Goal: Task Accomplishment & Management: Manage account settings

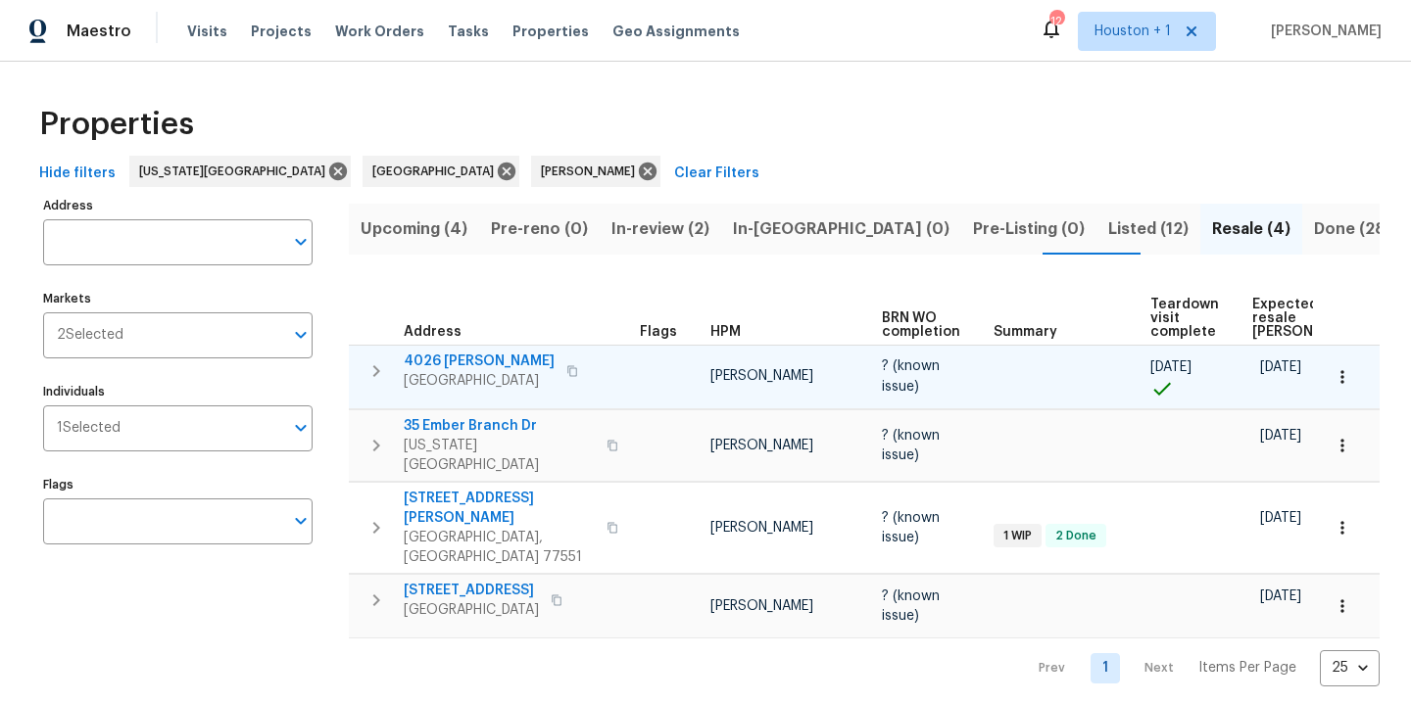
click at [1332, 378] on icon "button" at bounding box center [1342, 377] width 20 height 20
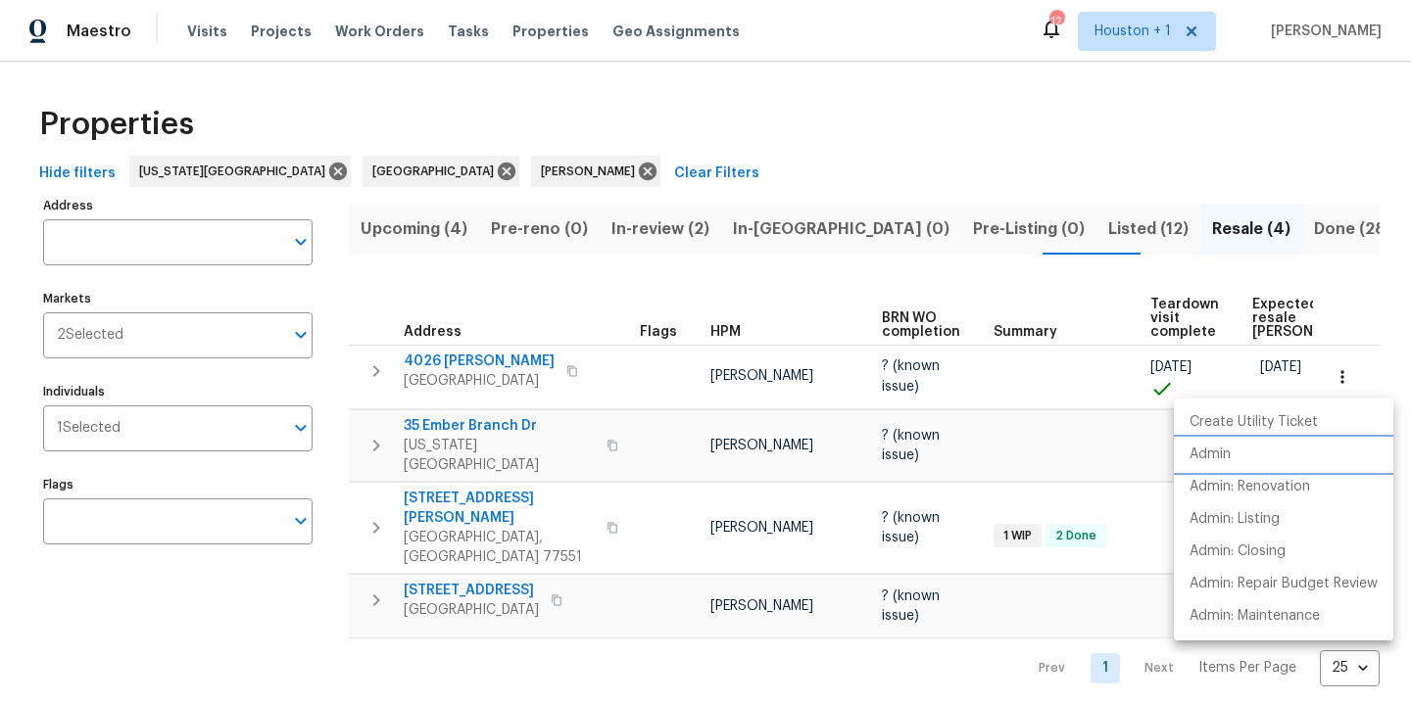
click at [1232, 449] on li "Admin" at bounding box center [1283, 455] width 219 height 32
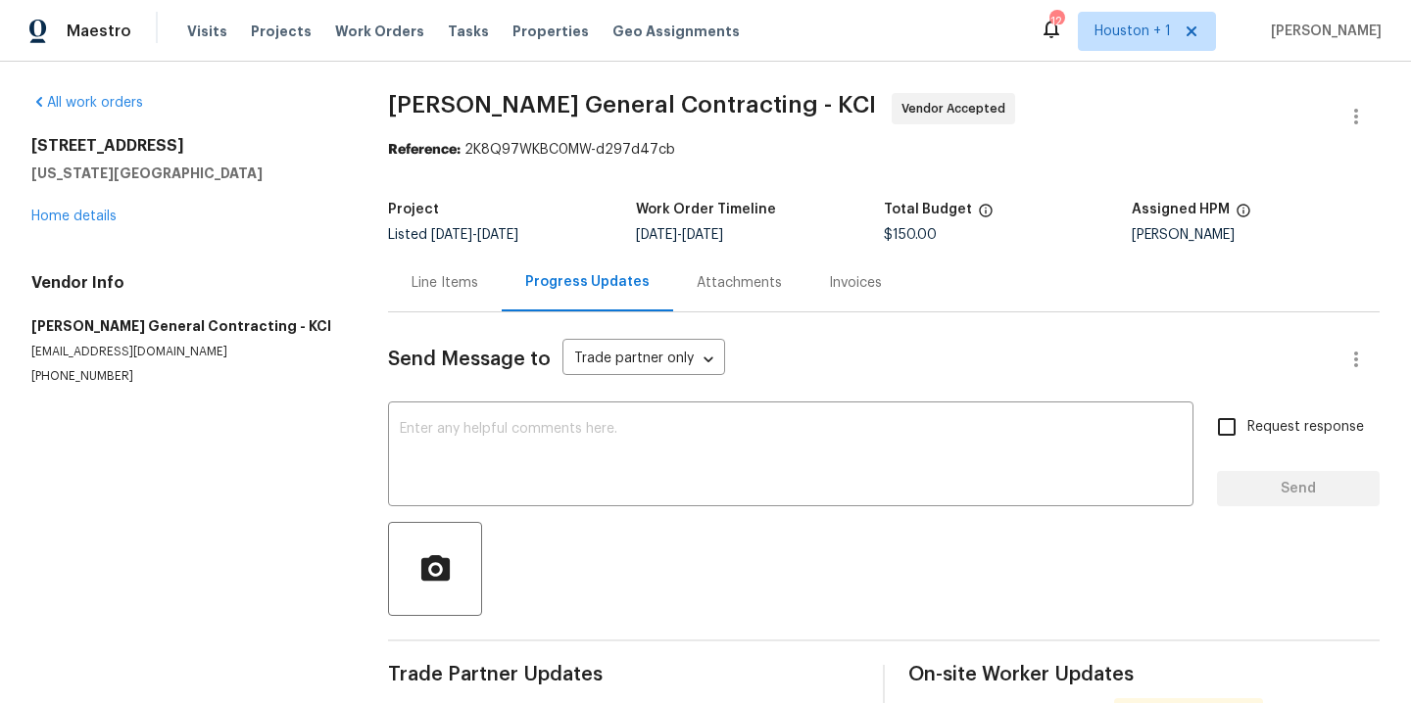
click at [352, 306] on div "All work orders [STREET_ADDRESS][US_STATE] Home details Vendor Info [PERSON_NAM…" at bounding box center [705, 433] width 1411 height 743
click at [338, 30] on span "Work Orders" at bounding box center [379, 32] width 89 height 20
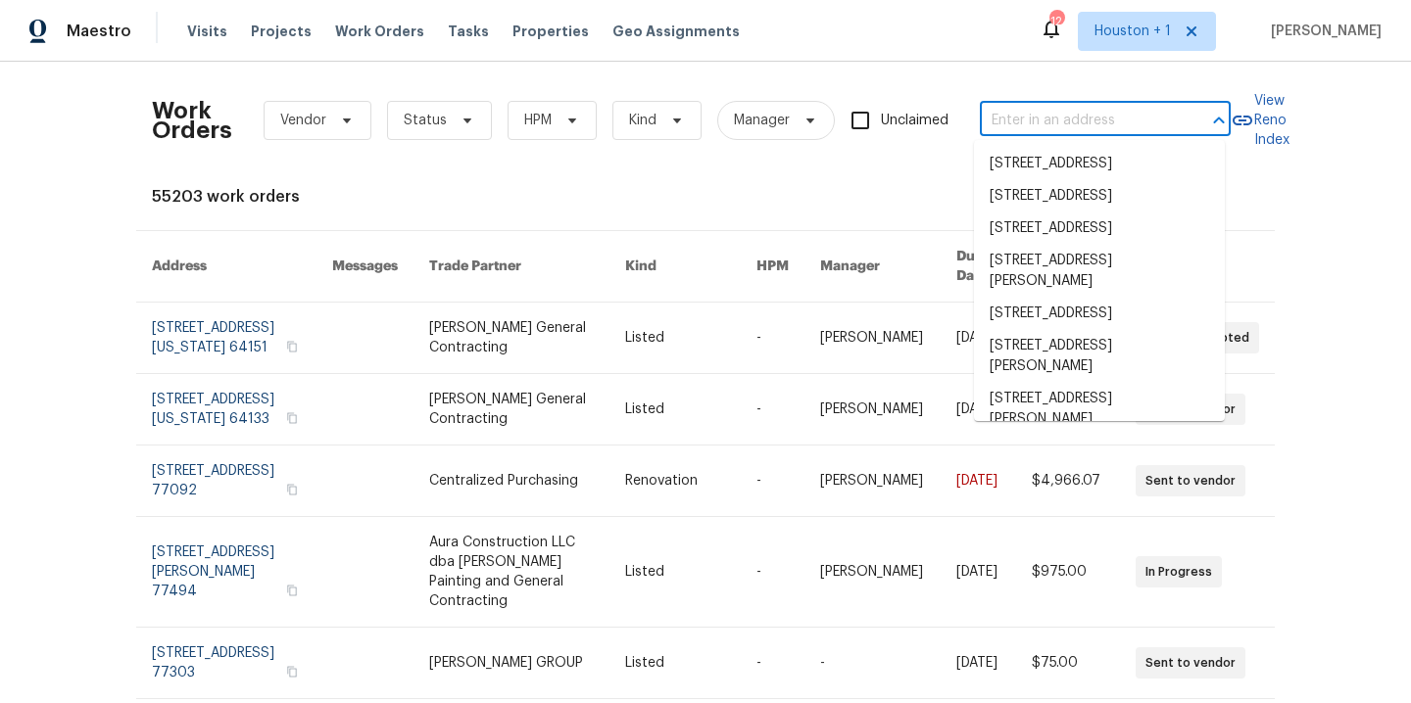
click at [1105, 109] on input "text" at bounding box center [1078, 121] width 196 height 30
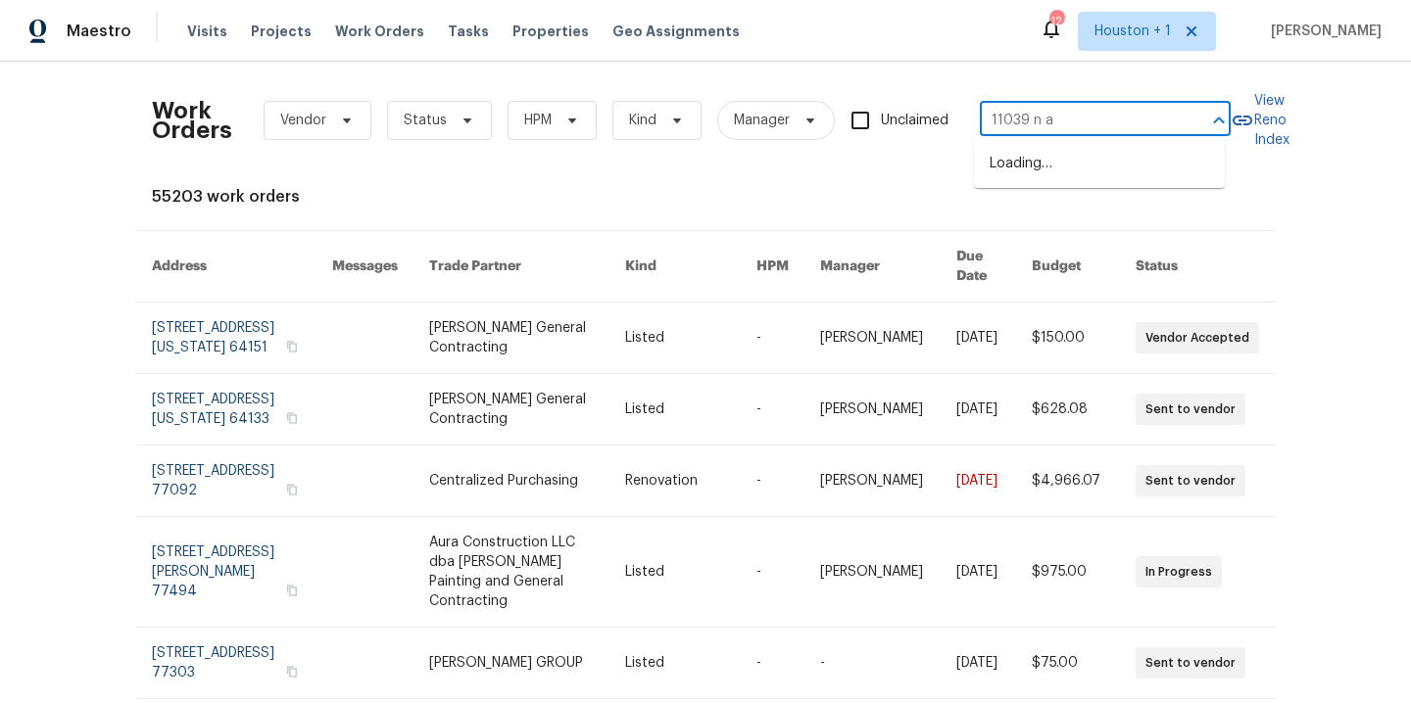
type input "11039 n au"
click at [1124, 173] on li "11039 N Auden Cir, Missouri City, TX 77459" at bounding box center [1099, 164] width 251 height 32
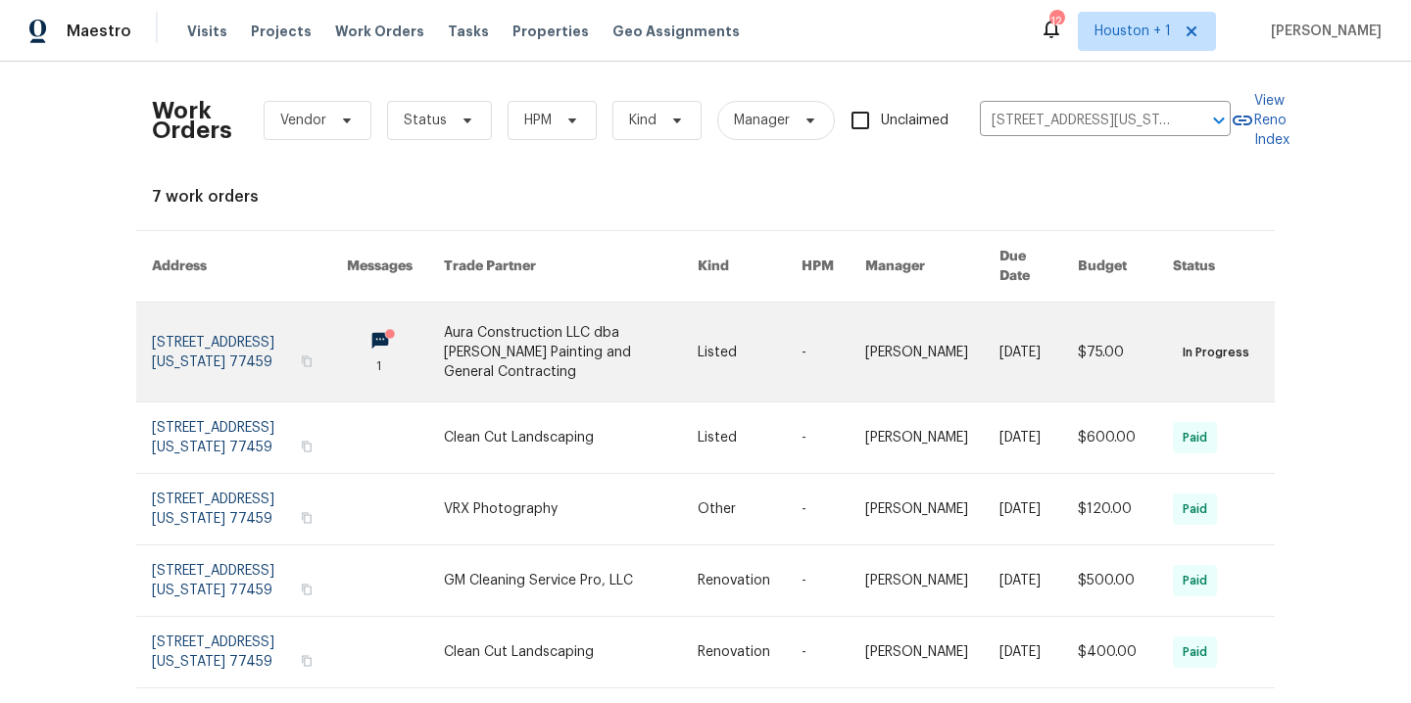
click at [561, 314] on link at bounding box center [571, 352] width 254 height 99
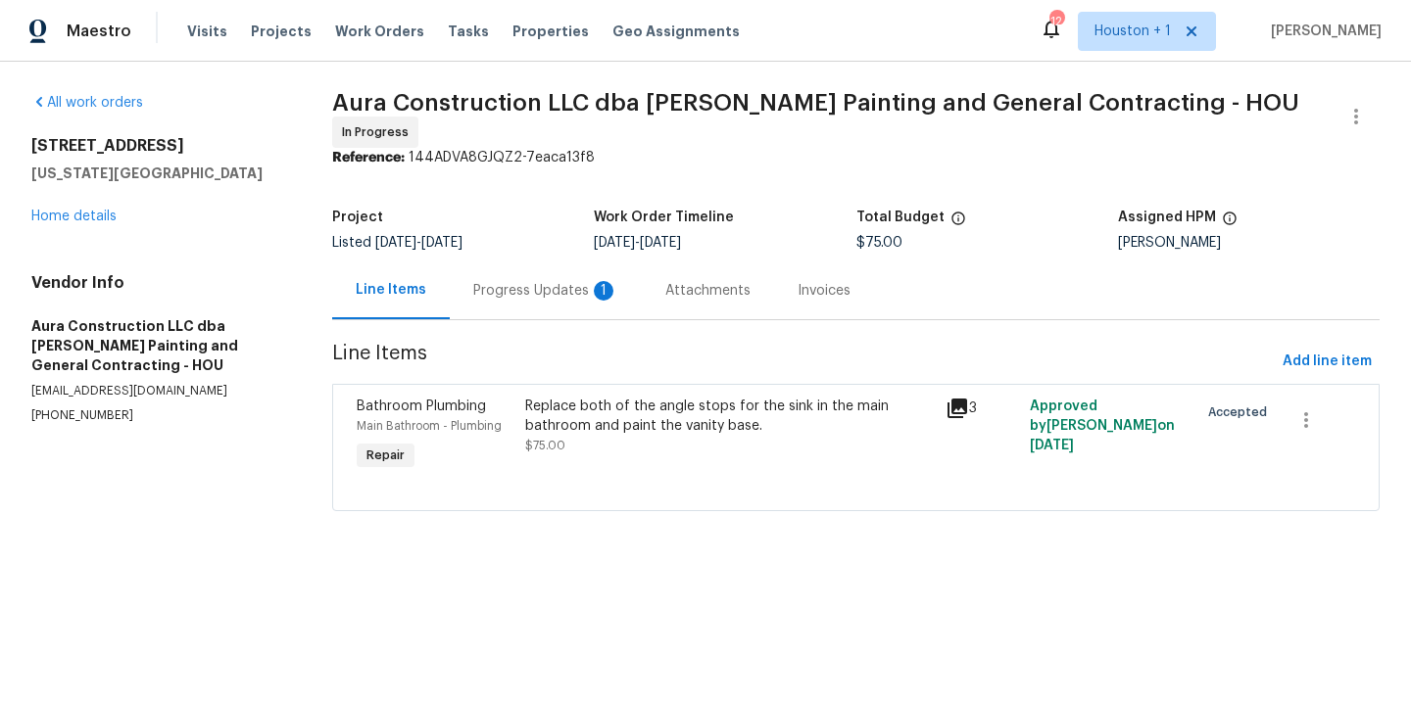
click at [540, 281] on div "Progress Updates 1" at bounding box center [545, 291] width 145 height 20
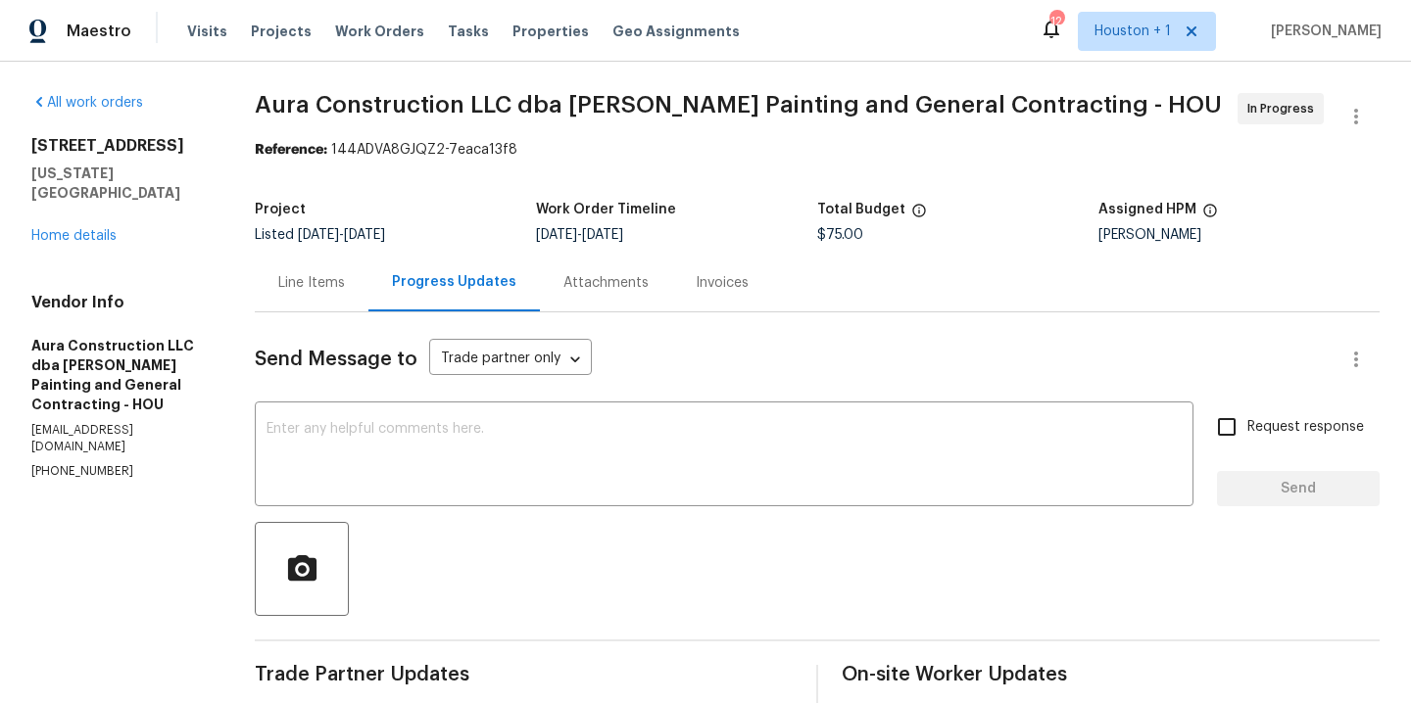
click at [322, 289] on div "Line Items" at bounding box center [311, 283] width 67 height 20
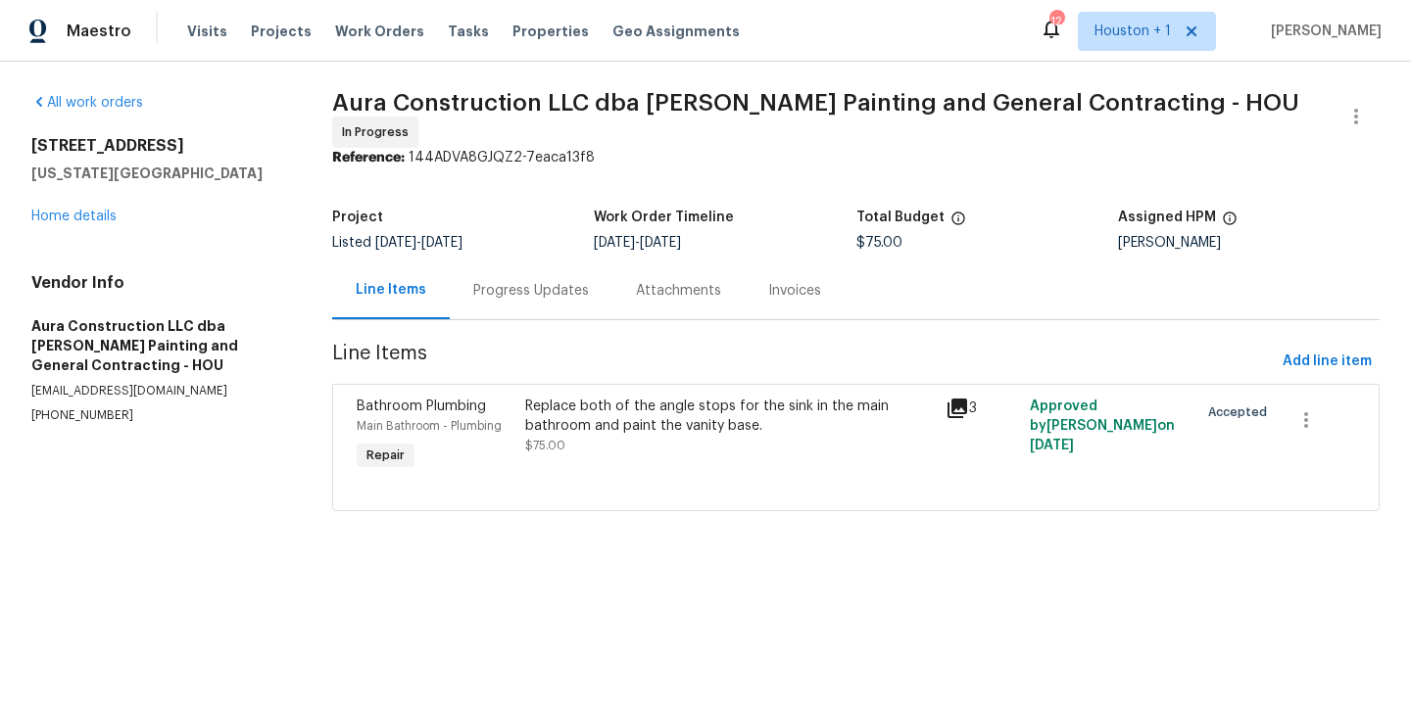
click at [476, 281] on div "Progress Updates" at bounding box center [531, 291] width 116 height 20
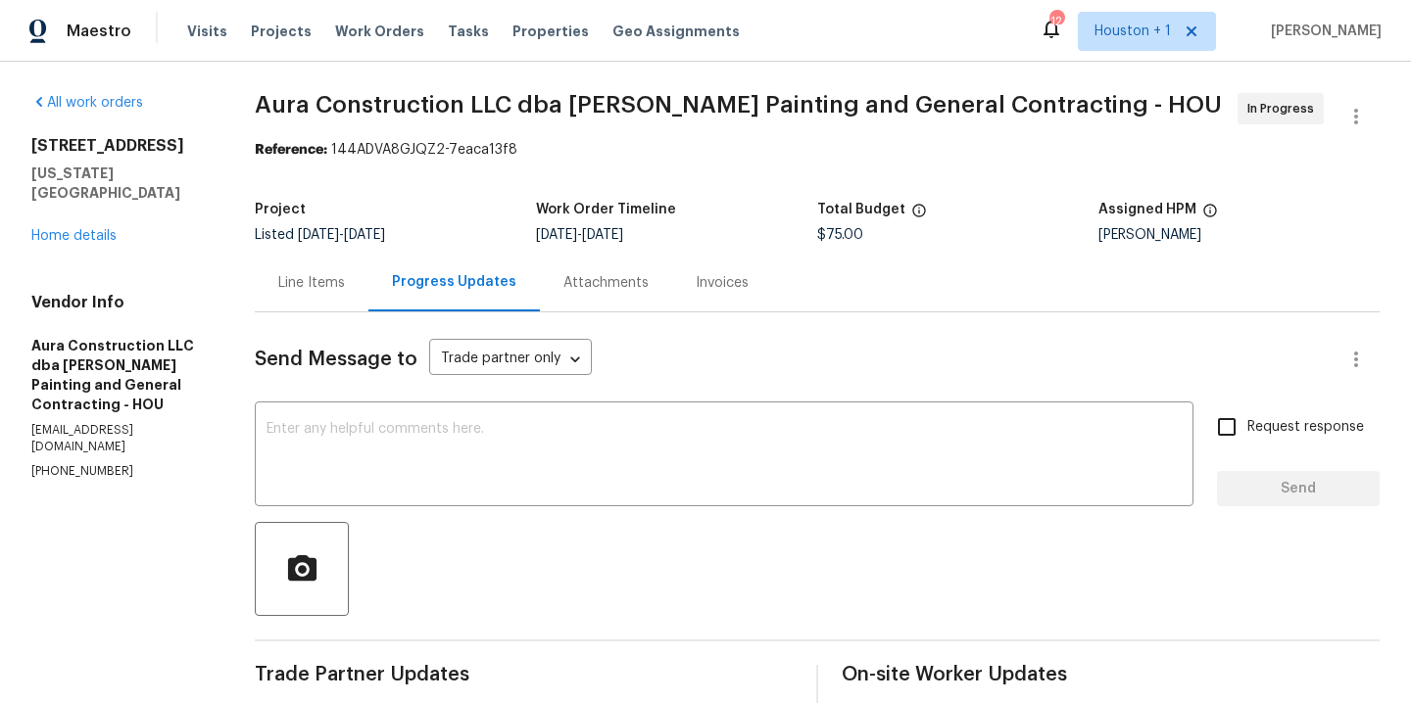
click at [311, 283] on div "Line Items" at bounding box center [311, 283] width 67 height 20
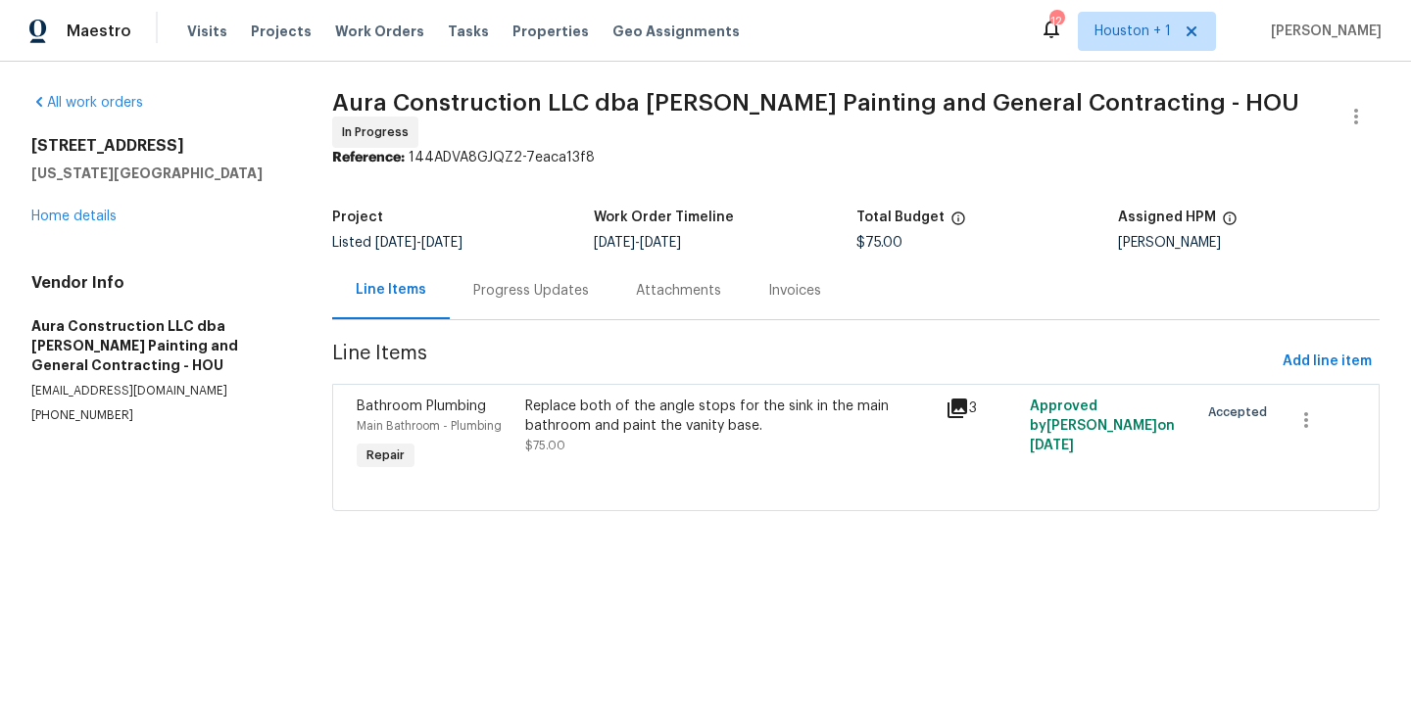
click at [573, 414] on div "Replace both of the angle stops for the sink in the main bathroom and paint the…" at bounding box center [729, 416] width 409 height 39
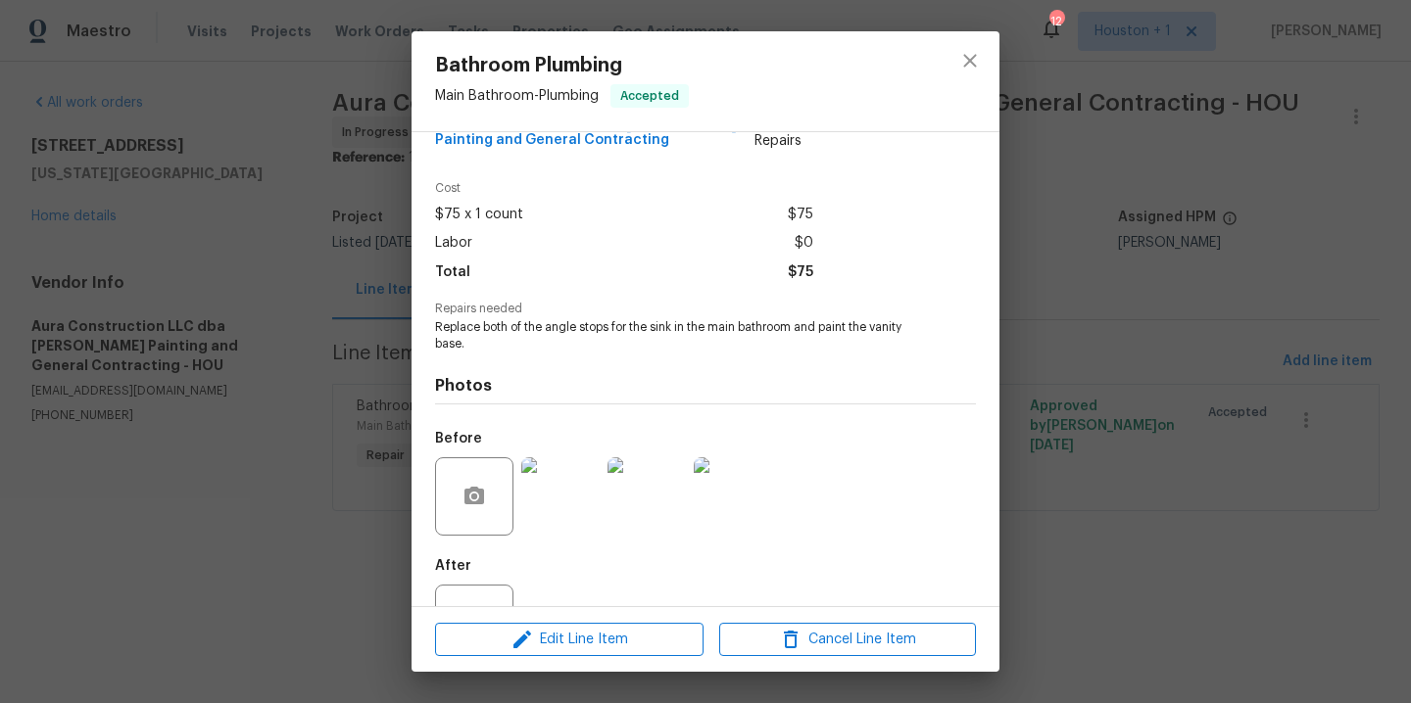
scroll to position [130, 0]
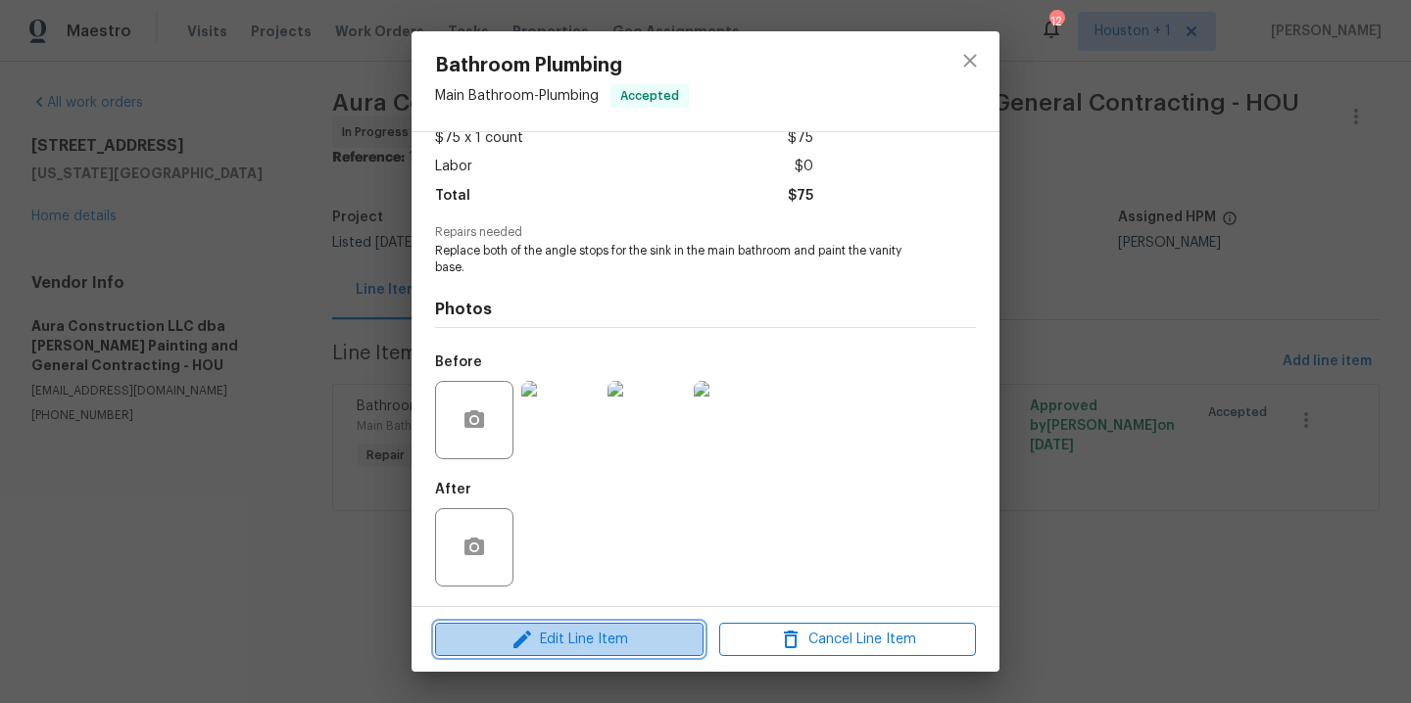
click at [591, 639] on span "Edit Line Item" at bounding box center [569, 640] width 257 height 24
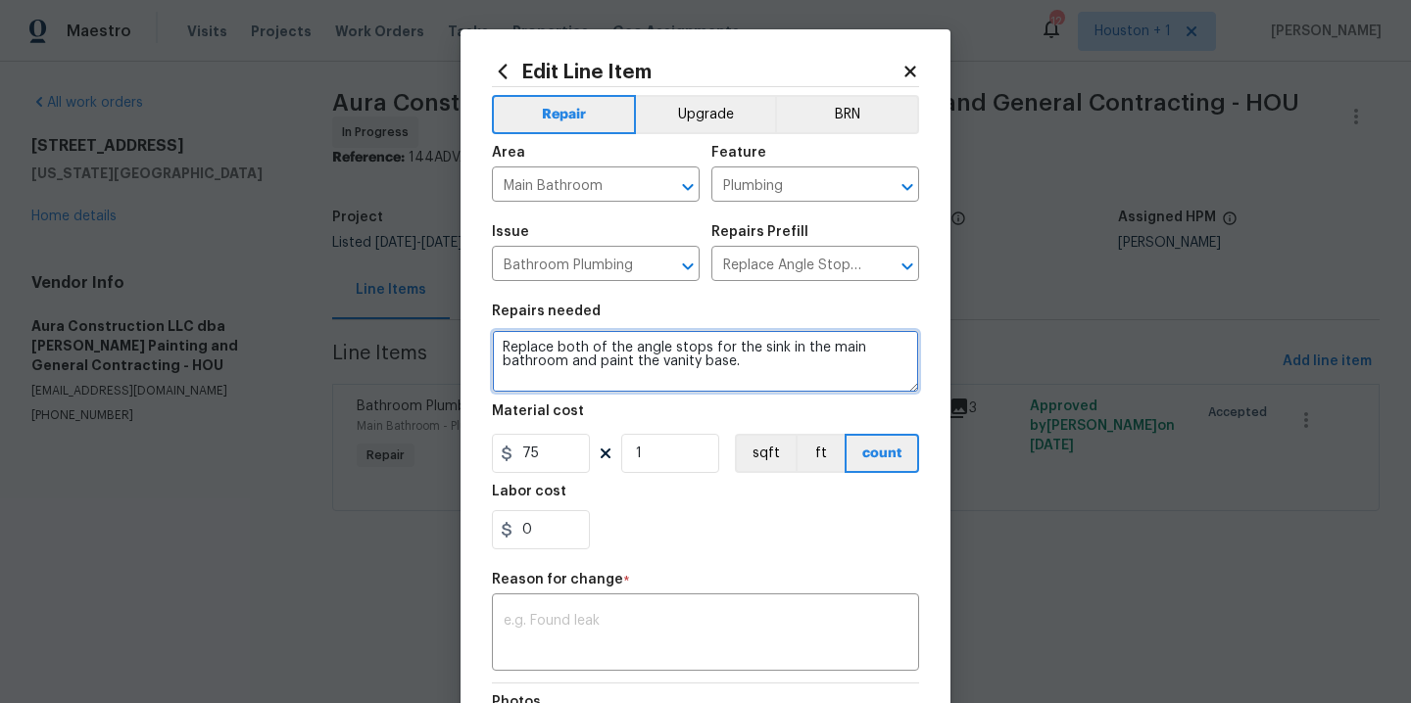
click at [700, 344] on textarea "Replace both of the angle stops for the sink in the main bathroom and paint the…" at bounding box center [705, 361] width 427 height 63
type textarea "Replace both of the angle stops and water lines for the sink in the main bathro…"
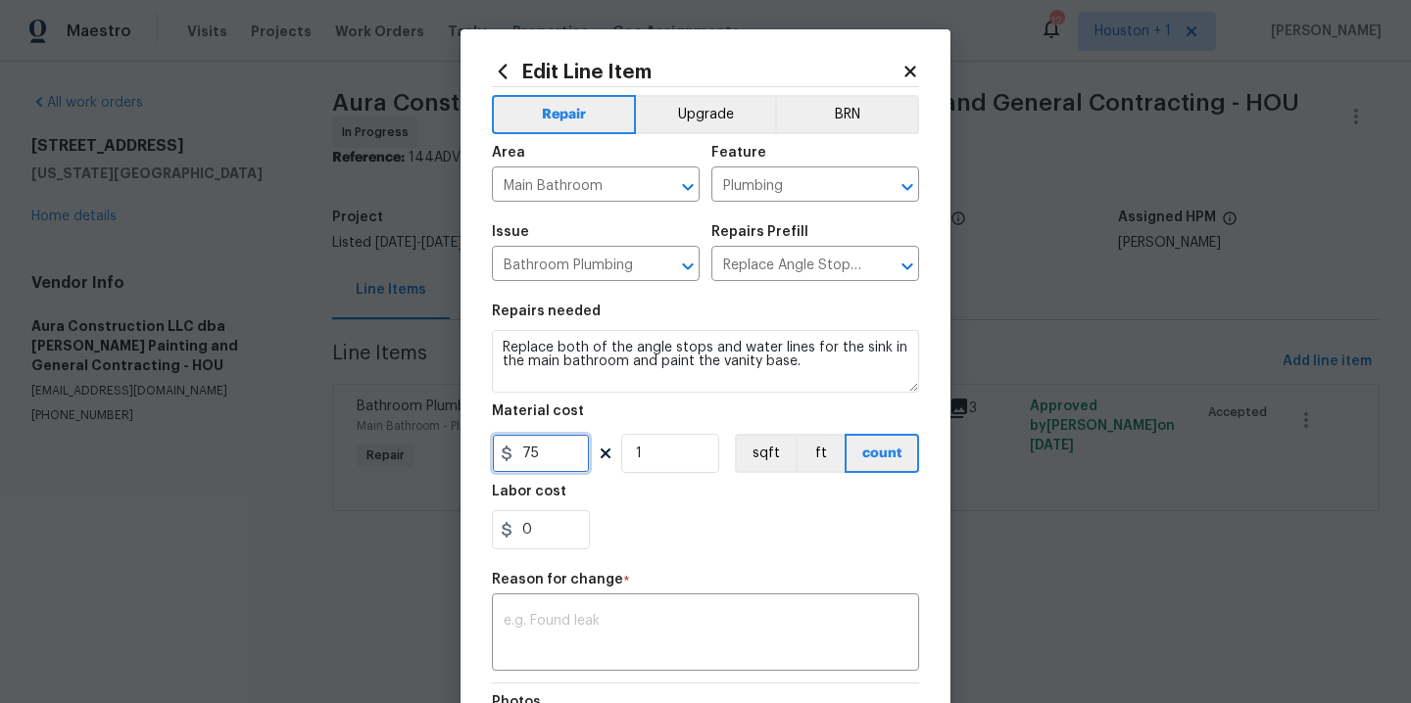
click at [558, 450] on input "75" at bounding box center [541, 453] width 98 height 39
type input "235"
click at [604, 640] on textarea at bounding box center [706, 634] width 404 height 41
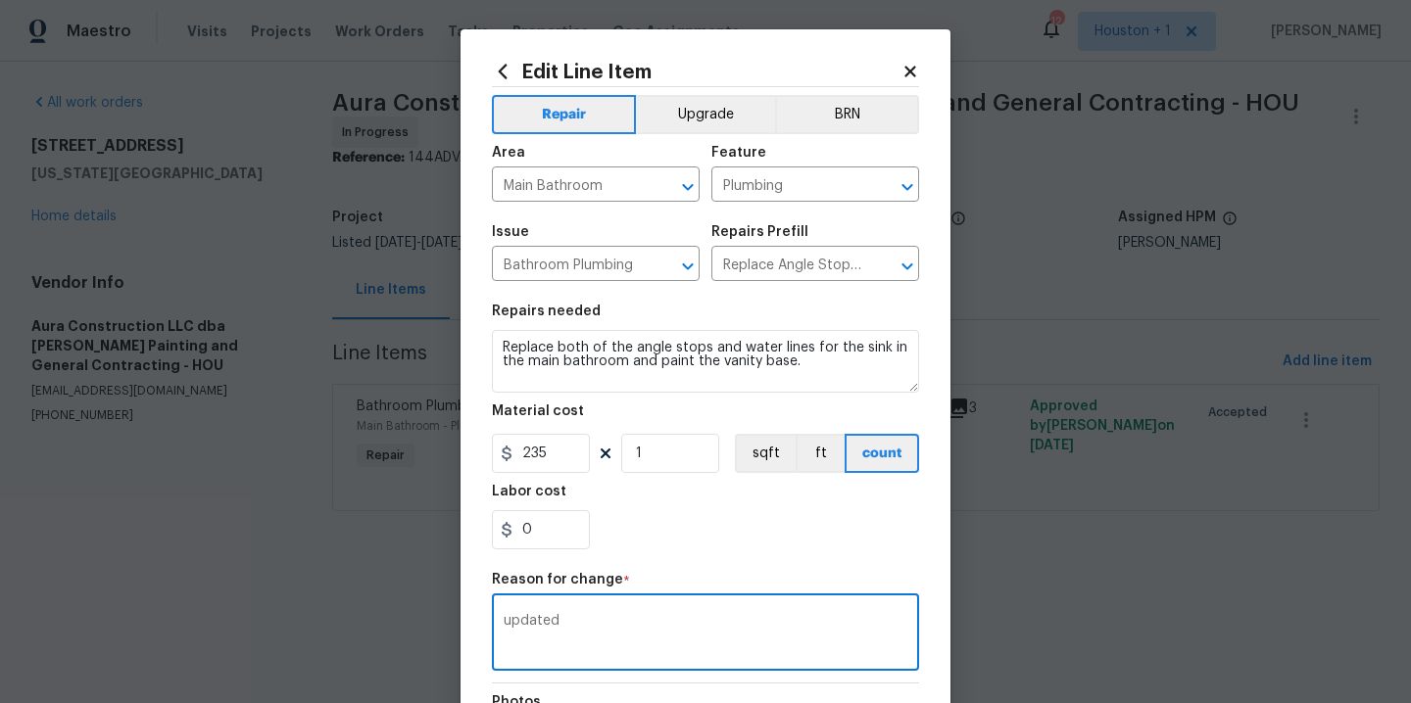
scroll to position [263, 0]
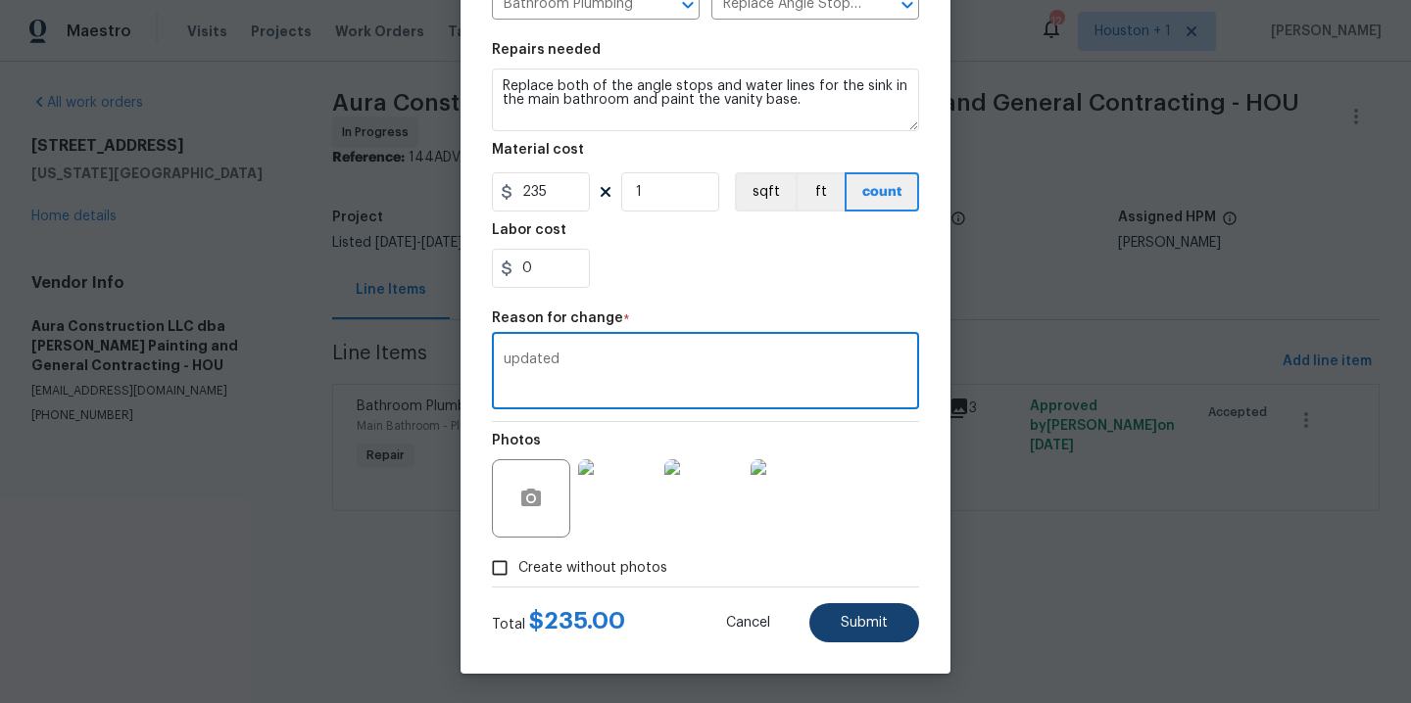
type textarea "updated"
click at [883, 617] on button "Submit" at bounding box center [864, 623] width 110 height 39
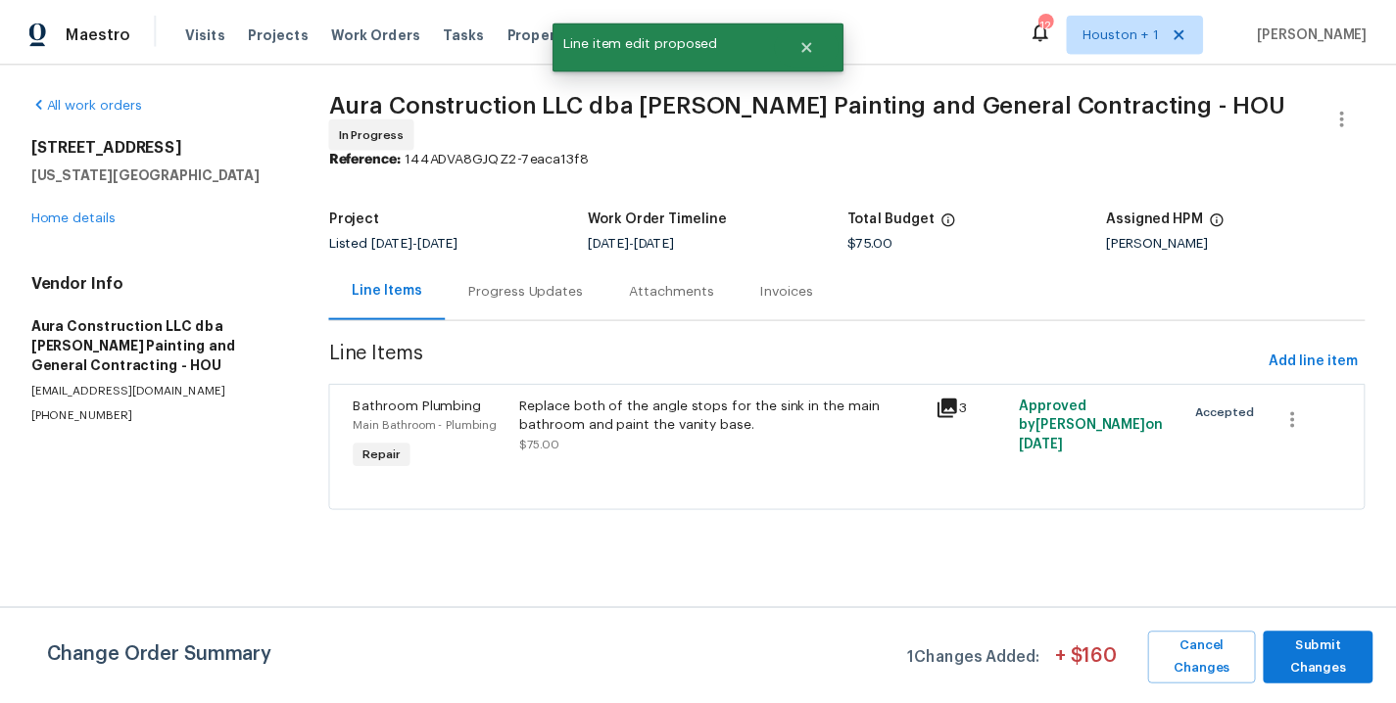
scroll to position [0, 0]
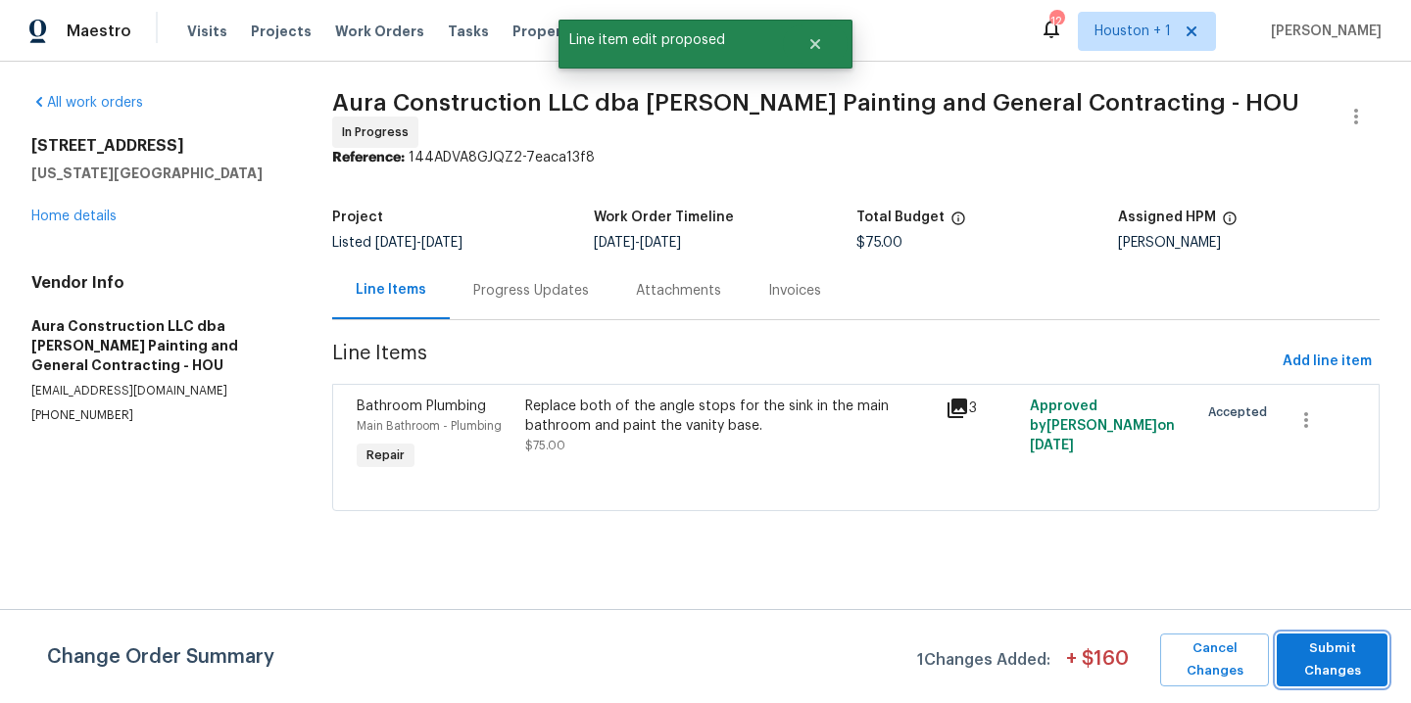
click at [1316, 642] on span "Submit Changes" at bounding box center [1331, 660] width 91 height 45
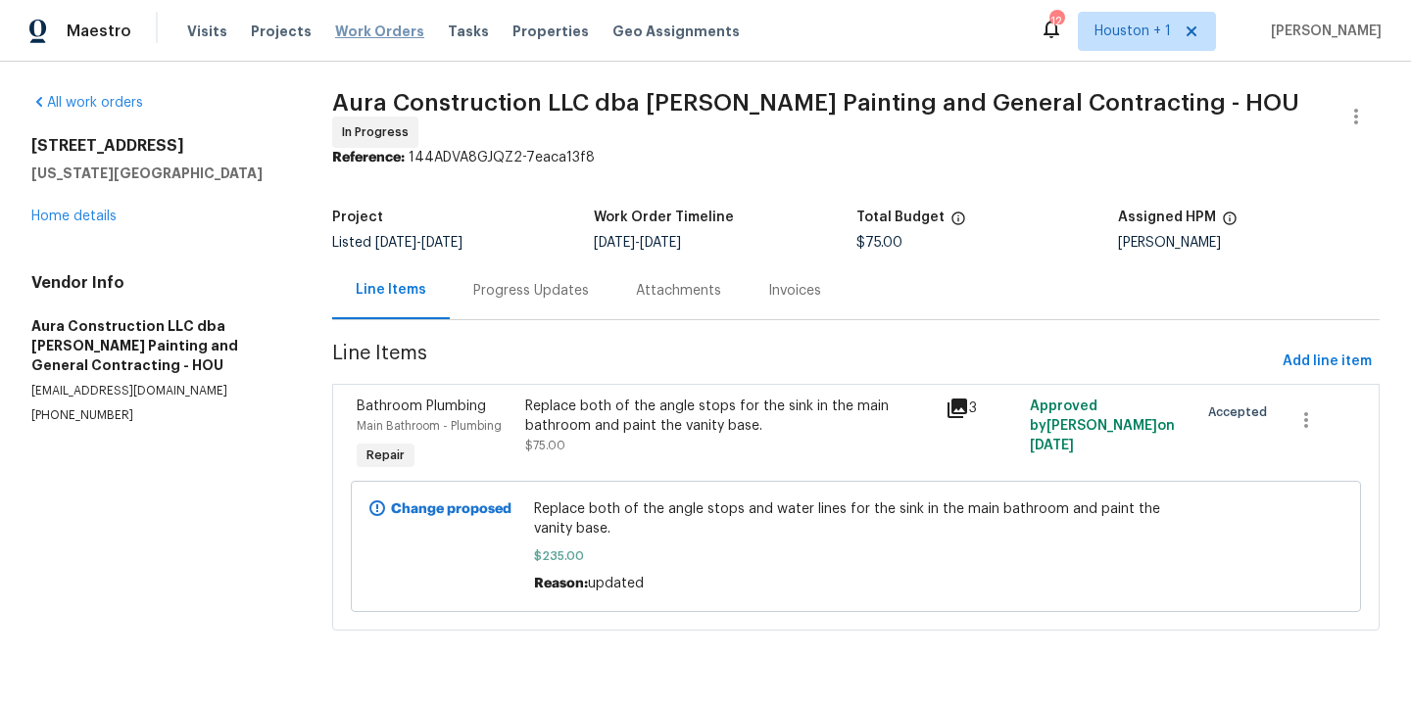
click at [367, 32] on span "Work Orders" at bounding box center [379, 32] width 89 height 20
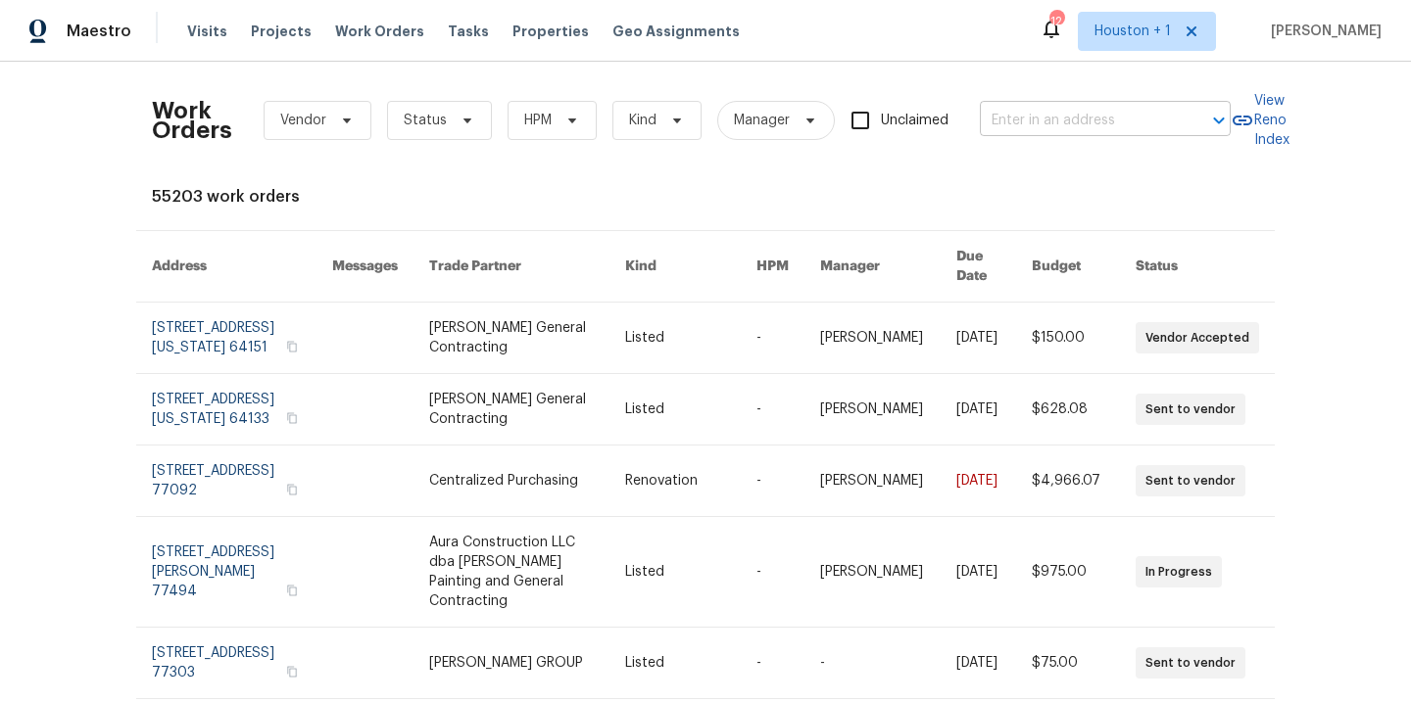
click at [1030, 128] on input "text" at bounding box center [1078, 121] width 196 height 30
type input "1706 reg"
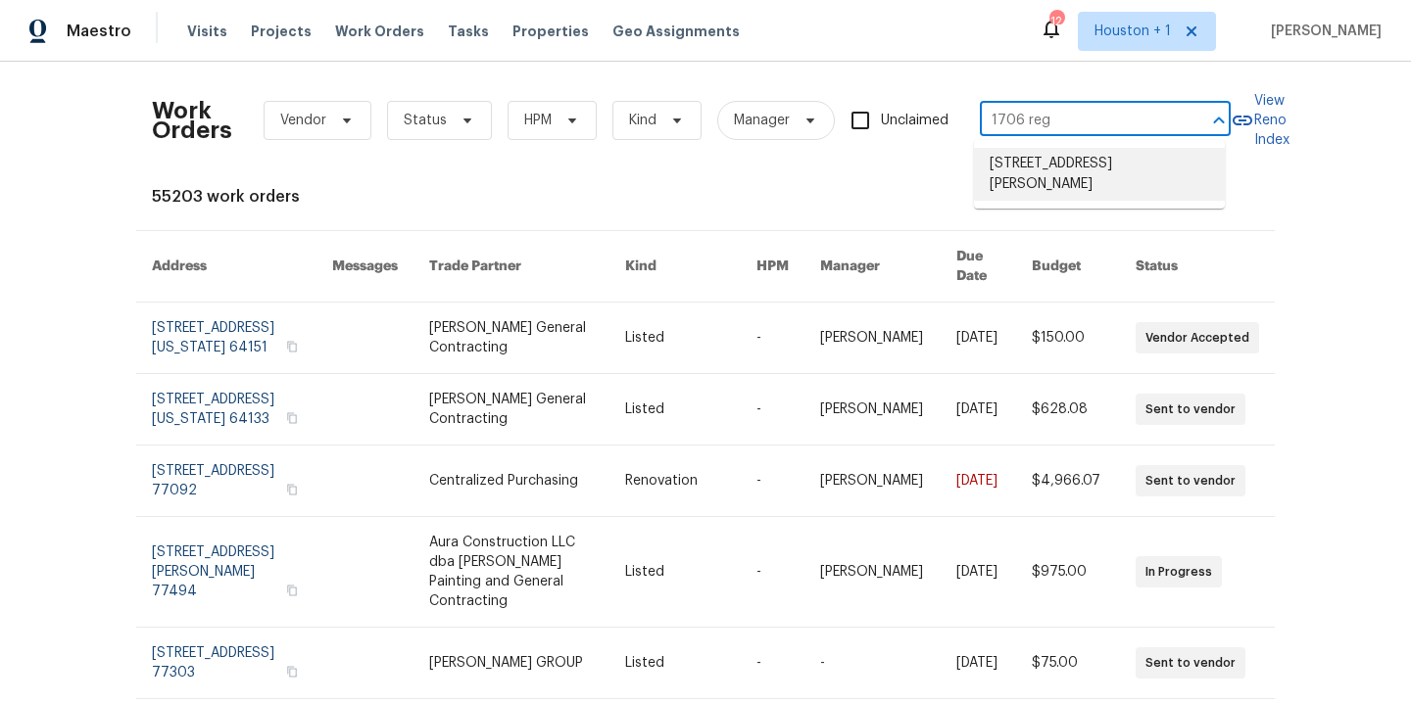
click at [1040, 164] on li "1706 Regency Dr, Kearney, MO 64060" at bounding box center [1099, 174] width 251 height 53
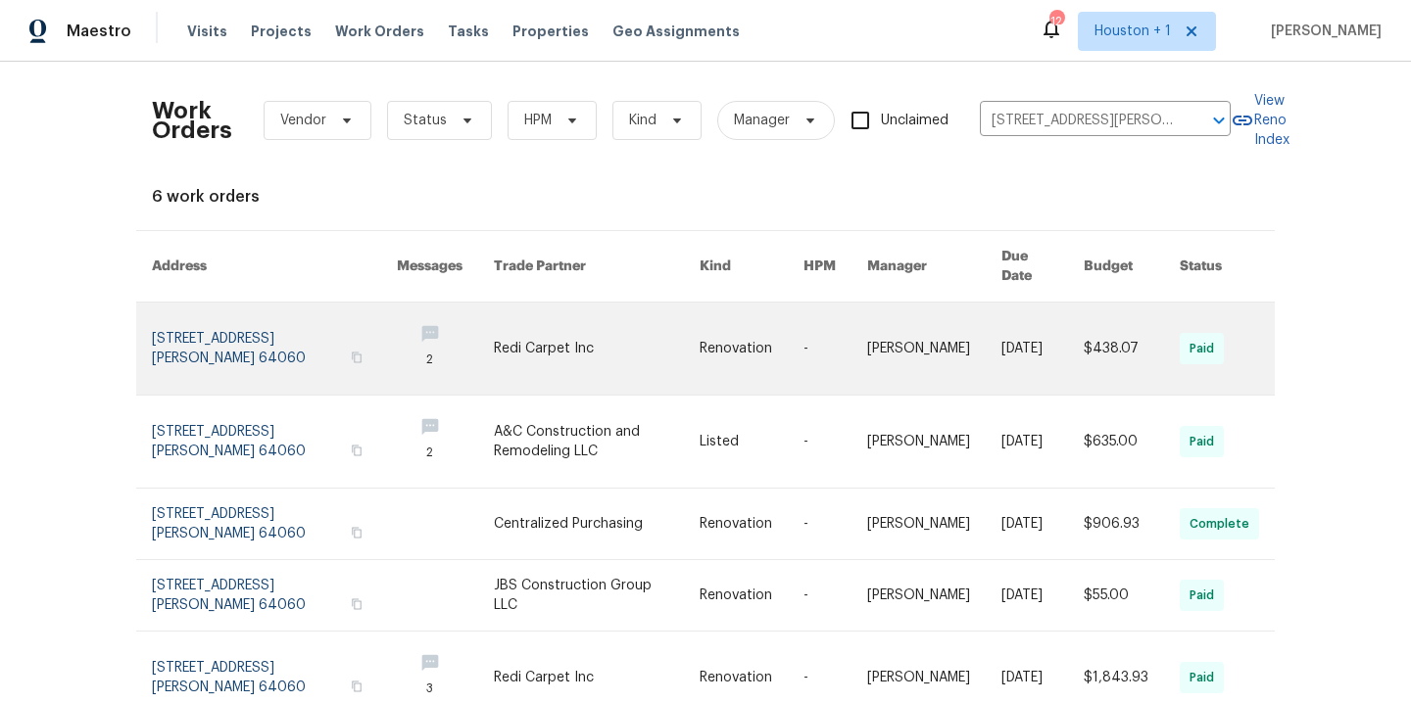
click at [507, 338] on link at bounding box center [597, 349] width 206 height 92
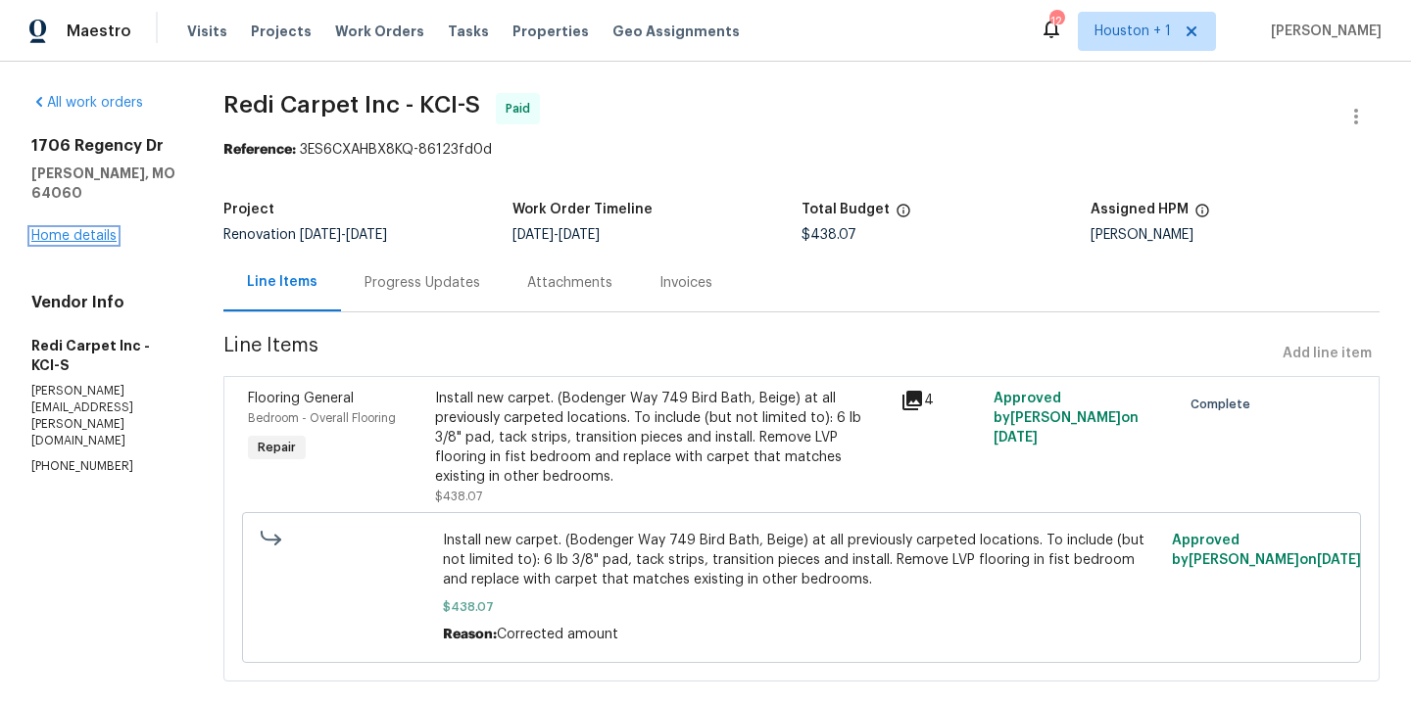
click at [104, 229] on link "Home details" at bounding box center [73, 236] width 85 height 14
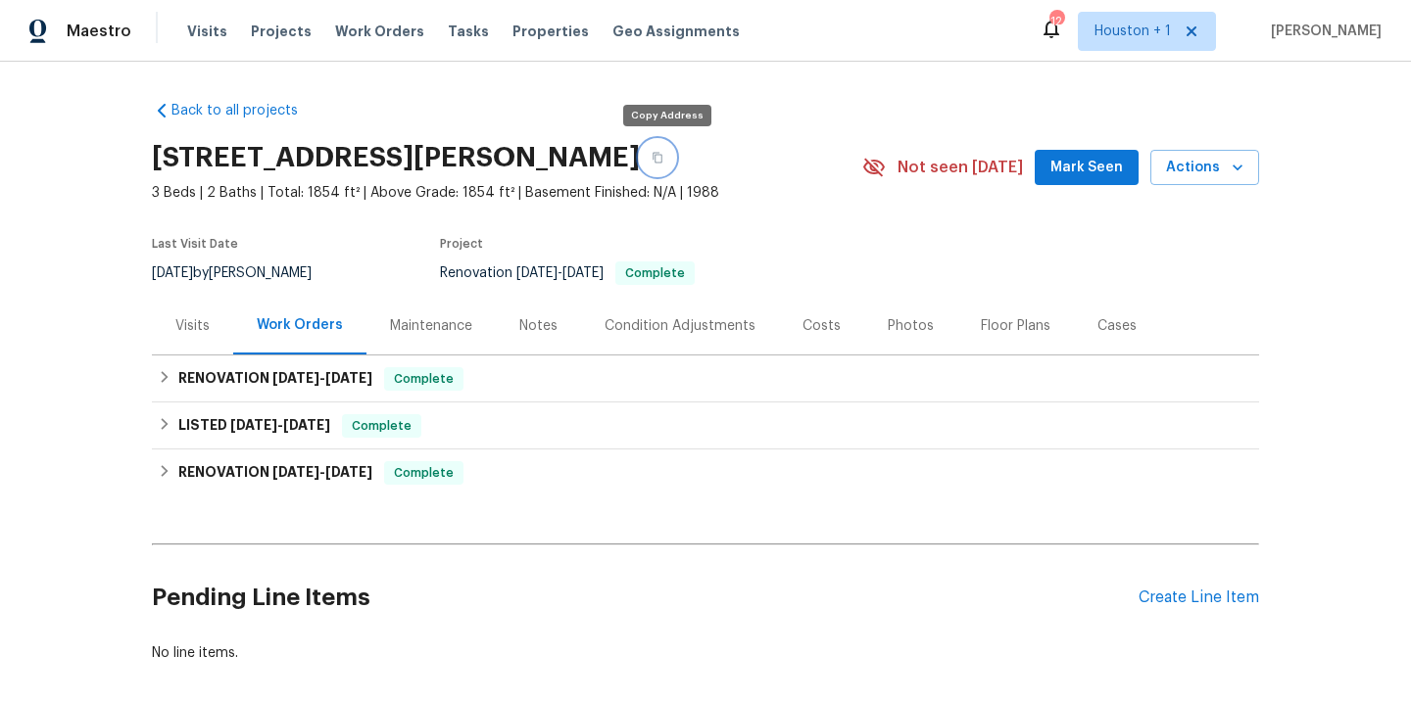
click at [662, 156] on icon "button" at bounding box center [657, 158] width 10 height 11
click at [534, 330] on div "Notes" at bounding box center [538, 326] width 38 height 20
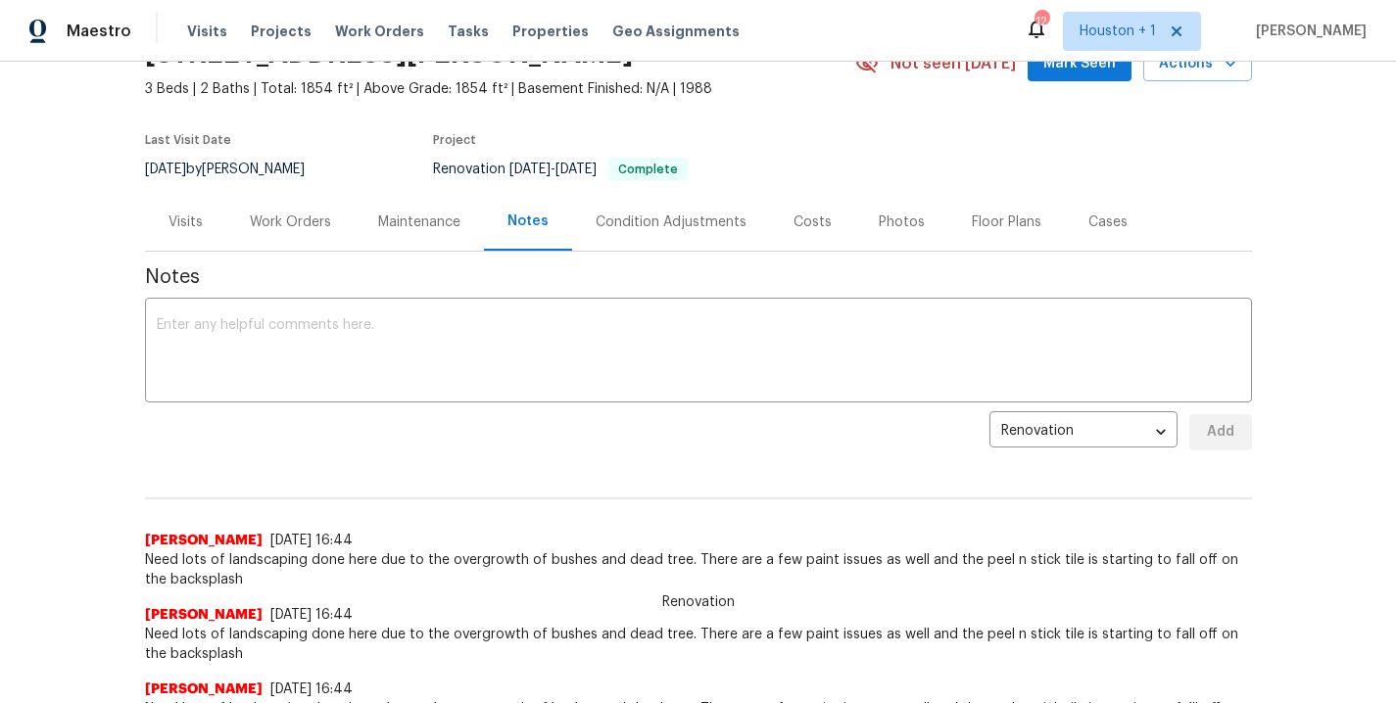
scroll to position [112, 0]
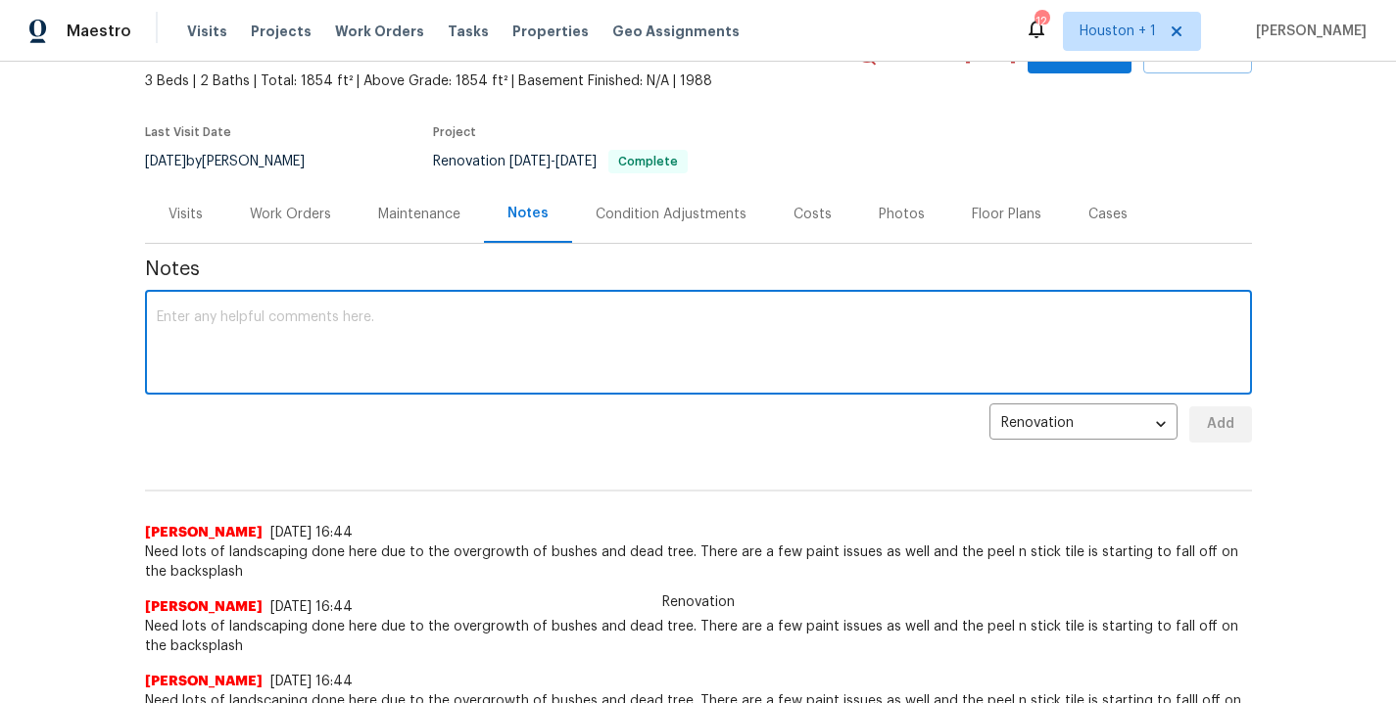
click at [358, 313] on textarea at bounding box center [699, 345] width 1084 height 69
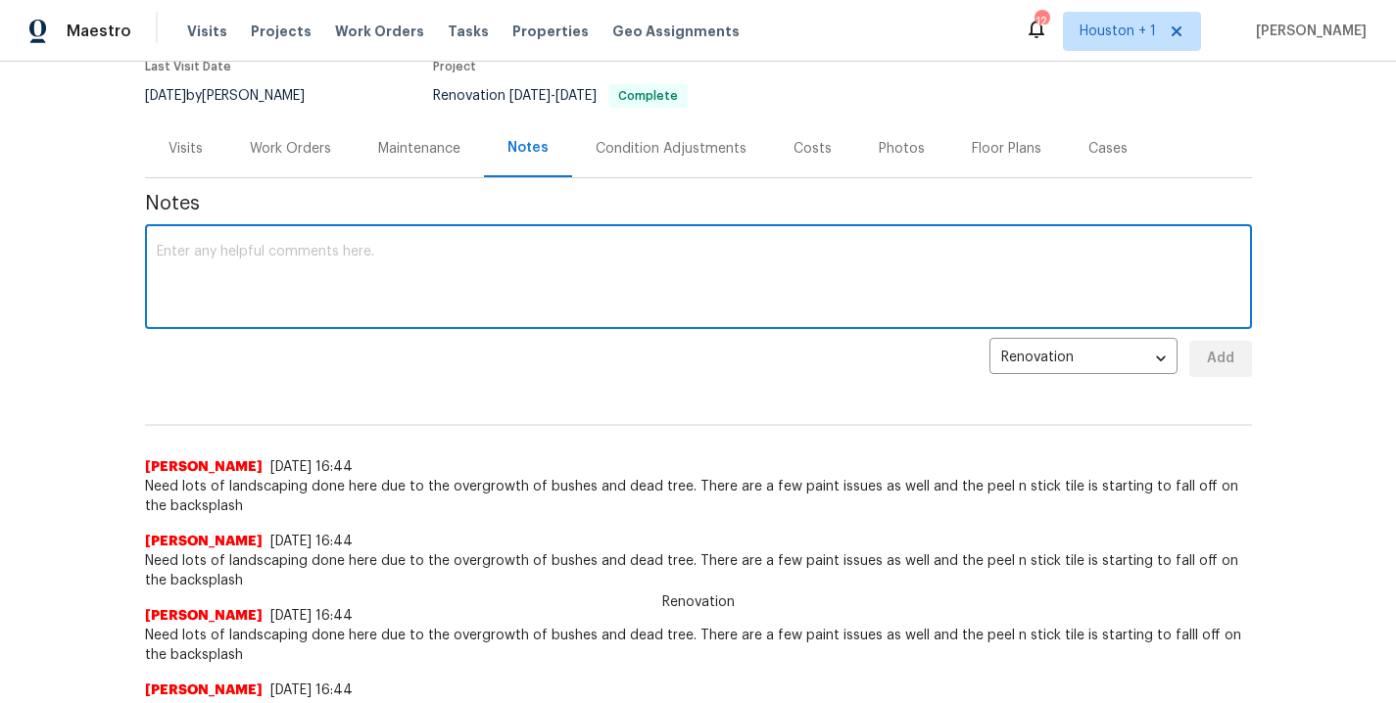
scroll to position [176, 0]
click at [353, 294] on textarea at bounding box center [699, 280] width 1084 height 69
type textarea "M"
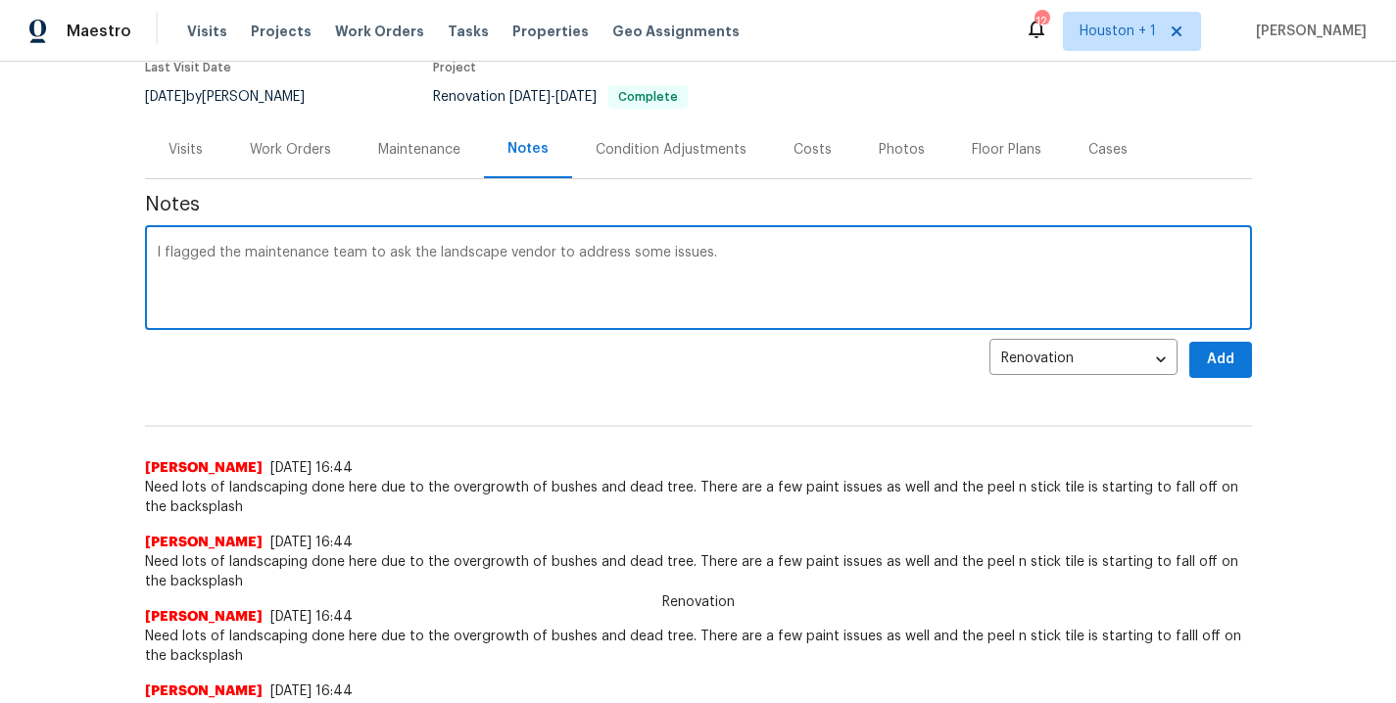
paste textarea "https://opendoor.slack.com/archives/C07J60VNA7L/p1758061004126049"
click at [649, 247] on textarea "I flagged the maintenance team to ask the landscape vendor to address some issu…" at bounding box center [699, 280] width 1084 height 69
type textarea "I flagged the maintenance team to ask the landscape vendor to address some land…"
click at [1214, 348] on span "Add" at bounding box center [1220, 360] width 31 height 24
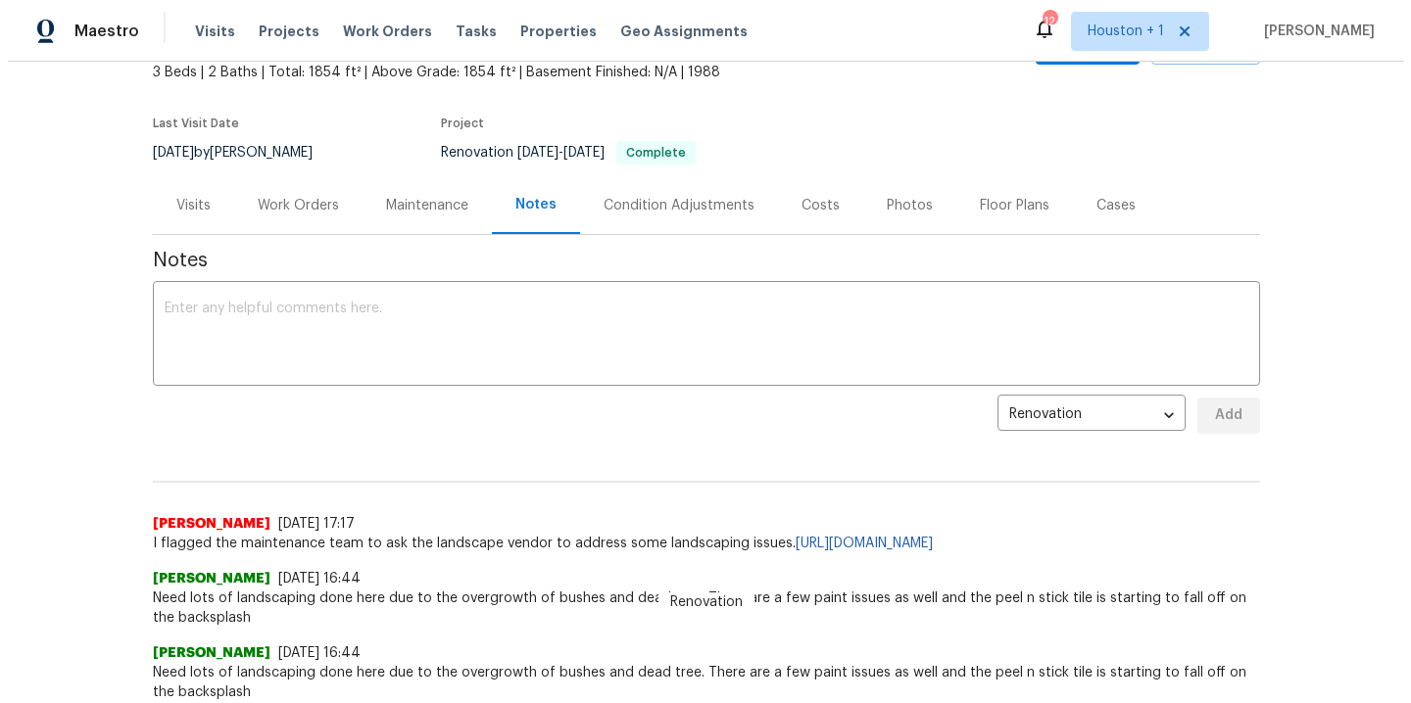
scroll to position [0, 0]
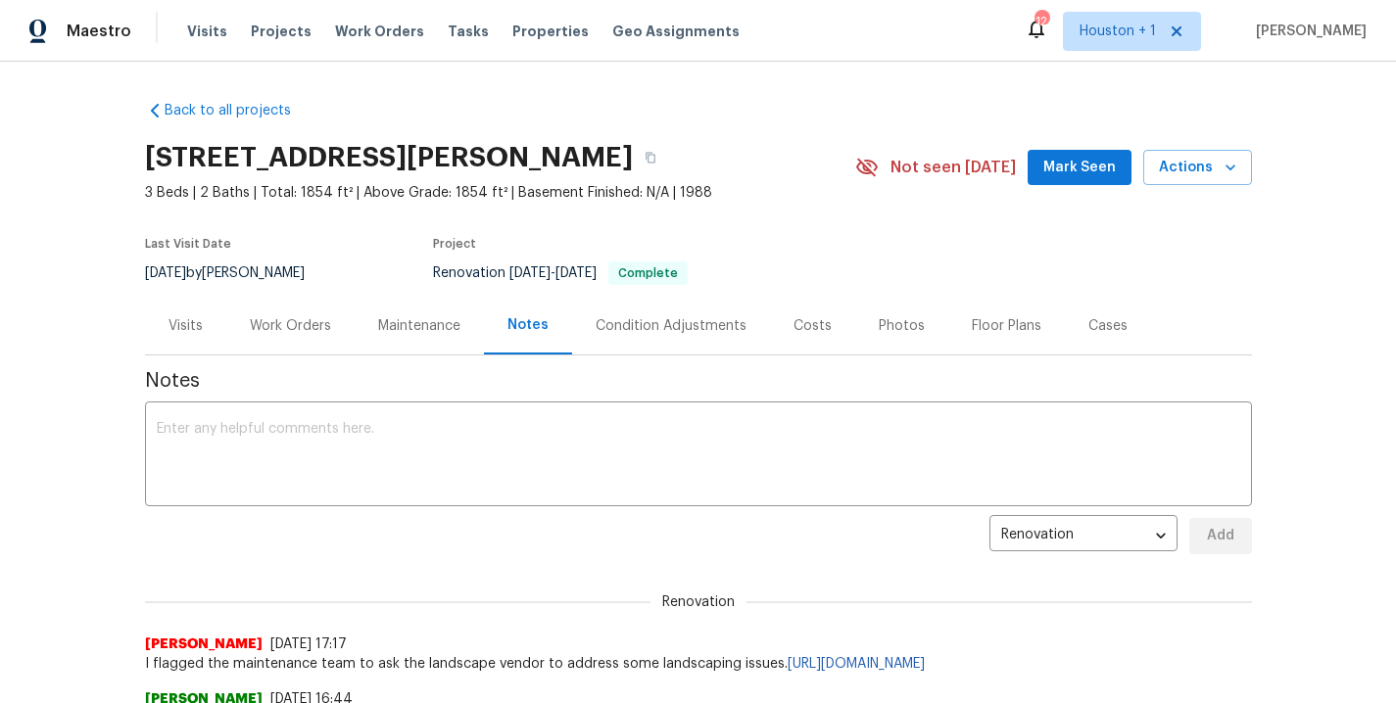
click at [252, 325] on div "Work Orders" at bounding box center [290, 326] width 81 height 20
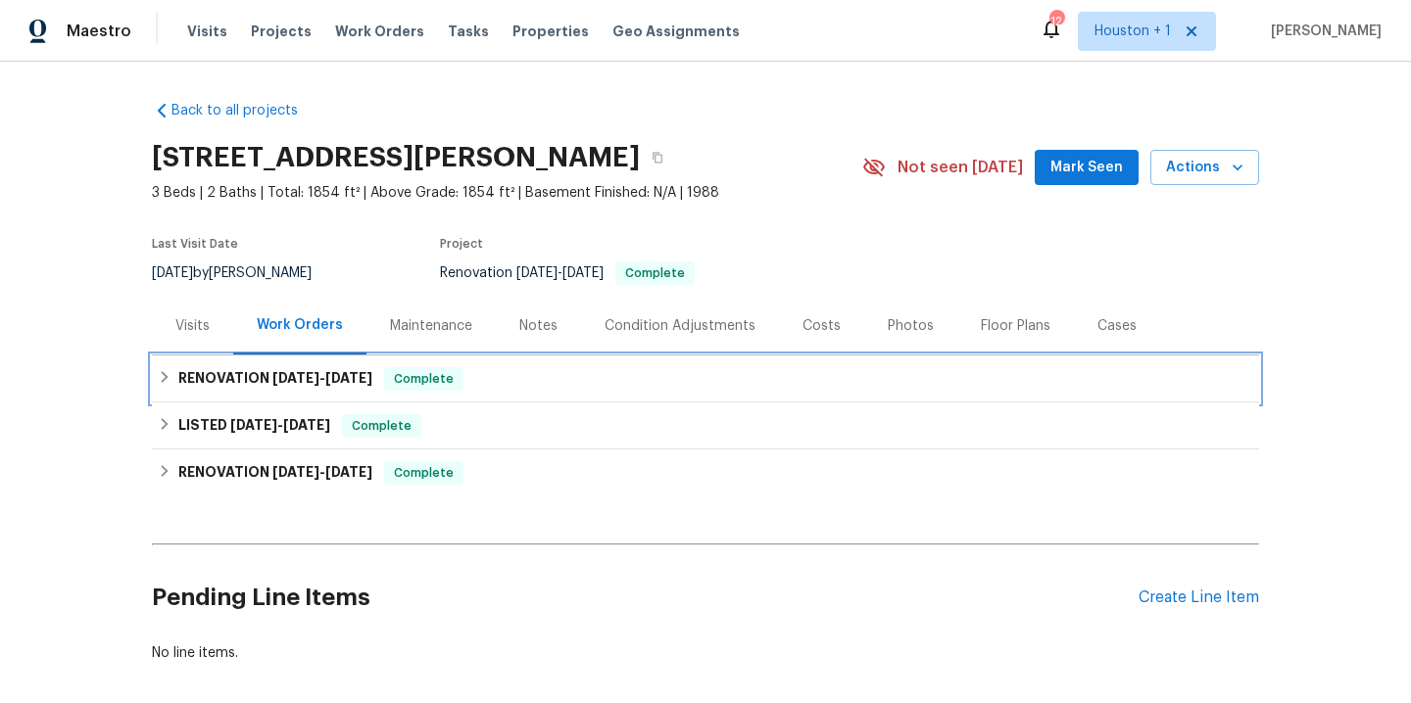
click at [233, 385] on h6 "RENOVATION 8/11/25 - 8/11/25" at bounding box center [275, 379] width 194 height 24
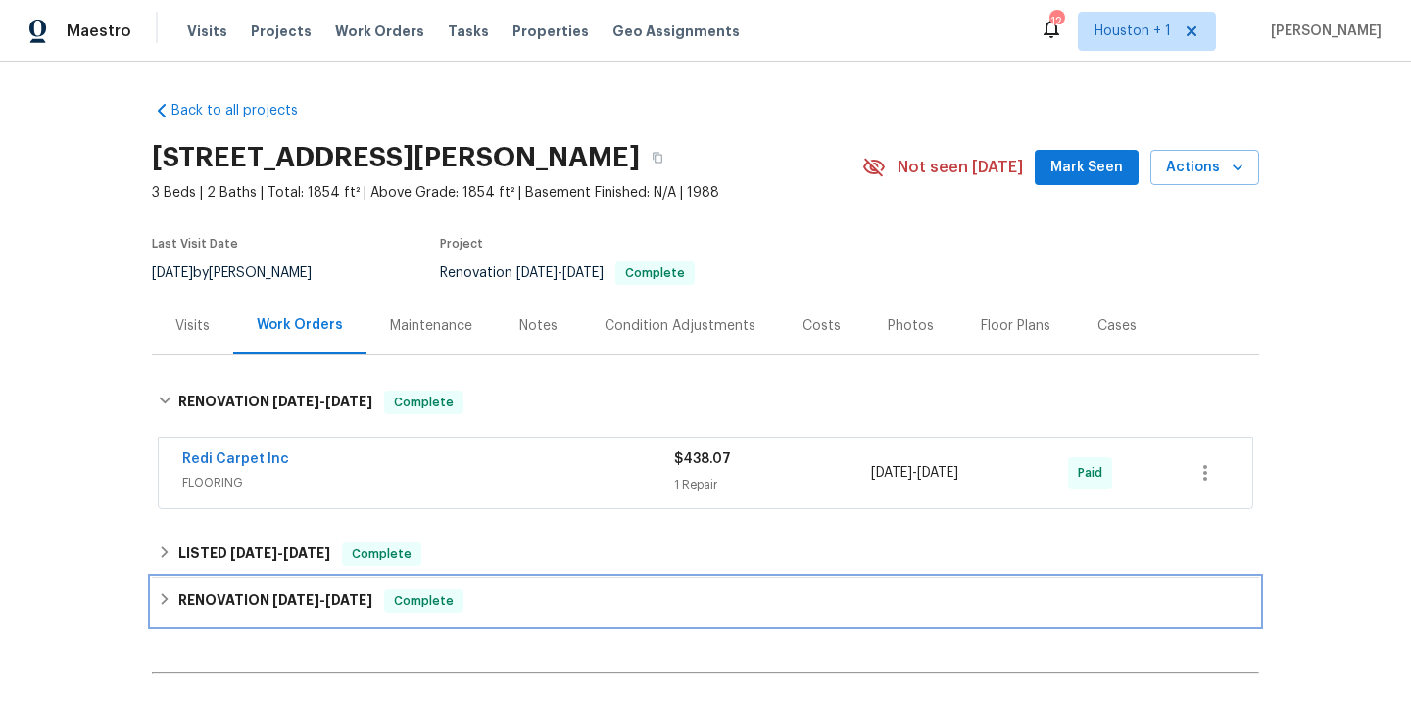
click at [257, 606] on h6 "RENOVATION 7/2/25 - 7/7/25" at bounding box center [275, 602] width 194 height 24
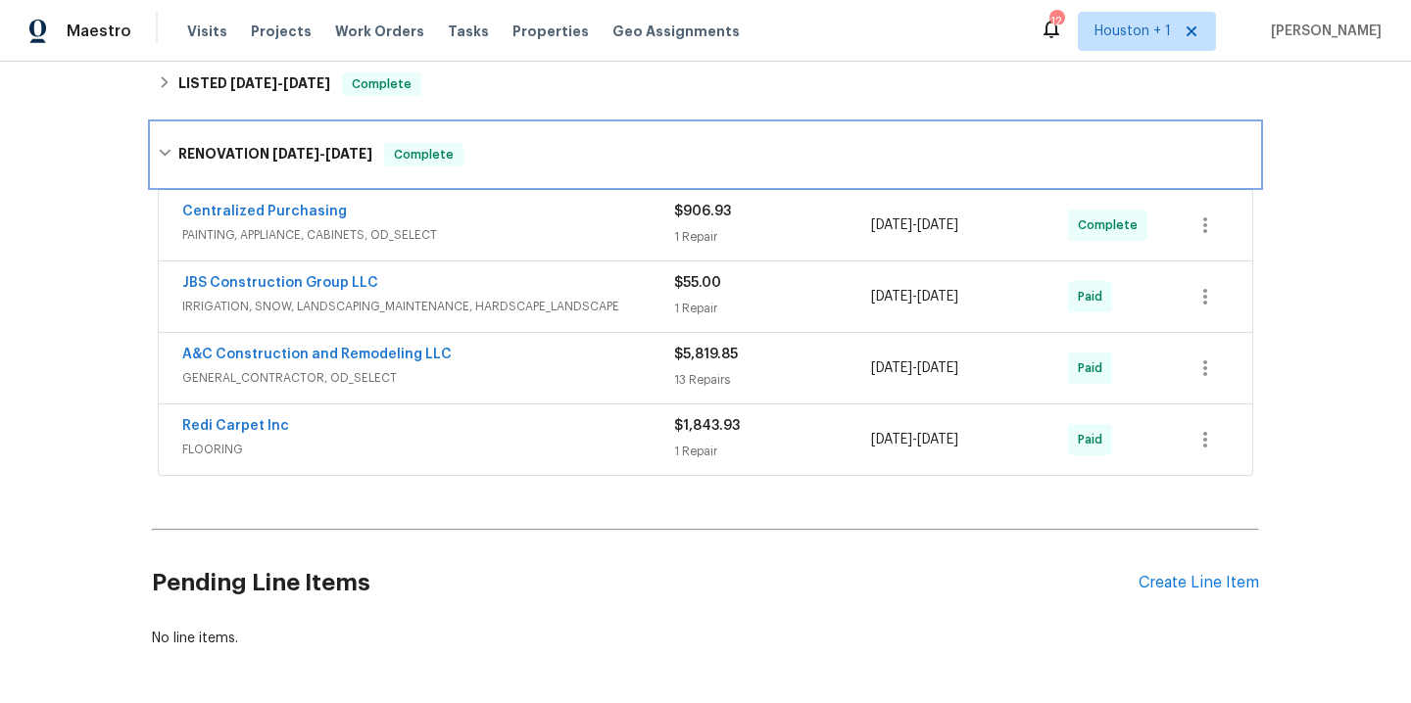
scroll to position [473, 0]
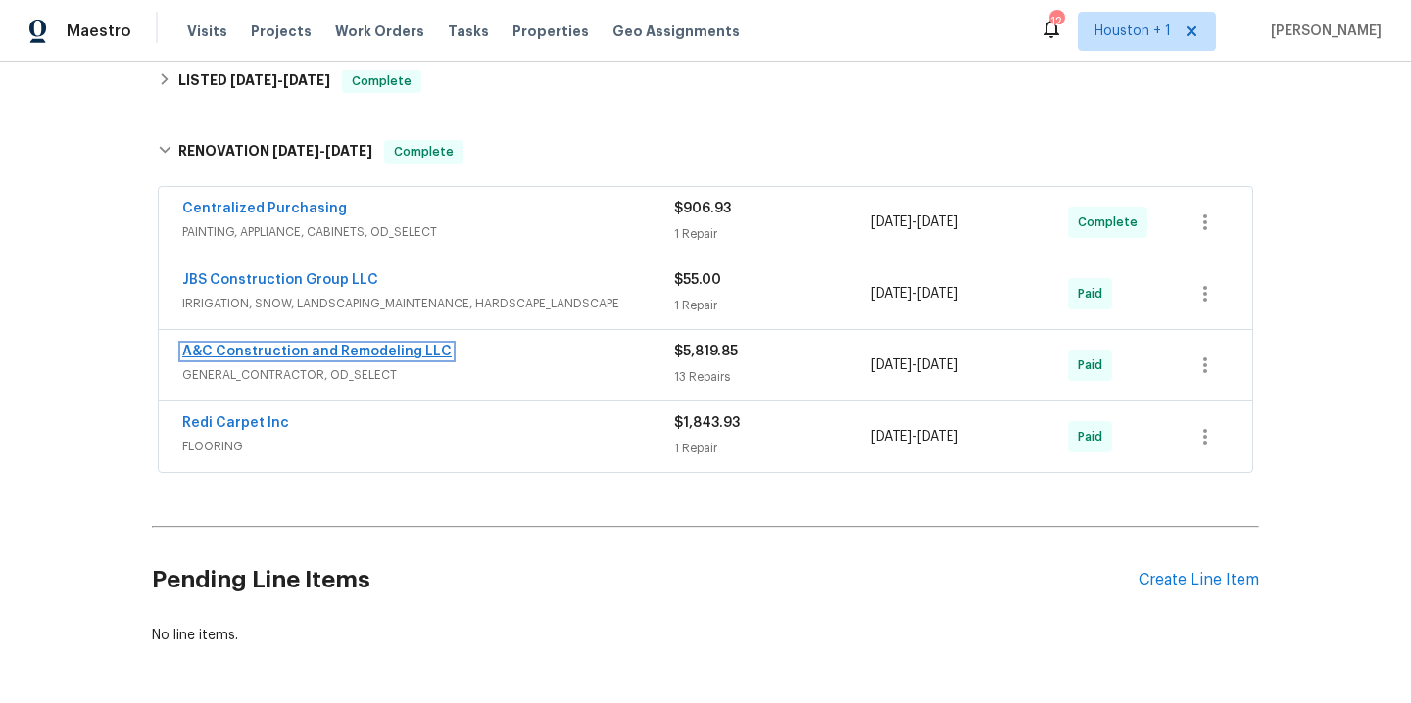
click at [355, 348] on link "A&C Construction and Remodeling LLC" at bounding box center [316, 352] width 269 height 14
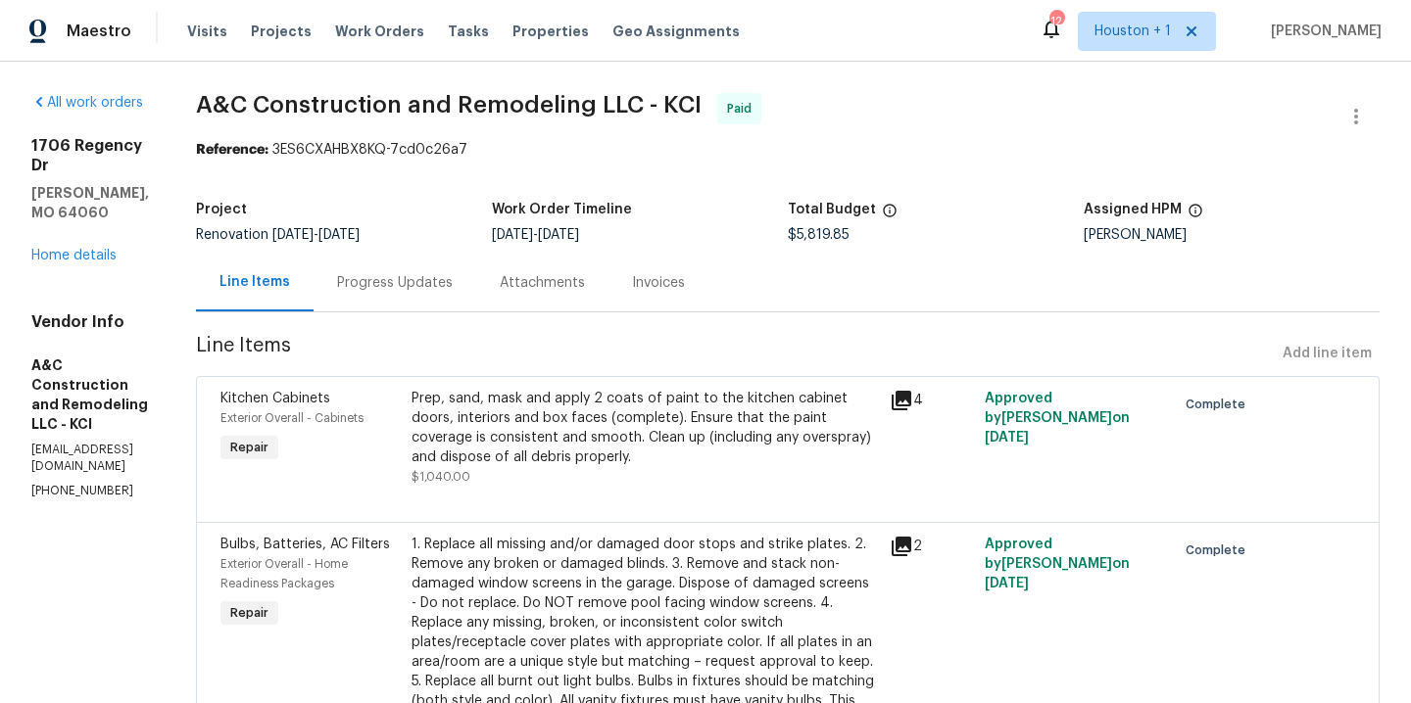
click at [336, 42] on div "Visits Projects Work Orders Tasks Properties Geo Assignments" at bounding box center [475, 31] width 576 height 39
click at [339, 34] on span "Work Orders" at bounding box center [379, 32] width 89 height 20
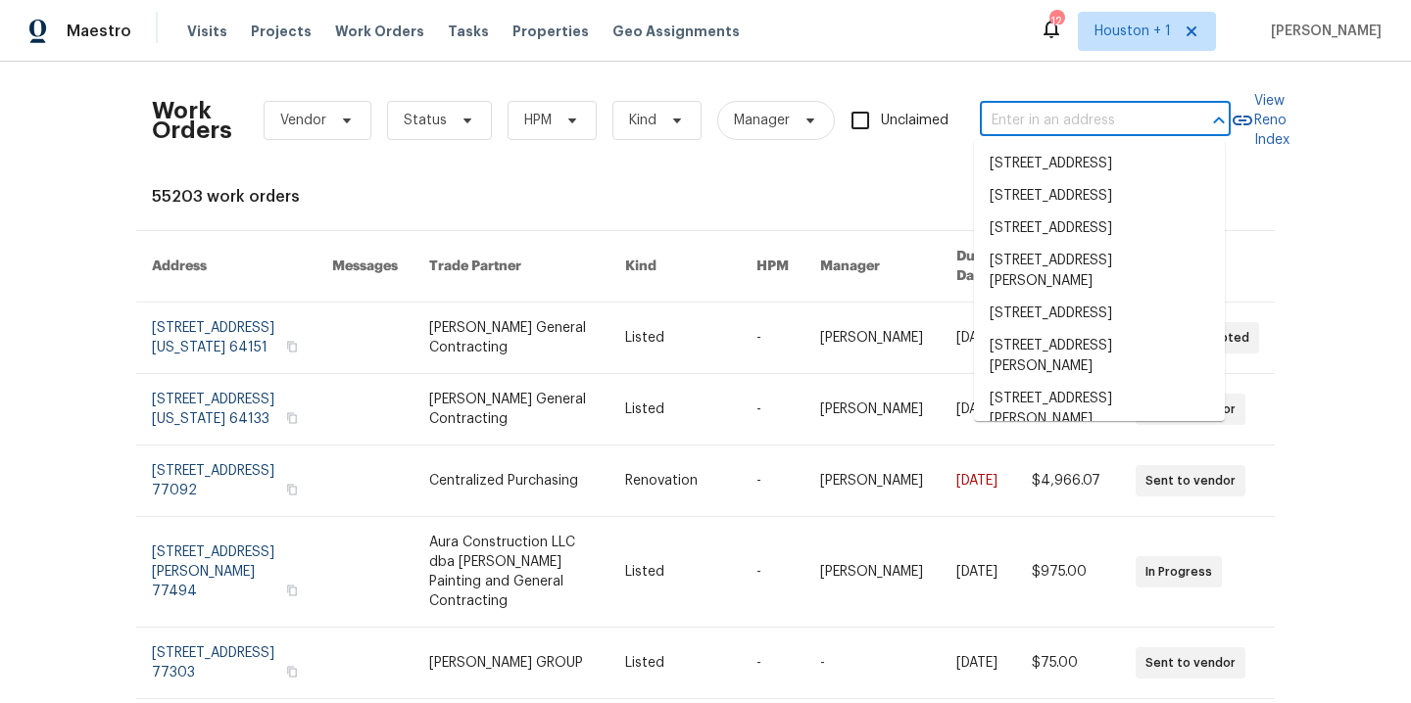
click at [1058, 119] on input "text" at bounding box center [1078, 121] width 196 height 30
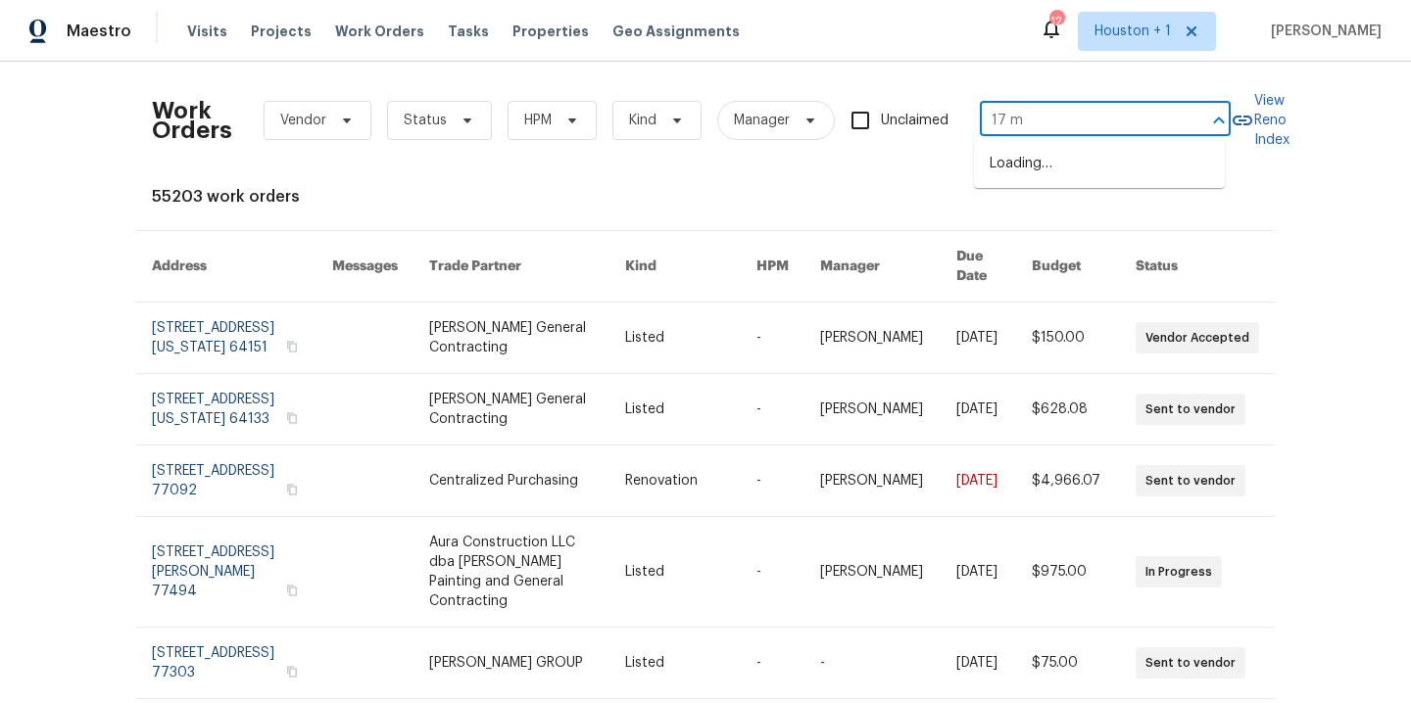
type input "17 ma"
click at [1124, 207] on li "17 Main Ct, Liberty, MO 64068" at bounding box center [1099, 196] width 251 height 32
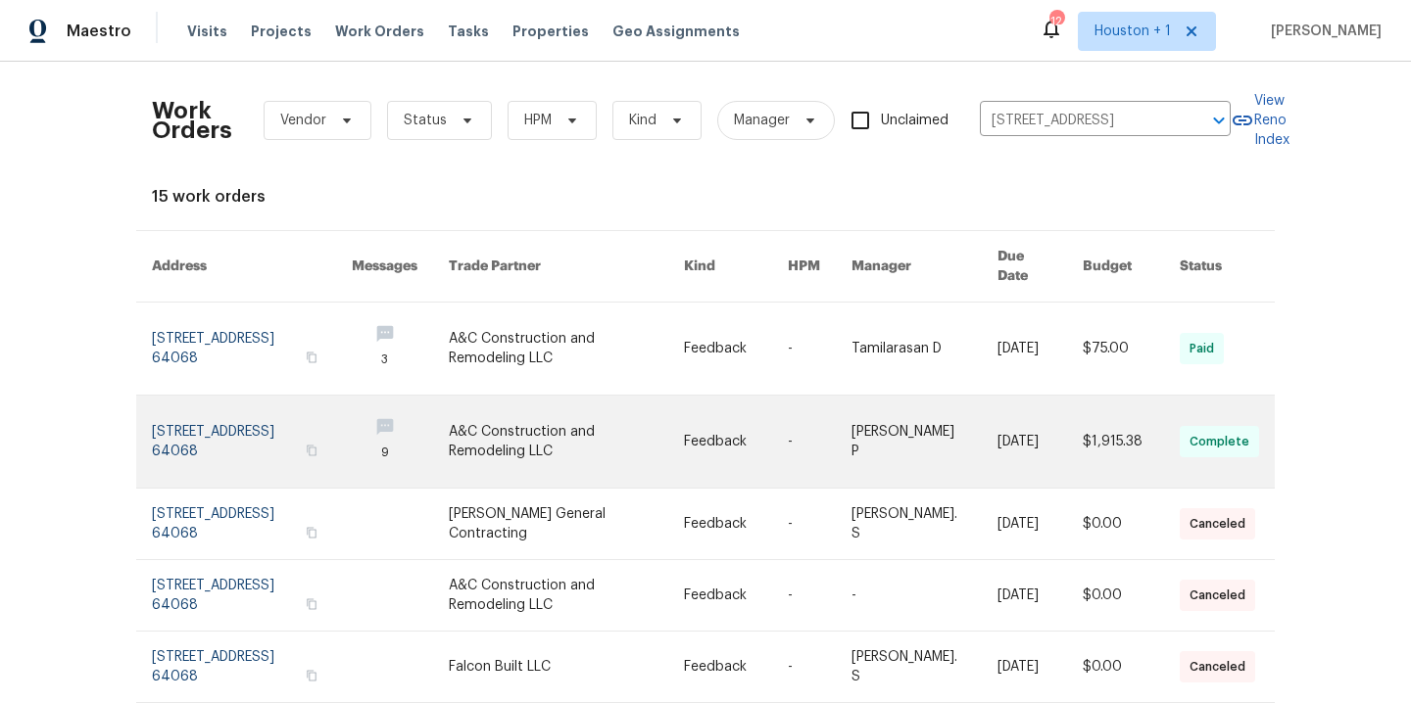
click at [546, 437] on link at bounding box center [567, 442] width 236 height 92
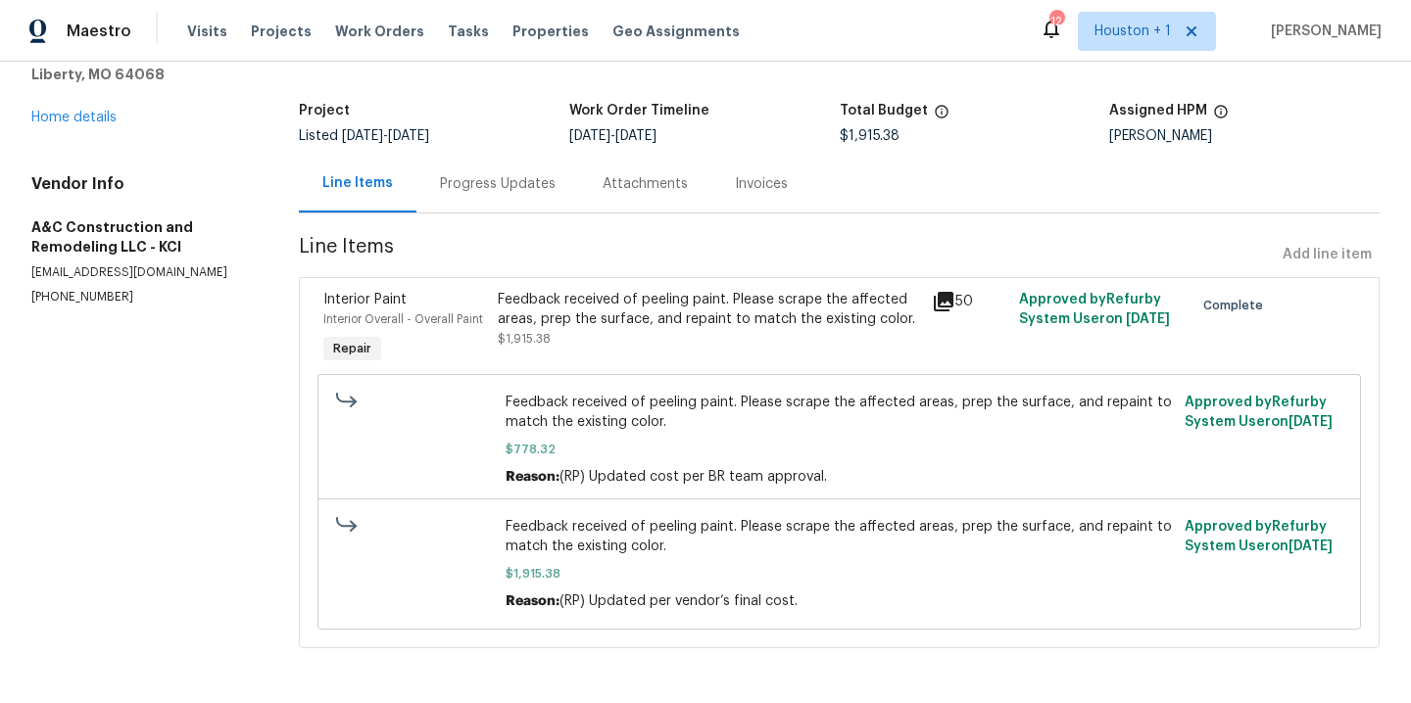
scroll to position [135, 0]
click at [499, 174] on div "Progress Updates" at bounding box center [498, 184] width 116 height 20
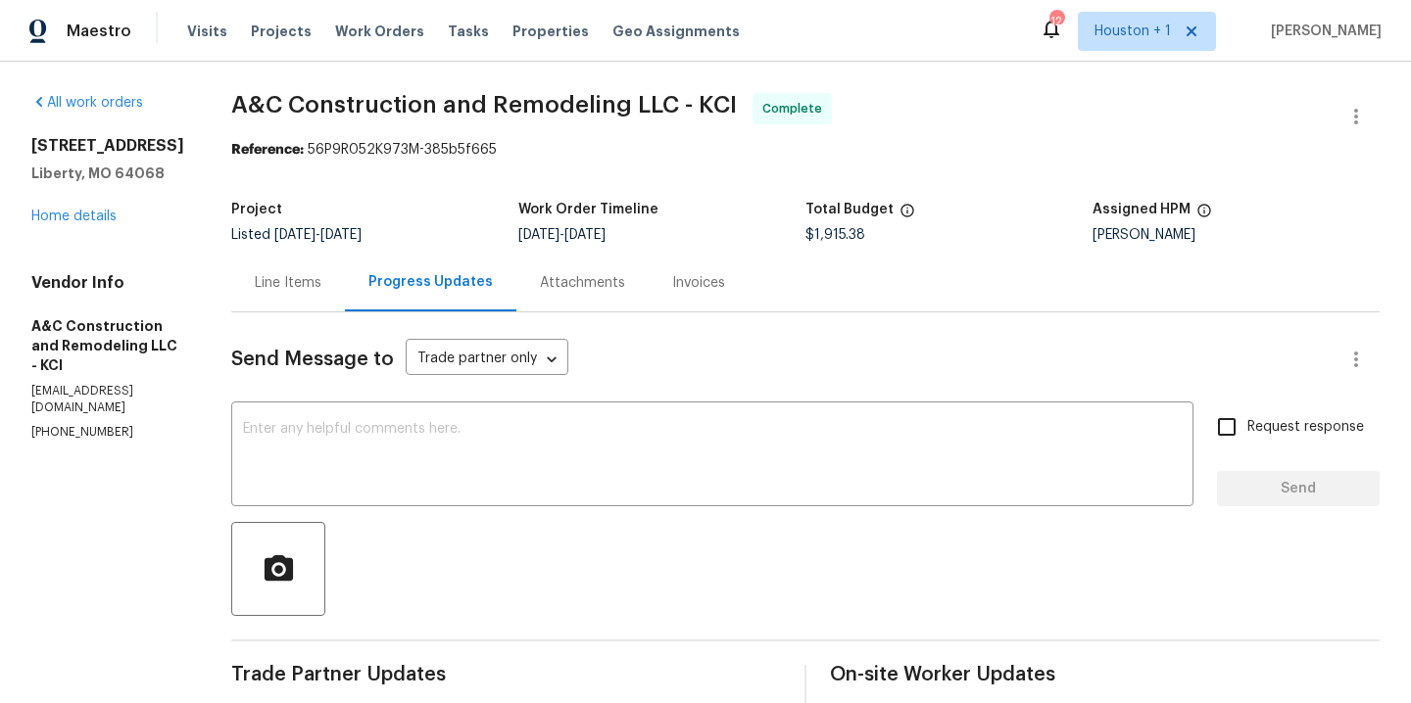
click at [321, 282] on div "Line Items" at bounding box center [288, 283] width 67 height 20
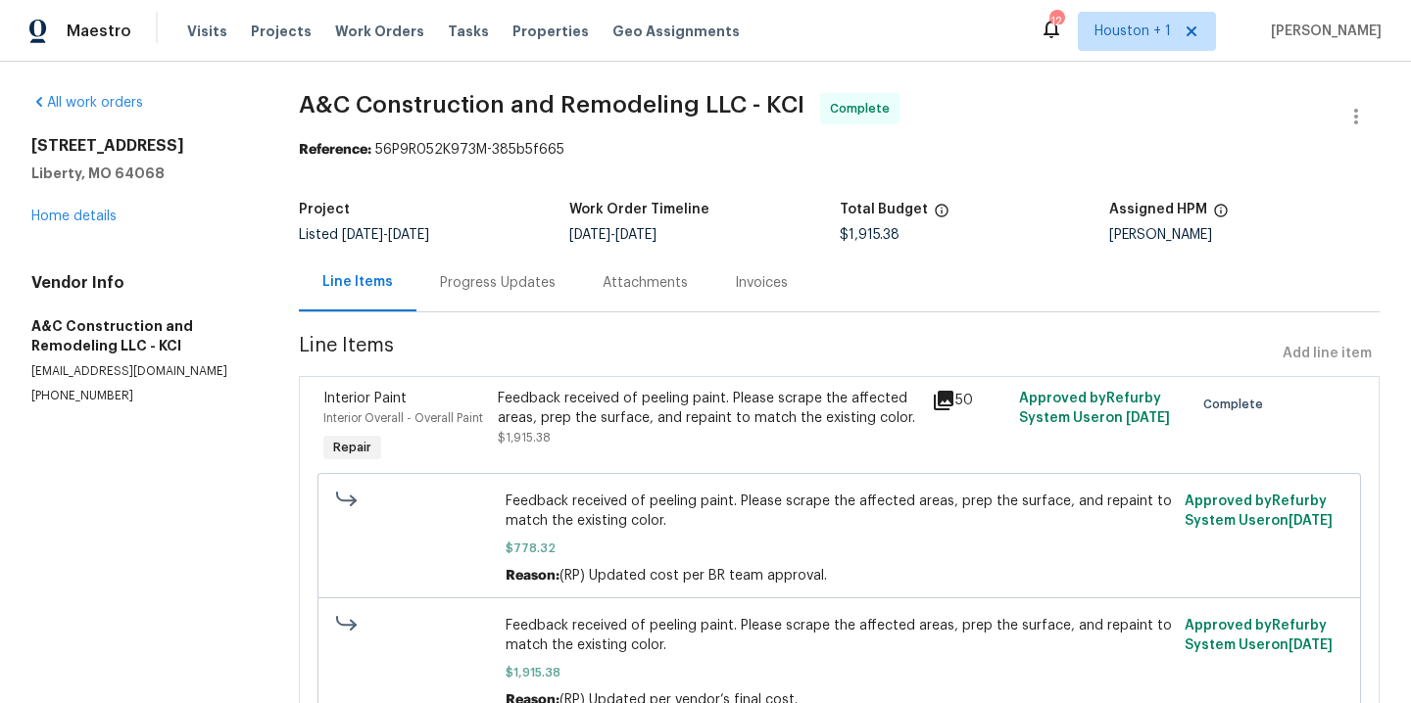
click at [599, 420] on div "Feedback received of peeling paint. Please scrape the affected areas, prep the …" at bounding box center [709, 408] width 423 height 39
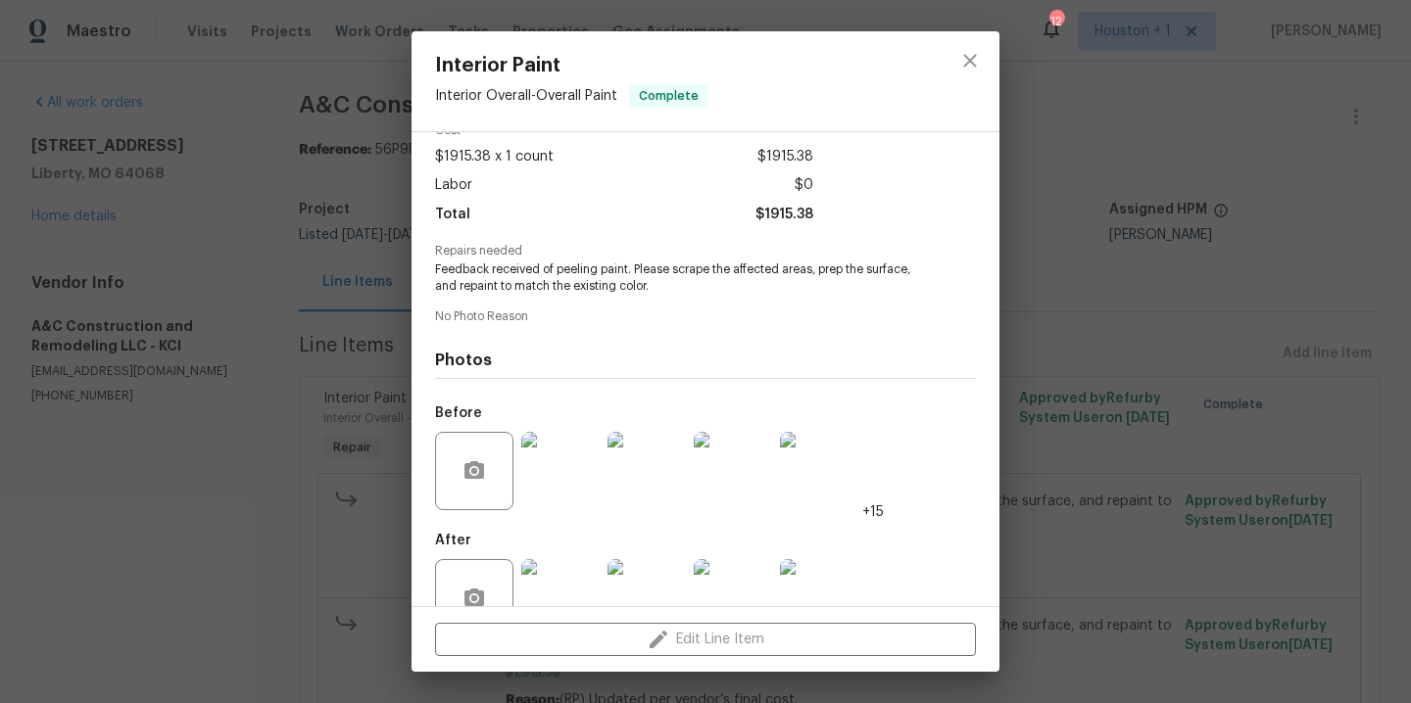
scroll to position [150, 0]
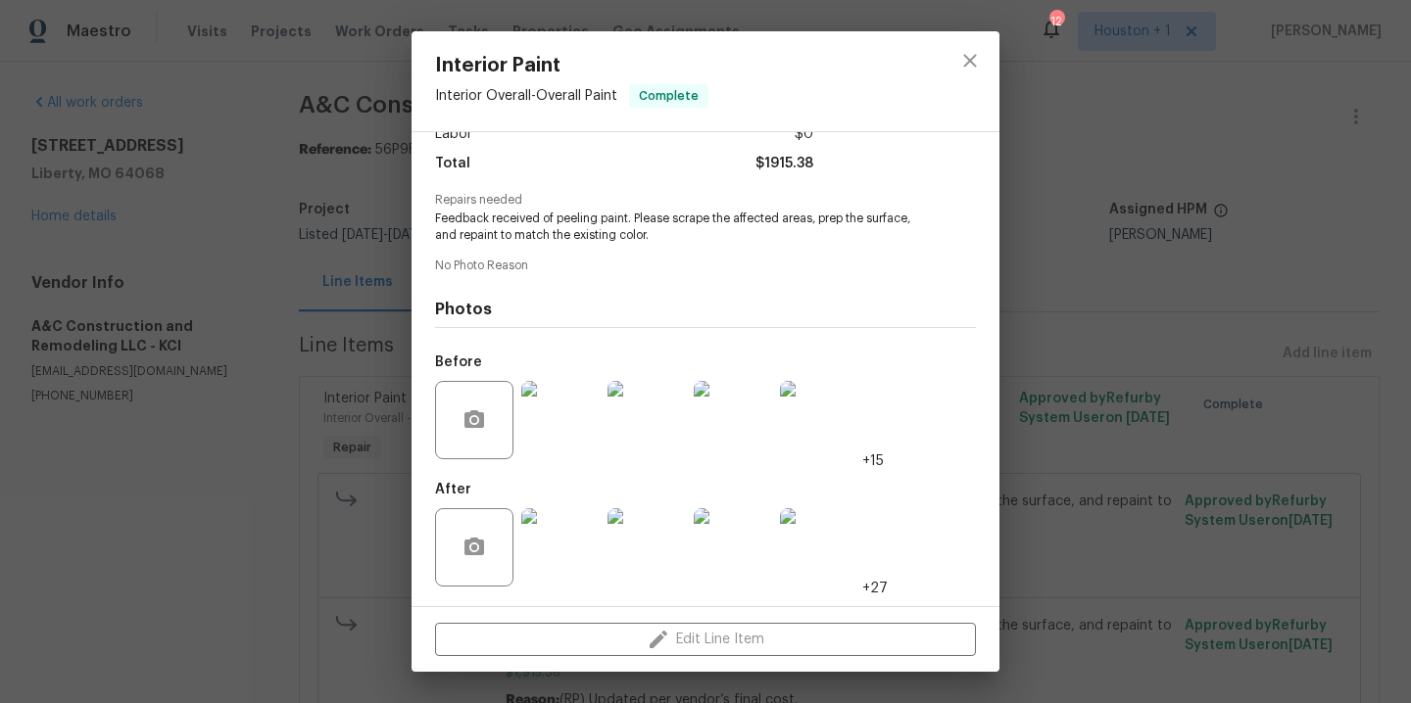
click at [575, 564] on img at bounding box center [560, 547] width 78 height 78
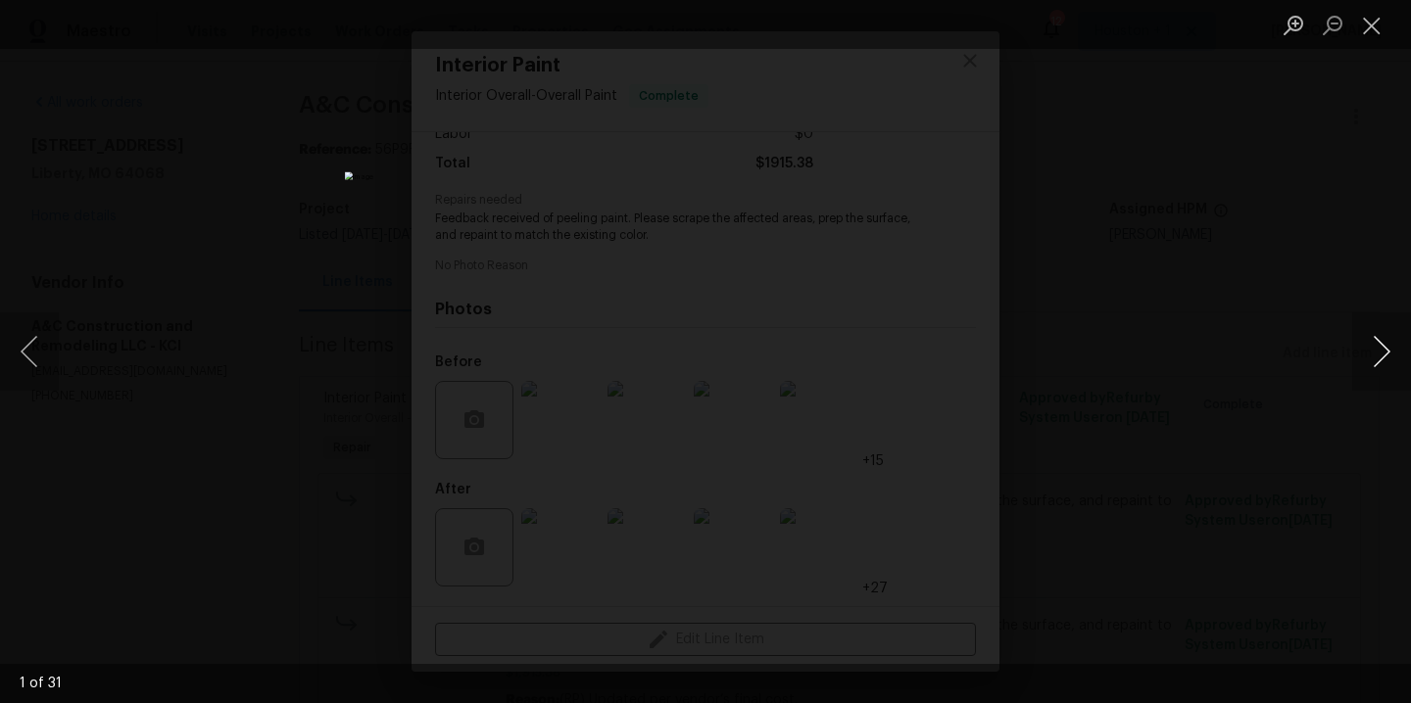
click at [1385, 348] on button "Next image" at bounding box center [1381, 352] width 59 height 78
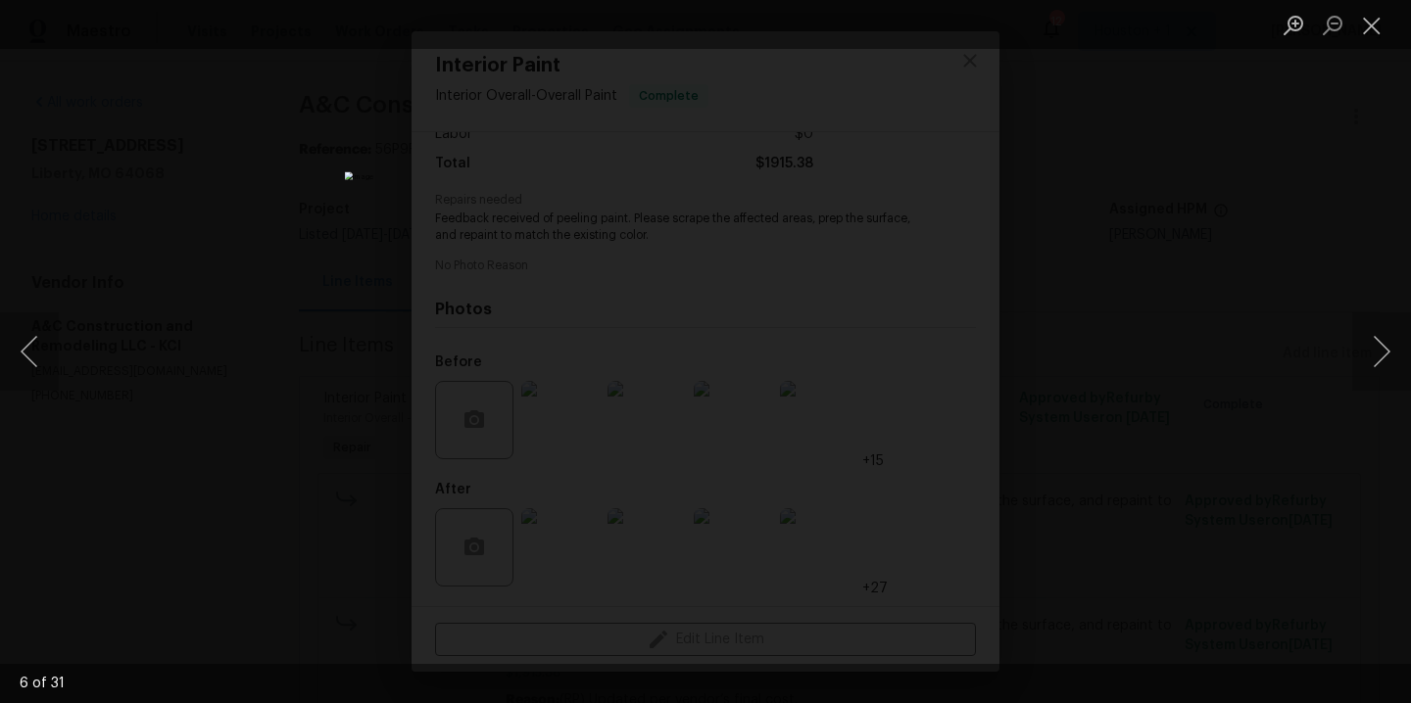
click at [1283, 202] on div "Lightbox" at bounding box center [705, 351] width 1411 height 703
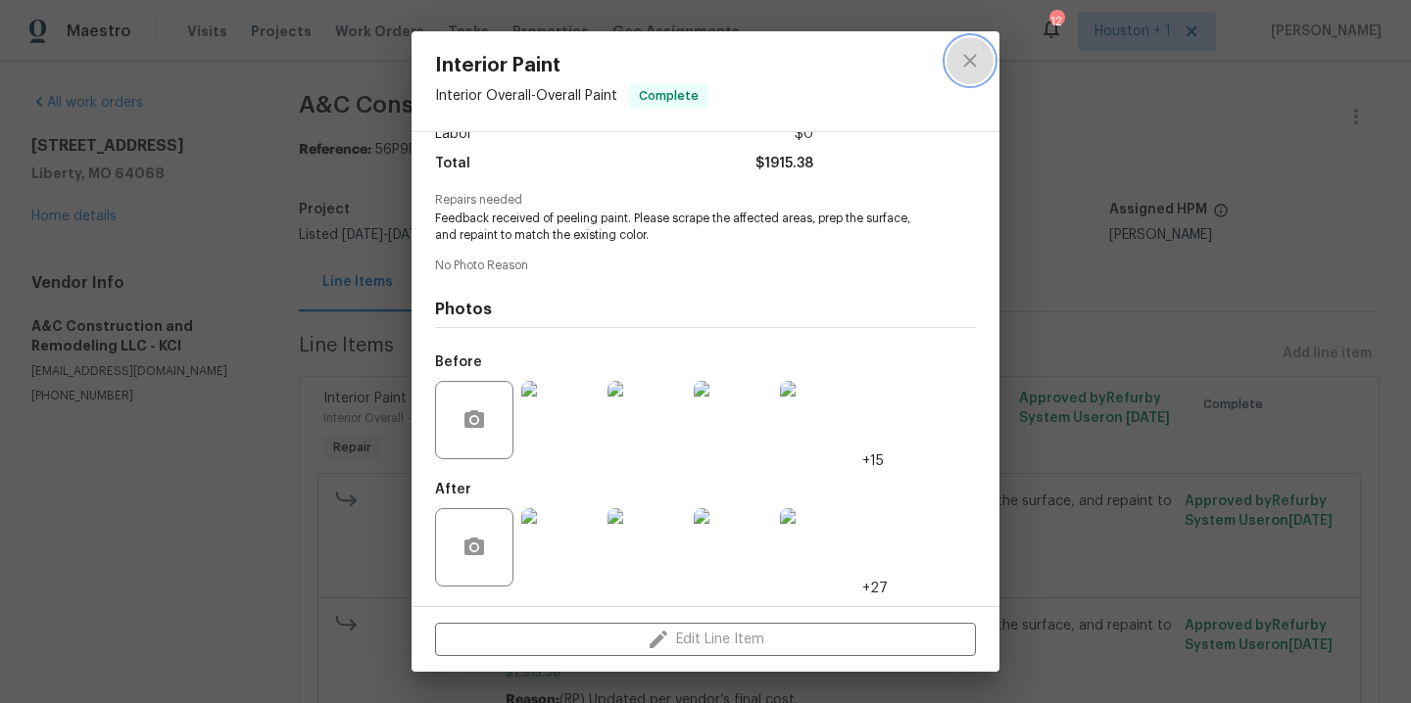
click at [964, 61] on icon "close" at bounding box center [970, 61] width 24 height 24
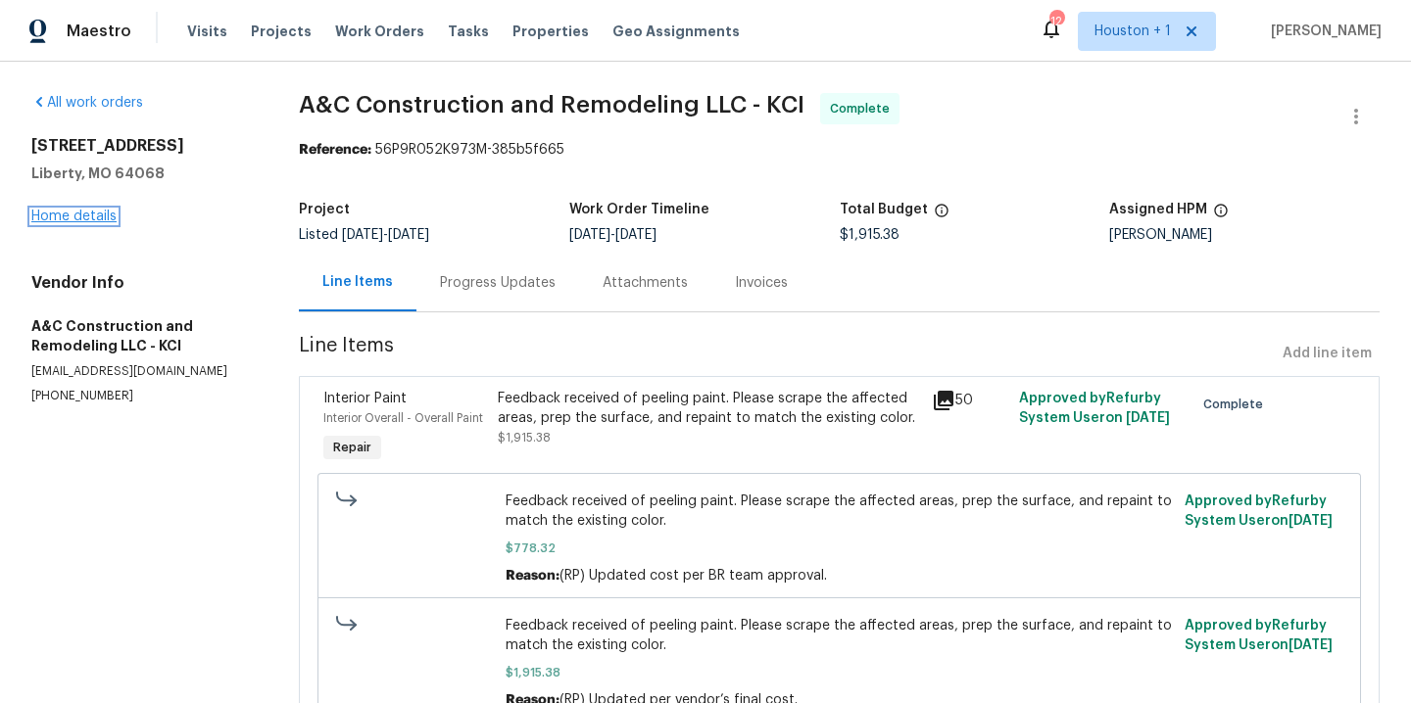
click at [94, 215] on link "Home details" at bounding box center [73, 217] width 85 height 14
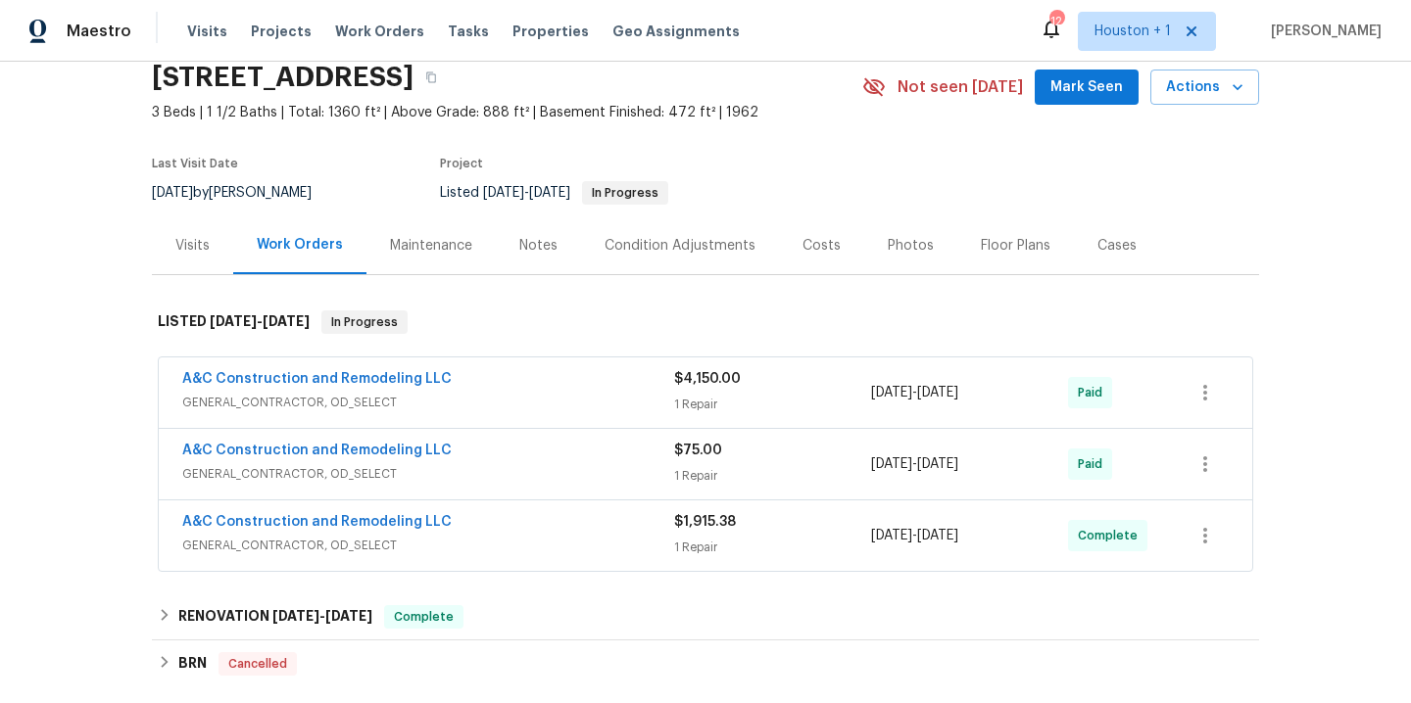
scroll to position [179, 0]
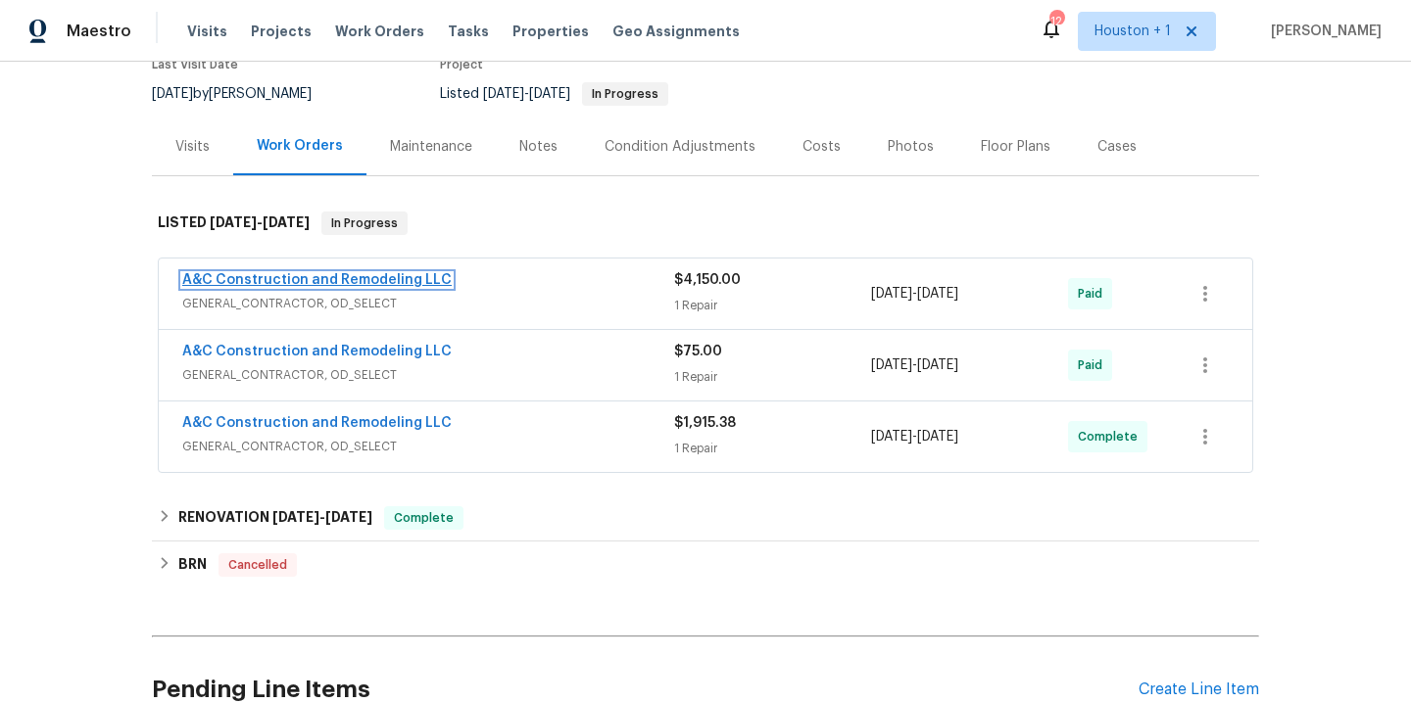
click at [335, 276] on link "A&C Construction and Remodeling LLC" at bounding box center [316, 280] width 269 height 14
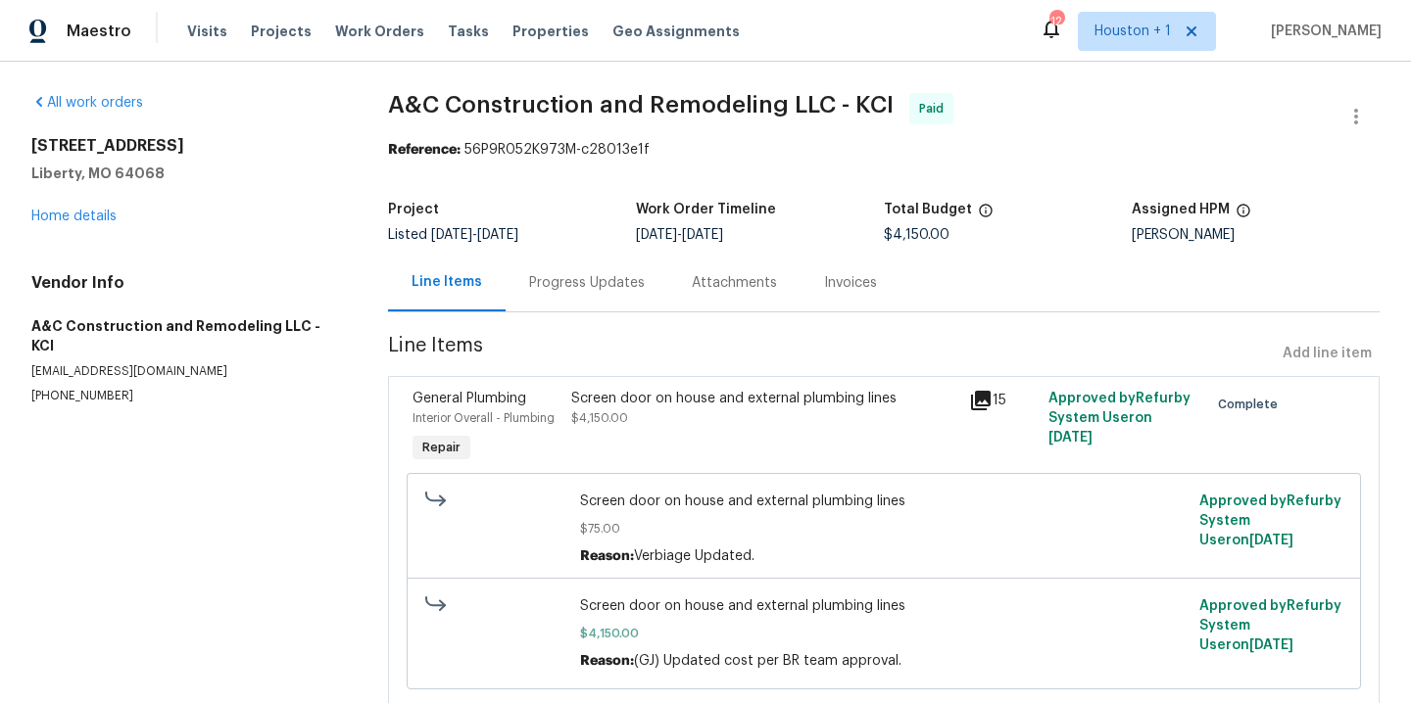
scroll to position [75, 0]
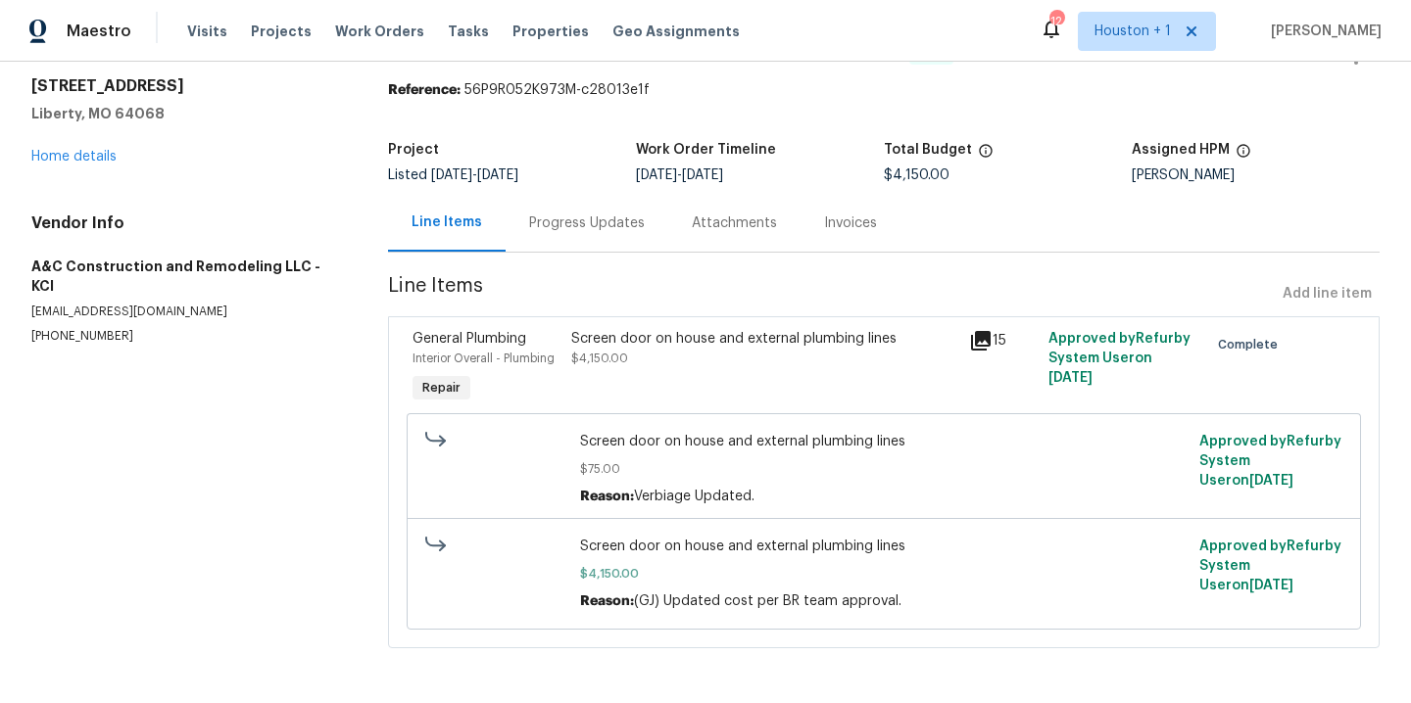
click at [664, 329] on div "Screen door on house and external plumbing lines" at bounding box center [764, 339] width 386 height 20
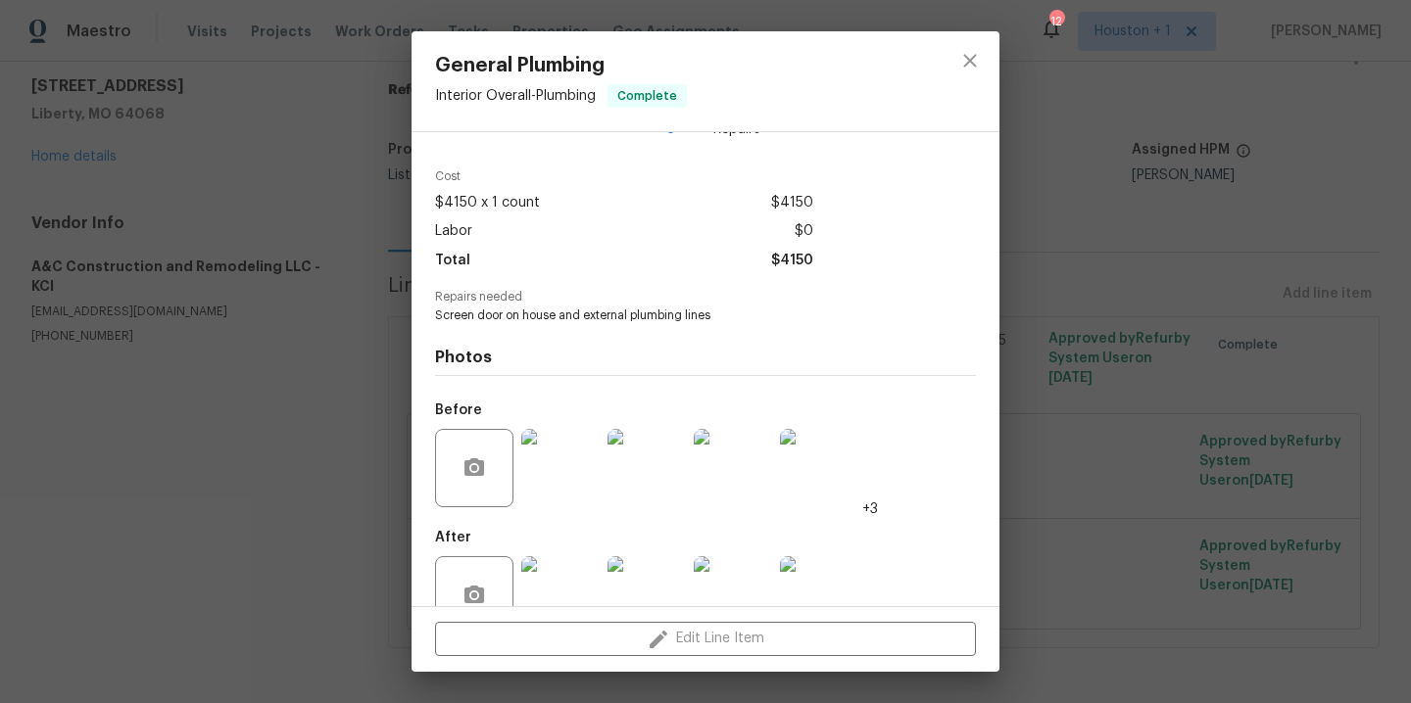
scroll to position [101, 0]
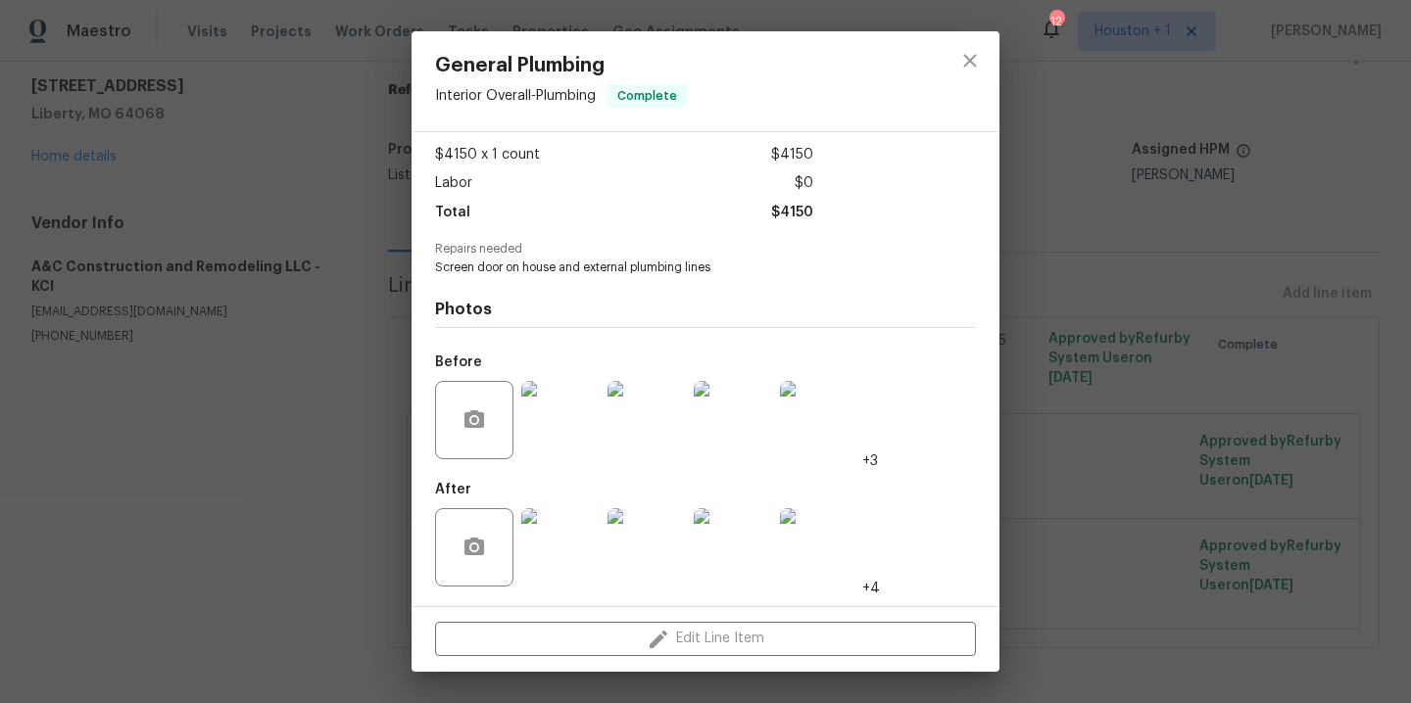
click at [558, 558] on img at bounding box center [560, 547] width 78 height 78
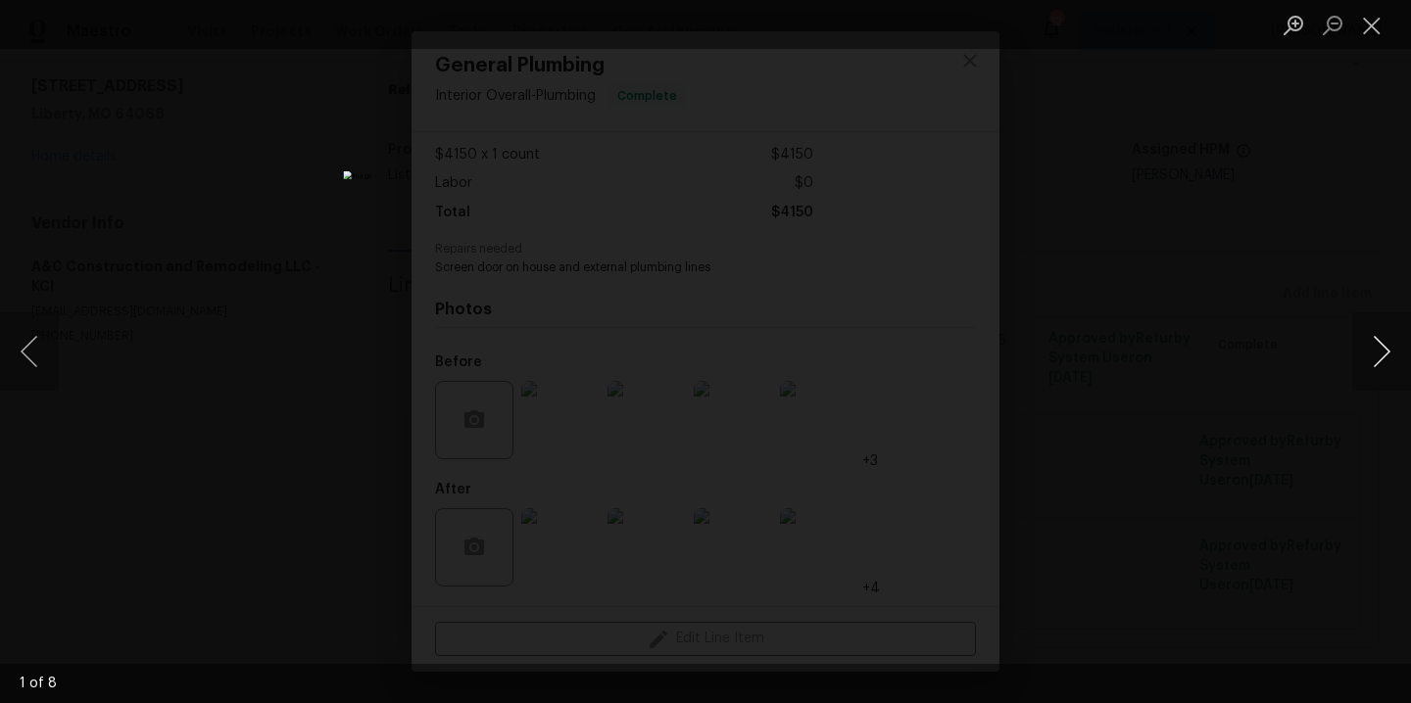
click at [1382, 329] on button "Next image" at bounding box center [1381, 352] width 59 height 78
click at [1382, 330] on button "Next image" at bounding box center [1381, 352] width 59 height 78
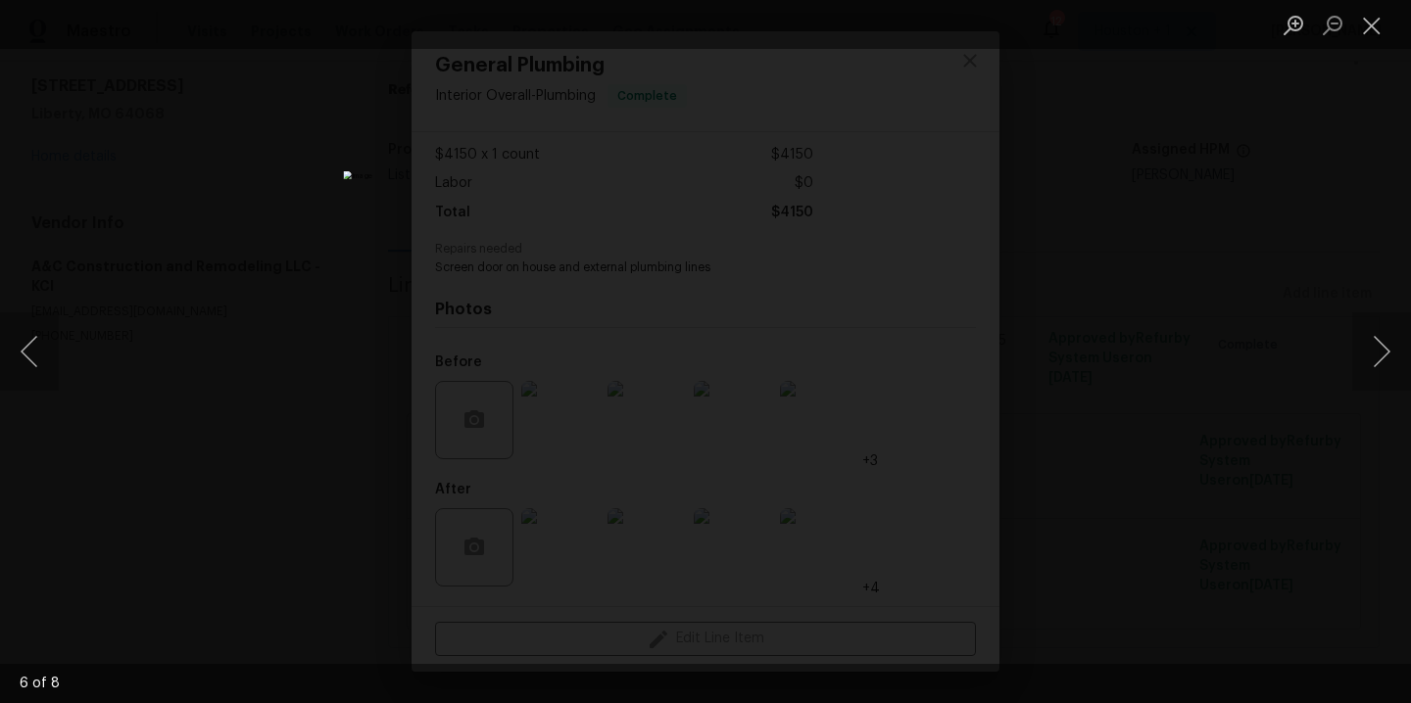
click at [1340, 216] on div "Lightbox" at bounding box center [705, 351] width 1411 height 703
click at [1149, 226] on div "Lightbox" at bounding box center [705, 351] width 1411 height 703
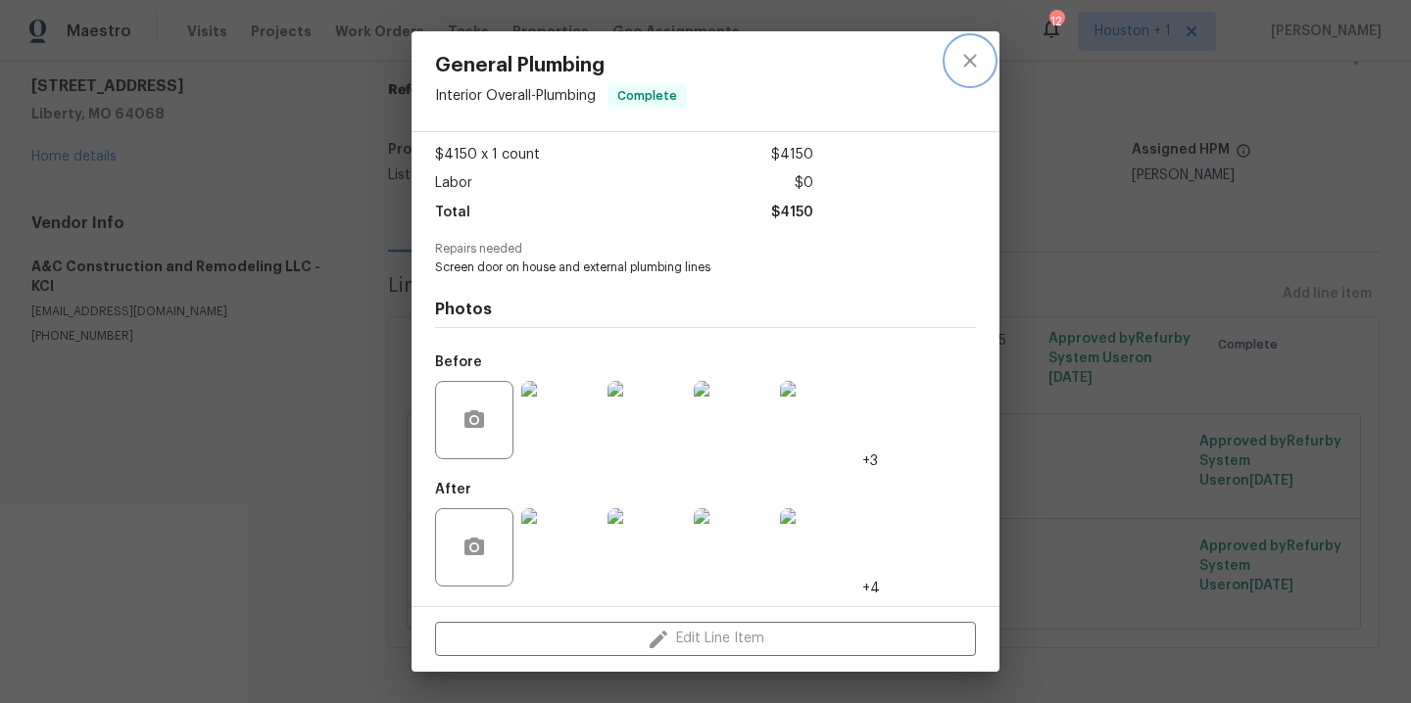
click at [960, 64] on icon "close" at bounding box center [970, 61] width 24 height 24
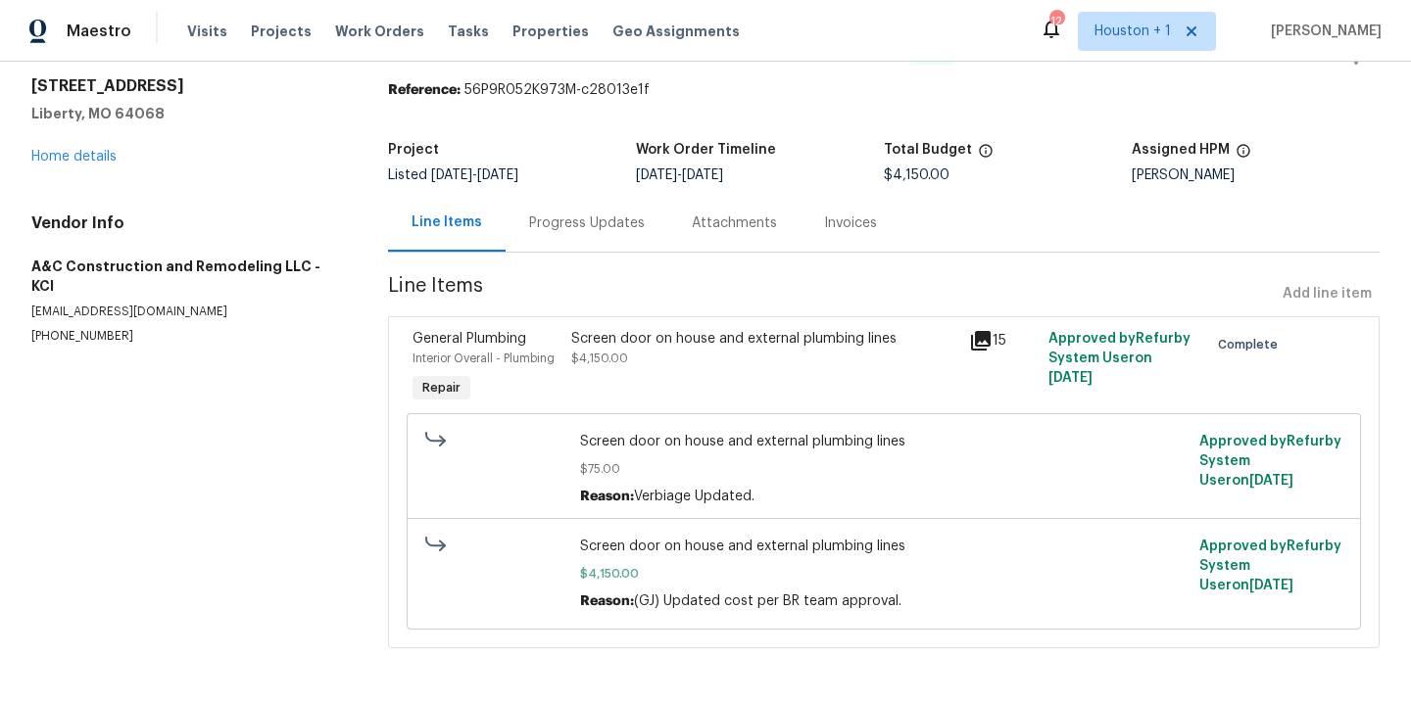
click at [559, 214] on div "Progress Updates" at bounding box center [587, 224] width 116 height 20
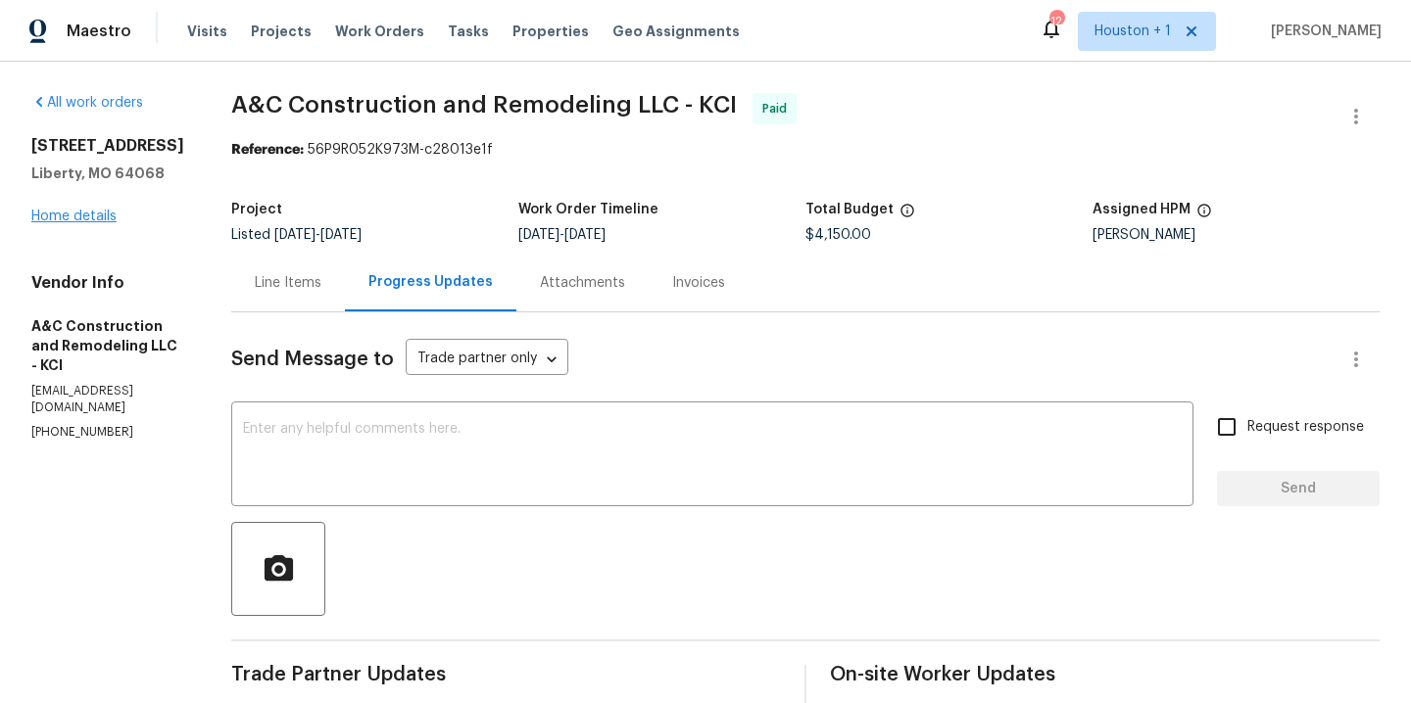
click at [83, 224] on div "17 Main Ct Liberty, MO 64068 Home details" at bounding box center [107, 181] width 153 height 90
click at [83, 216] on link "Home details" at bounding box center [73, 217] width 85 height 14
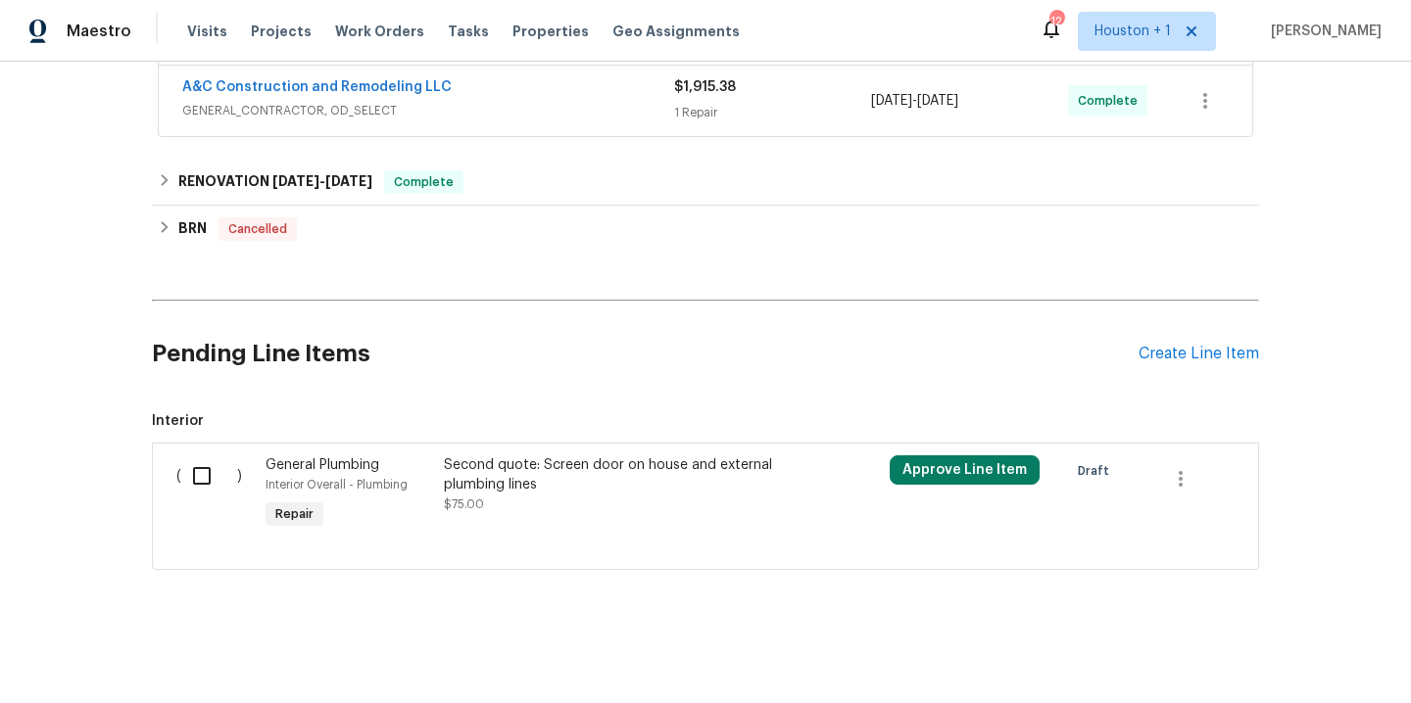
scroll to position [530, 0]
click at [1228, 345] on div "Create Line Item" at bounding box center [1198, 354] width 121 height 19
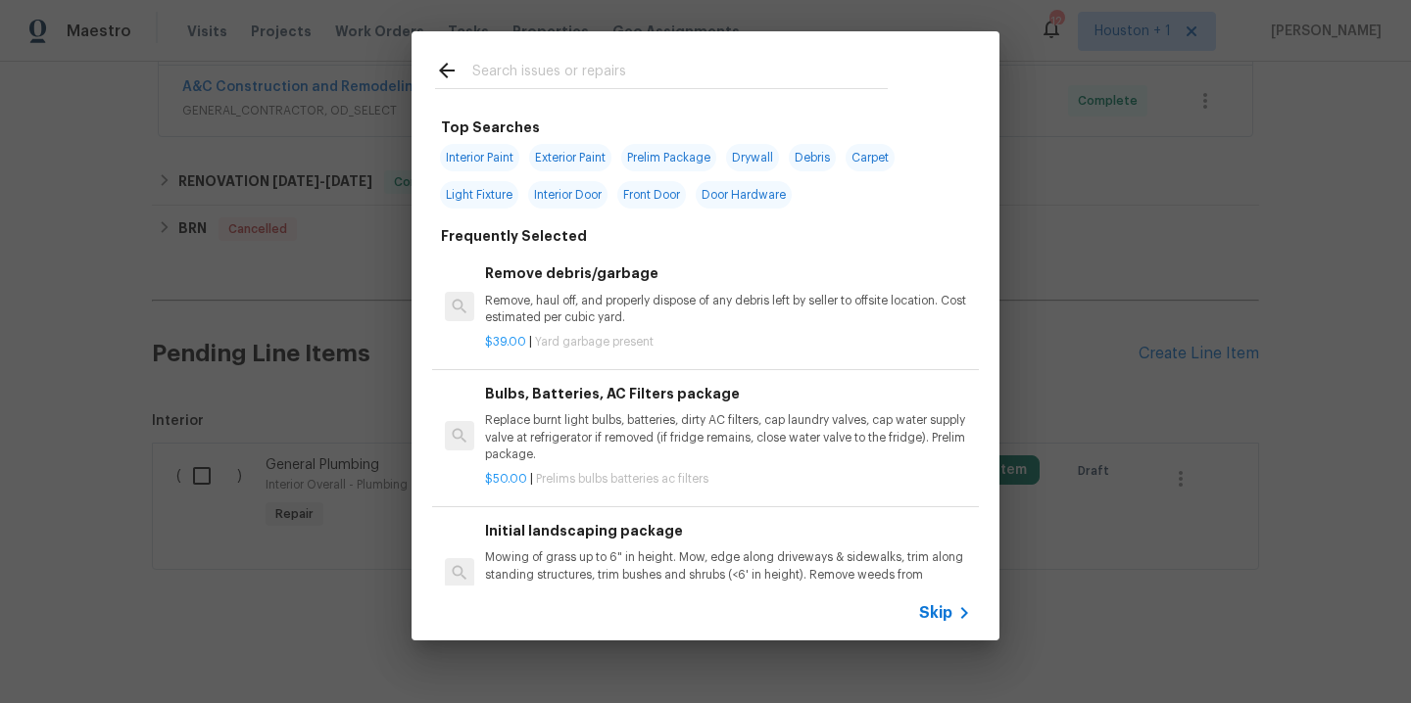
click at [533, 79] on input "text" at bounding box center [679, 73] width 415 height 29
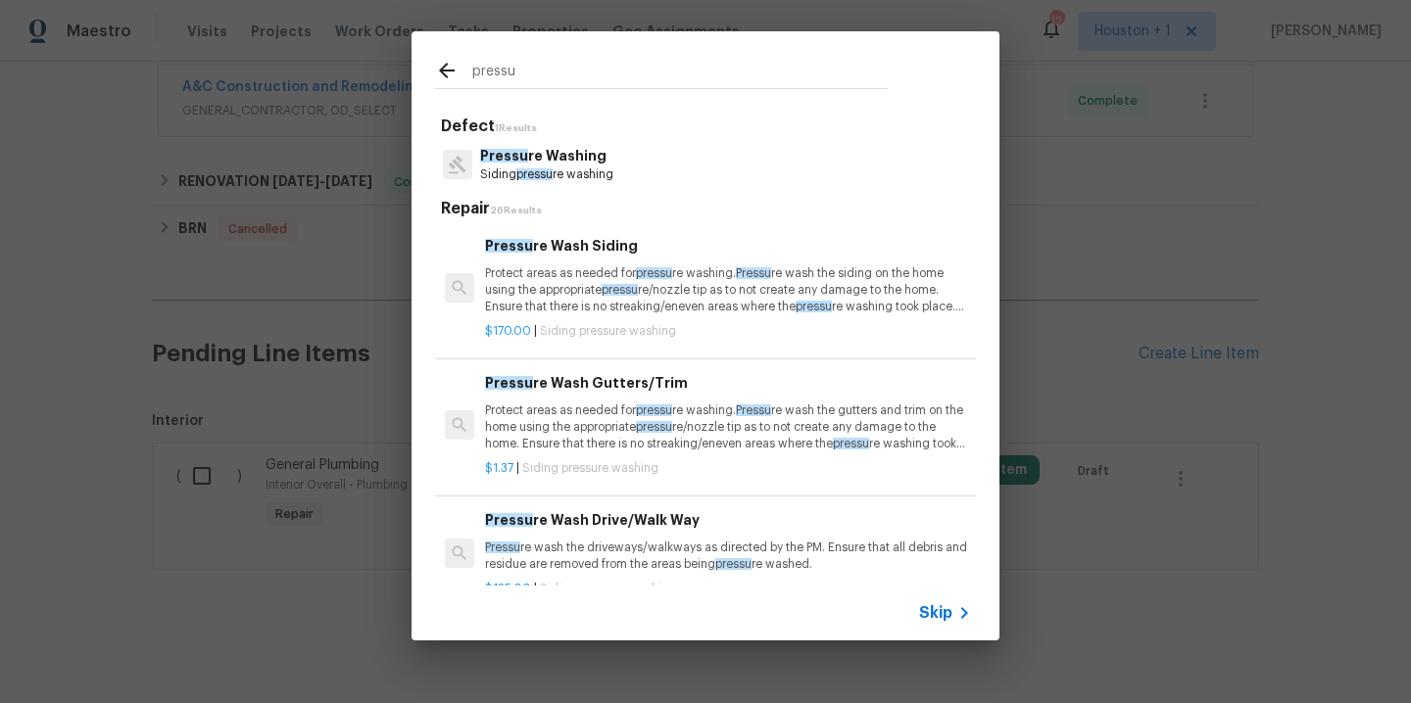
type input "pressu"
click at [523, 155] on p "Pressu re Washing" at bounding box center [546, 156] width 133 height 21
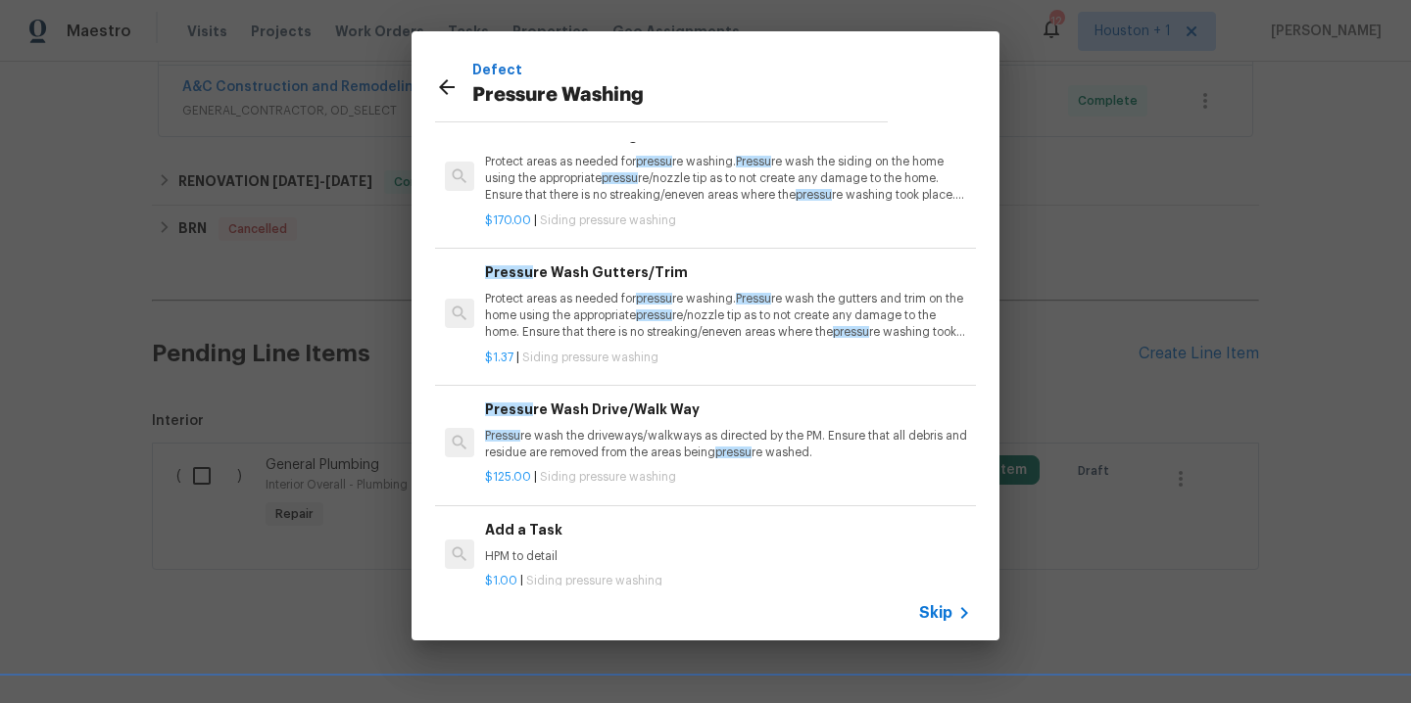
scroll to position [90, 0]
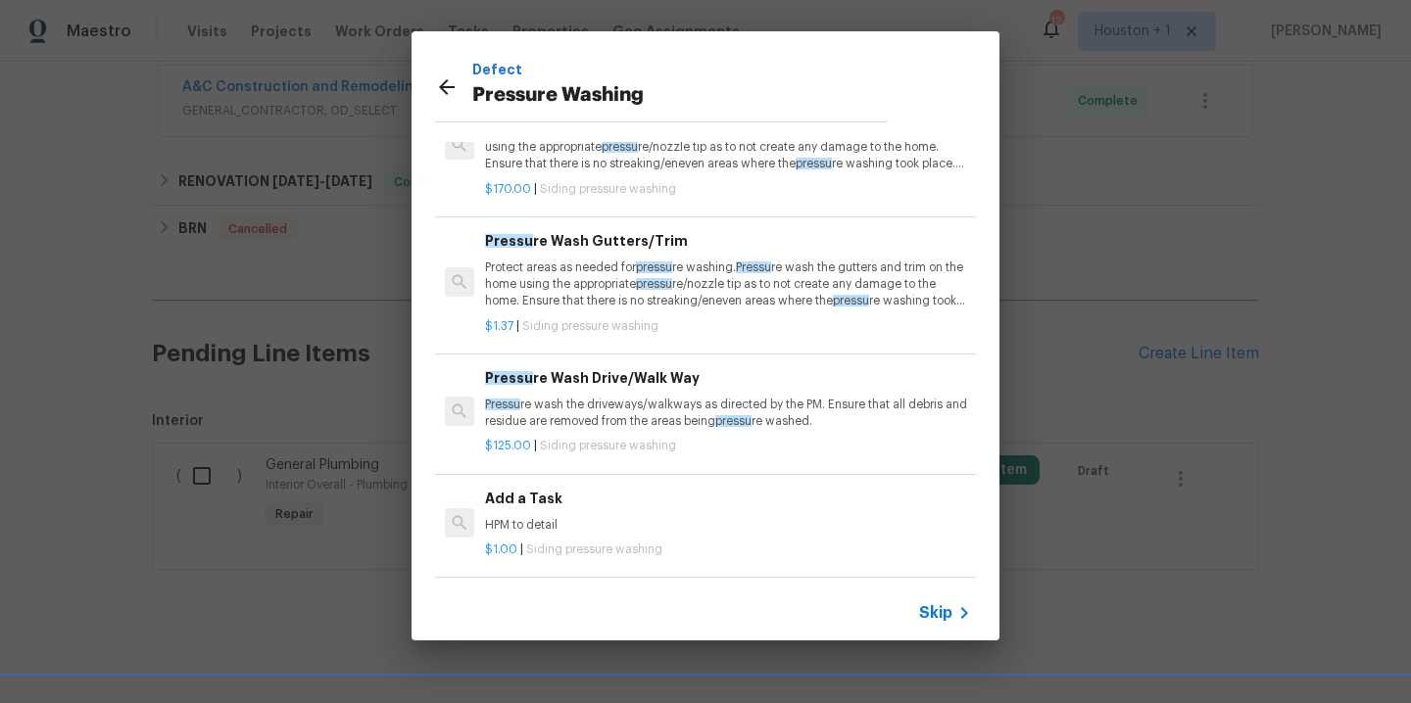
click at [604, 517] on p "HPM to detail" at bounding box center [728, 525] width 486 height 17
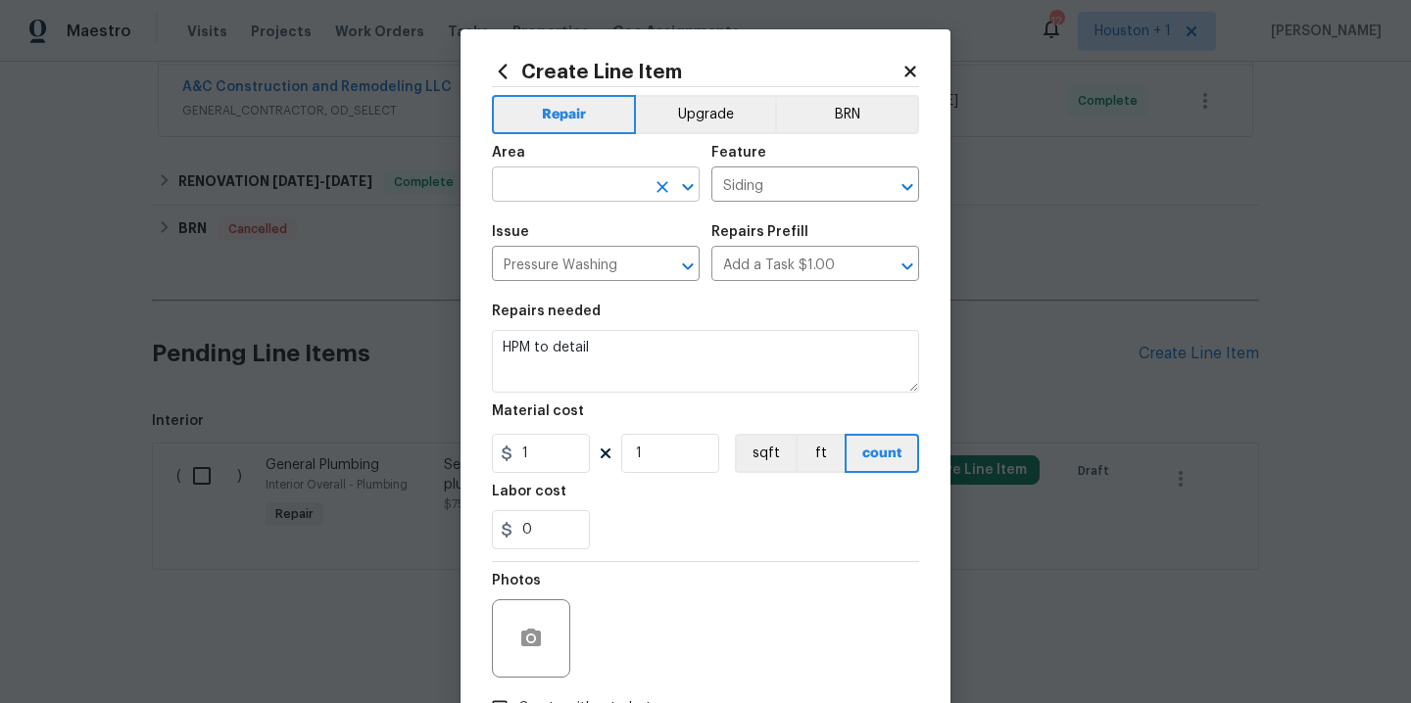
click at [578, 185] on input "text" at bounding box center [568, 186] width 153 height 30
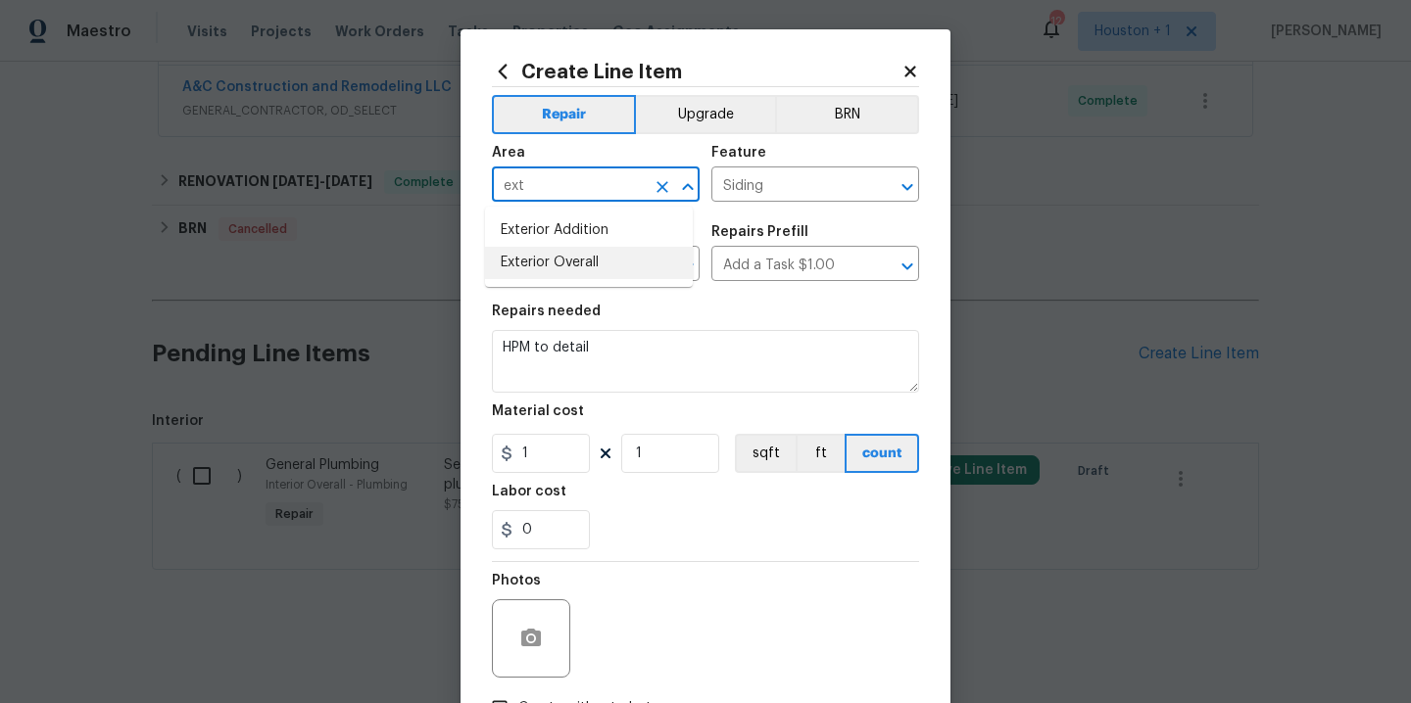
click at [570, 263] on li "Exterior Overall" at bounding box center [589, 263] width 208 height 32
type input "Exterior Overall"
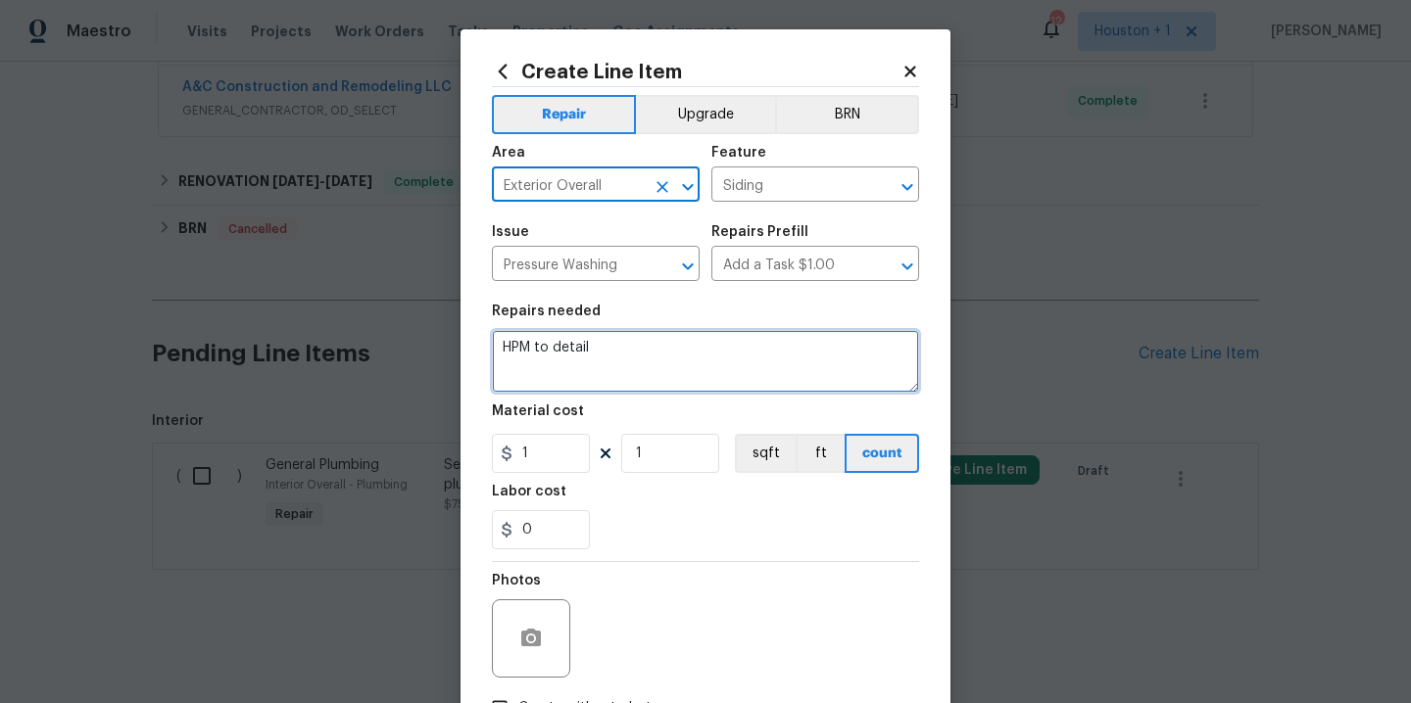
click at [654, 359] on textarea "HPM to detail" at bounding box center [705, 361] width 427 height 63
paste textarea "Pressure wash home, driveway, walkways/sidewalks and patio. Must use a surface …"
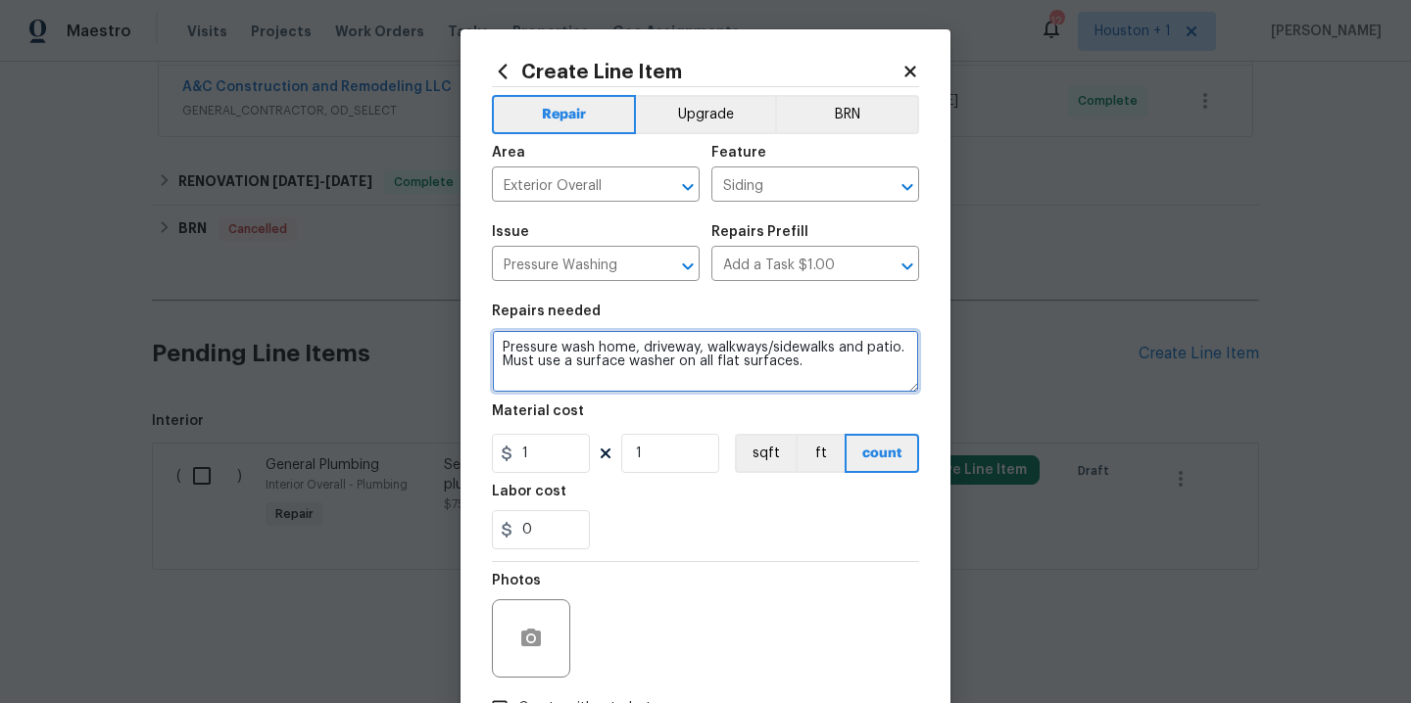
type textarea "Pressure wash home, driveway, walkways/sidewalks and patio. Must use a surface …"
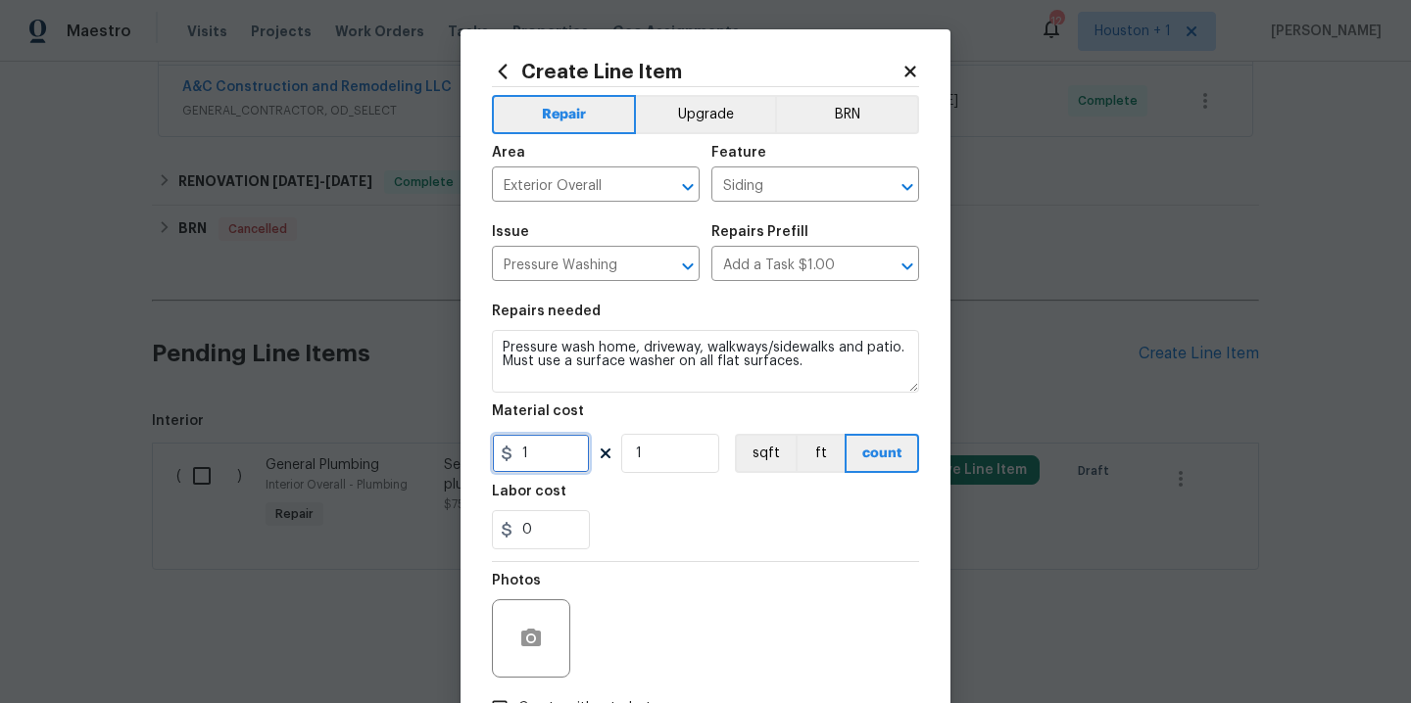
click at [558, 443] on input "1" at bounding box center [541, 453] width 98 height 39
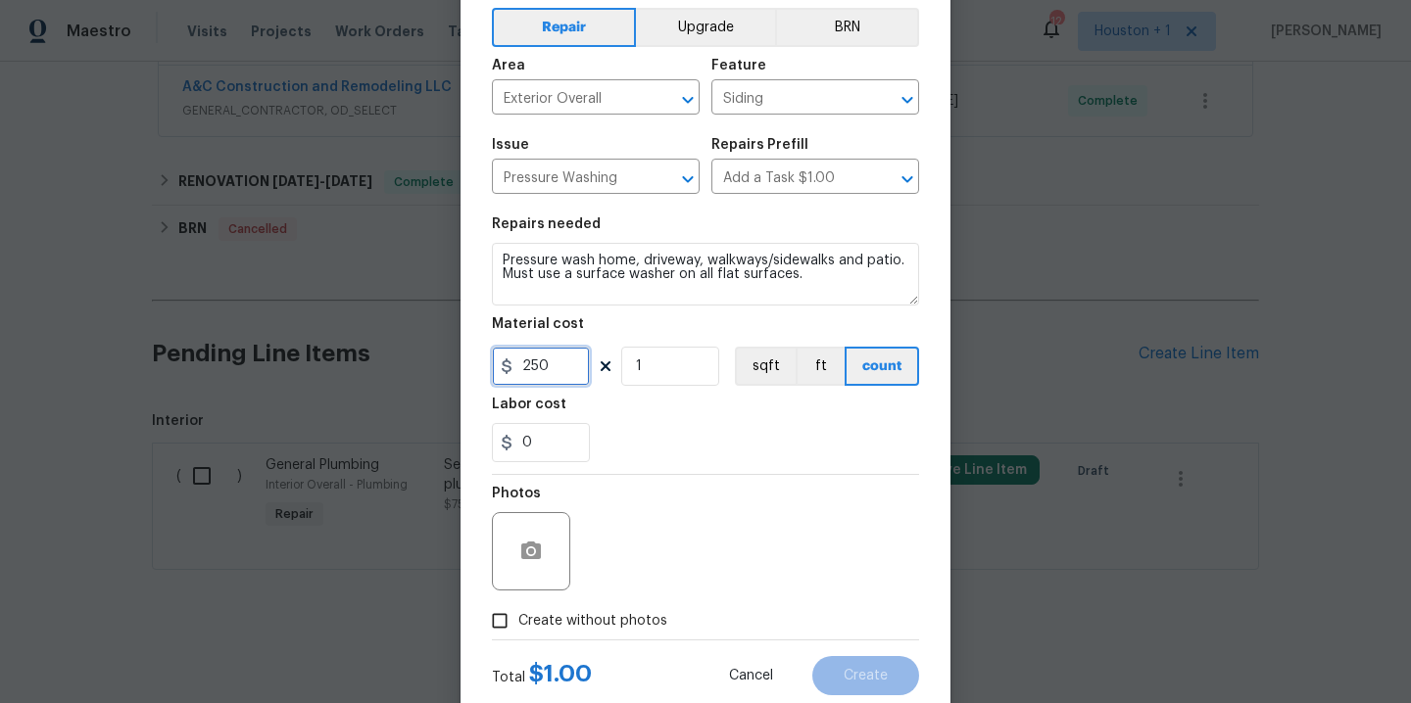
scroll to position [141, 0]
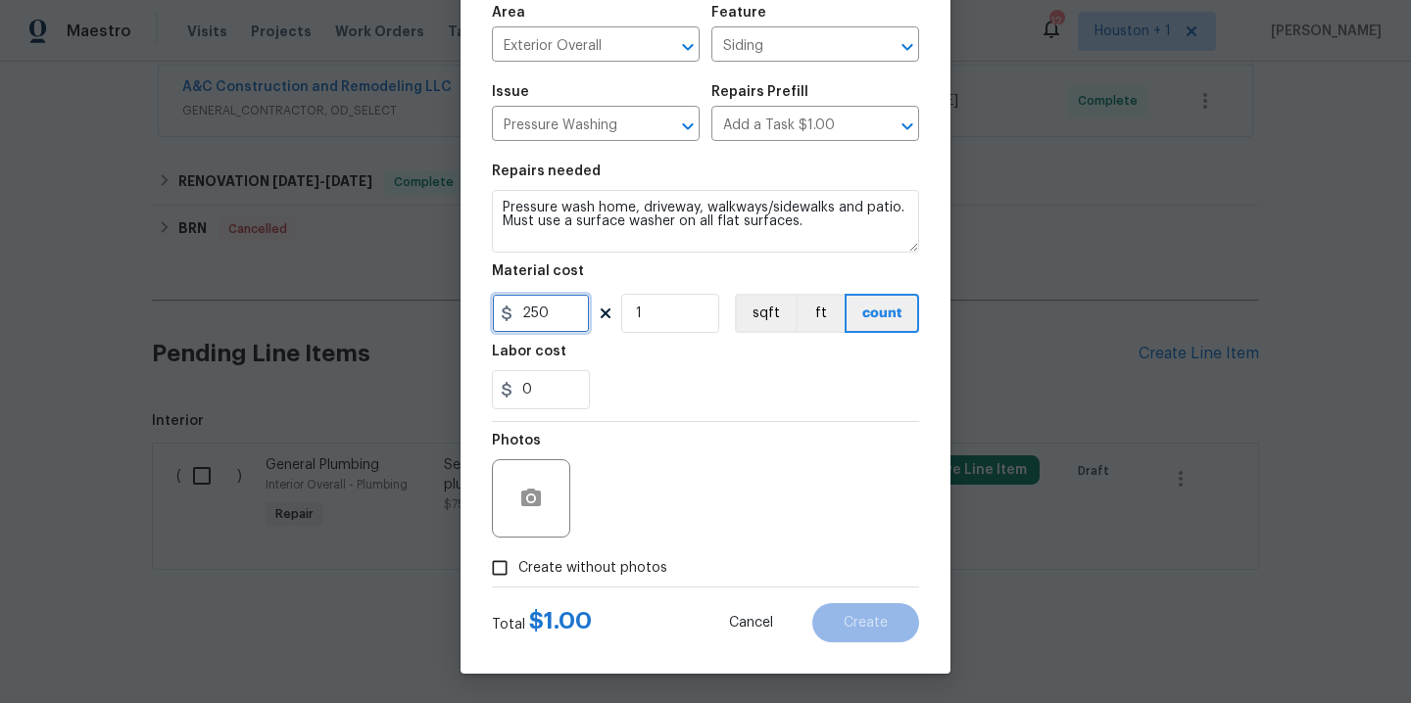
type input "250"
click at [565, 574] on span "Create without photos" at bounding box center [592, 568] width 149 height 21
click at [518, 574] on input "Create without photos" at bounding box center [499, 568] width 37 height 37
checkbox input "true"
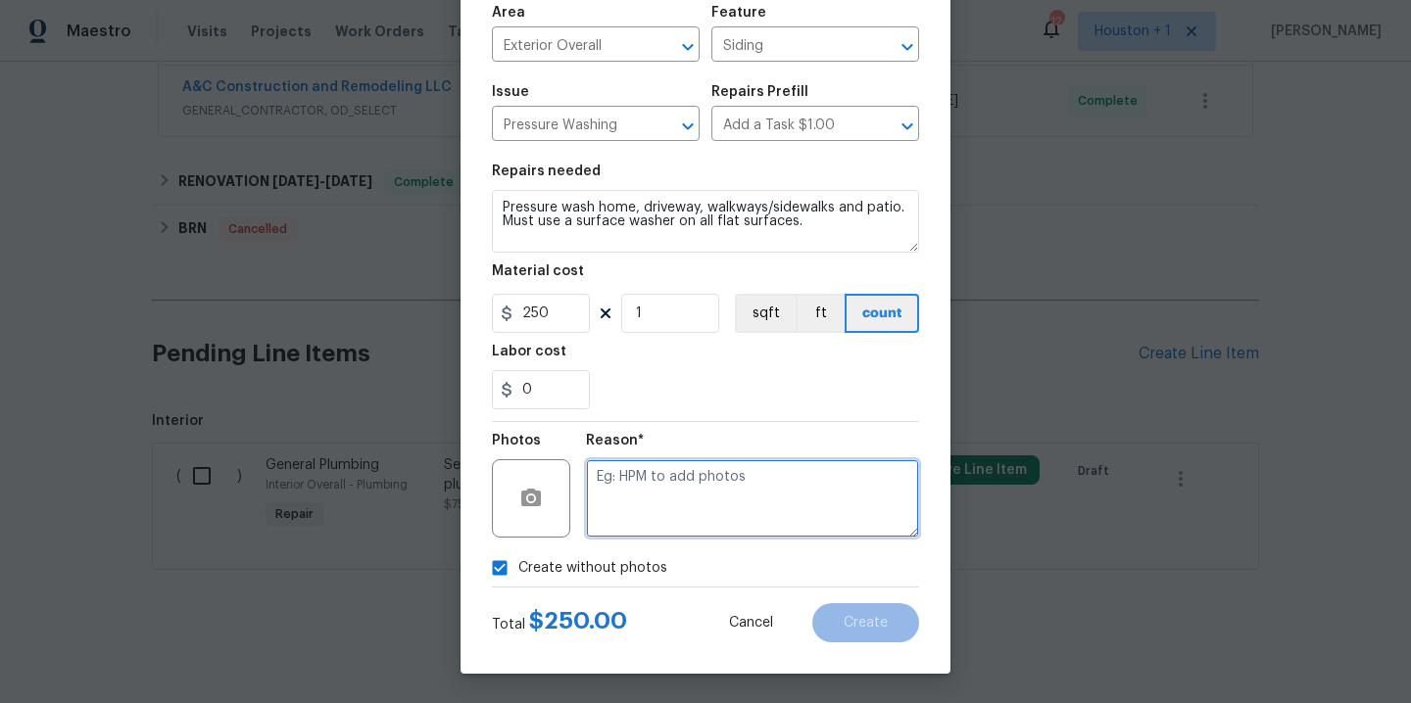
click at [657, 519] on textarea at bounding box center [752, 498] width 333 height 78
type textarea "."
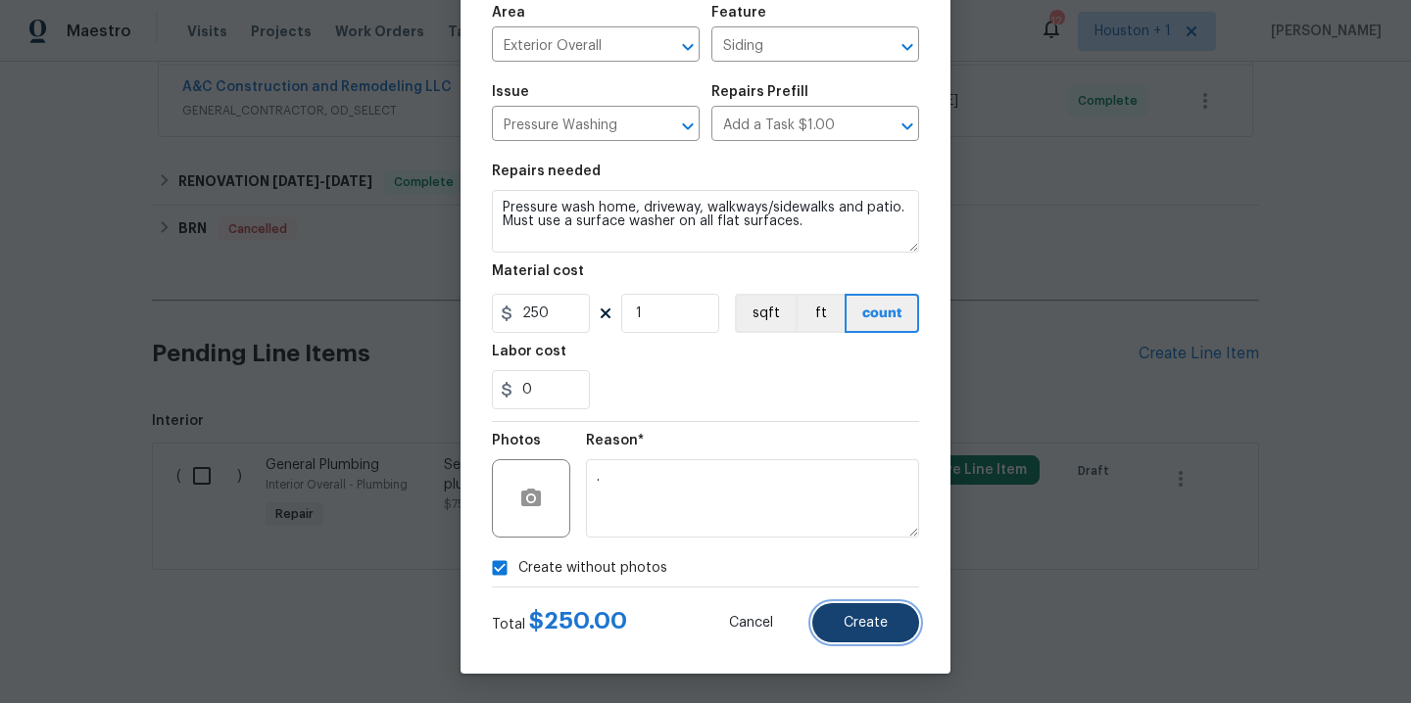
click at [846, 610] on button "Create" at bounding box center [865, 623] width 107 height 39
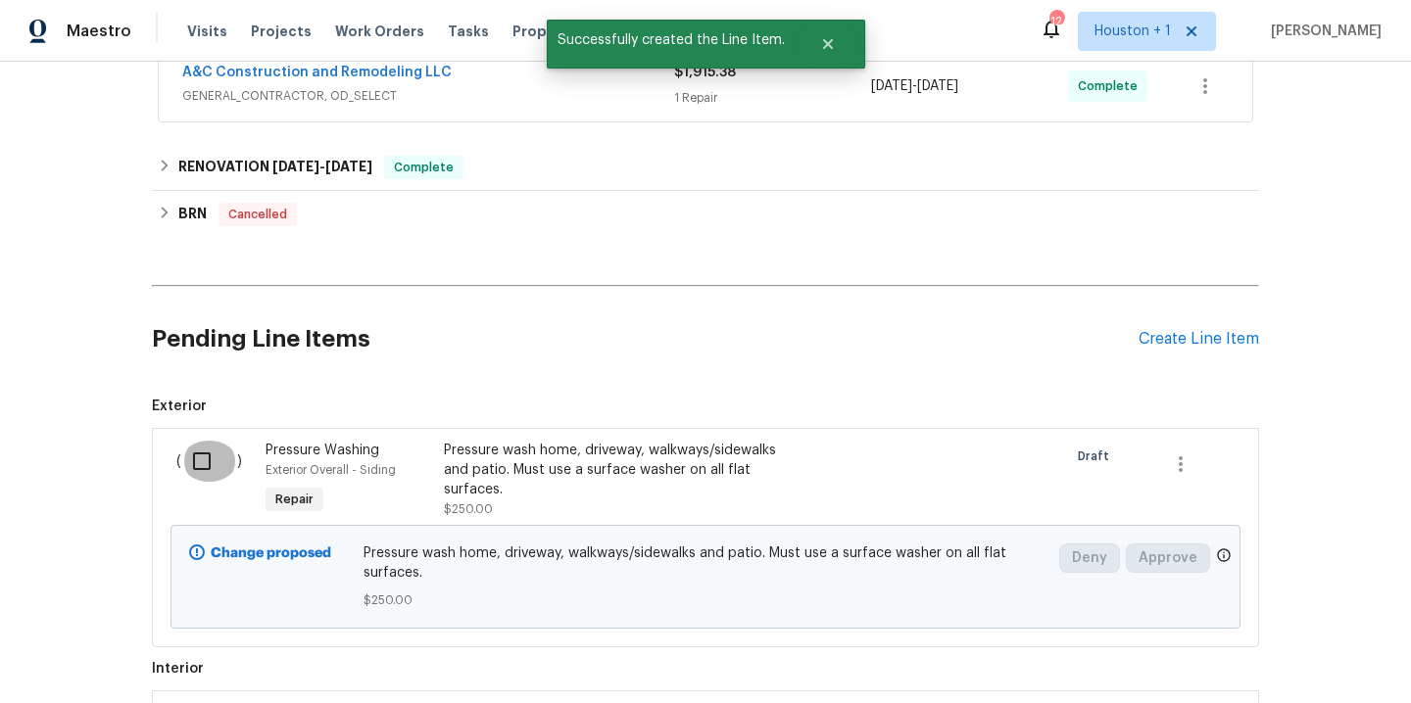
drag, startPoint x: 187, startPoint y: 462, endPoint x: 199, endPoint y: 461, distance: 11.8
click at [187, 462] on input "checkbox" at bounding box center [209, 461] width 56 height 41
checkbox input "true"
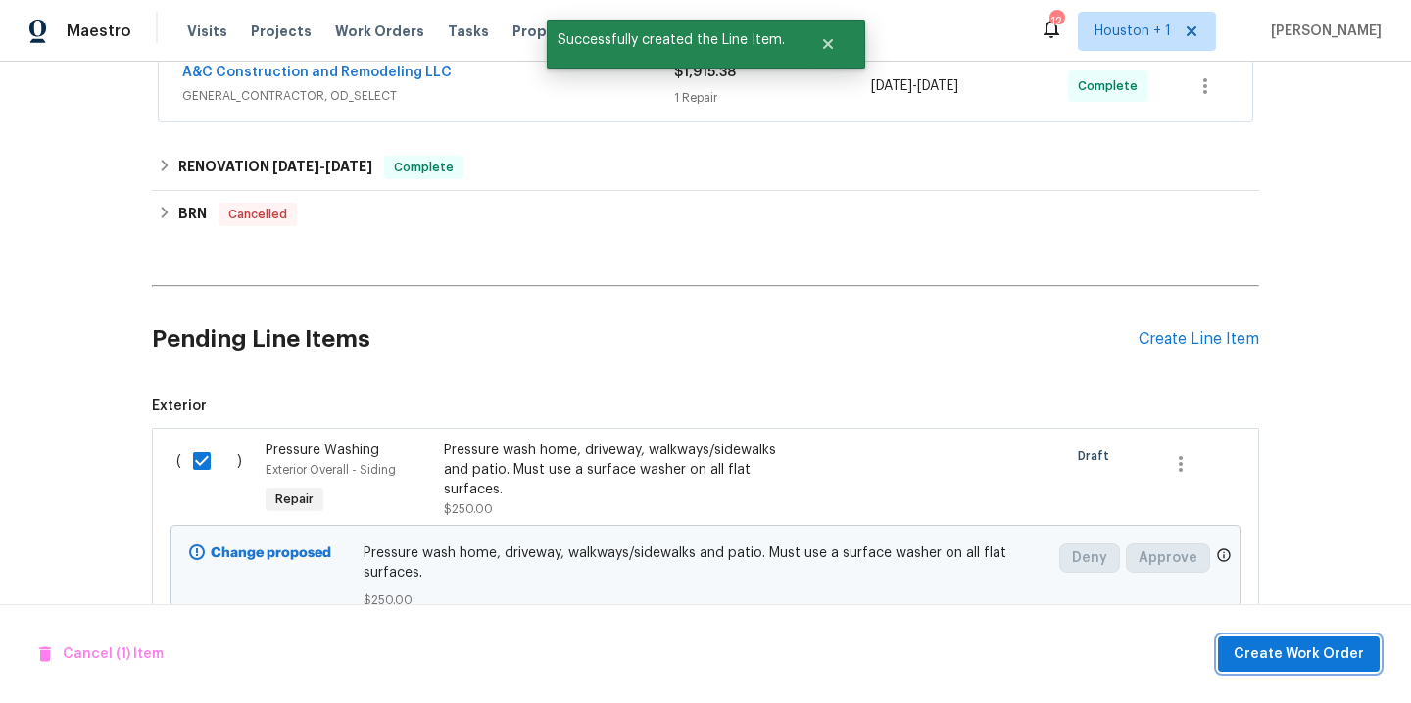
click at [1270, 656] on span "Create Work Order" at bounding box center [1298, 655] width 130 height 24
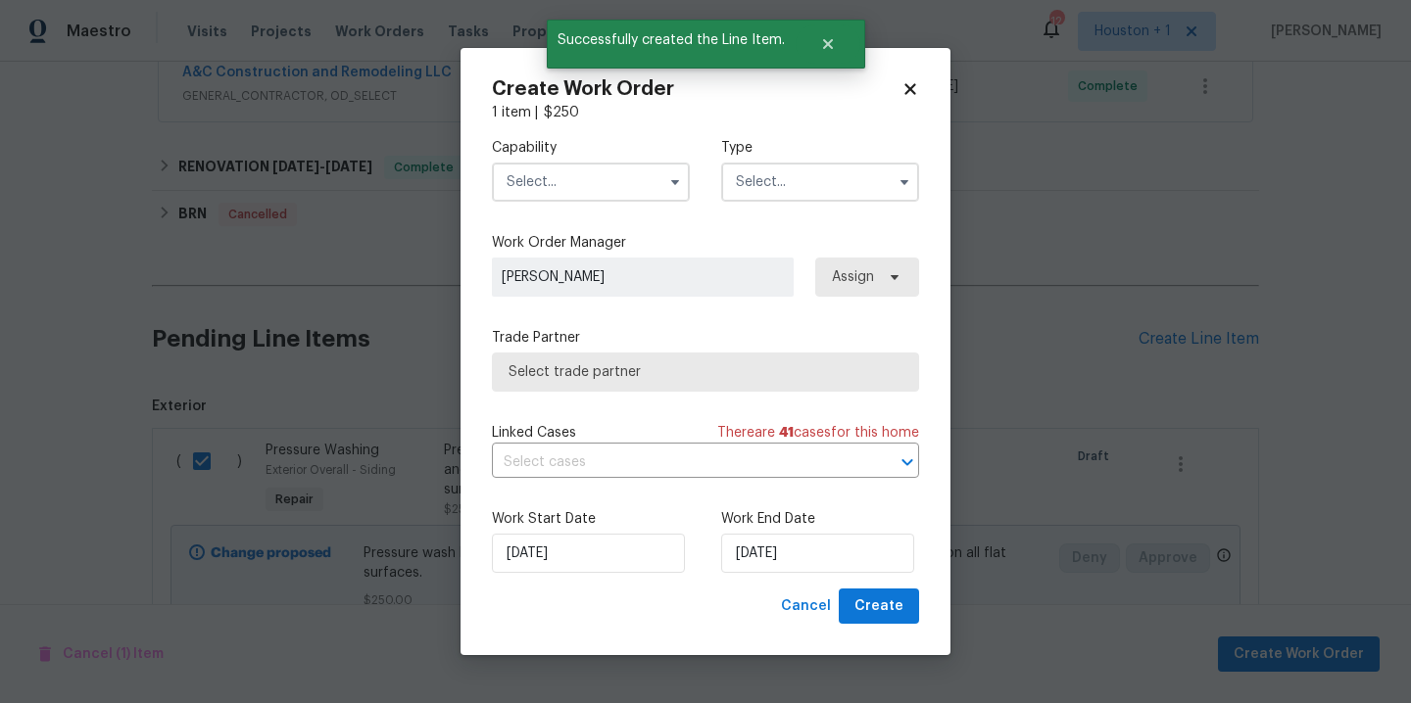
click at [602, 176] on input "text" at bounding box center [591, 182] width 198 height 39
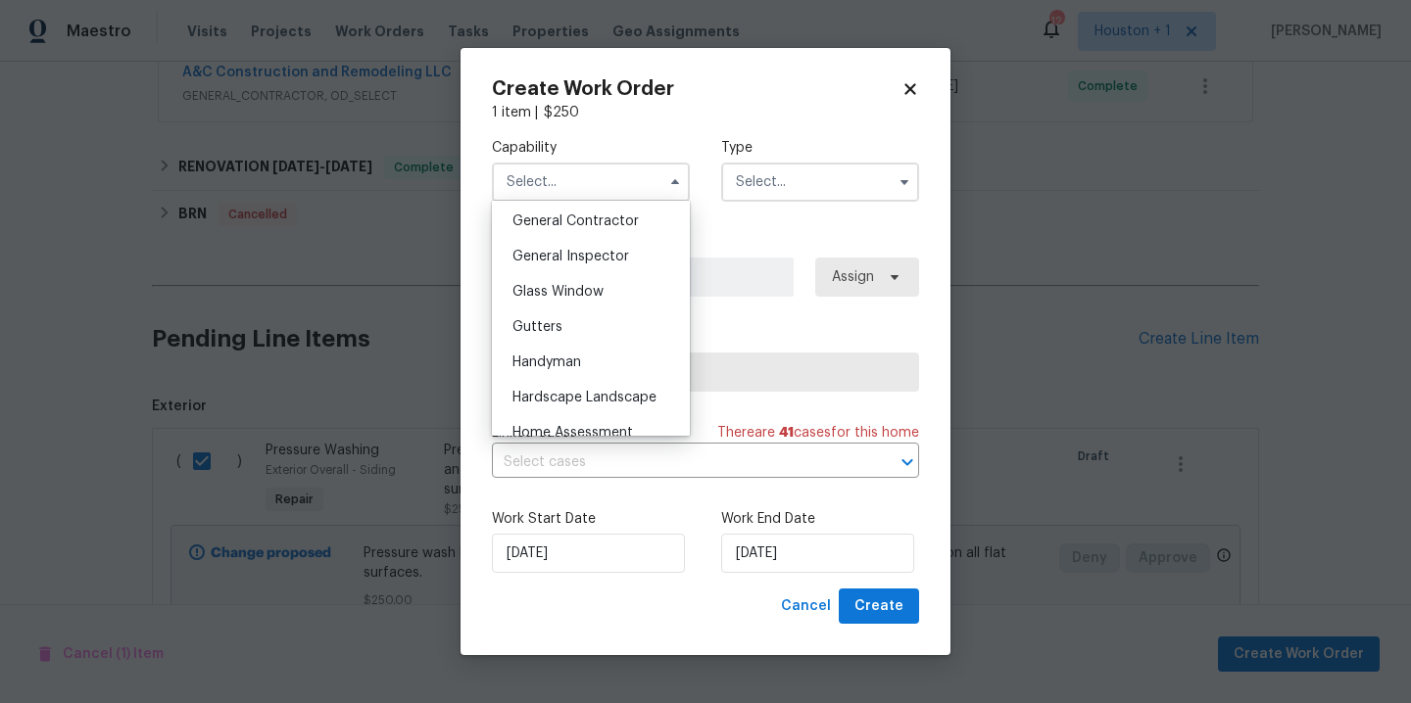
scroll to position [942, 0]
click at [583, 224] on span "General Contractor" at bounding box center [575, 218] width 126 height 14
type input "General Contractor"
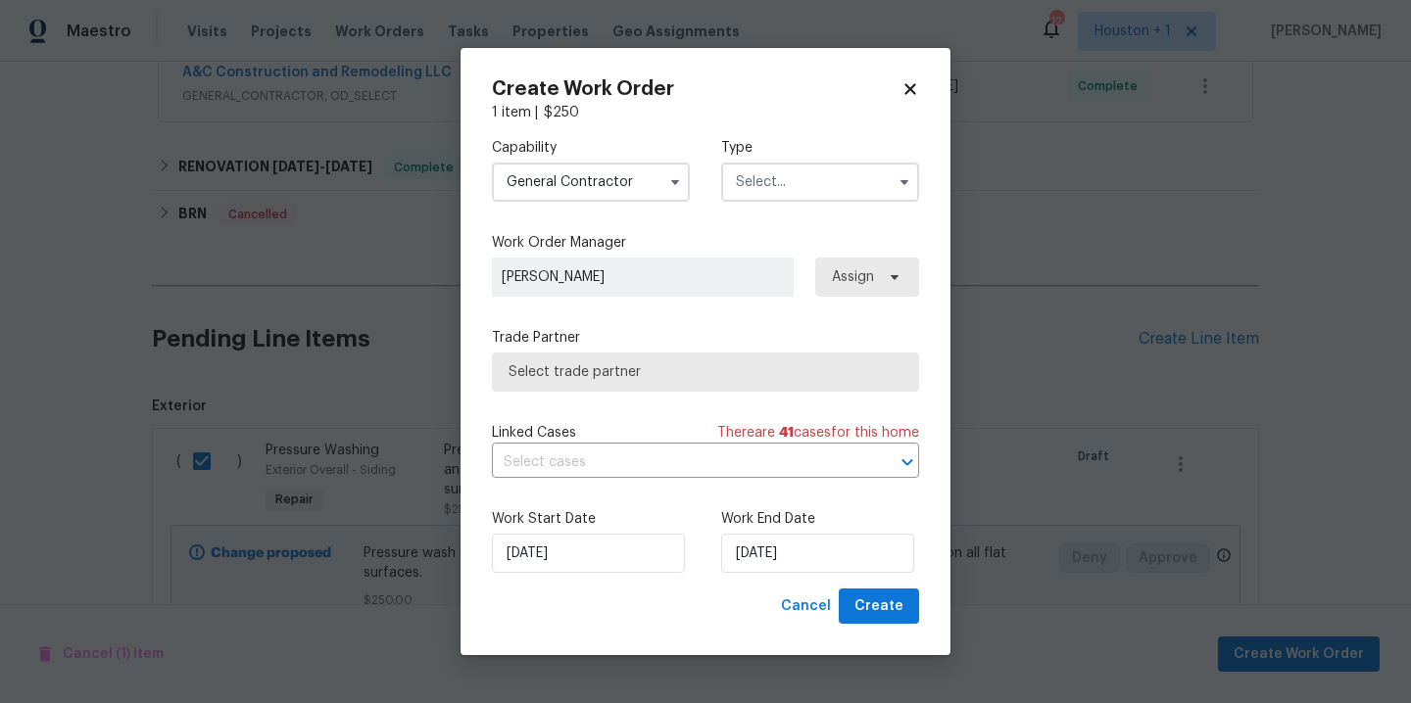
click at [848, 183] on input "text" at bounding box center [820, 182] width 198 height 39
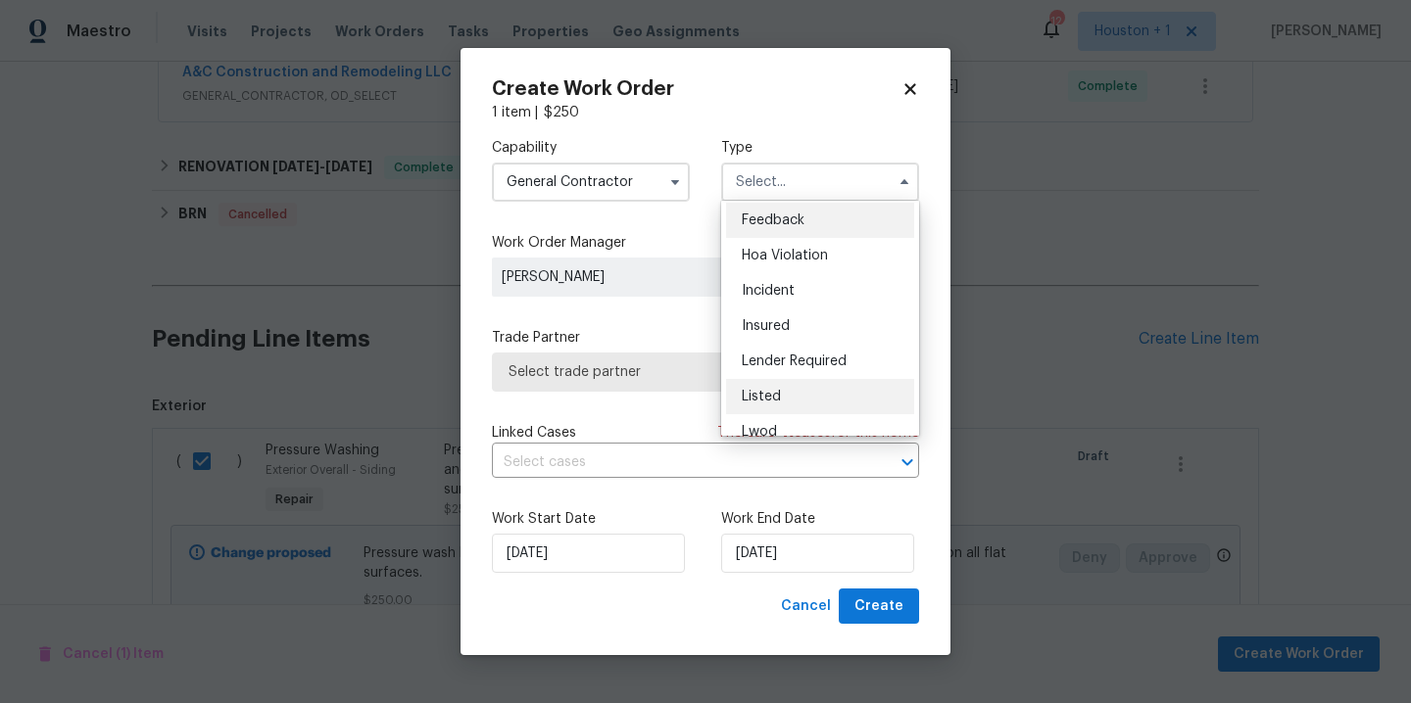
scroll to position [4, 0]
click at [809, 389] on div "Listed" at bounding box center [820, 395] width 188 height 35
type input "Listed"
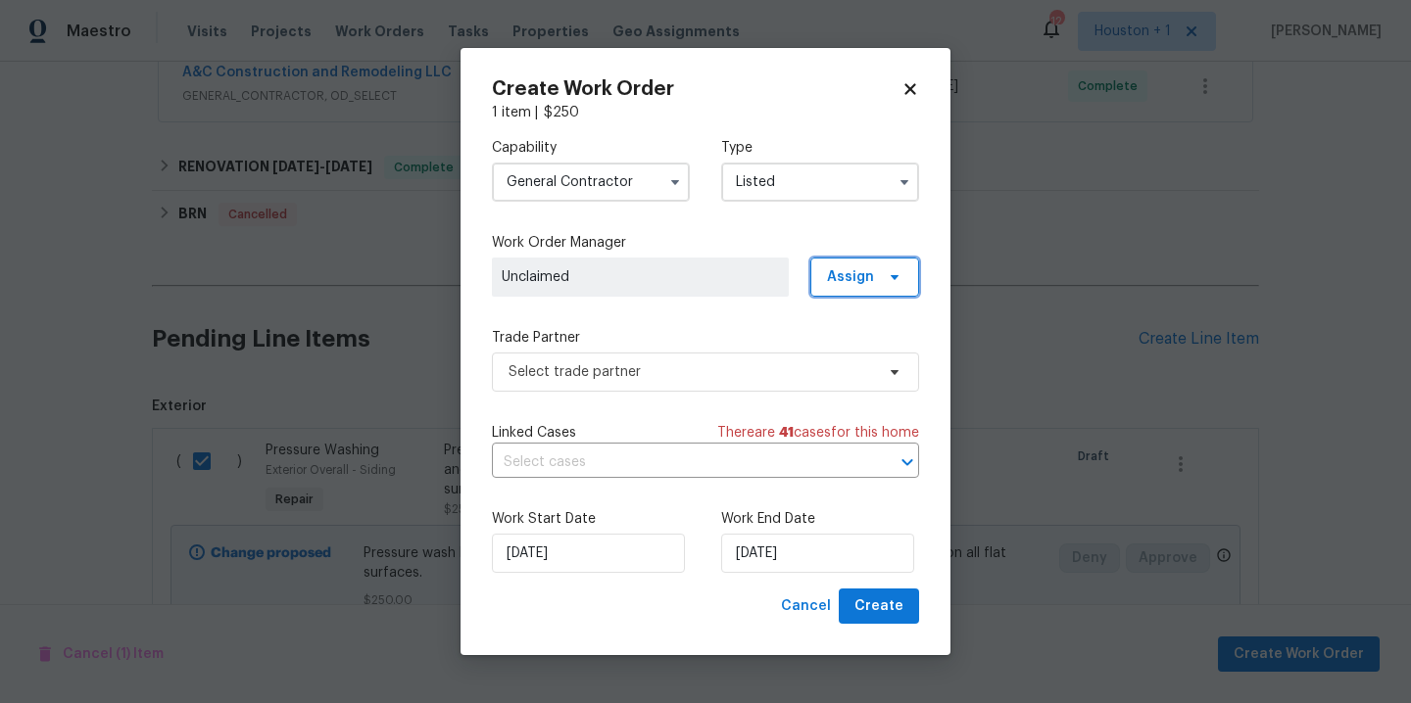
click at [847, 269] on span "Assign" at bounding box center [850, 277] width 47 height 20
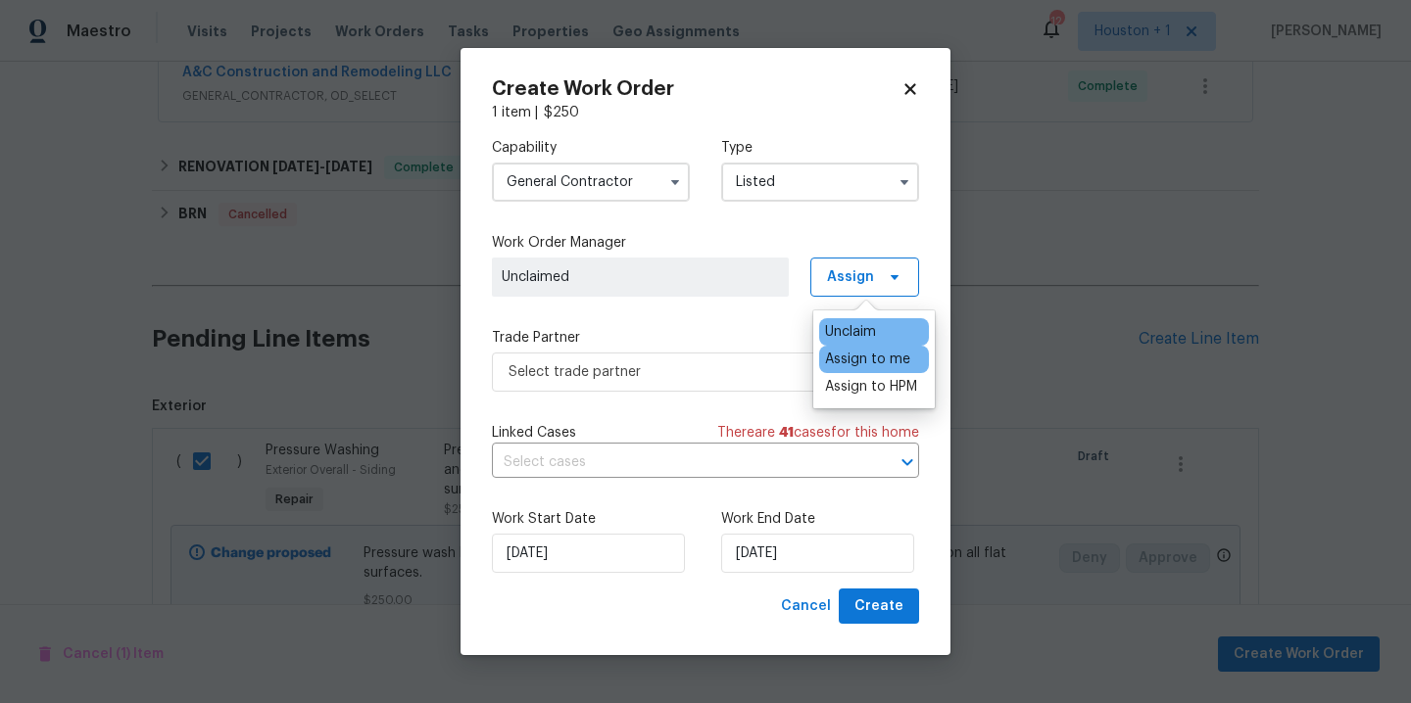
click at [869, 353] on div "Assign to me" at bounding box center [867, 360] width 85 height 20
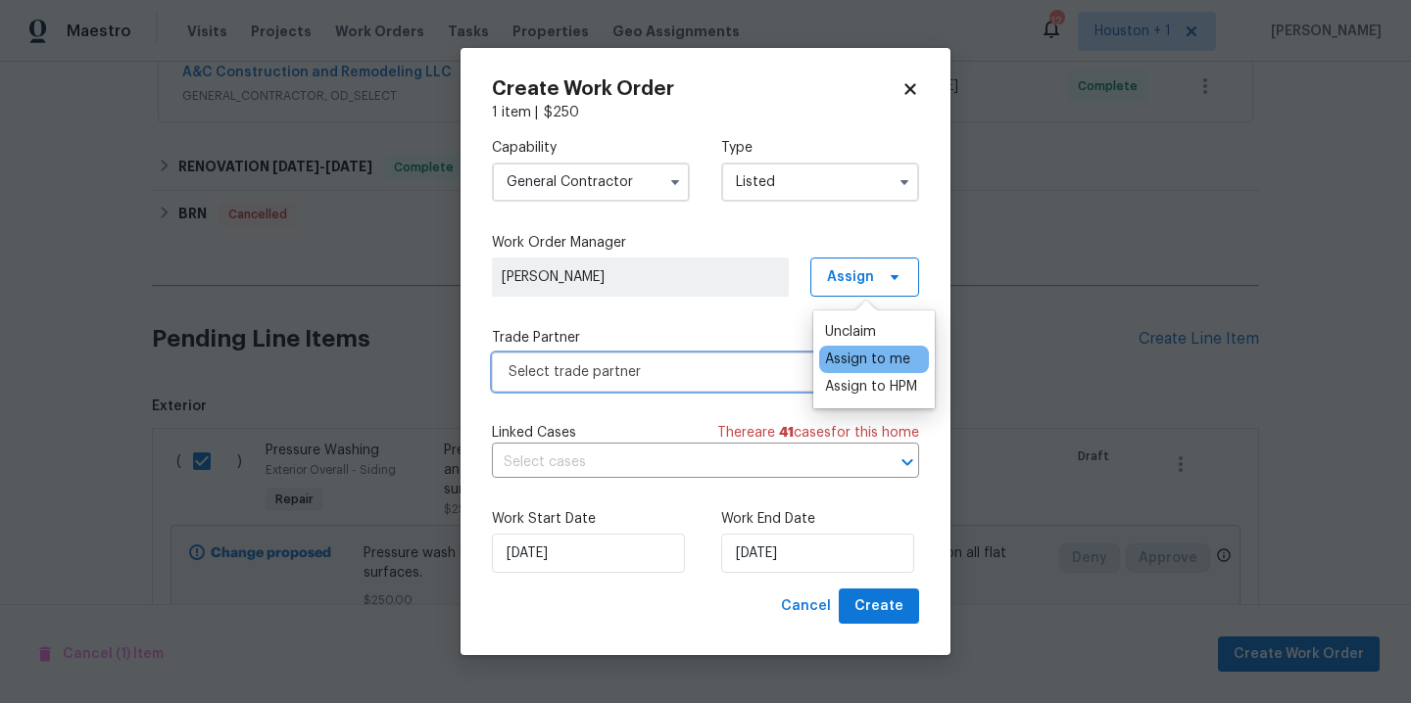
click at [709, 374] on span "Select trade partner" at bounding box center [690, 372] width 365 height 20
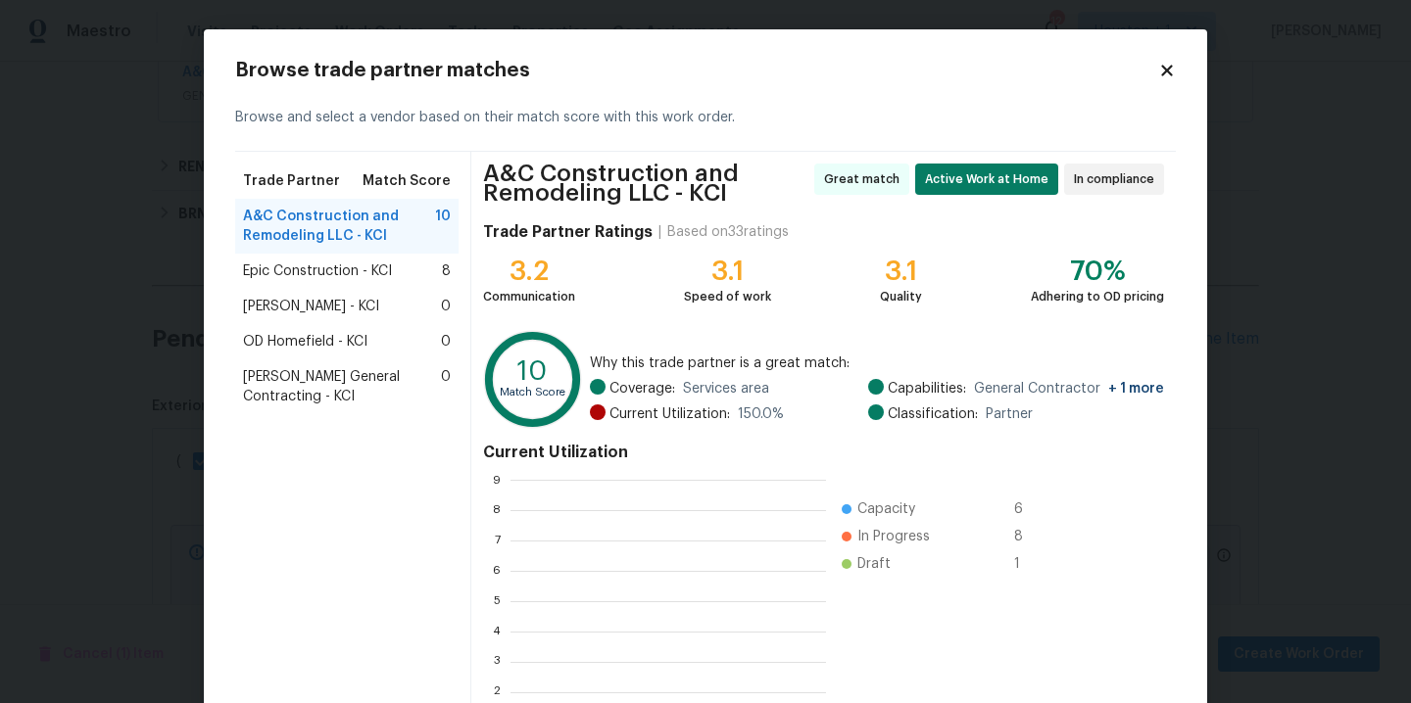
scroll to position [260, 300]
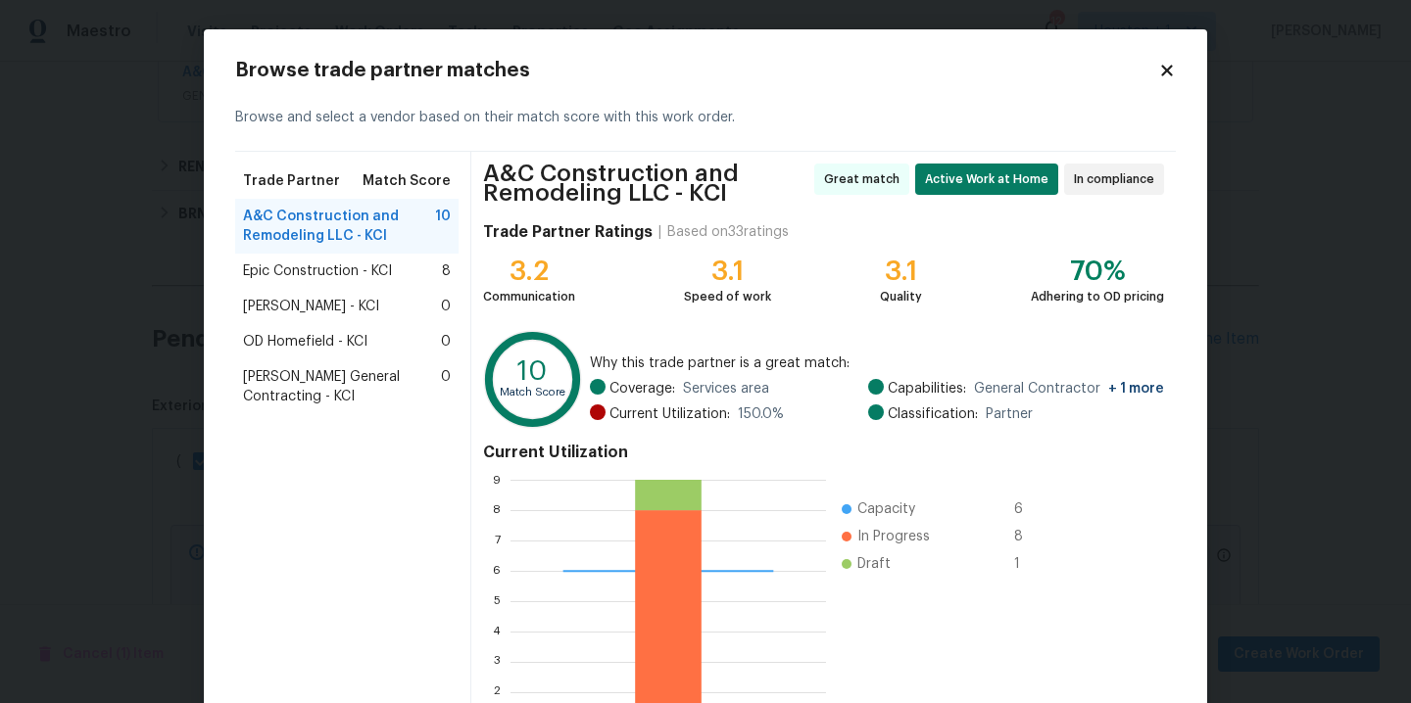
click at [299, 269] on span "Epic Construction - KCI" at bounding box center [317, 272] width 149 height 20
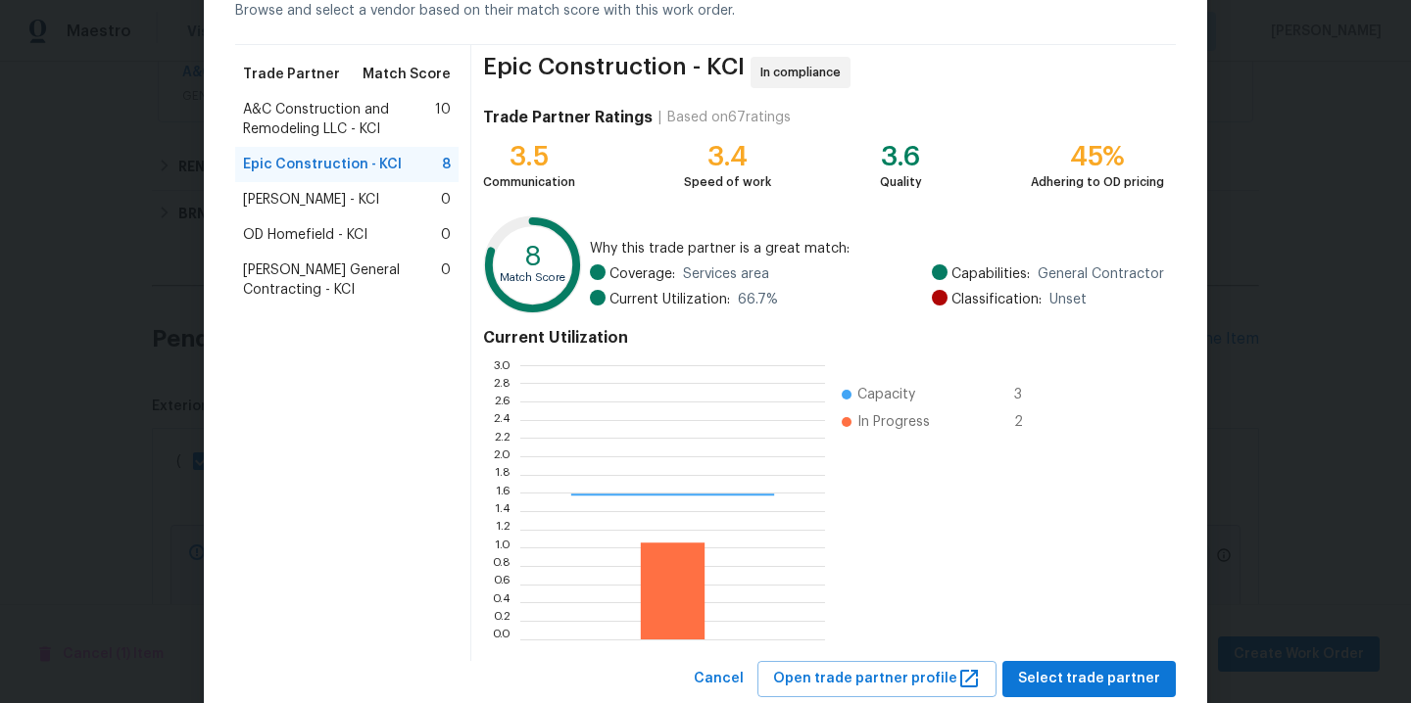
scroll to position [161, 0]
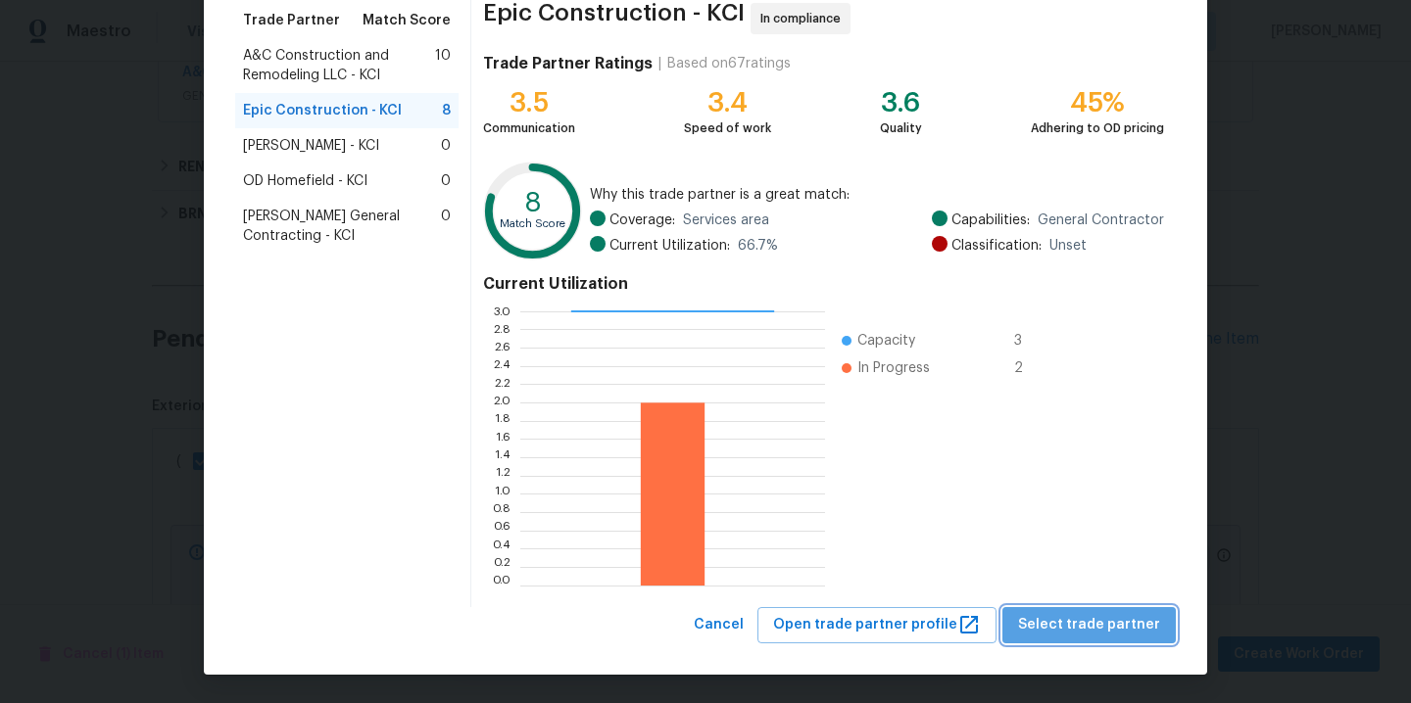
click at [1120, 621] on span "Select trade partner" at bounding box center [1089, 625] width 142 height 24
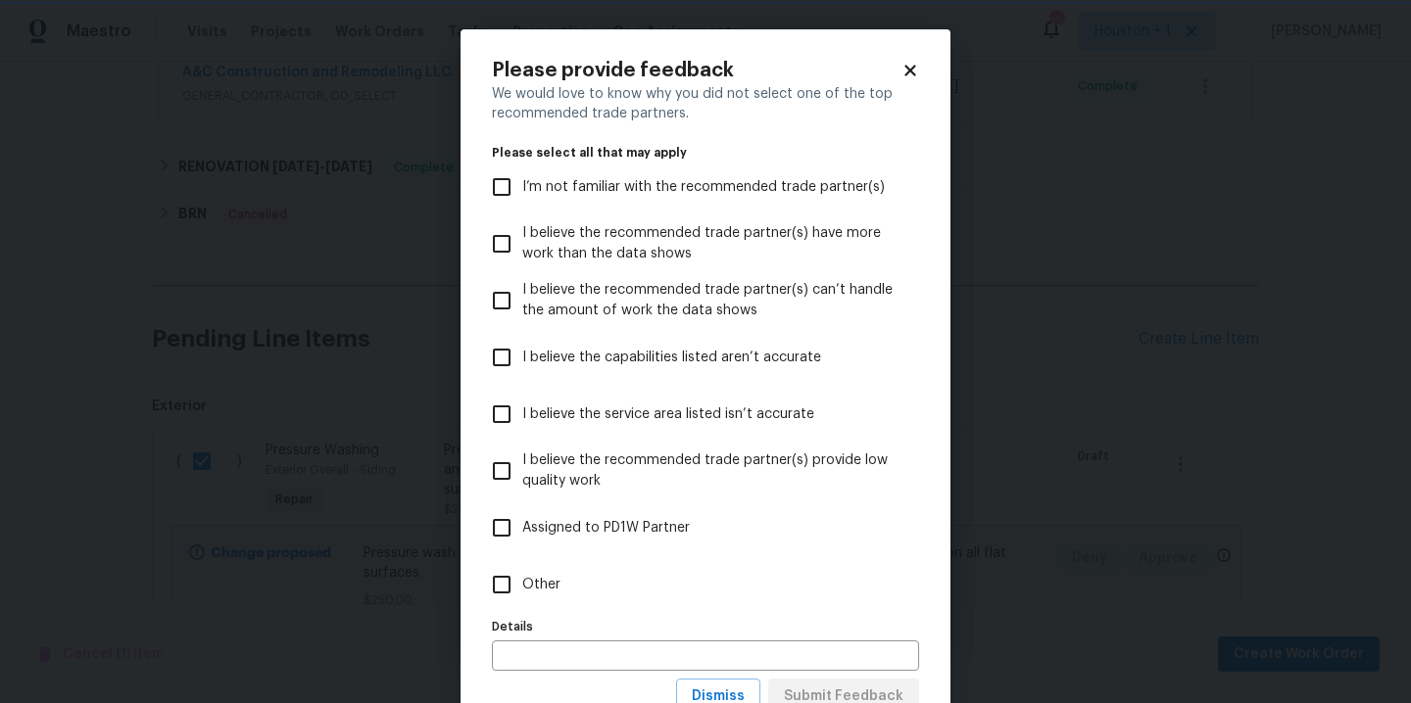
scroll to position [0, 0]
click at [1183, 528] on body "Maestro Visits Projects Work Orders Tasks Properties Geo Assignments 12 Houston…" at bounding box center [705, 351] width 1411 height 703
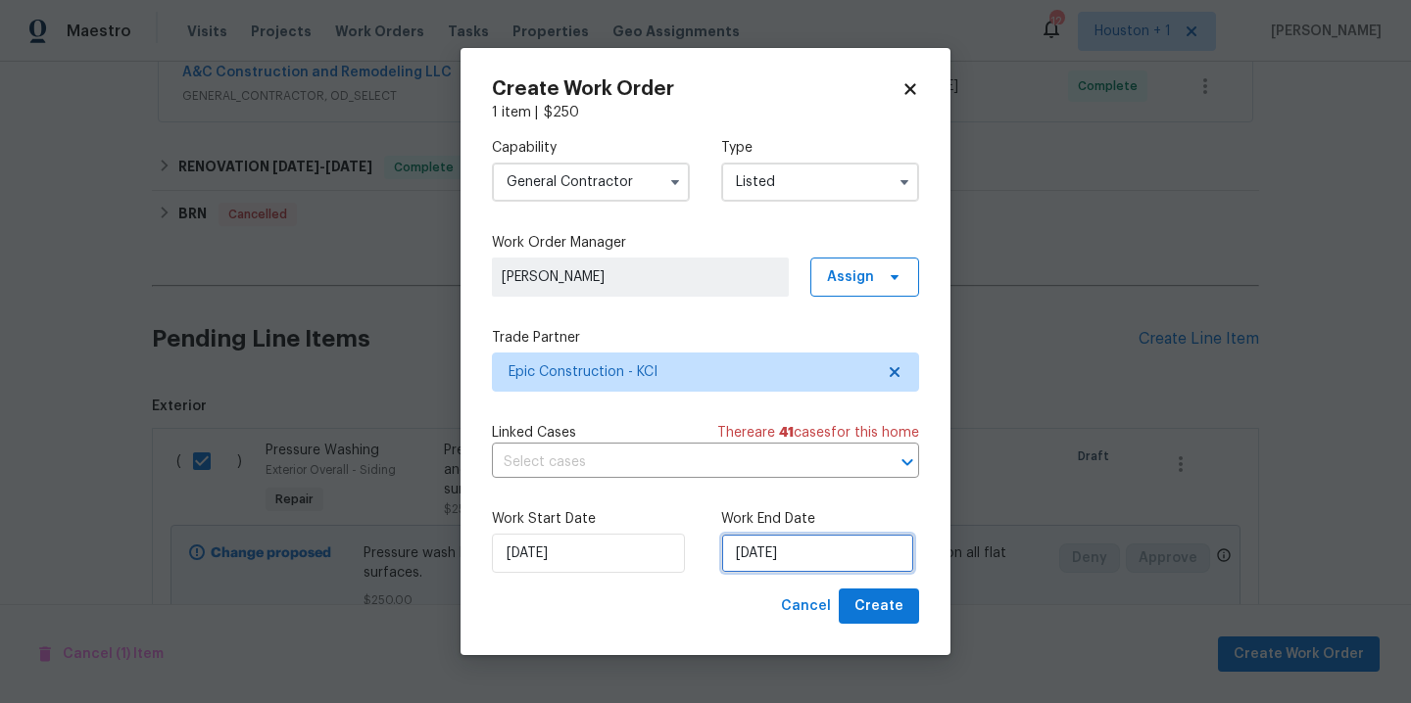
click at [821, 561] on input "[DATE]" at bounding box center [817, 553] width 193 height 39
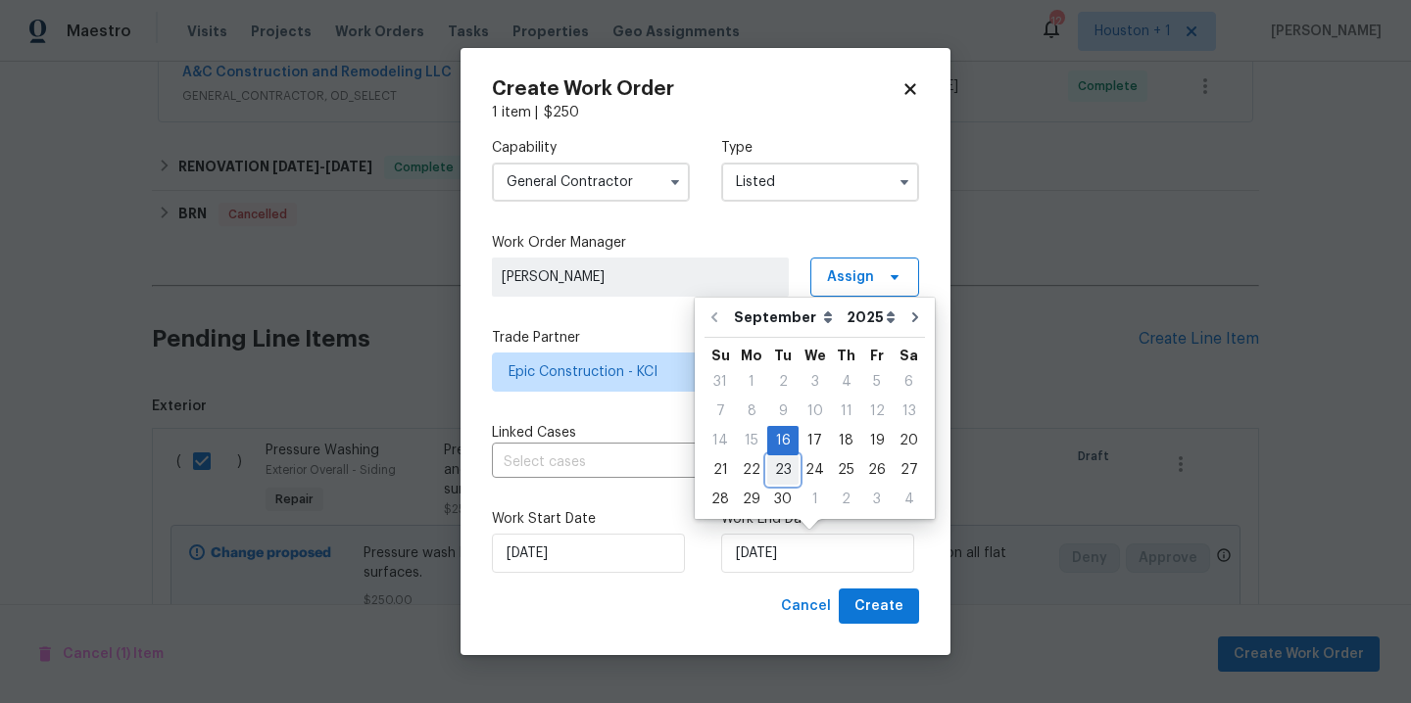
click at [783, 463] on div "23" at bounding box center [782, 470] width 31 height 27
type input "[DATE]"
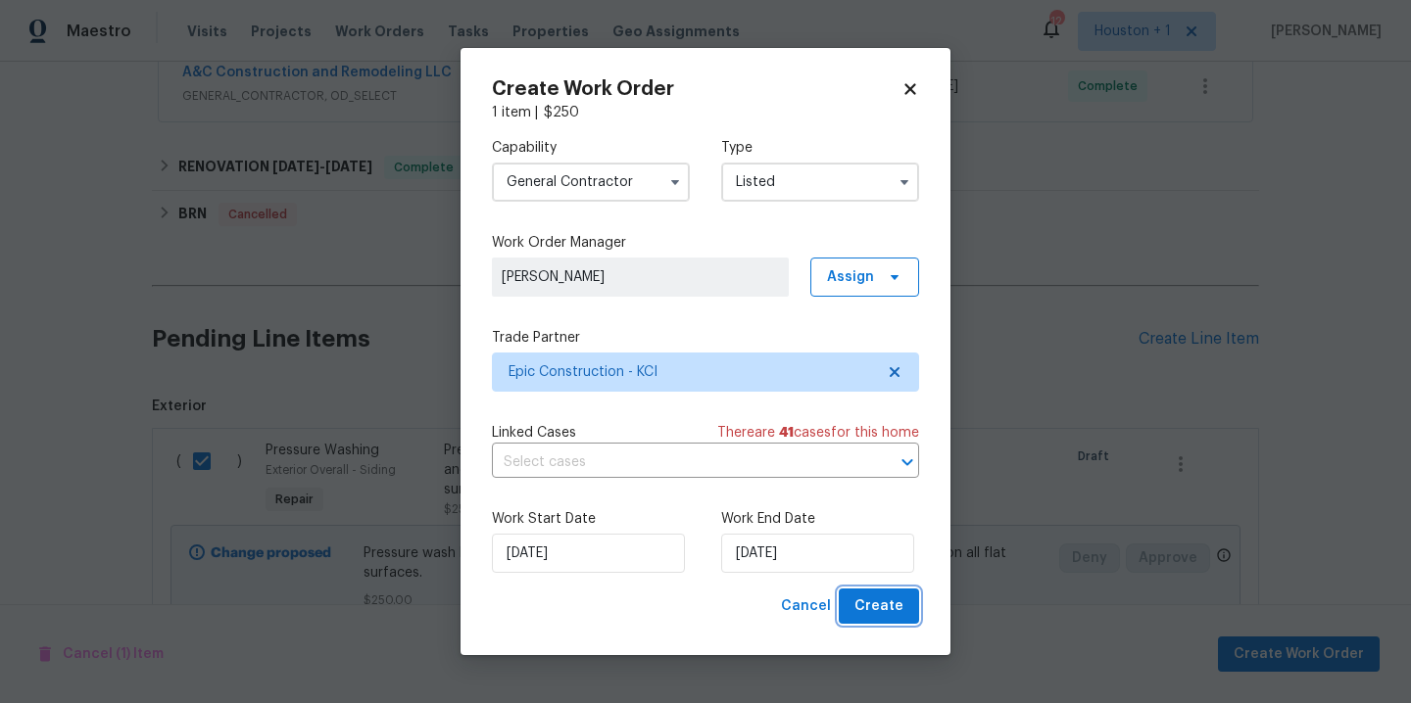
click at [884, 616] on span "Create" at bounding box center [878, 607] width 49 height 24
checkbox input "false"
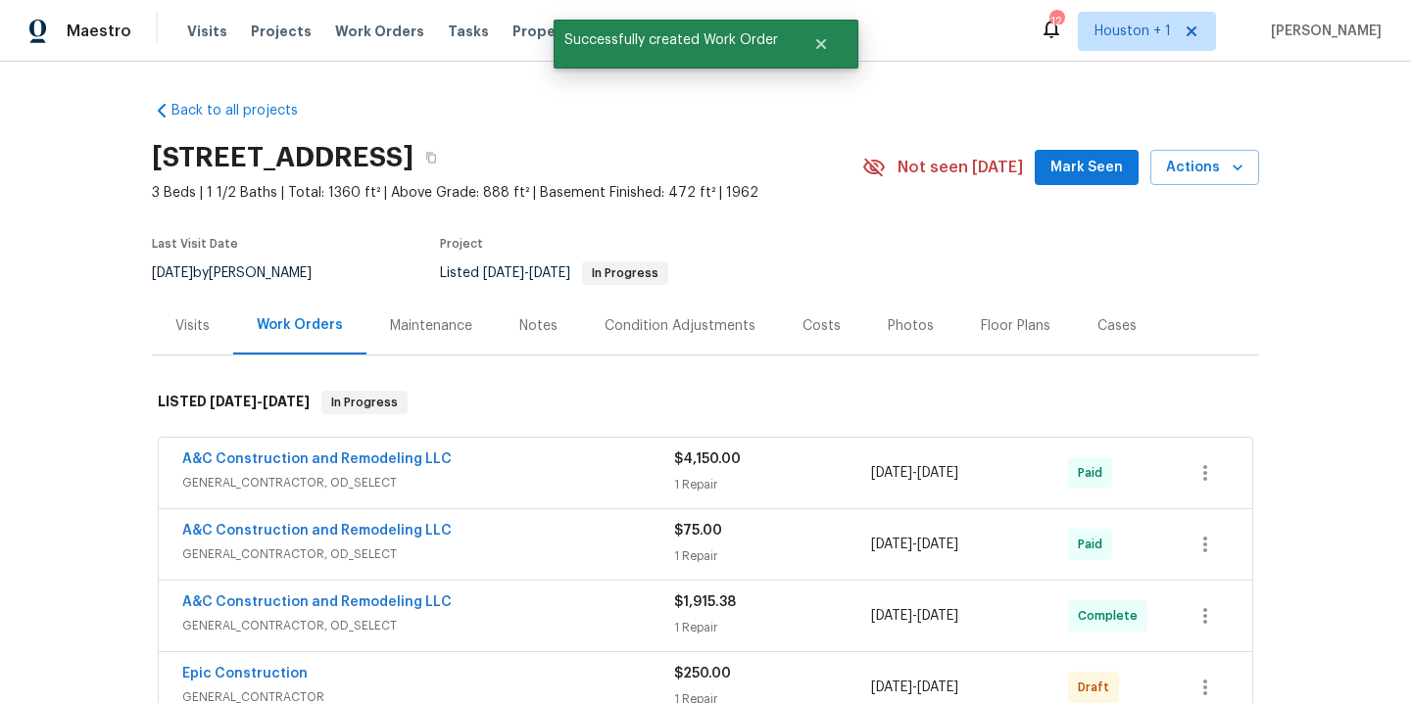
scroll to position [171, 0]
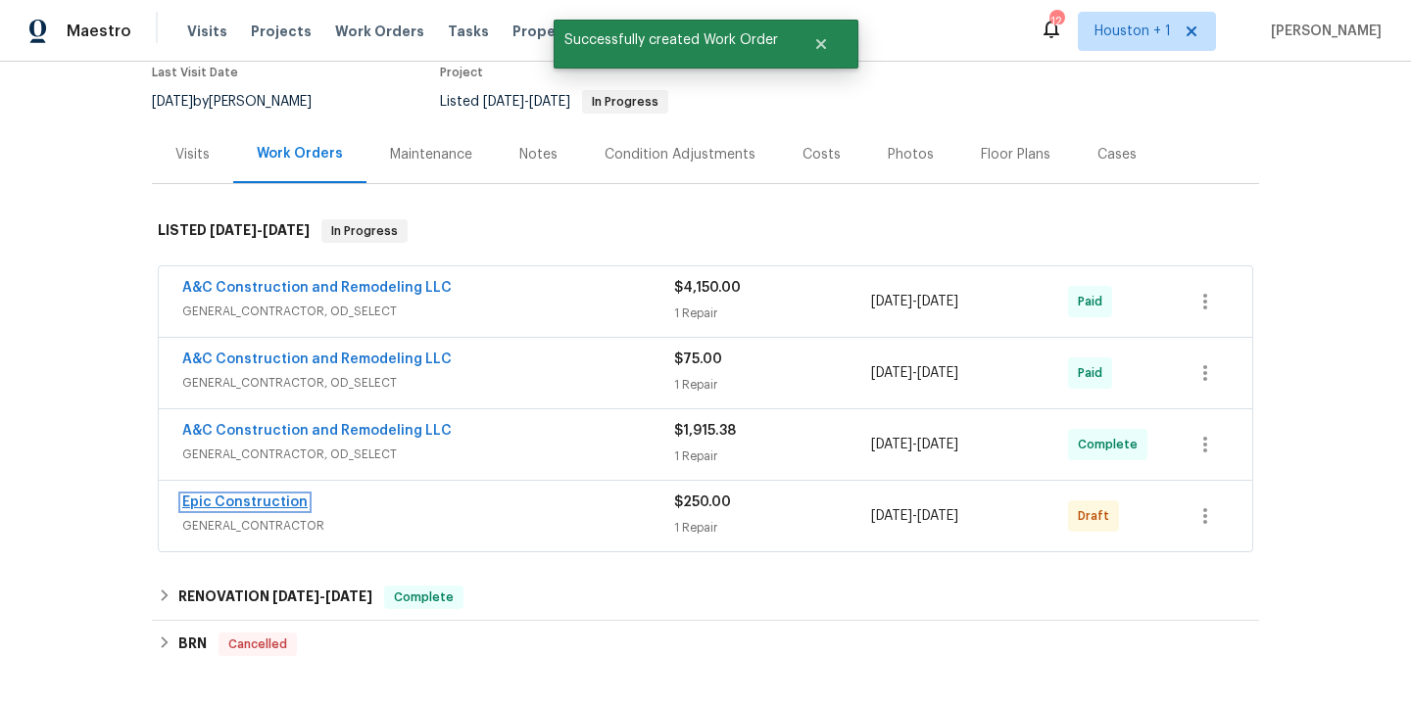
click at [210, 505] on link "Epic Construction" at bounding box center [244, 503] width 125 height 14
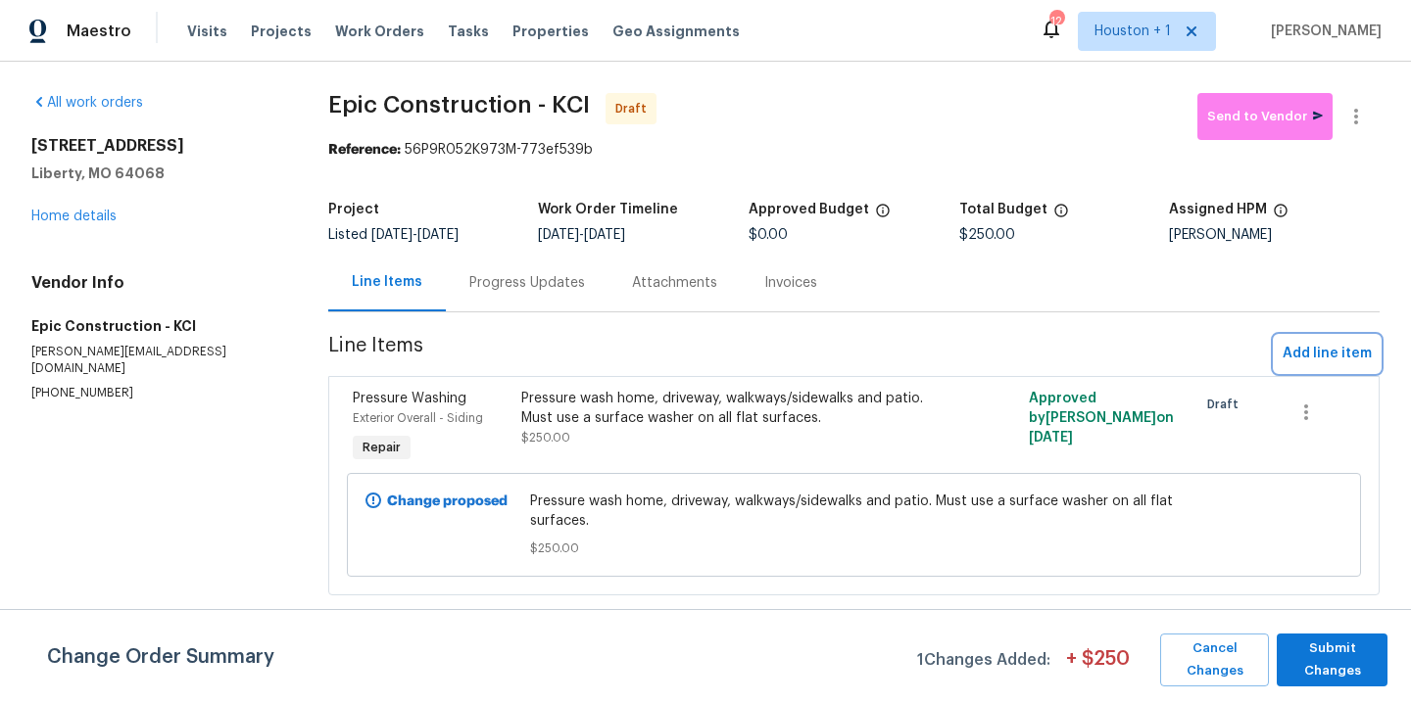
click at [1297, 347] on span "Add line item" at bounding box center [1326, 354] width 89 height 24
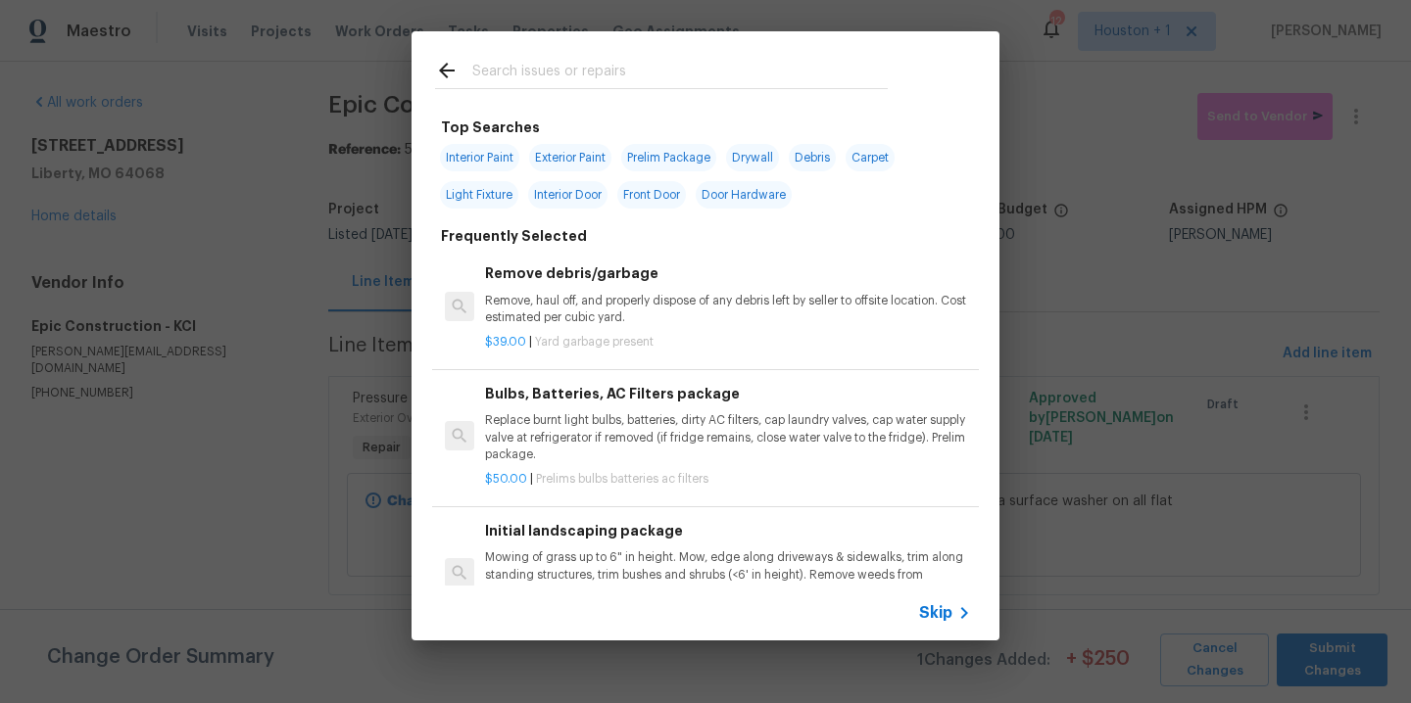
click at [538, 65] on input "text" at bounding box center [679, 73] width 415 height 29
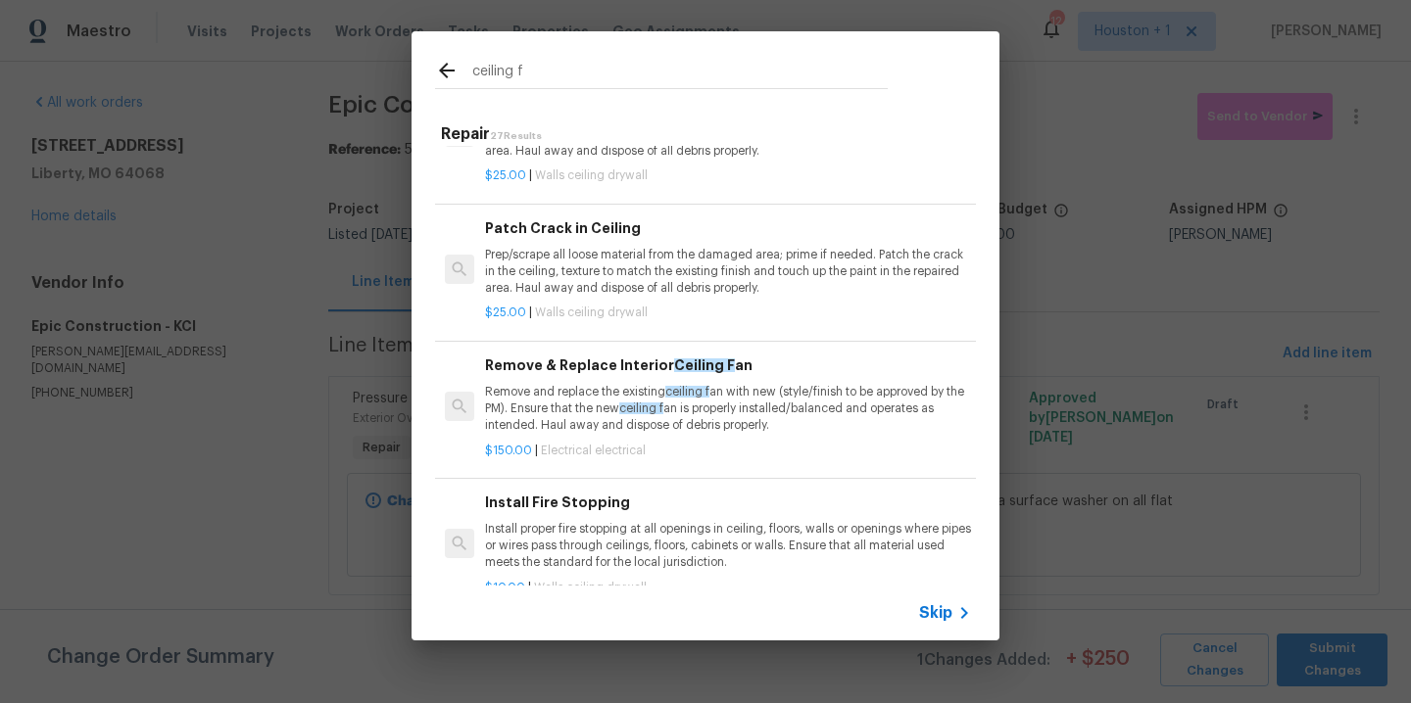
scroll to position [340, 0]
type input "ceiling f"
click at [565, 416] on p "Remove and replace the existing ceiling f an with new (style/finish to be appro…" at bounding box center [728, 408] width 486 height 50
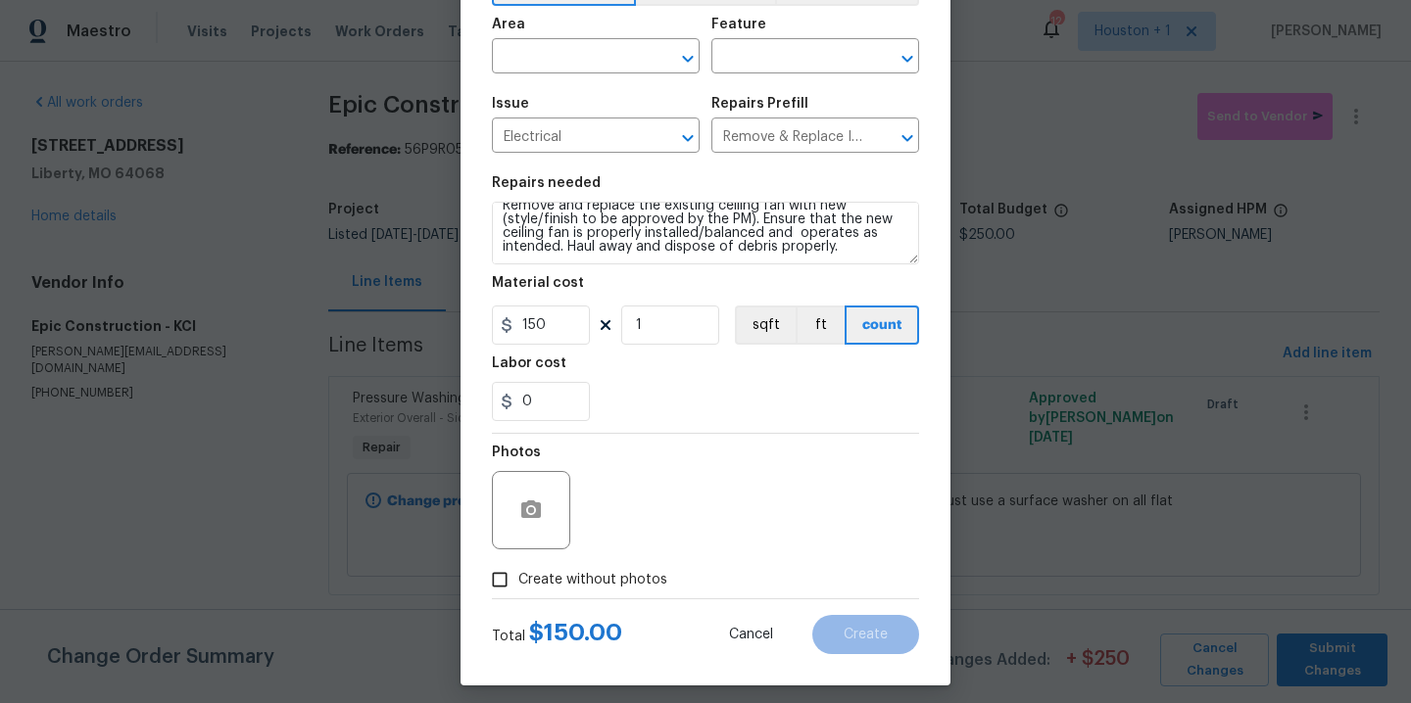
scroll to position [141, 0]
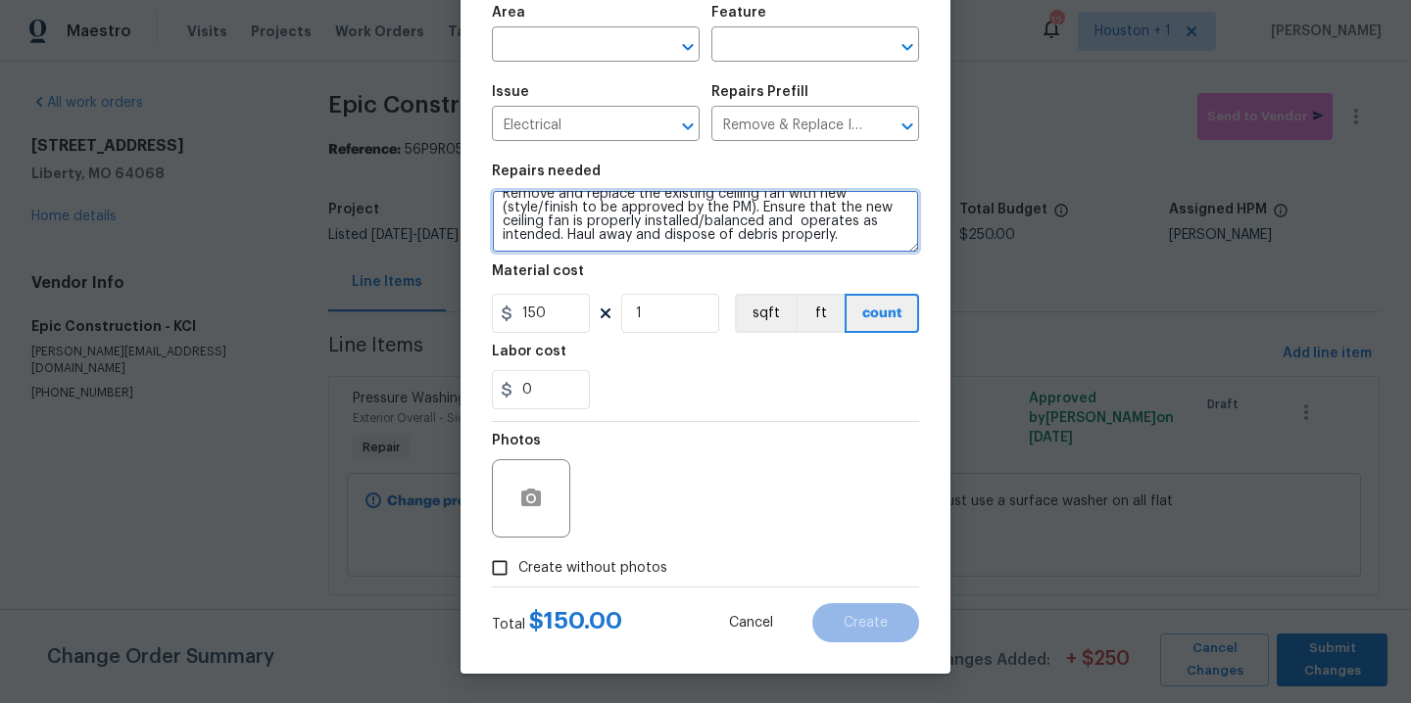
click at [869, 250] on textarea "Remove and replace the existing ceiling fan with new (style/finish to be approv…" at bounding box center [705, 221] width 427 height 63
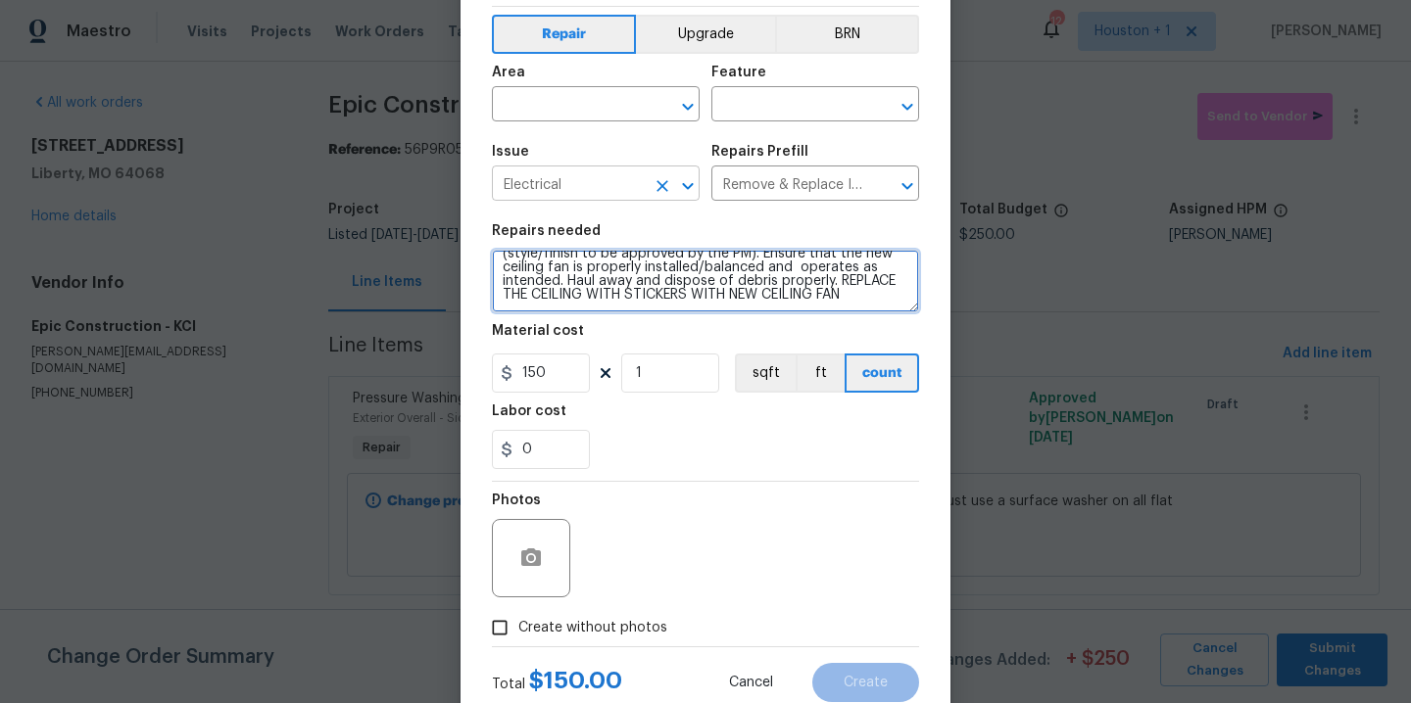
scroll to position [0, 0]
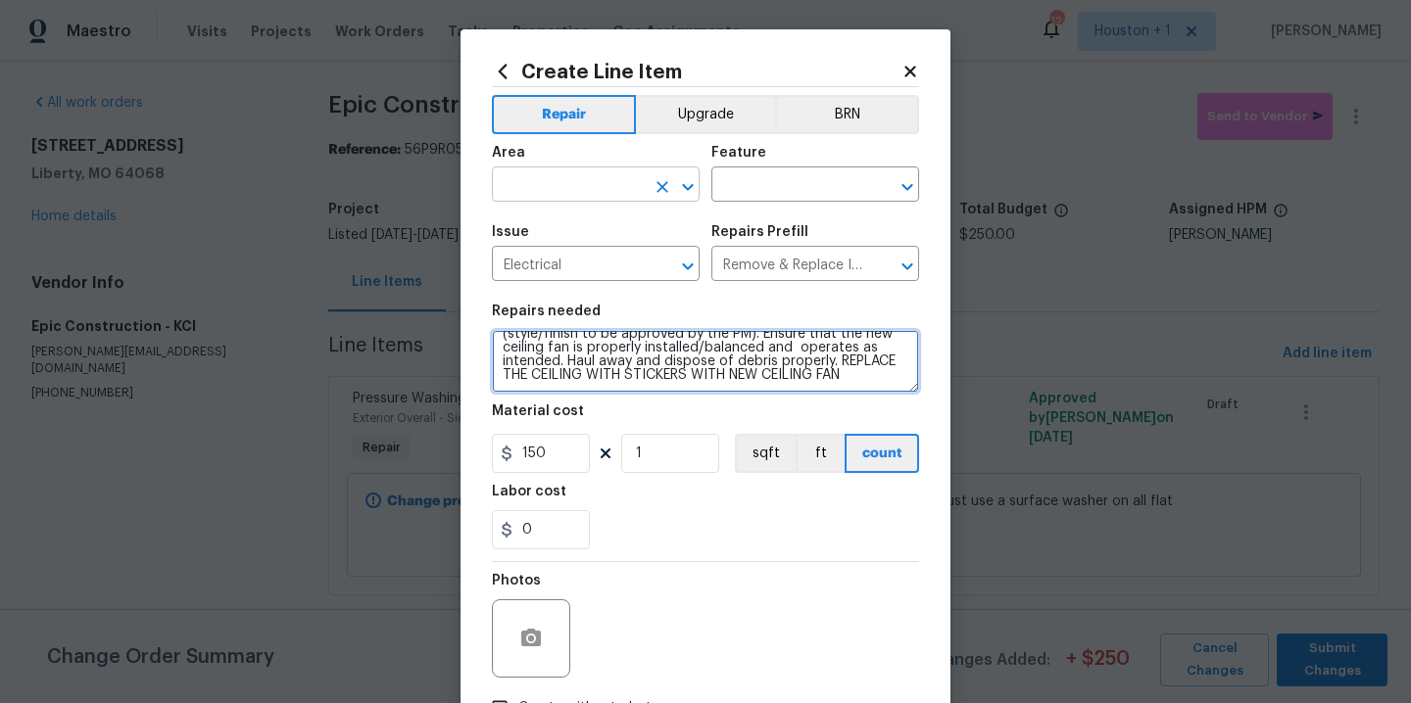
type textarea "Remove and replace the existing ceiling fan with new (style/finish to be approv…"
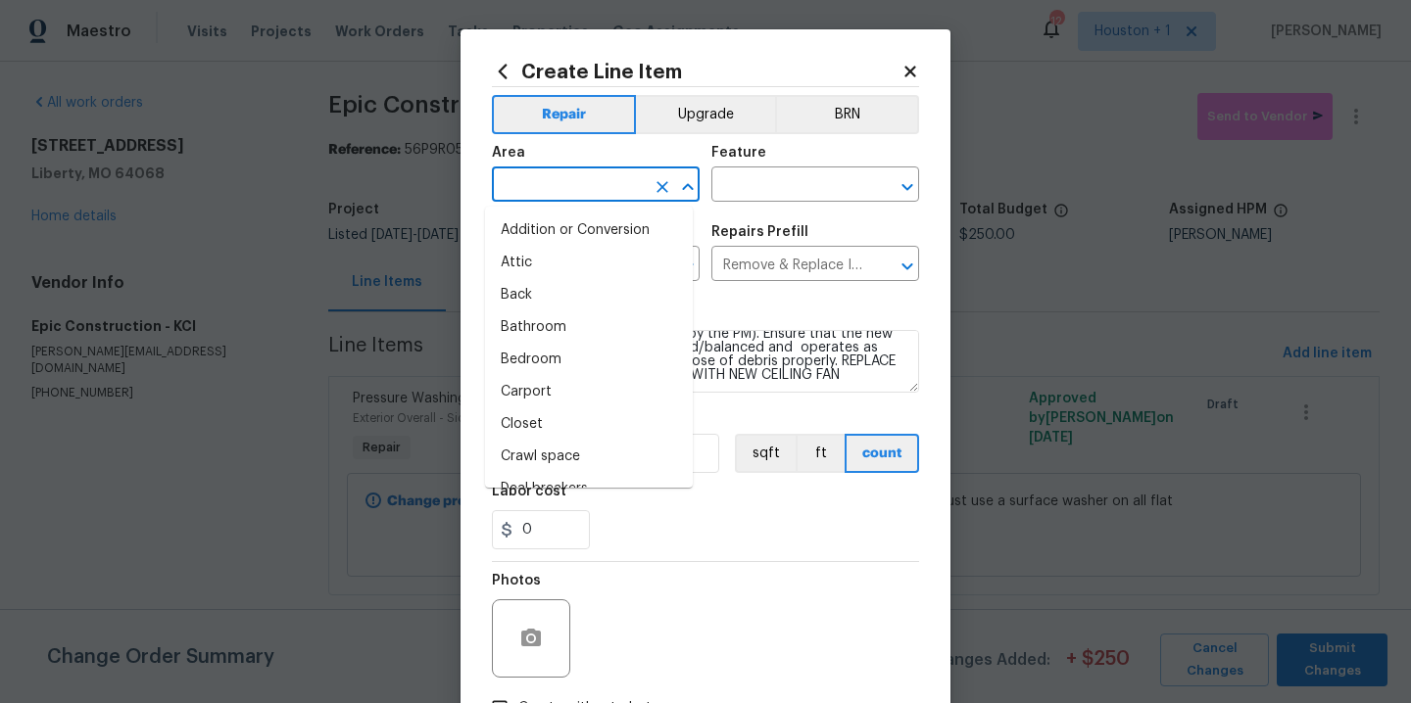
click at [546, 198] on input "text" at bounding box center [568, 186] width 153 height 30
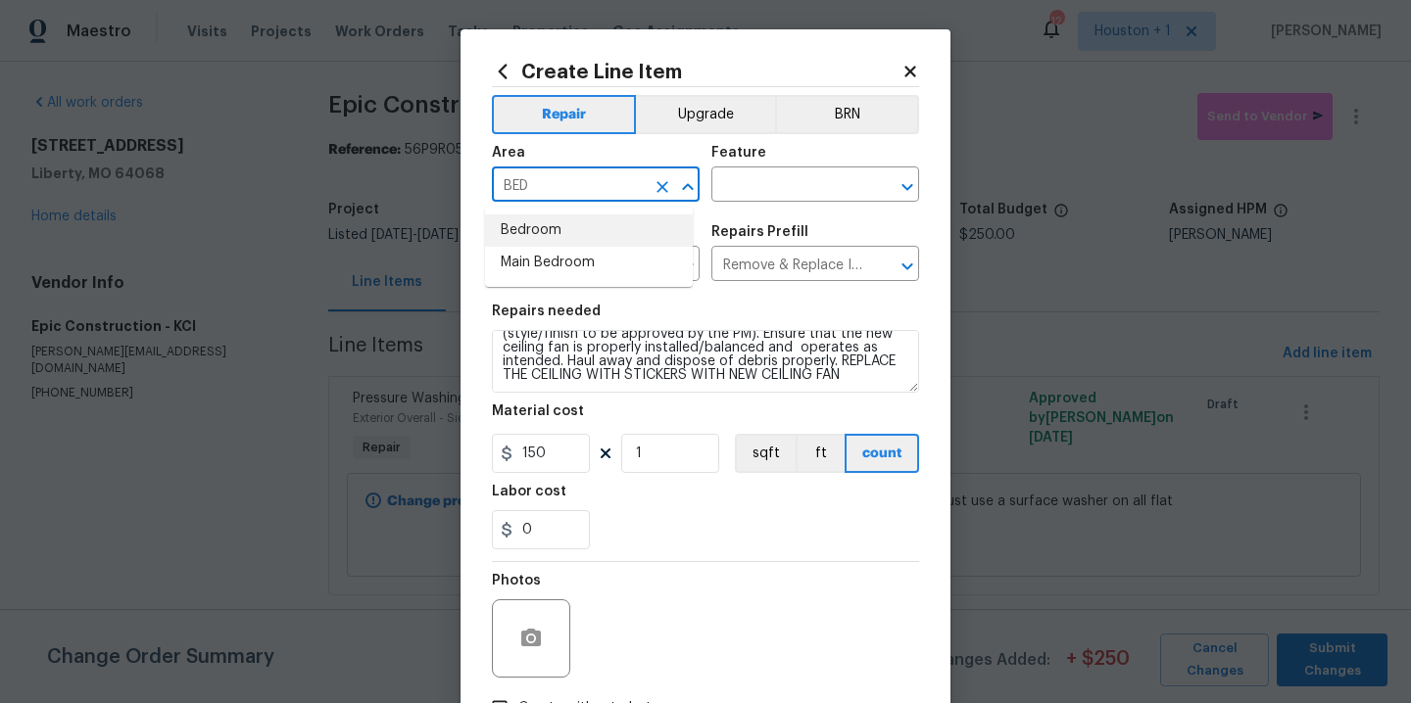
click at [561, 232] on li "Bedroom" at bounding box center [589, 231] width 208 height 32
type input "Bedroom"
click at [792, 184] on input "text" at bounding box center [787, 186] width 153 height 30
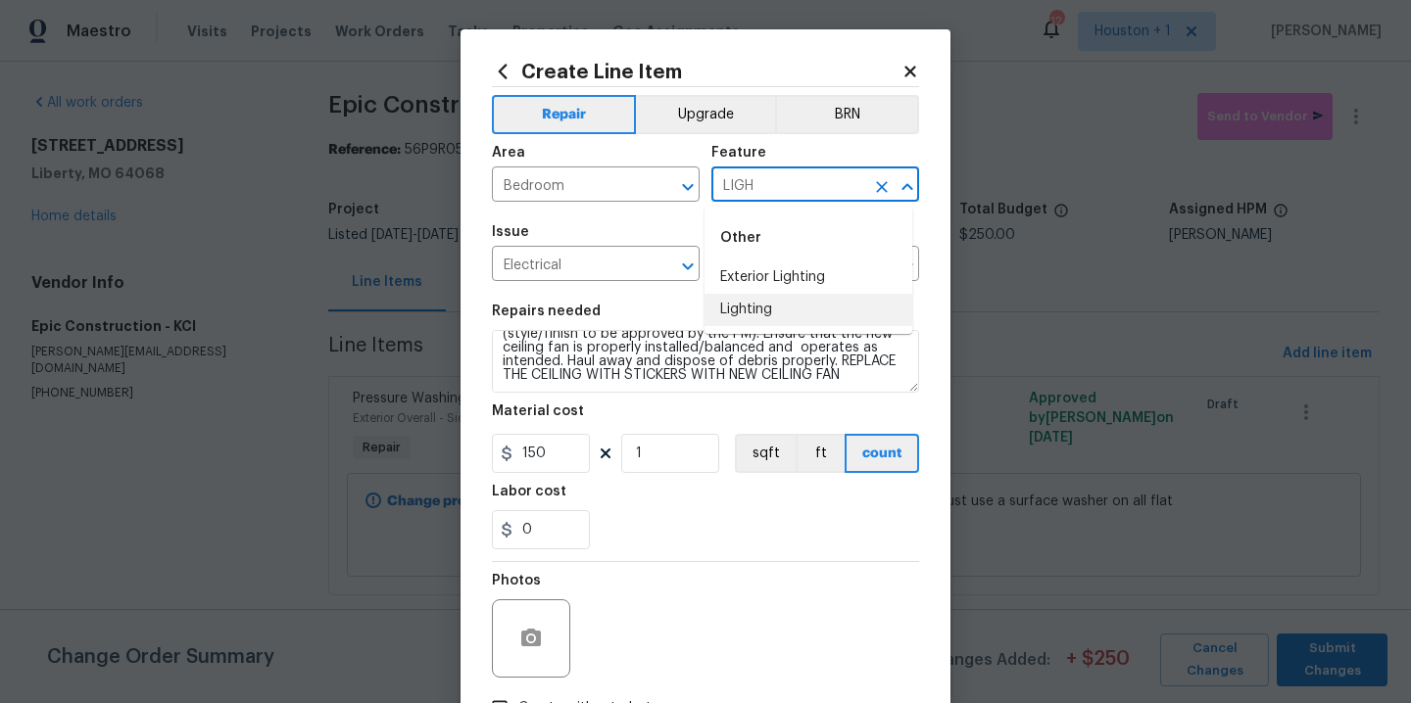
click at [773, 312] on li "Lighting" at bounding box center [808, 310] width 208 height 32
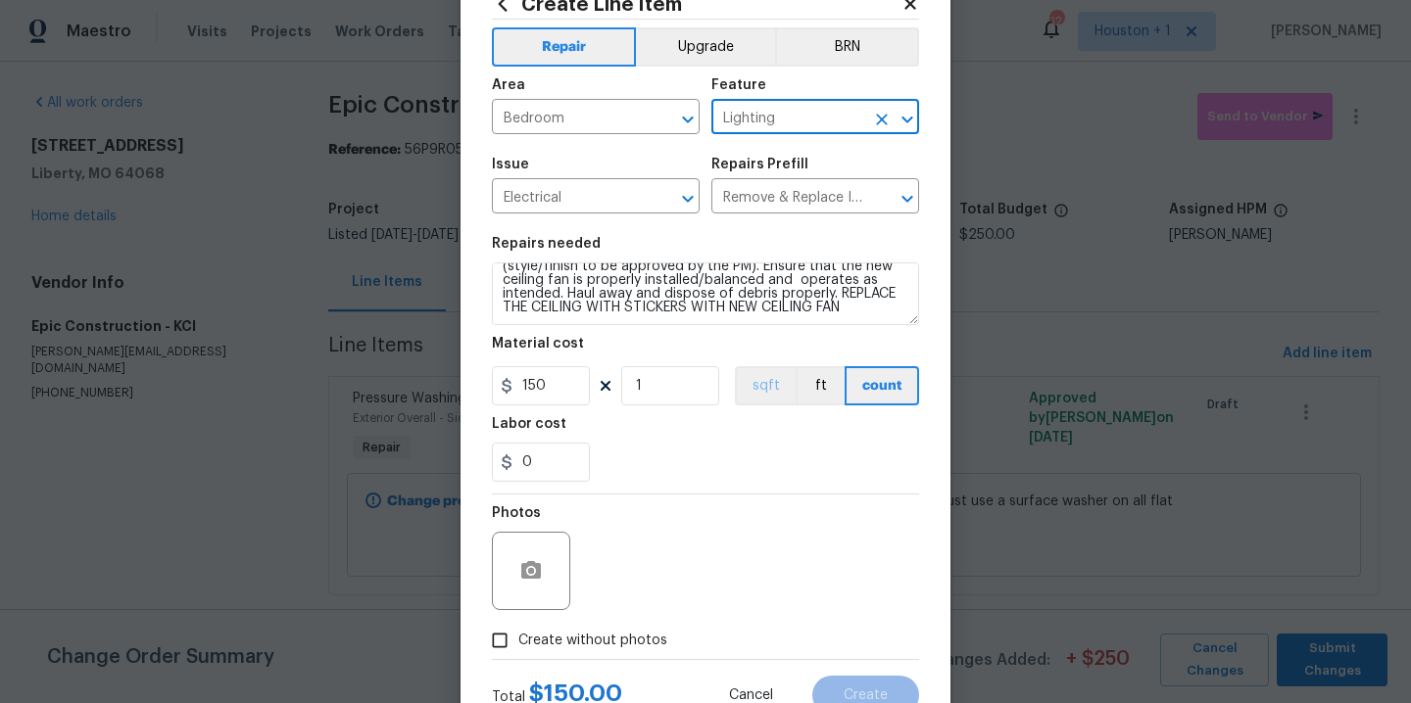
scroll to position [141, 0]
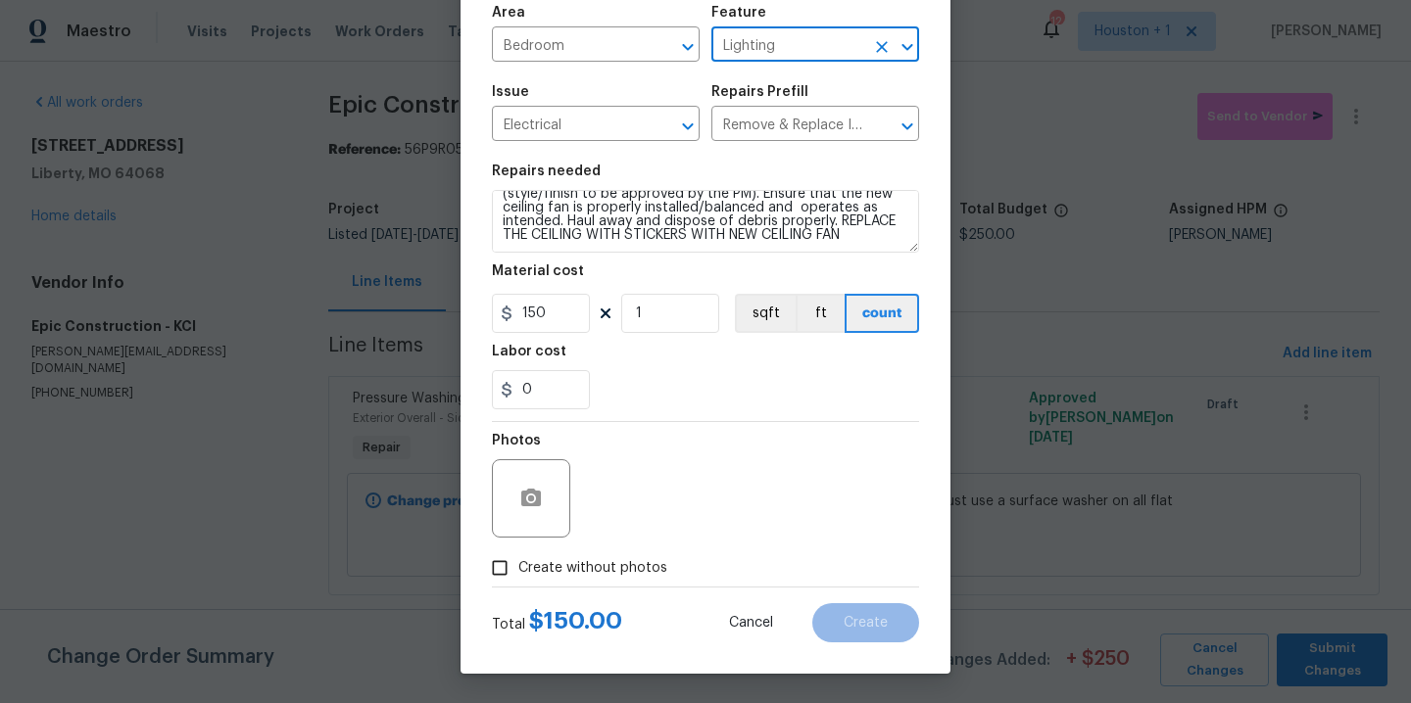
type input "Lighting"
drag, startPoint x: 595, startPoint y: 562, endPoint x: 611, endPoint y: 554, distance: 18.8
click at [595, 562] on span "Create without photos" at bounding box center [592, 568] width 149 height 21
click at [518, 562] on input "Create without photos" at bounding box center [499, 568] width 37 height 37
checkbox input "true"
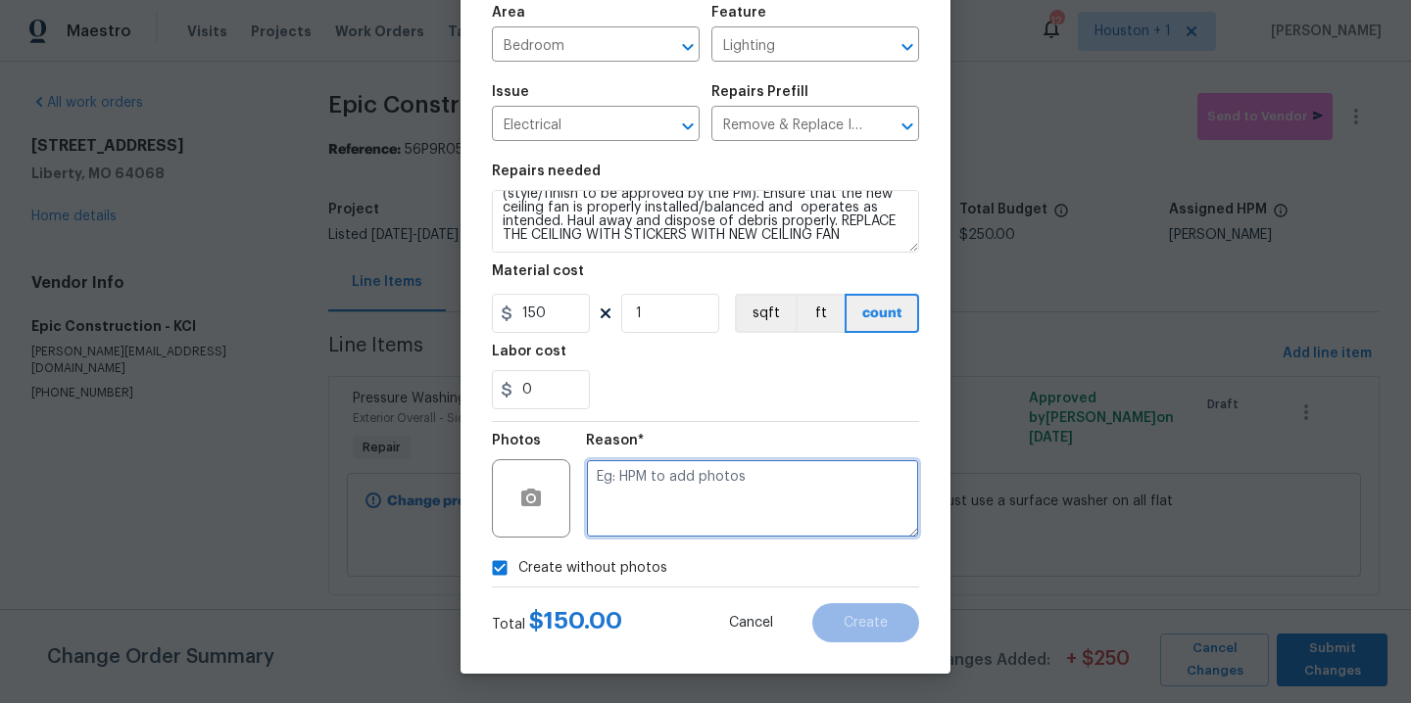
click at [708, 506] on textarea at bounding box center [752, 498] width 333 height 78
type textarea "."
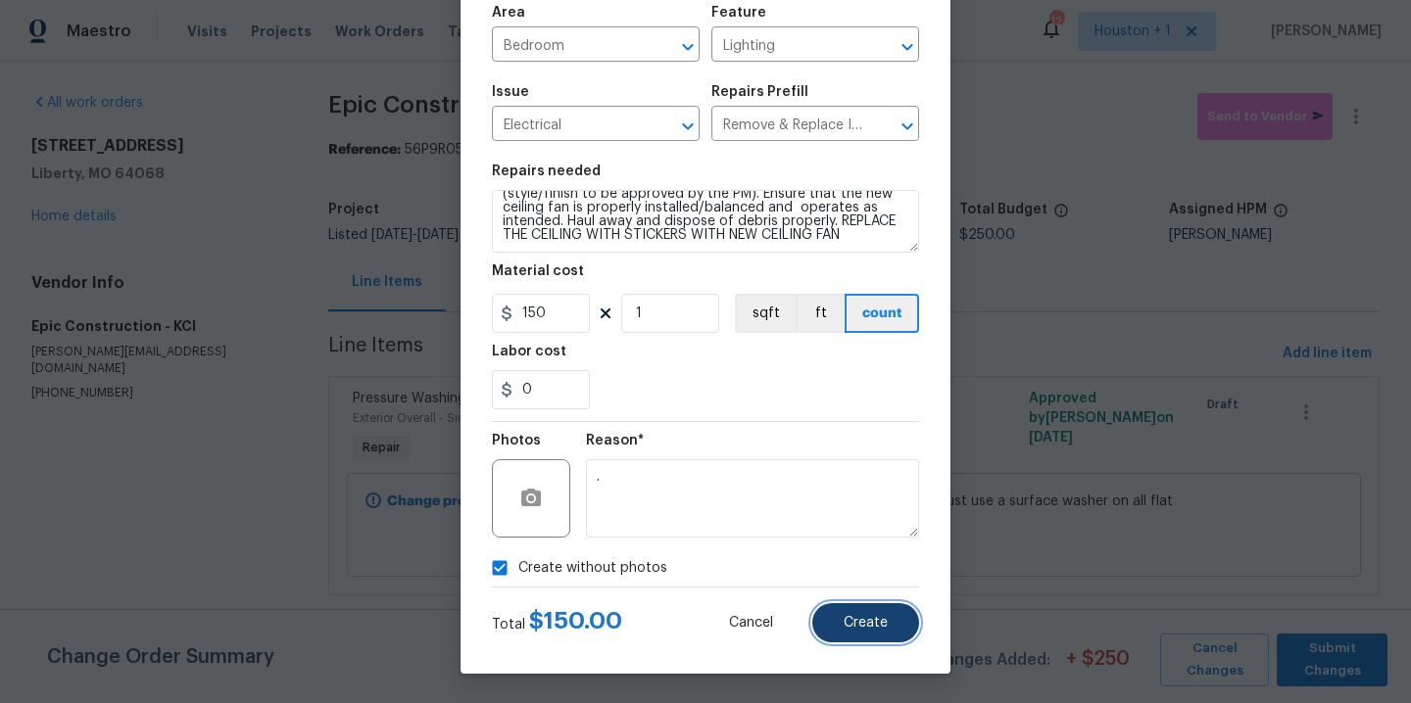
click at [875, 631] on button "Create" at bounding box center [865, 623] width 107 height 39
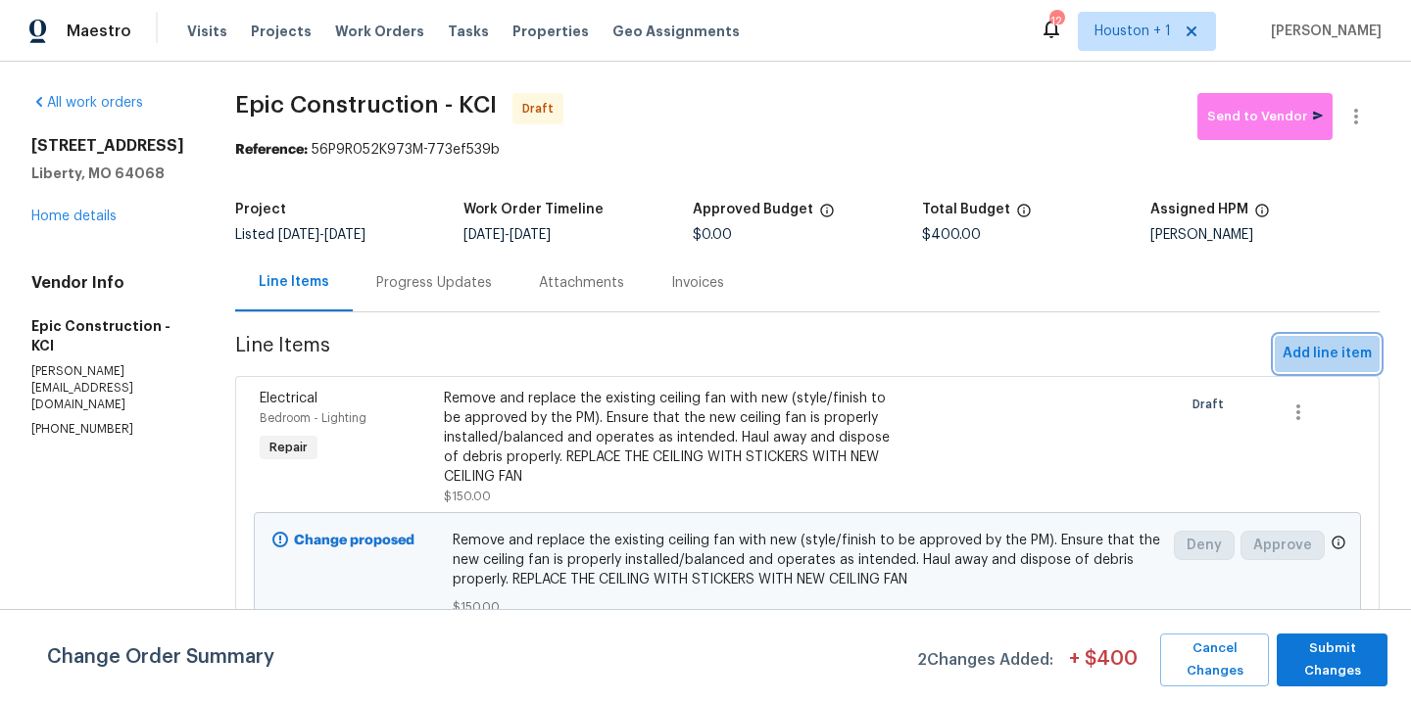
click at [1329, 360] on span "Add line item" at bounding box center [1326, 354] width 89 height 24
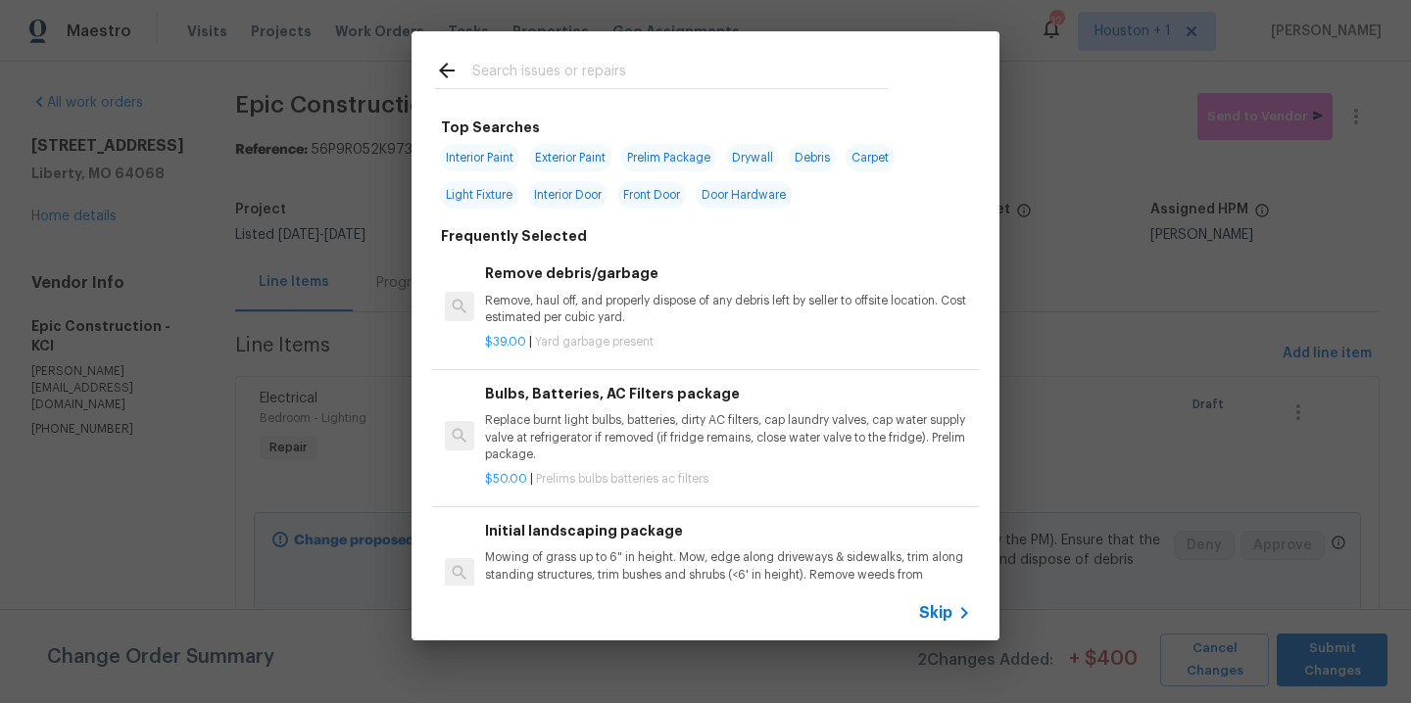
click at [555, 74] on input "text" at bounding box center [679, 73] width 415 height 29
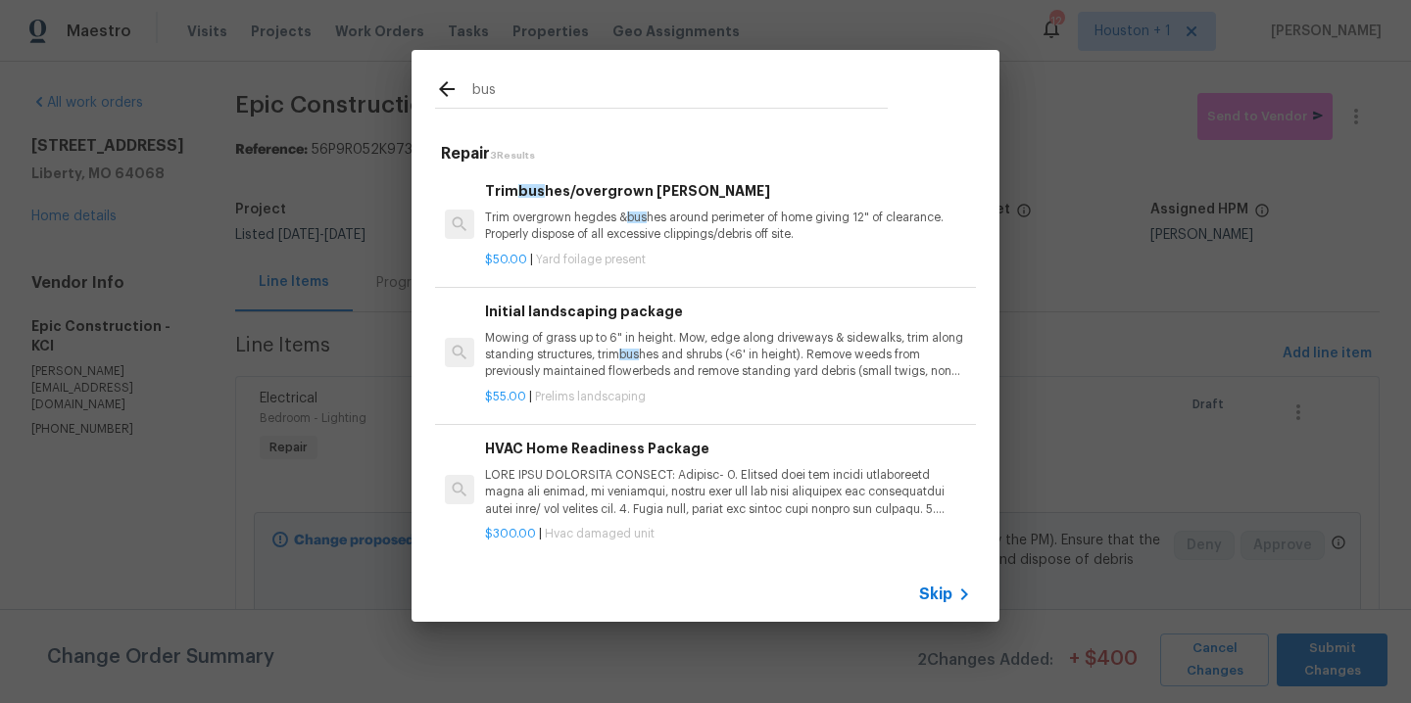
type input "bus"
click at [577, 220] on p "Trim overgrown hegdes & bus hes around perimeter of home giving 12" of clearanc…" at bounding box center [728, 226] width 486 height 33
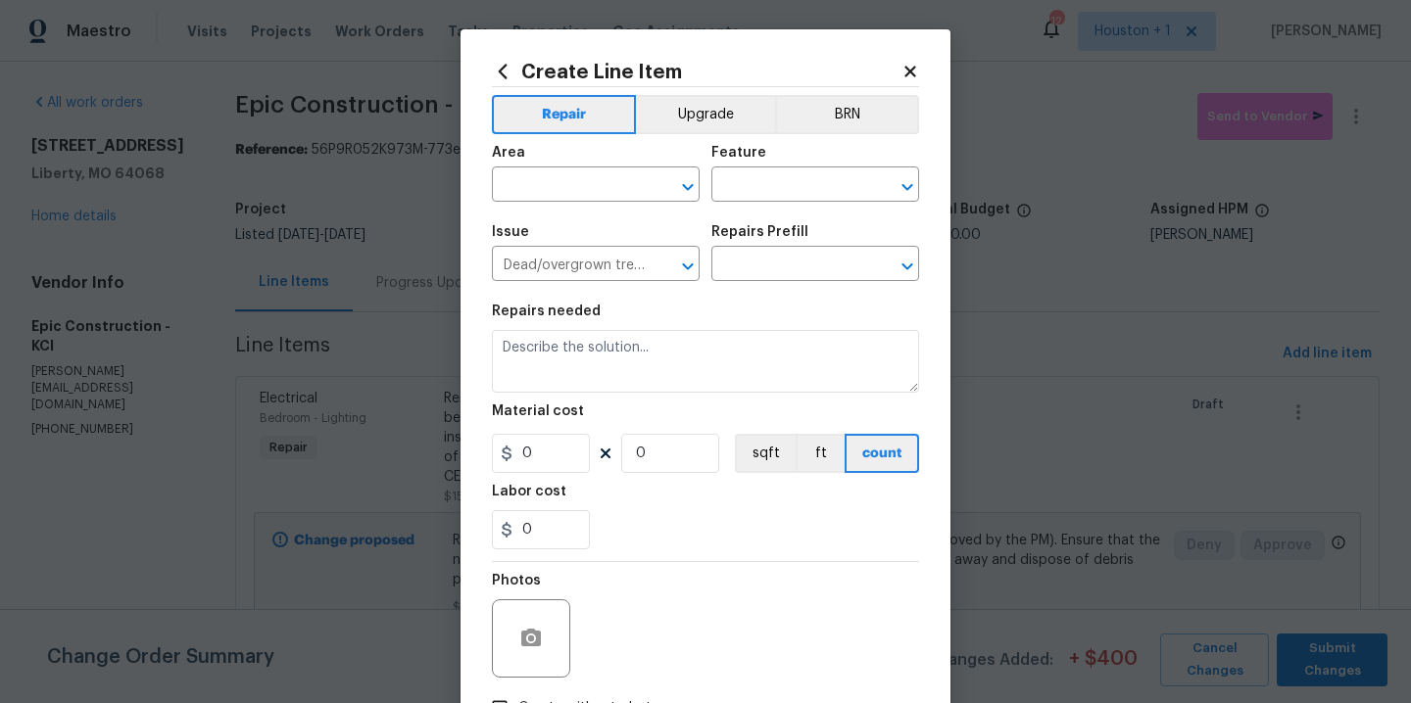
type input "Trim bushes/overgrown hedges $50.00"
type textarea "Trim overgrown hegdes & bushes around perimeter of home giving 12" of clearance…"
type input "50"
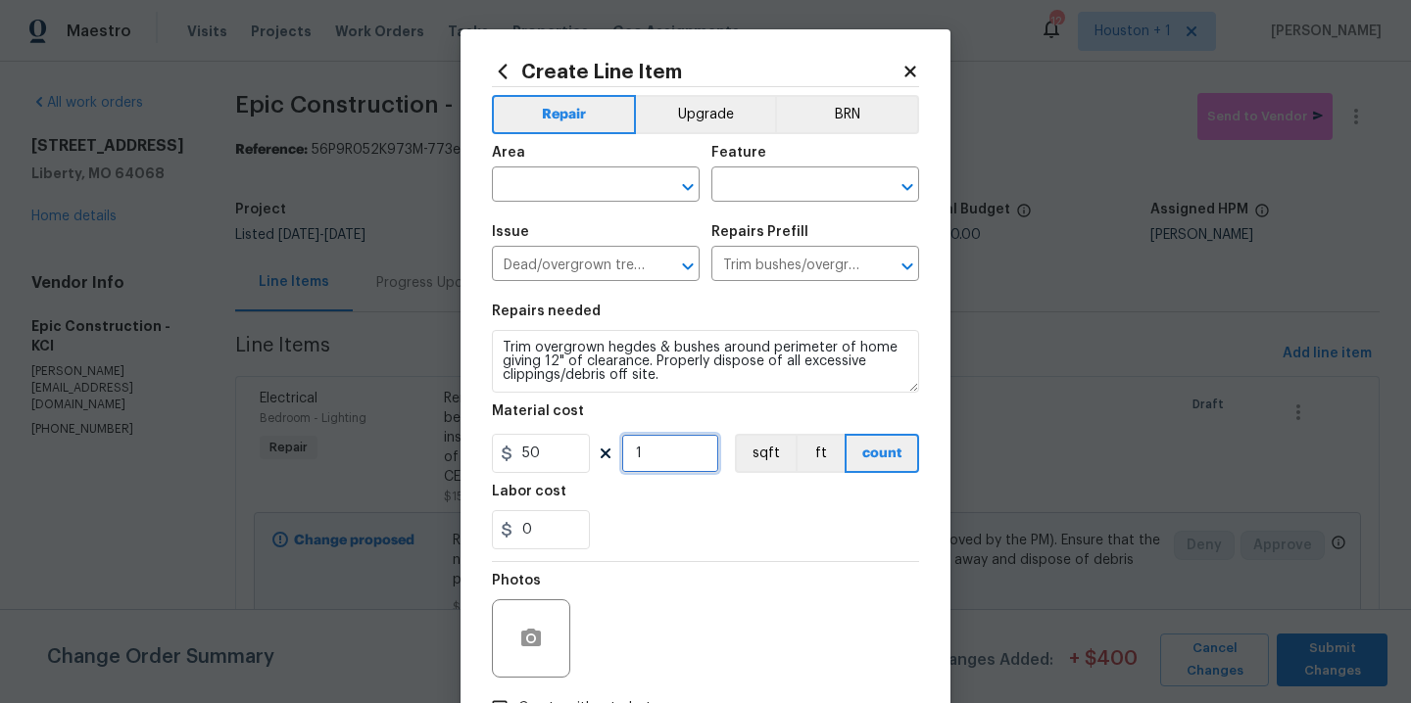
click at [658, 463] on input "1" at bounding box center [670, 453] width 98 height 39
type input "2"
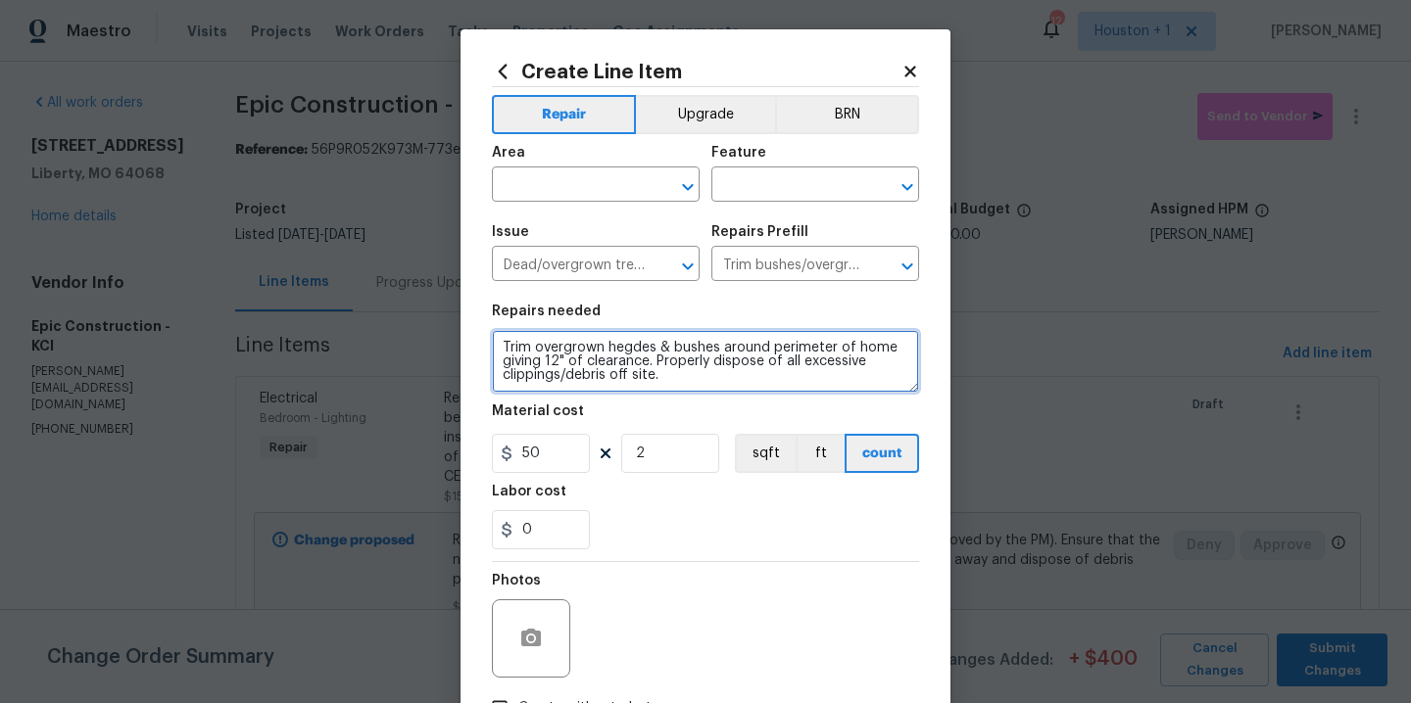
click at [722, 389] on textarea "Trim overgrown hegdes & bushes around perimeter of home giving 12" of clearance…" at bounding box center [705, 361] width 427 height 63
type textarea "Trim overgrown hegdes & bushes around perimeter of home giving 12" of clearance…"
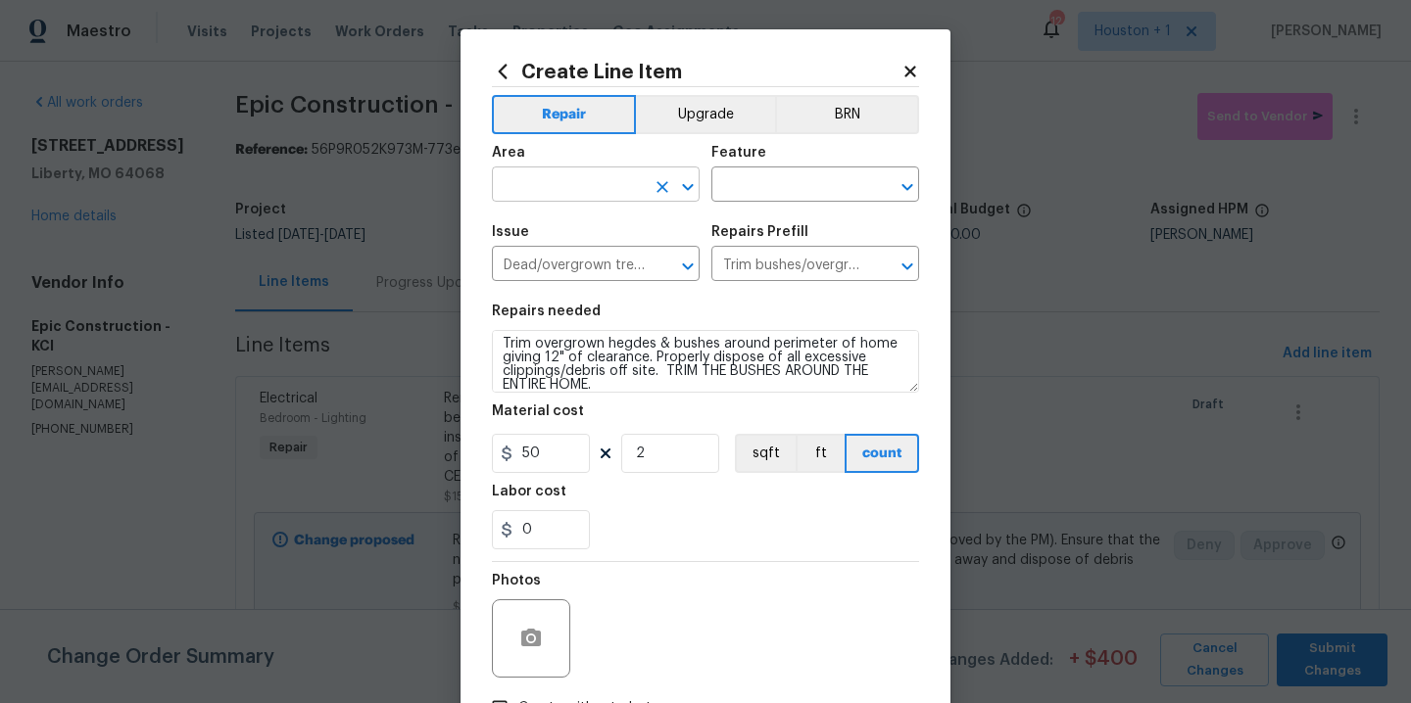
click at [610, 179] on input "text" at bounding box center [568, 186] width 153 height 30
click at [588, 266] on li "Exterior Overall" at bounding box center [589, 263] width 208 height 32
type input "Exterior Overall"
click at [782, 165] on div "Feature" at bounding box center [815, 158] width 208 height 25
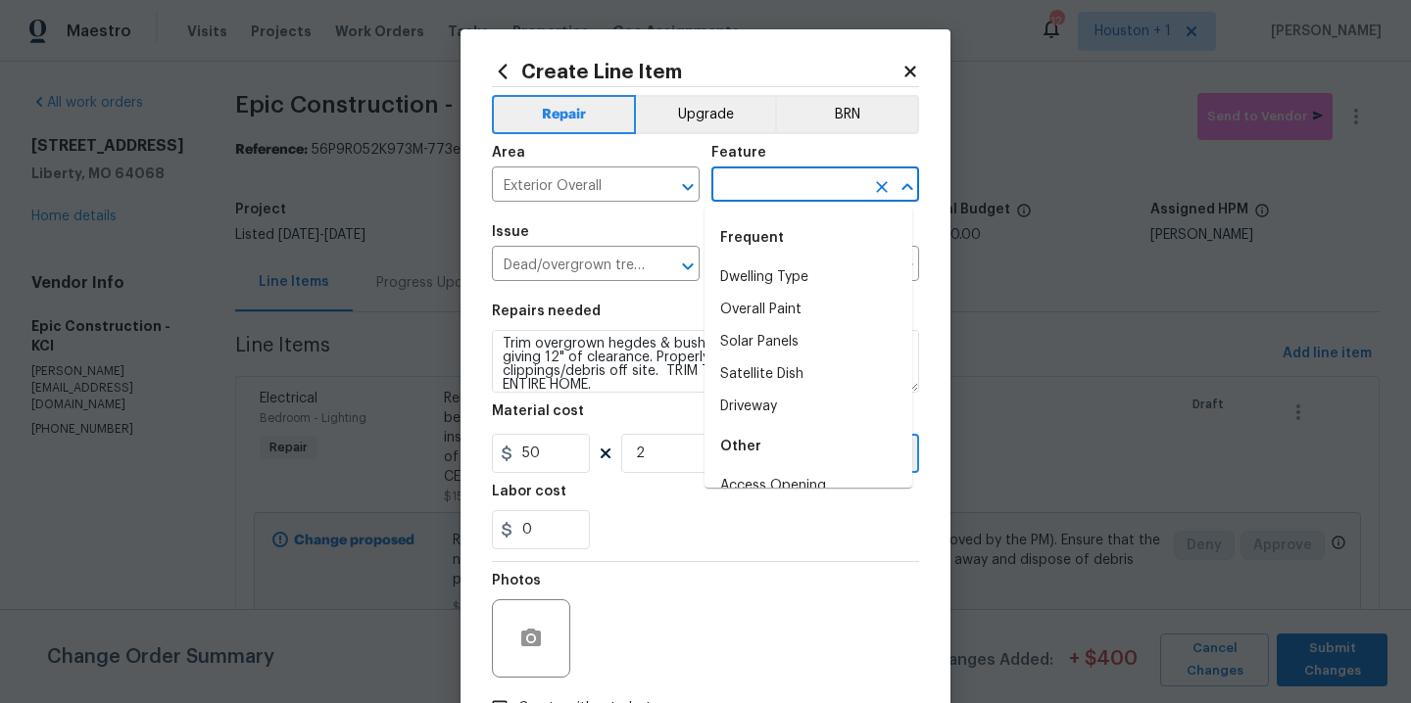
click at [782, 178] on input "text" at bounding box center [787, 186] width 153 height 30
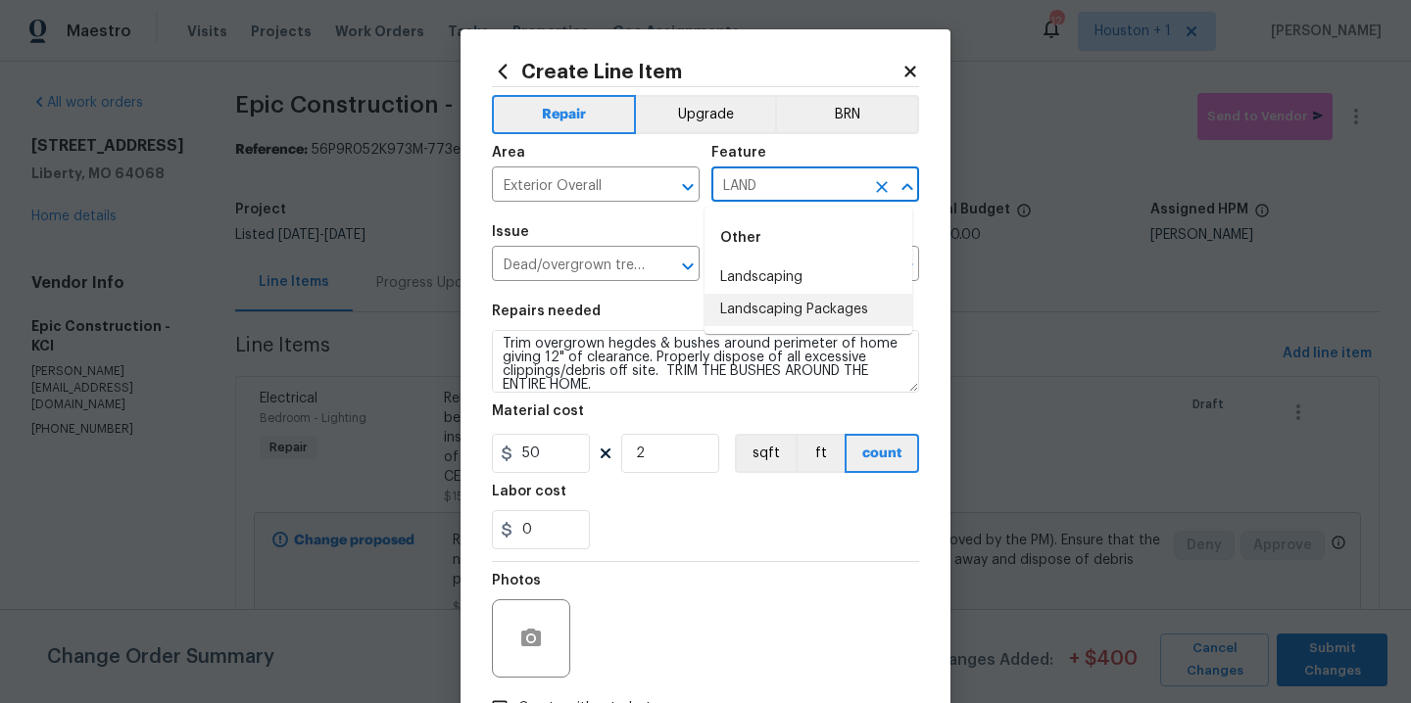
click at [774, 269] on li "Landscaping" at bounding box center [808, 278] width 208 height 32
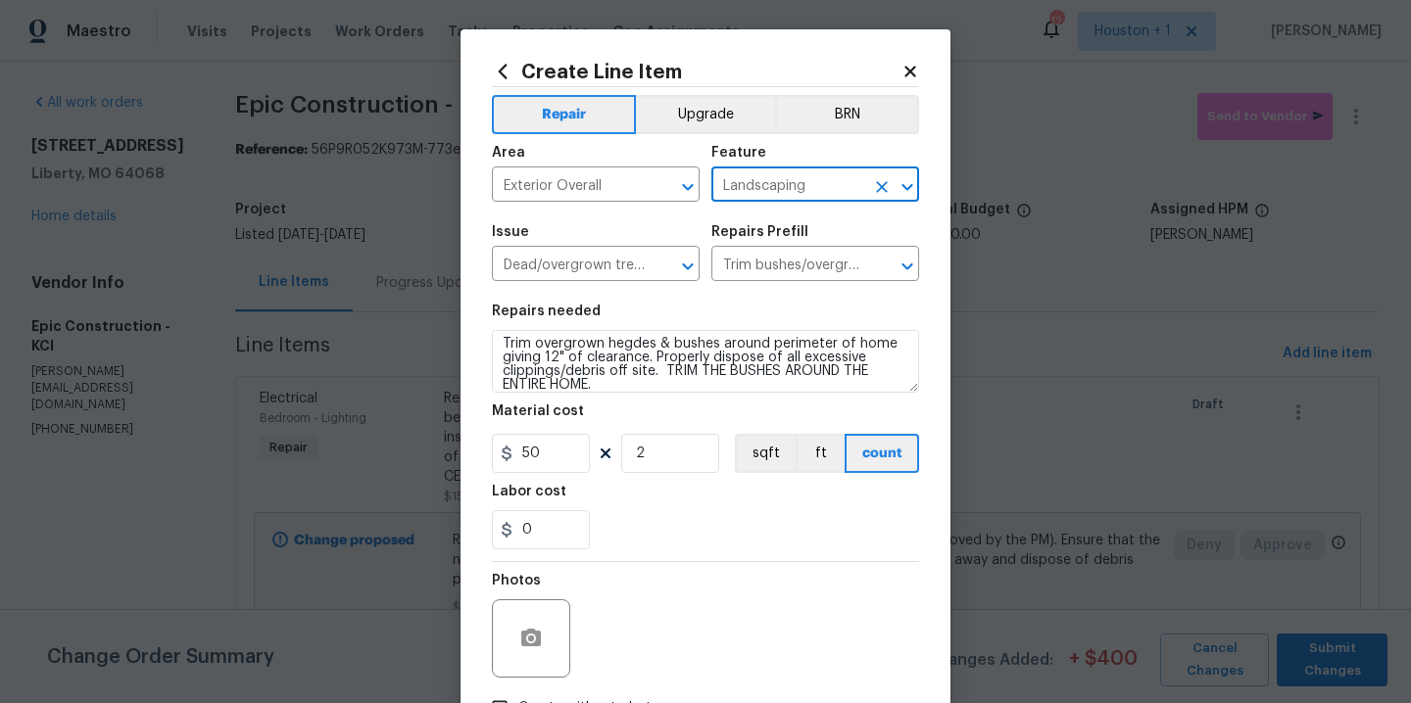
scroll to position [141, 0]
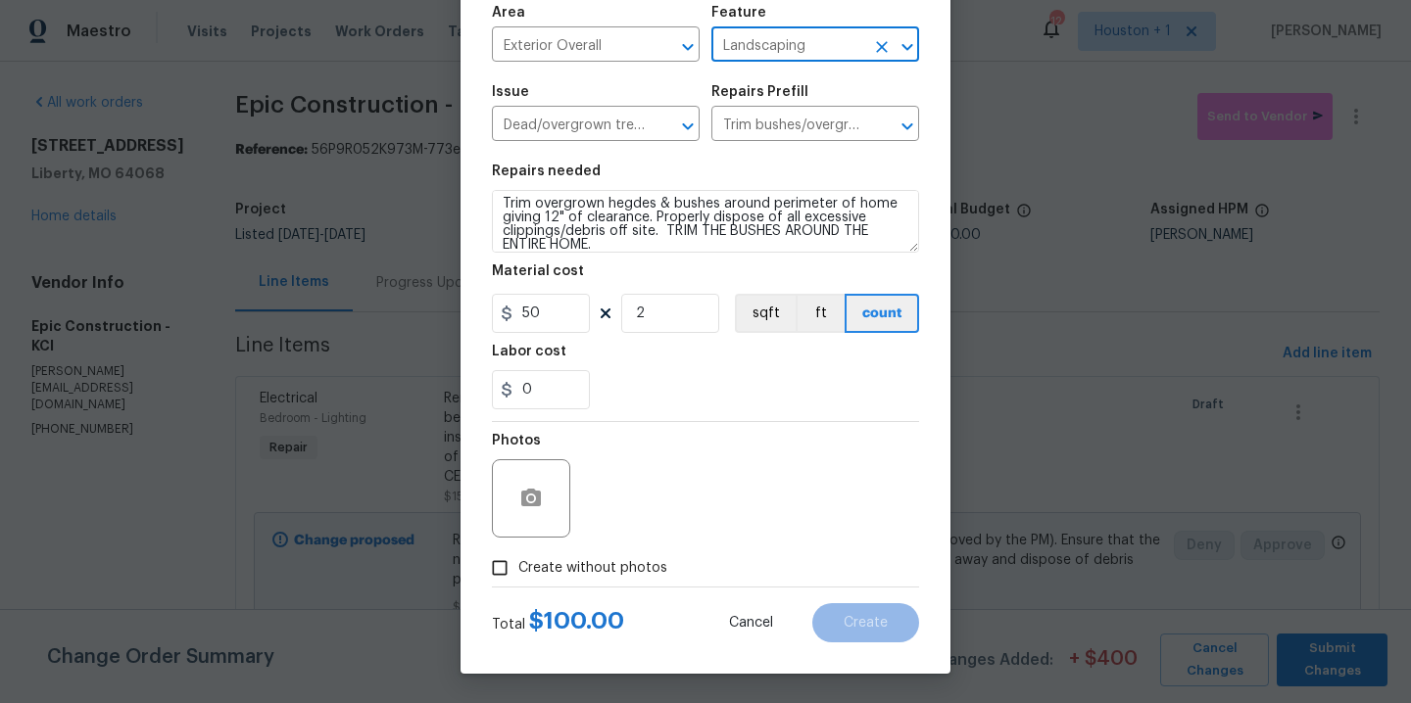
type input "Landscaping"
click at [606, 567] on span "Create without photos" at bounding box center [592, 568] width 149 height 21
click at [518, 567] on input "Create without photos" at bounding box center [499, 568] width 37 height 37
checkbox input "true"
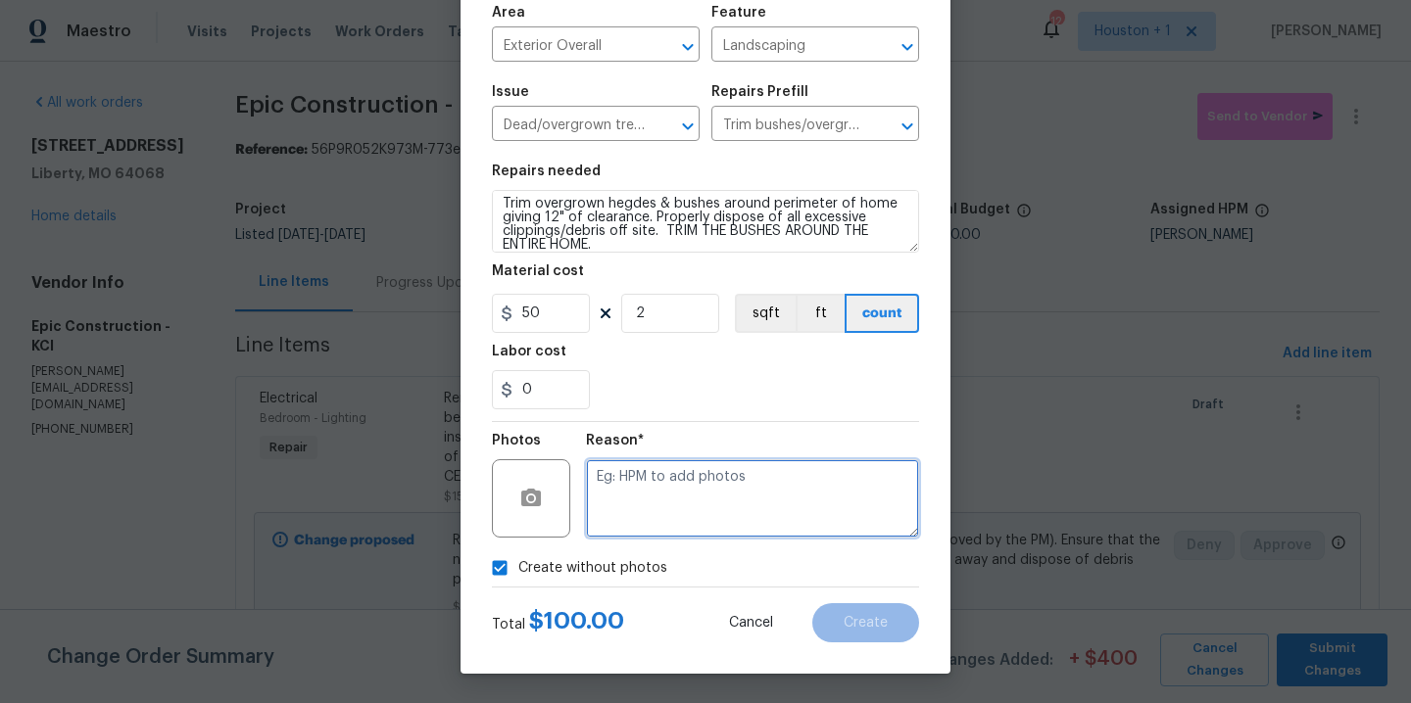
click at [670, 522] on textarea at bounding box center [752, 498] width 333 height 78
type textarea "."
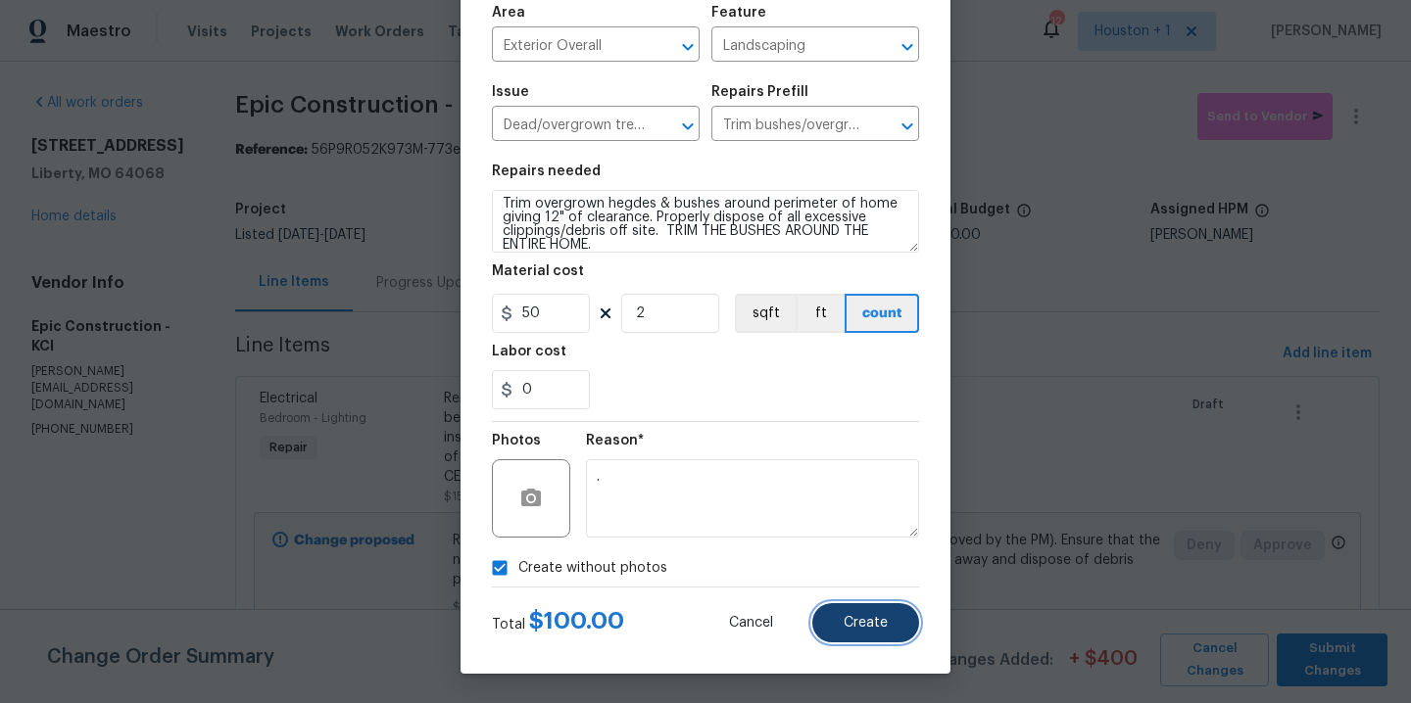
click at [870, 621] on span "Create" at bounding box center [866, 623] width 44 height 15
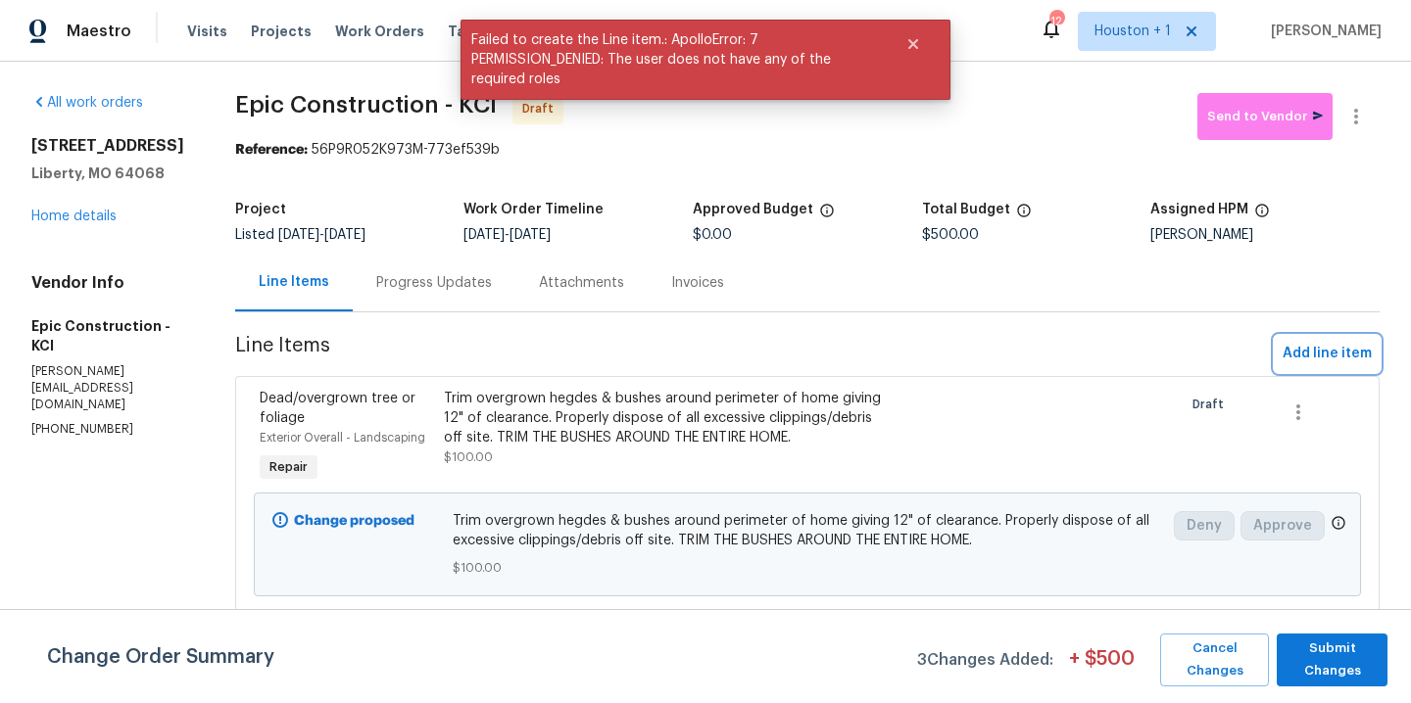
click at [1304, 352] on span "Add line item" at bounding box center [1326, 354] width 89 height 24
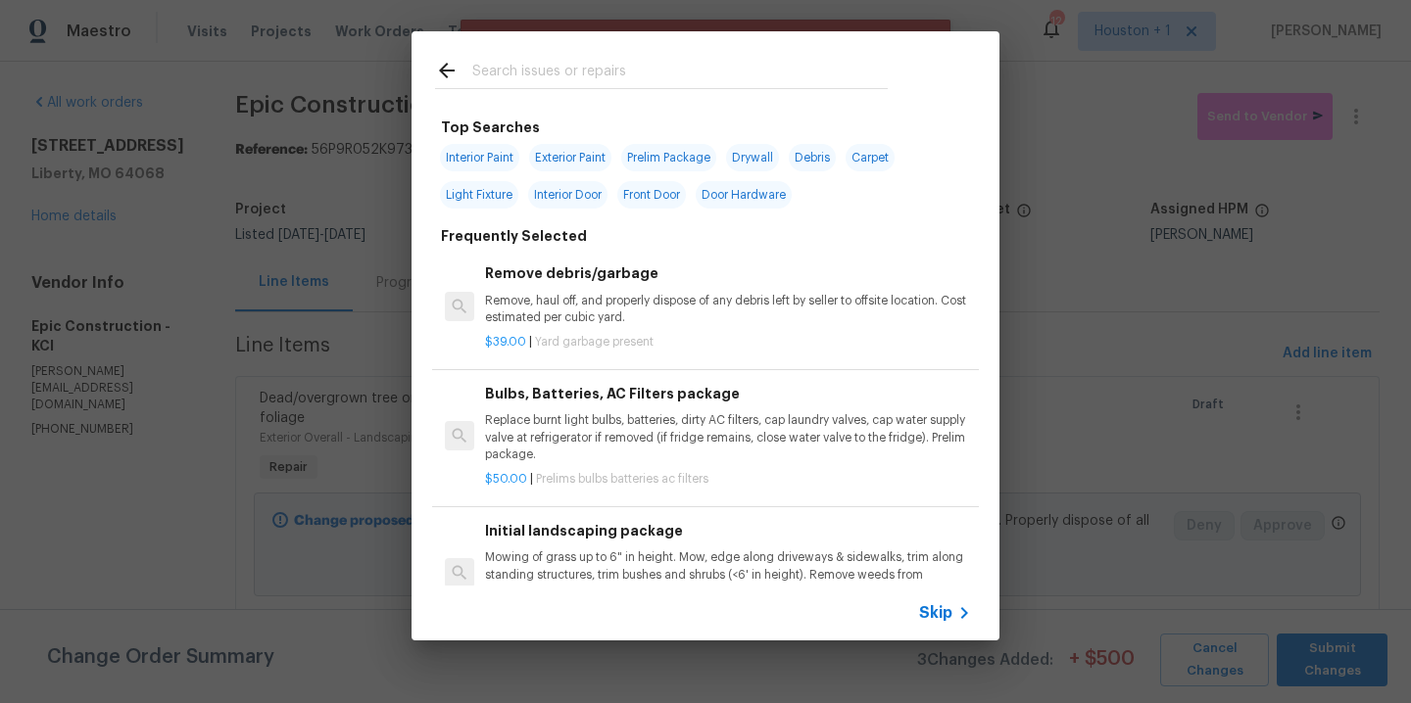
click at [576, 76] on input "text" at bounding box center [679, 73] width 415 height 29
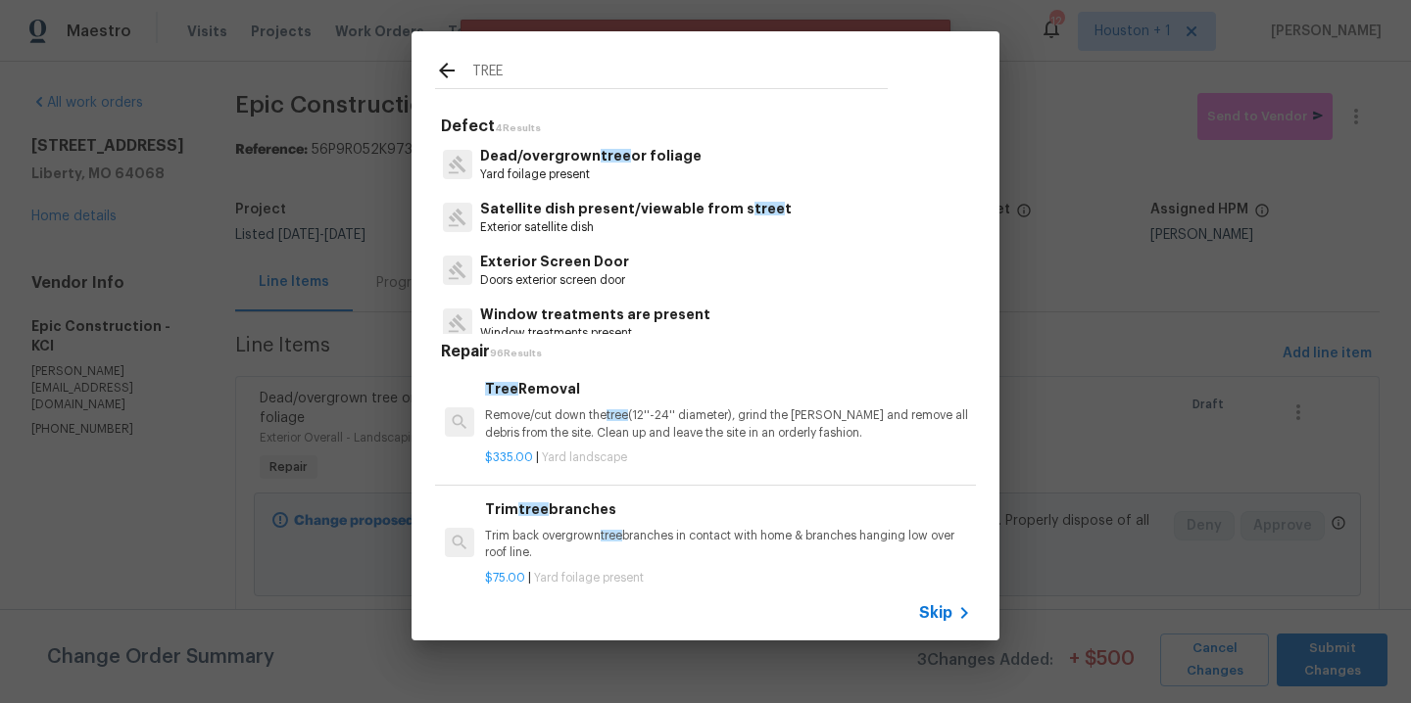
type input "TREE"
click at [602, 152] on span "tree" at bounding box center [616, 156] width 30 height 14
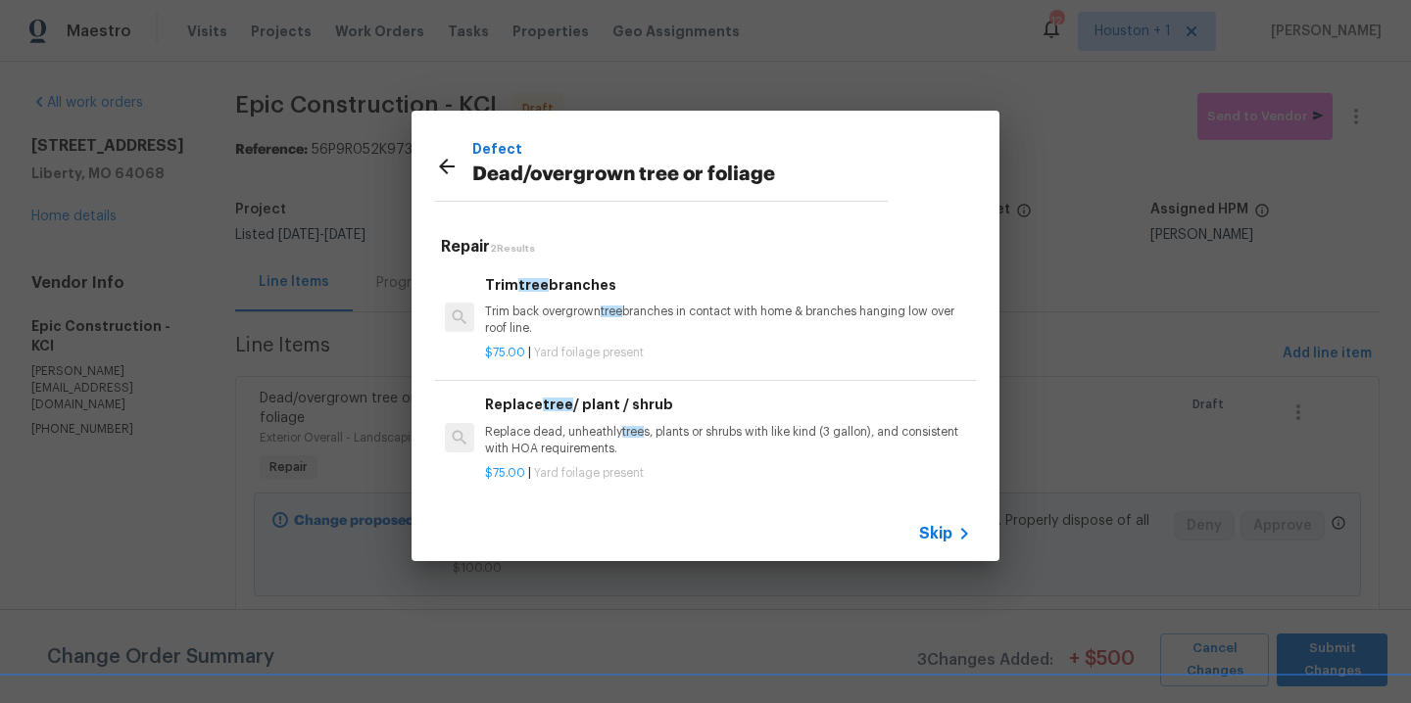
click at [614, 321] on p "Trim back overgrown tree branches in contact with home & branches hanging low o…" at bounding box center [728, 320] width 486 height 33
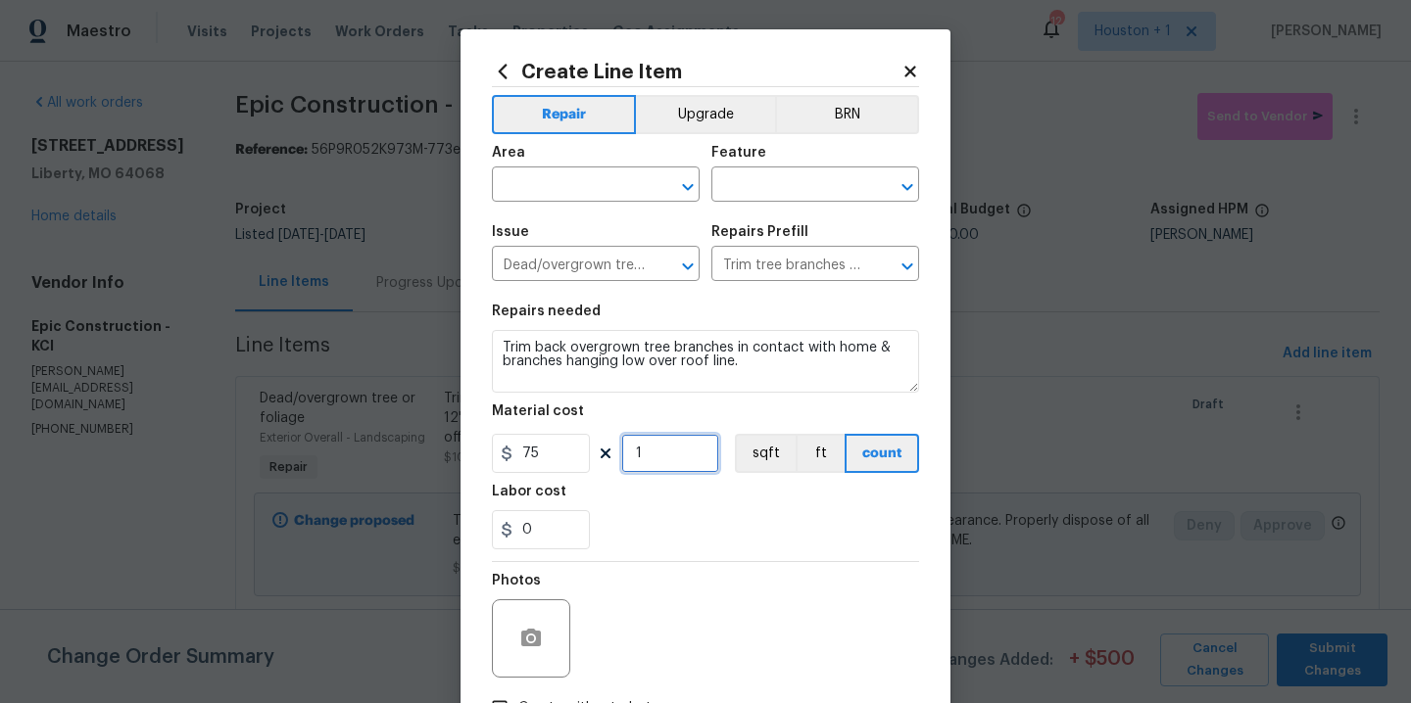
click at [690, 455] on input "1" at bounding box center [670, 453] width 98 height 39
type input "2"
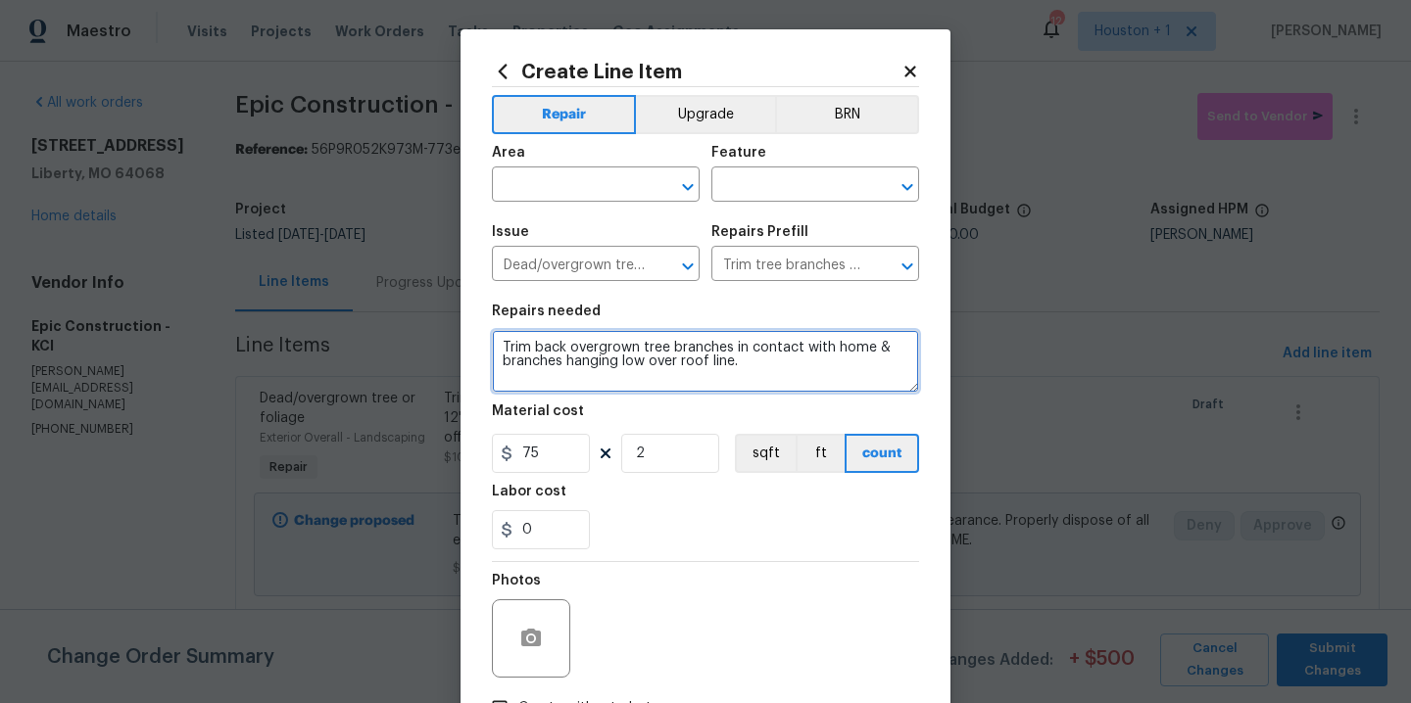
click at [819, 378] on textarea "Trim back overgrown tree branches in contact with home & branches hanging low o…" at bounding box center [705, 361] width 427 height 63
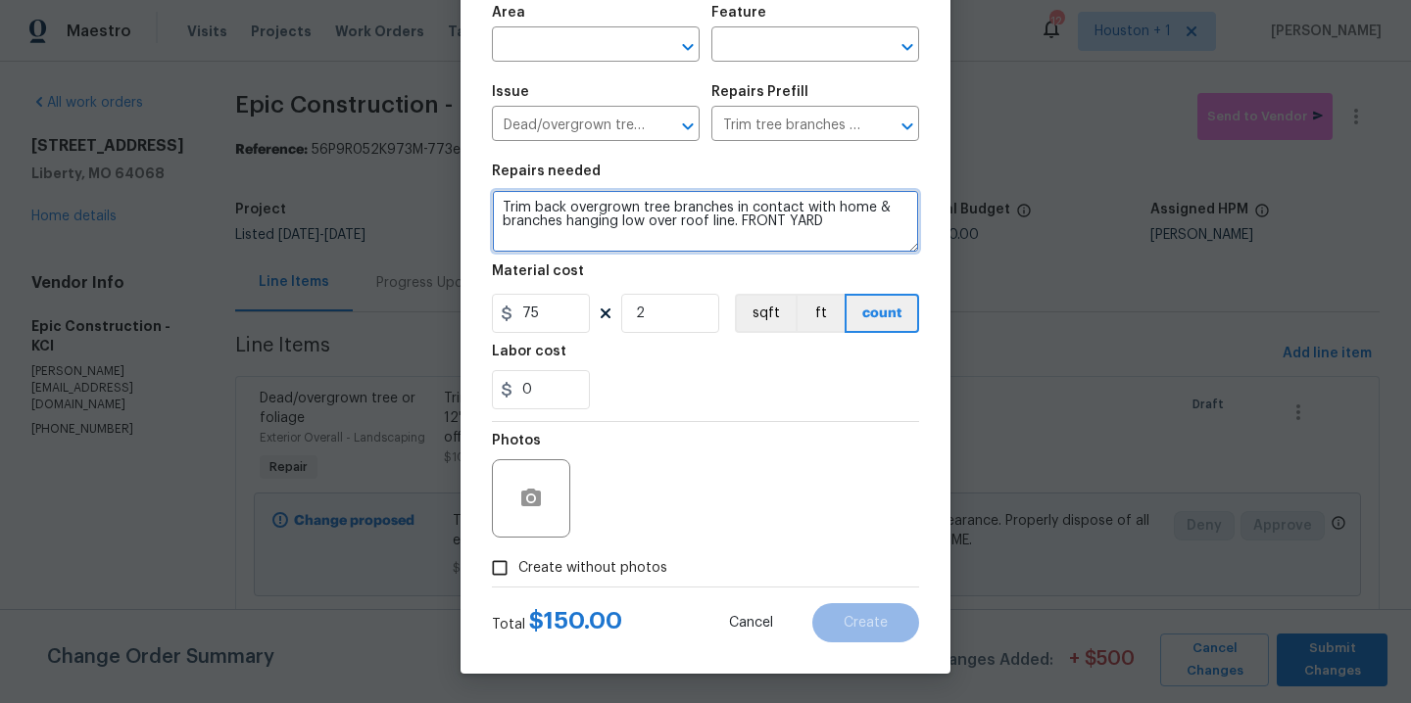
type textarea "Trim back overgrown tree branches in contact with home & branches hanging low o…"
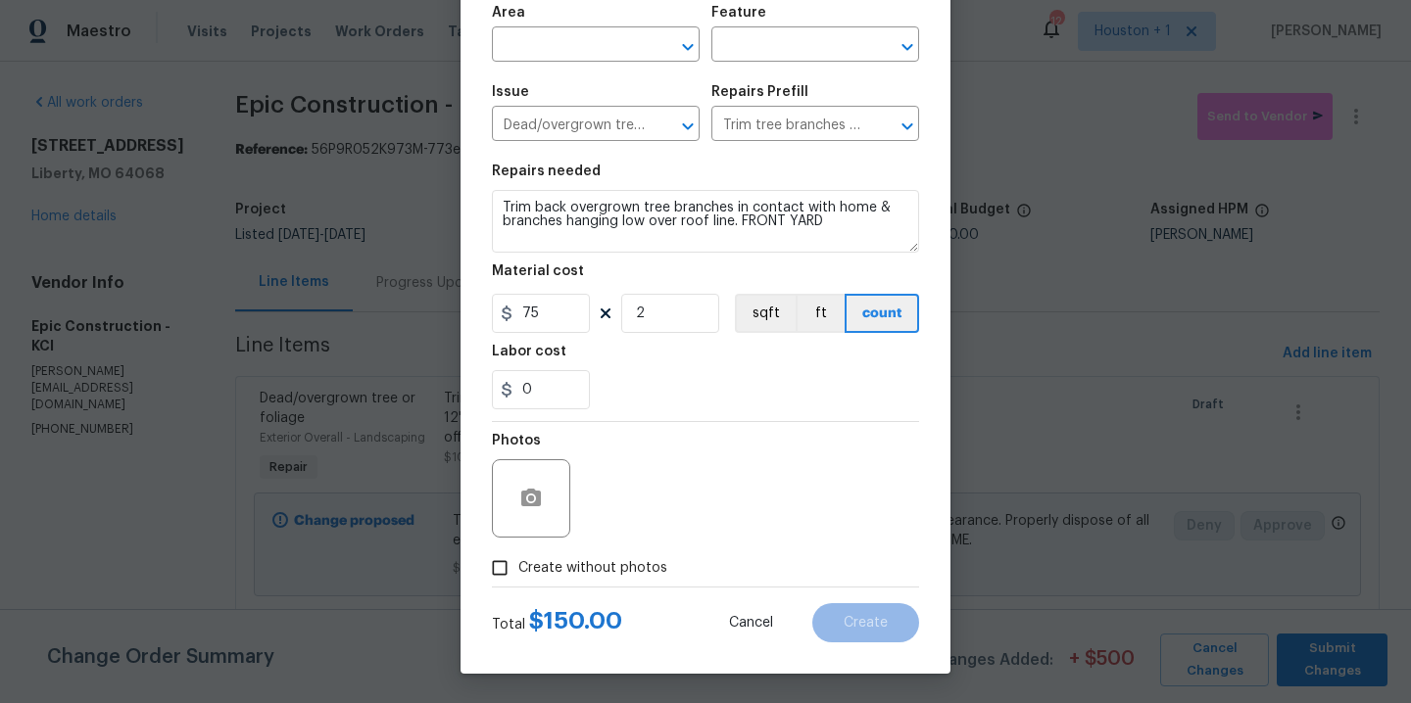
click at [583, 552] on label "Create without photos" at bounding box center [574, 568] width 186 height 37
click at [518, 552] on input "Create without photos" at bounding box center [499, 568] width 37 height 37
checkbox input "true"
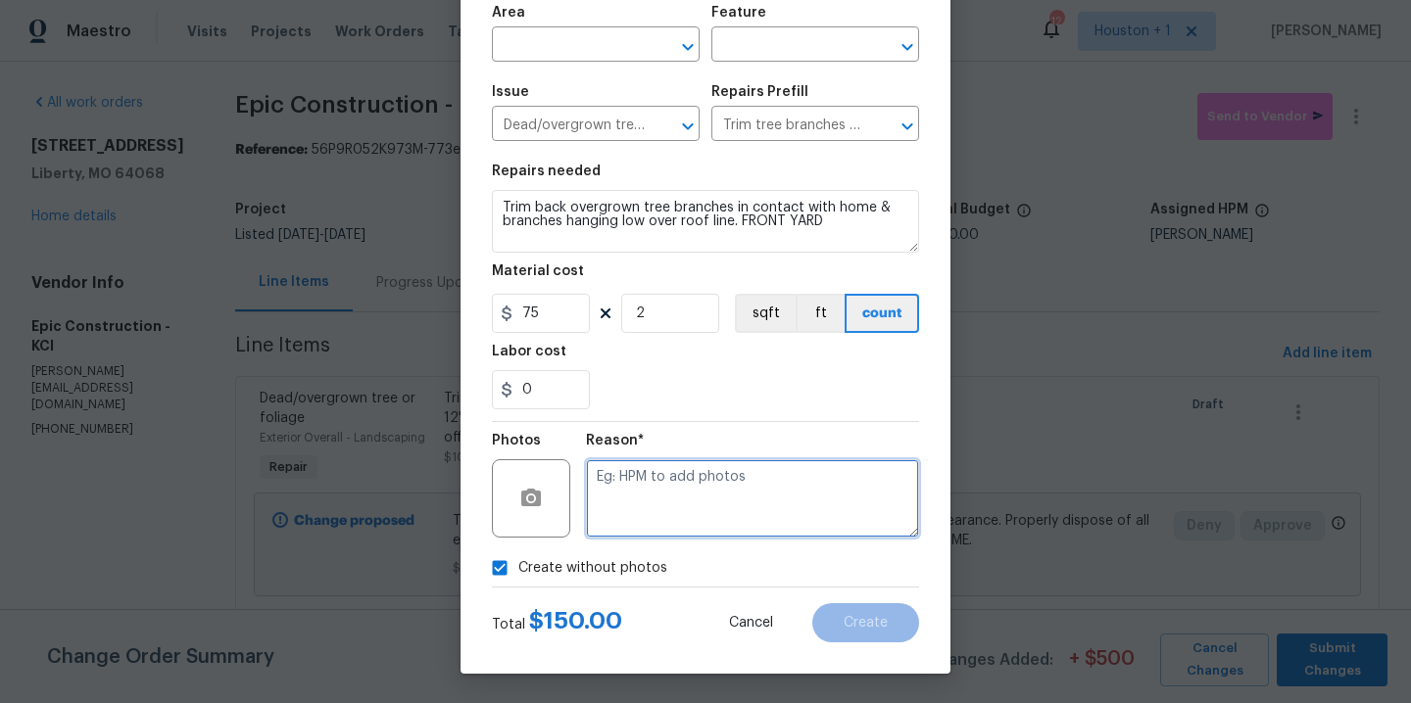
click at [675, 520] on textarea at bounding box center [752, 498] width 333 height 78
type textarea "."
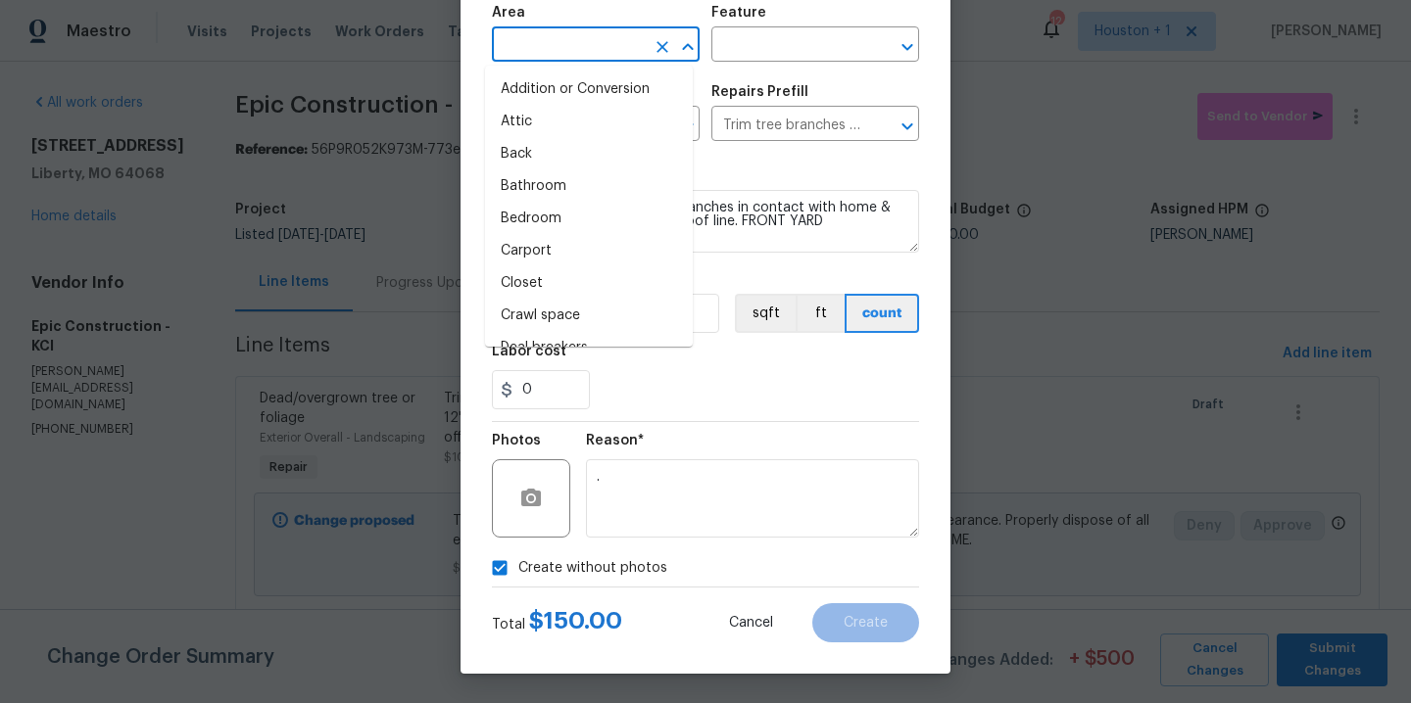
click at [562, 40] on input "text" at bounding box center [568, 46] width 153 height 30
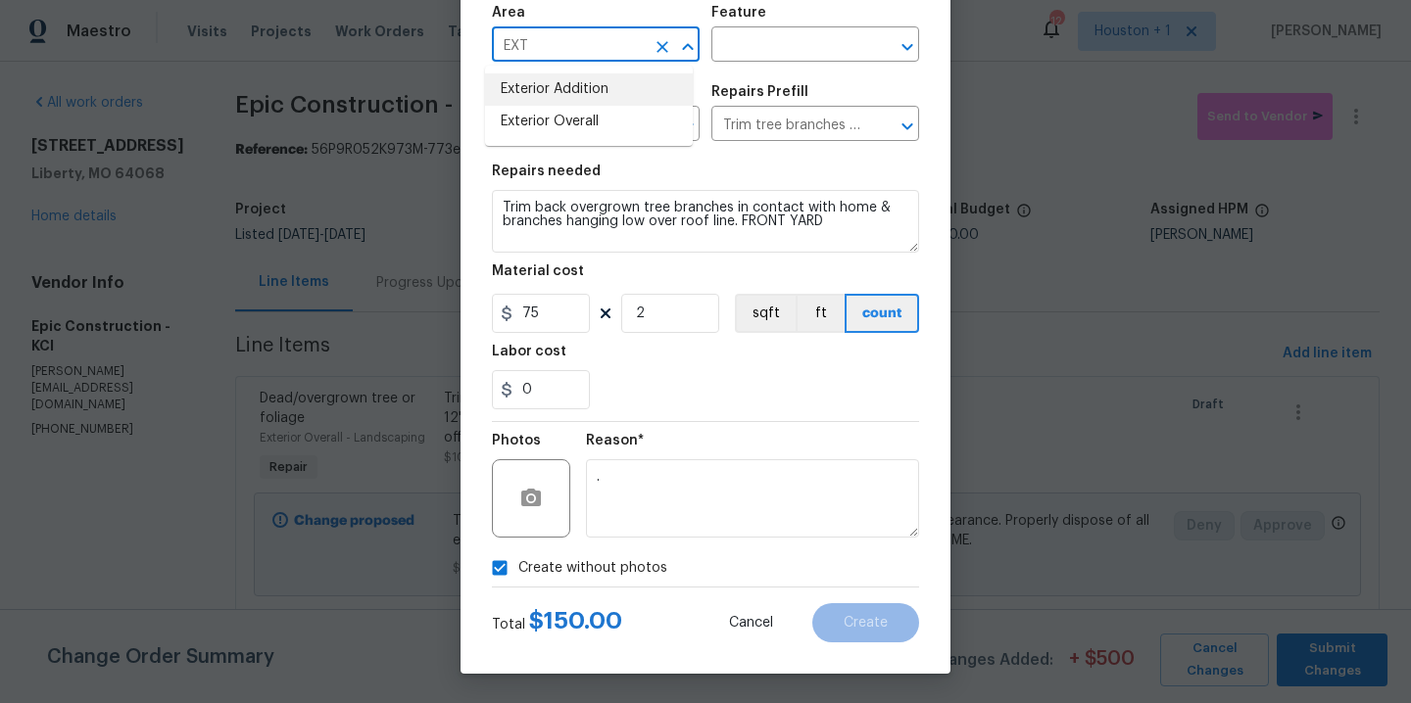
click at [586, 118] on li "Exterior Overall" at bounding box center [589, 122] width 208 height 32
type input "Exterior Overall"
click at [786, 33] on input "text" at bounding box center [787, 46] width 153 height 30
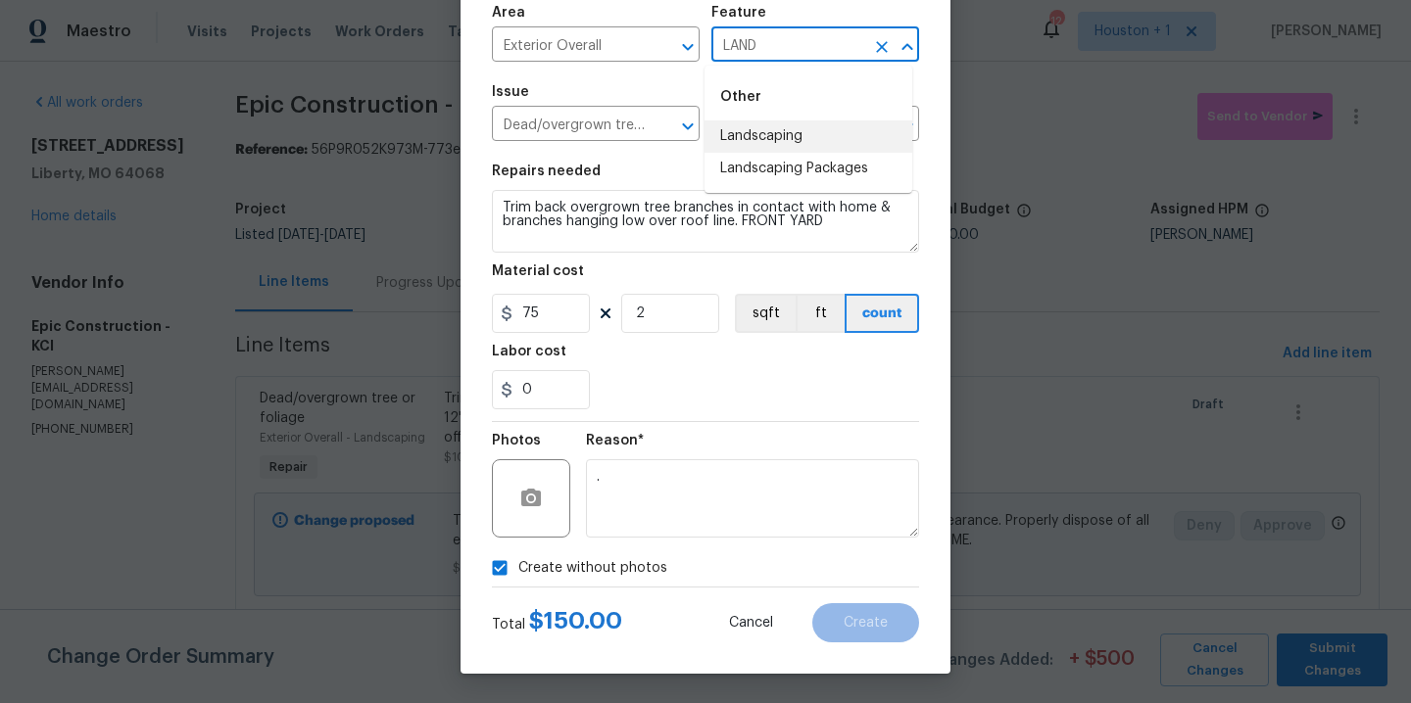
click at [767, 129] on li "Landscaping" at bounding box center [808, 137] width 208 height 32
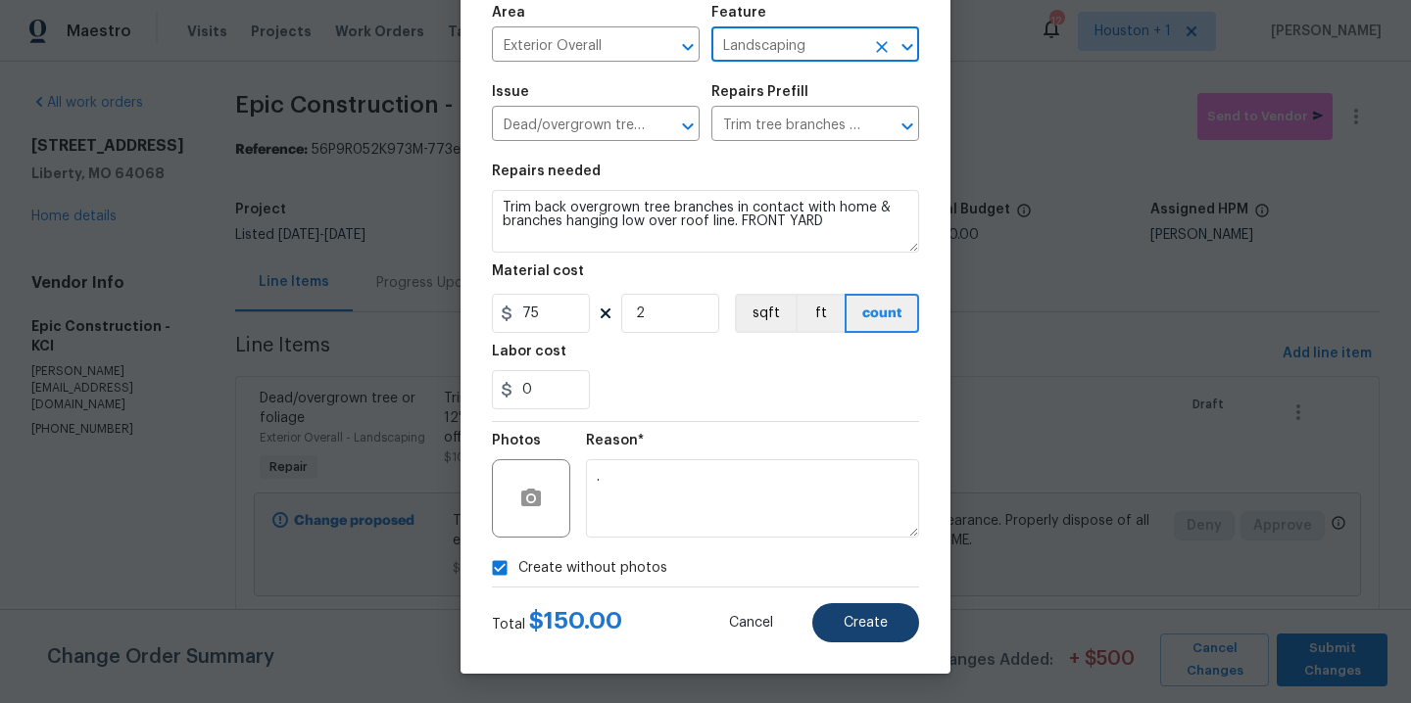
type input "Landscaping"
click at [844, 627] on span "Create" at bounding box center [866, 623] width 44 height 15
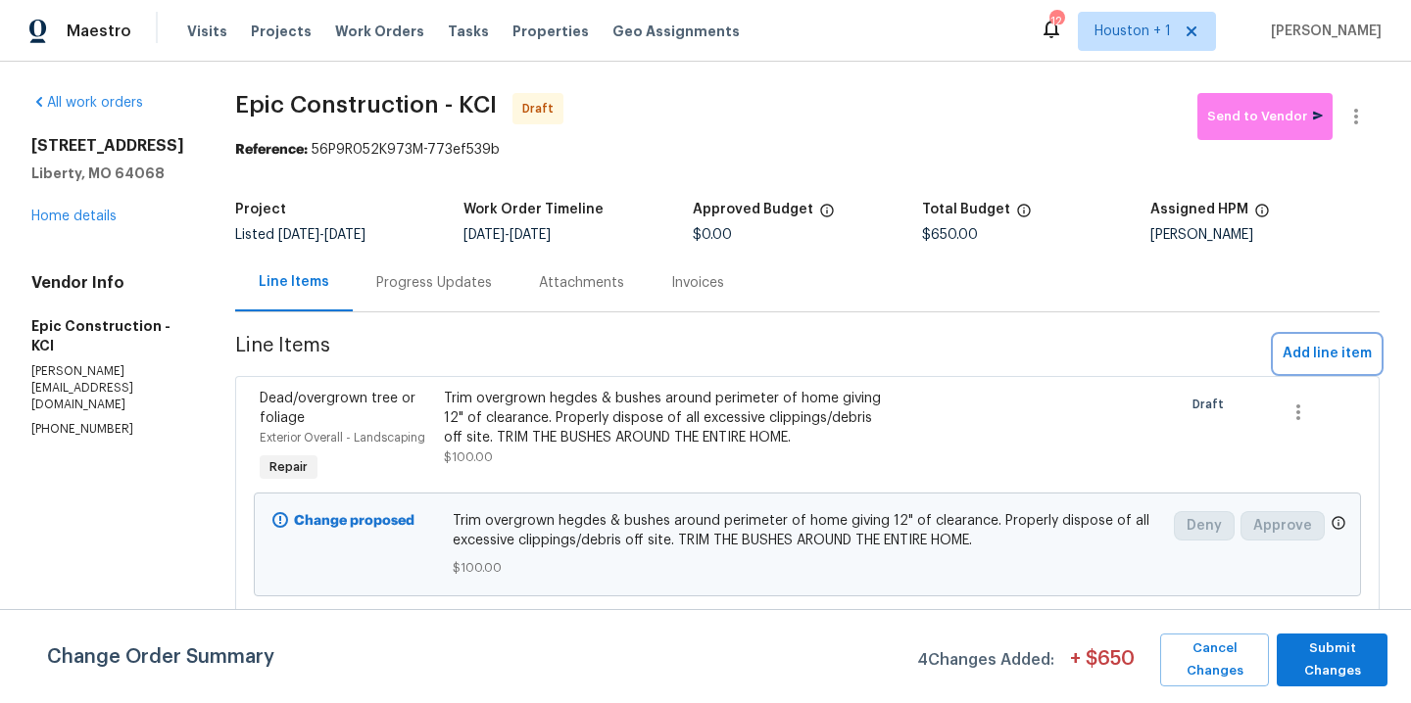
click at [1291, 352] on span "Add line item" at bounding box center [1326, 354] width 89 height 24
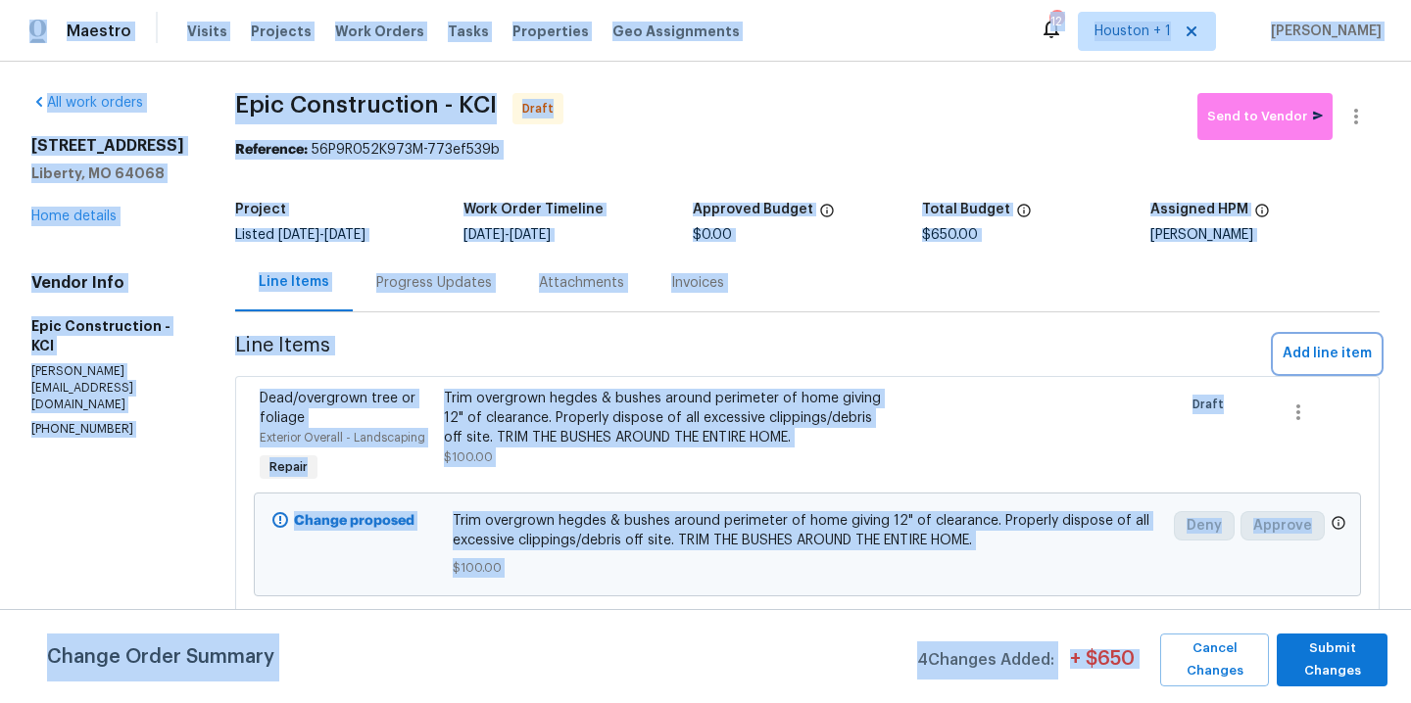
click at [1290, 351] on span "Add line item" at bounding box center [1326, 354] width 89 height 24
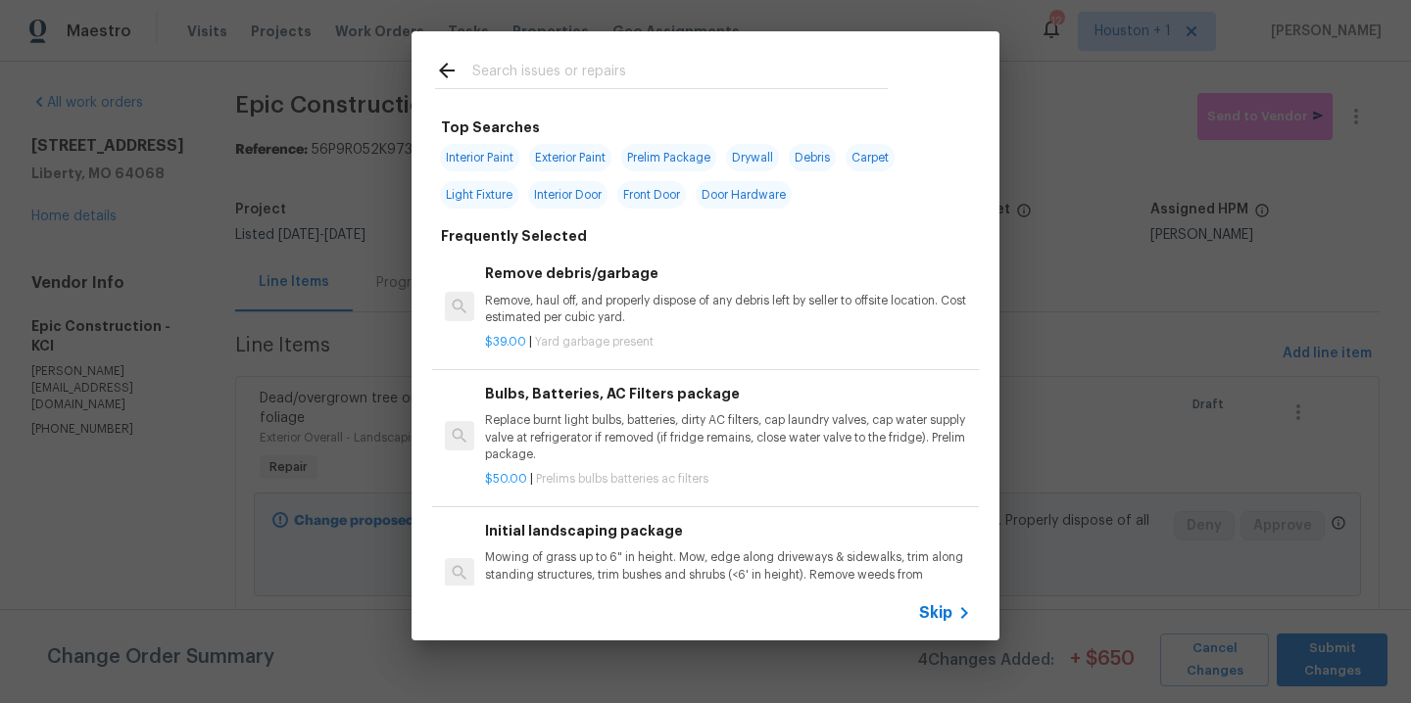
click at [557, 71] on input "text" at bounding box center [679, 73] width 415 height 29
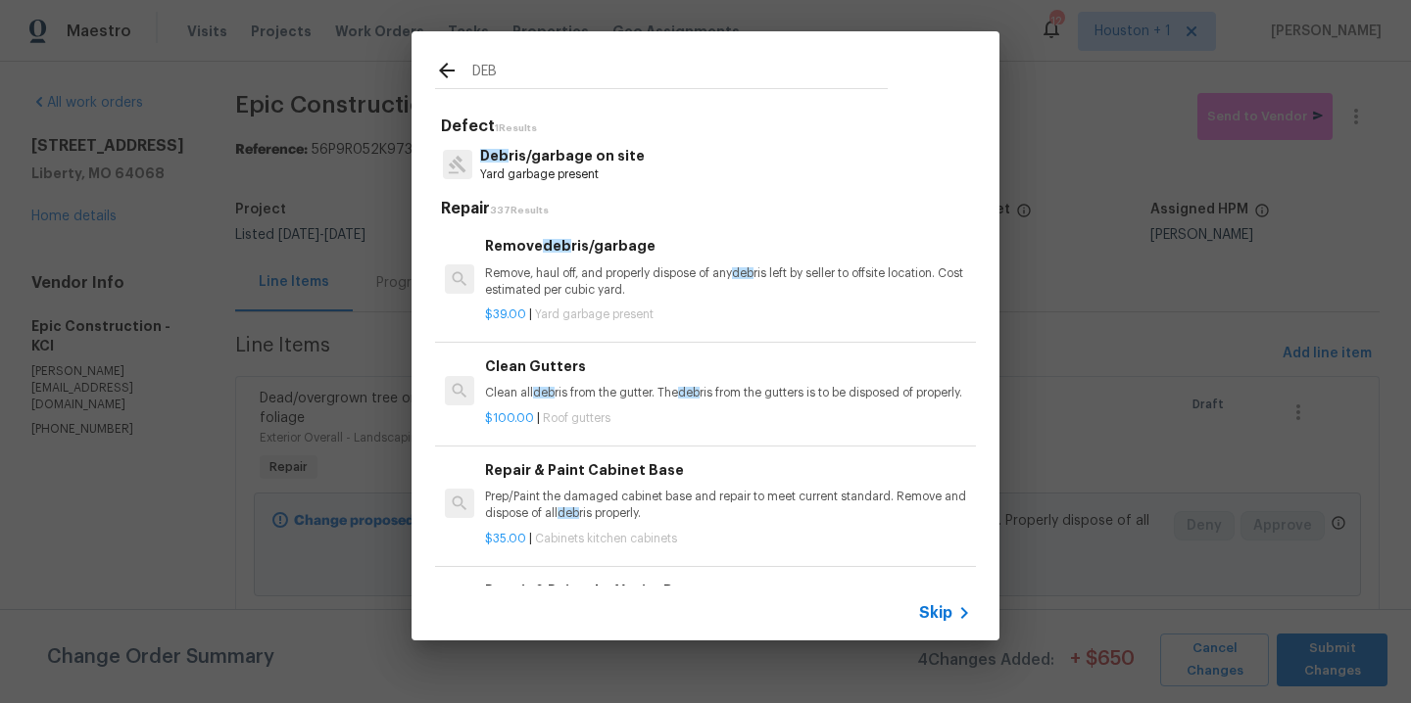
type input "DEB"
click at [575, 154] on p "Deb ris/garbage on site" at bounding box center [562, 156] width 165 height 21
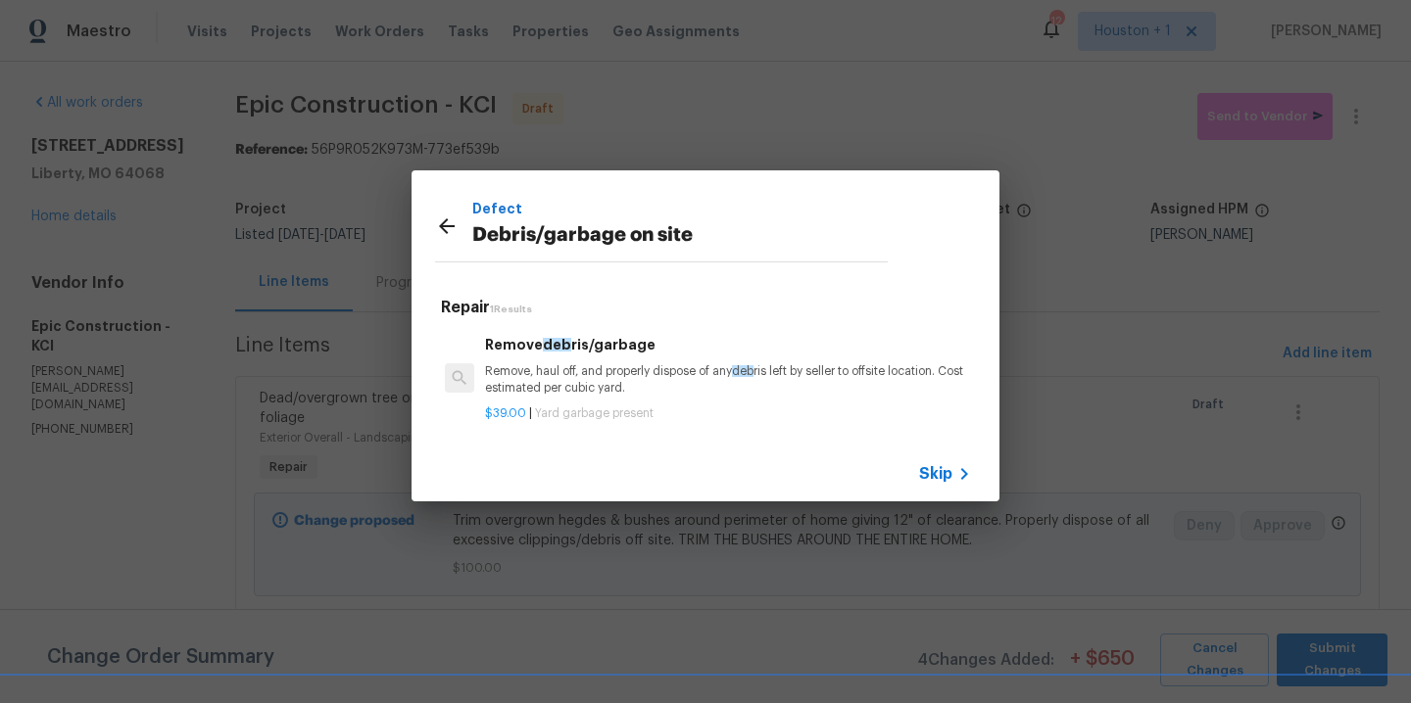
click at [638, 371] on p "Remove, haul off, and properly dispose of any deb ris left by seller to offsite…" at bounding box center [728, 379] width 486 height 33
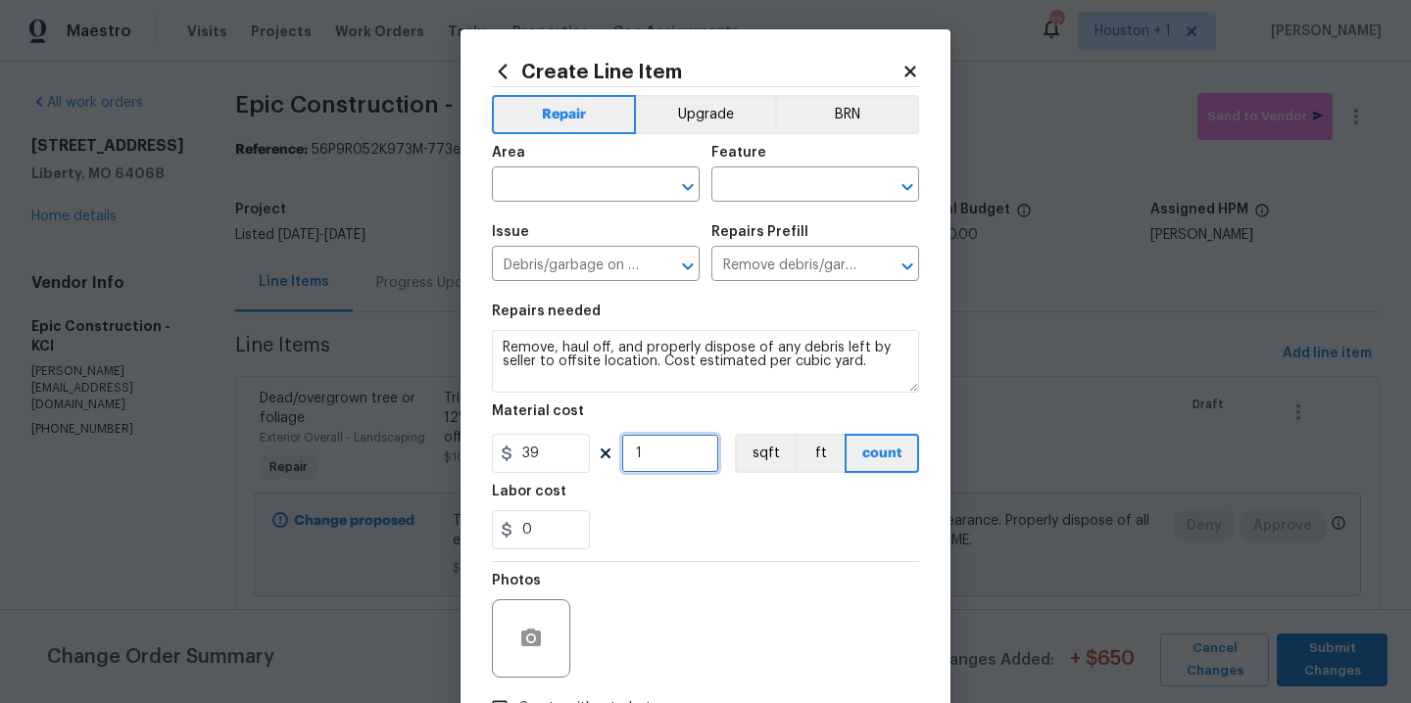
click at [644, 450] on input "1" at bounding box center [670, 453] width 98 height 39
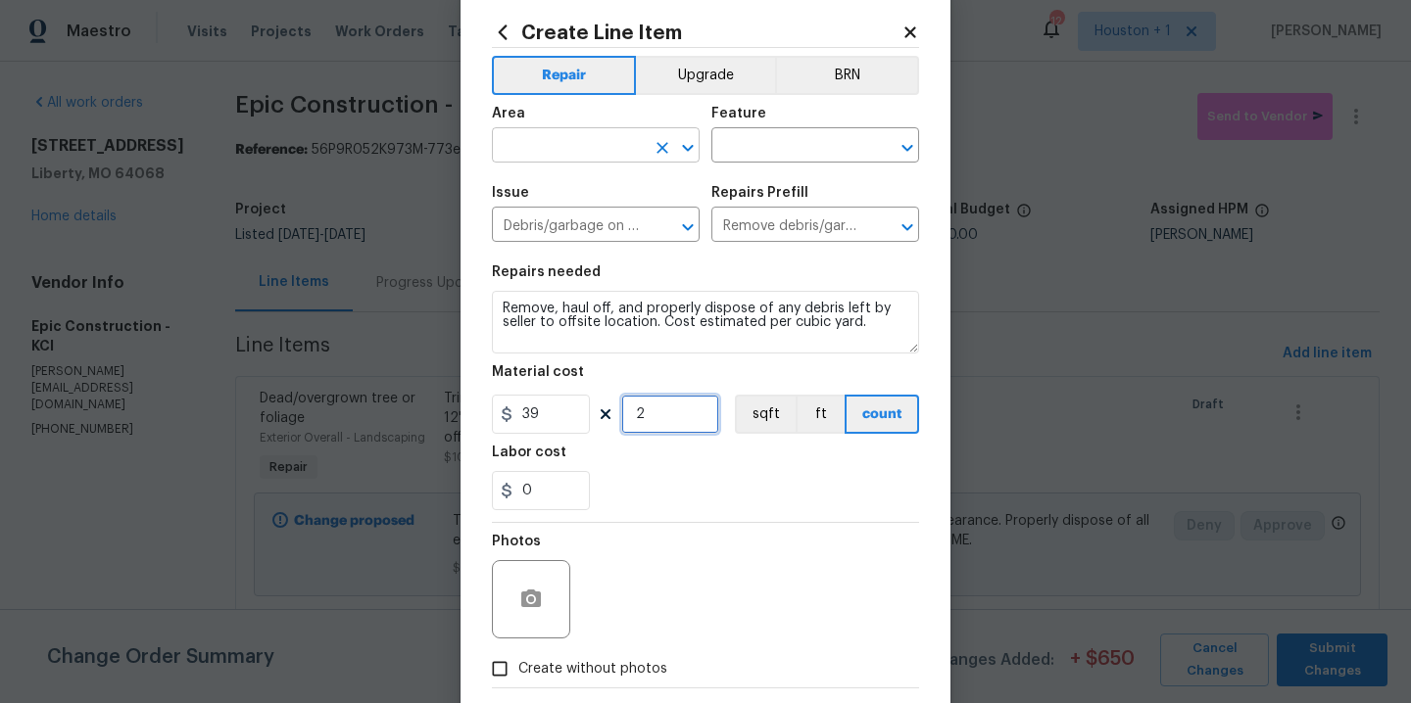
scroll to position [0, 0]
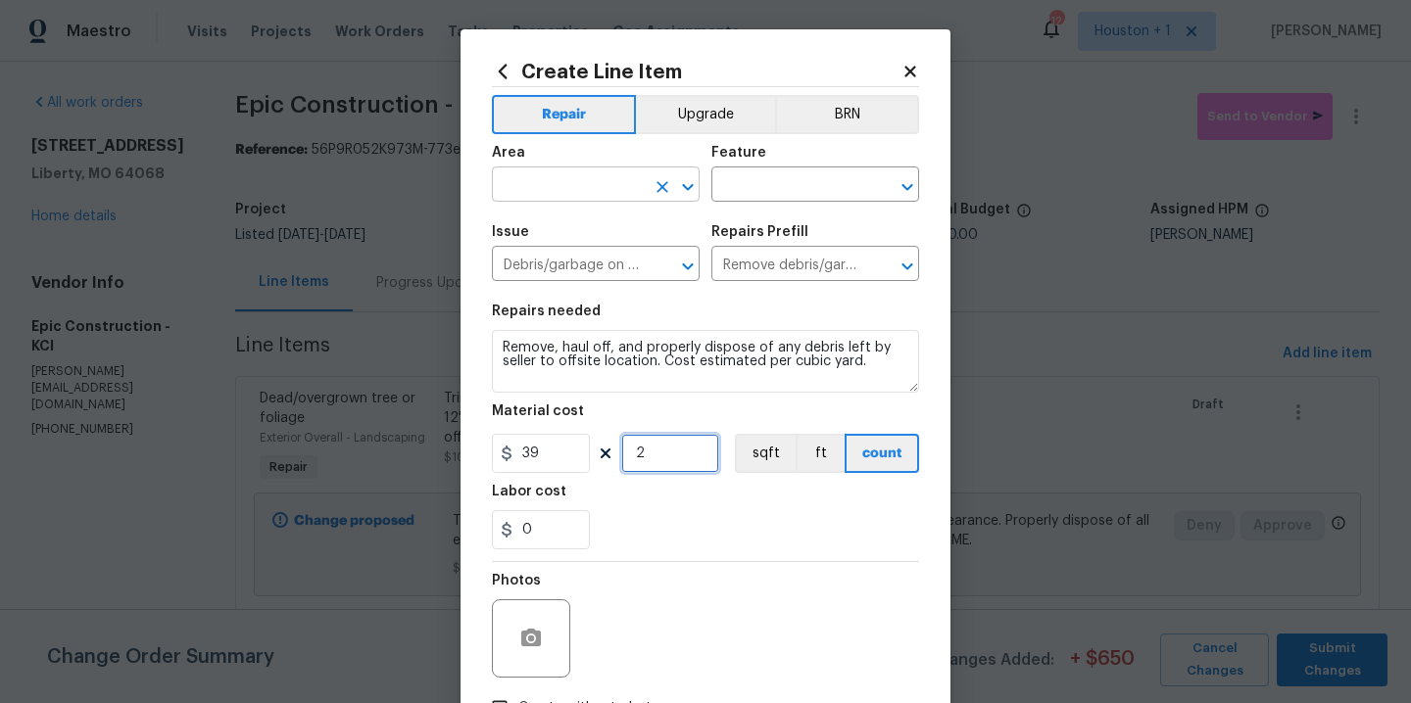
type input "2"
click at [607, 181] on input "text" at bounding box center [568, 186] width 153 height 30
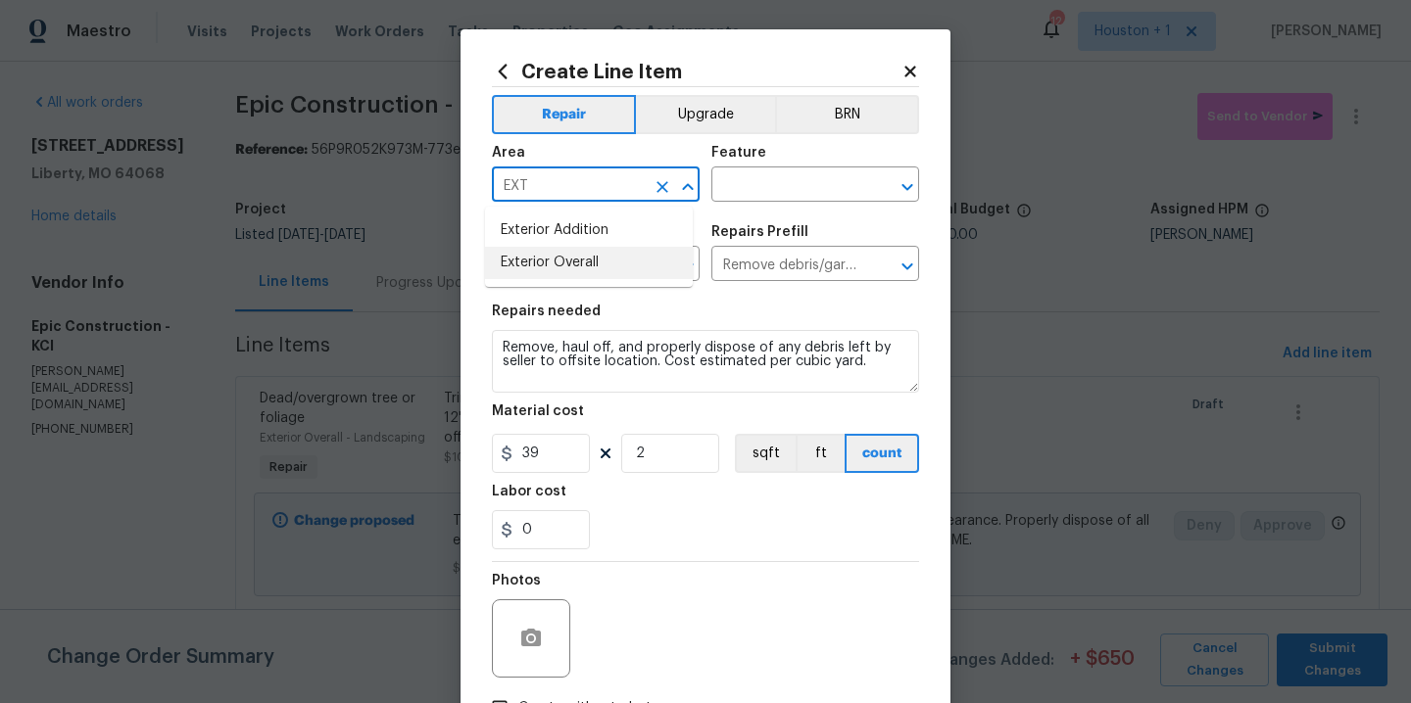
click at [598, 260] on li "Exterior Overall" at bounding box center [589, 263] width 208 height 32
type input "Exterior Overall"
click at [761, 194] on input "text" at bounding box center [787, 186] width 153 height 30
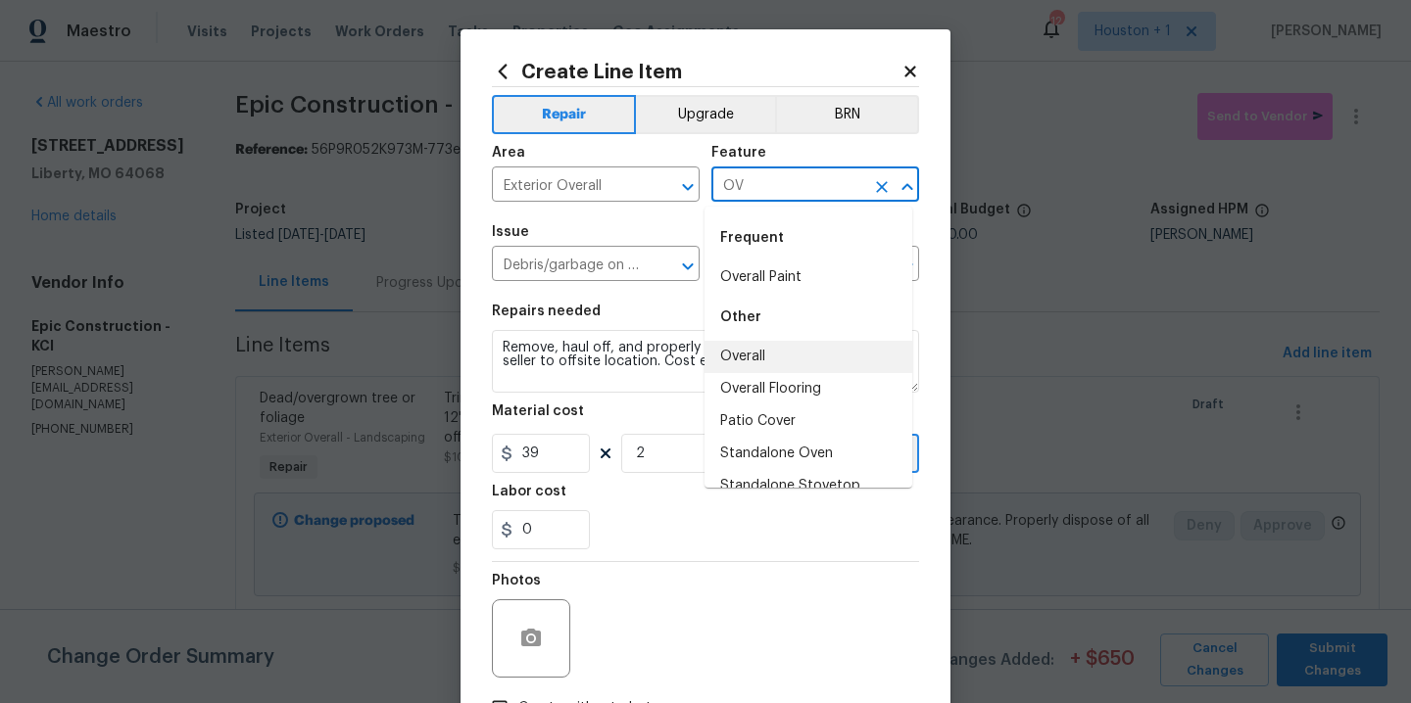
click at [758, 349] on li "Overall" at bounding box center [808, 357] width 208 height 32
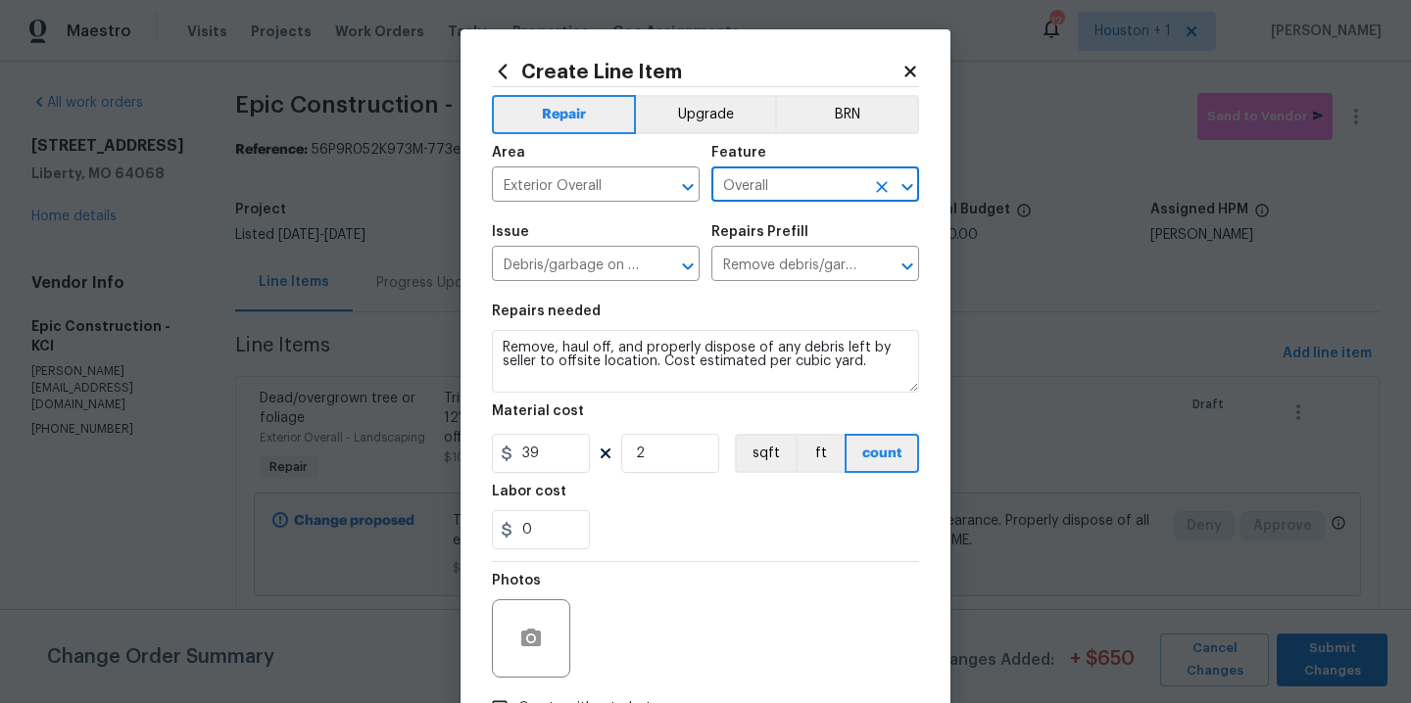
type input "Overall"
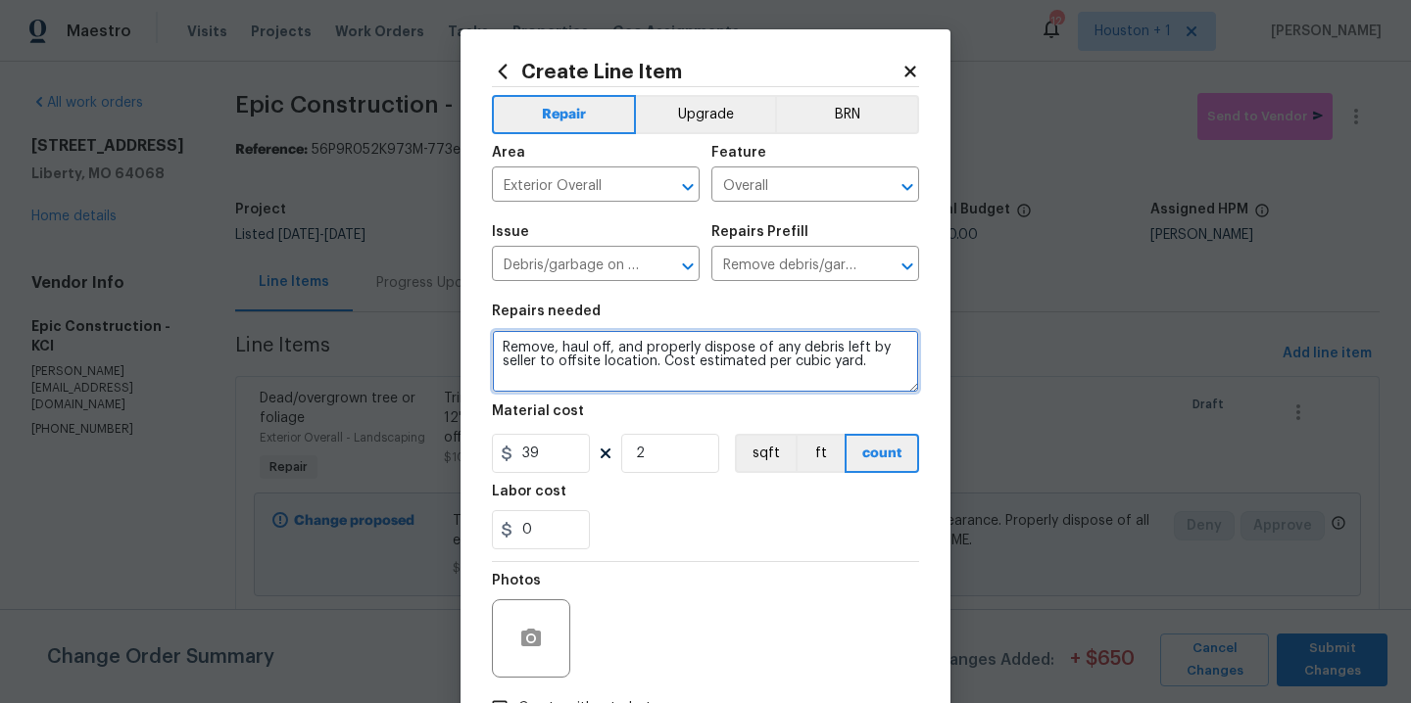
click at [876, 383] on textarea "Remove, haul off, and properly dispose of any debris left by seller to offsite …" at bounding box center [705, 361] width 427 height 63
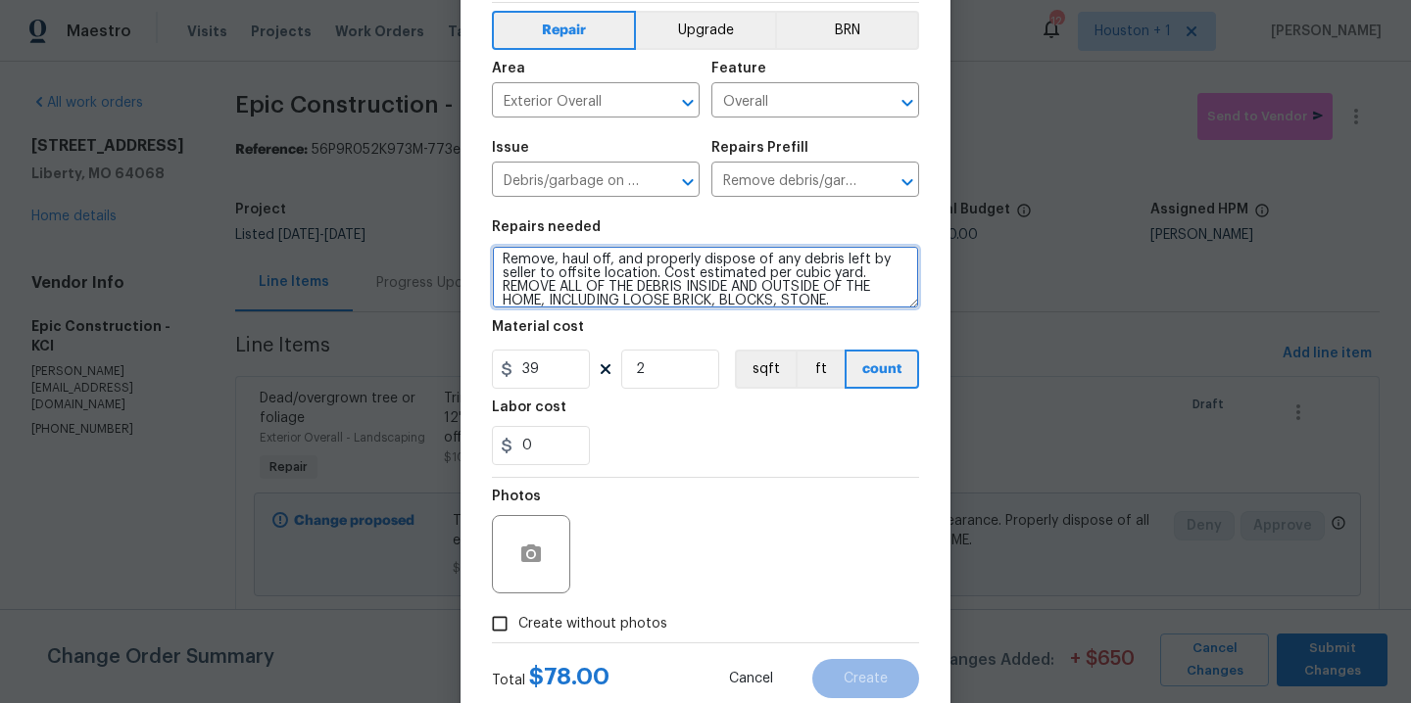
scroll to position [141, 0]
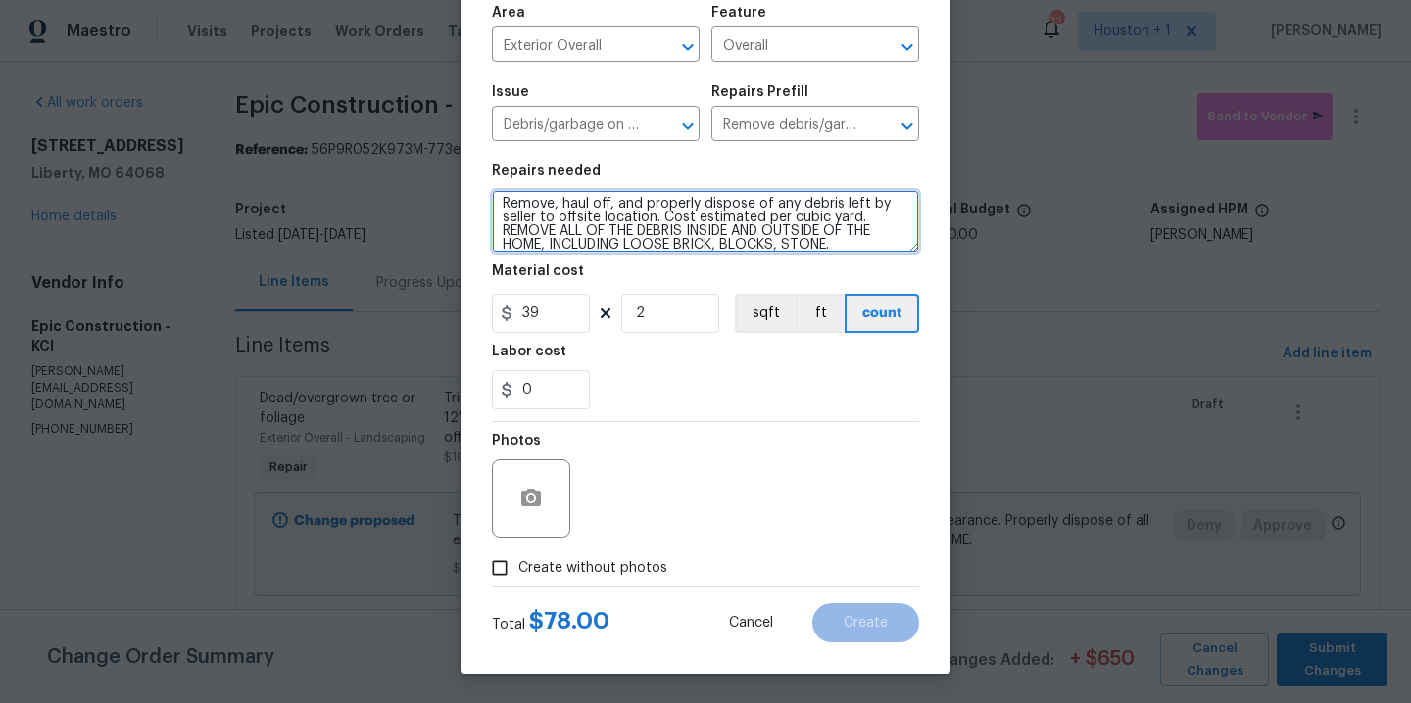
type textarea "Remove, haul off, and properly dispose of any debris left by seller to offsite …"
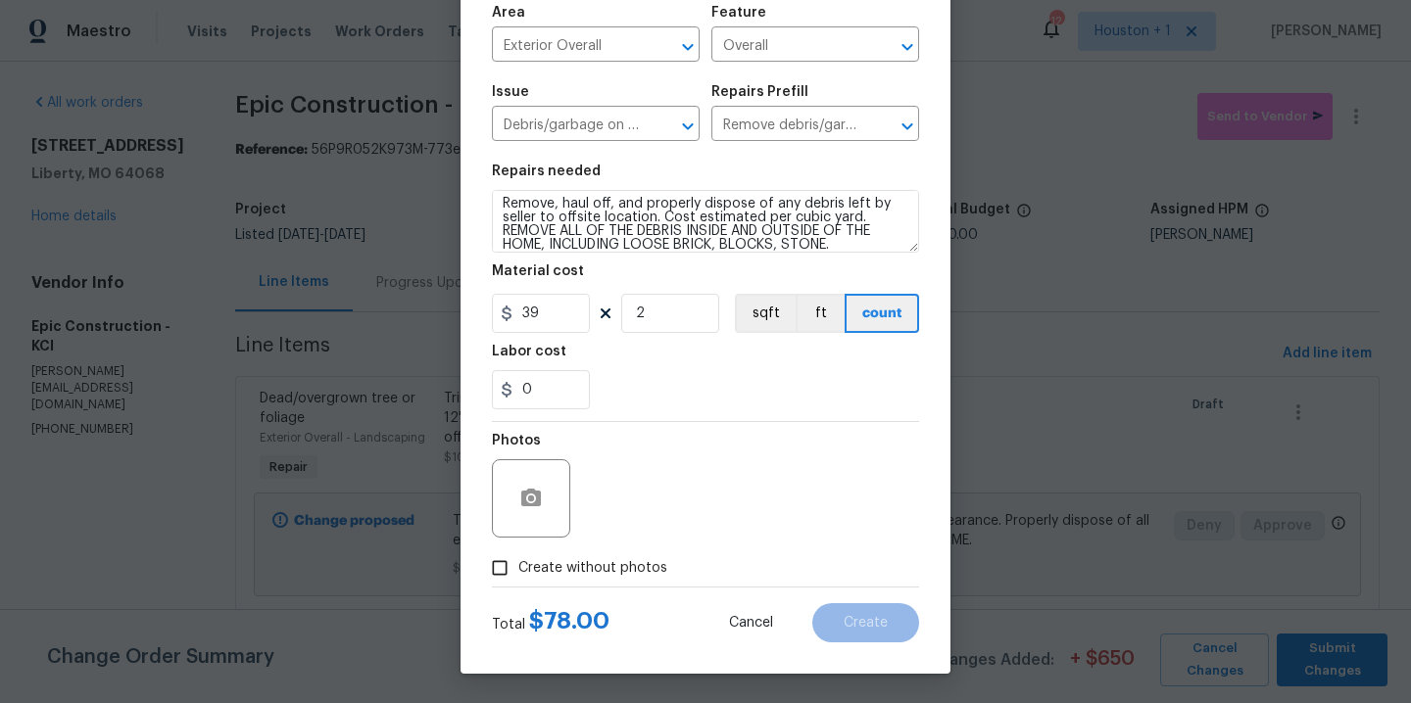
click at [610, 573] on span "Create without photos" at bounding box center [592, 568] width 149 height 21
click at [518, 573] on input "Create without photos" at bounding box center [499, 568] width 37 height 37
checkbox input "true"
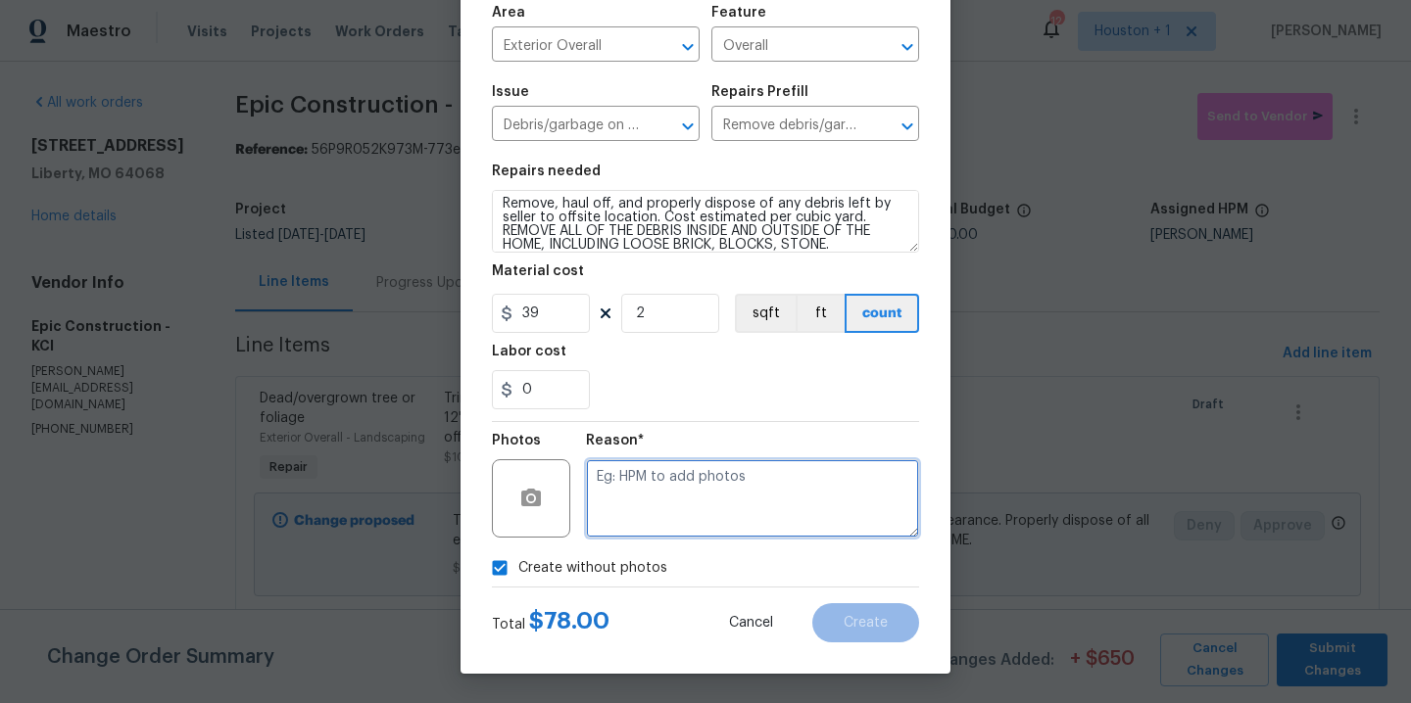
click at [714, 495] on textarea at bounding box center [752, 498] width 333 height 78
type textarea "."
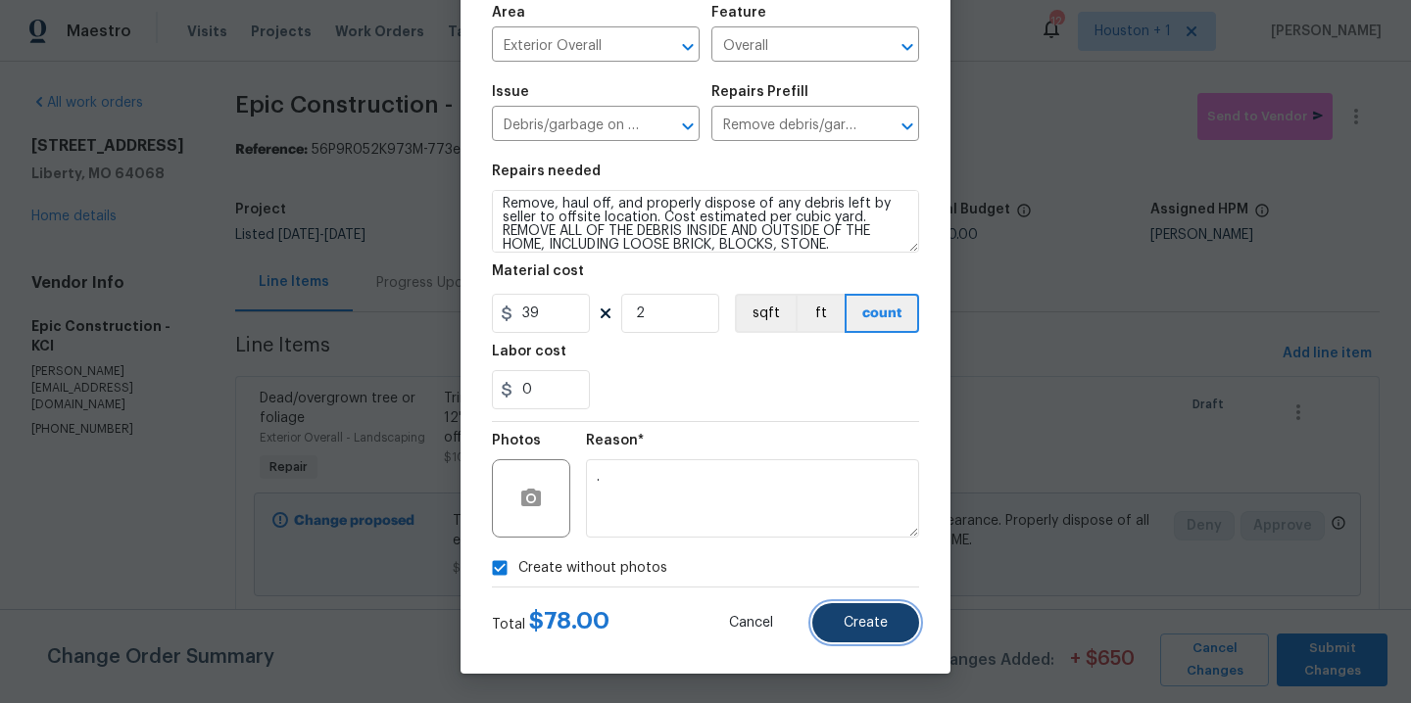
click at [867, 626] on span "Create" at bounding box center [866, 623] width 44 height 15
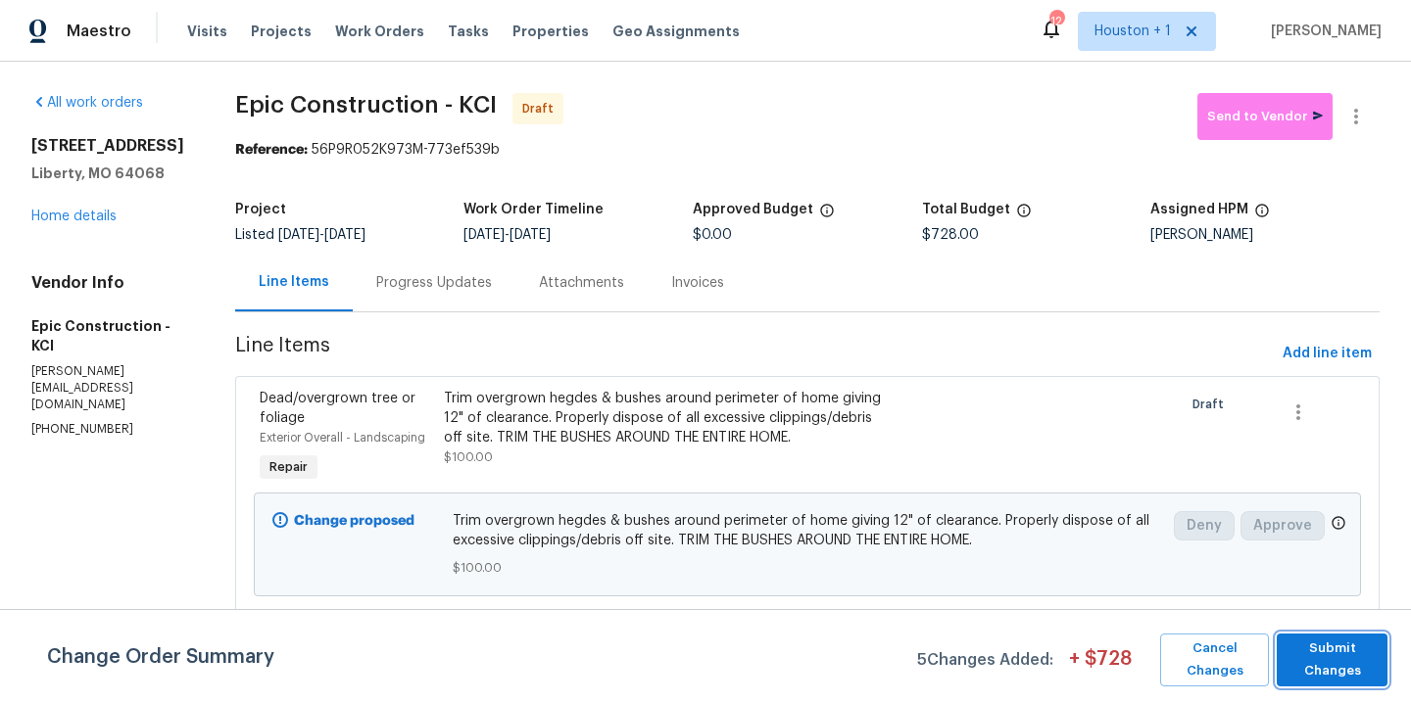
click at [1380, 652] on button "Submit Changes" at bounding box center [1332, 660] width 111 height 53
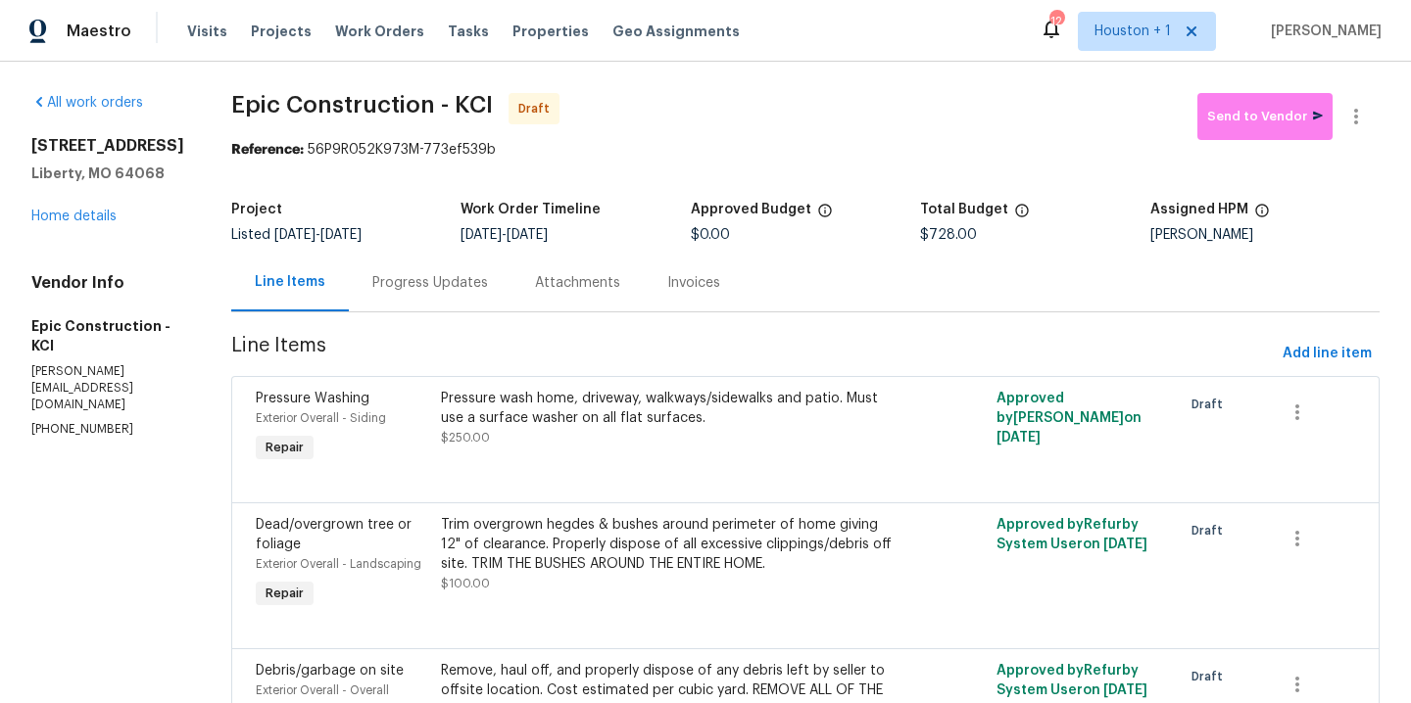
click at [401, 281] on div "Progress Updates" at bounding box center [430, 283] width 116 height 20
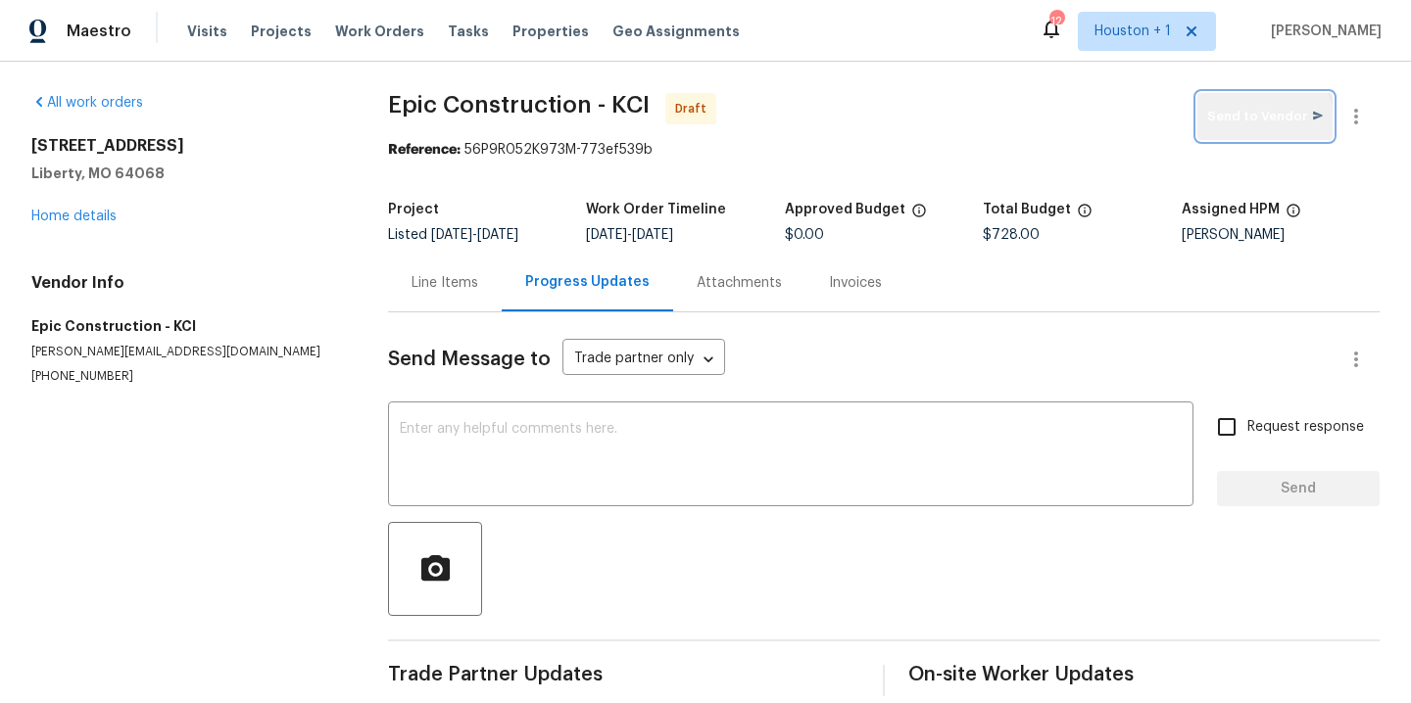
click at [1238, 129] on button "Send to Vendor" at bounding box center [1264, 116] width 135 height 47
click at [627, 468] on textarea at bounding box center [791, 456] width 782 height 69
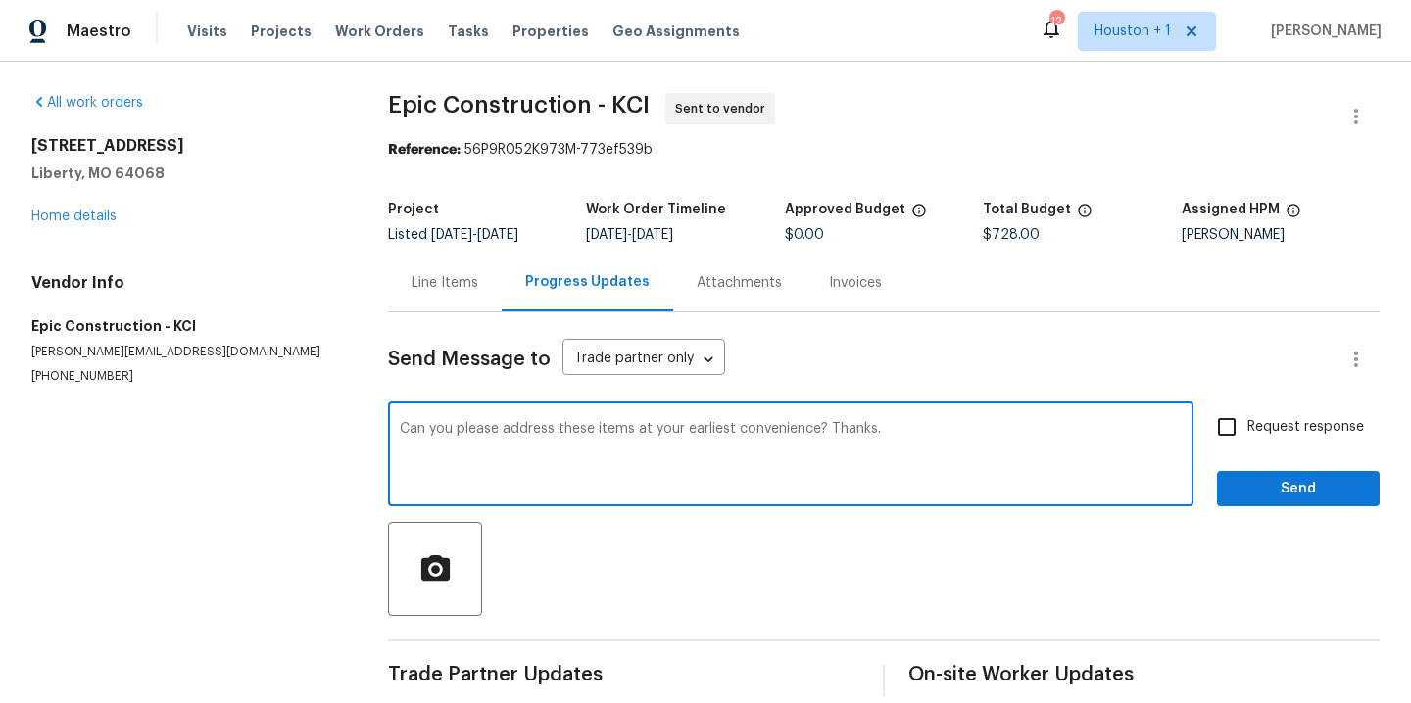
type textarea "Can you please address these items at your earliest convenience? Thanks."
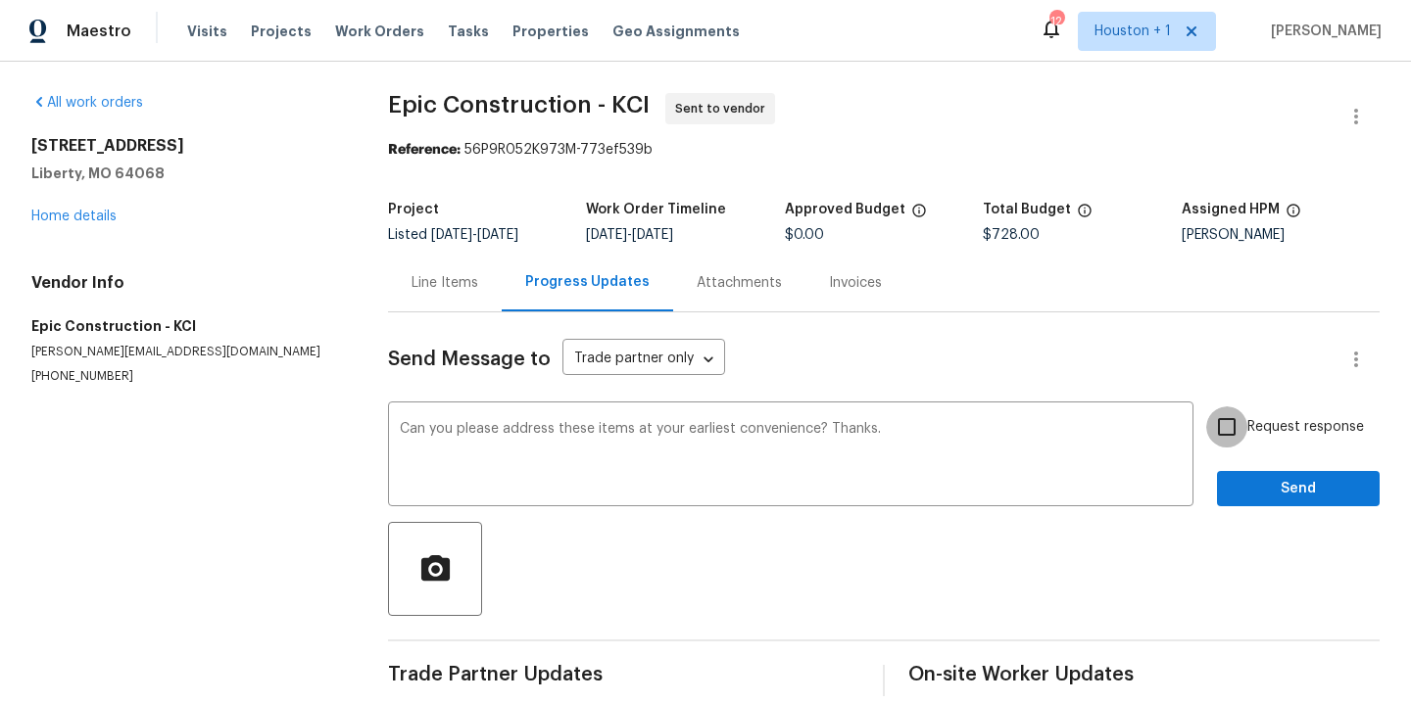
click at [1214, 416] on input "Request response" at bounding box center [1226, 427] width 41 height 41
checkbox input "true"
click at [1260, 483] on span "Send" at bounding box center [1297, 489] width 131 height 24
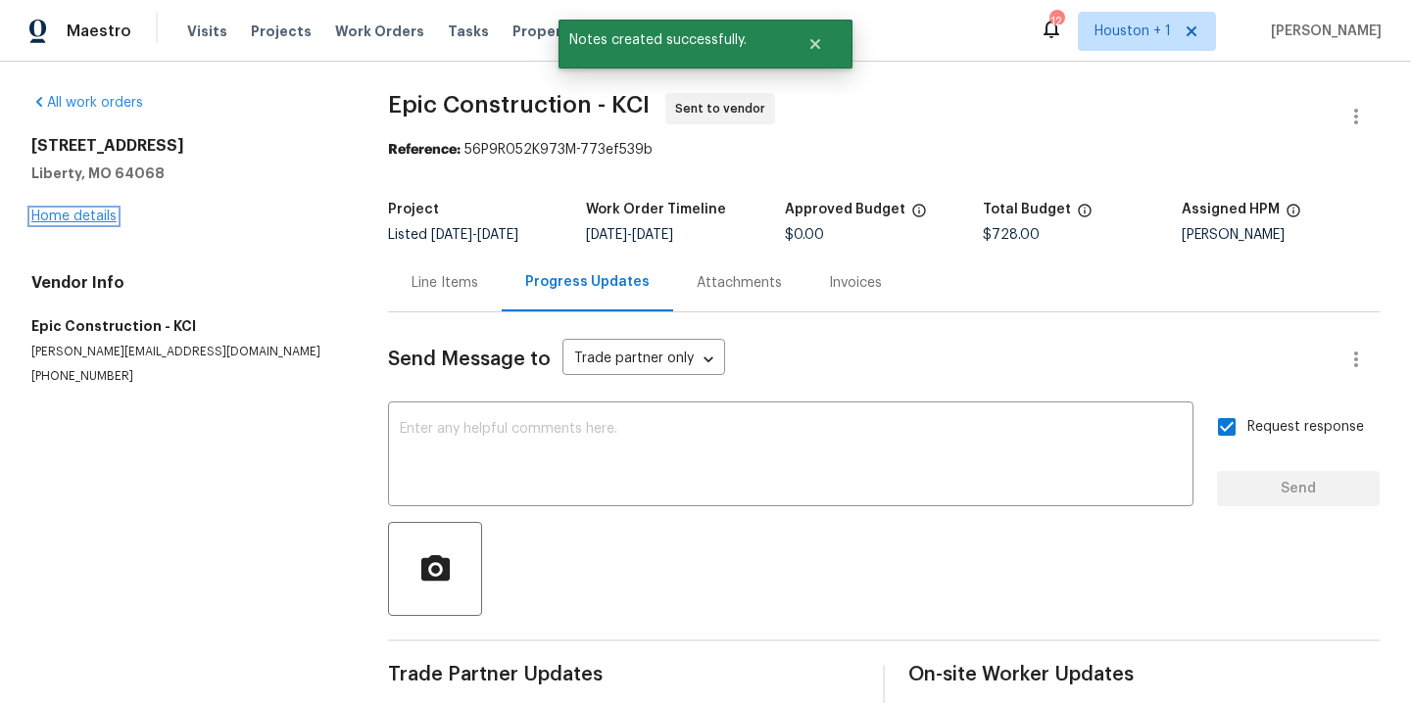
click at [45, 215] on link "Home details" at bounding box center [73, 217] width 85 height 14
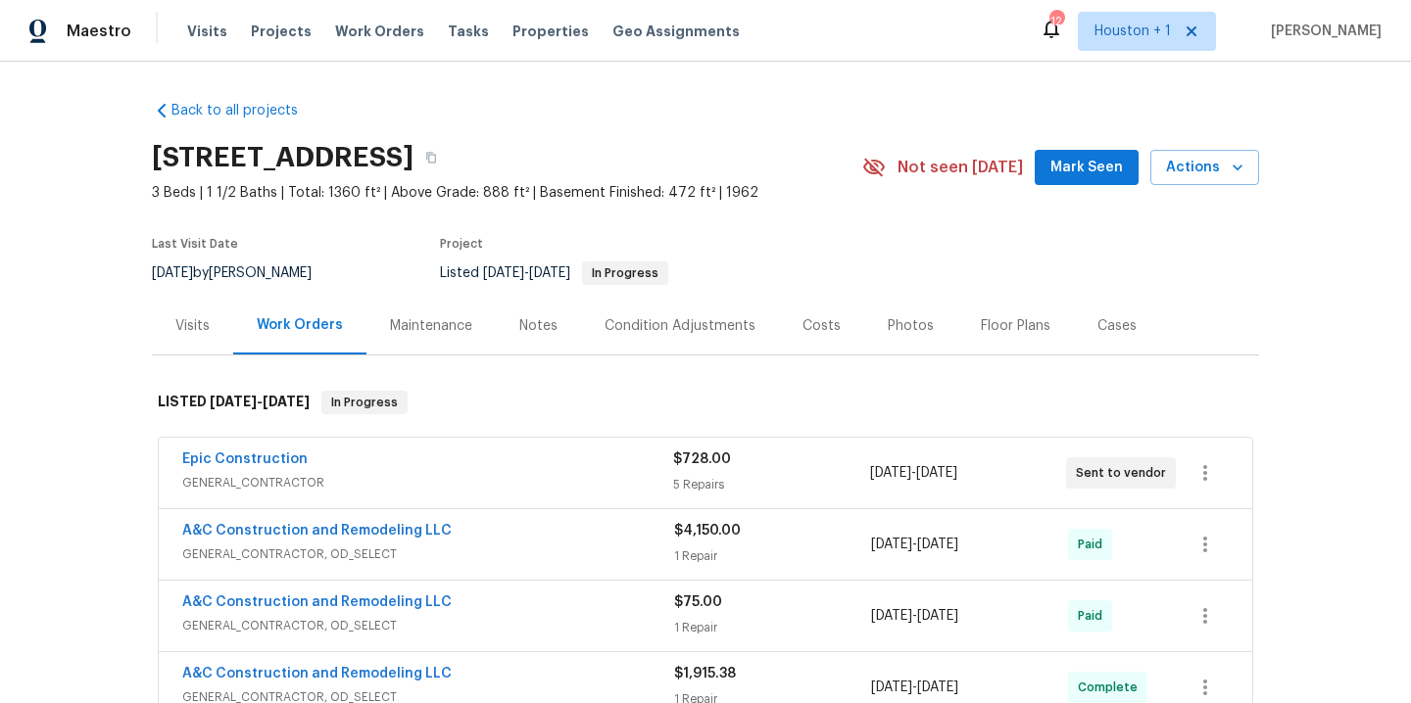
click at [51, 408] on div "Back to all projects 17 Main Ct, Liberty, MO 64068 3 Beds | 1 1/2 Baths | Total…" at bounding box center [705, 383] width 1411 height 642
click at [444, 106] on div "Back to all projects 17 Main Ct, Liberty, MO 64068 3 Beds | 1 1/2 Baths | Total…" at bounding box center [705, 628] width 1107 height 1087
click at [356, 40] on span "Work Orders" at bounding box center [379, 32] width 89 height 20
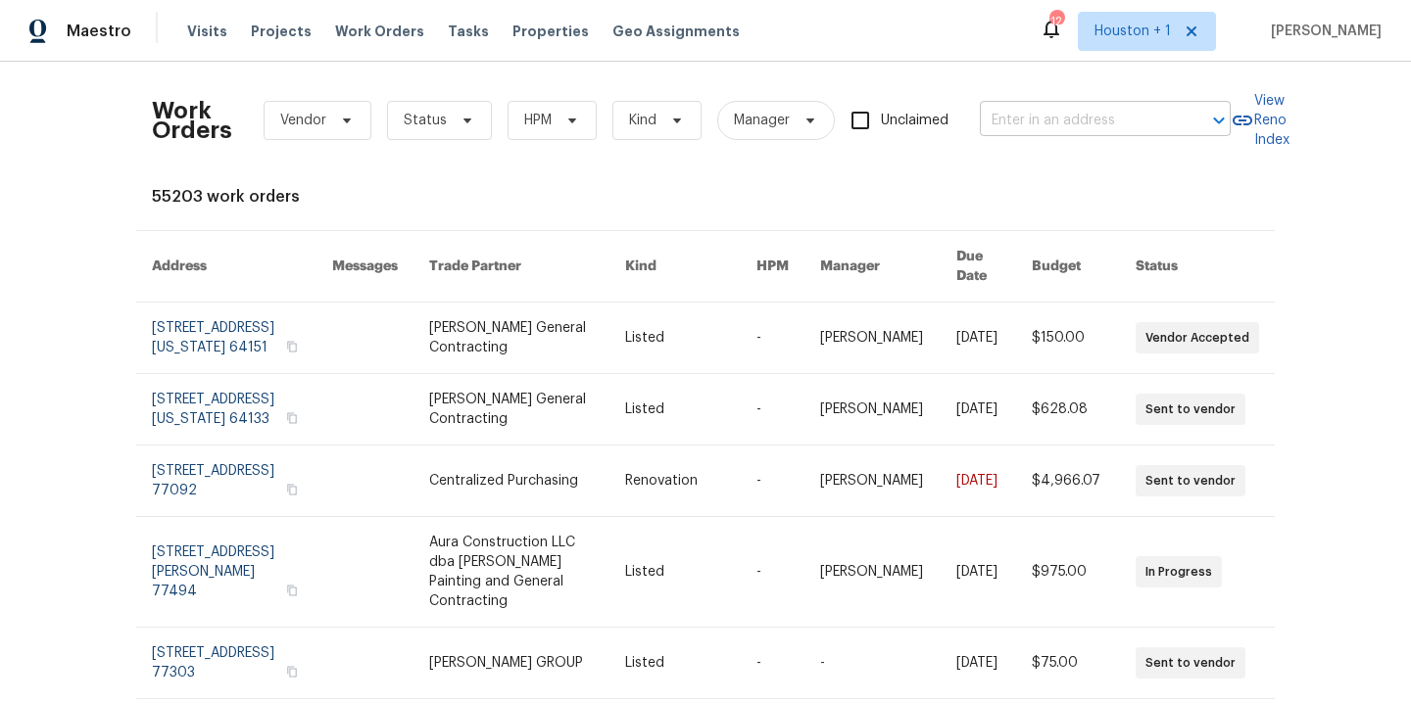
click at [1024, 124] on input "text" at bounding box center [1078, 121] width 196 height 30
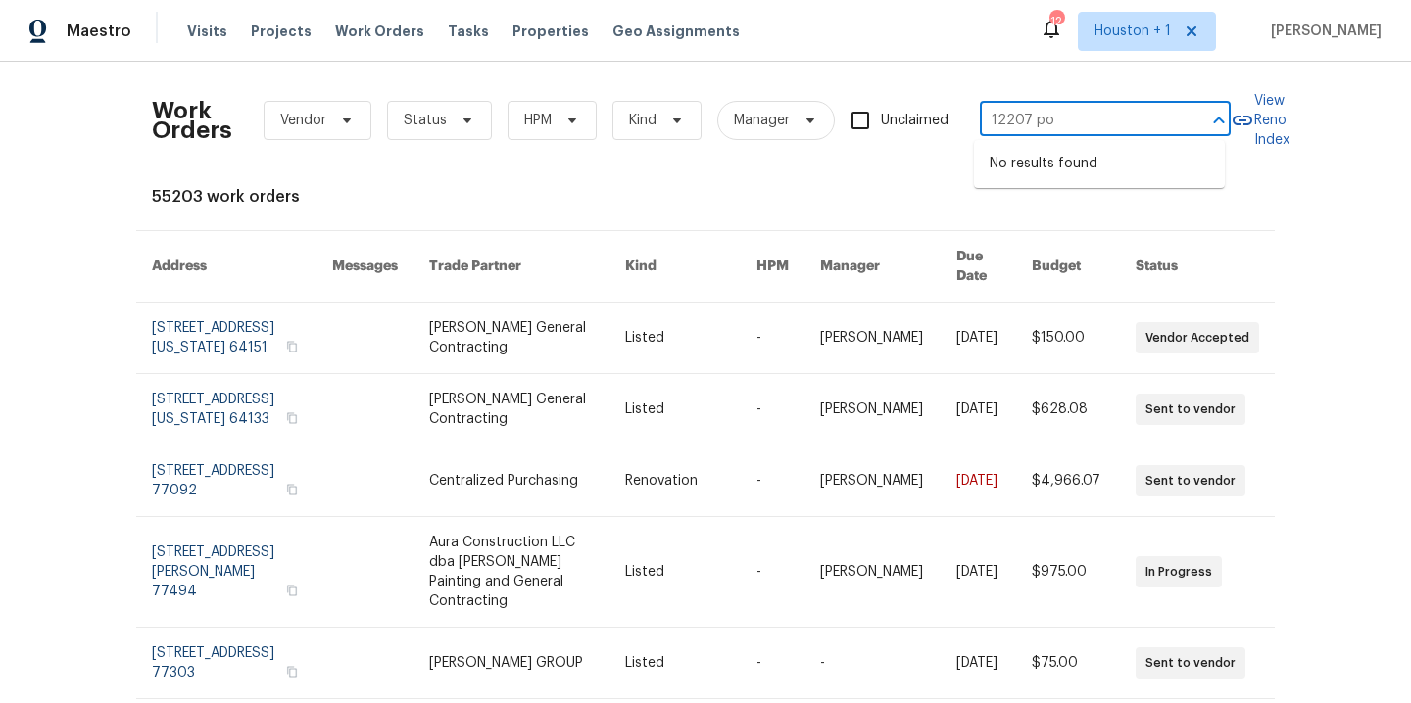
type input "12207 p"
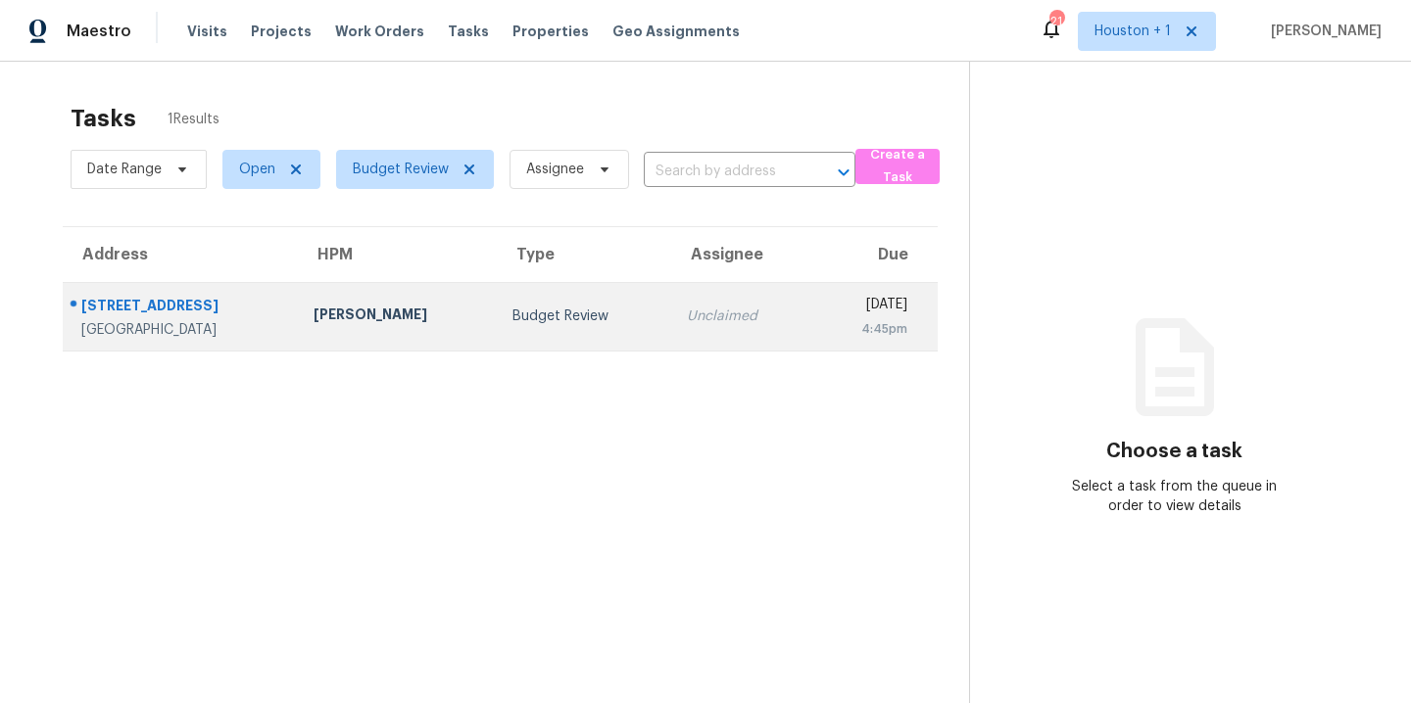
click at [401, 325] on td "Tyler Waltz" at bounding box center [397, 316] width 199 height 69
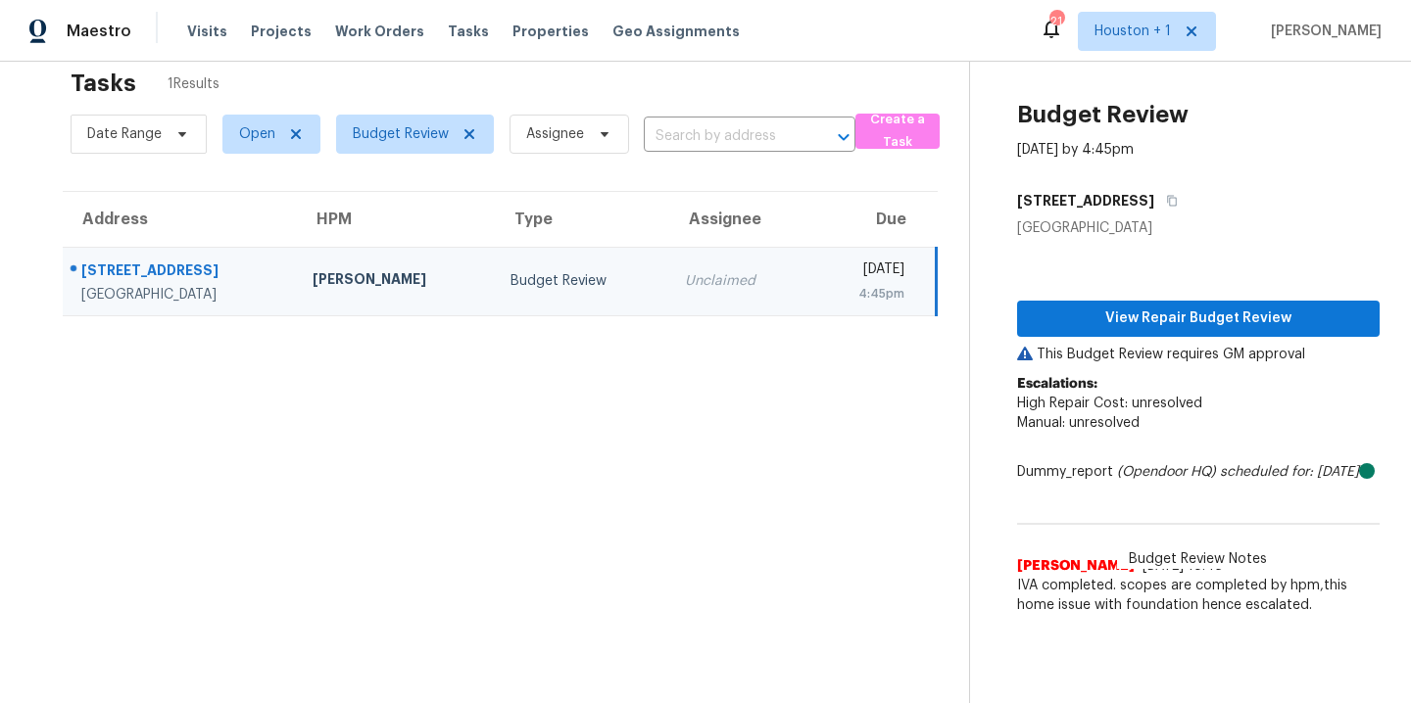
scroll to position [76, 0]
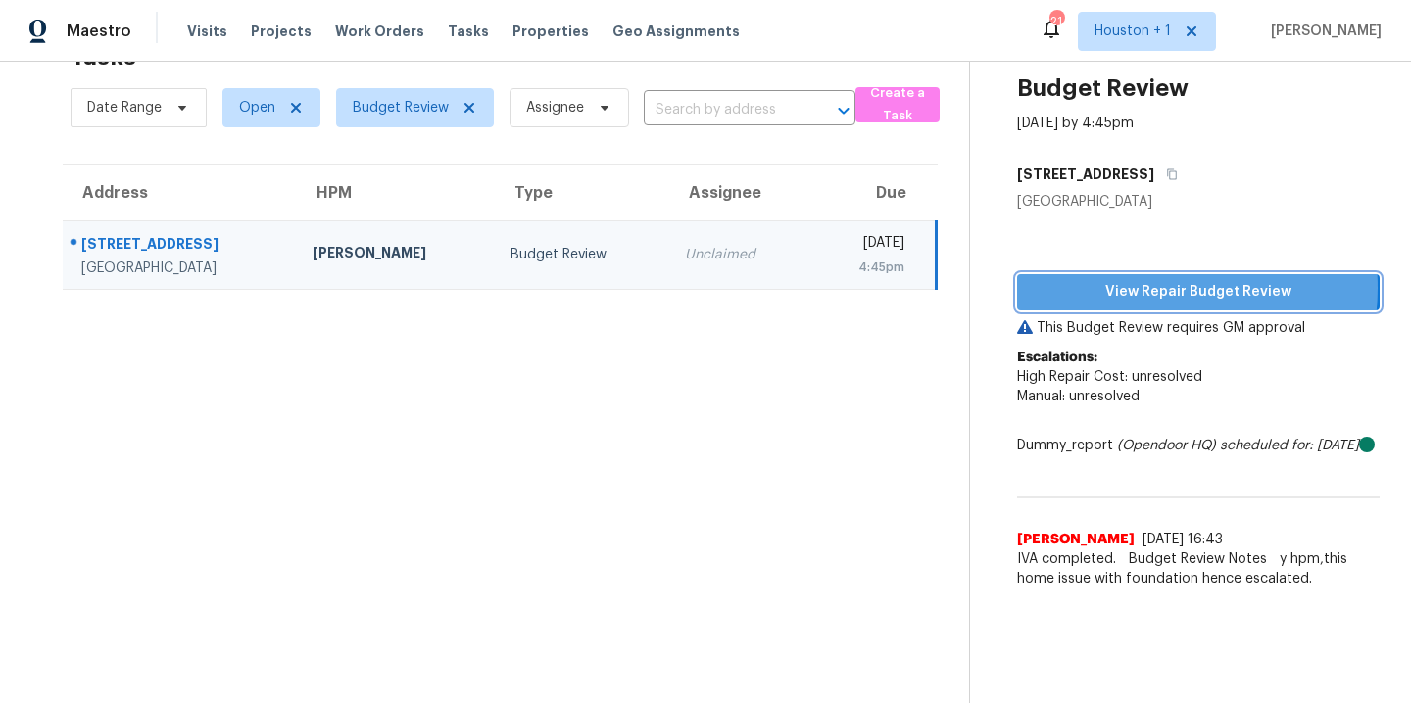
click at [1137, 280] on span "View Repair Budget Review" at bounding box center [1198, 292] width 331 height 24
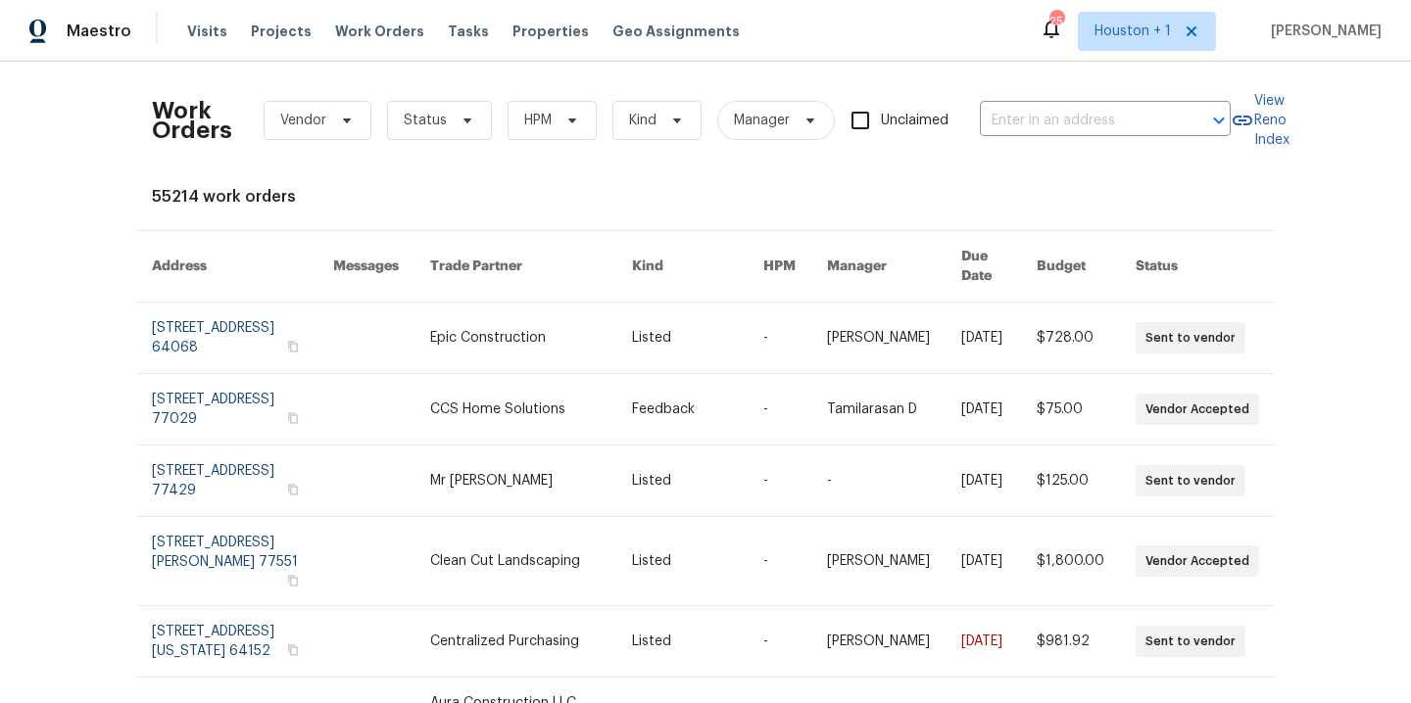
click at [1040, 102] on div "Work Orders Vendor Status HPM Kind Manager Unclaimed ​" at bounding box center [691, 120] width 1079 height 86
click at [1046, 121] on input "text" at bounding box center [1078, 121] width 196 height 30
type input "12207"
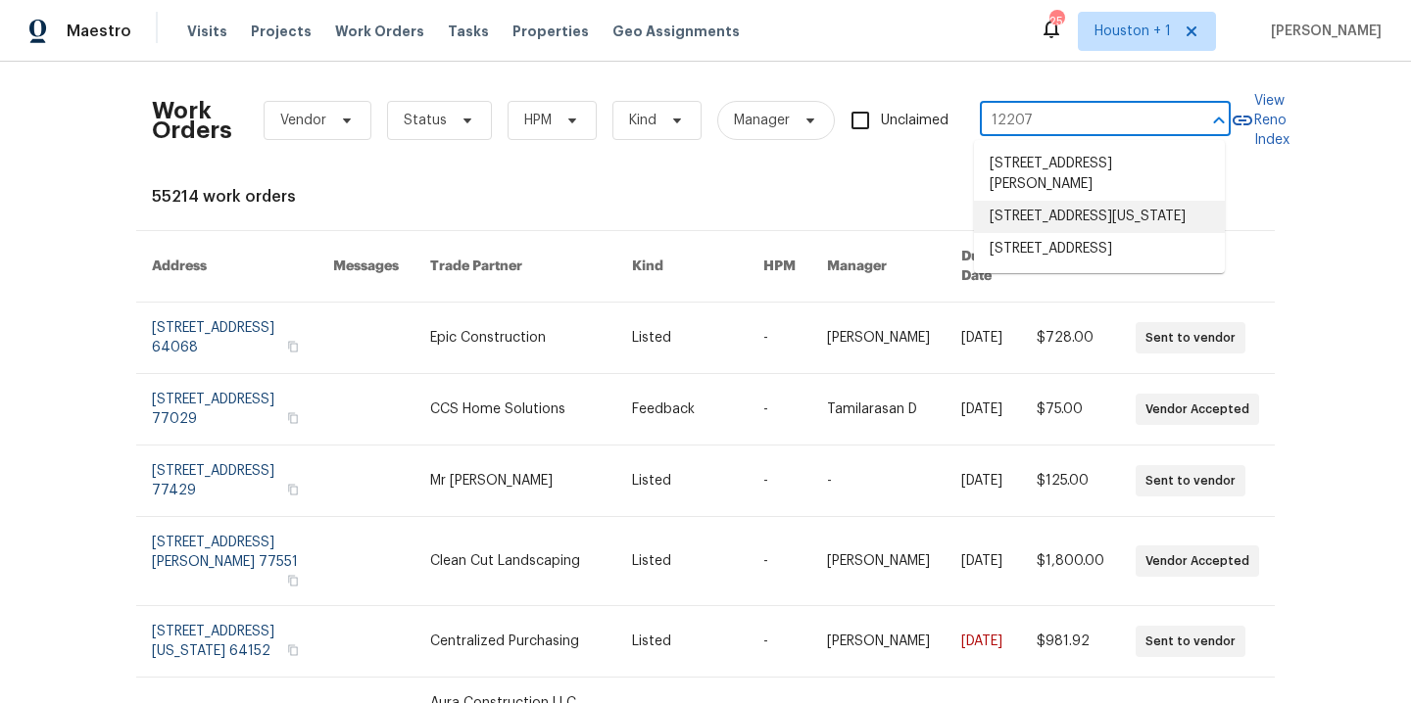
click at [1075, 216] on li "[STREET_ADDRESS][US_STATE]" at bounding box center [1099, 217] width 251 height 32
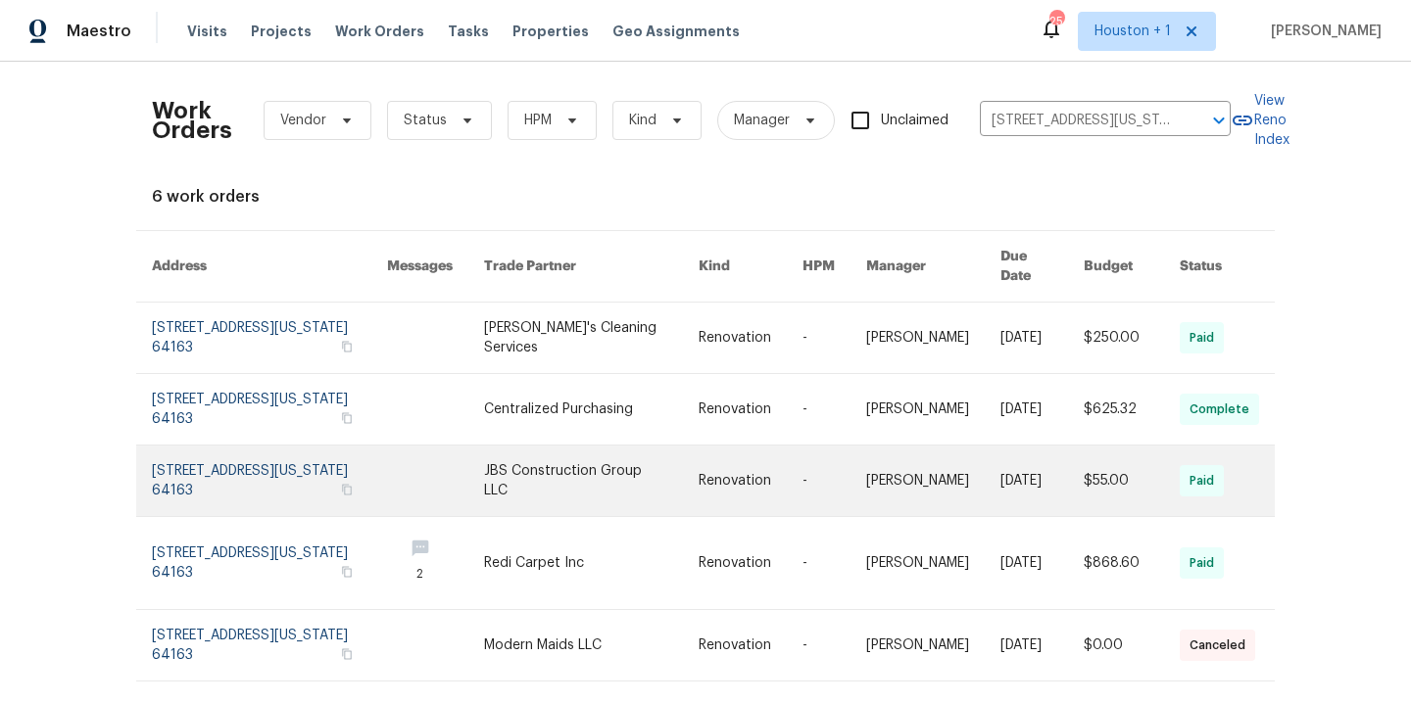
click at [614, 467] on link at bounding box center [591, 481] width 215 height 71
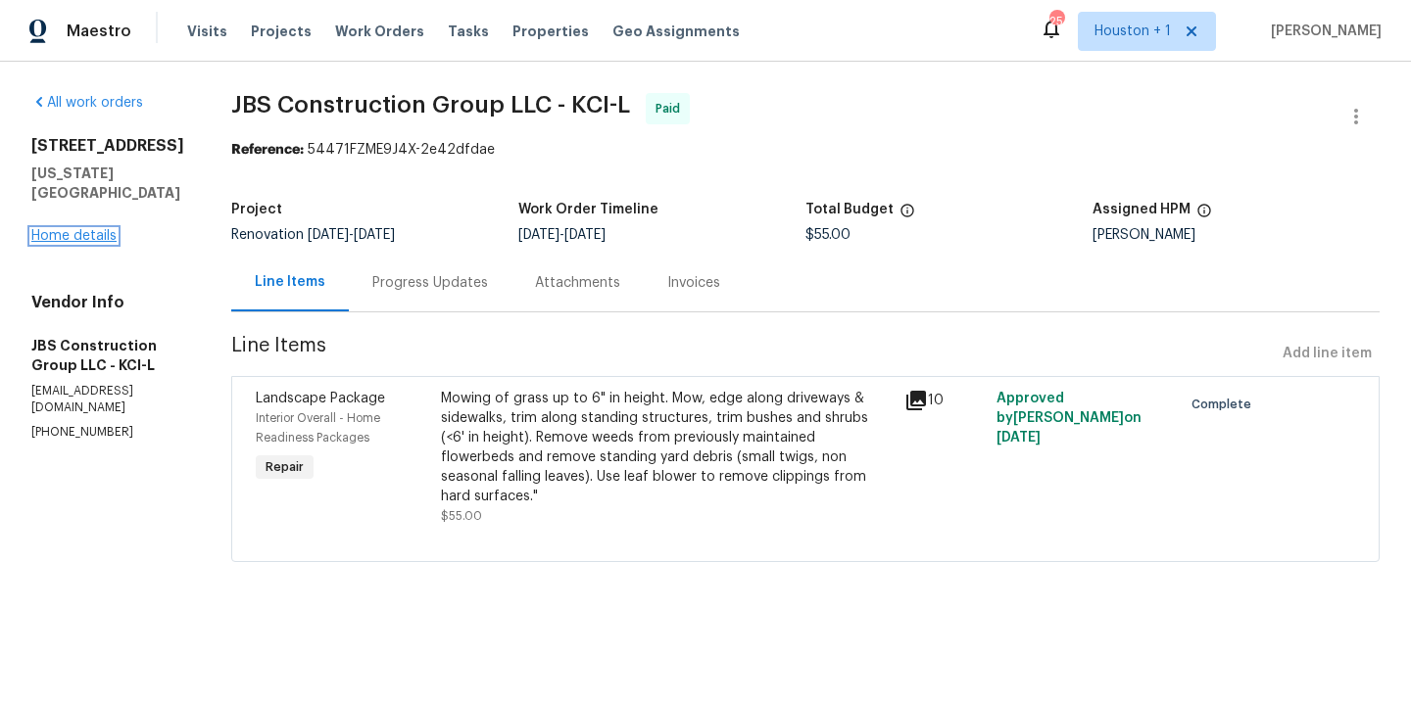
click at [87, 229] on link "Home details" at bounding box center [73, 236] width 85 height 14
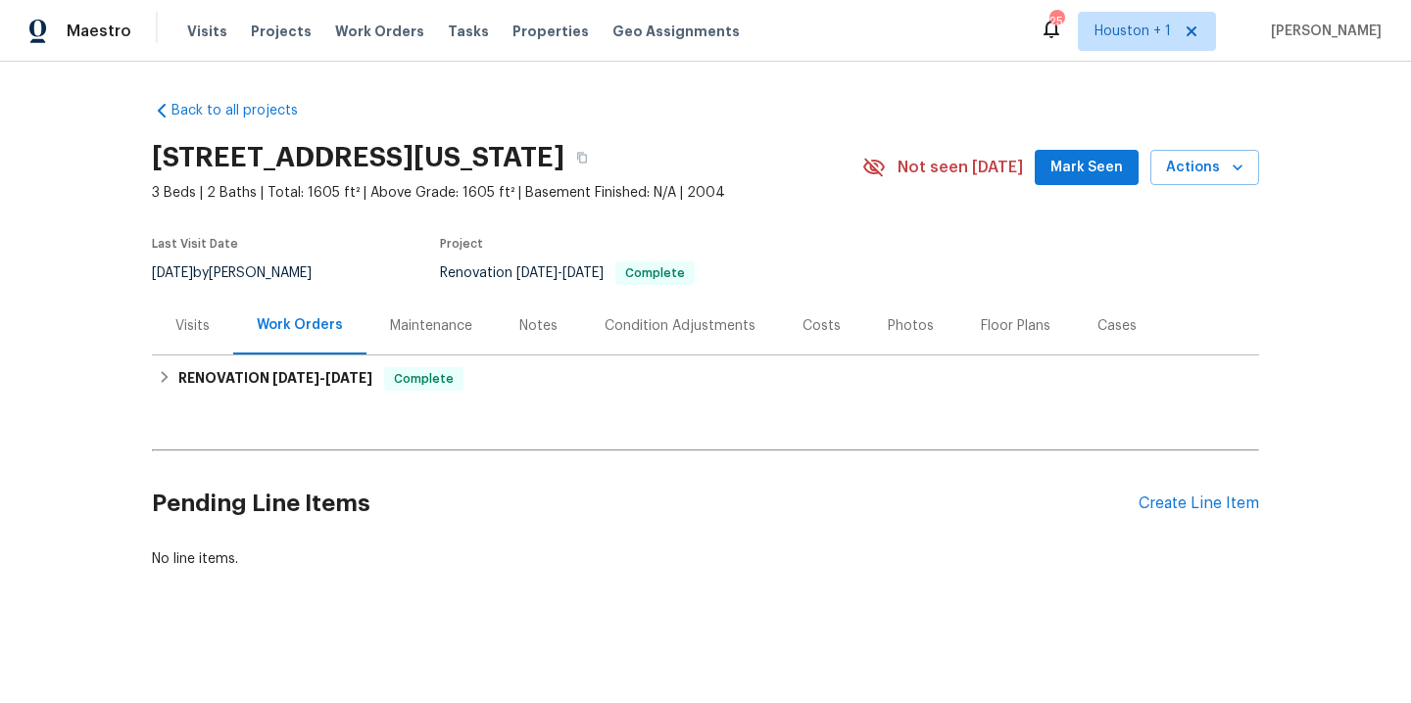
click at [434, 330] on div "Maintenance" at bounding box center [431, 326] width 82 height 20
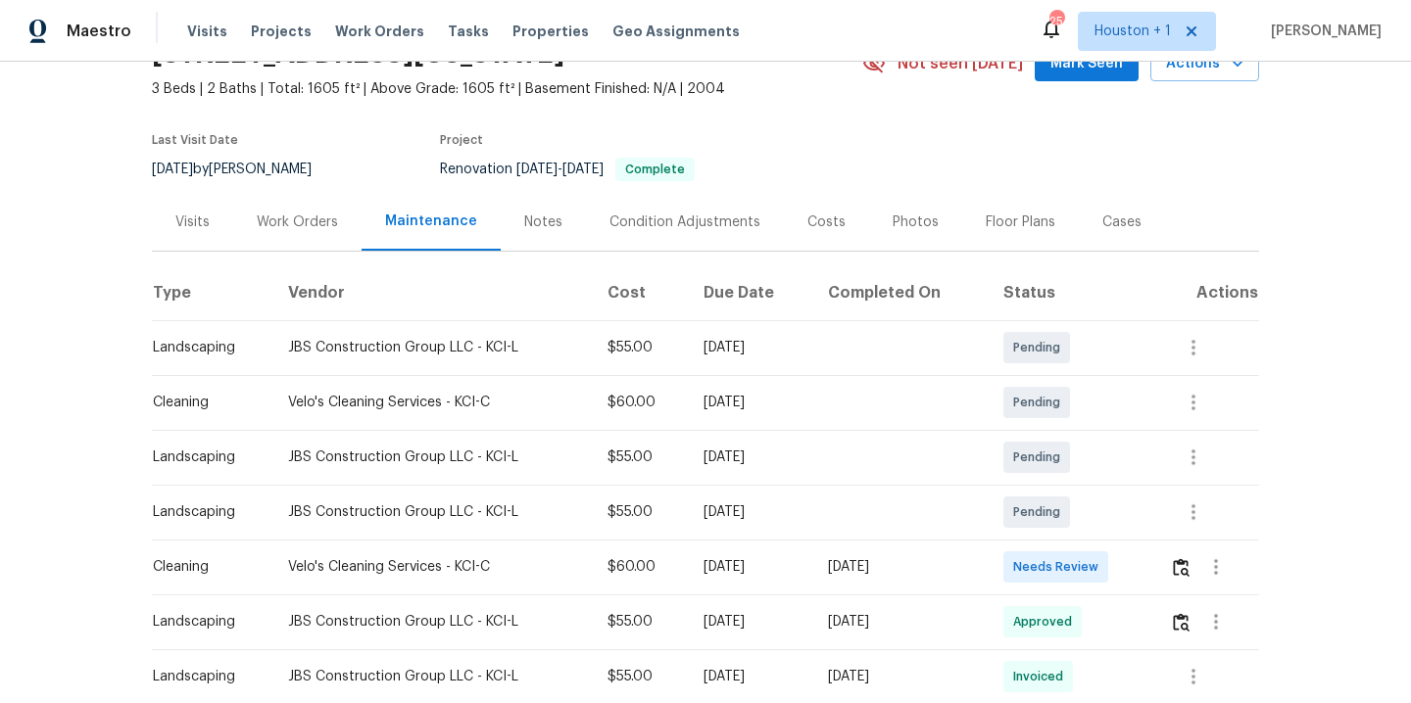
scroll to position [112, 0]
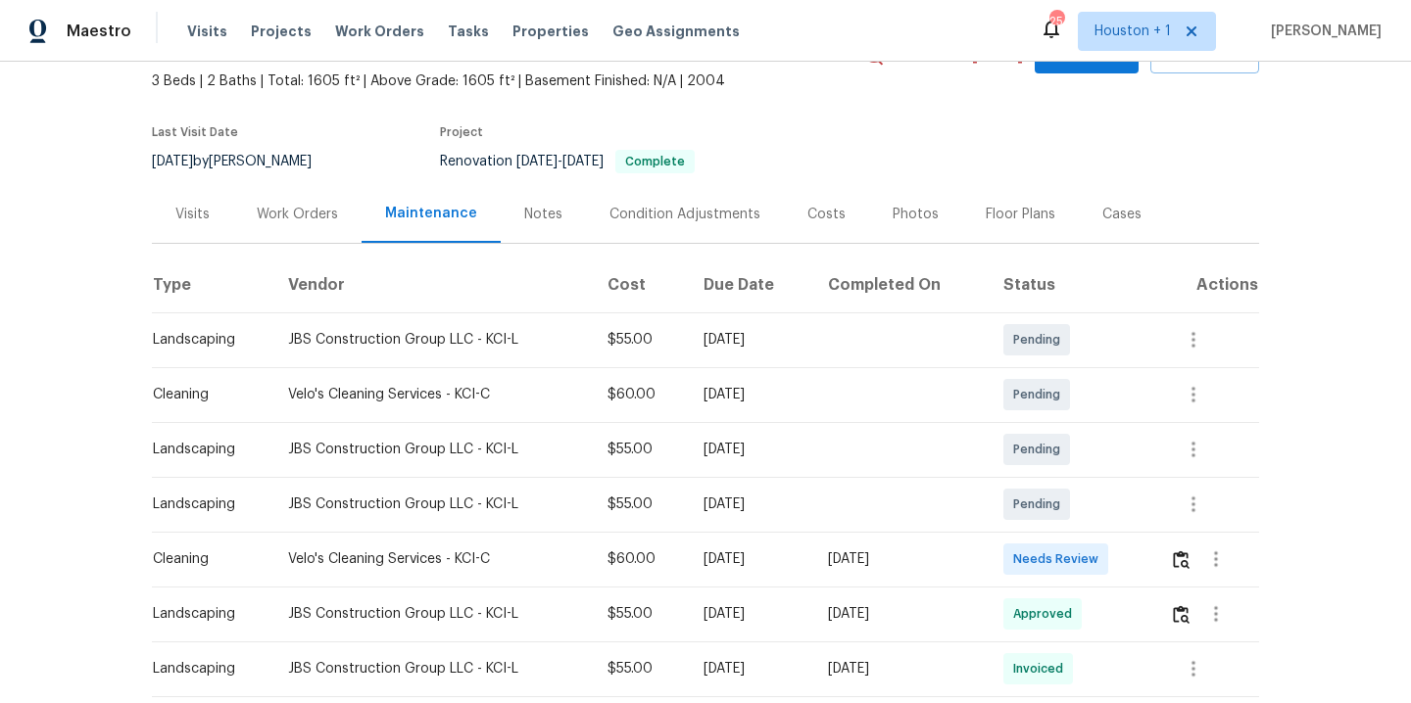
click at [988, 560] on td "[DATE]" at bounding box center [899, 559] width 175 height 55
click at [1183, 556] on img "button" at bounding box center [1181, 560] width 17 height 19
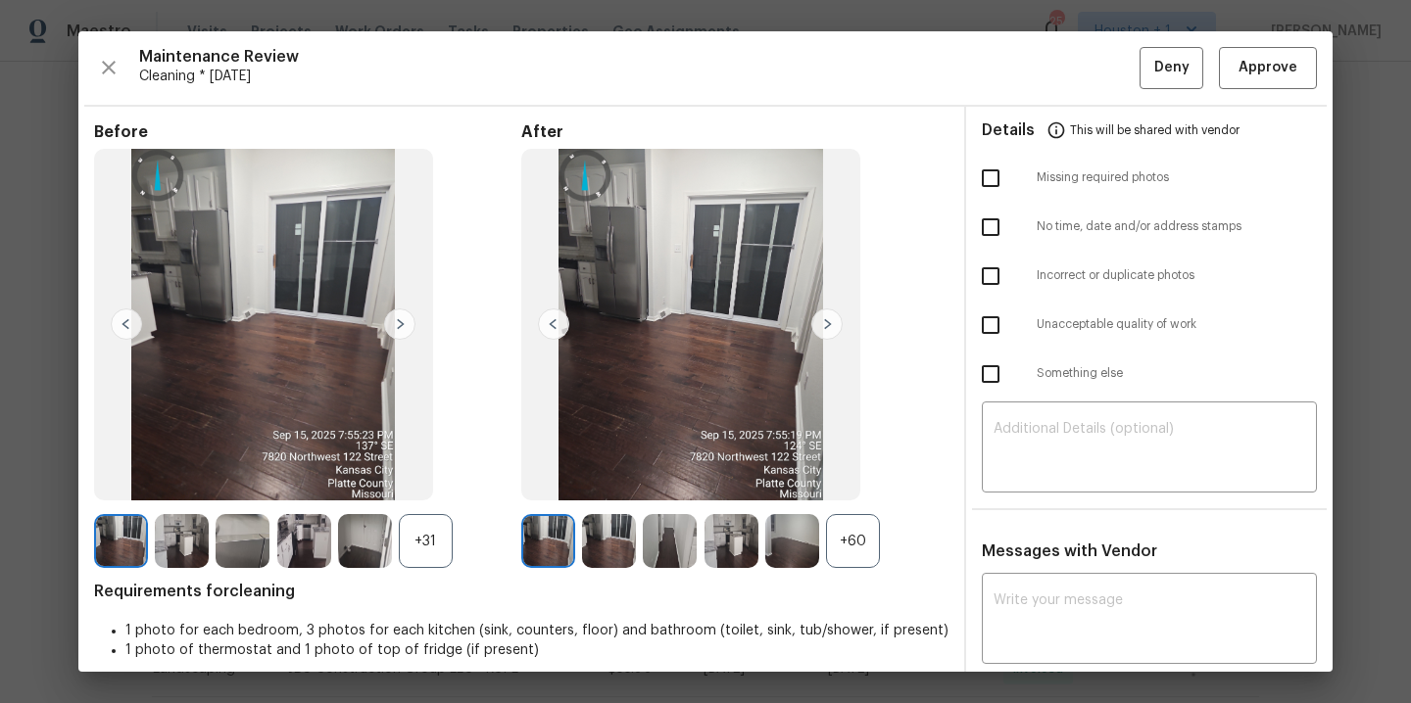
click at [824, 334] on img at bounding box center [826, 324] width 31 height 31
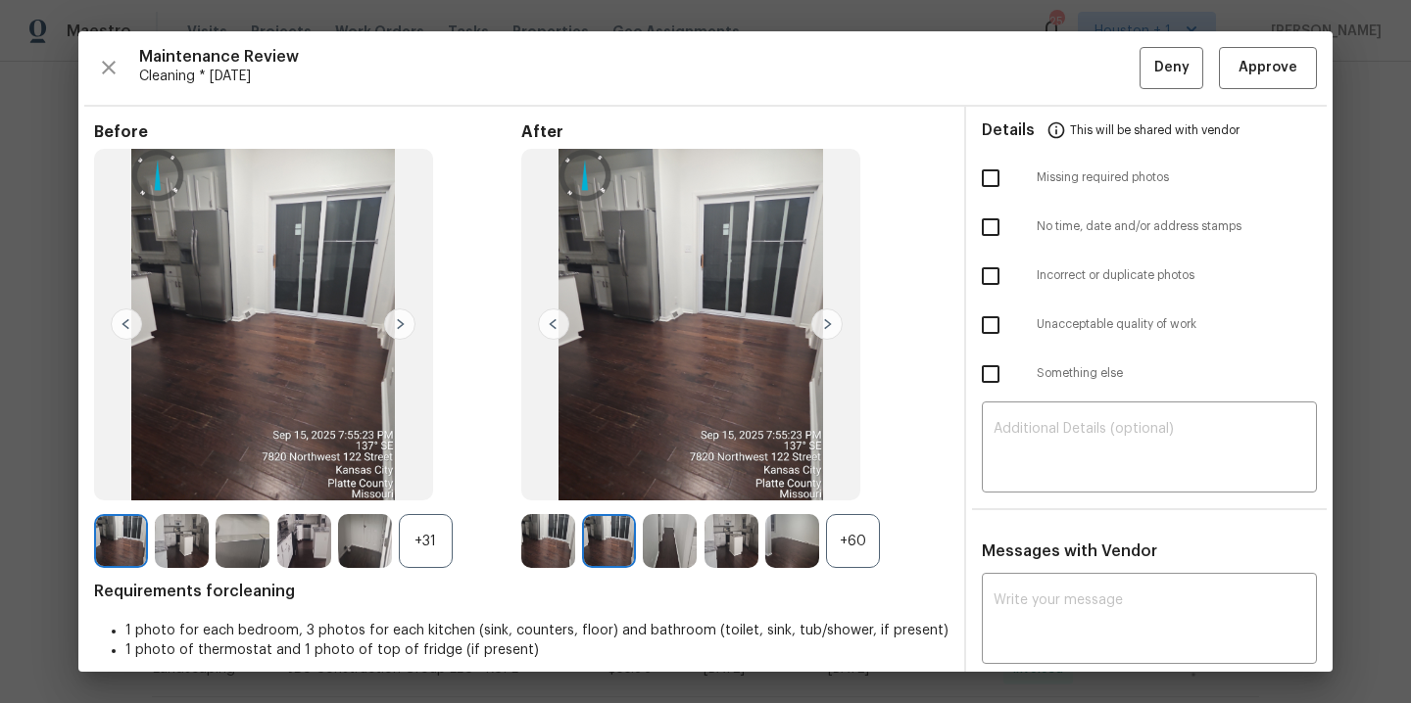
click at [822, 326] on img at bounding box center [826, 324] width 31 height 31
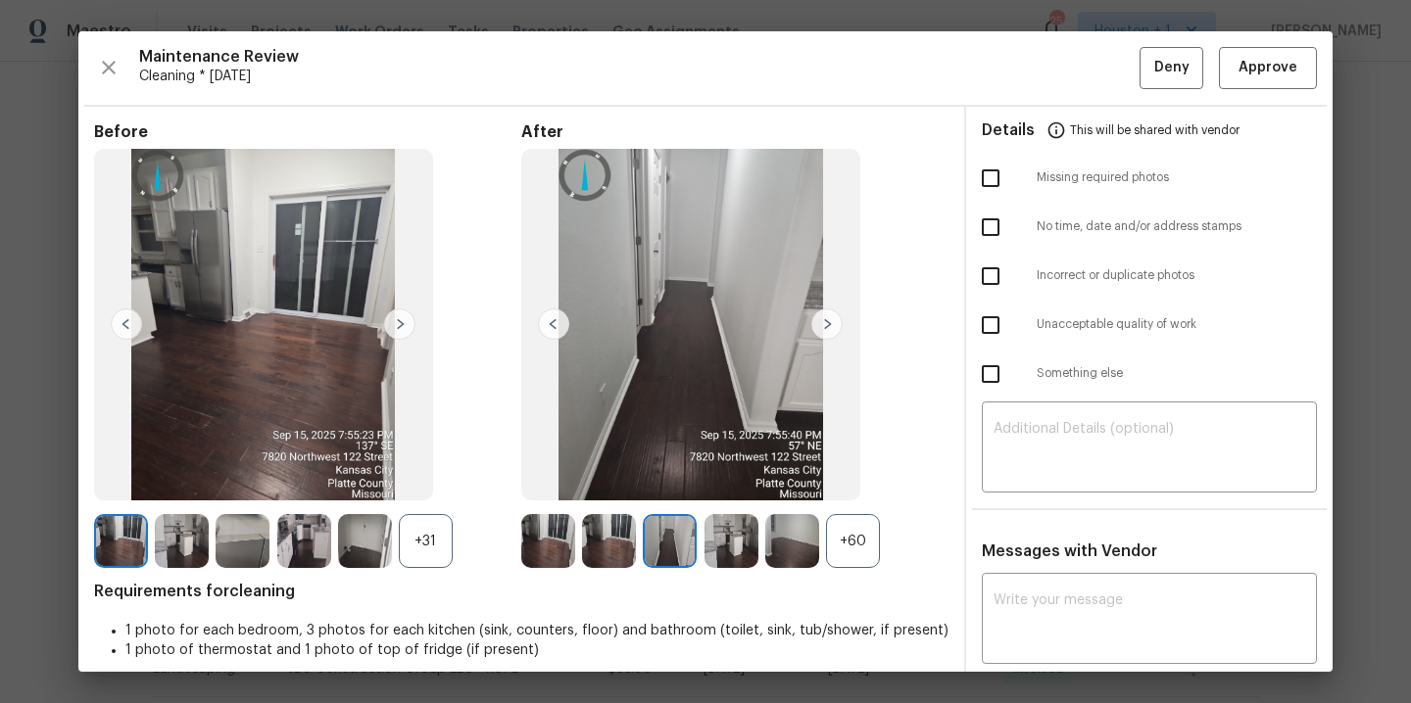
click at [822, 326] on img at bounding box center [826, 324] width 31 height 31
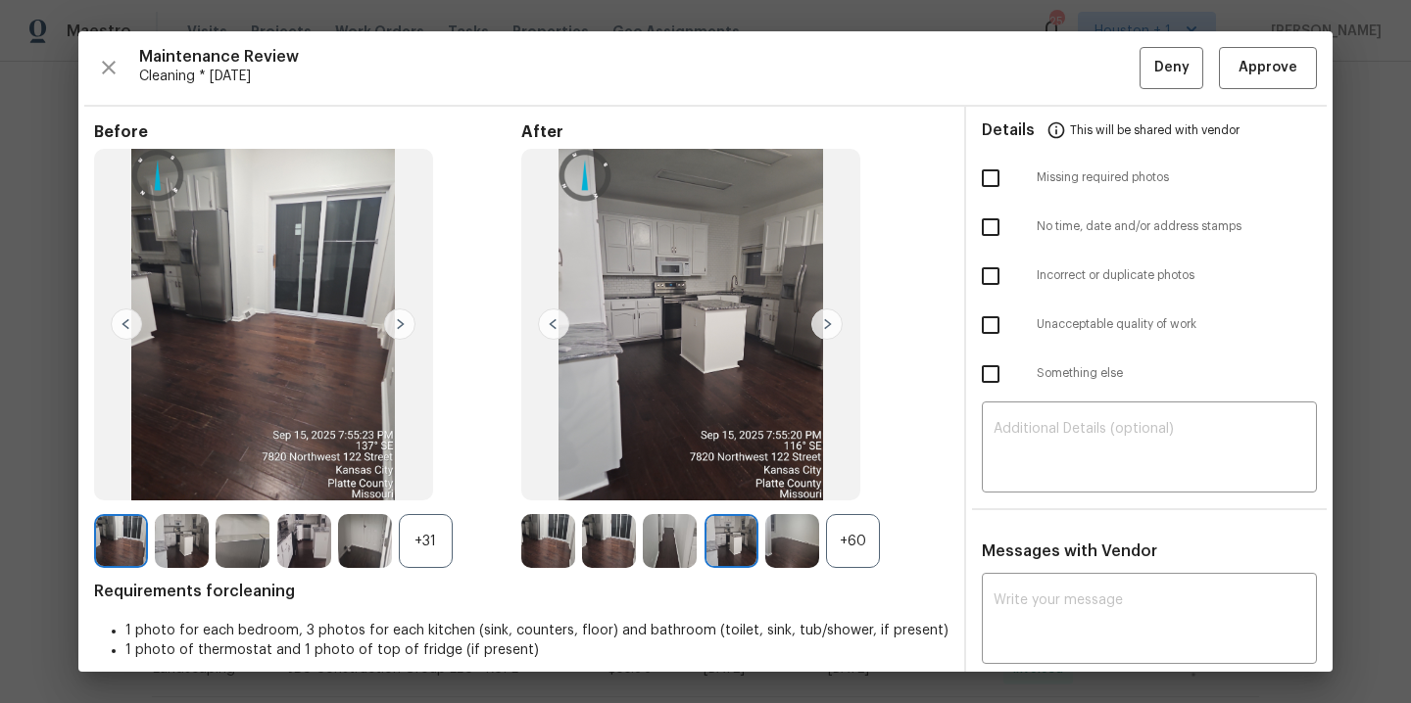
click at [822, 326] on img at bounding box center [826, 324] width 31 height 31
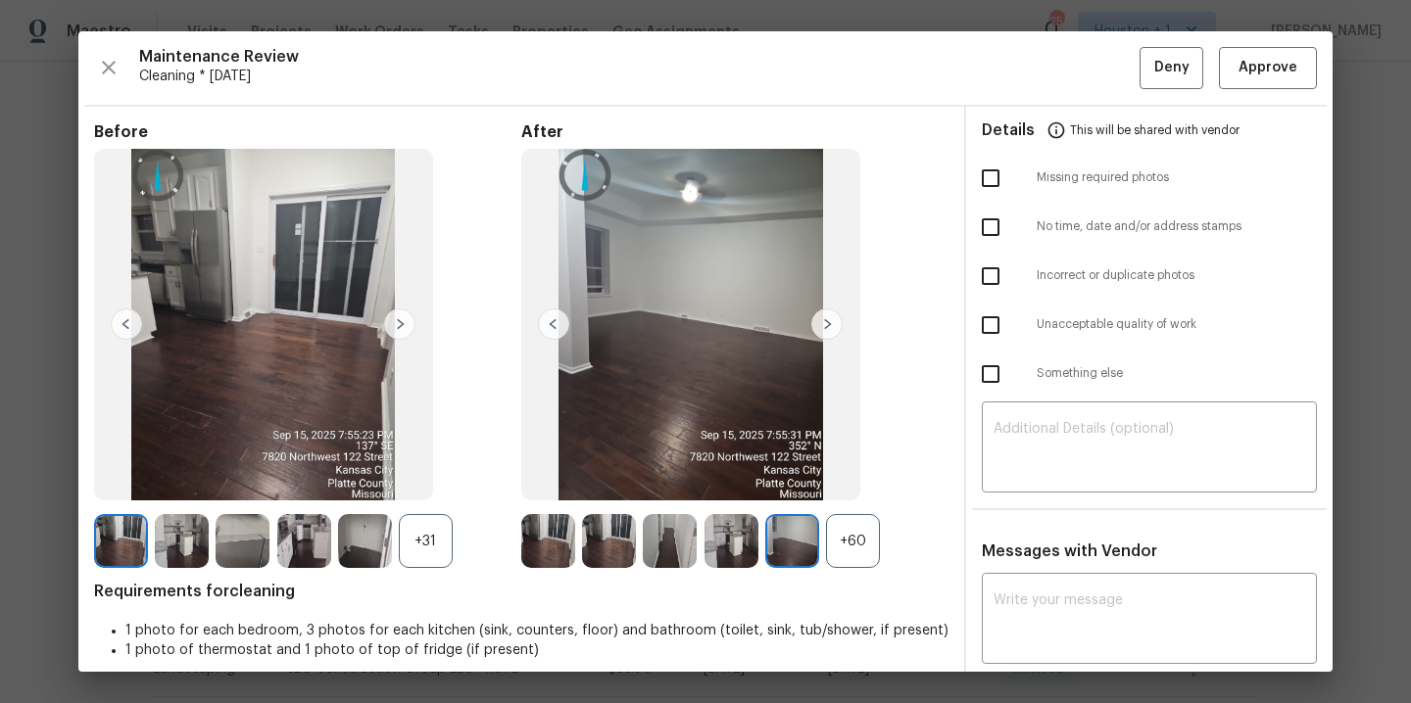
click at [822, 326] on img at bounding box center [826, 324] width 31 height 31
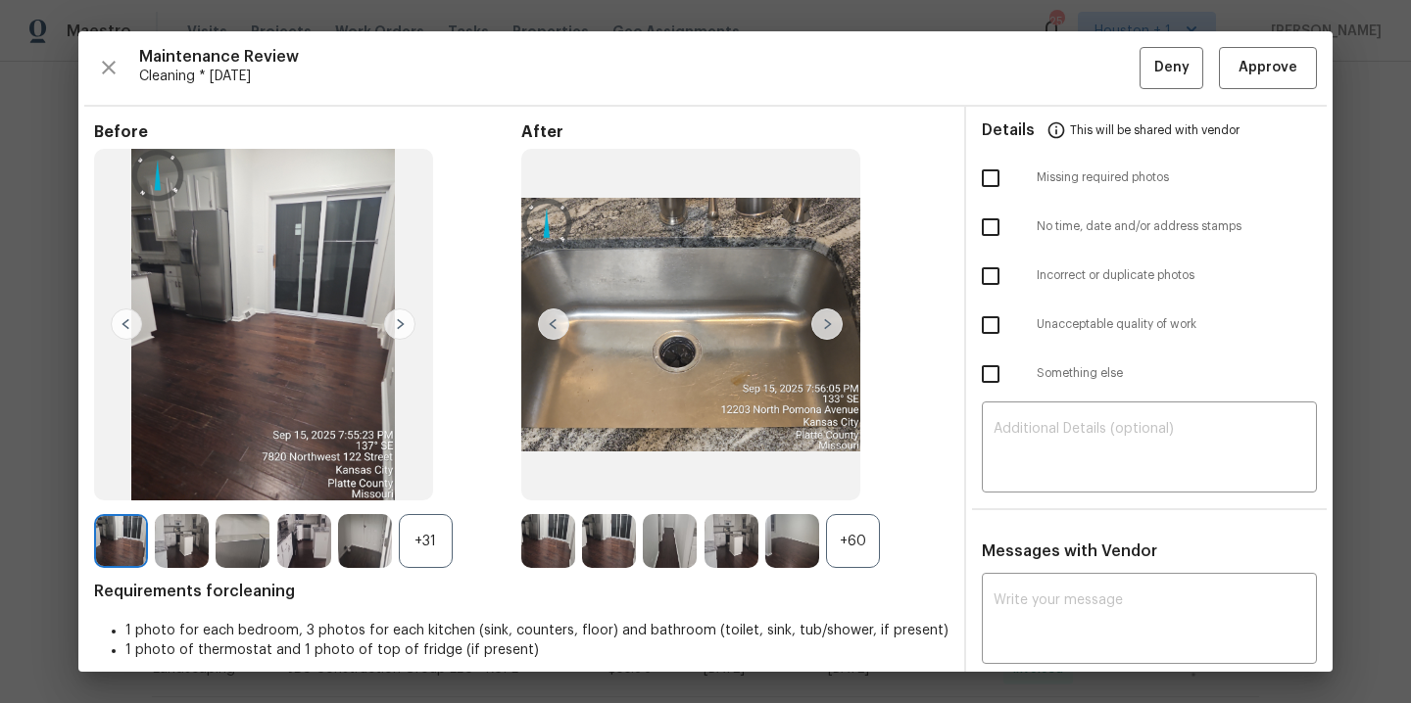
click at [822, 326] on img at bounding box center [826, 324] width 31 height 31
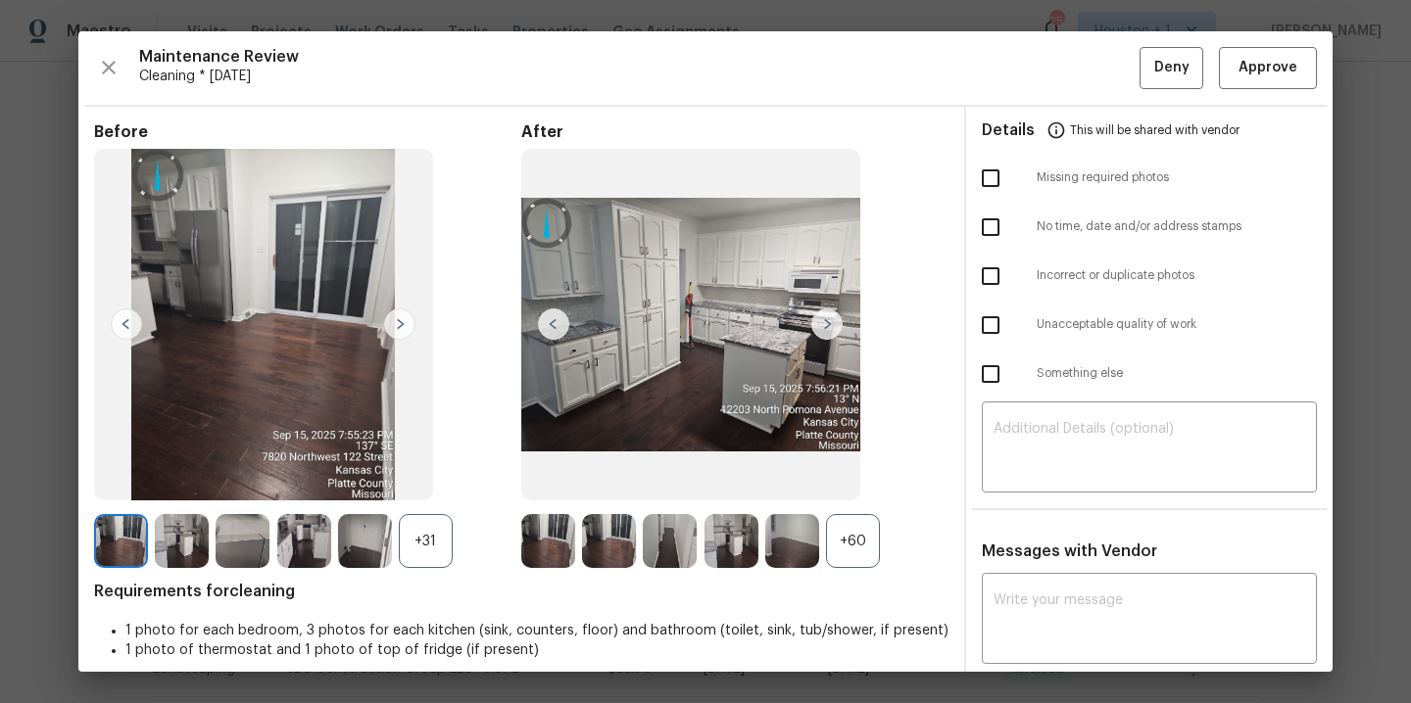
click at [822, 326] on img at bounding box center [826, 324] width 31 height 31
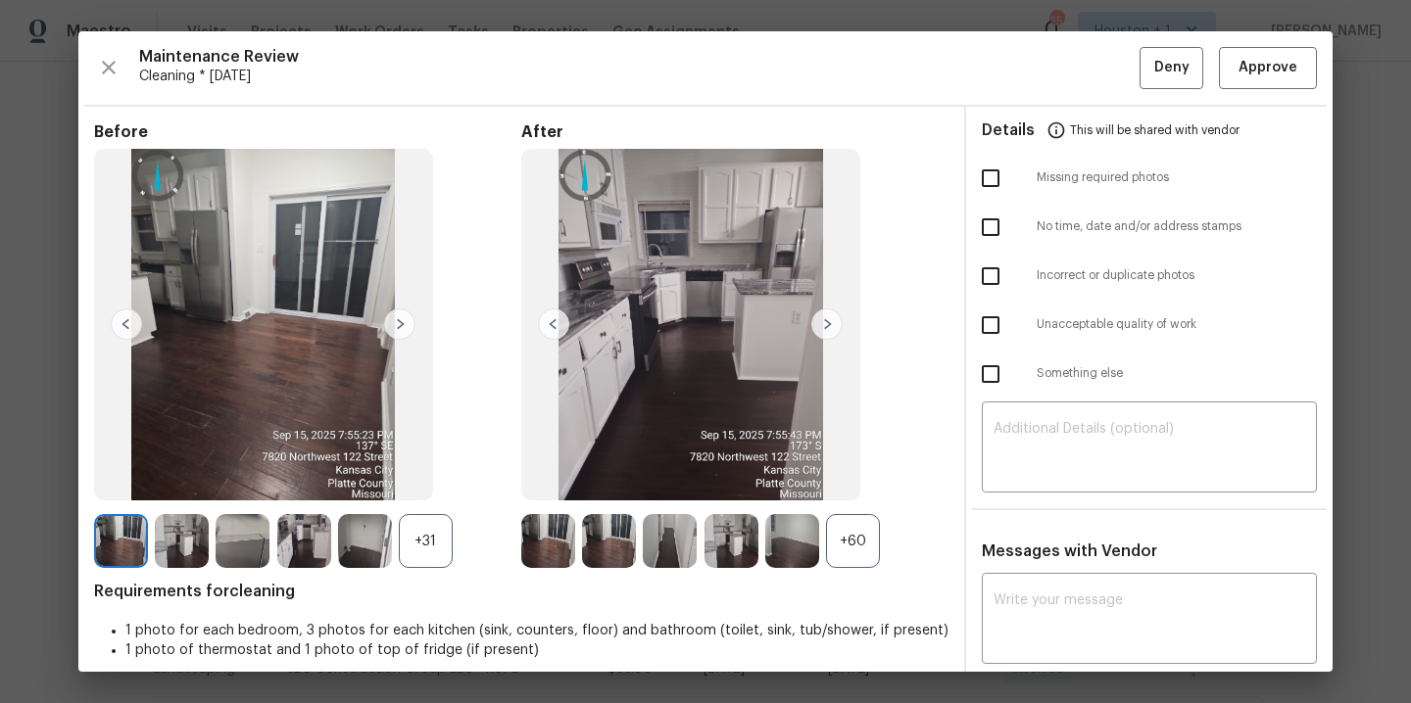
click at [822, 326] on img at bounding box center [826, 324] width 31 height 31
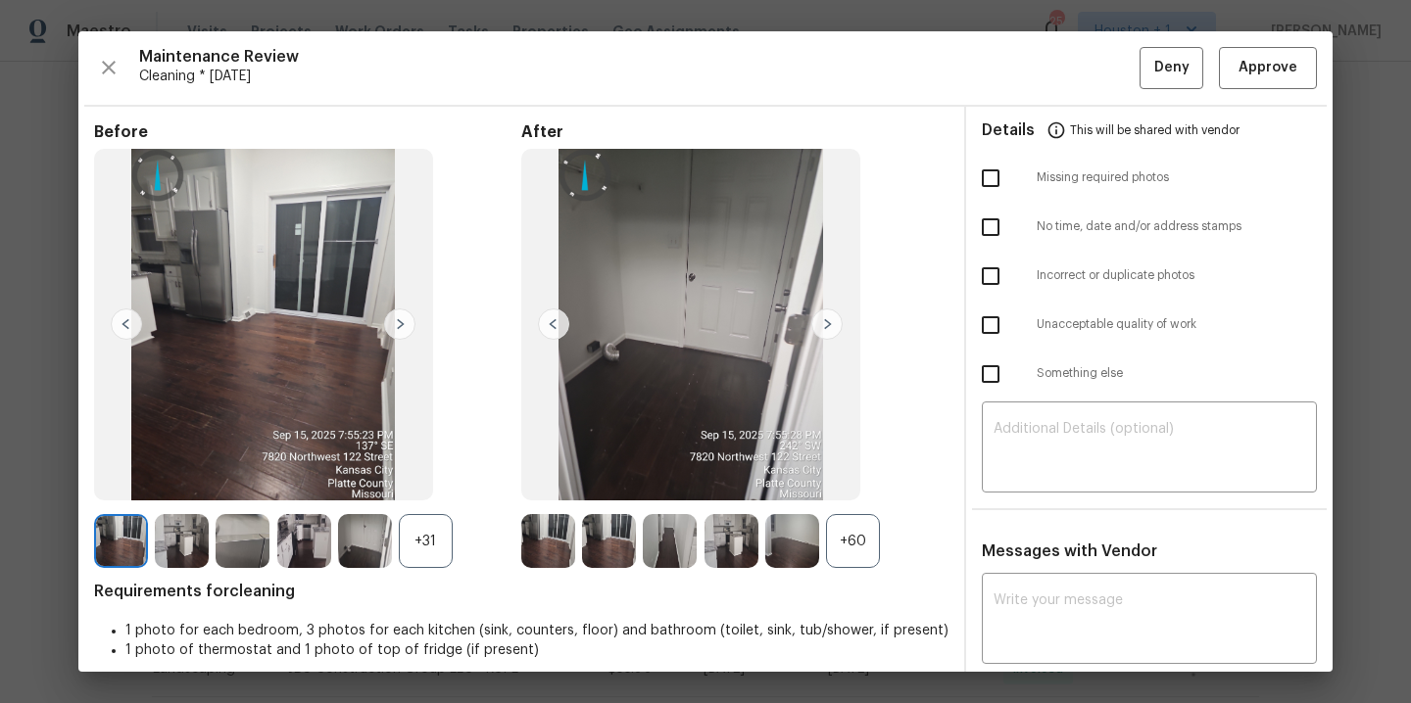
click at [822, 326] on img at bounding box center [826, 324] width 31 height 31
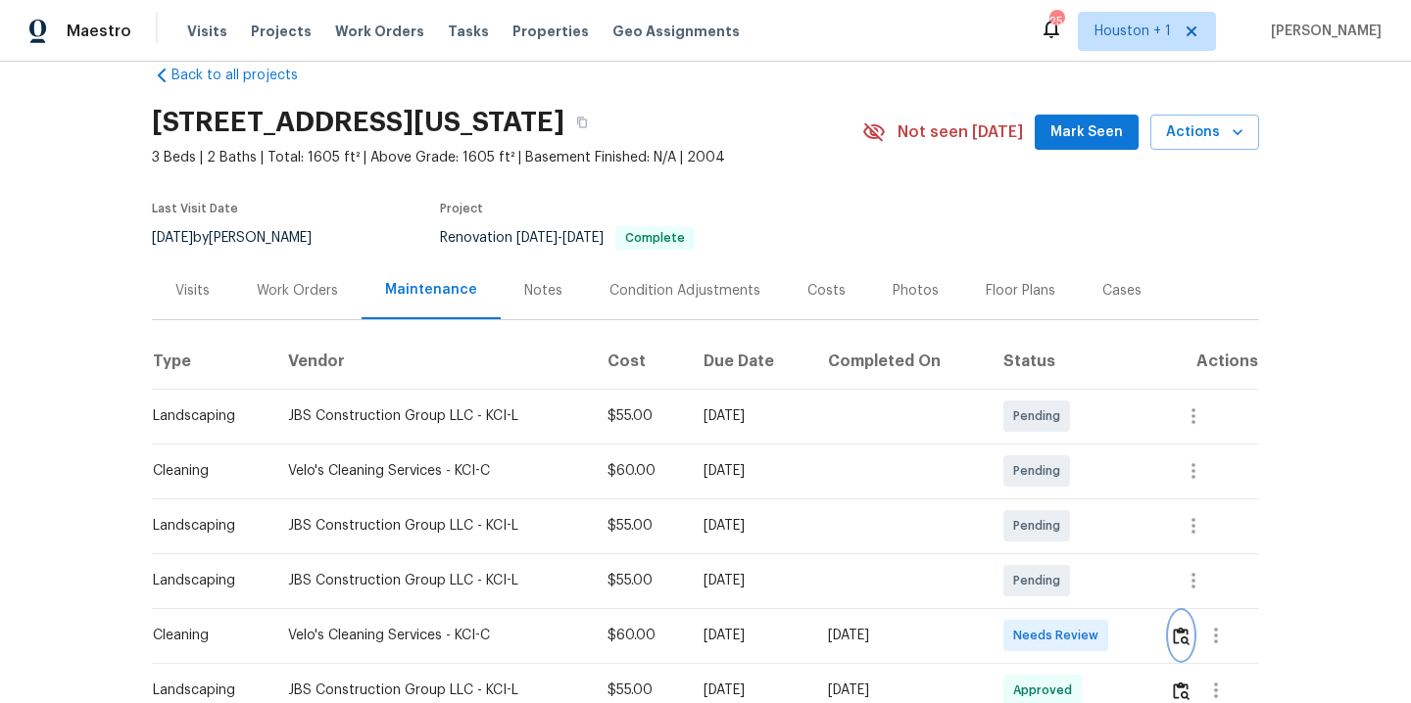
scroll to position [0, 0]
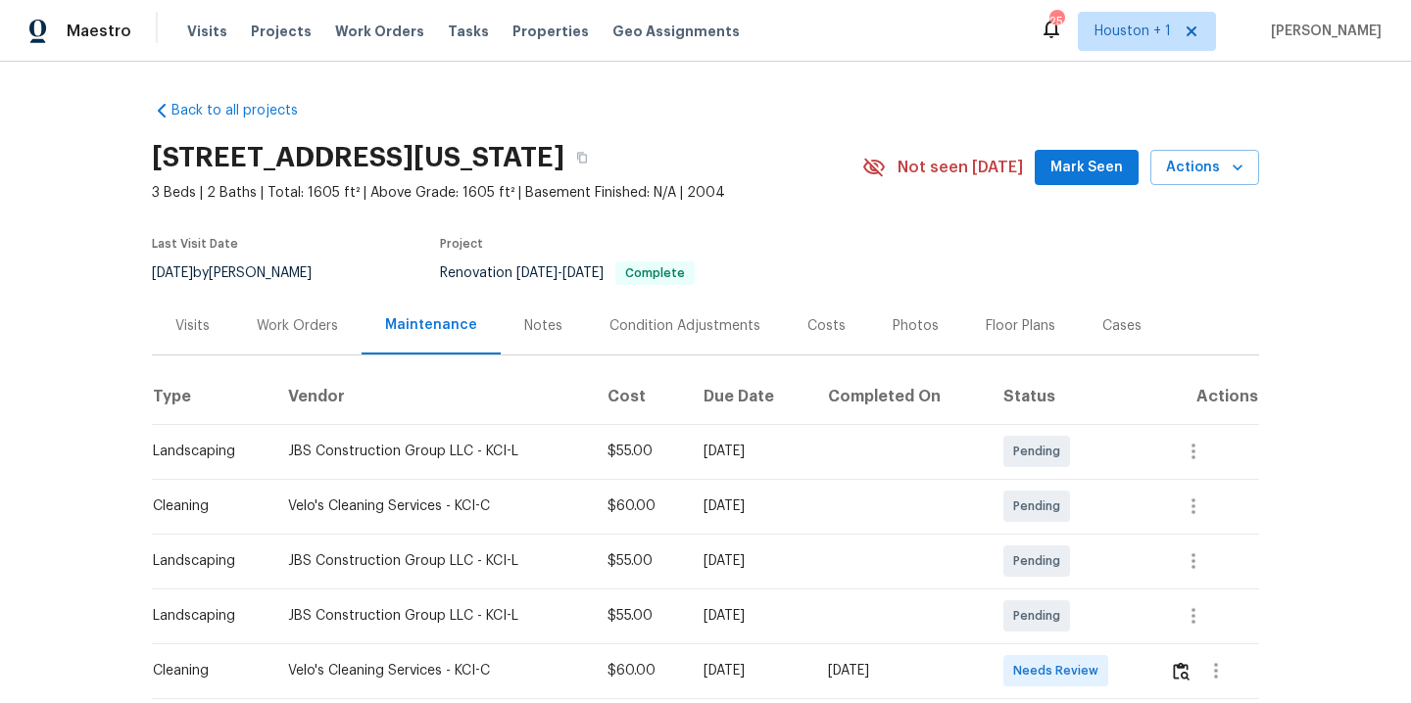
click at [270, 320] on div "Work Orders" at bounding box center [297, 326] width 81 height 20
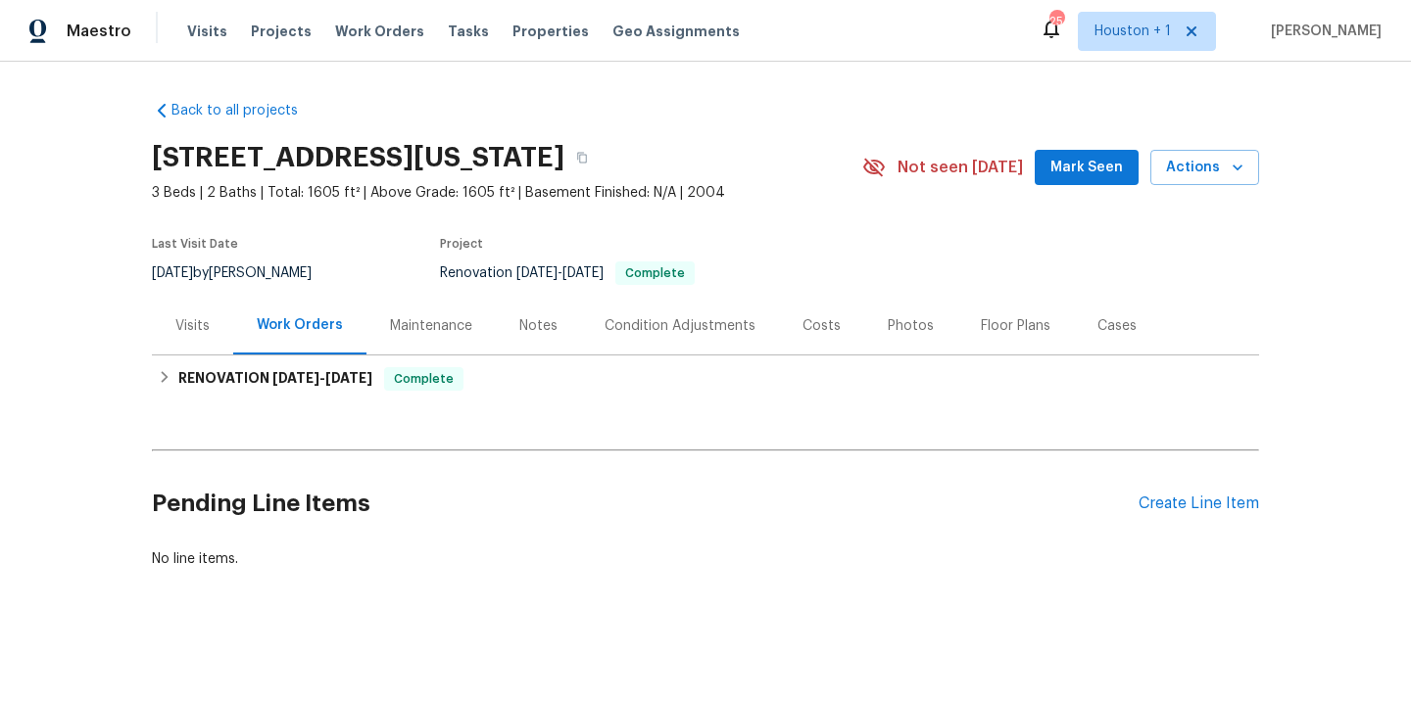
click at [1237, 523] on div "Pending Line Items Create Line Item" at bounding box center [705, 504] width 1107 height 91
click at [1231, 511] on div "Create Line Item" at bounding box center [1198, 504] width 121 height 19
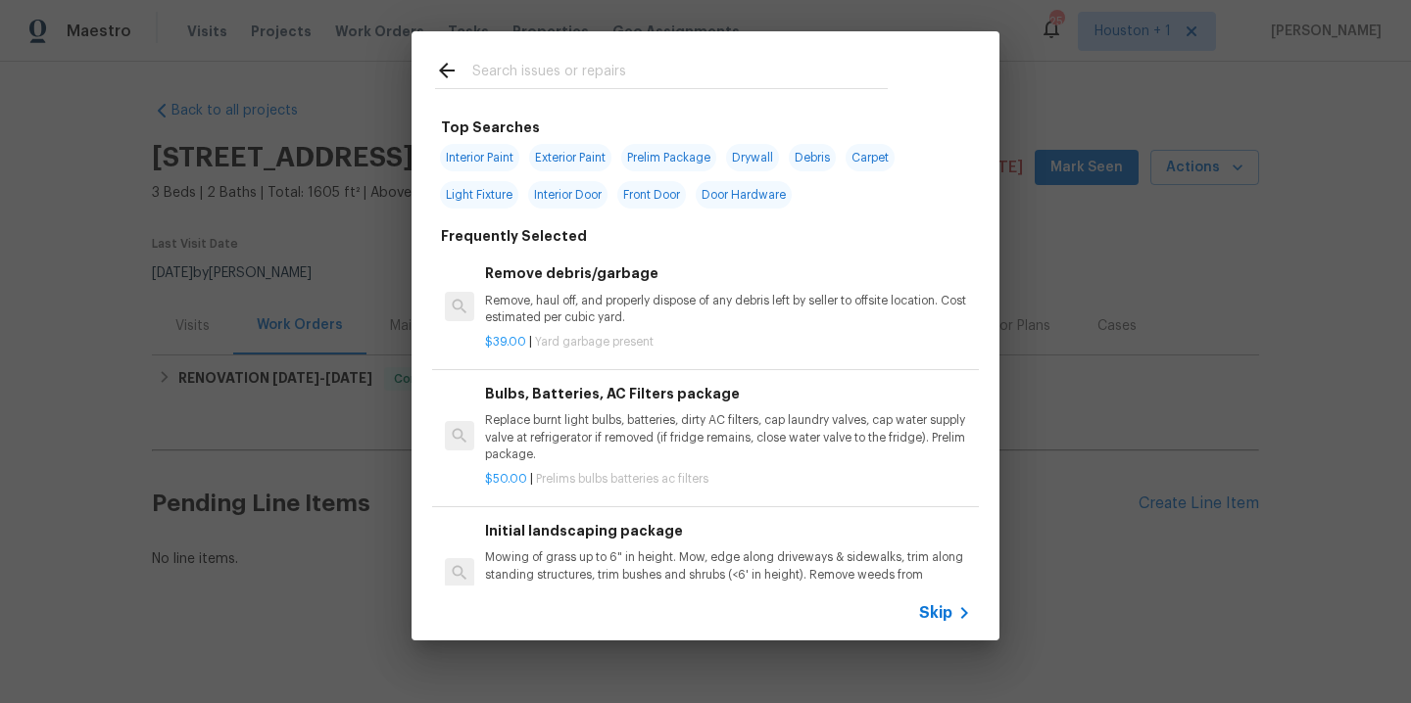
click at [620, 62] on input "text" at bounding box center [679, 73] width 415 height 29
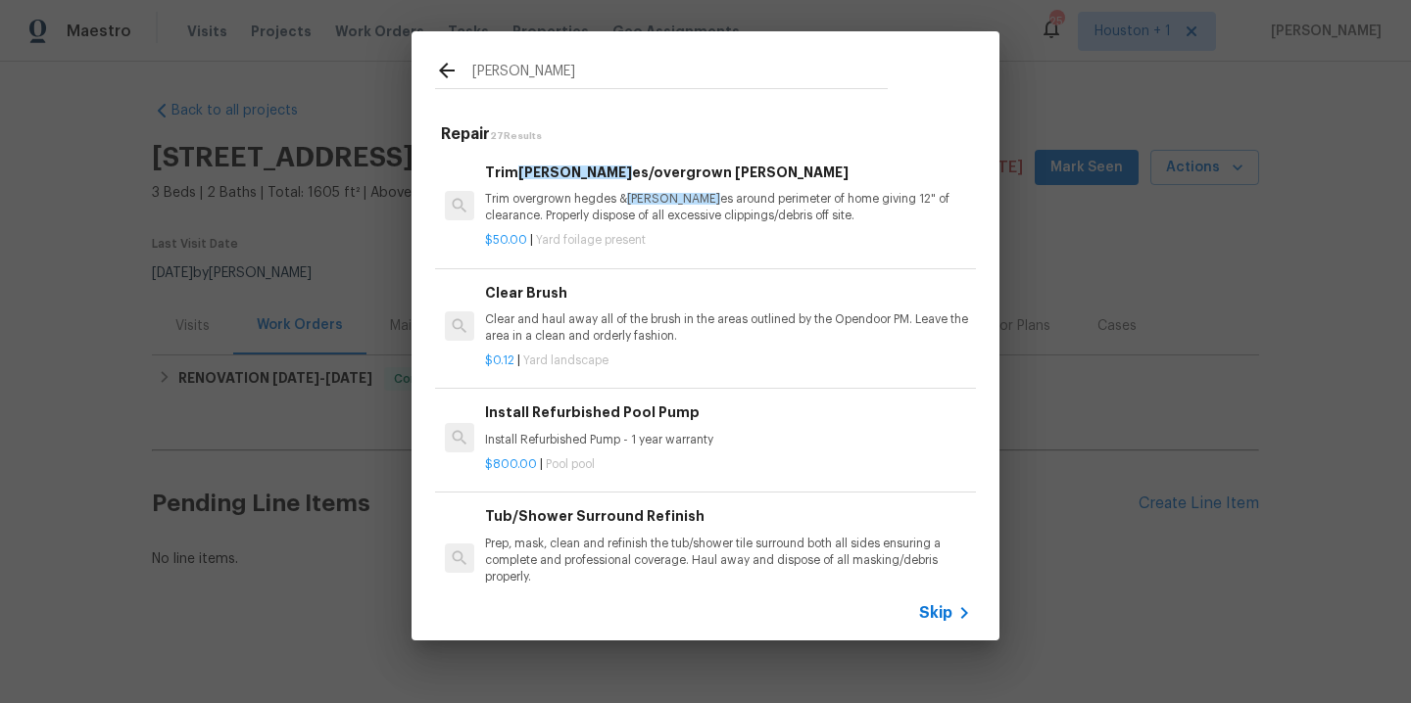
type input "bush"
click at [686, 172] on h6 "Trim bush es/overgrown hedges" at bounding box center [728, 173] width 486 height 22
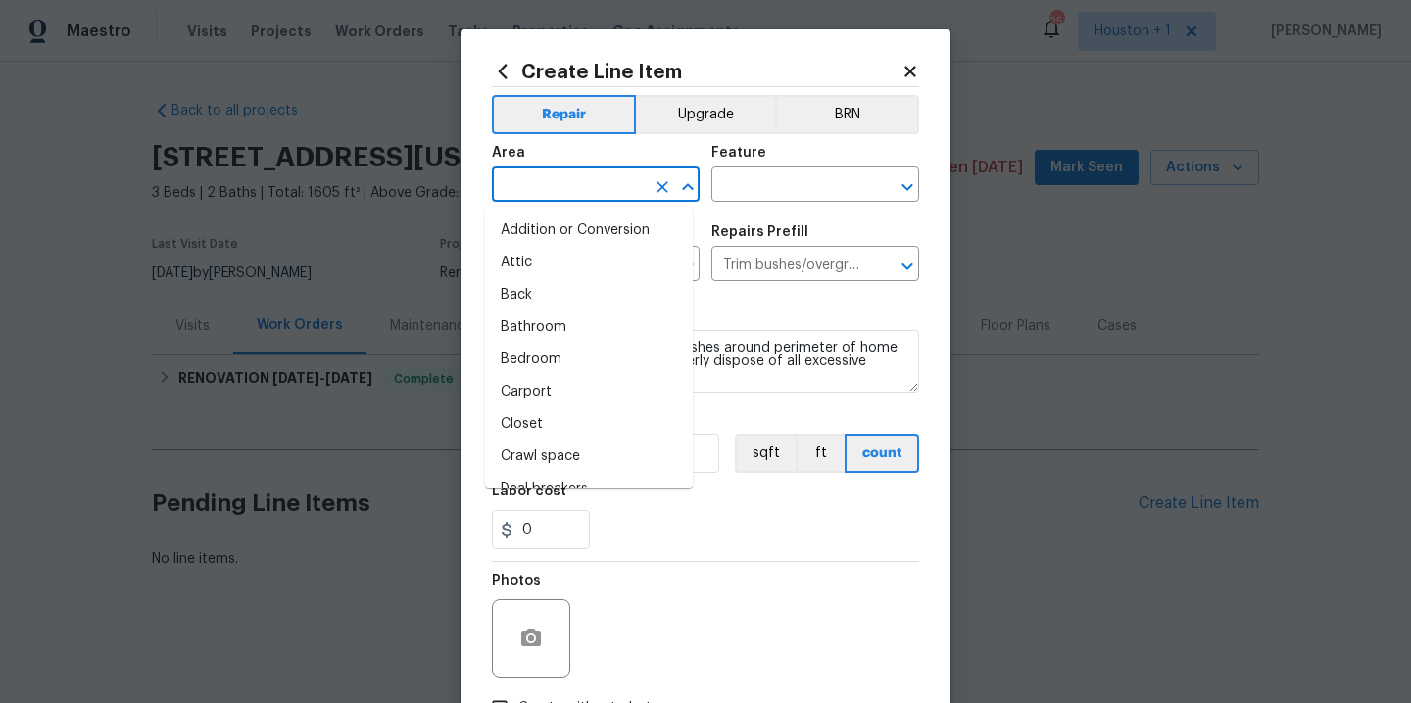
click at [565, 185] on input "text" at bounding box center [568, 186] width 153 height 30
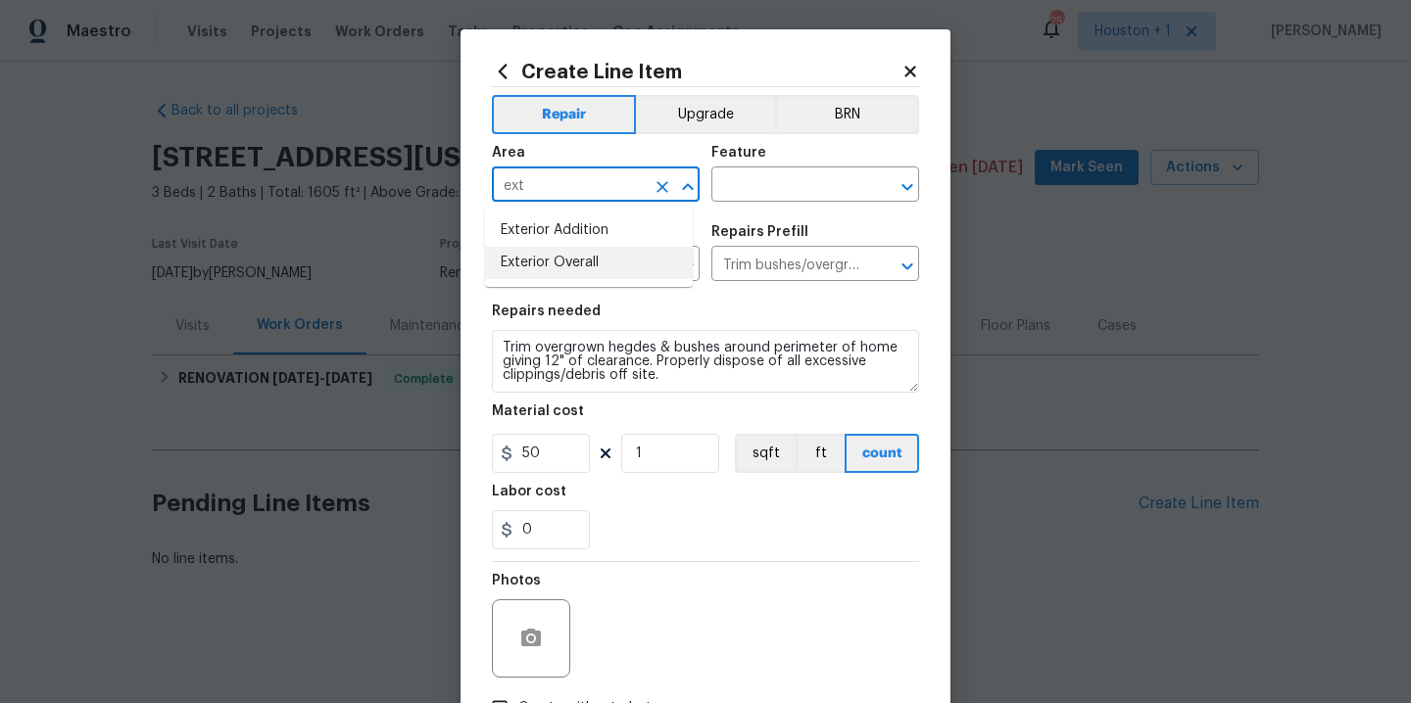
click at [589, 261] on li "Exterior Overall" at bounding box center [589, 263] width 208 height 32
type input "Exterior Overall"
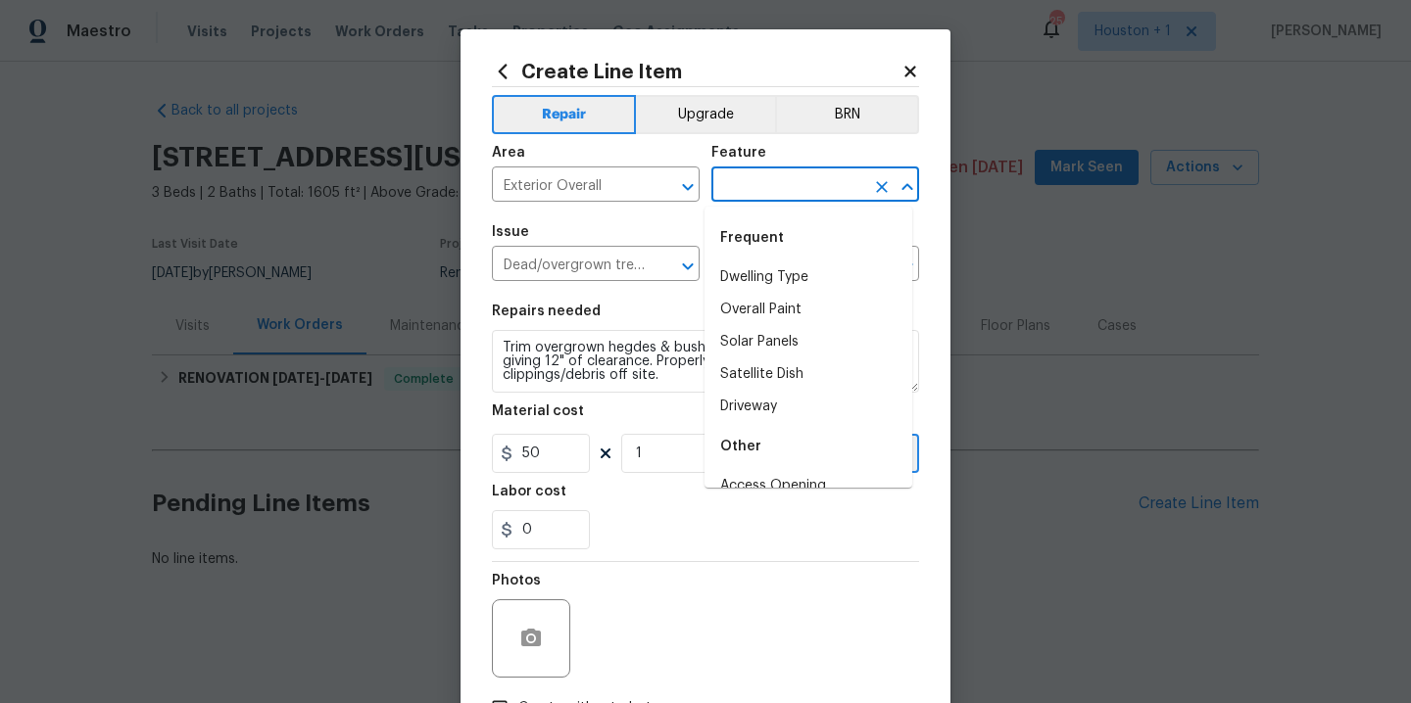
click at [759, 172] on input "text" at bounding box center [787, 186] width 153 height 30
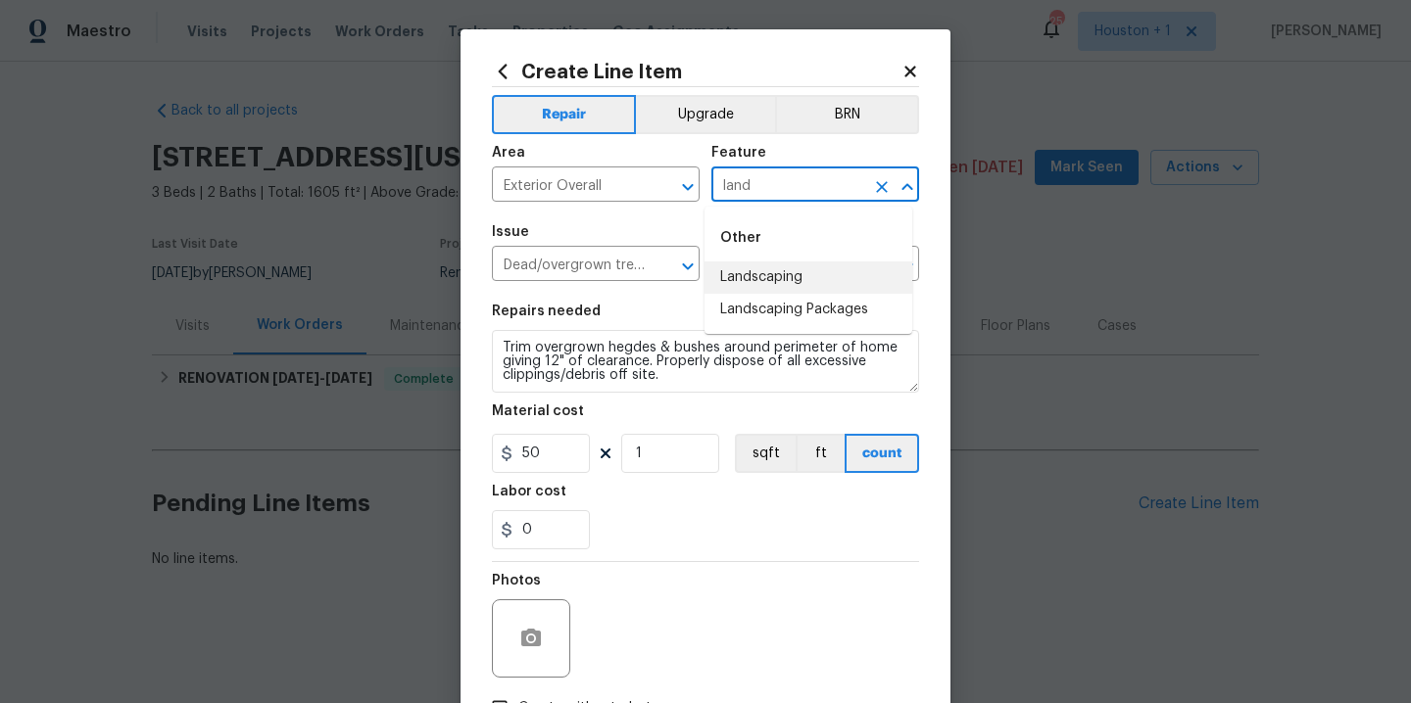
click at [784, 277] on li "Landscaping" at bounding box center [808, 278] width 208 height 32
type input "Landscaping"
click at [700, 396] on section "Repairs needed Trim overgrown hegdes & bushes around perimeter of home giving 1…" at bounding box center [705, 427] width 427 height 268
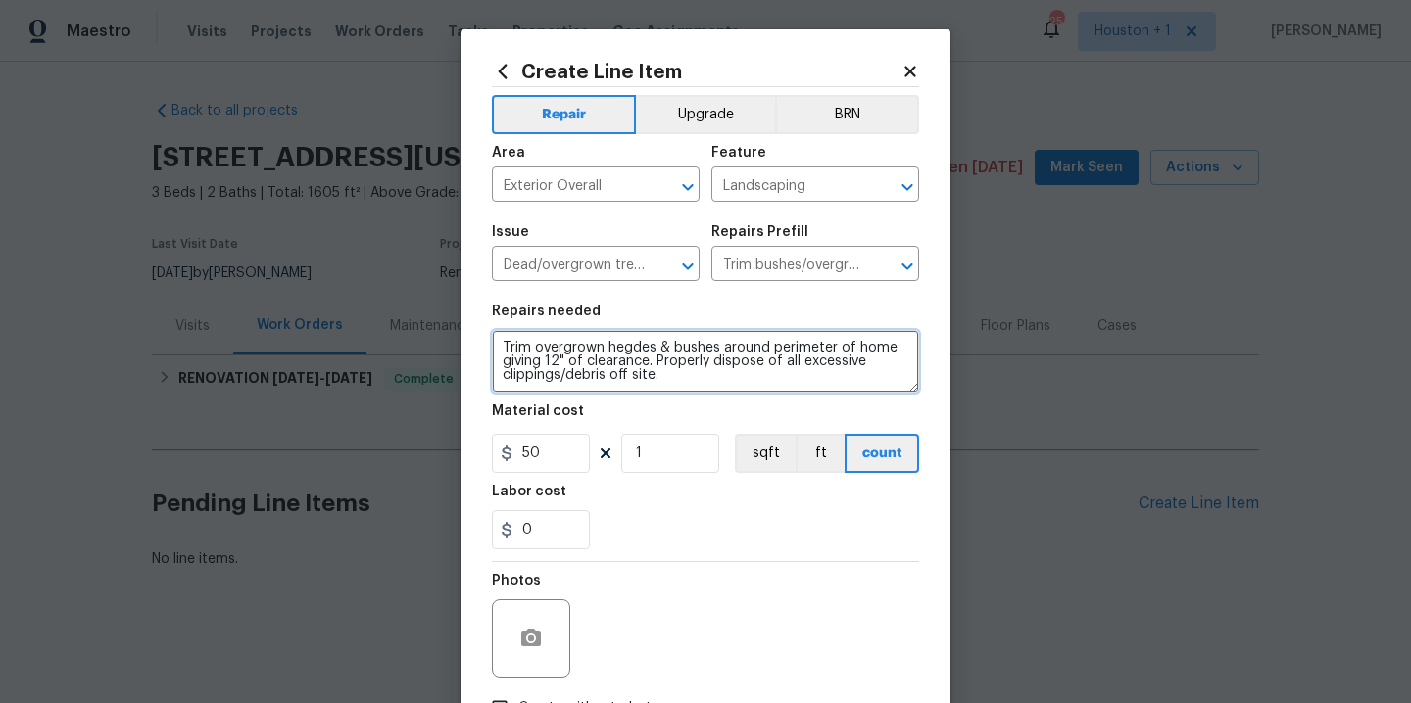
click at [703, 383] on textarea "Trim overgrown hegdes & bushes around perimeter of home giving 12" of clearance…" at bounding box center [705, 361] width 427 height 63
type textarea "Trim overgrown hegdes & bushes around perimeter of home giving 12" of clearance…"
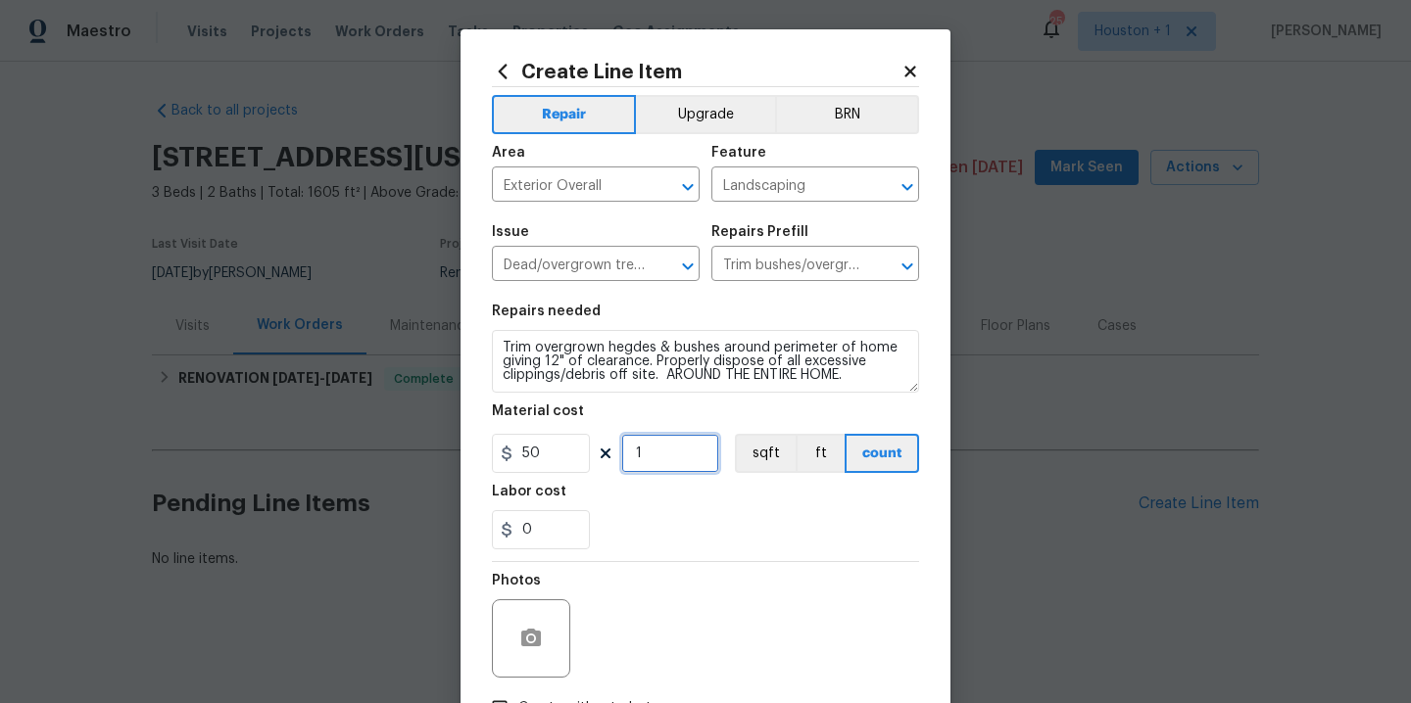
click at [655, 454] on input "1" at bounding box center [670, 453] width 98 height 39
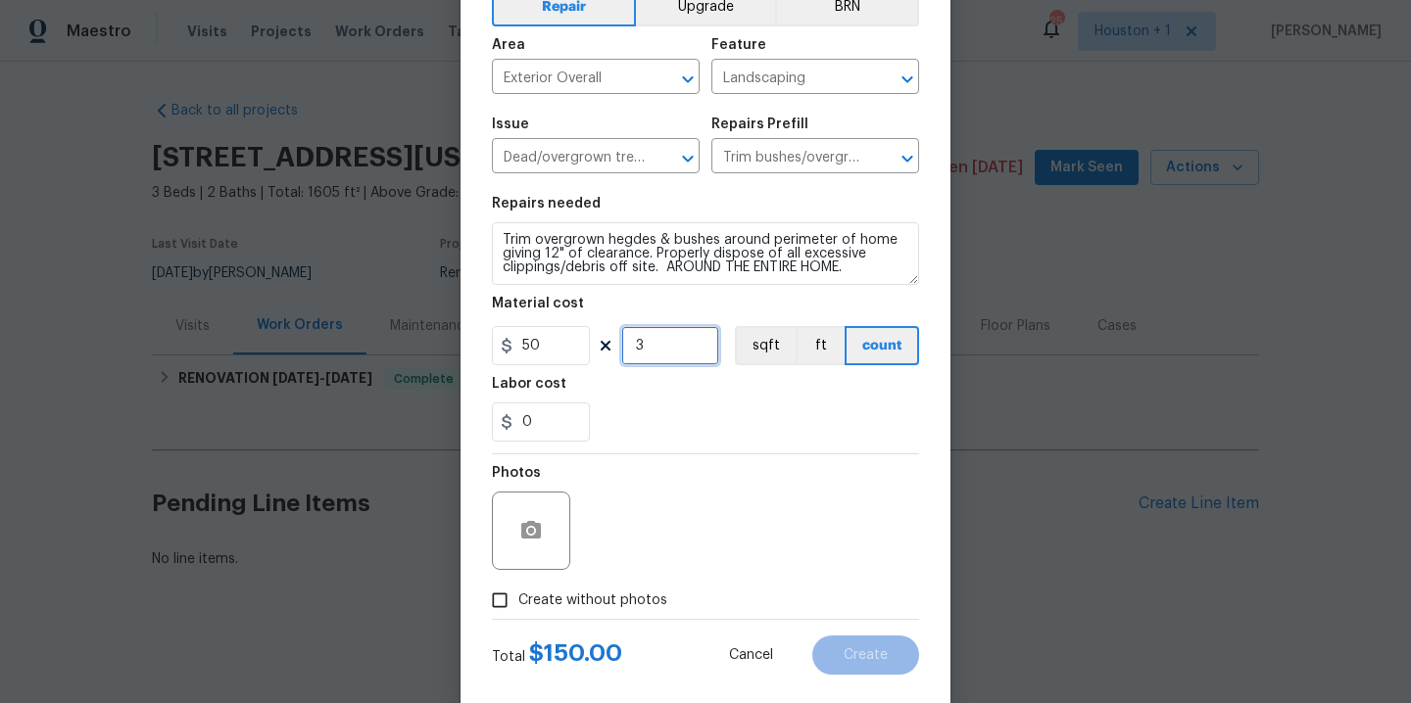
scroll to position [141, 0]
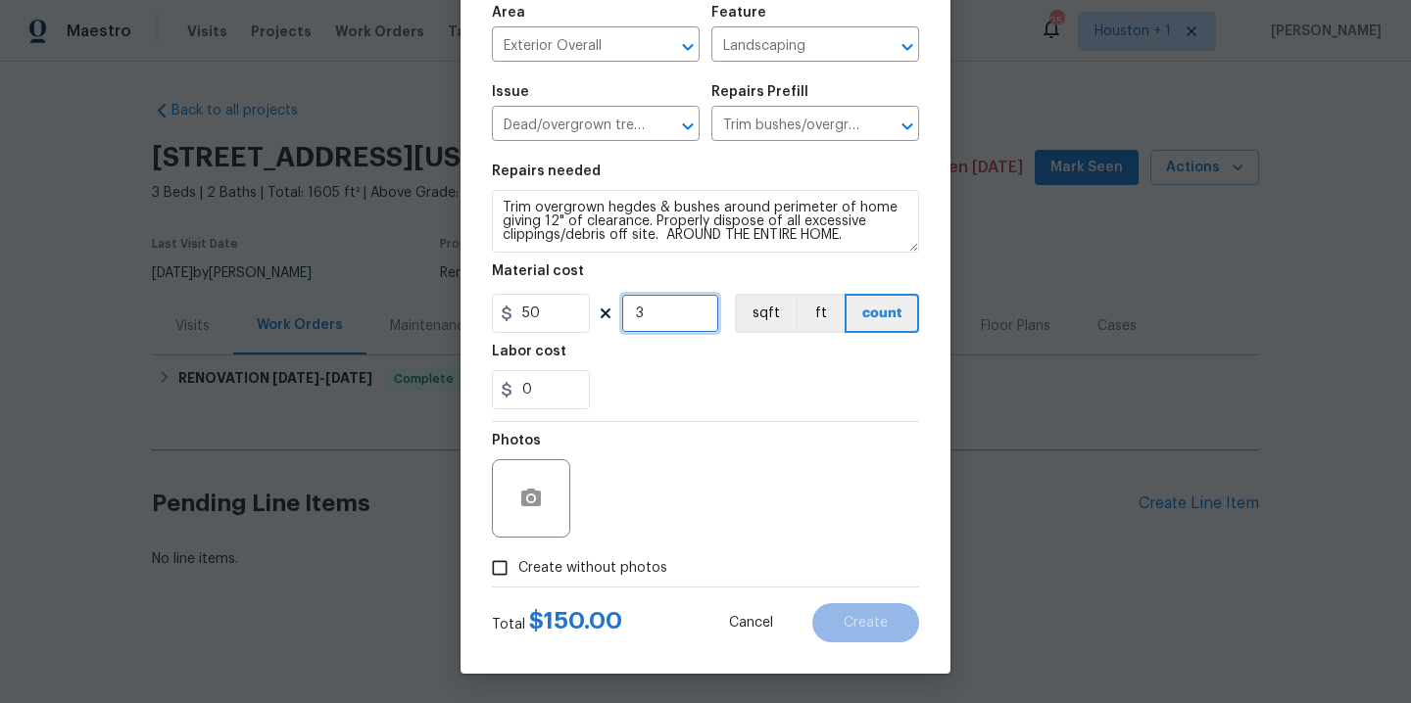
type input "3"
click at [646, 568] on span "Create without photos" at bounding box center [592, 568] width 149 height 21
click at [518, 568] on input "Create without photos" at bounding box center [499, 568] width 37 height 37
checkbox input "true"
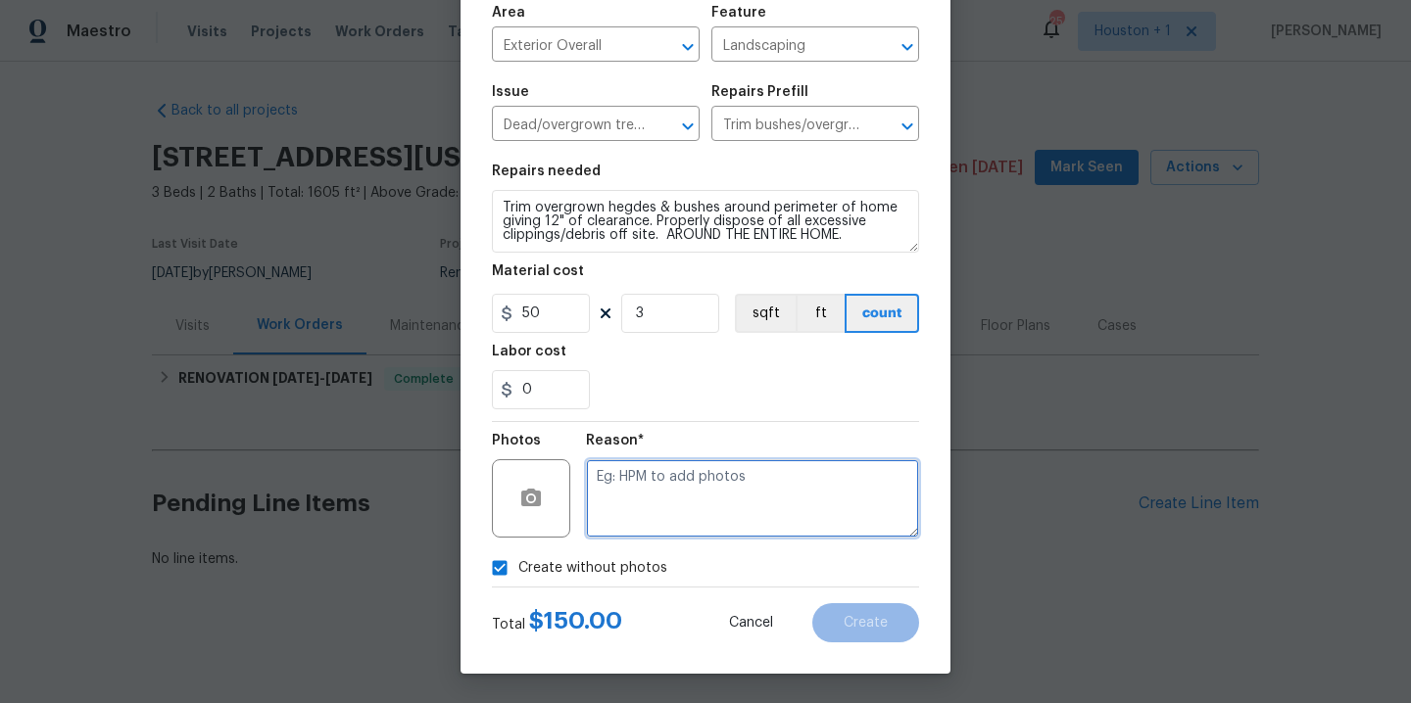
click at [693, 511] on textarea at bounding box center [752, 498] width 333 height 78
type textarea "."
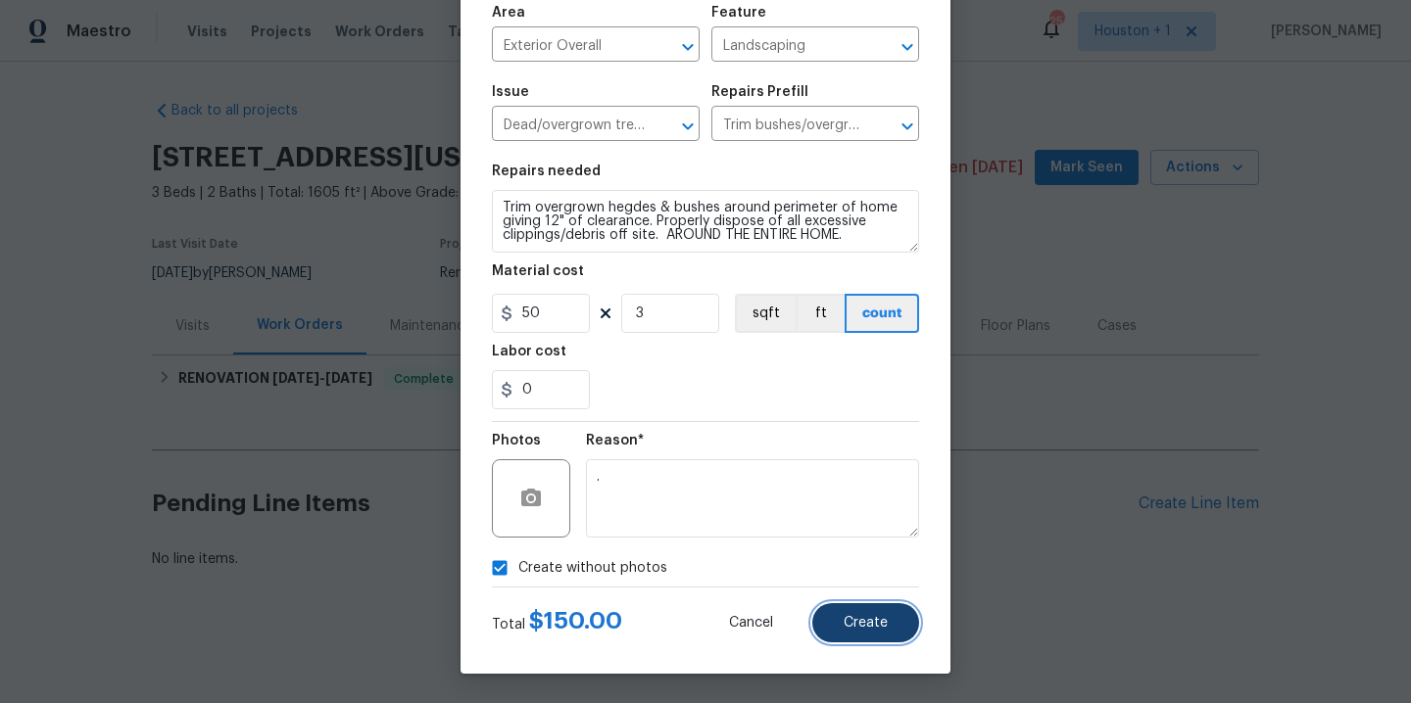
click at [854, 613] on button "Create" at bounding box center [865, 623] width 107 height 39
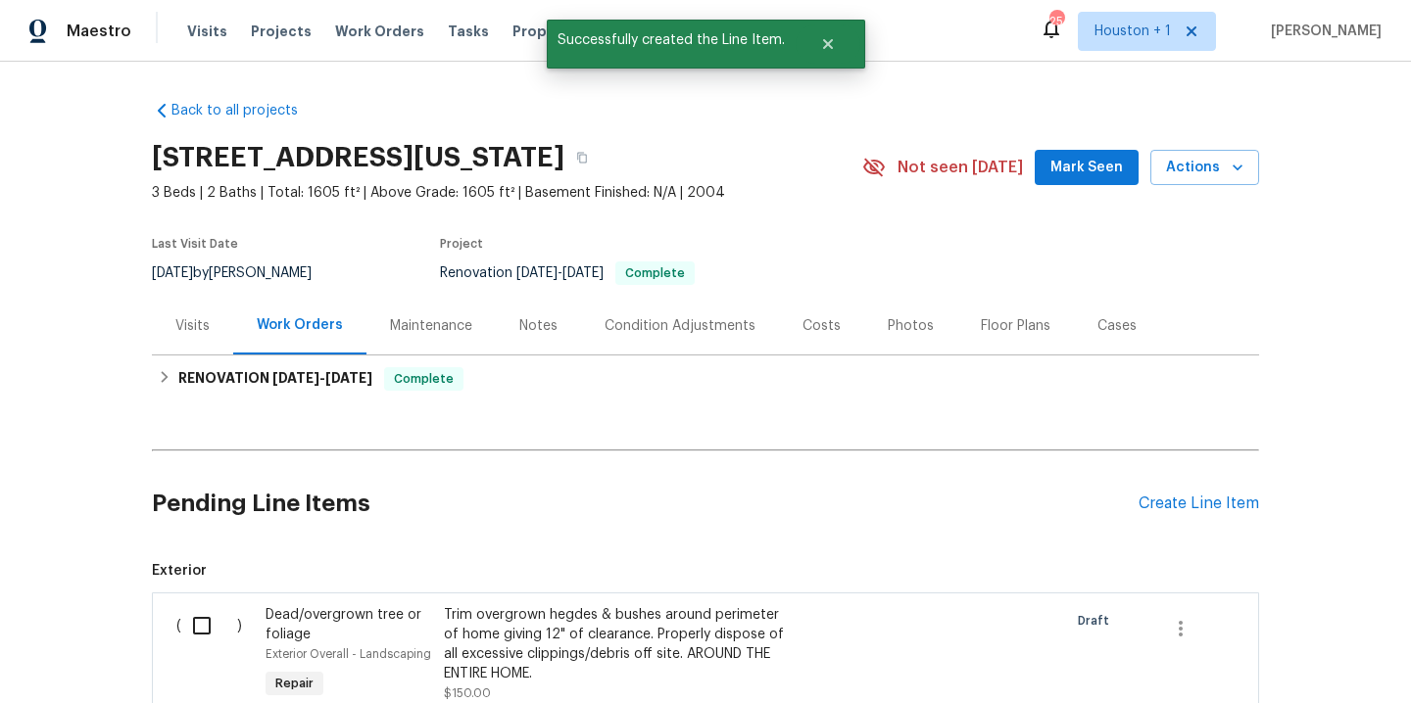
scroll to position [276, 0]
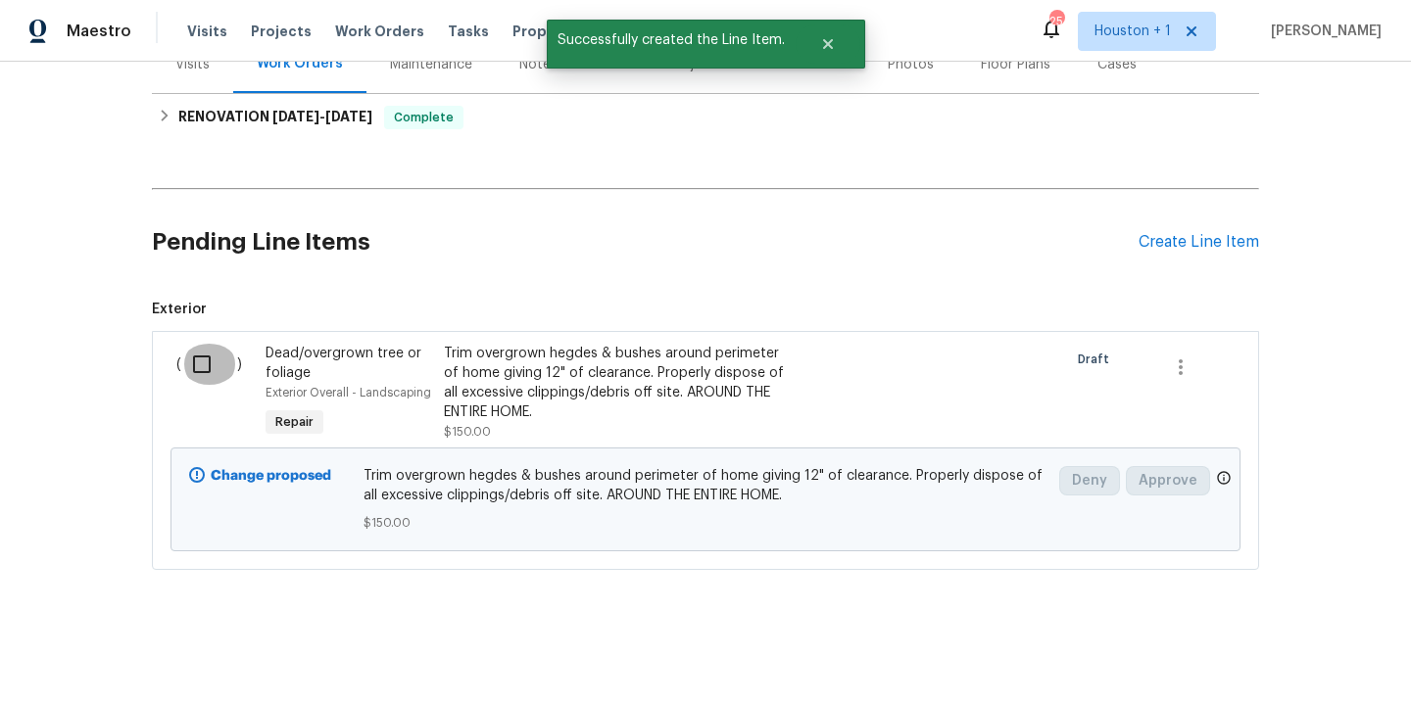
click at [192, 349] on input "checkbox" at bounding box center [209, 364] width 56 height 41
checkbox input "true"
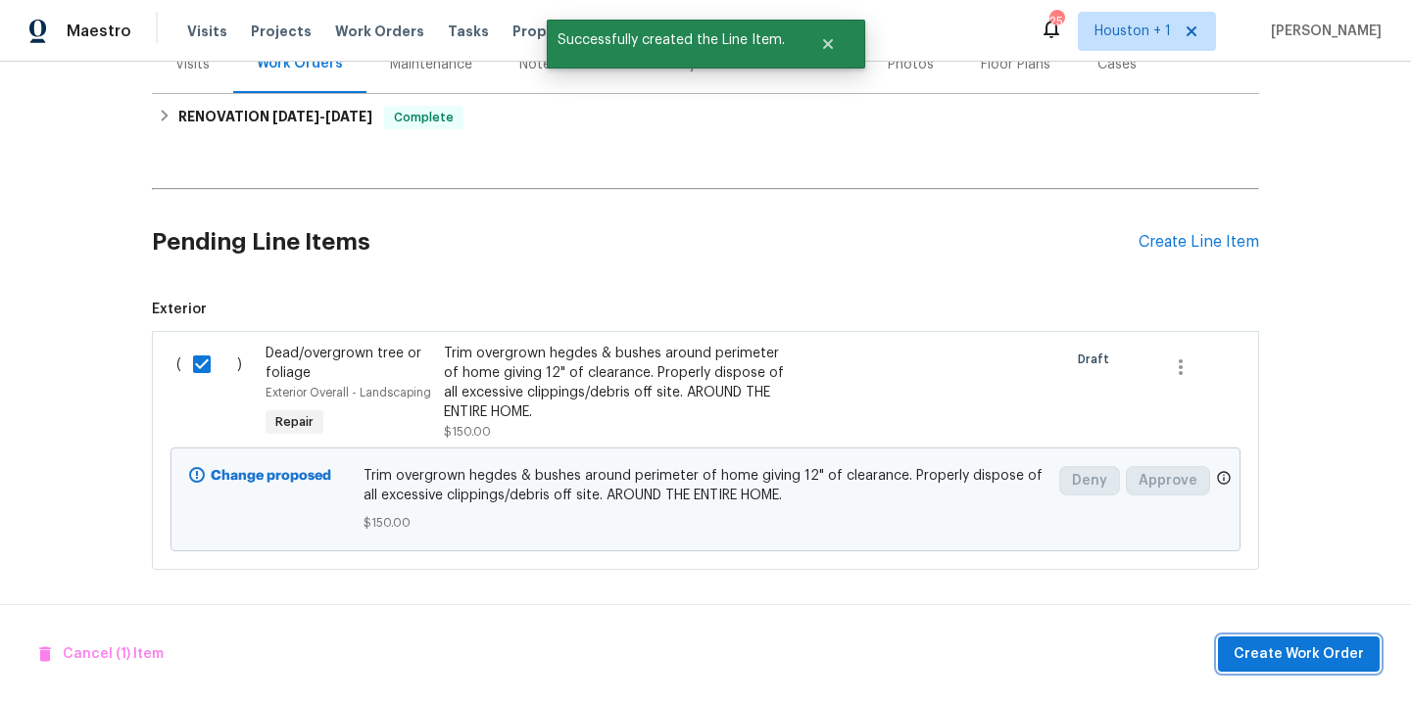
click at [1243, 661] on span "Create Work Order" at bounding box center [1298, 655] width 130 height 24
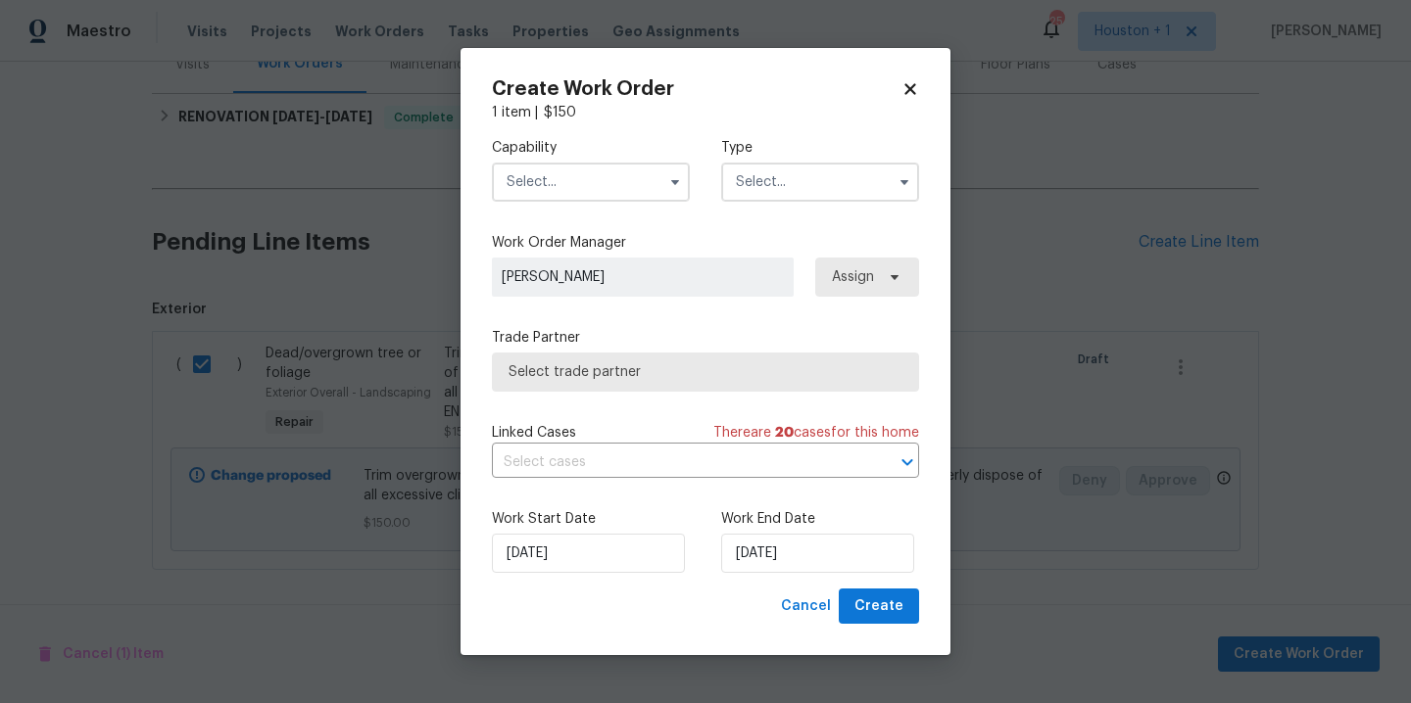
click at [586, 178] on input "text" at bounding box center [591, 182] width 198 height 39
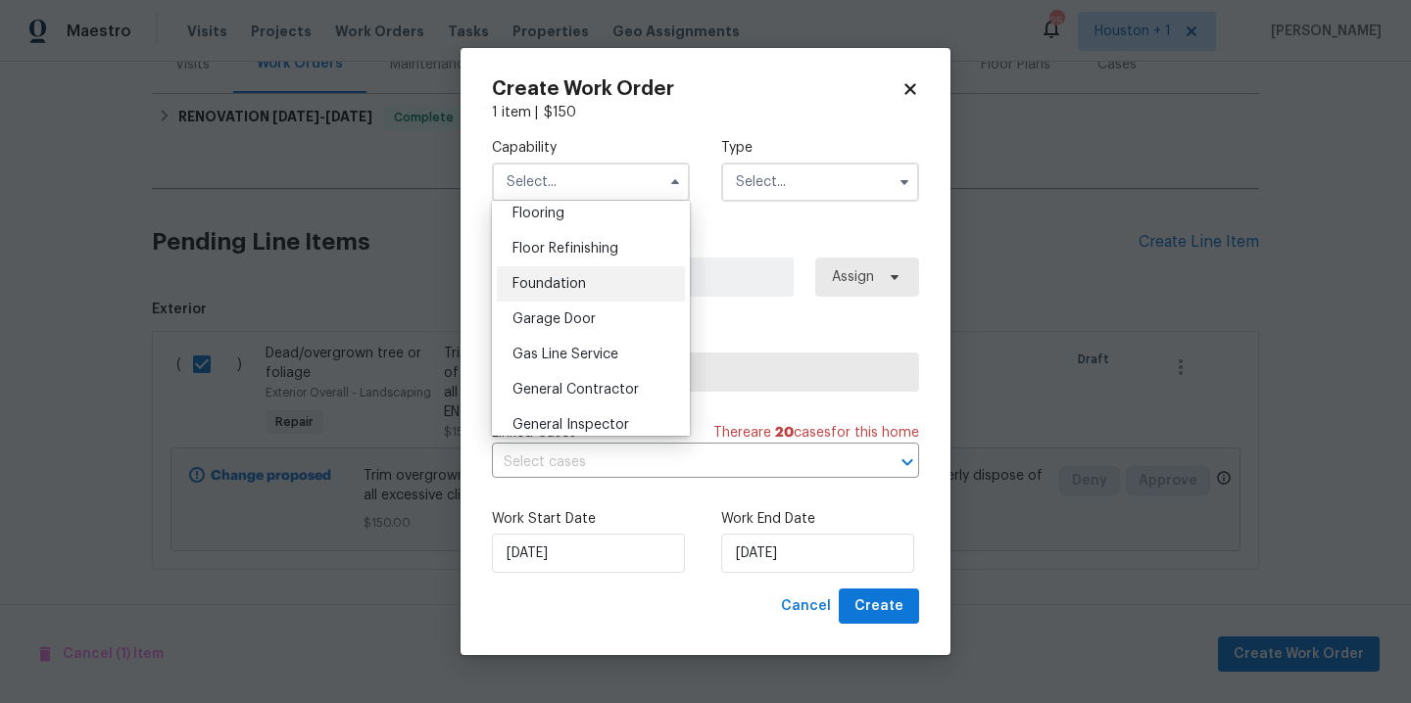
scroll to position [782, 0]
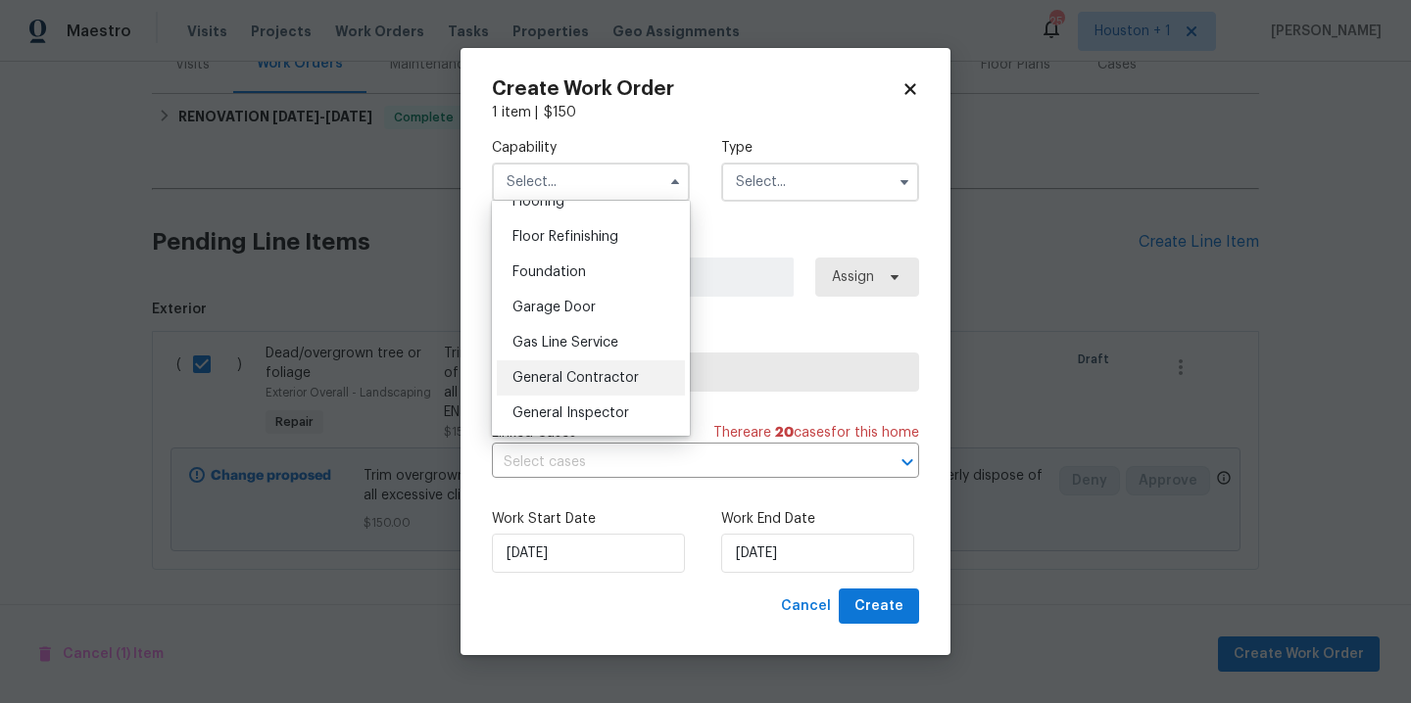
click at [621, 385] on span "General Contractor" at bounding box center [575, 378] width 126 height 14
type input "General Contractor"
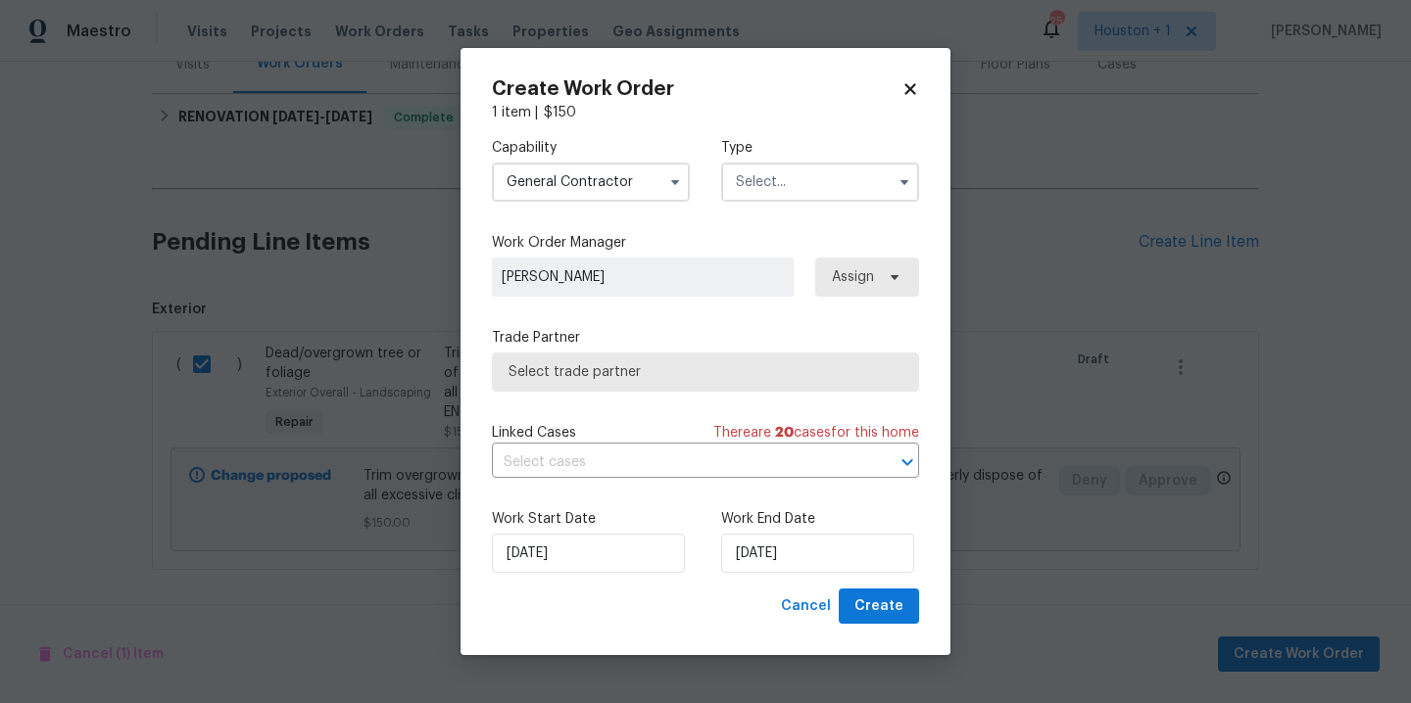
click at [820, 188] on input "text" at bounding box center [820, 182] width 198 height 39
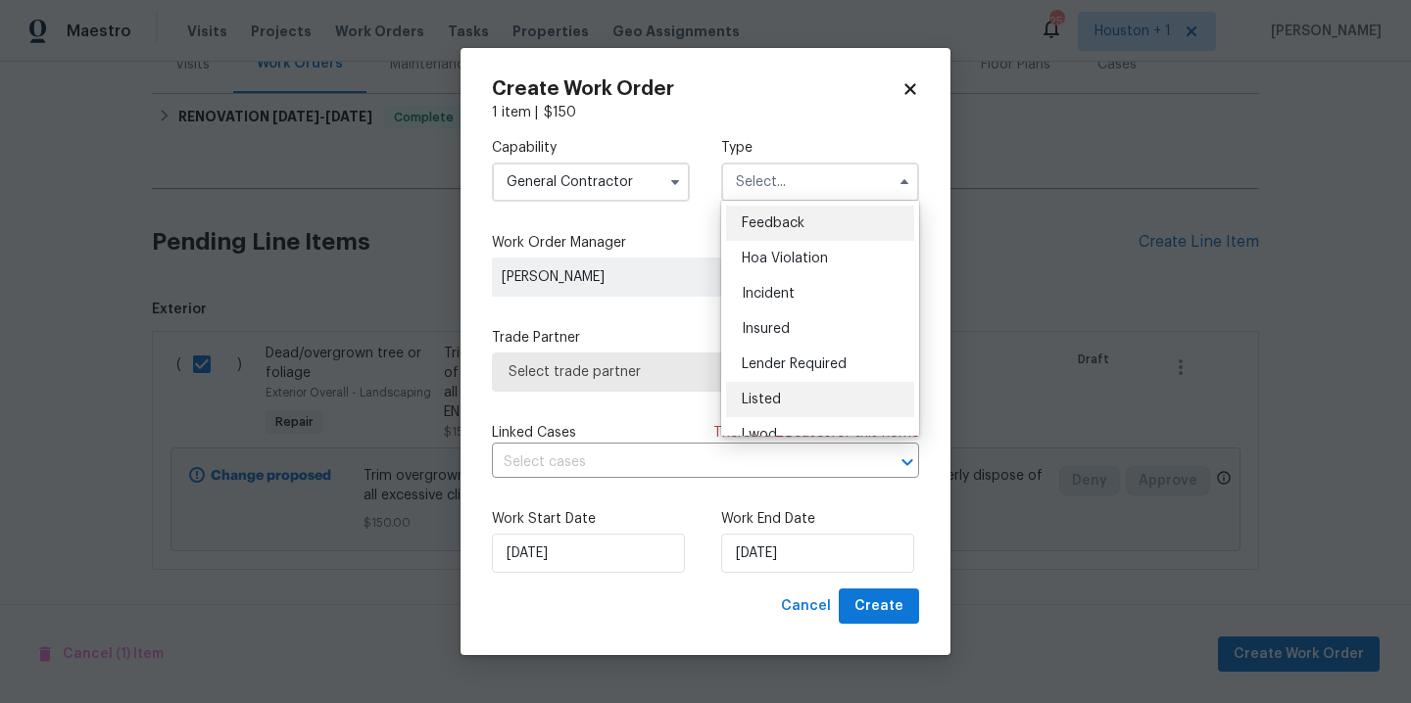
click at [818, 389] on div "Listed" at bounding box center [820, 399] width 188 height 35
type input "Listed"
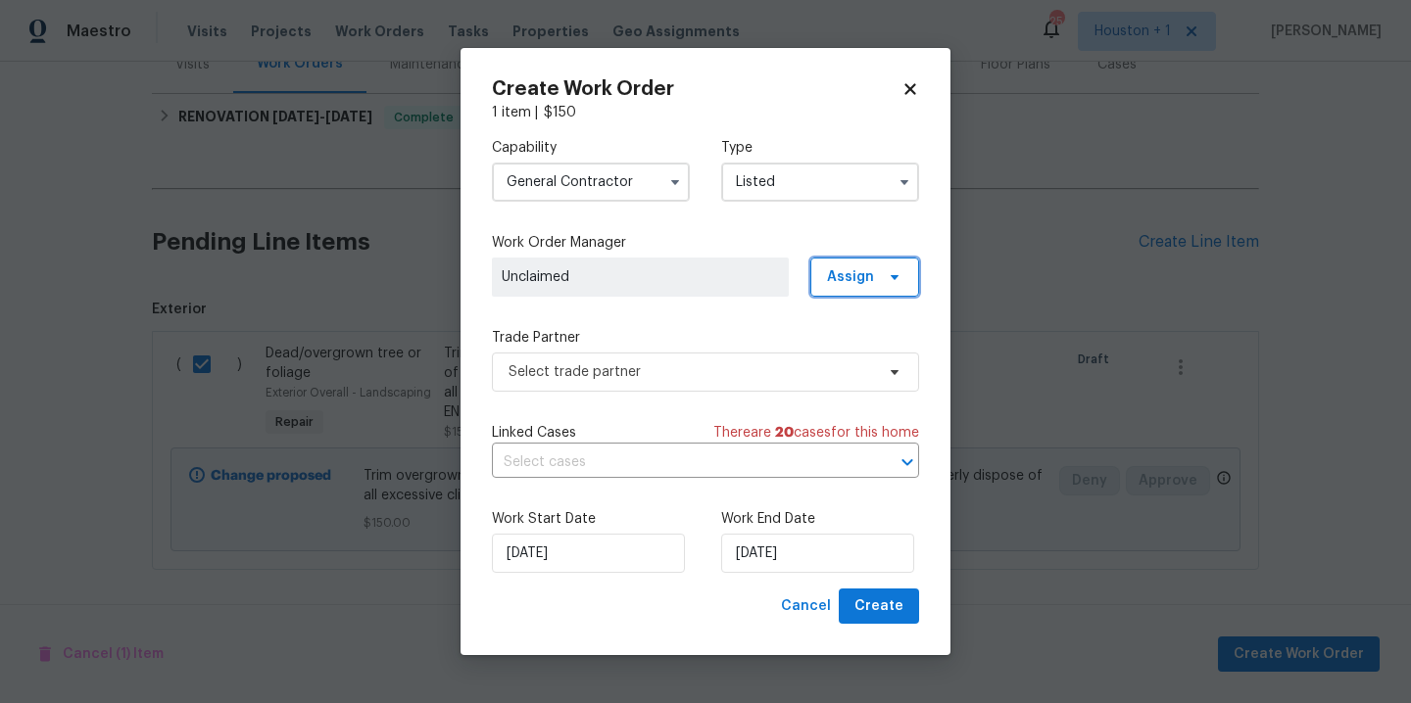
click at [864, 267] on span "Assign" at bounding box center [850, 277] width 47 height 20
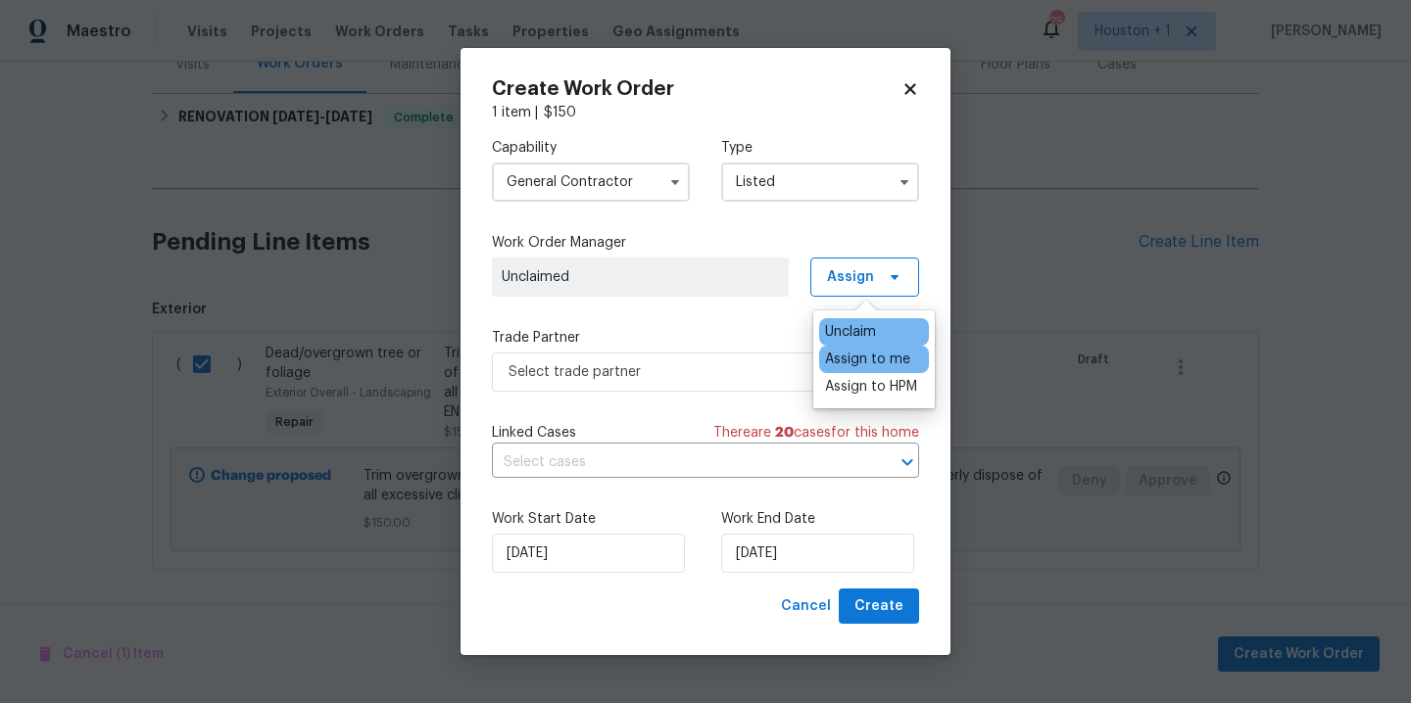
click at [856, 360] on div "Assign to me" at bounding box center [867, 360] width 85 height 20
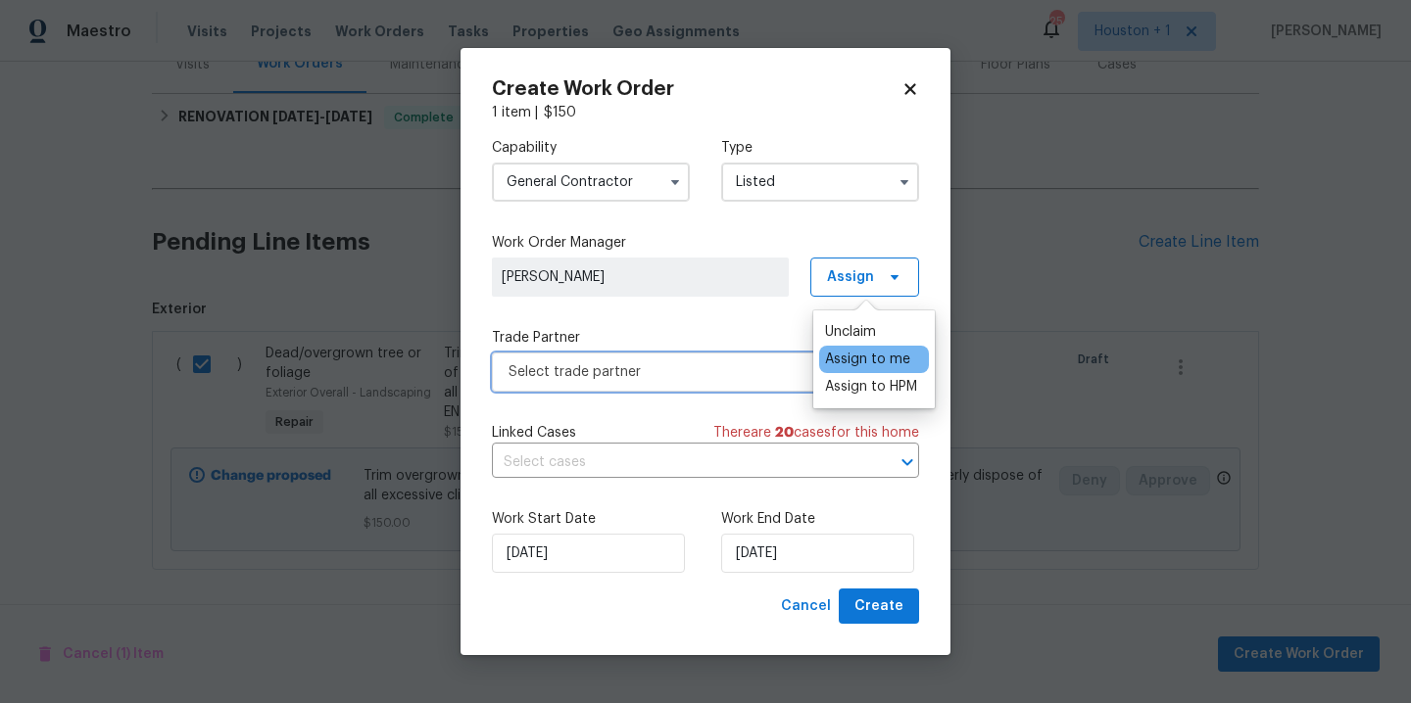
click at [706, 367] on span "Select trade partner" at bounding box center [690, 372] width 365 height 20
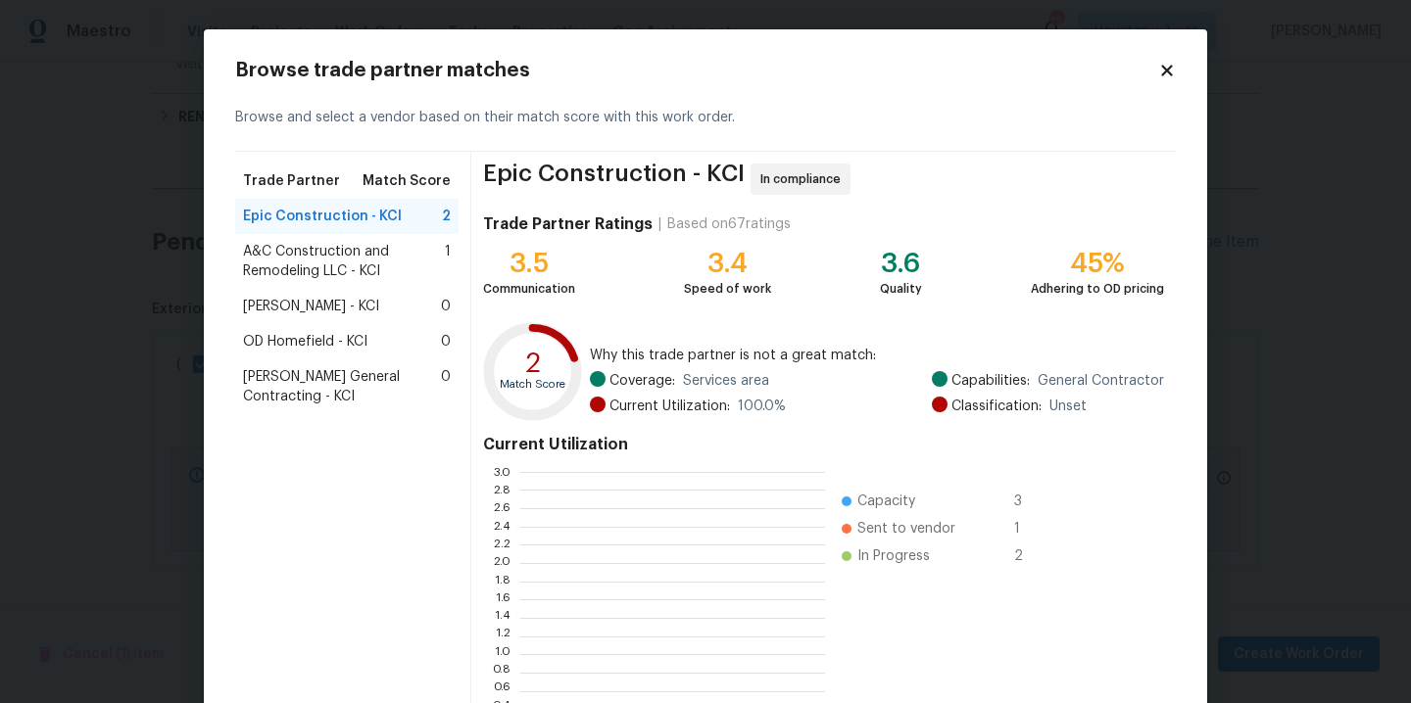
scroll to position [260, 290]
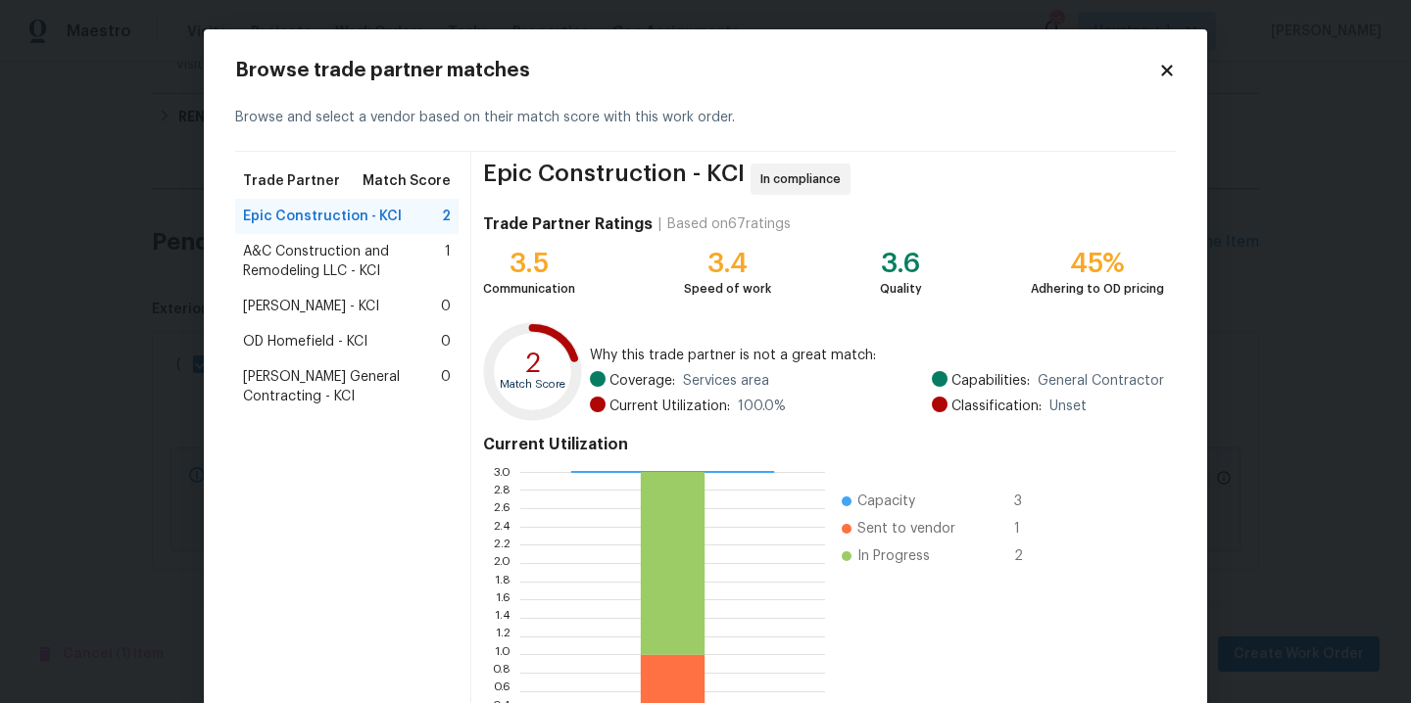
click at [310, 389] on span "[PERSON_NAME] General Contracting - KCI" at bounding box center [342, 386] width 198 height 39
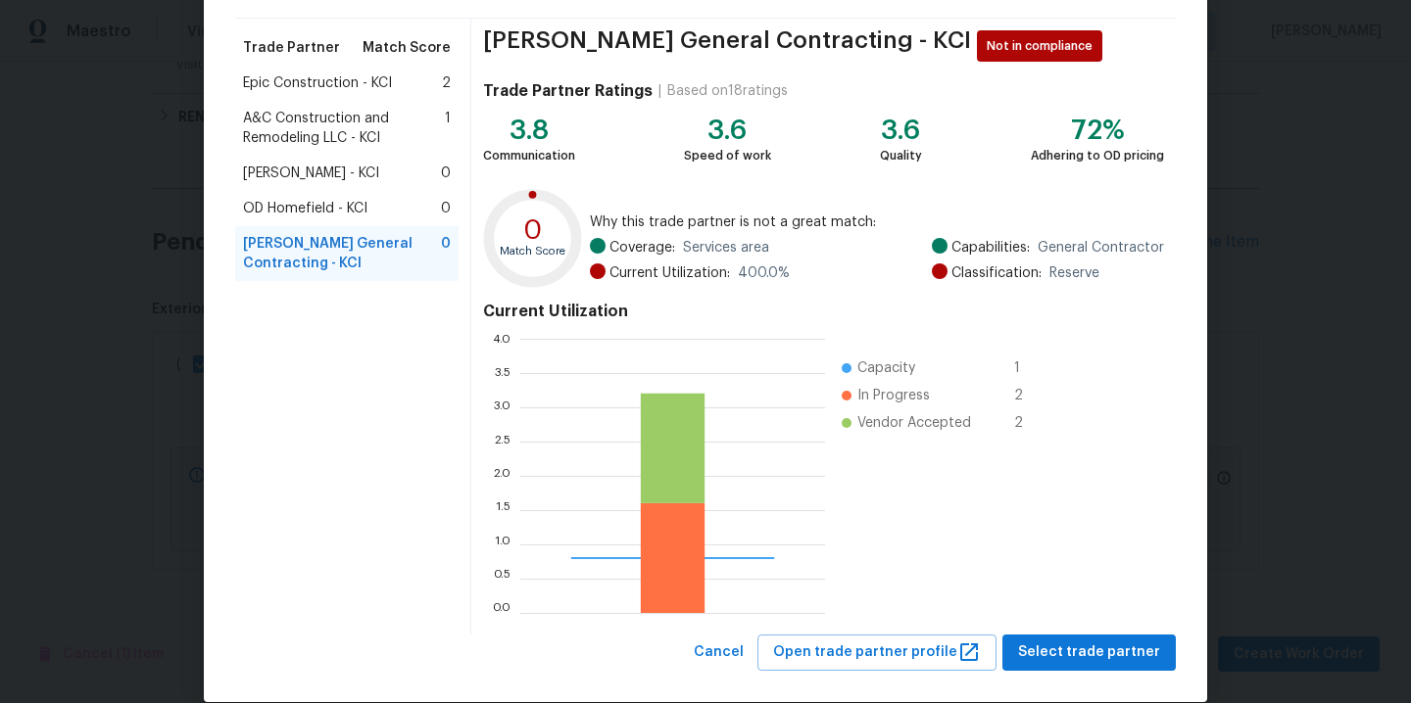
scroll to position [161, 0]
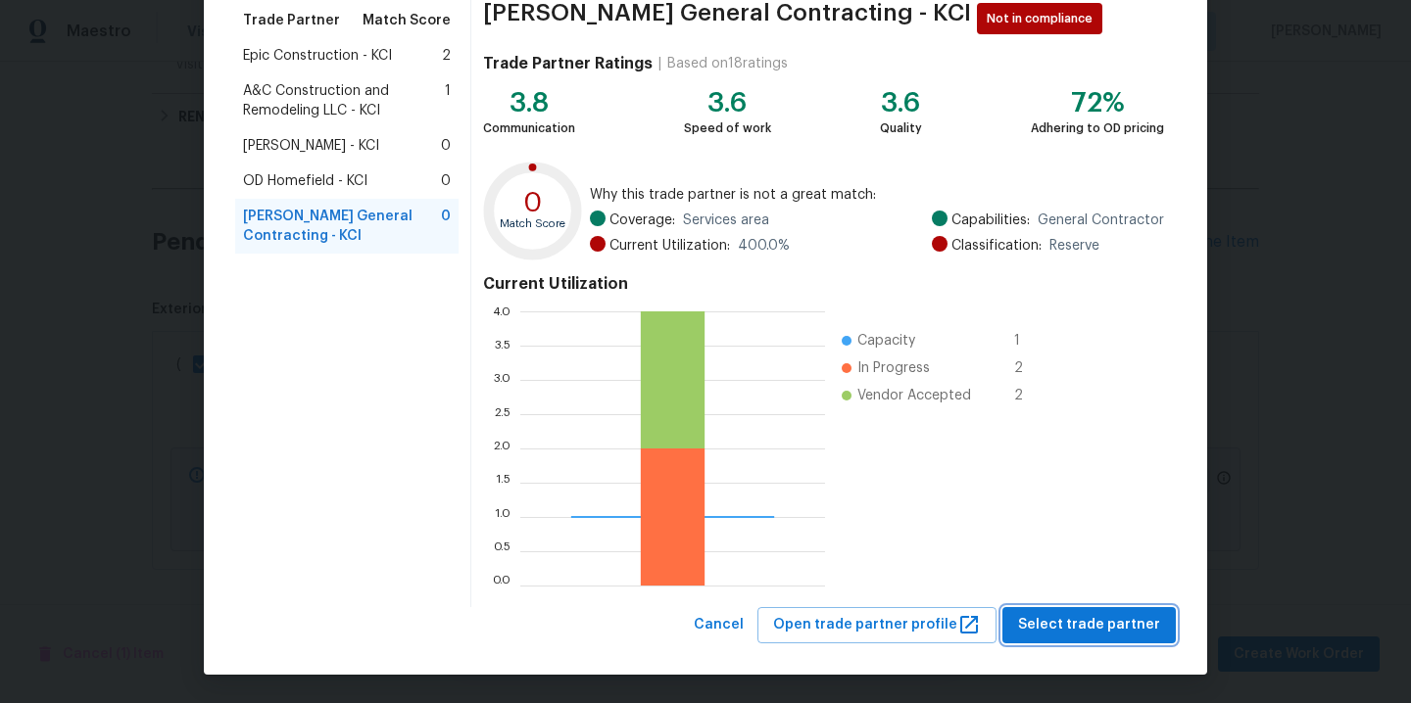
click at [1058, 626] on span "Select trade partner" at bounding box center [1089, 625] width 142 height 24
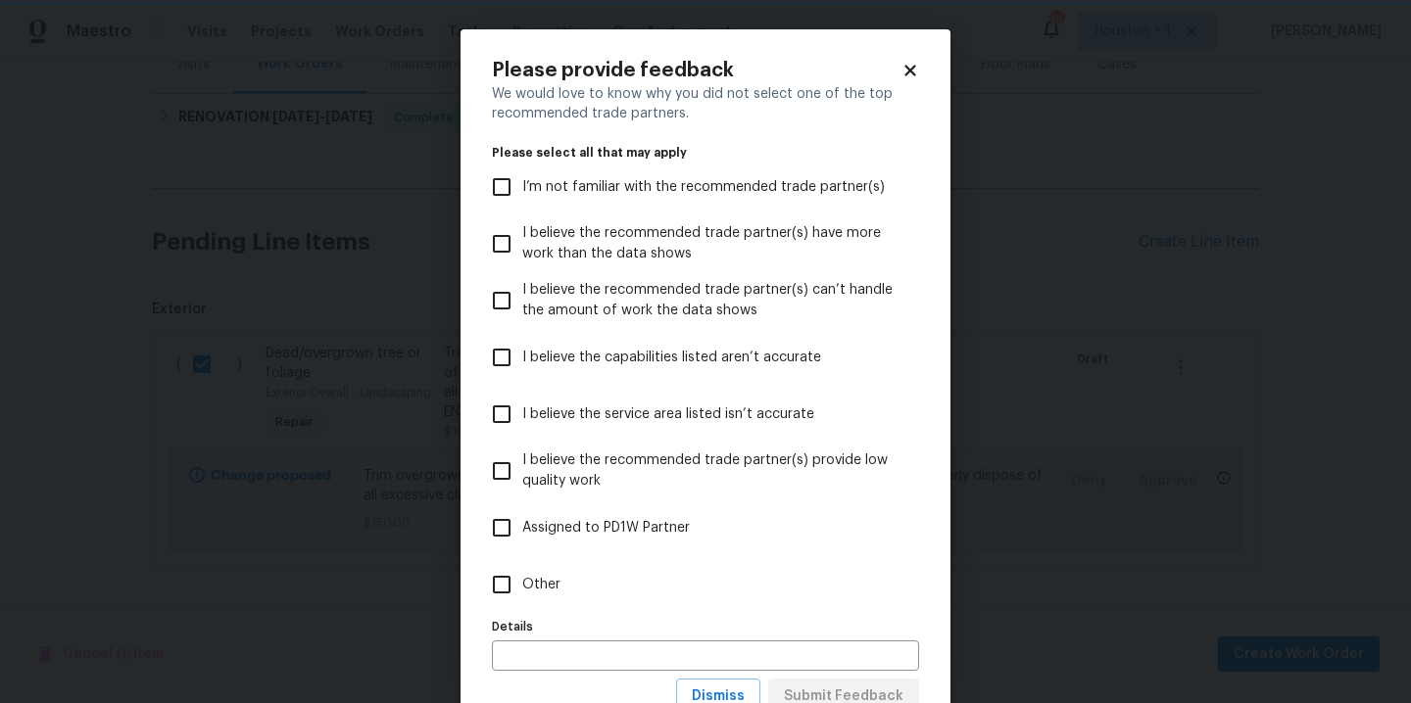
scroll to position [0, 0]
click at [1112, 437] on body "Maestro Visits Projects Work Orders Tasks Properties Geo Assignments 25 Houston…" at bounding box center [705, 351] width 1411 height 703
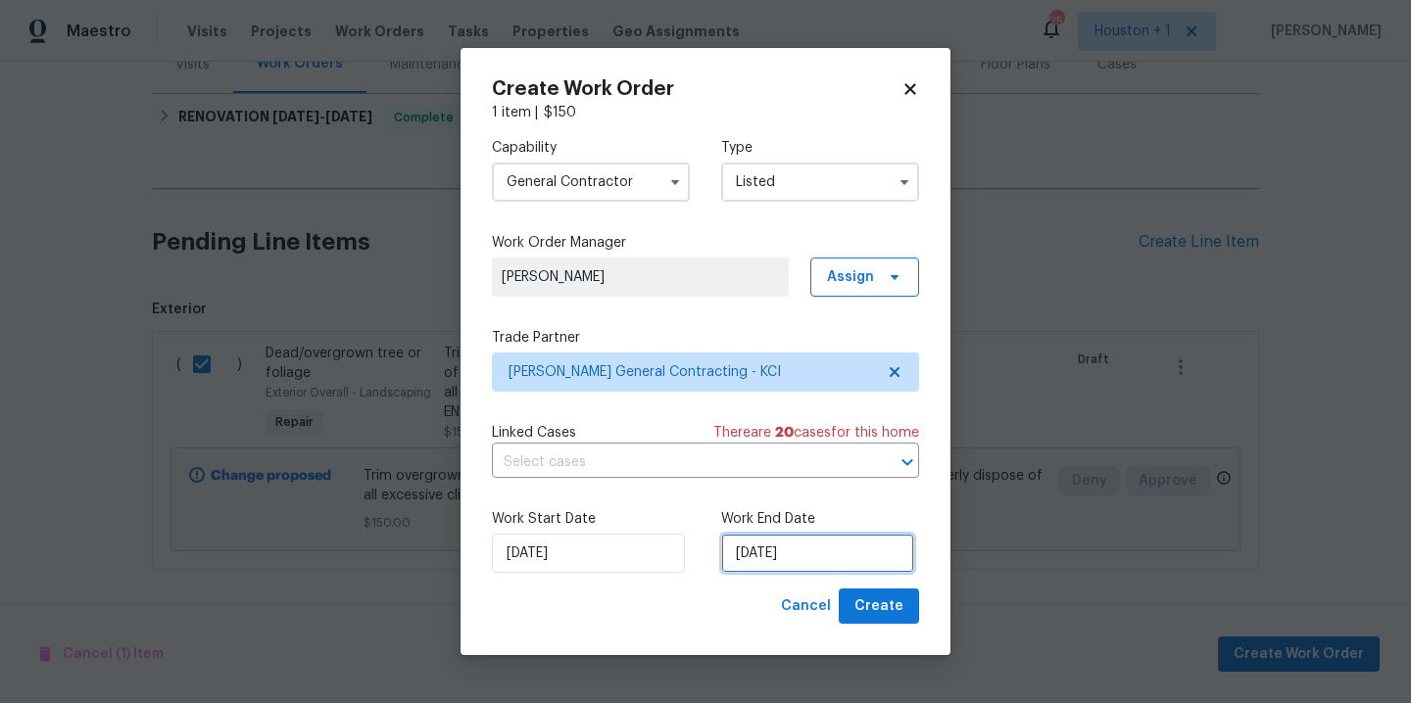
click at [821, 554] on input "[DATE]" at bounding box center [817, 553] width 193 height 39
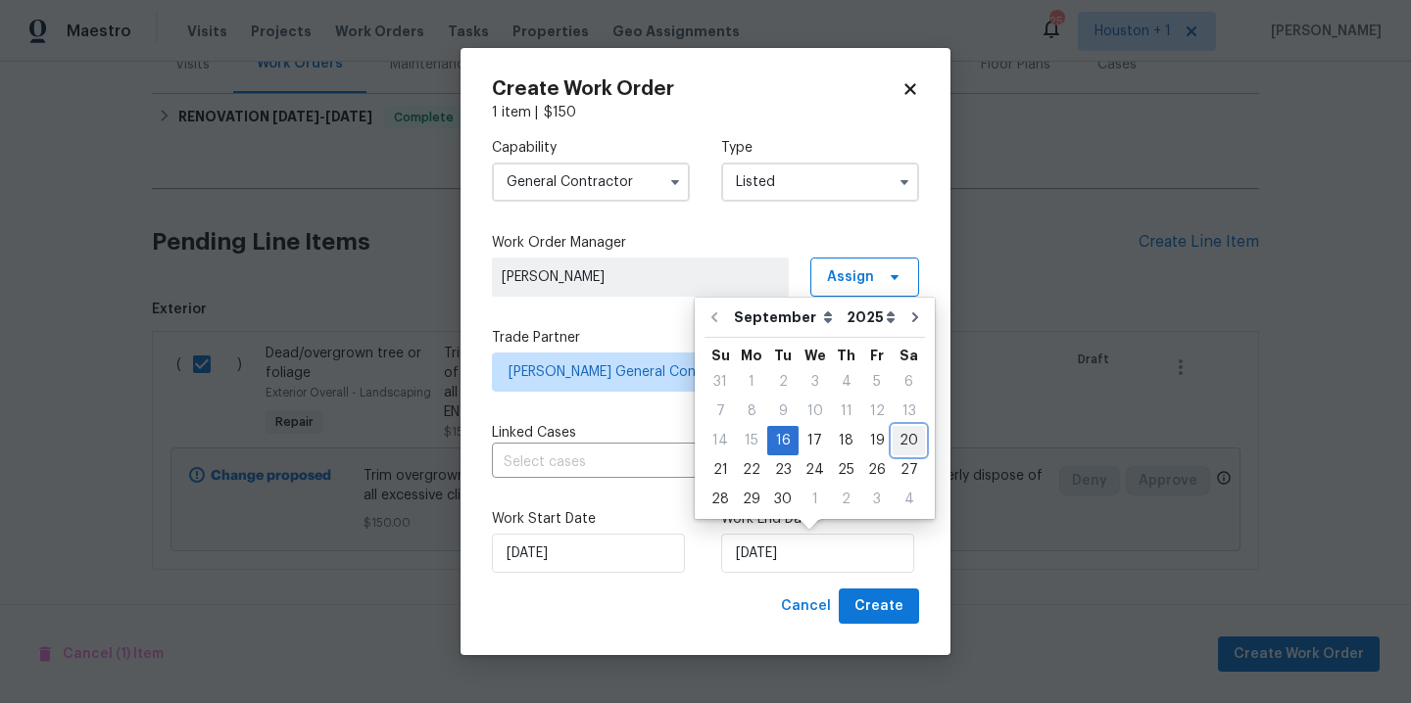
click at [900, 441] on div "20" at bounding box center [909, 440] width 32 height 27
type input "[DATE]"
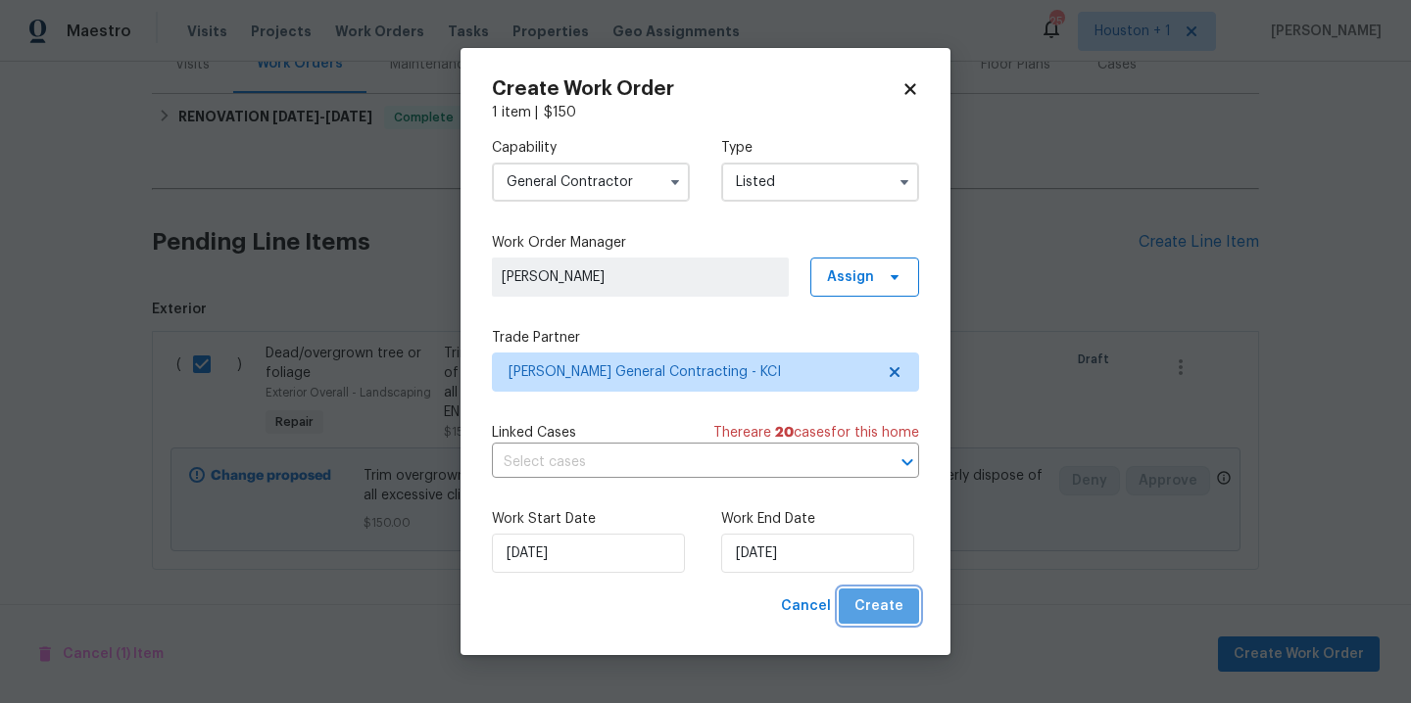
click at [909, 610] on button "Create" at bounding box center [879, 607] width 80 height 36
checkbox input "false"
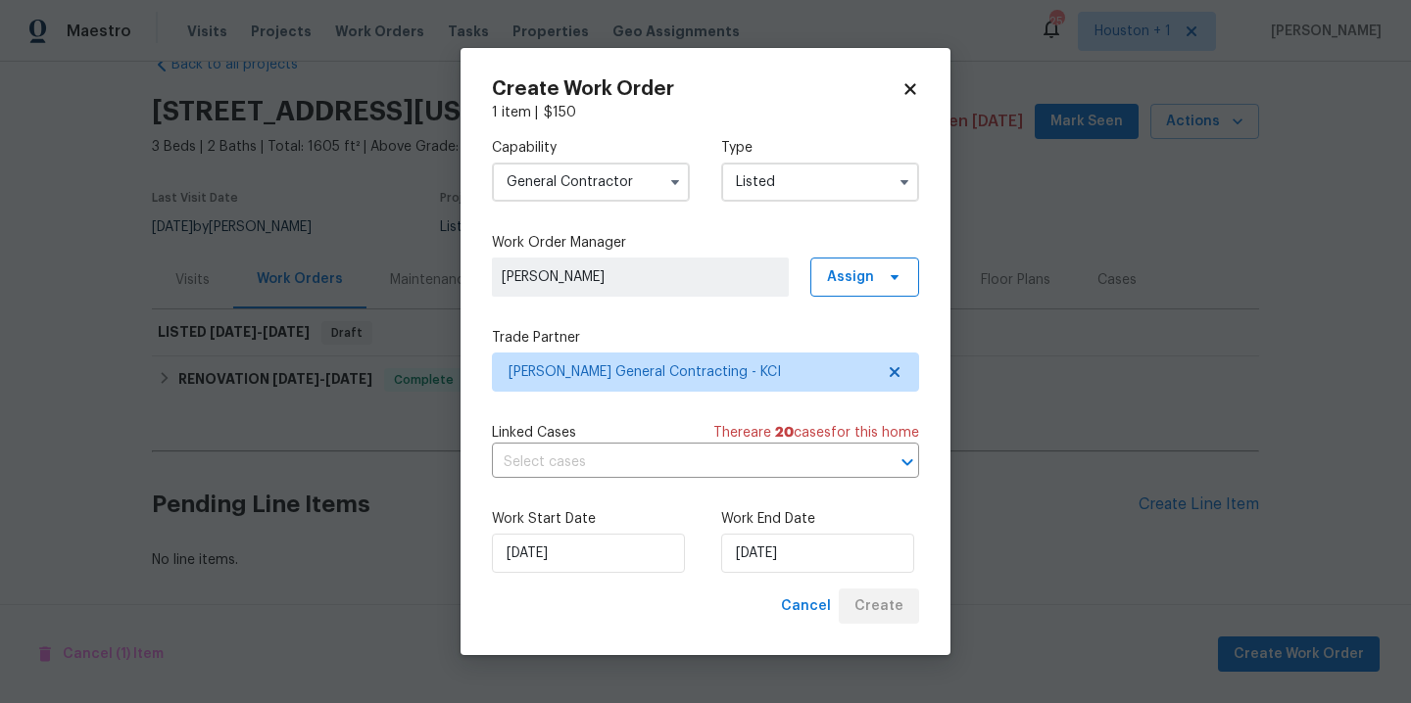
scroll to position [61, 0]
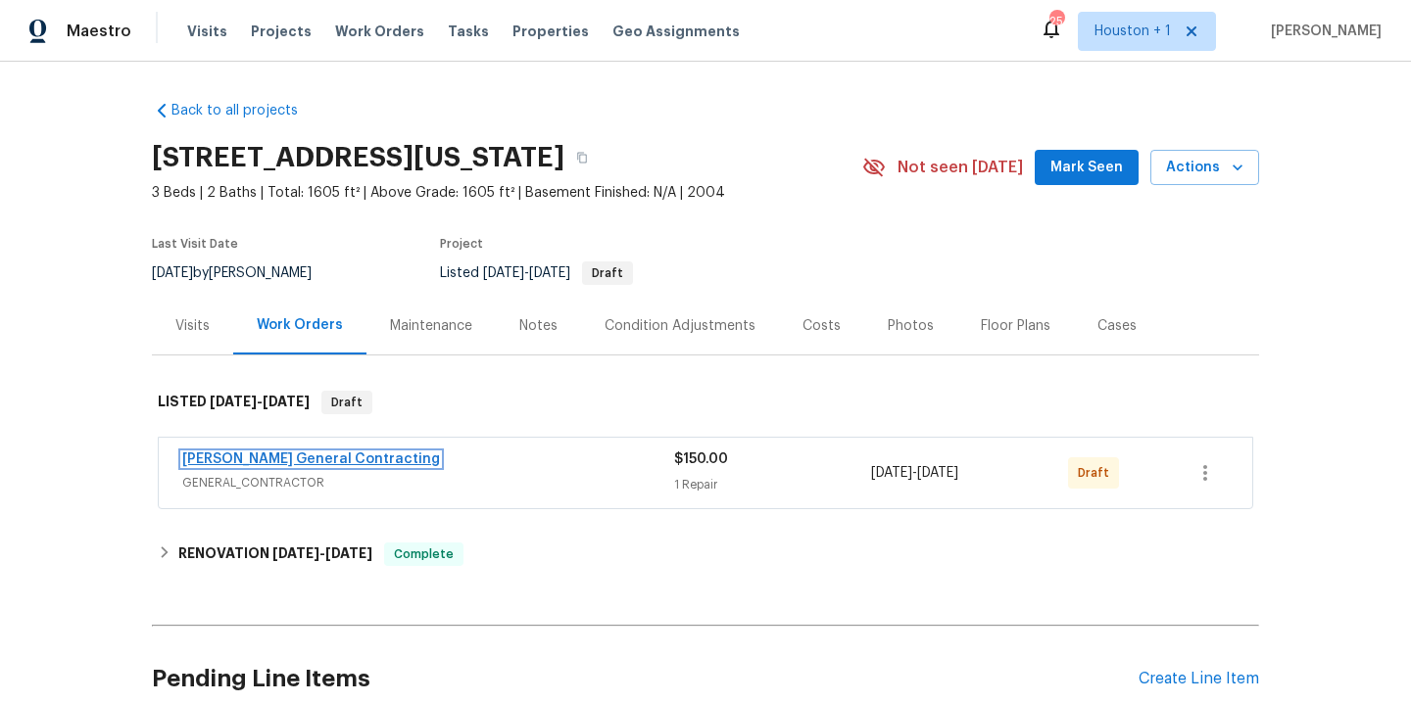
click at [283, 455] on link "[PERSON_NAME] General Contracting" at bounding box center [311, 460] width 258 height 14
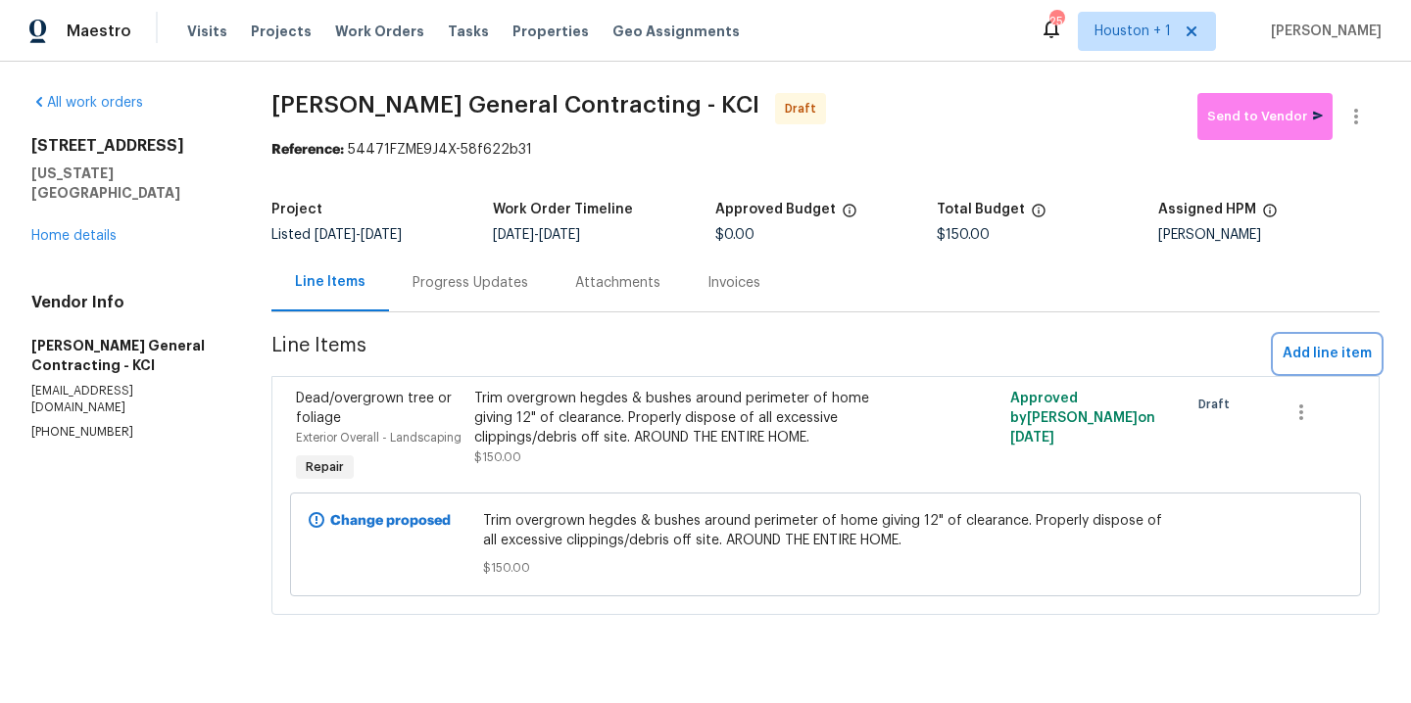
click at [1300, 345] on span "Add line item" at bounding box center [1326, 354] width 89 height 24
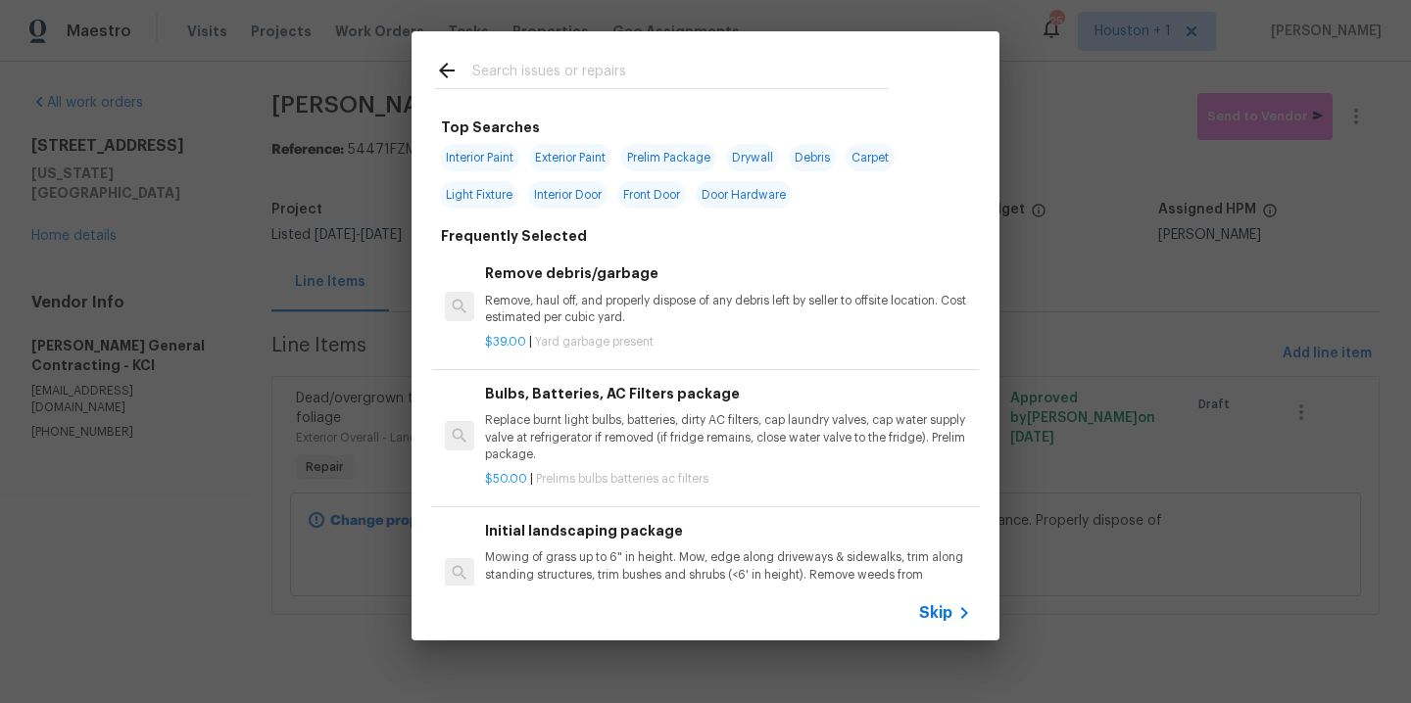
click at [528, 73] on input "text" at bounding box center [679, 73] width 415 height 29
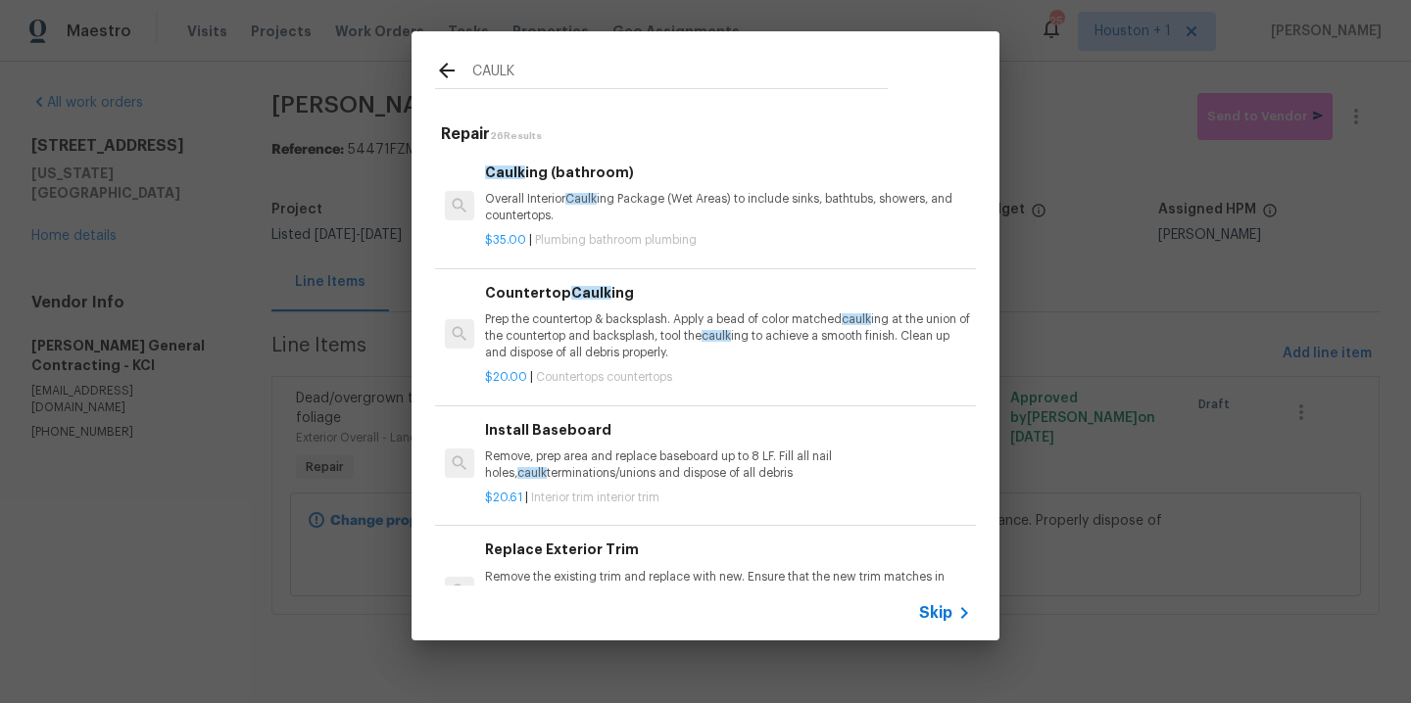
type input "CAULK"
click at [596, 180] on h6 "Caulk ing (bathroom)" at bounding box center [728, 173] width 486 height 22
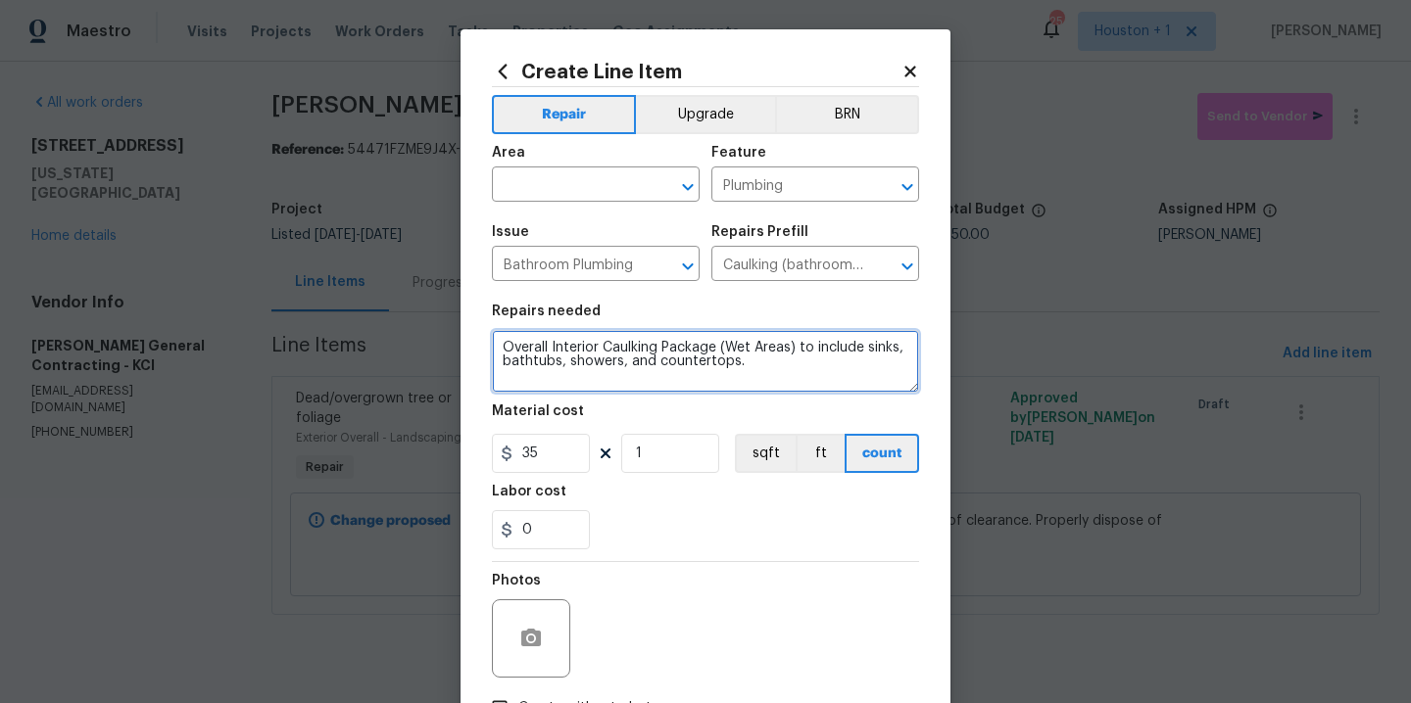
click at [796, 374] on textarea "Overall Interior Caulking Package (Wet Areas) to include sinks, bathtubs, showe…" at bounding box center [705, 361] width 427 height 63
click at [802, 368] on textarea "Overall Interior Caulking Package (Wet Areas) to include sinks, bathtubs, showe…" at bounding box center [705, 361] width 427 height 63
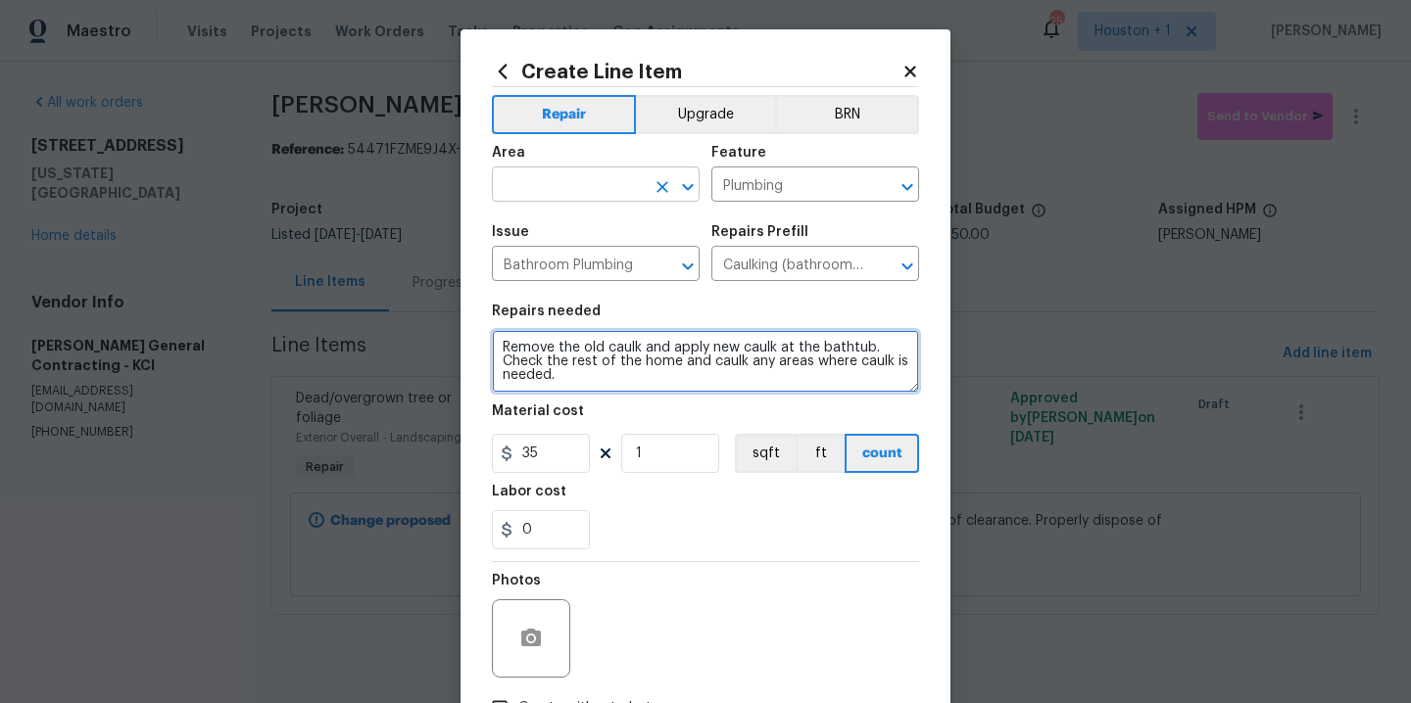
type textarea "Remove the old caulk and apply new caulk at the bathtub. Check the rest of the …"
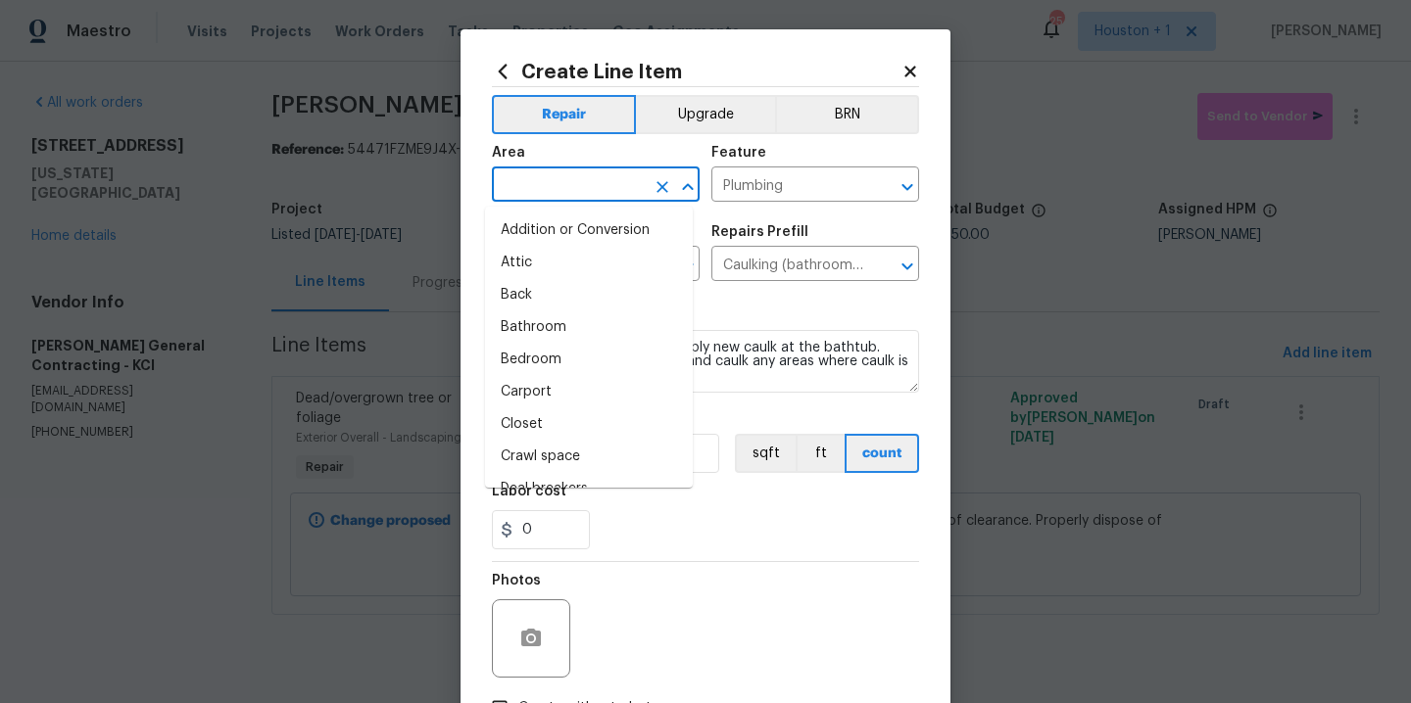
click at [523, 175] on input "text" at bounding box center [568, 186] width 153 height 30
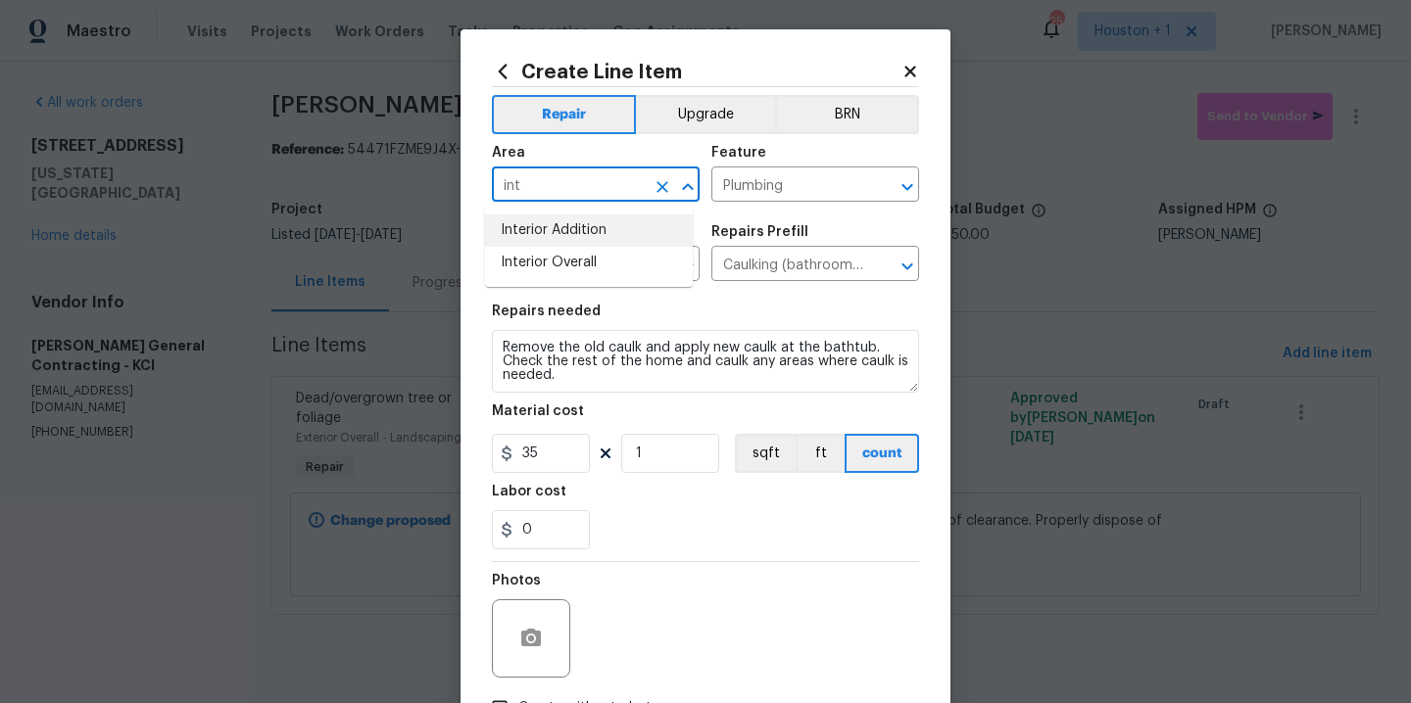
click at [551, 263] on li "Interior Overall" at bounding box center [589, 263] width 208 height 32
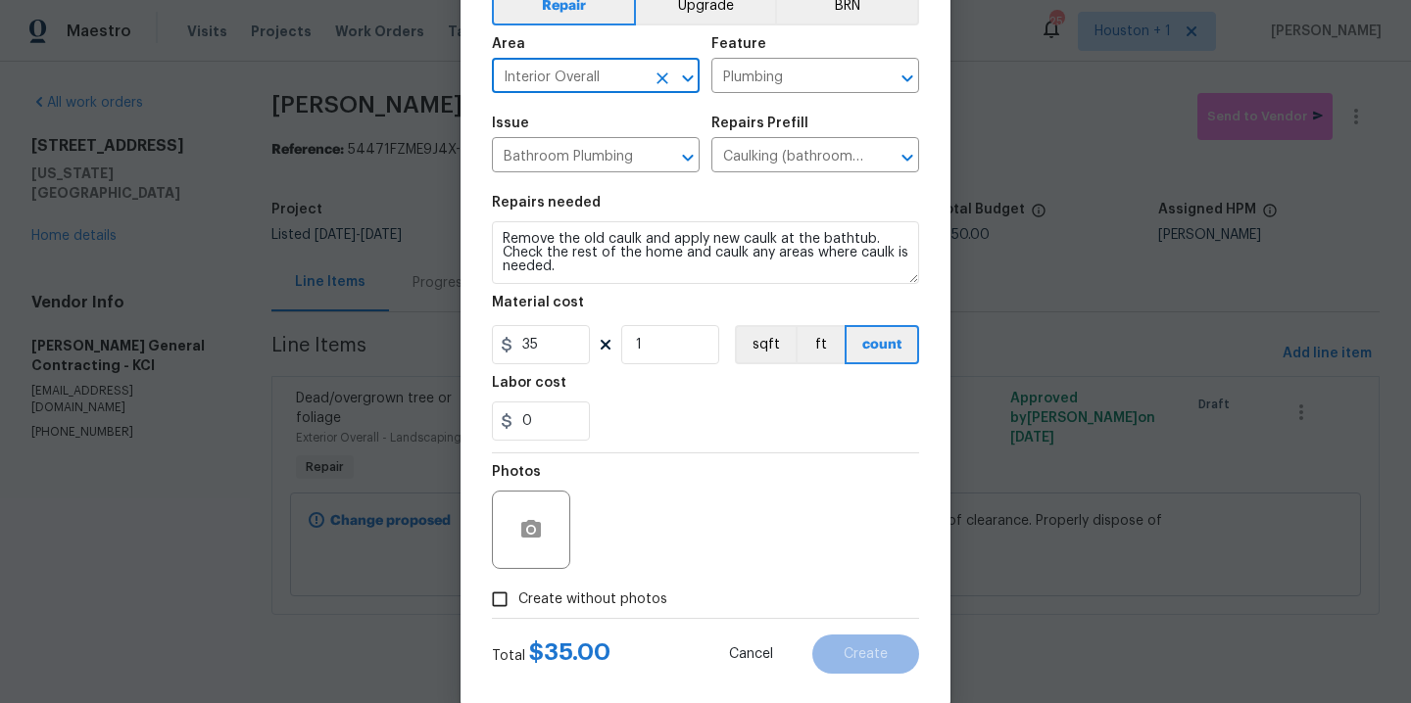
scroll to position [141, 0]
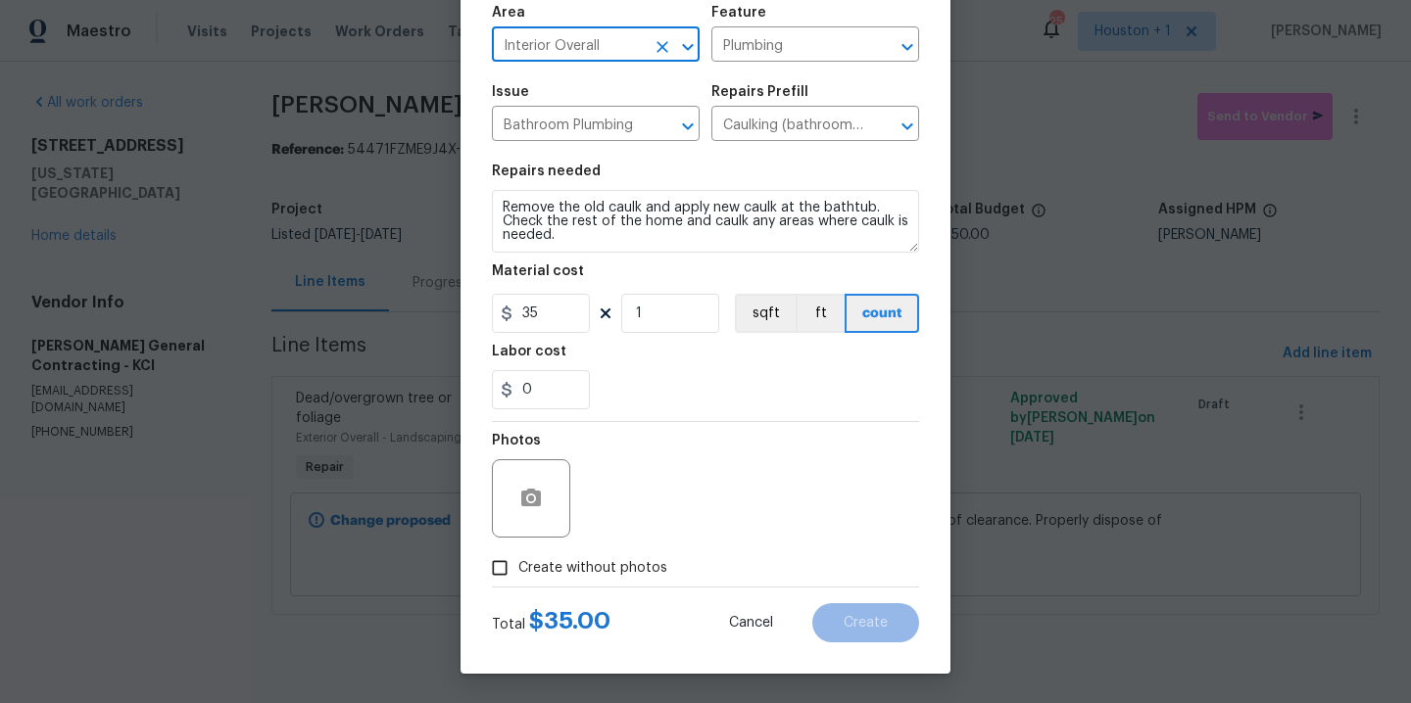
type input "Interior Overall"
click at [610, 560] on span "Create without photos" at bounding box center [592, 568] width 149 height 21
click at [518, 560] on input "Create without photos" at bounding box center [499, 568] width 37 height 37
checkbox input "true"
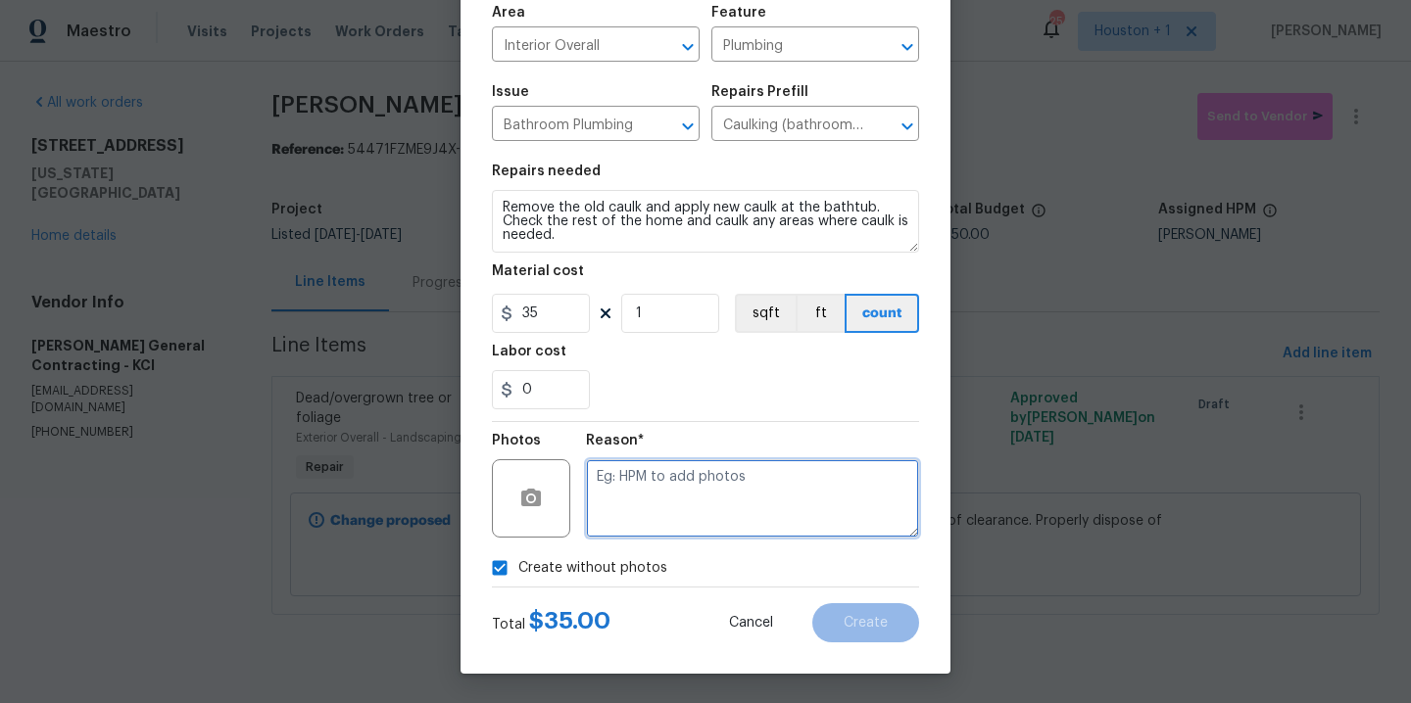
click at [752, 507] on textarea at bounding box center [752, 498] width 333 height 78
type textarea "."
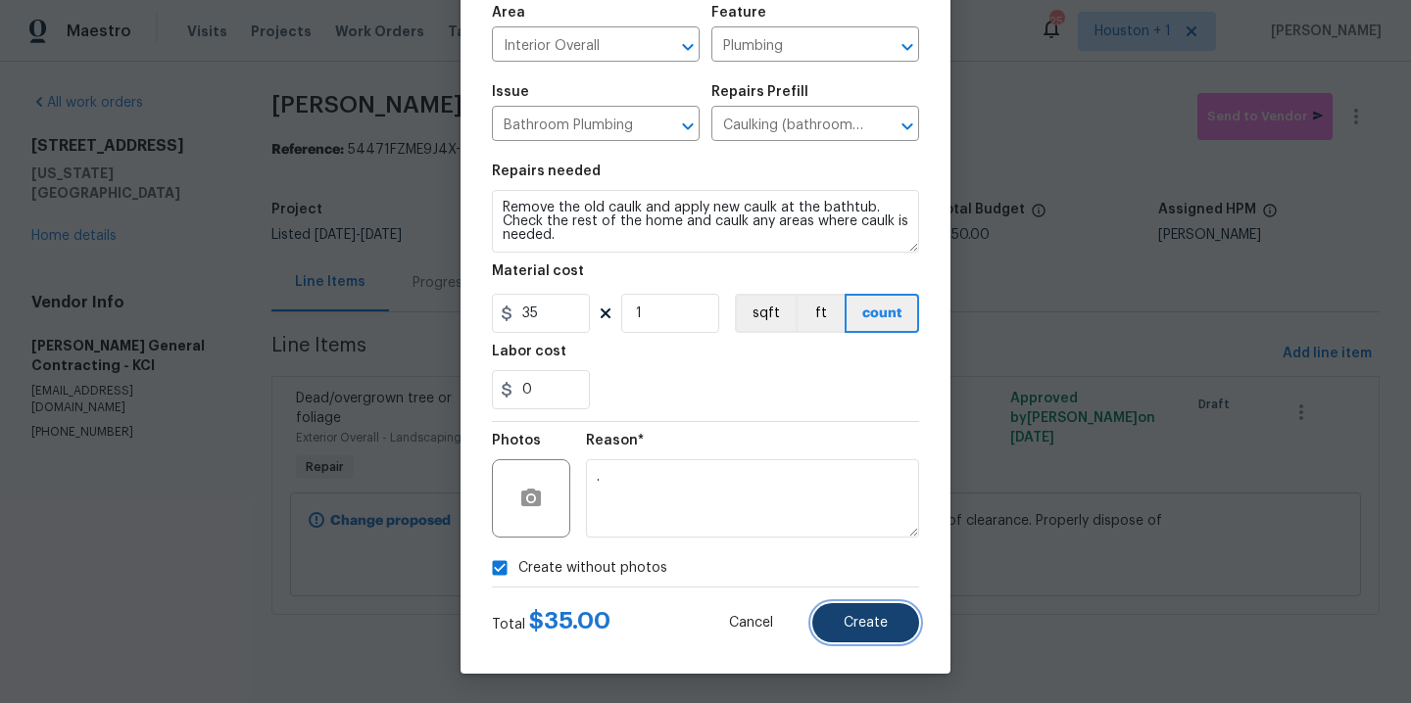
click at [865, 621] on span "Create" at bounding box center [866, 623] width 44 height 15
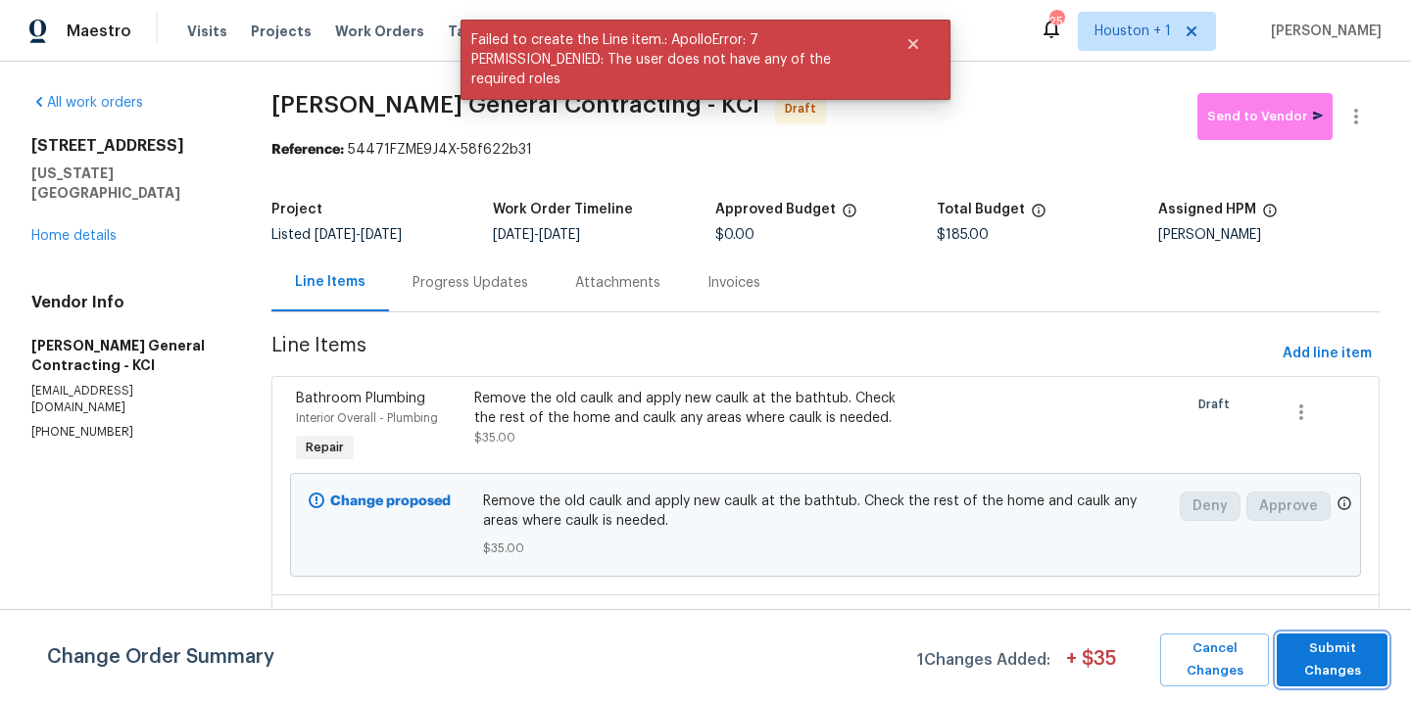
click at [1346, 674] on span "Submit Changes" at bounding box center [1331, 660] width 91 height 45
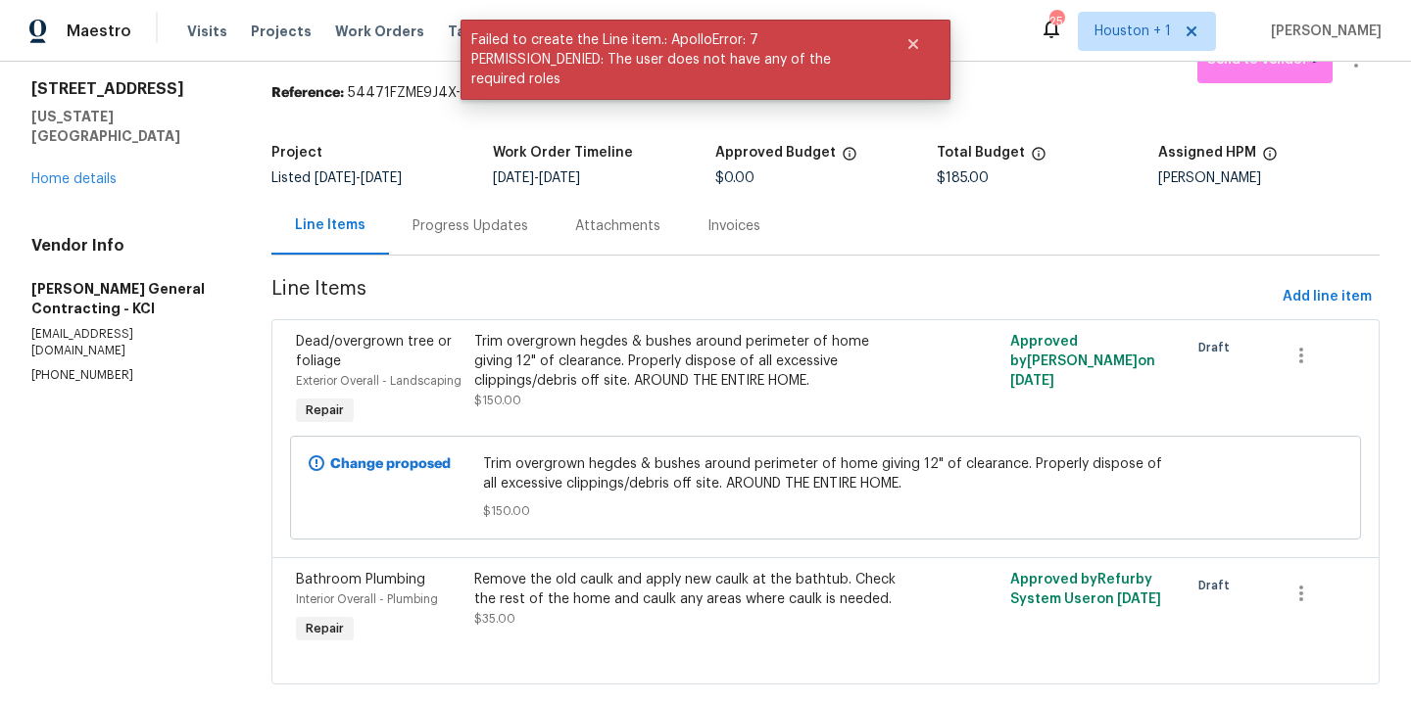
scroll to position [0, 0]
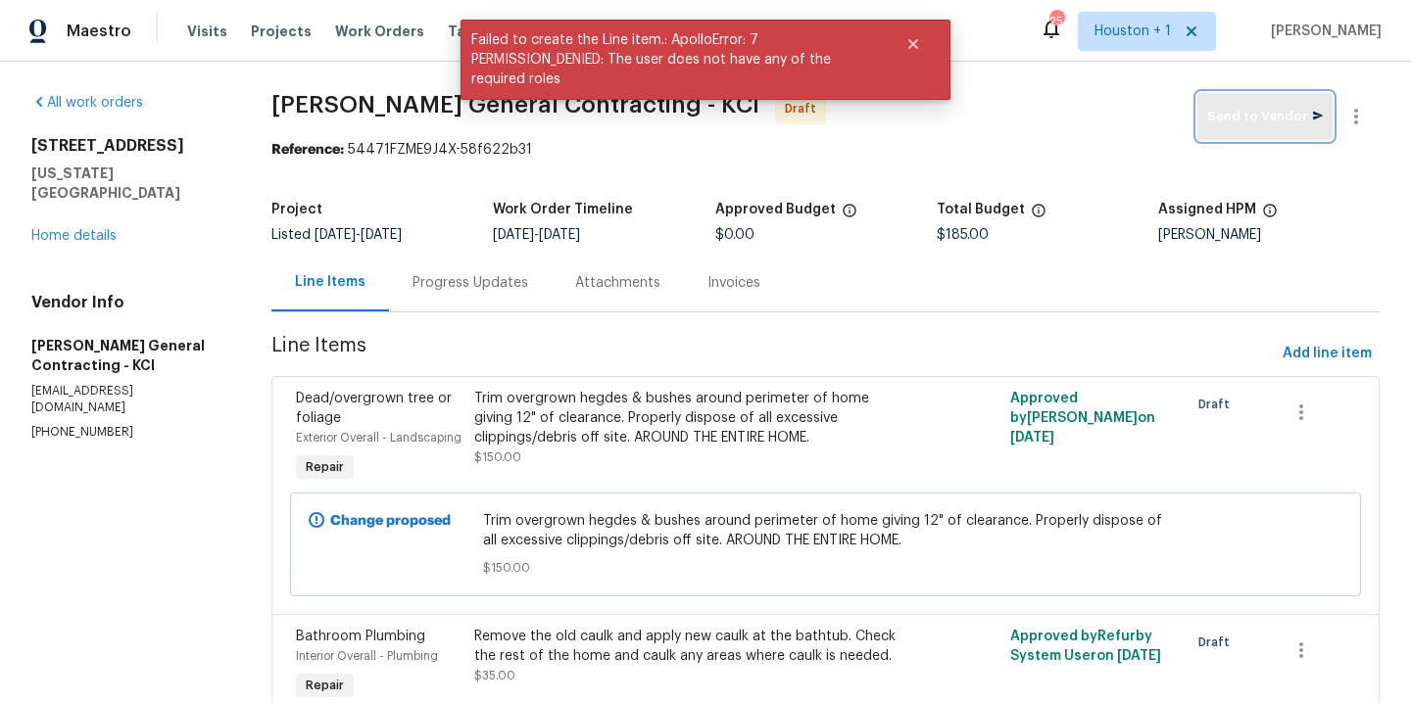
click at [1258, 118] on span "Send to Vendor" at bounding box center [1265, 117] width 116 height 23
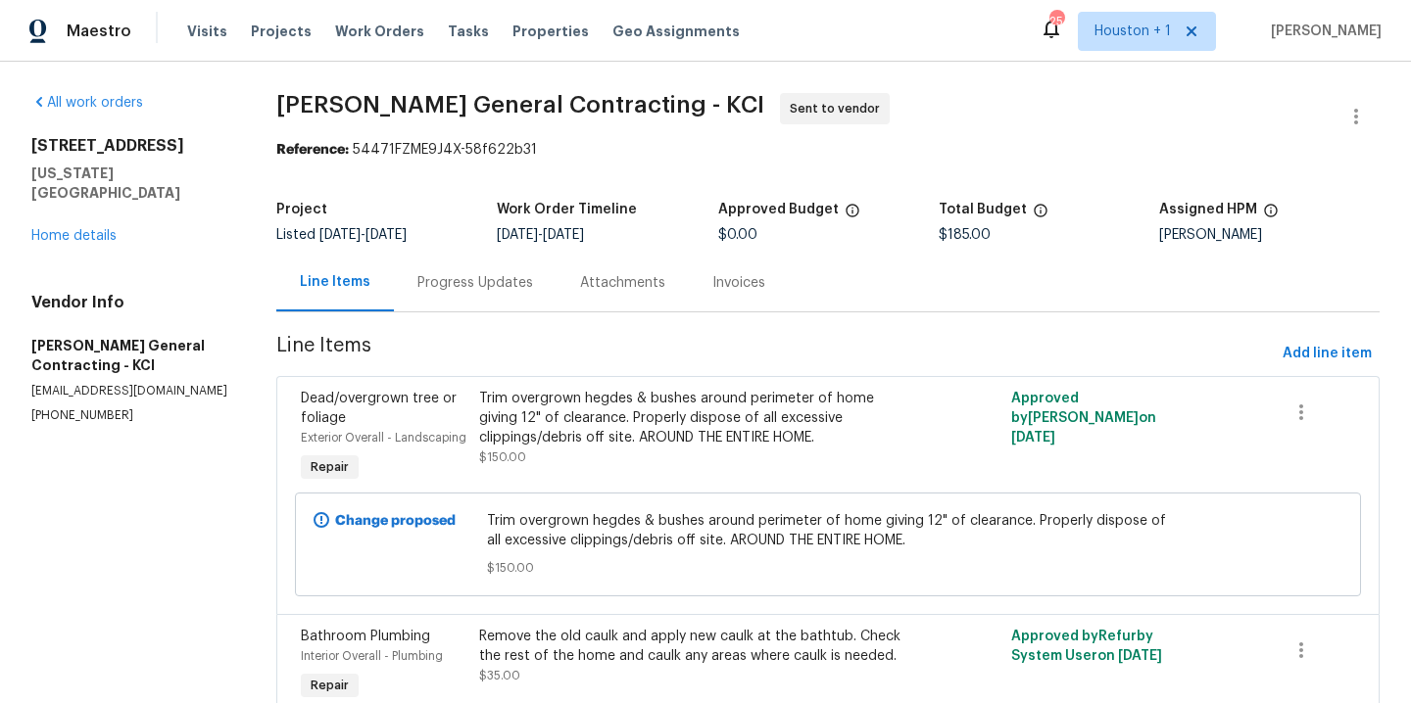
click at [498, 290] on div "Progress Updates" at bounding box center [475, 283] width 116 height 20
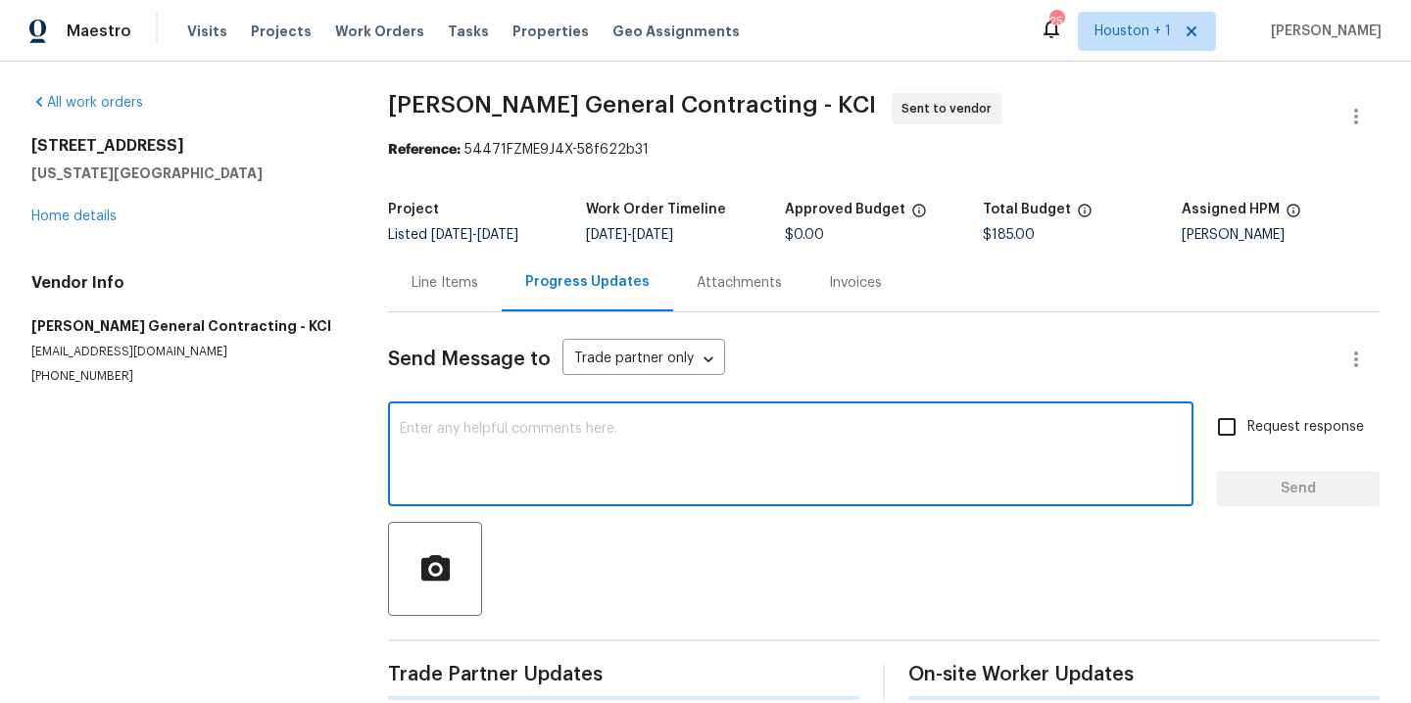
click at [784, 487] on textarea at bounding box center [791, 456] width 782 height 69
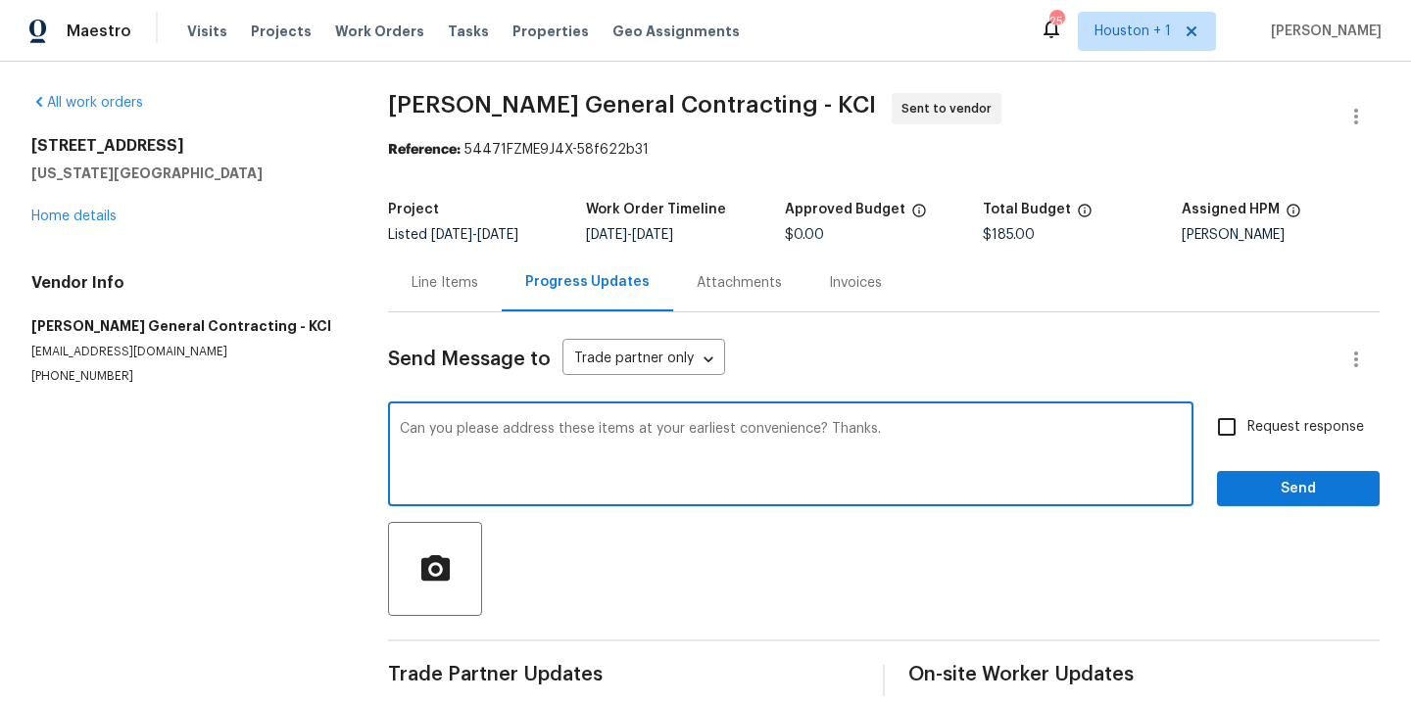
type textarea "Can you please address these items at your earliest convenience? Thanks."
click at [1212, 436] on input "Request response" at bounding box center [1226, 427] width 41 height 41
checkbox input "true"
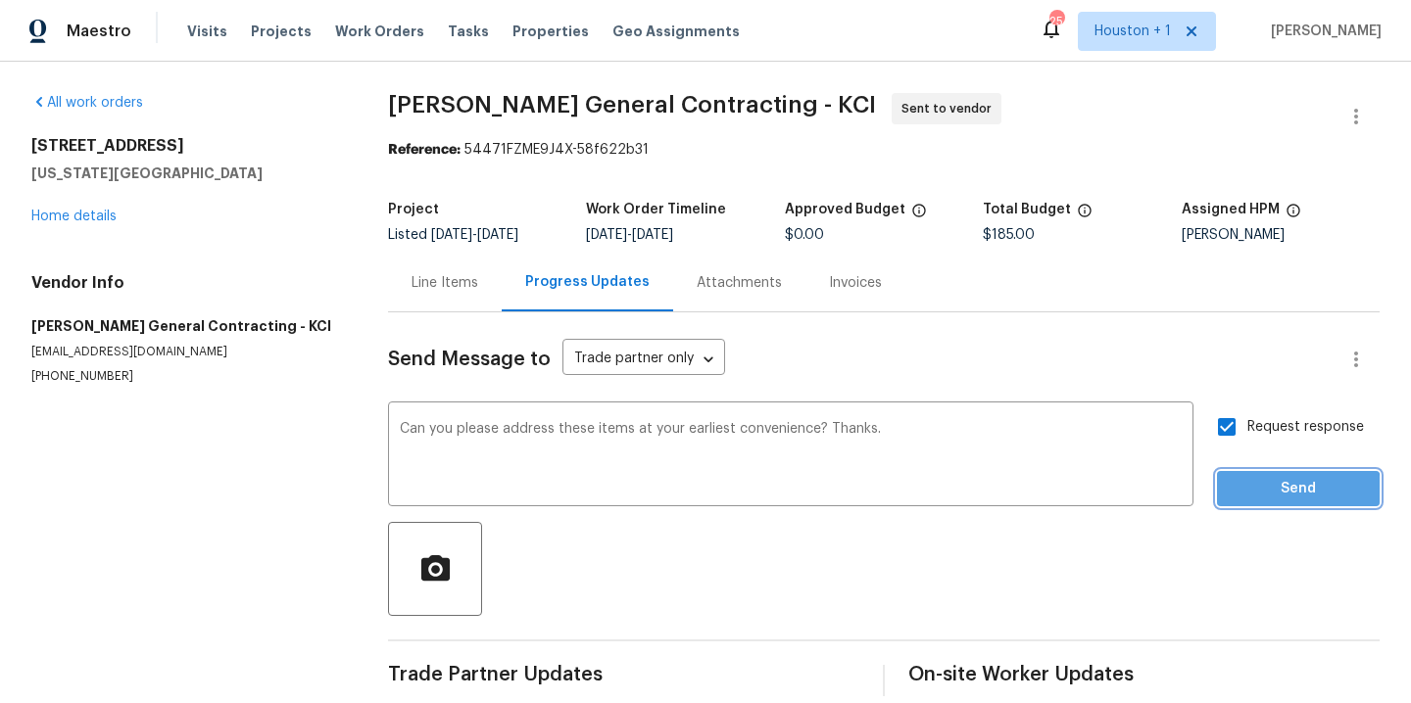
click at [1257, 492] on span "Send" at bounding box center [1297, 489] width 131 height 24
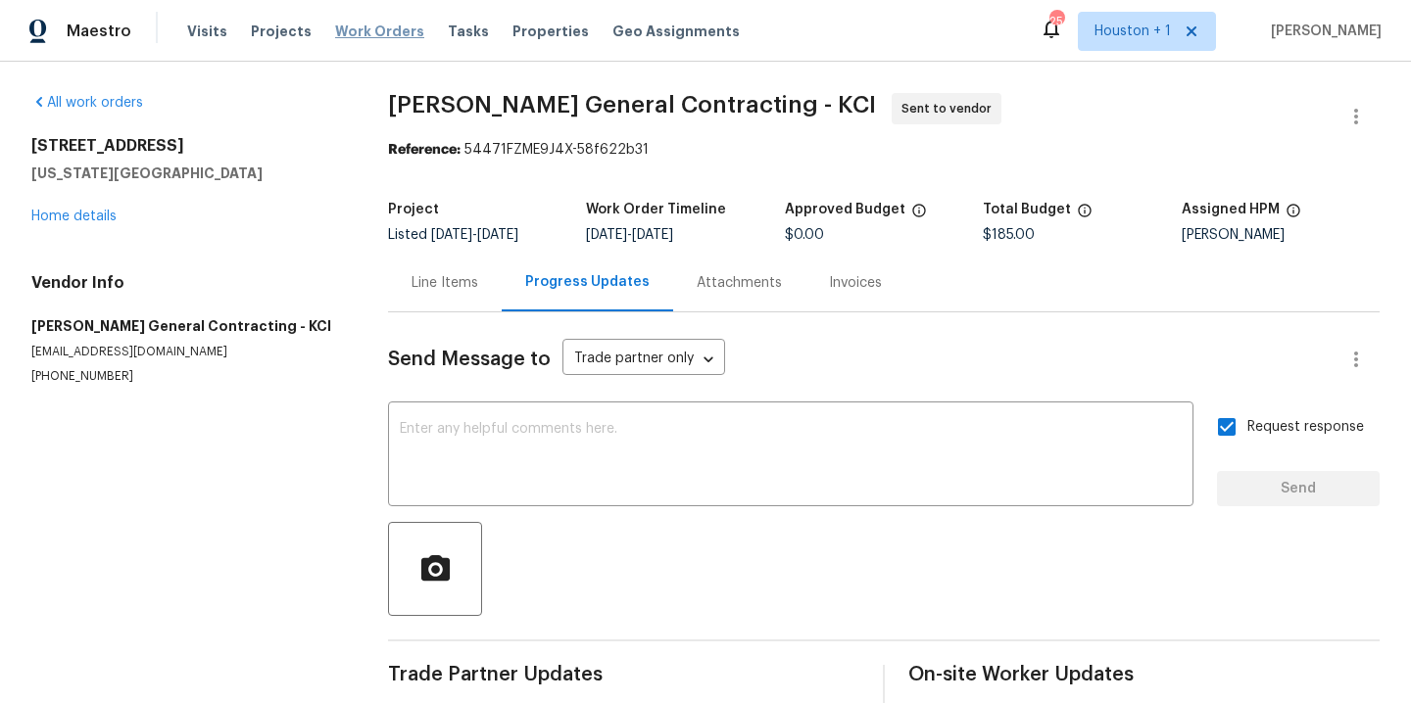
click at [368, 34] on span "Work Orders" at bounding box center [379, 32] width 89 height 20
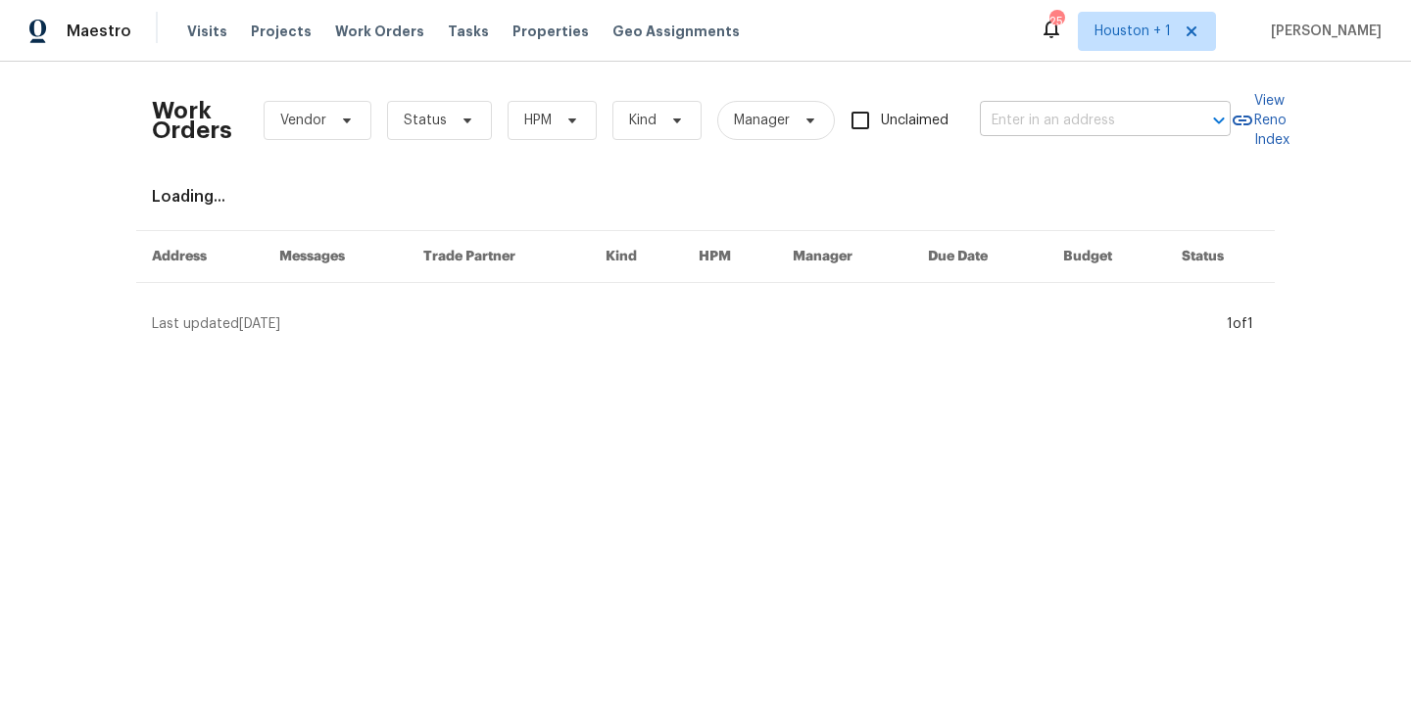
click at [1093, 120] on input "text" at bounding box center [1078, 121] width 196 height 30
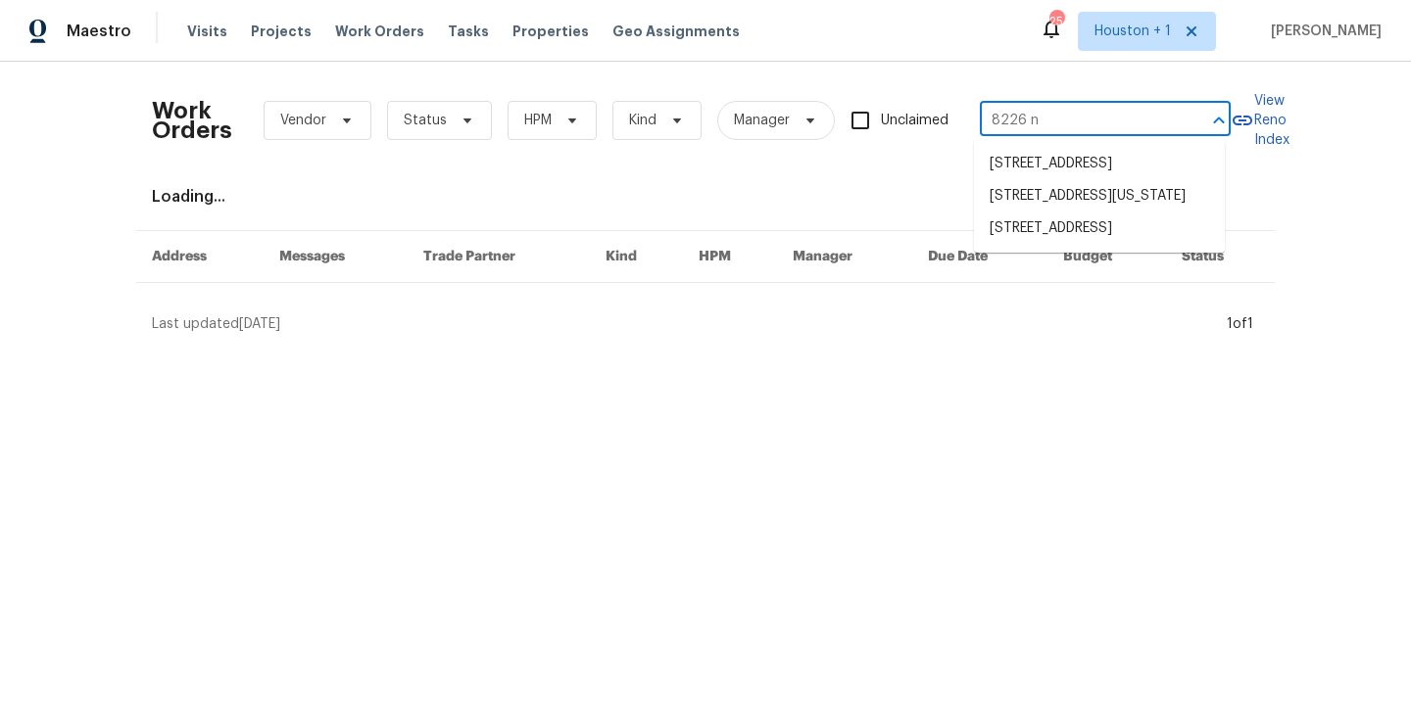
type input "8226 nw"
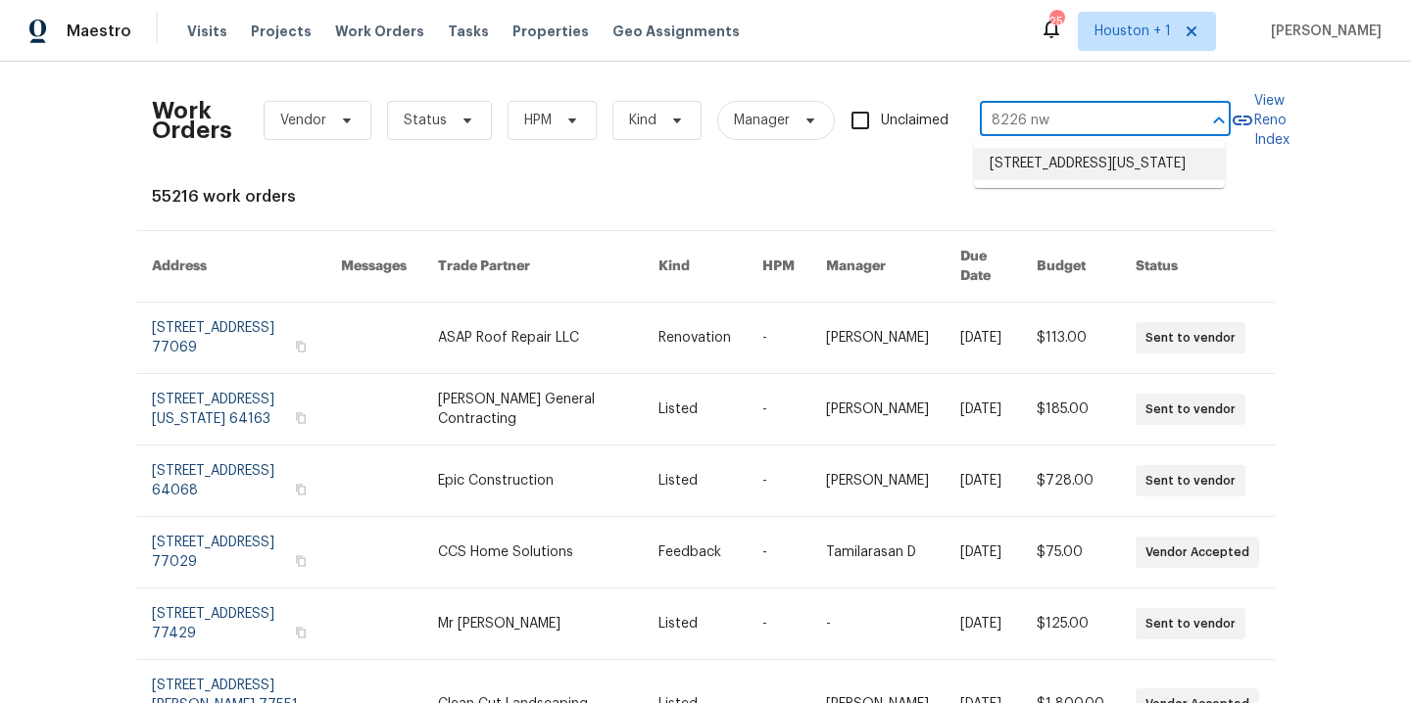
click at [1126, 169] on li "[STREET_ADDRESS][US_STATE]" at bounding box center [1099, 164] width 251 height 32
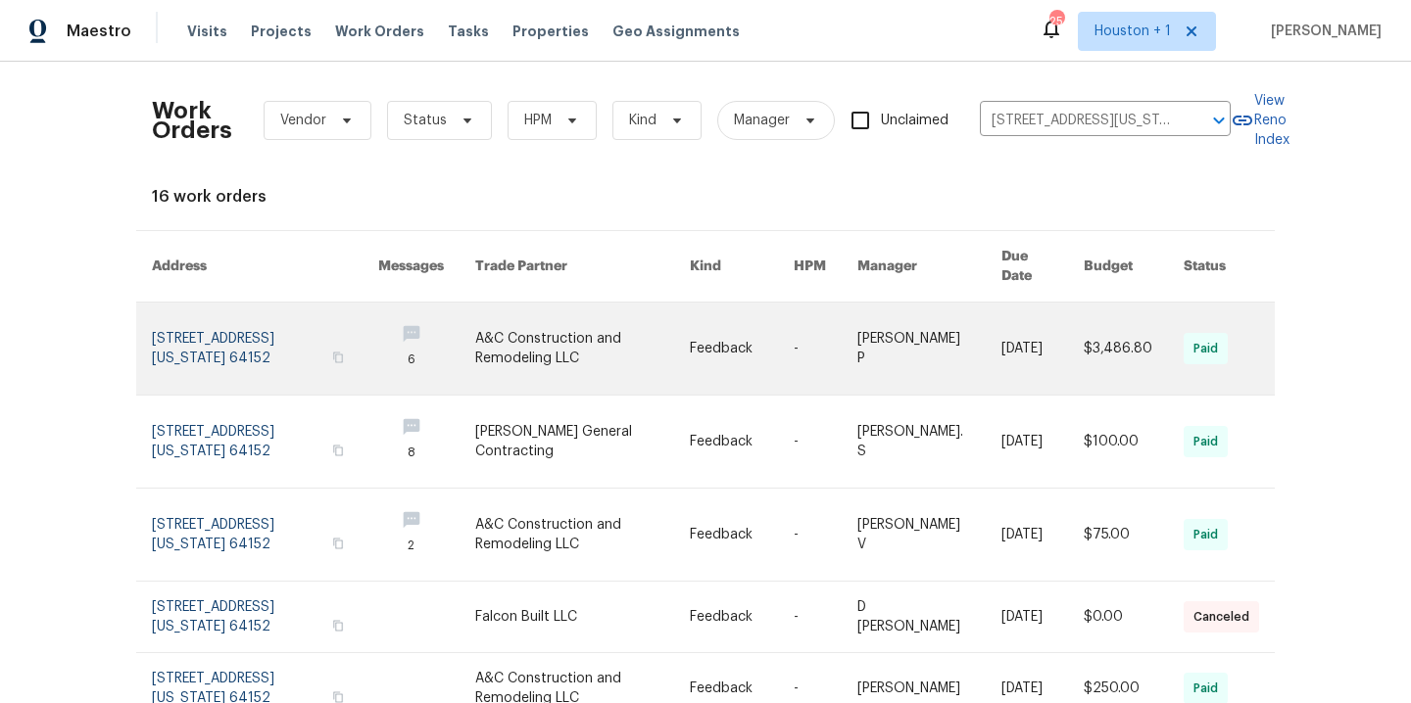
click at [546, 341] on link at bounding box center [582, 349] width 215 height 92
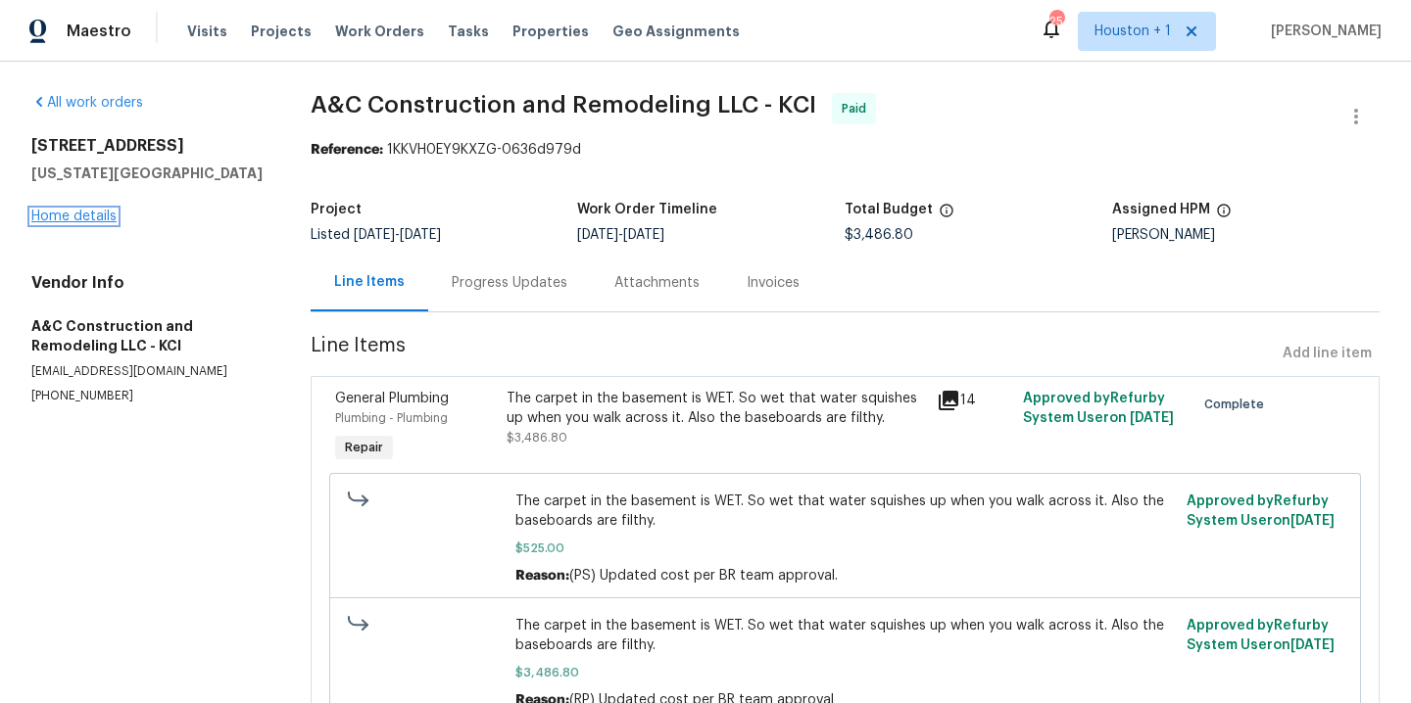
click at [50, 210] on link "Home details" at bounding box center [73, 217] width 85 height 14
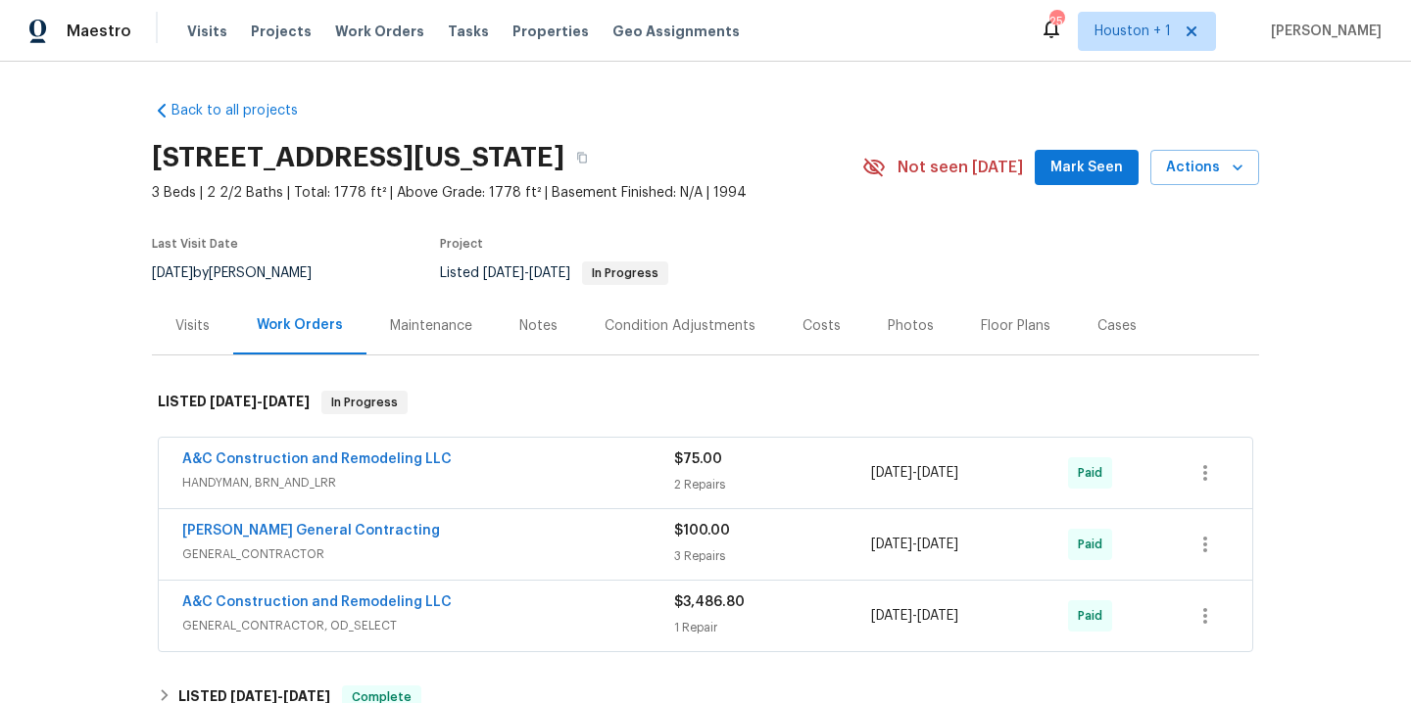
click at [393, 327] on div "Maintenance" at bounding box center [431, 326] width 82 height 20
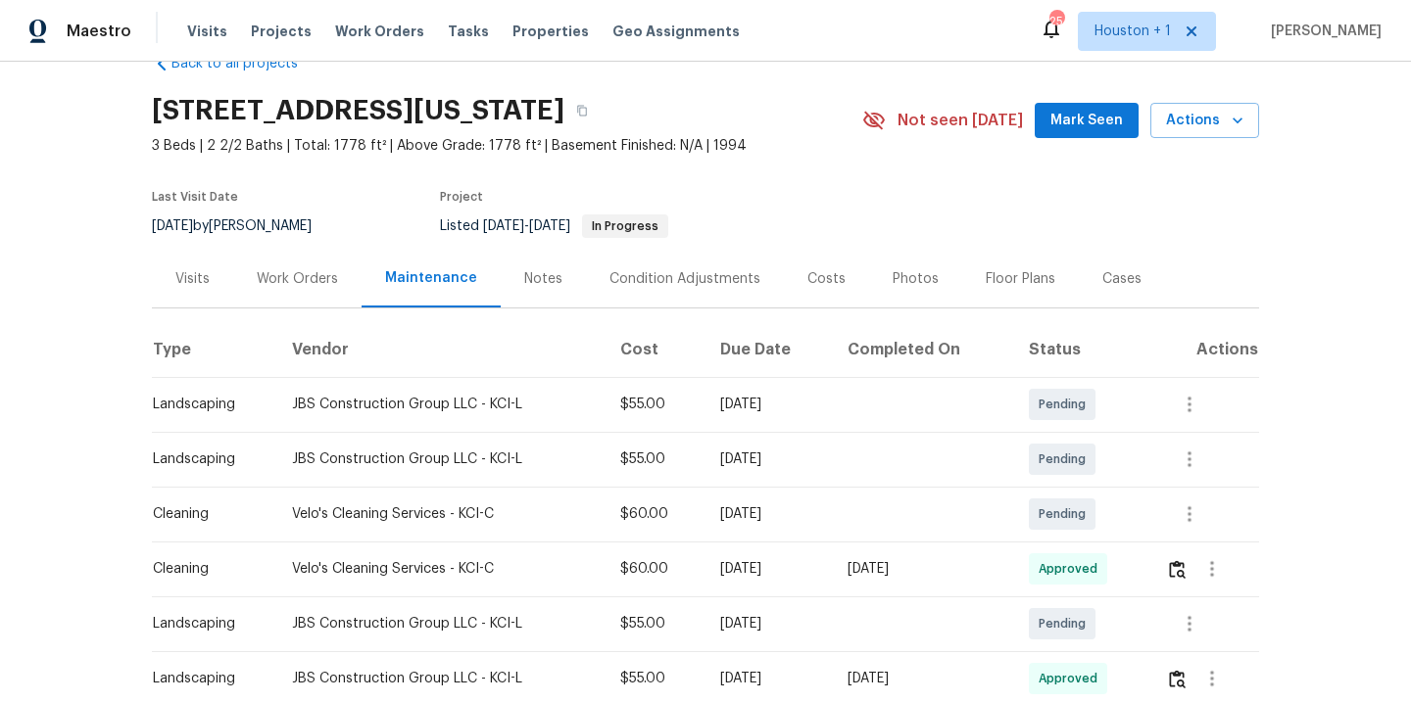
scroll to position [69, 0]
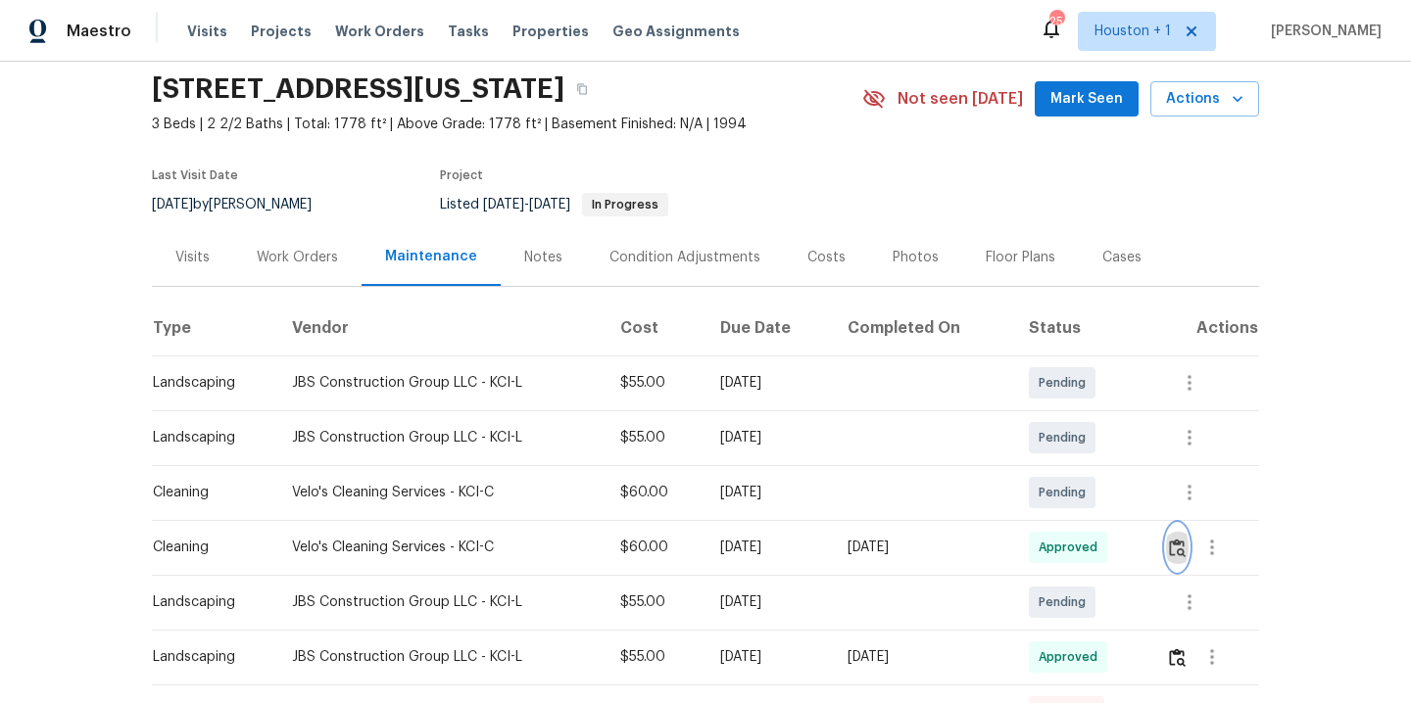
click at [1172, 550] on img "button" at bounding box center [1177, 548] width 17 height 19
click at [588, 90] on icon "button" at bounding box center [582, 89] width 12 height 12
click at [524, 260] on div "Notes" at bounding box center [543, 258] width 38 height 20
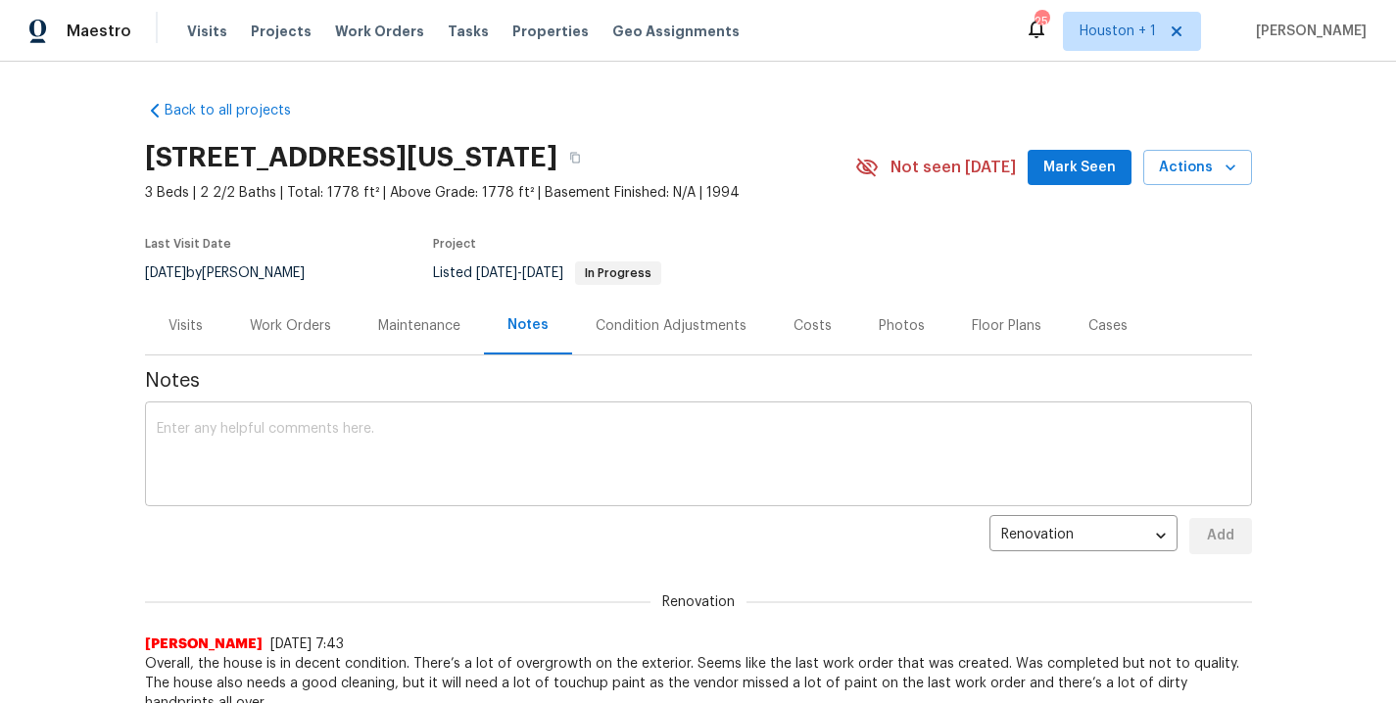
click at [493, 411] on div "x ​" at bounding box center [698, 457] width 1107 height 100
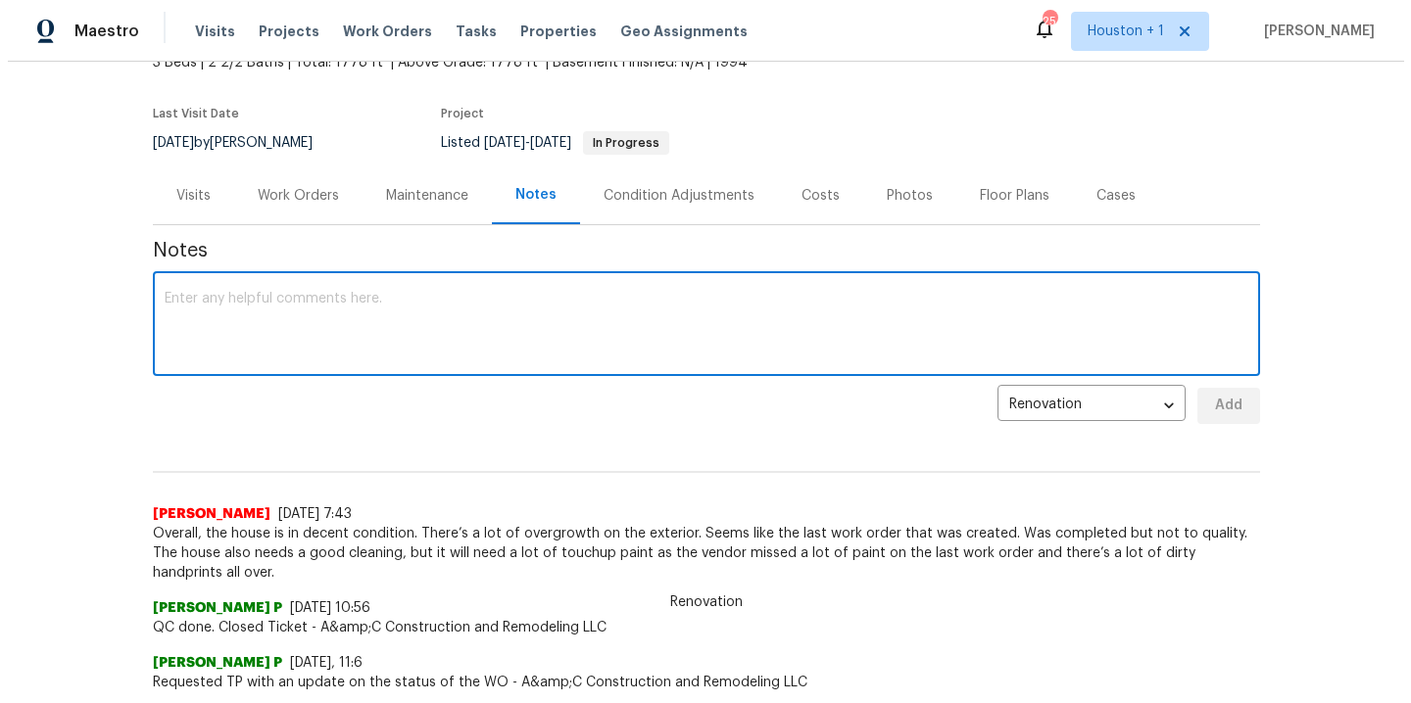
scroll to position [130, 0]
click at [427, 307] on textarea at bounding box center [699, 326] width 1084 height 69
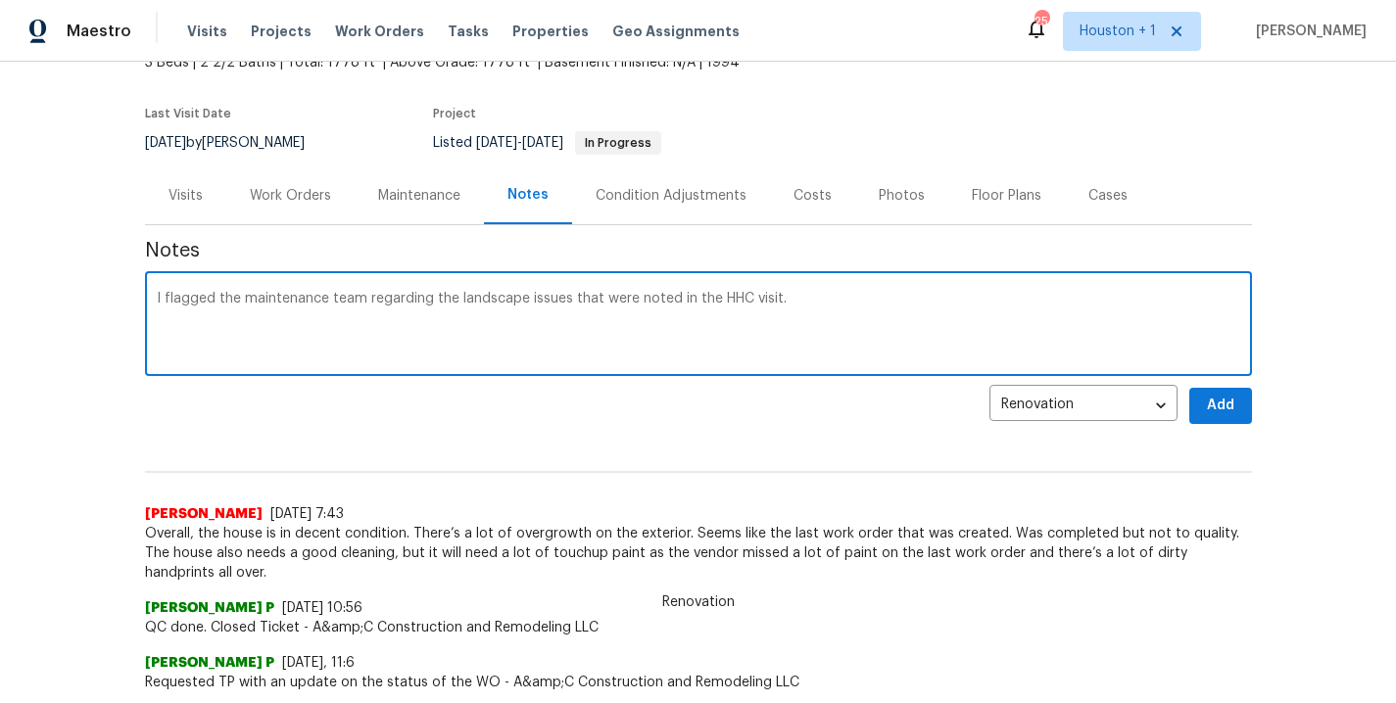
paste textarea "[URL][DOMAIN_NAME]"
type textarea "I flagged the maintenance team regarding the landscape issues that were noted i…"
click at [1208, 398] on span "Add" at bounding box center [1220, 406] width 31 height 24
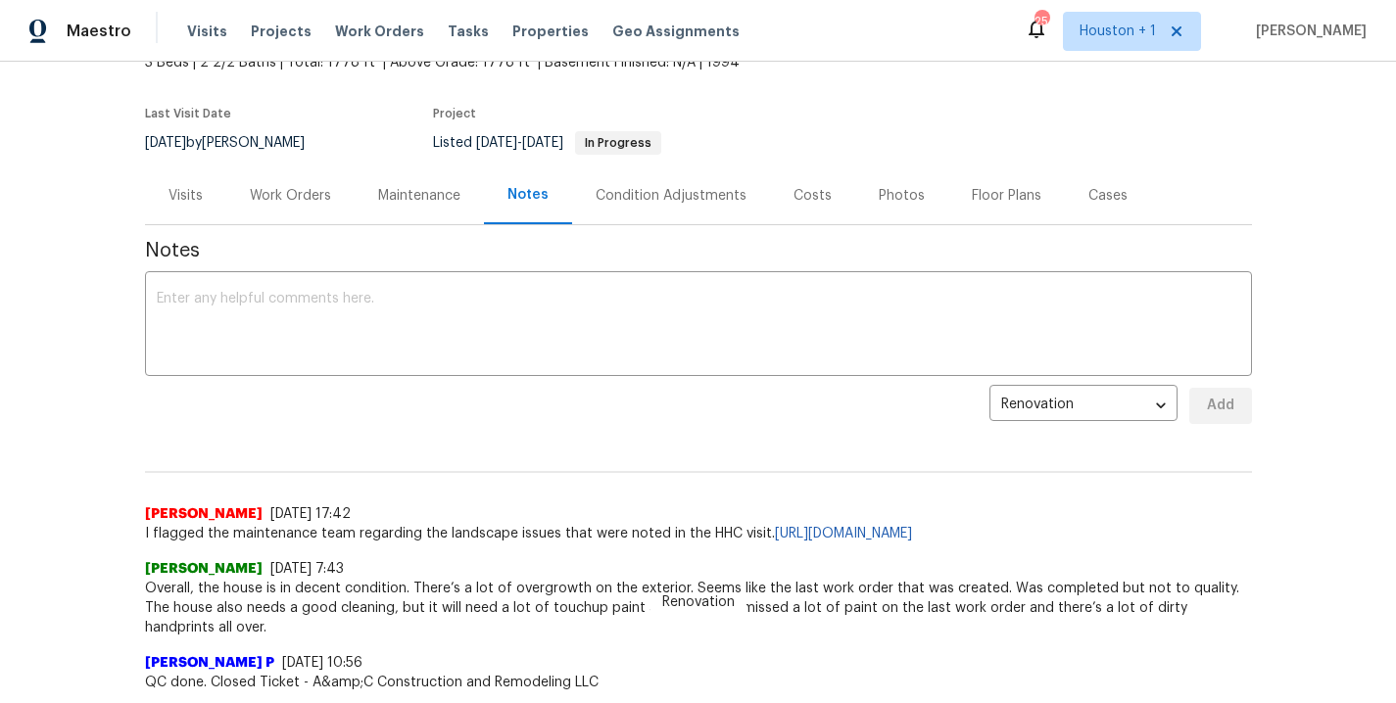
click at [378, 194] on div "Maintenance" at bounding box center [419, 196] width 82 height 20
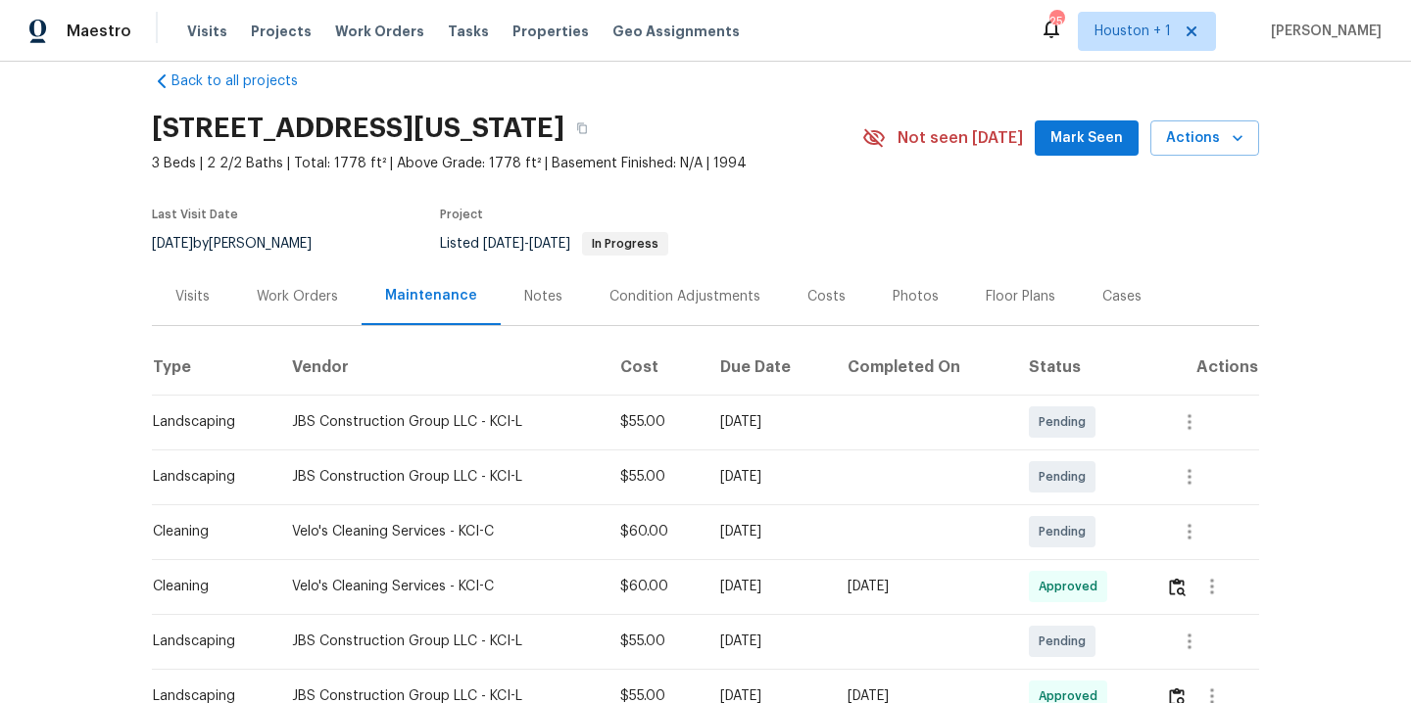
scroll to position [30, 0]
click at [1177, 587] on img "button" at bounding box center [1177, 586] width 17 height 19
click at [351, 25] on span "Work Orders" at bounding box center [379, 32] width 89 height 20
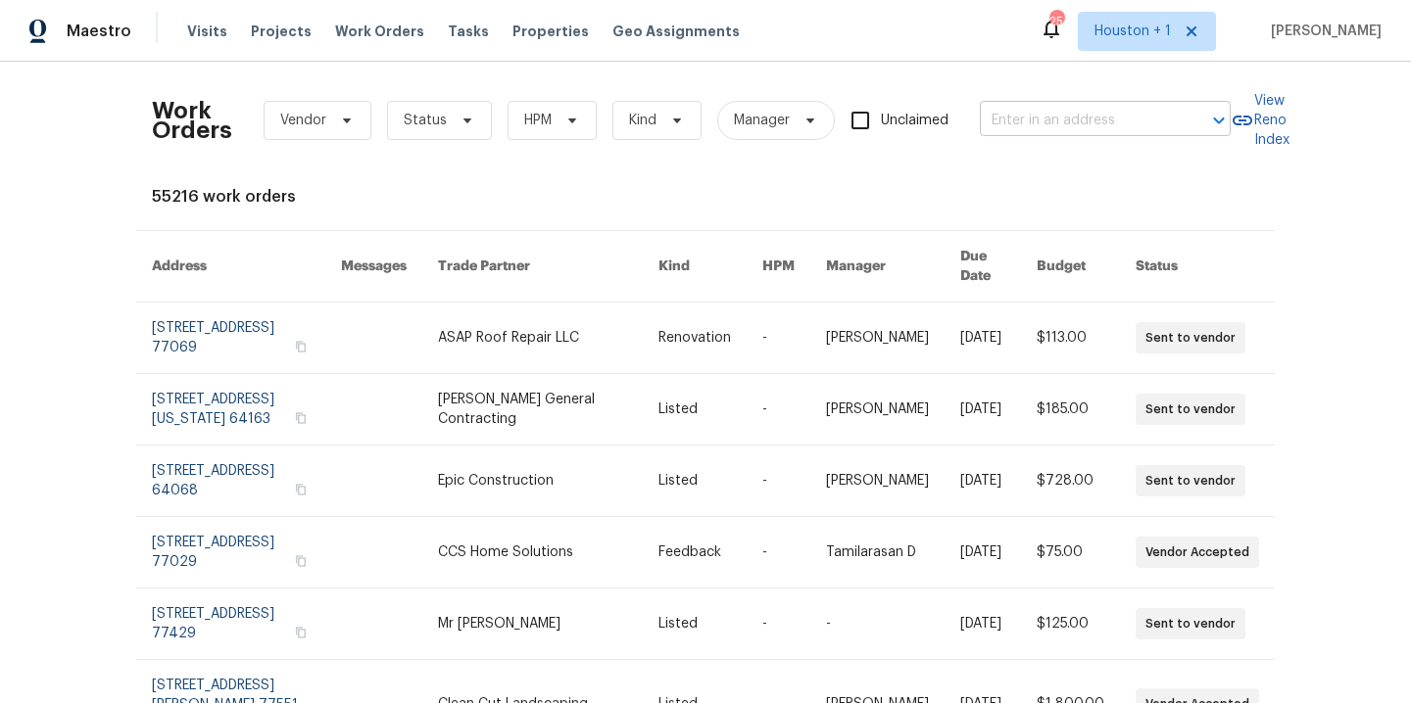
click at [1059, 122] on input "text" at bounding box center [1078, 121] width 196 height 30
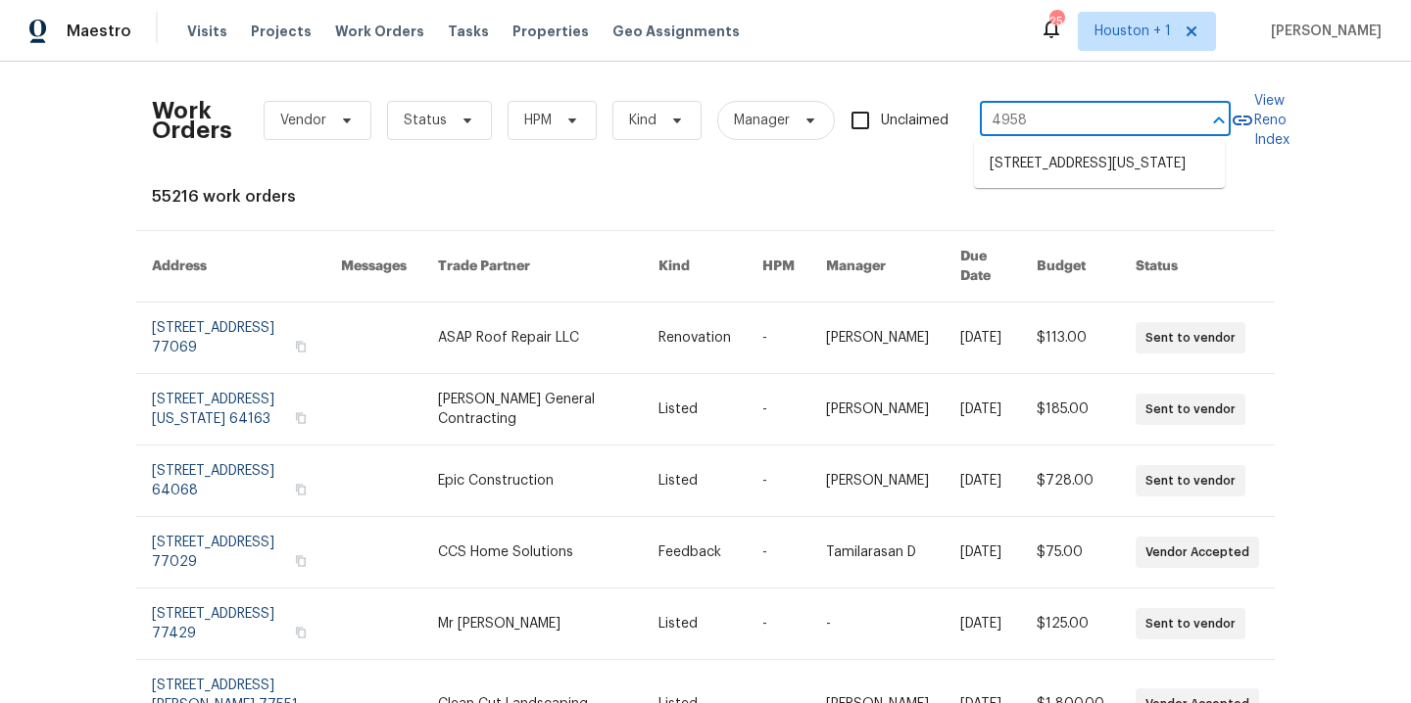
type input "4958 n"
click at [1100, 180] on li "[STREET_ADDRESS][US_STATE]" at bounding box center [1099, 164] width 251 height 32
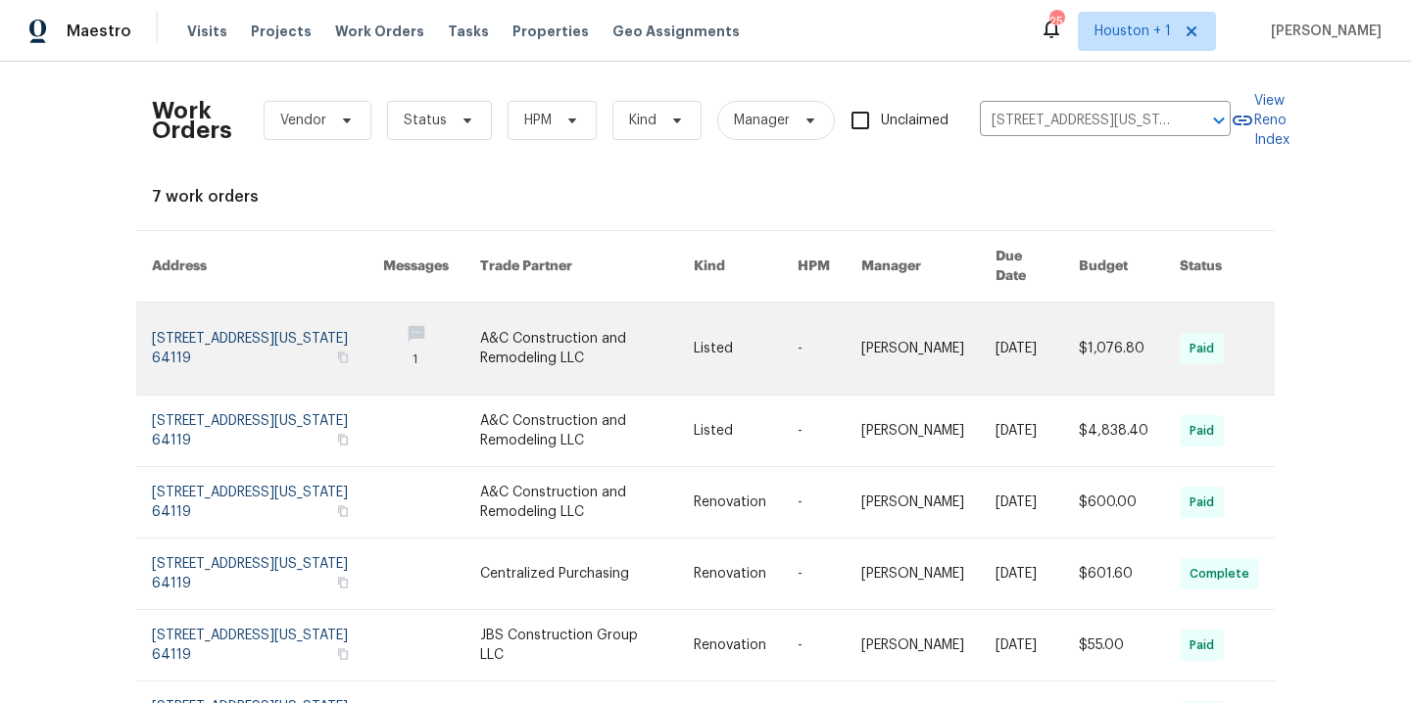
click at [565, 330] on link at bounding box center [587, 349] width 214 height 92
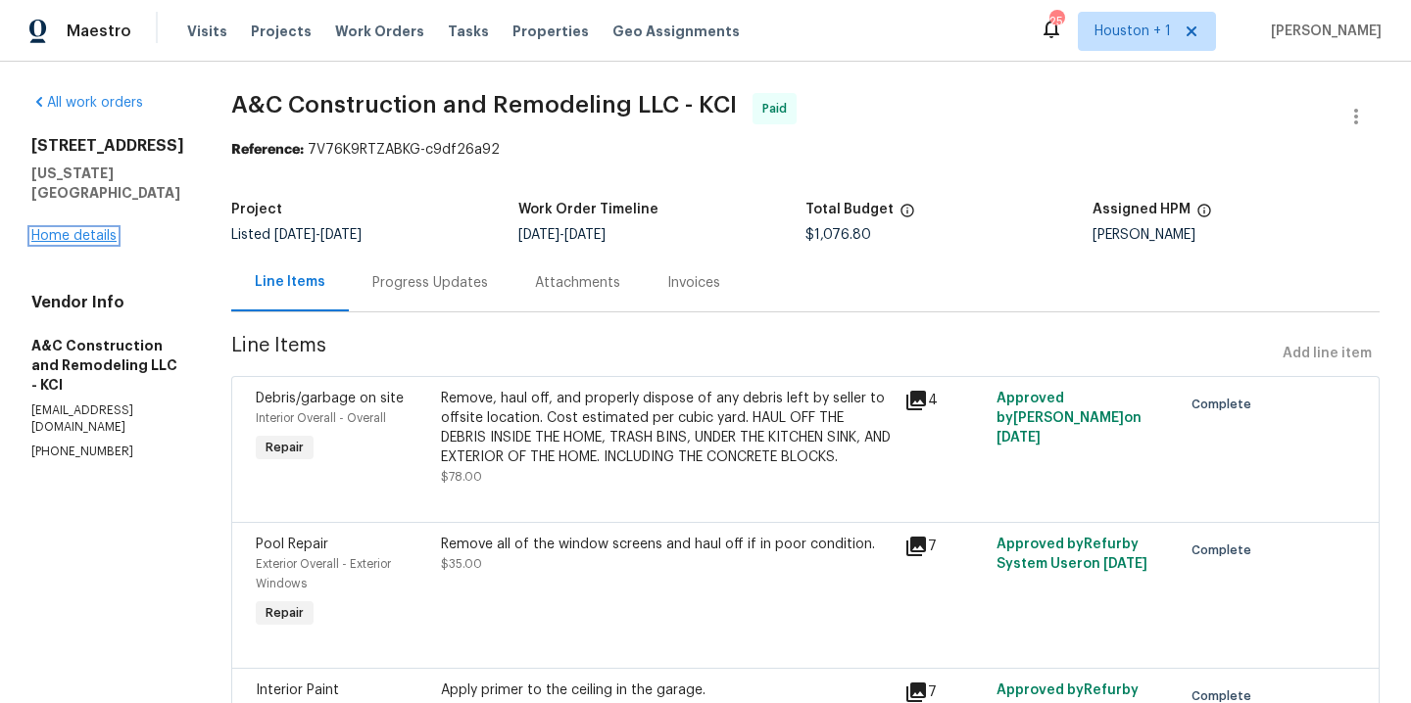
click at [93, 229] on link "Home details" at bounding box center [73, 236] width 85 height 14
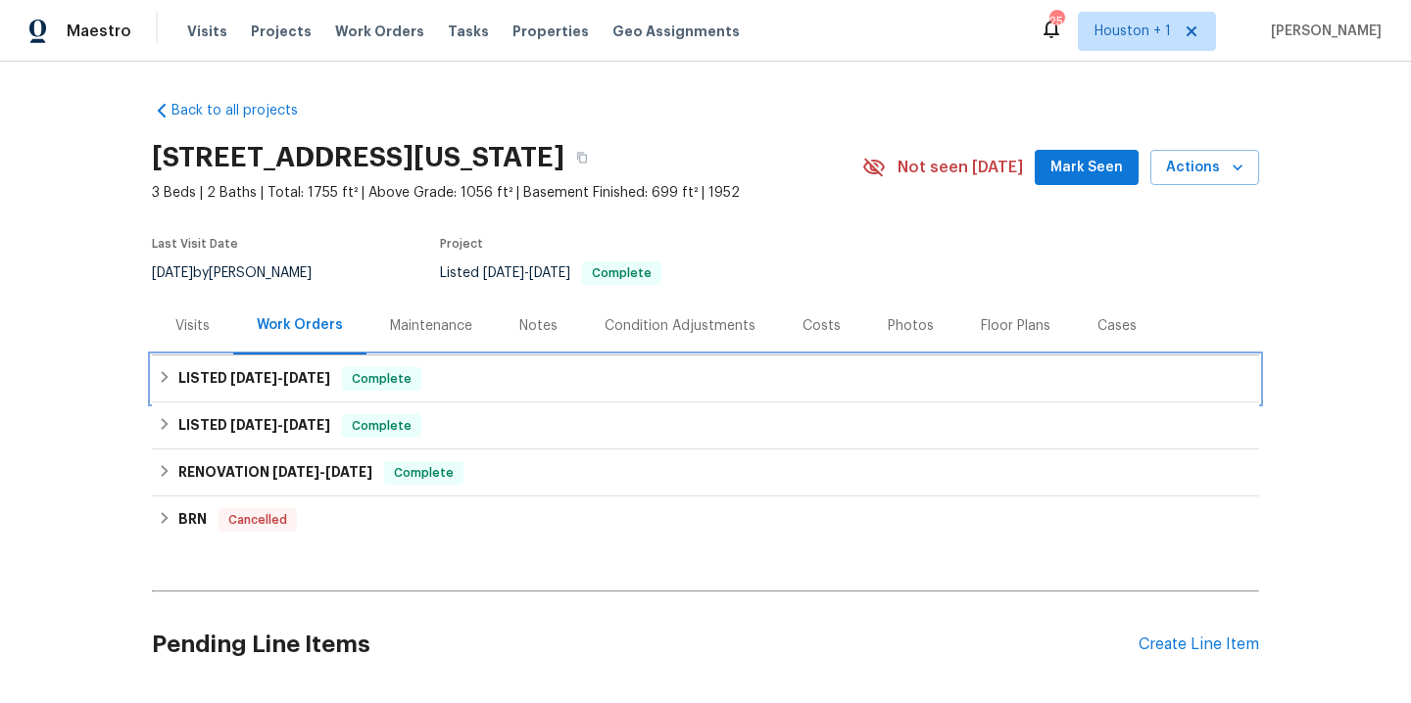
click at [267, 376] on span "[DATE]" at bounding box center [253, 378] width 47 height 14
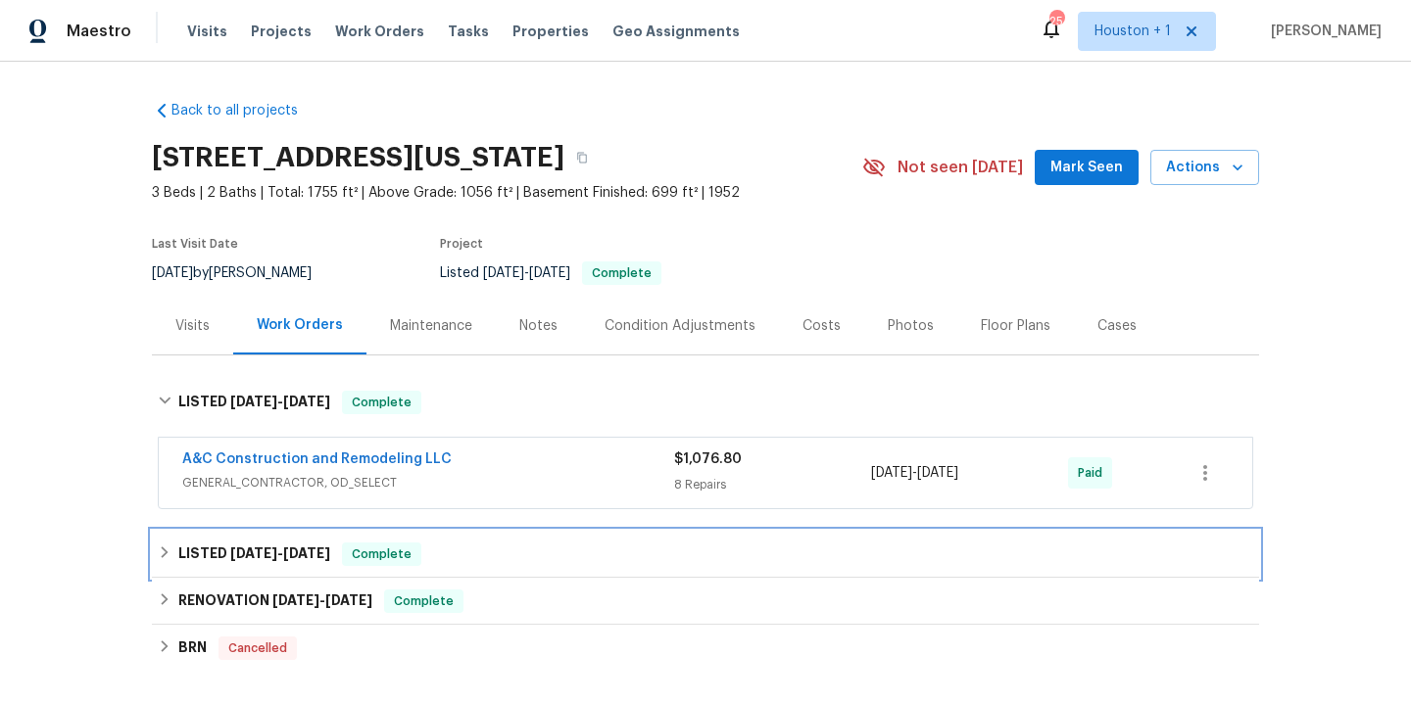
click at [287, 556] on span "[DATE]" at bounding box center [306, 554] width 47 height 14
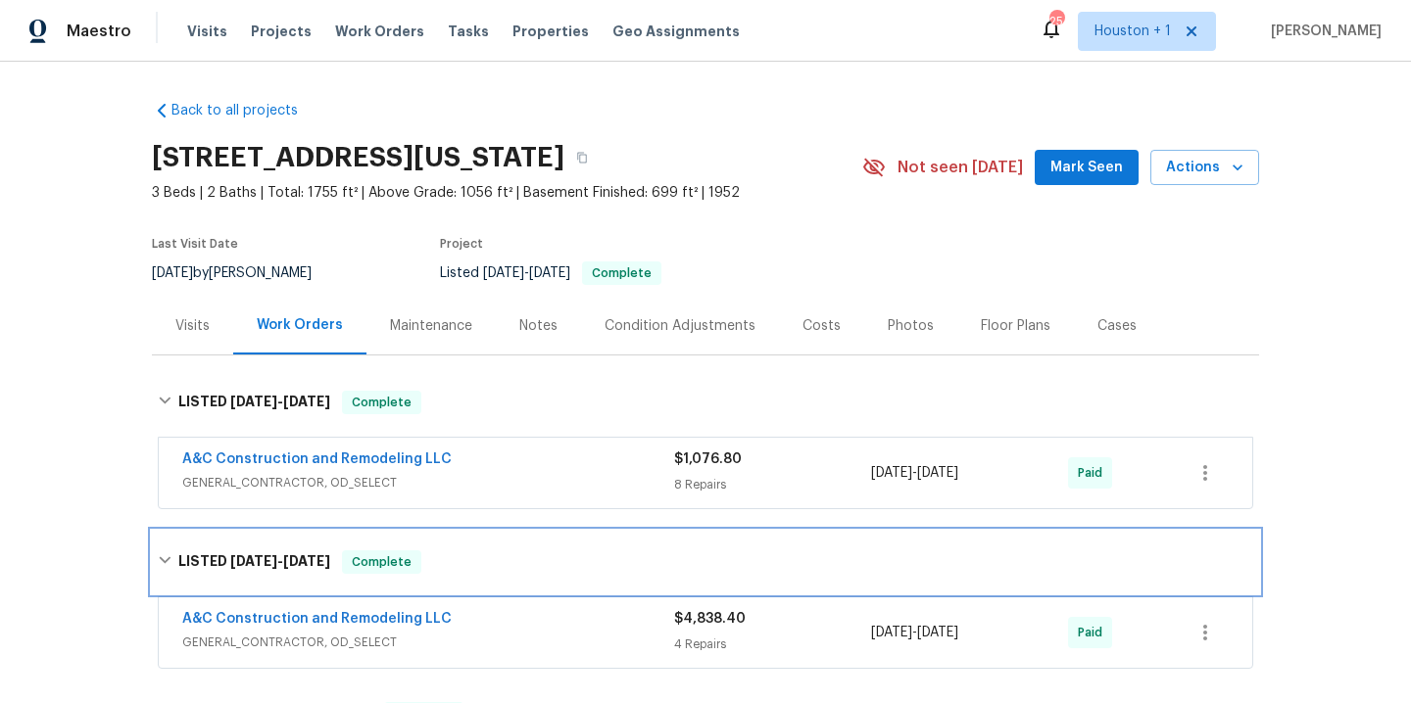
scroll to position [359, 0]
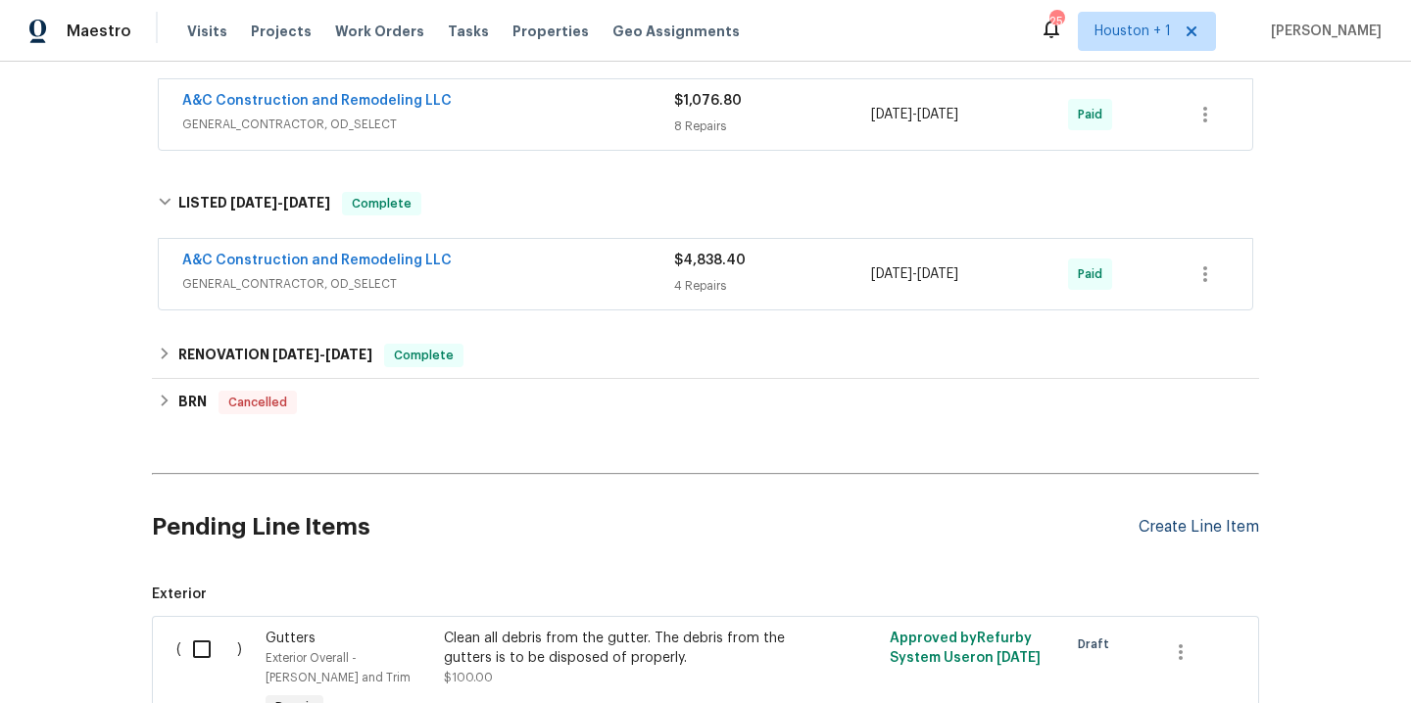
click at [1187, 530] on div "Create Line Item" at bounding box center [1198, 527] width 121 height 19
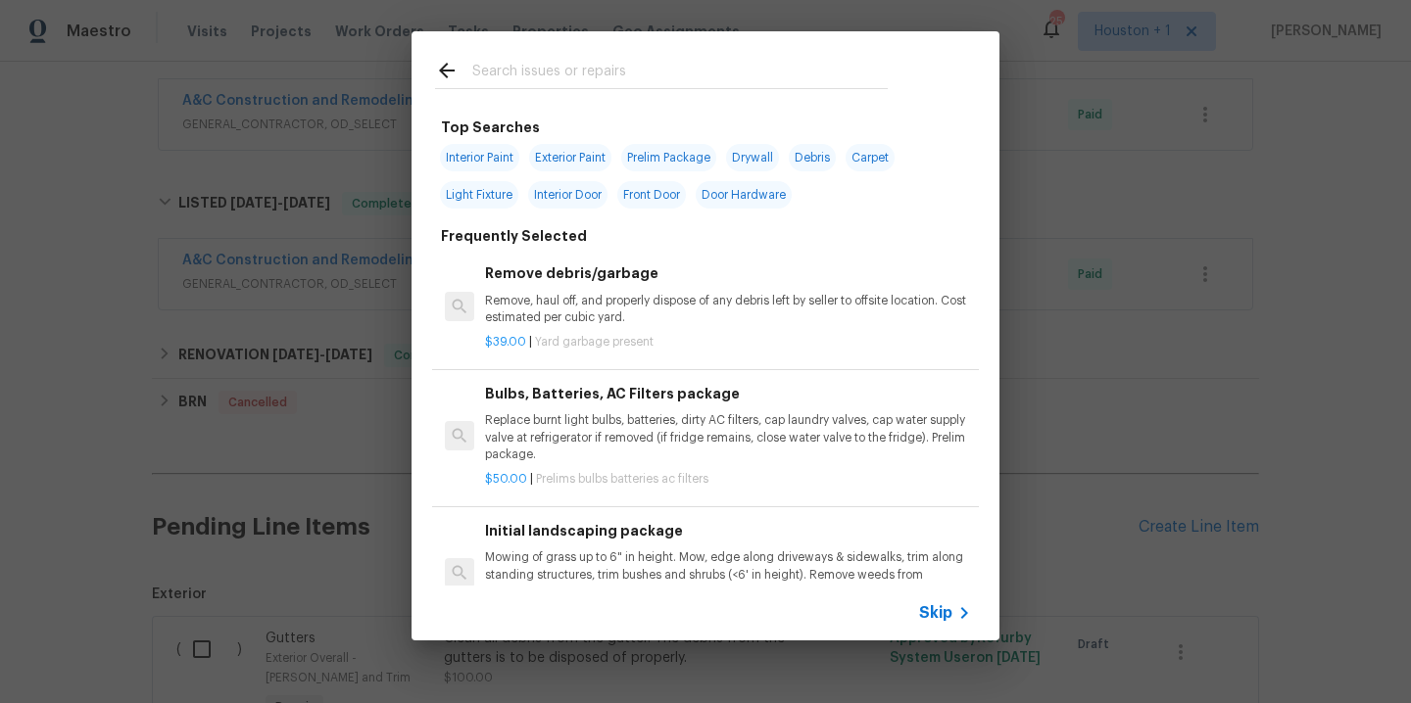
click at [546, 68] on input "text" at bounding box center [679, 73] width 415 height 29
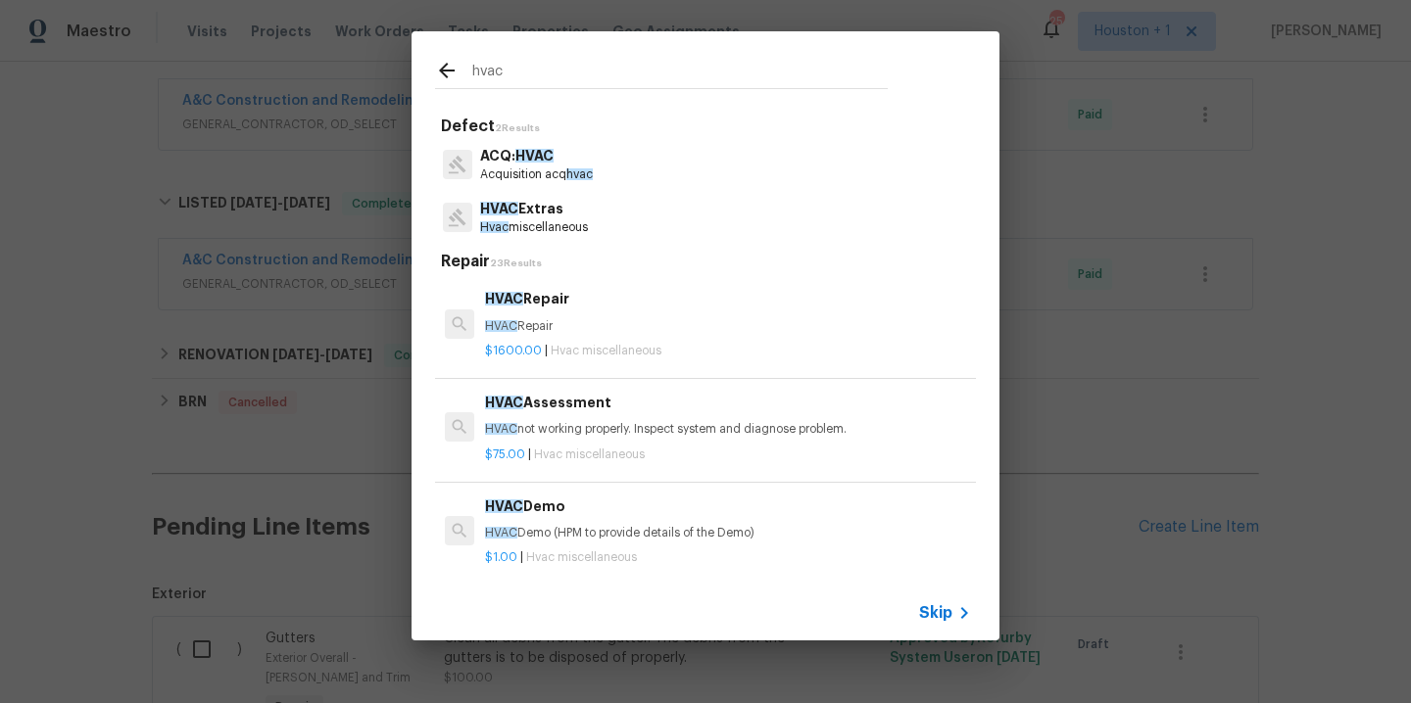
type input "hvac"
click at [528, 229] on p "Hvac miscellaneous" at bounding box center [534, 227] width 108 height 17
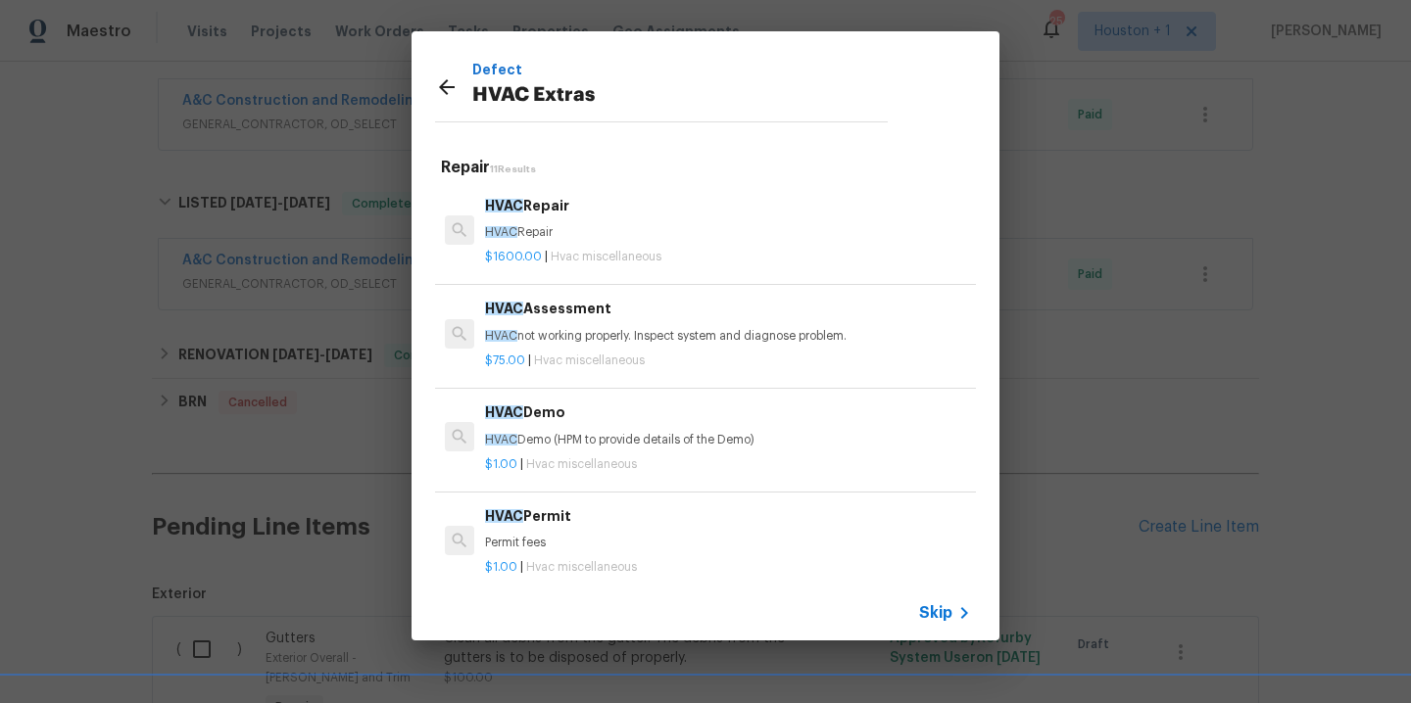
click at [666, 341] on p "HVAC not working properly. Inspect system and diagnose problem." at bounding box center [728, 336] width 486 height 17
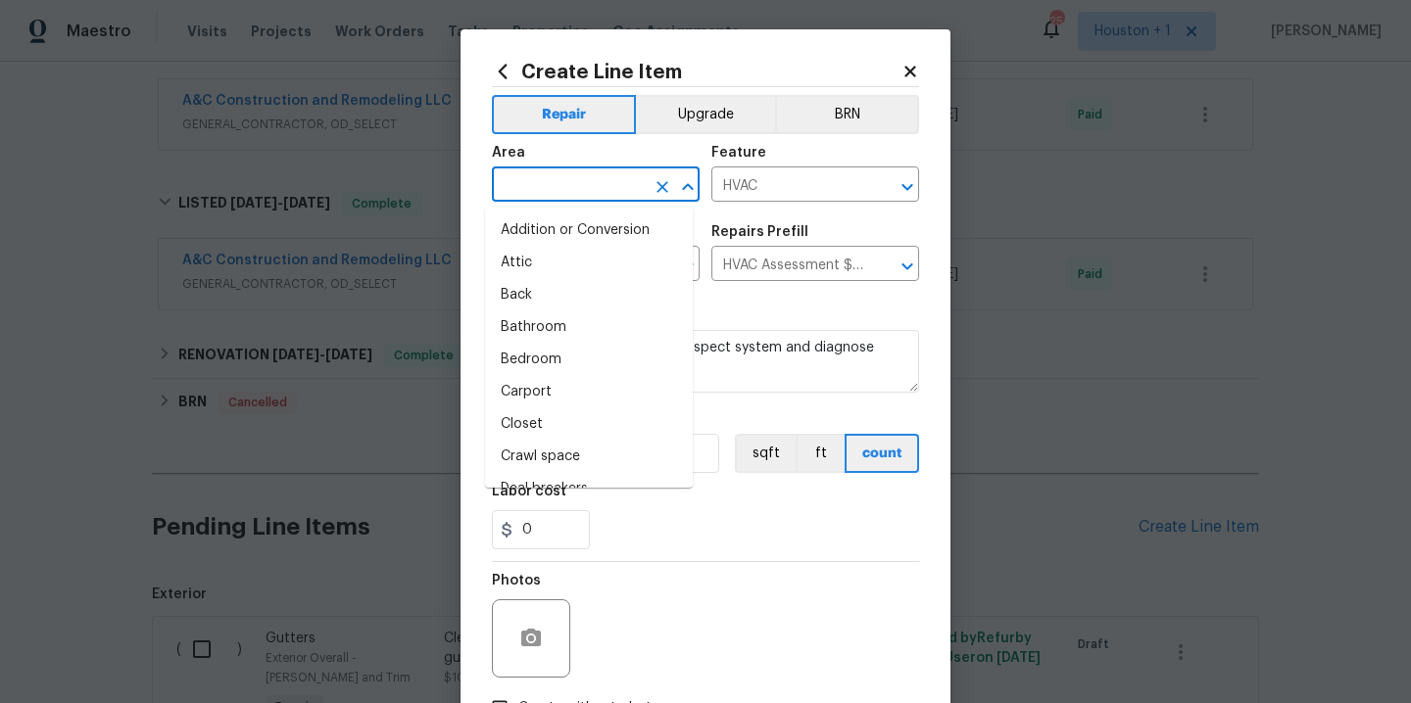
click at [573, 175] on input "text" at bounding box center [568, 186] width 153 height 30
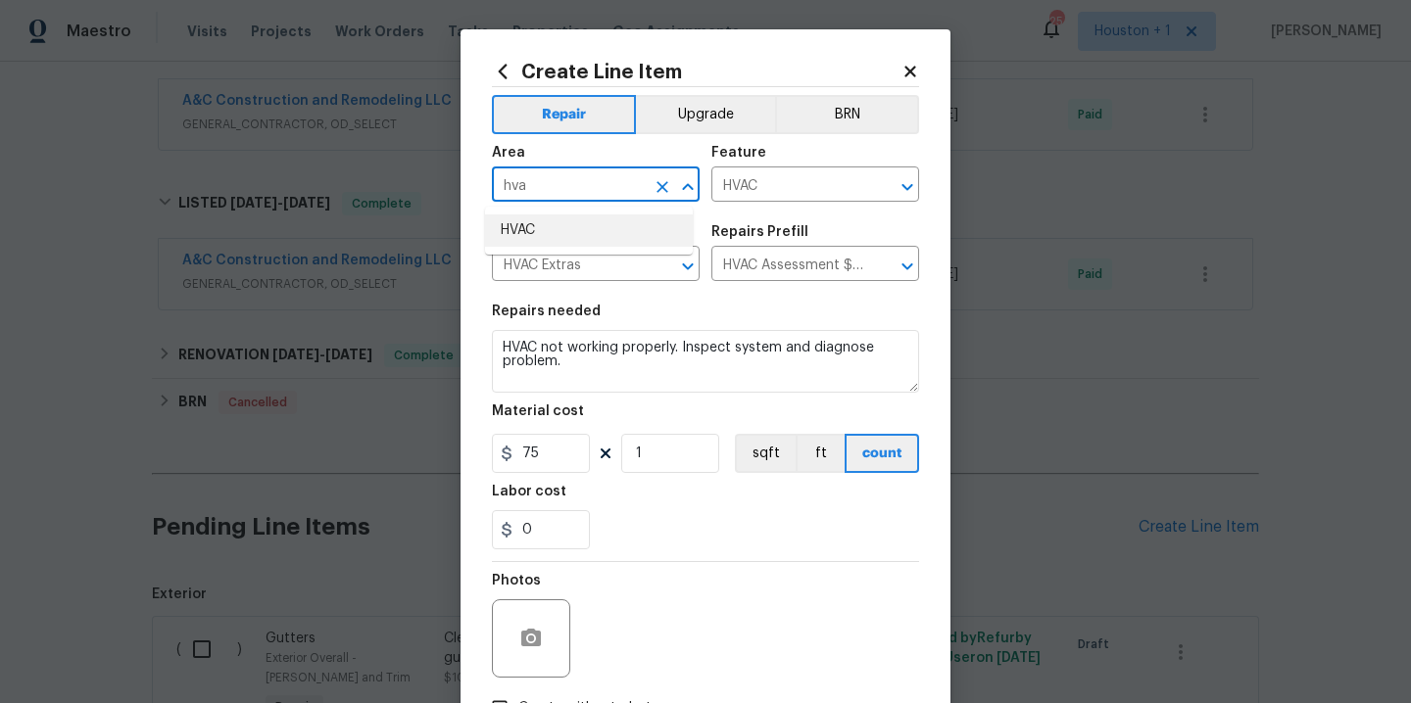
click at [561, 215] on li "HVAC" at bounding box center [589, 231] width 208 height 32
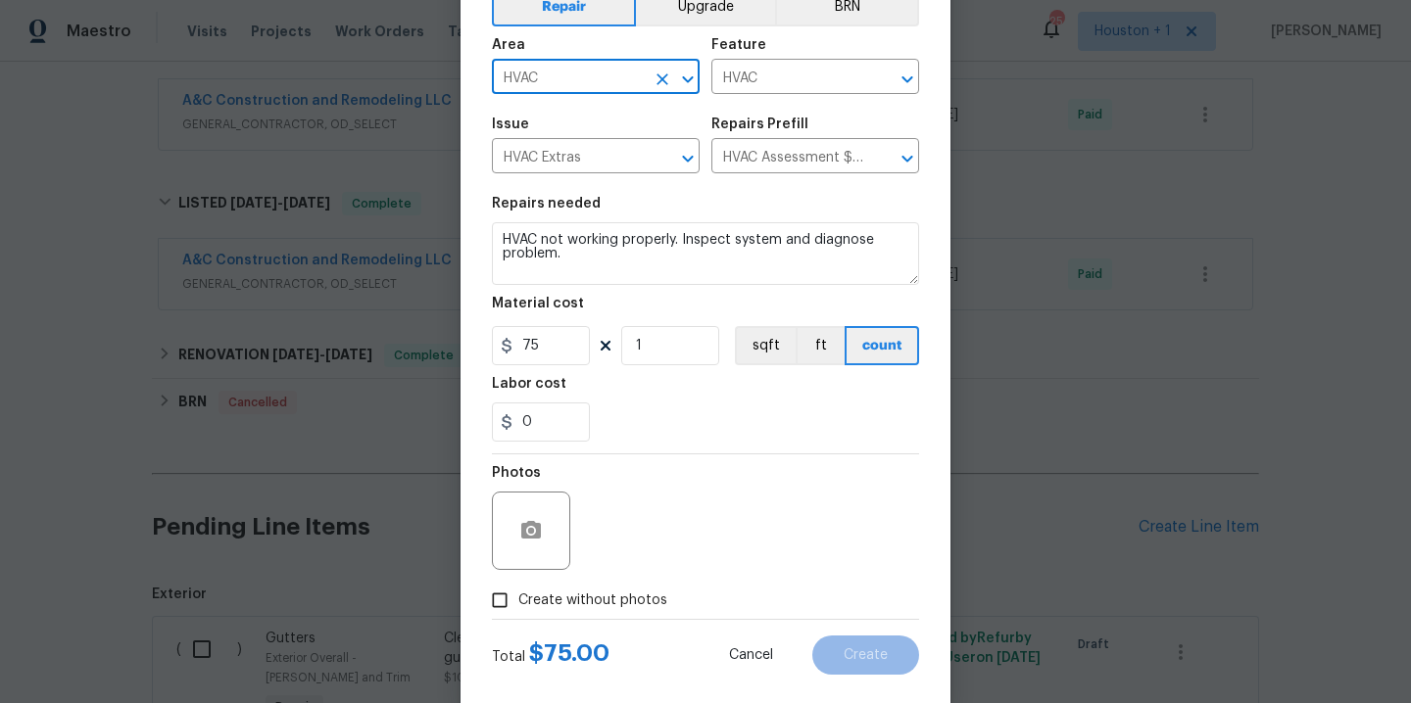
scroll to position [141, 0]
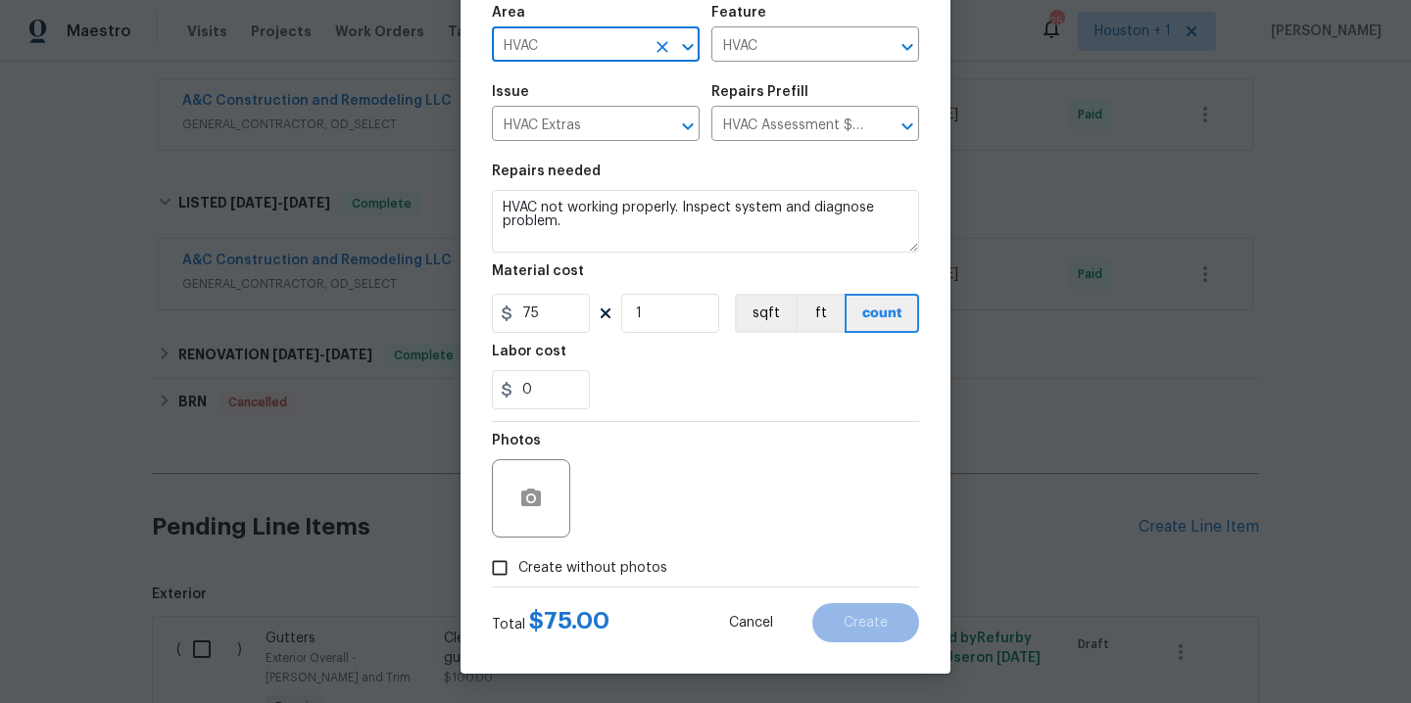
type input "HVAC"
click at [597, 567] on span "Create without photos" at bounding box center [592, 568] width 149 height 21
click at [518, 567] on input "Create without photos" at bounding box center [499, 568] width 37 height 37
checkbox input "true"
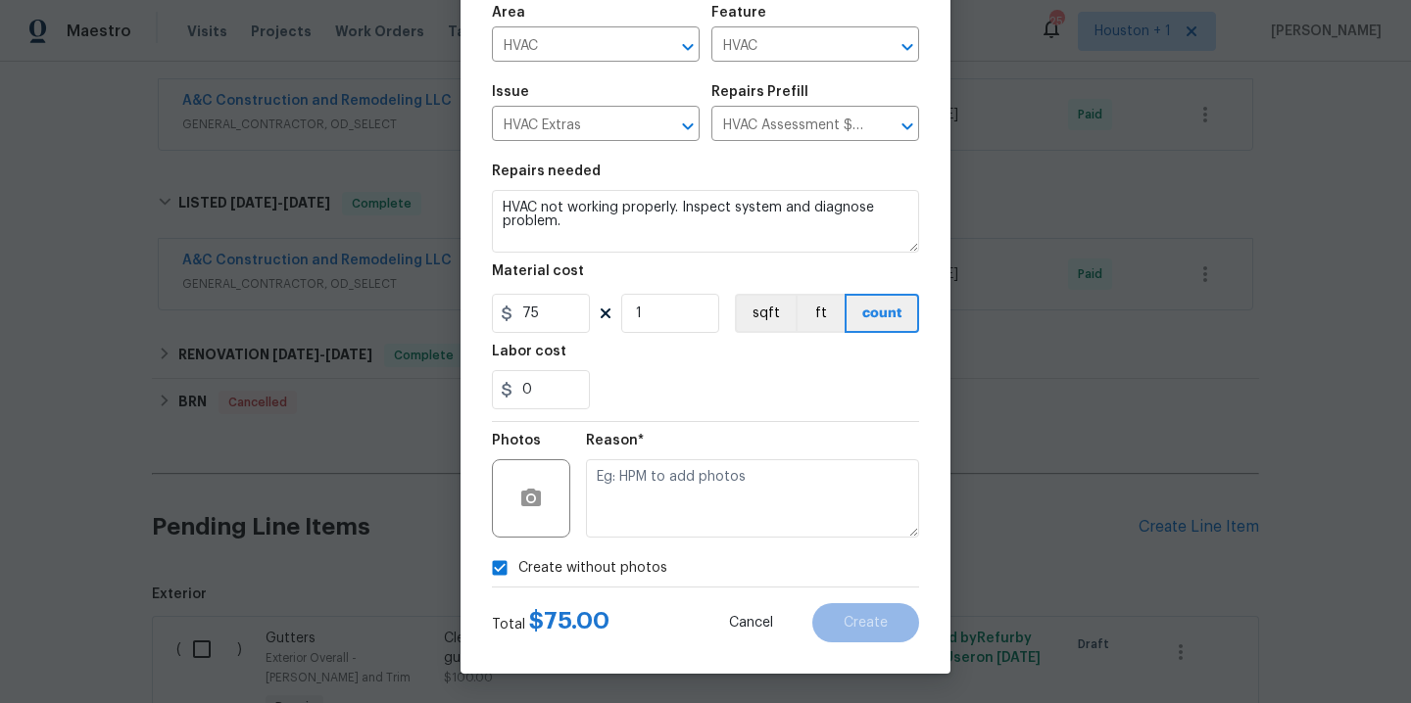
click at [664, 540] on div "Reason*" at bounding box center [752, 485] width 333 height 127
click at [706, 452] on div "Reason*" at bounding box center [752, 446] width 333 height 25
click at [710, 499] on textarea at bounding box center [752, 498] width 333 height 78
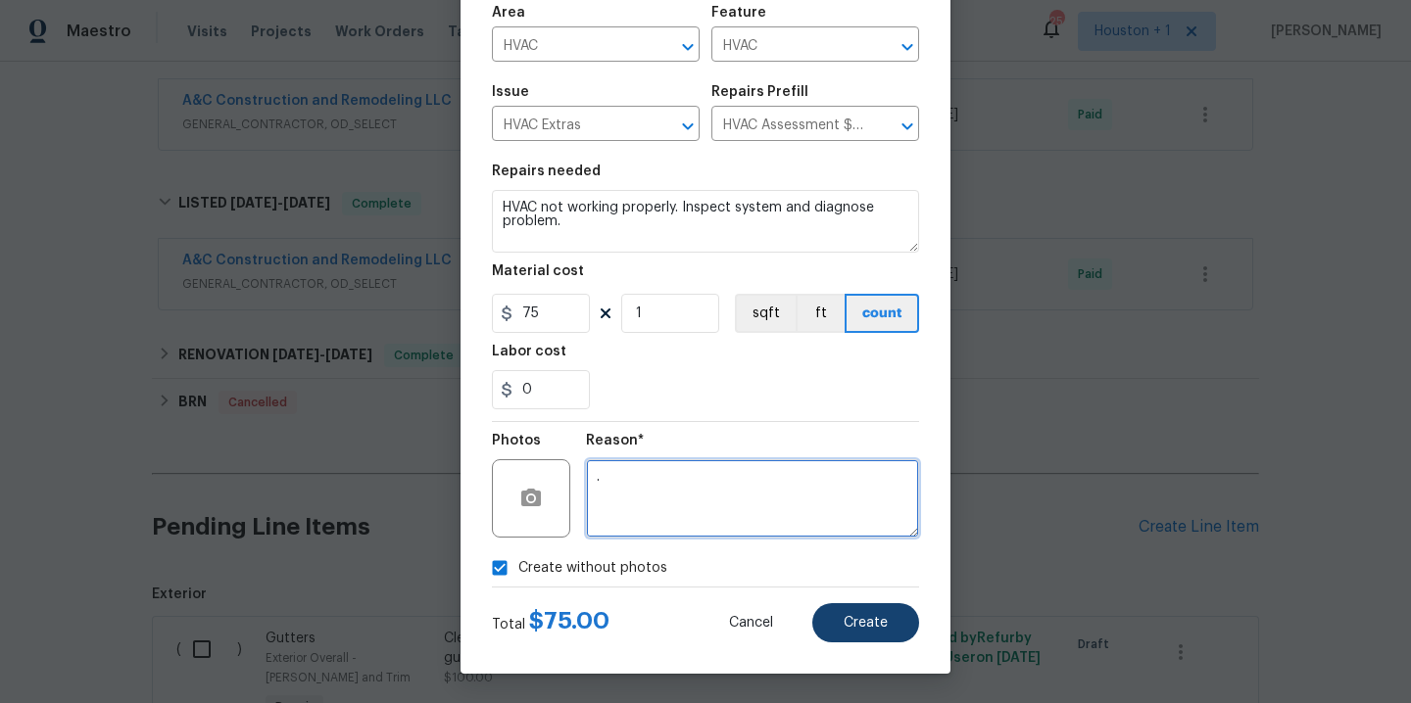
type textarea "."
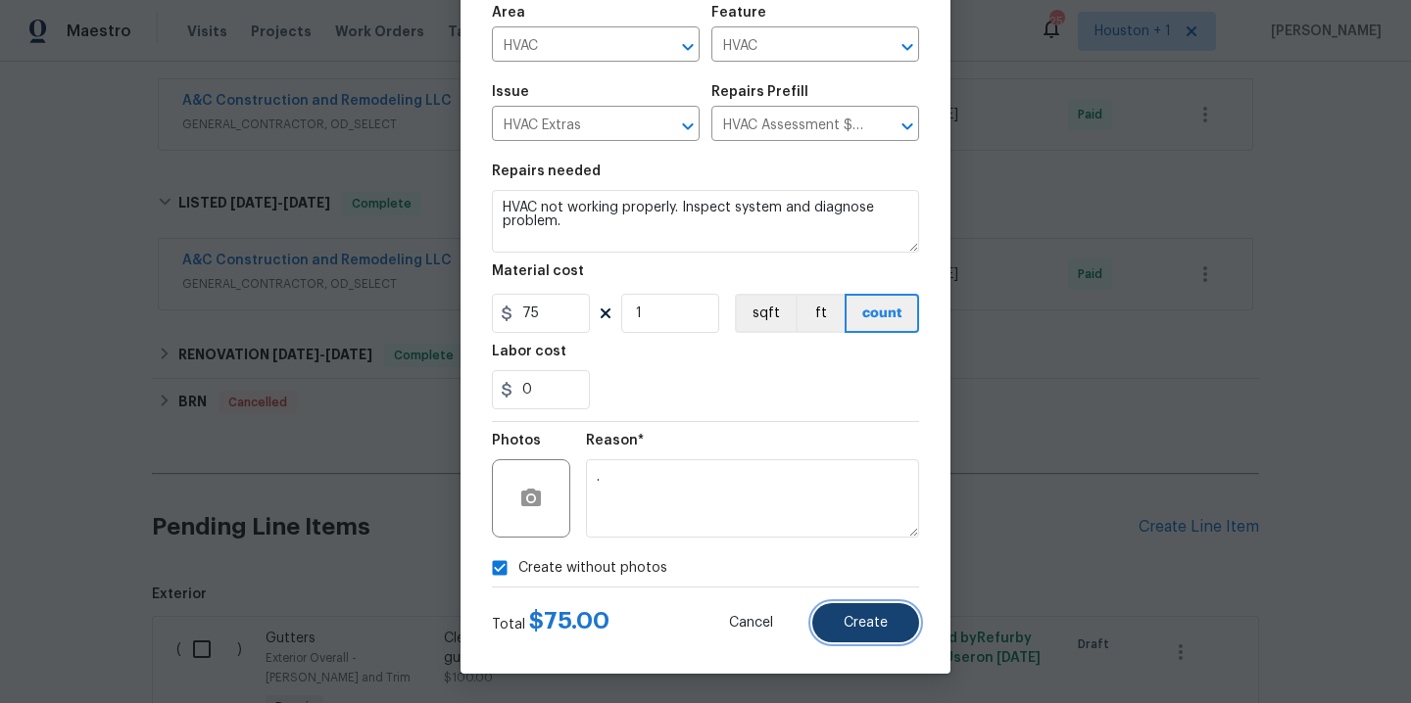
click at [846, 616] on span "Create" at bounding box center [866, 623] width 44 height 15
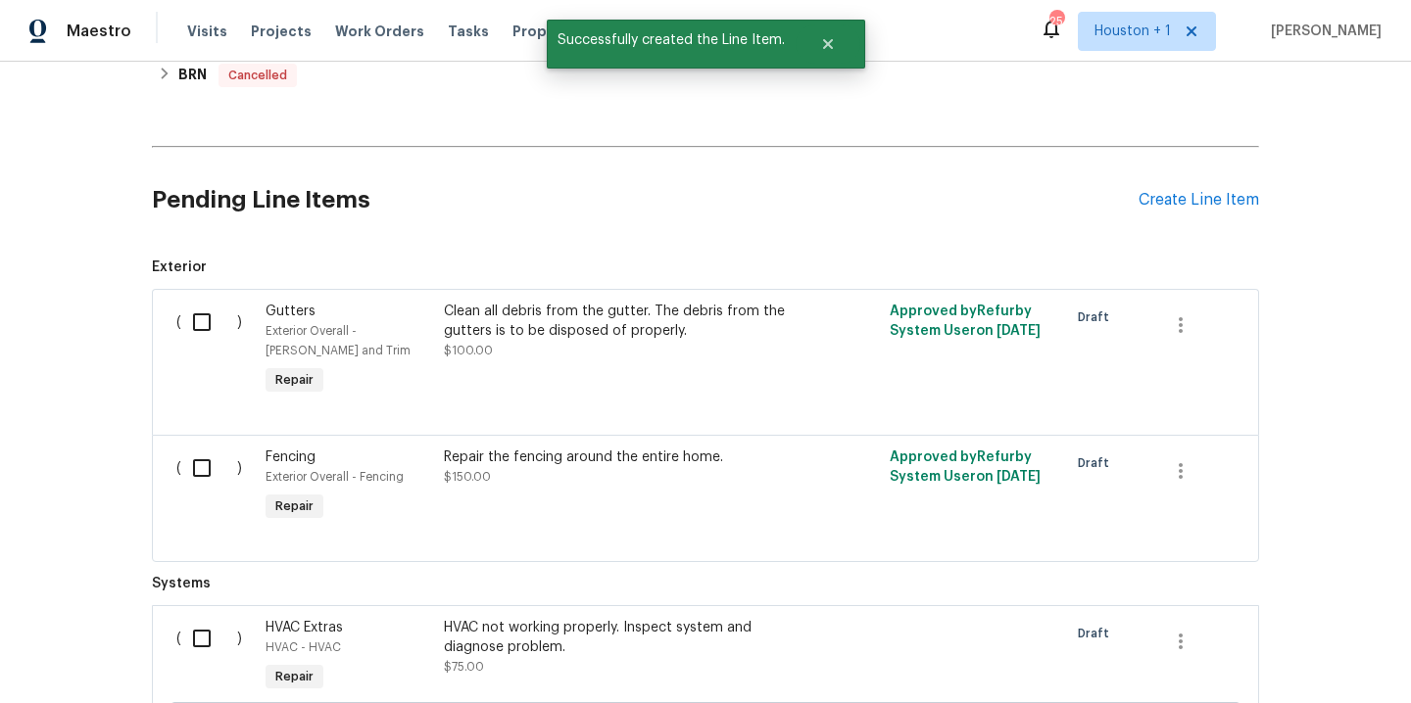
scroll to position [938, 0]
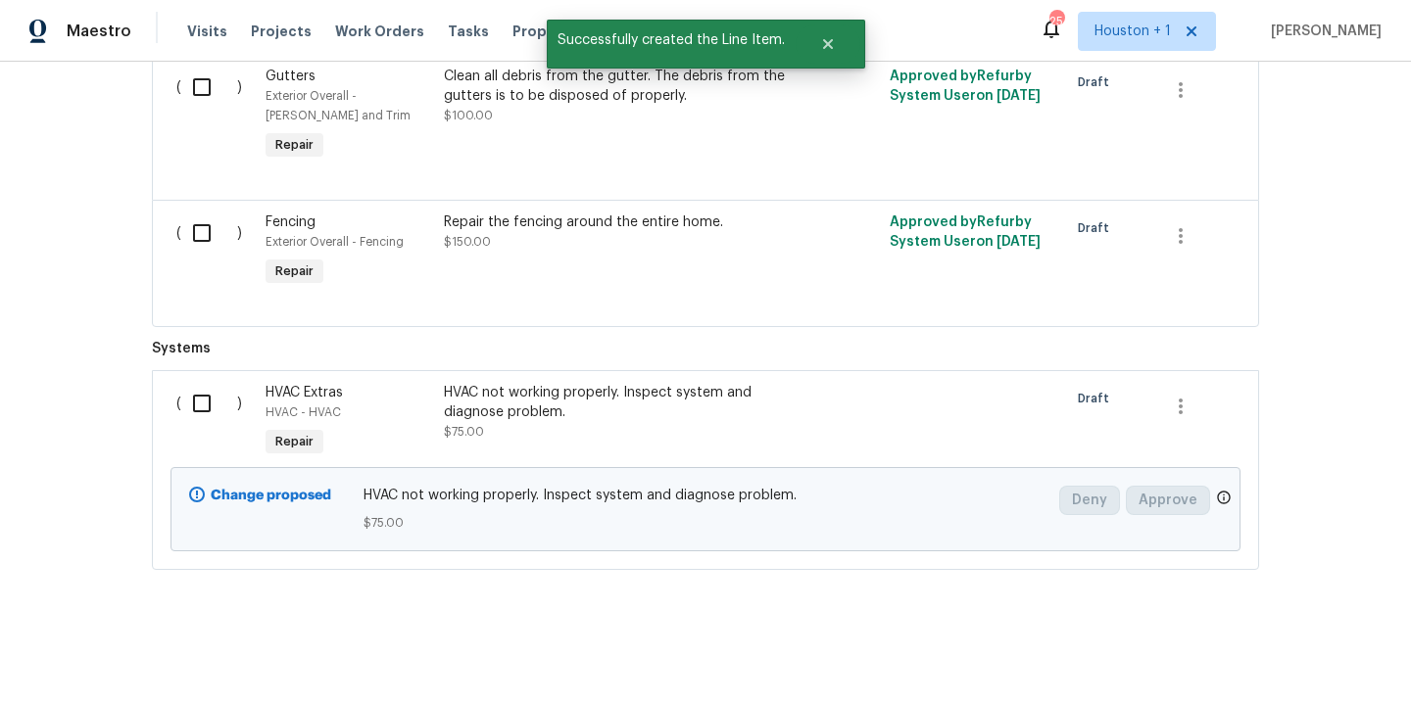
click at [181, 390] on input "checkbox" at bounding box center [209, 403] width 56 height 41
checkbox input "true"
click at [1325, 660] on span "Create Work Order" at bounding box center [1298, 655] width 130 height 24
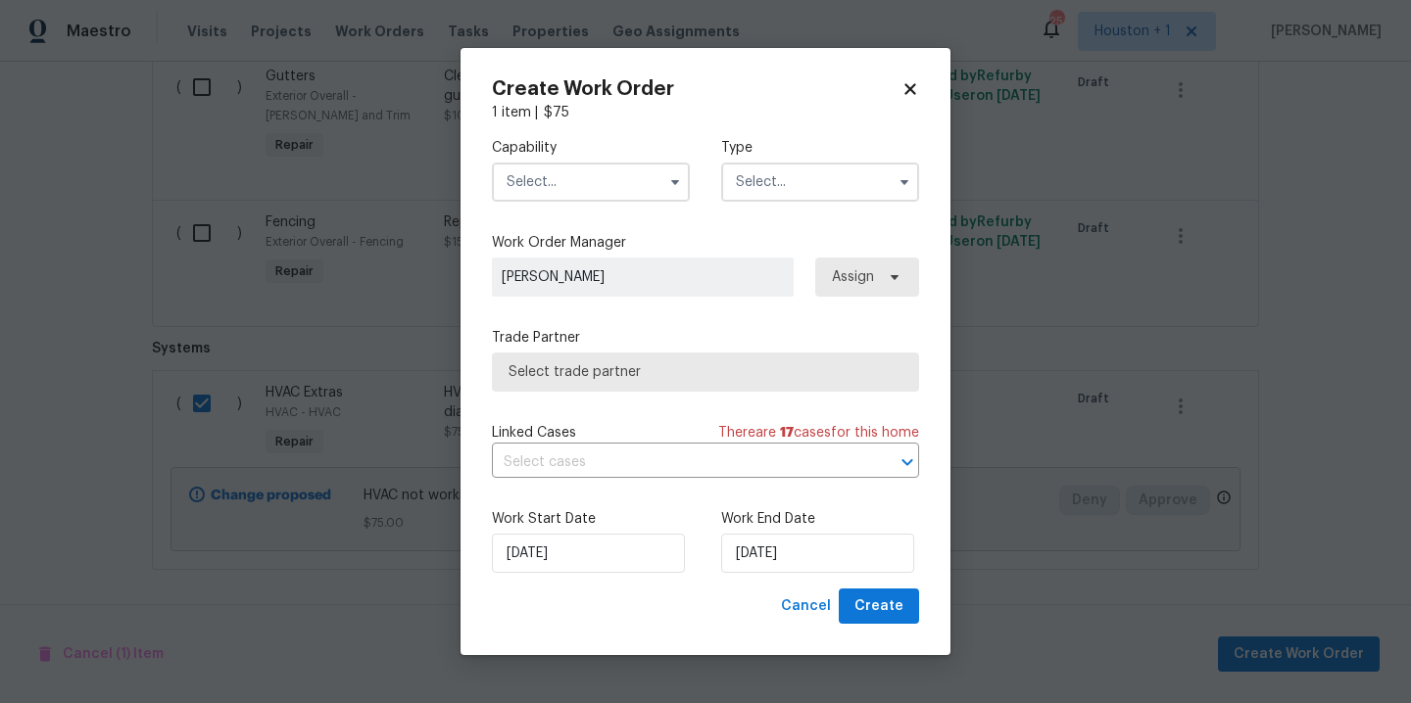
click at [619, 205] on div "Capability Type" at bounding box center [705, 169] width 427 height 95
click at [606, 188] on input "text" at bounding box center [591, 182] width 198 height 39
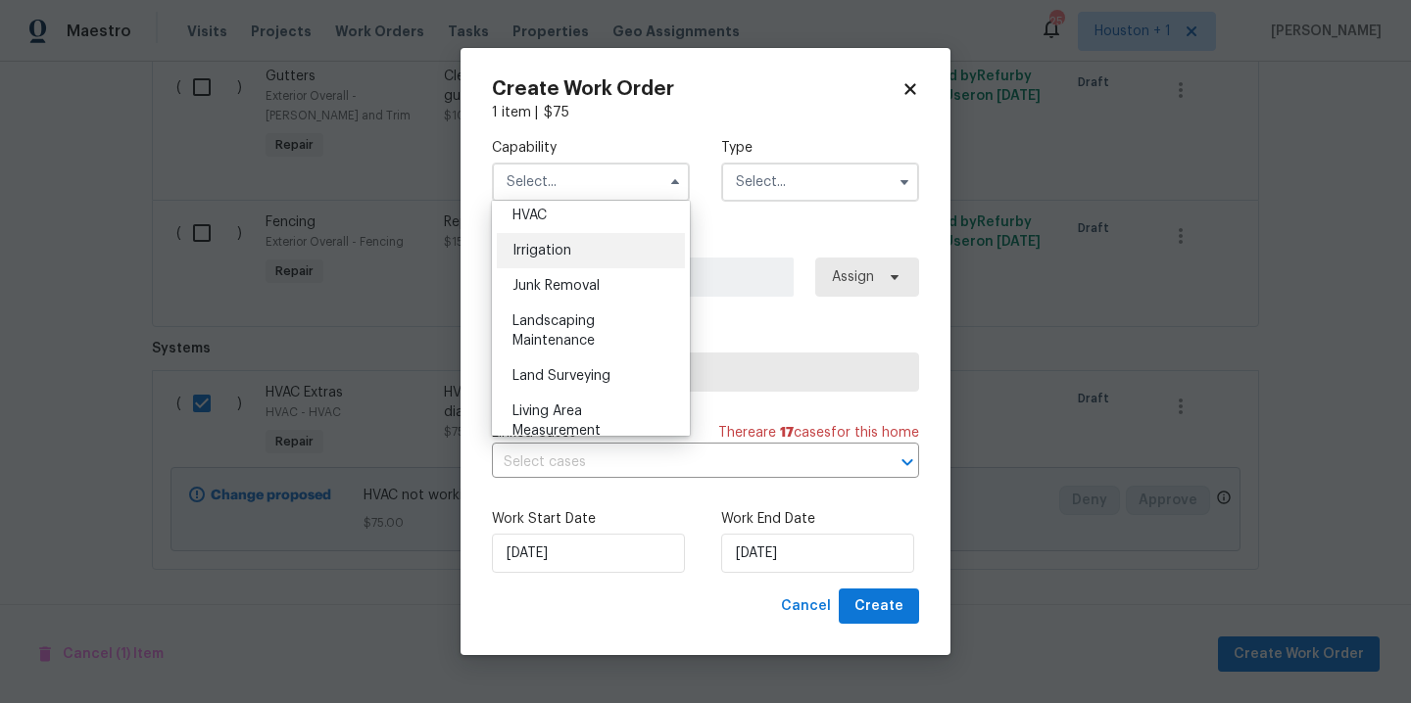
scroll to position [1155, 0]
click at [582, 269] on div "HVAC" at bounding box center [591, 251] width 188 height 35
type input "HVAC"
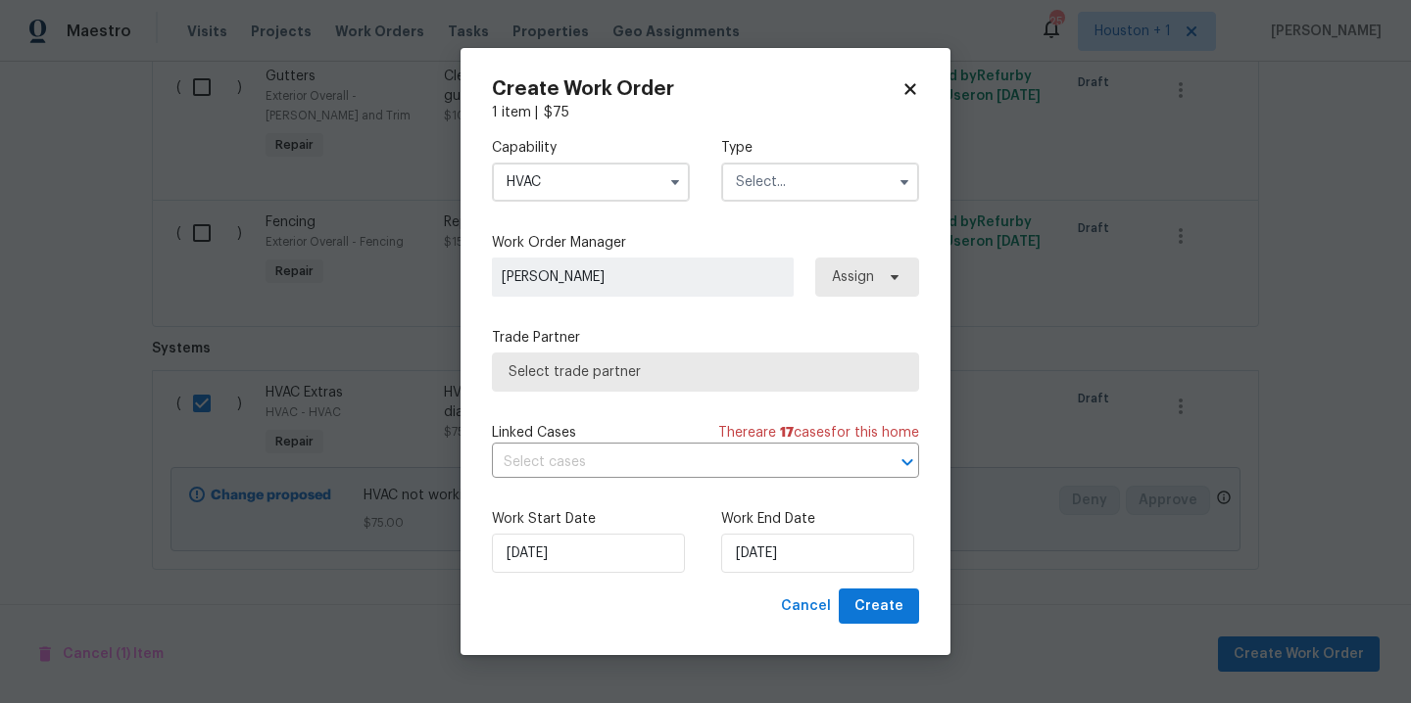
click at [833, 176] on input "text" at bounding box center [820, 182] width 198 height 39
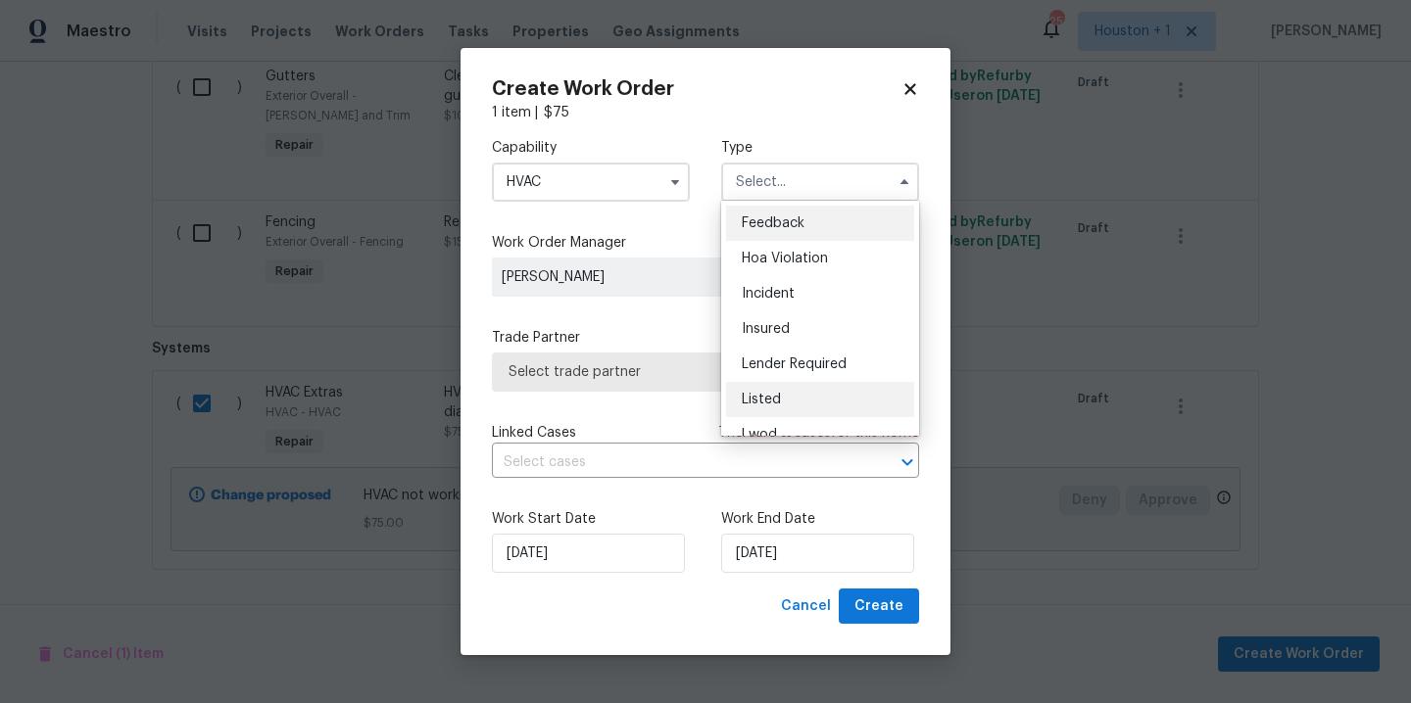
click at [842, 393] on div "Listed" at bounding box center [820, 399] width 188 height 35
type input "Listed"
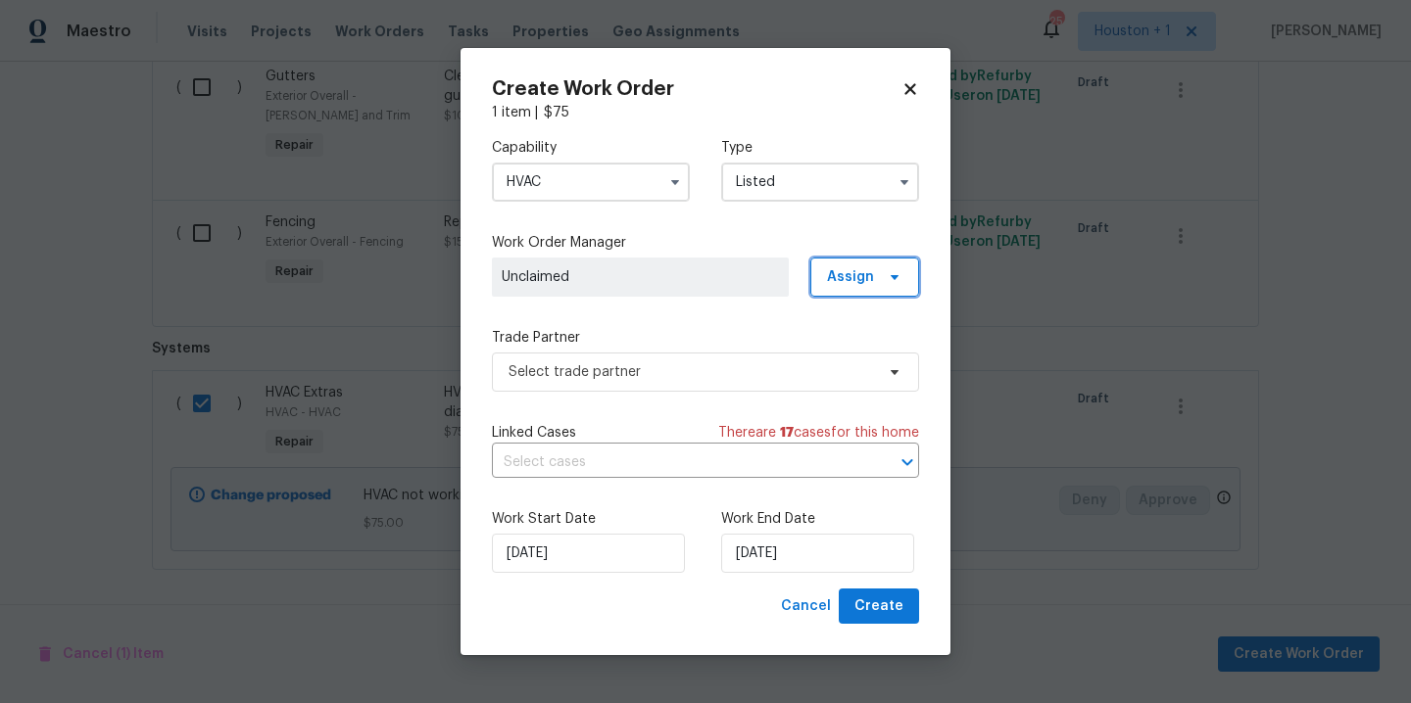
click at [869, 282] on span "Assign" at bounding box center [850, 277] width 47 height 20
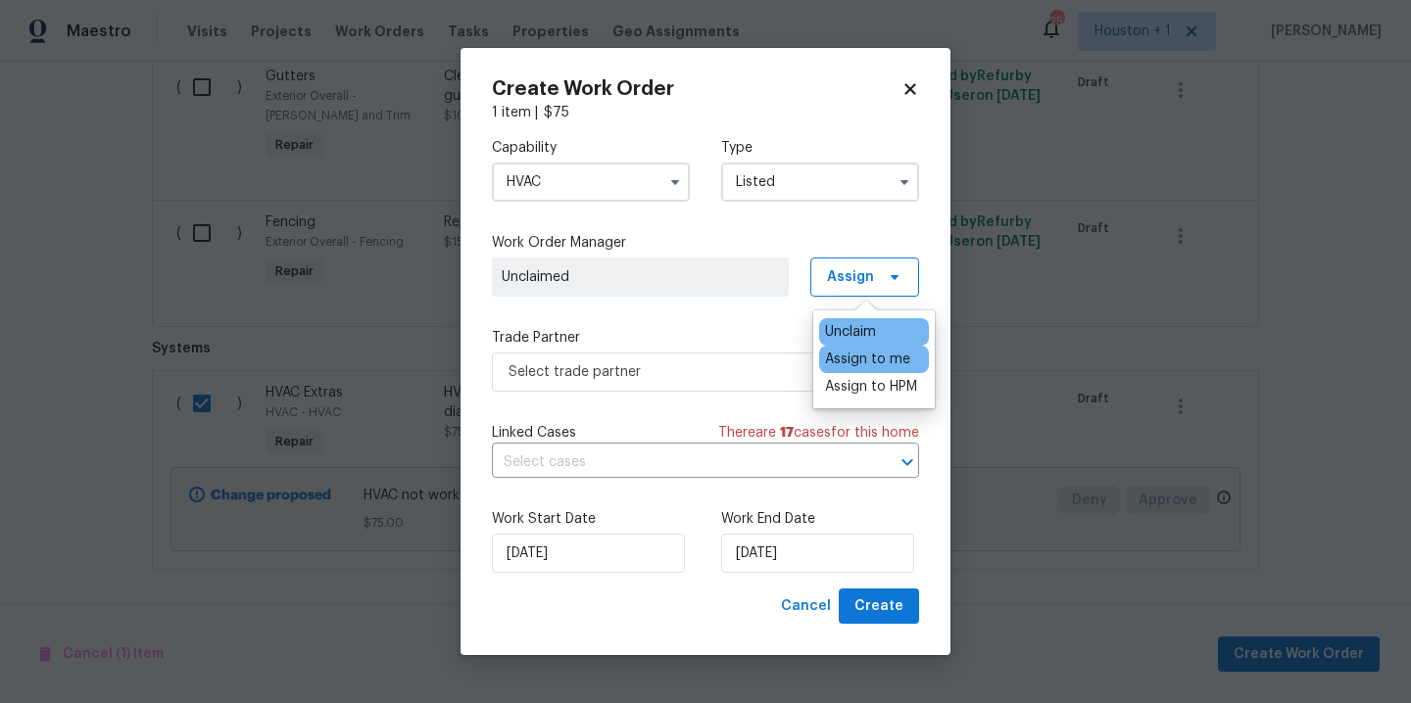
click at [884, 360] on div "Assign to me" at bounding box center [867, 360] width 85 height 20
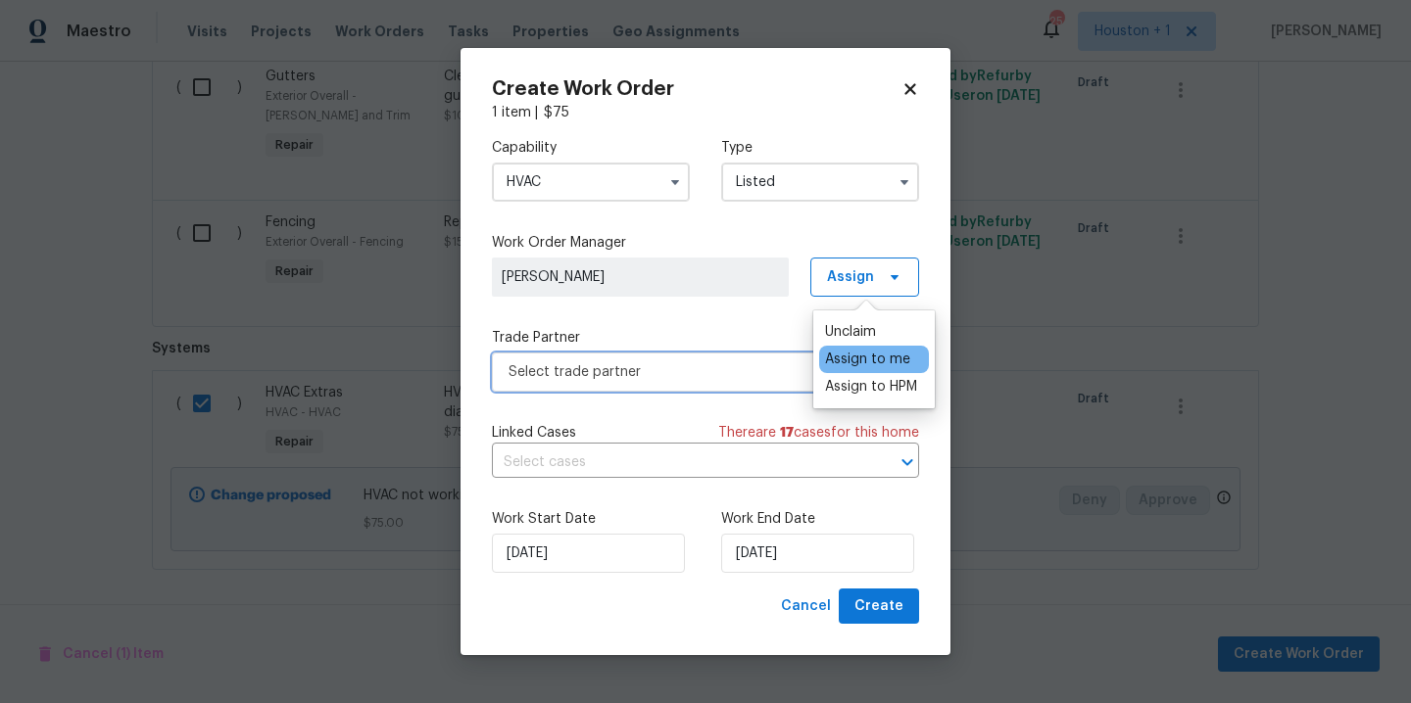
click at [683, 364] on span "Select trade partner" at bounding box center [690, 372] width 365 height 20
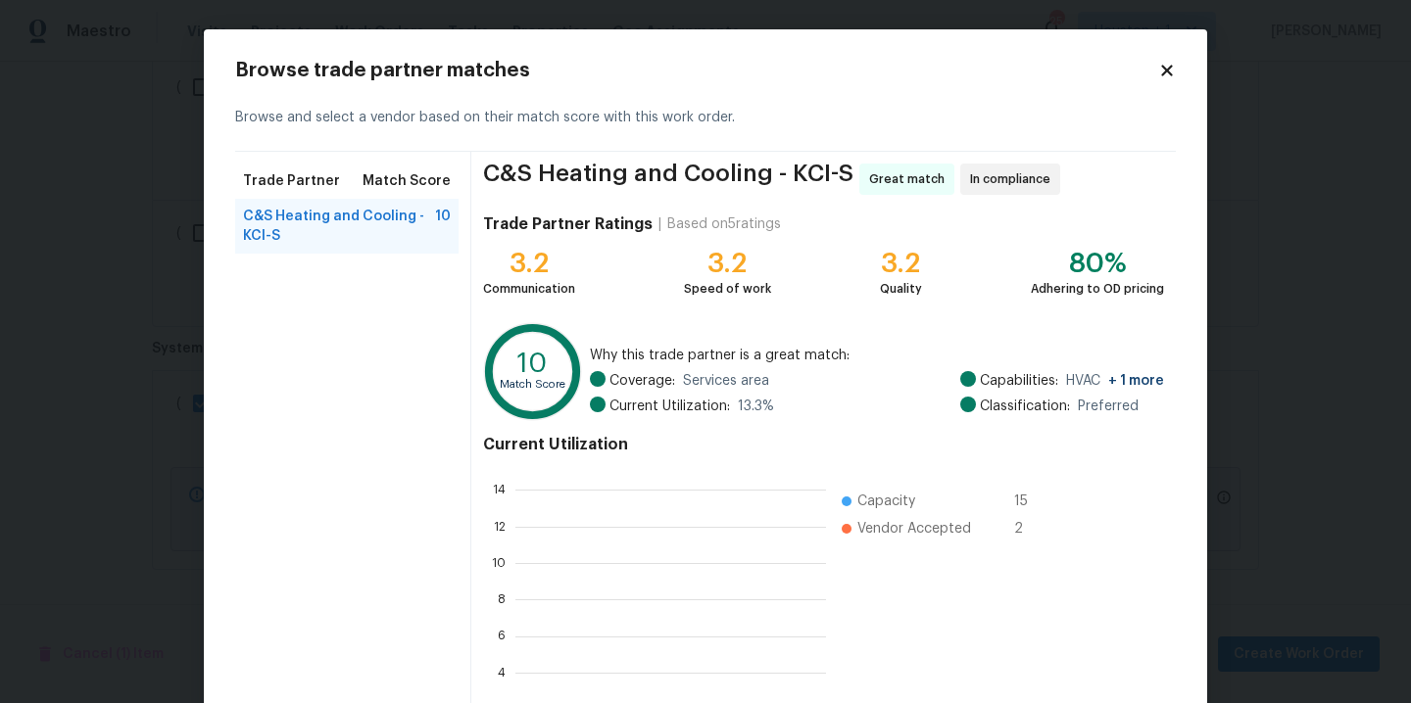
scroll to position [260, 296]
click at [357, 233] on span "C&S Heating and Cooling - KCI-S" at bounding box center [339, 226] width 192 height 39
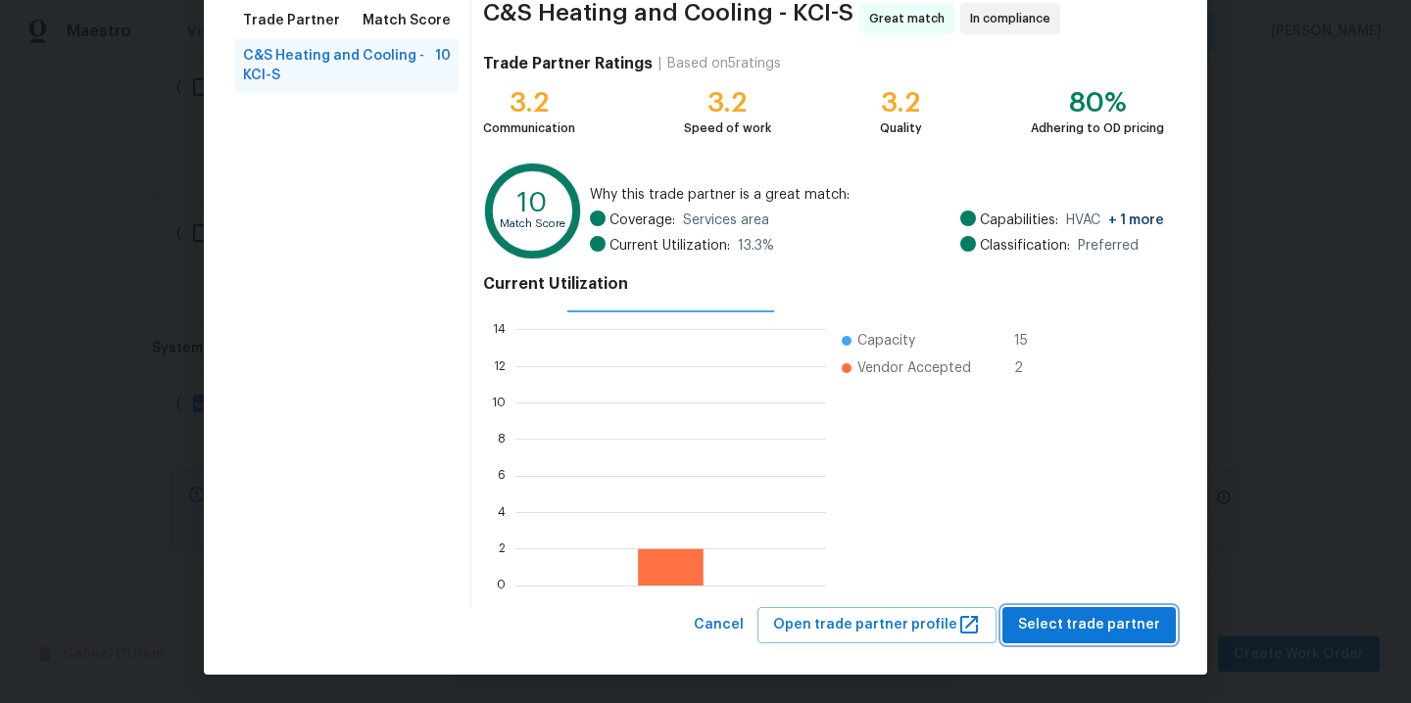
click at [1115, 629] on span "Select trade partner" at bounding box center [1089, 625] width 142 height 24
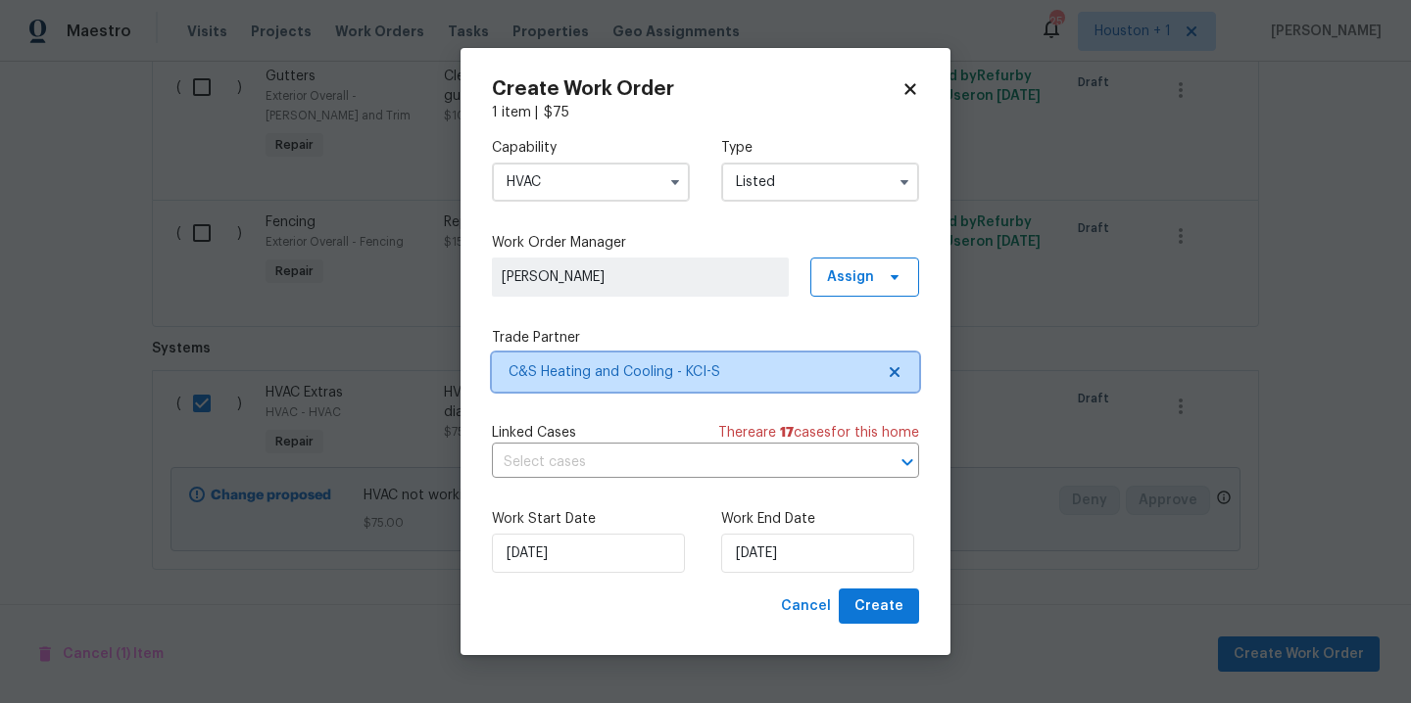
scroll to position [0, 0]
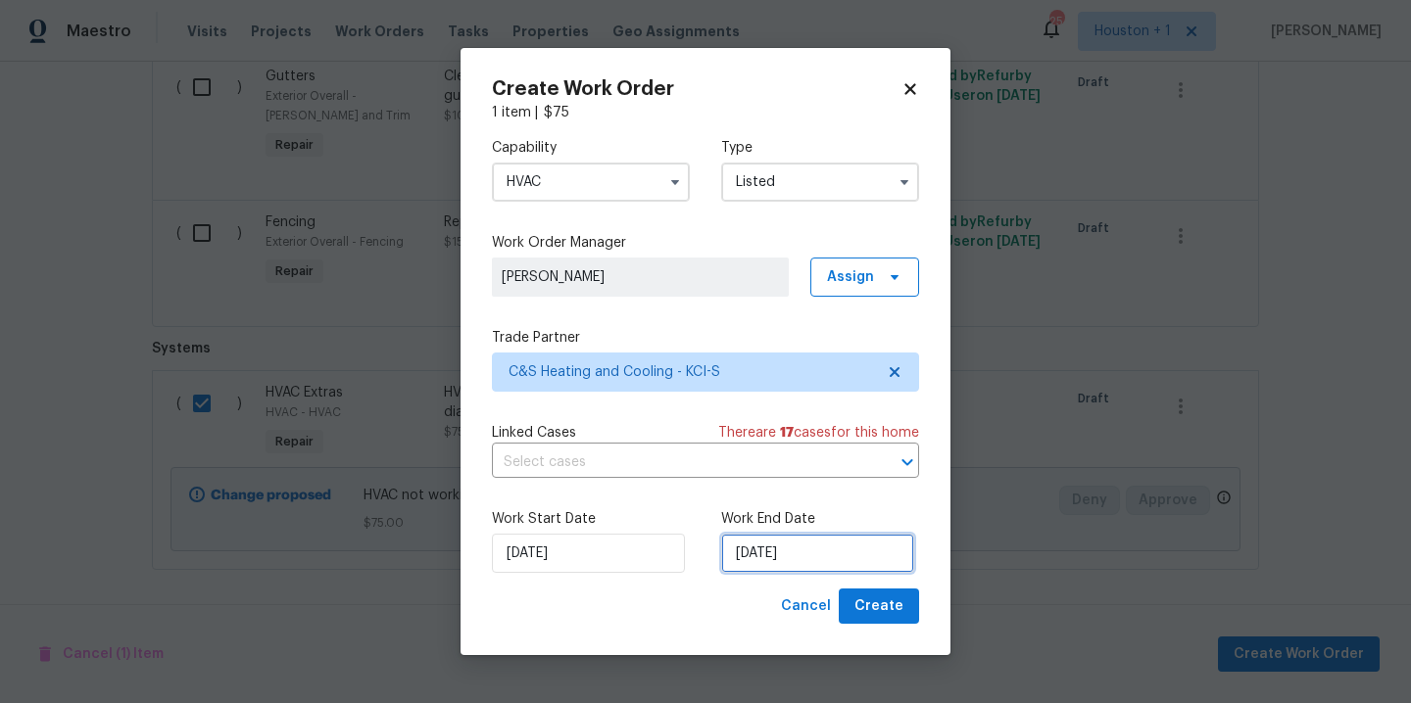
click at [862, 559] on input "[DATE]" at bounding box center [817, 553] width 193 height 39
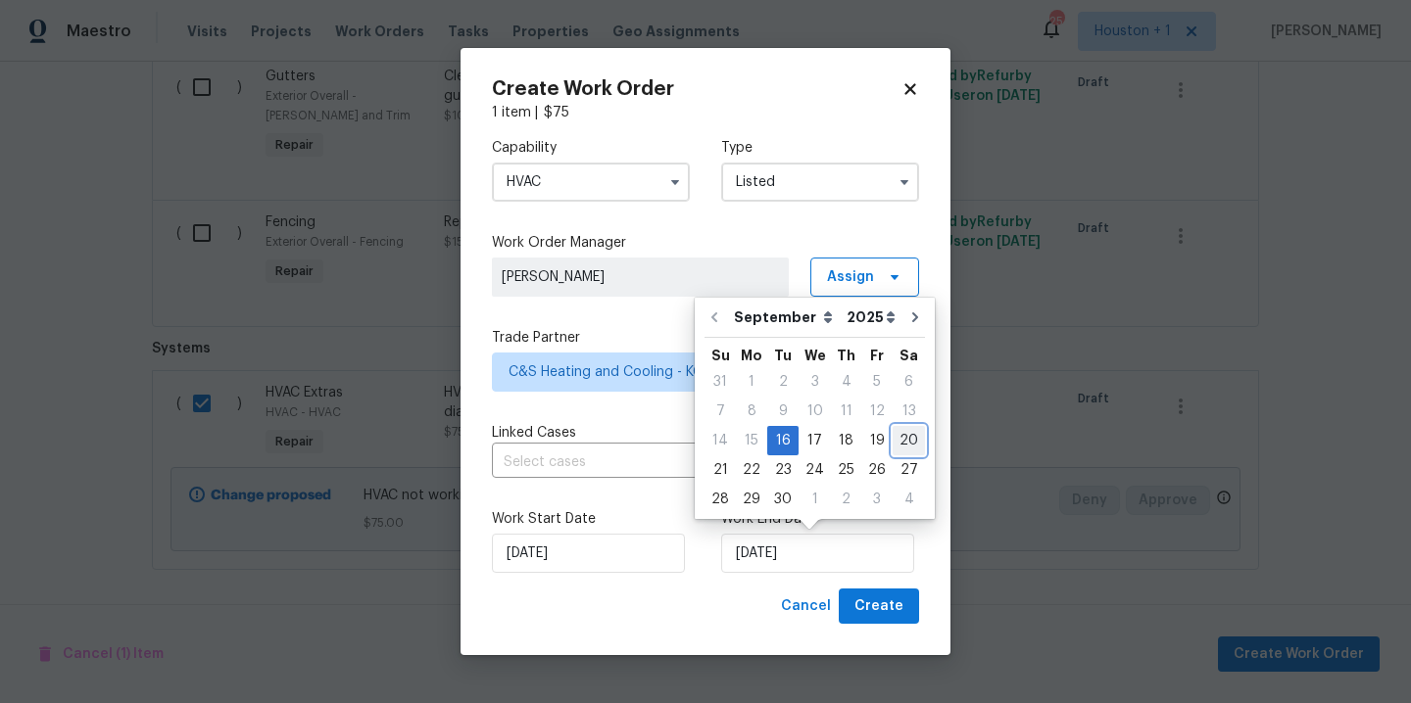
click at [893, 445] on div "20" at bounding box center [909, 440] width 32 height 27
type input "[DATE]"
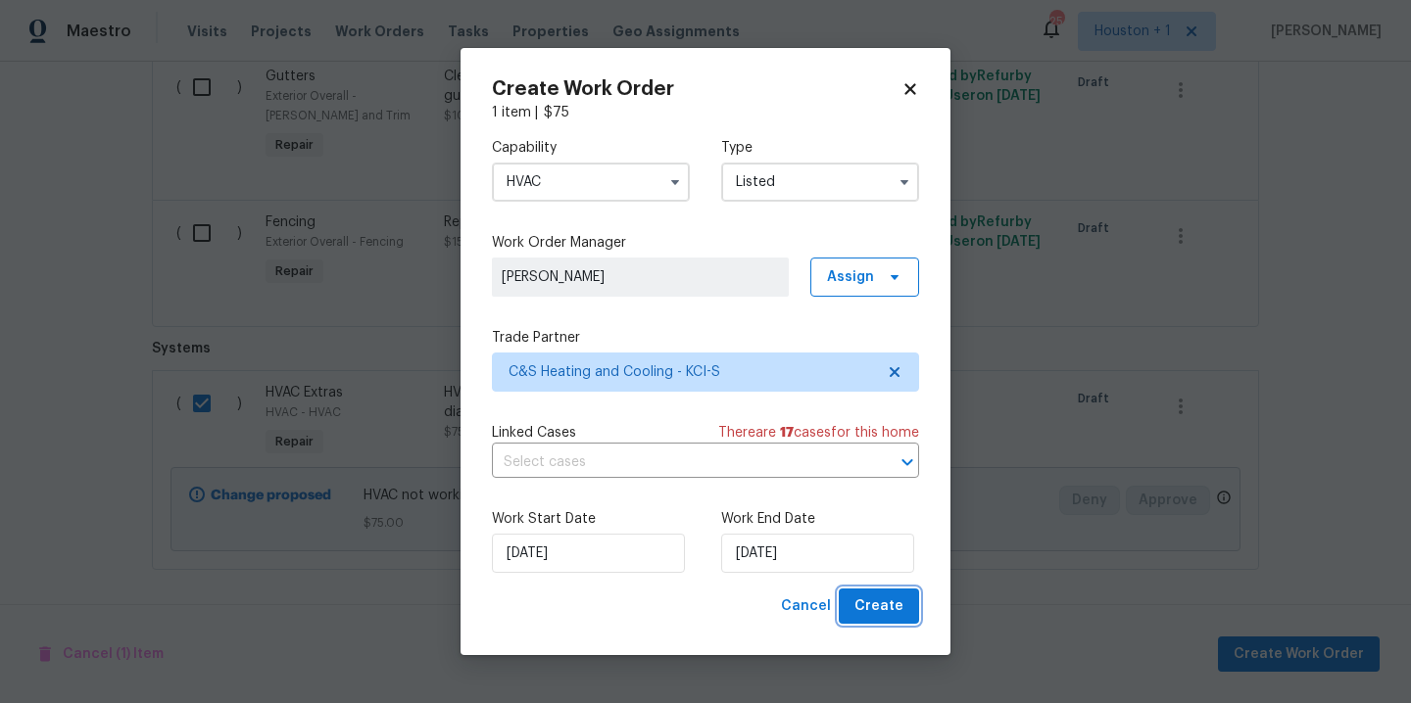
click at [888, 613] on span "Create" at bounding box center [878, 607] width 49 height 24
checkbox input "false"
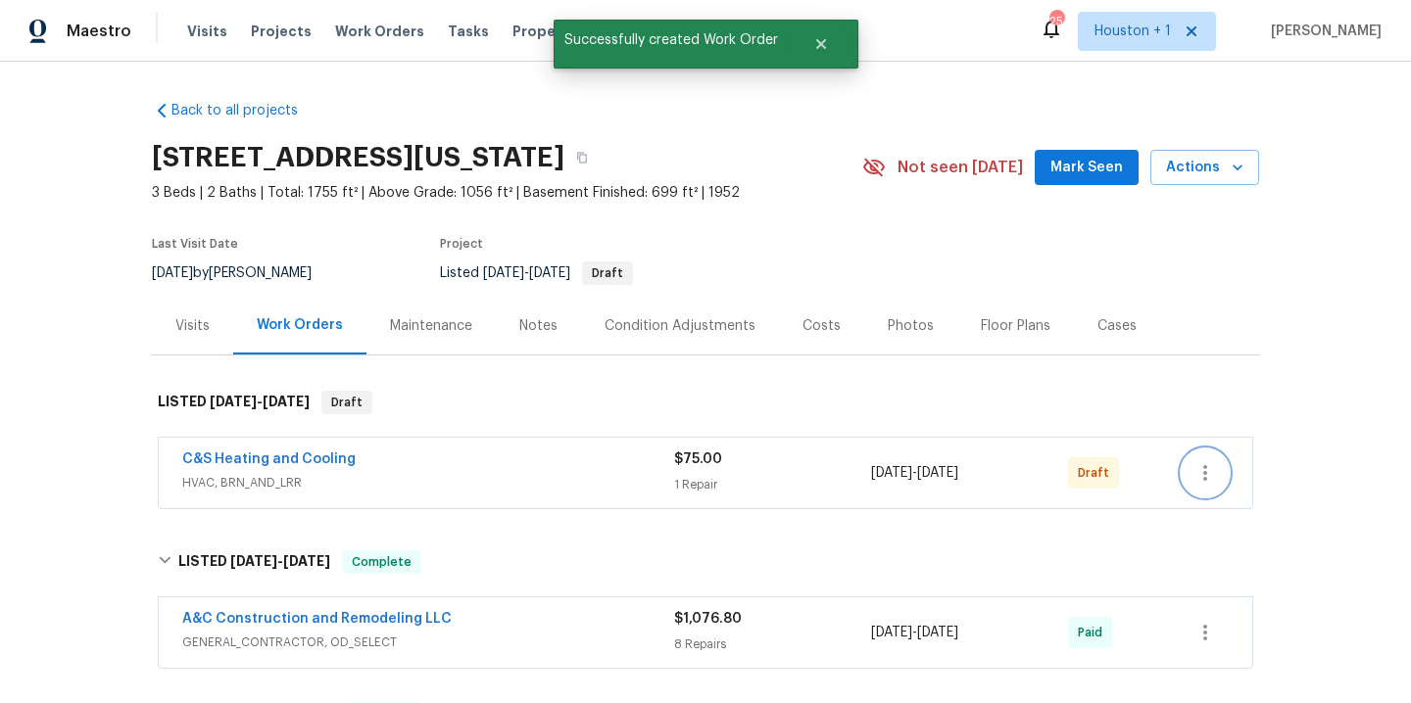
click at [1202, 477] on icon "button" at bounding box center [1205, 473] width 24 height 24
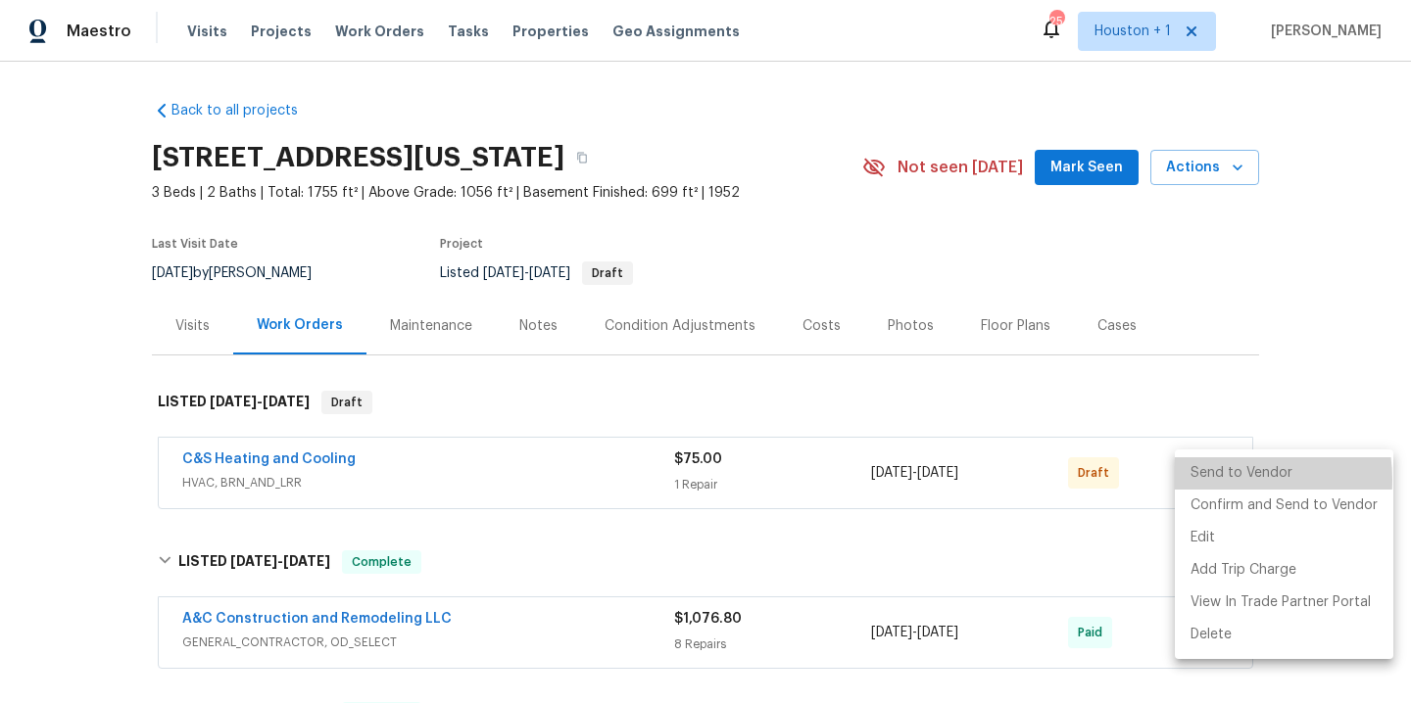
click at [1219, 480] on li "Send to Vendor" at bounding box center [1284, 474] width 218 height 32
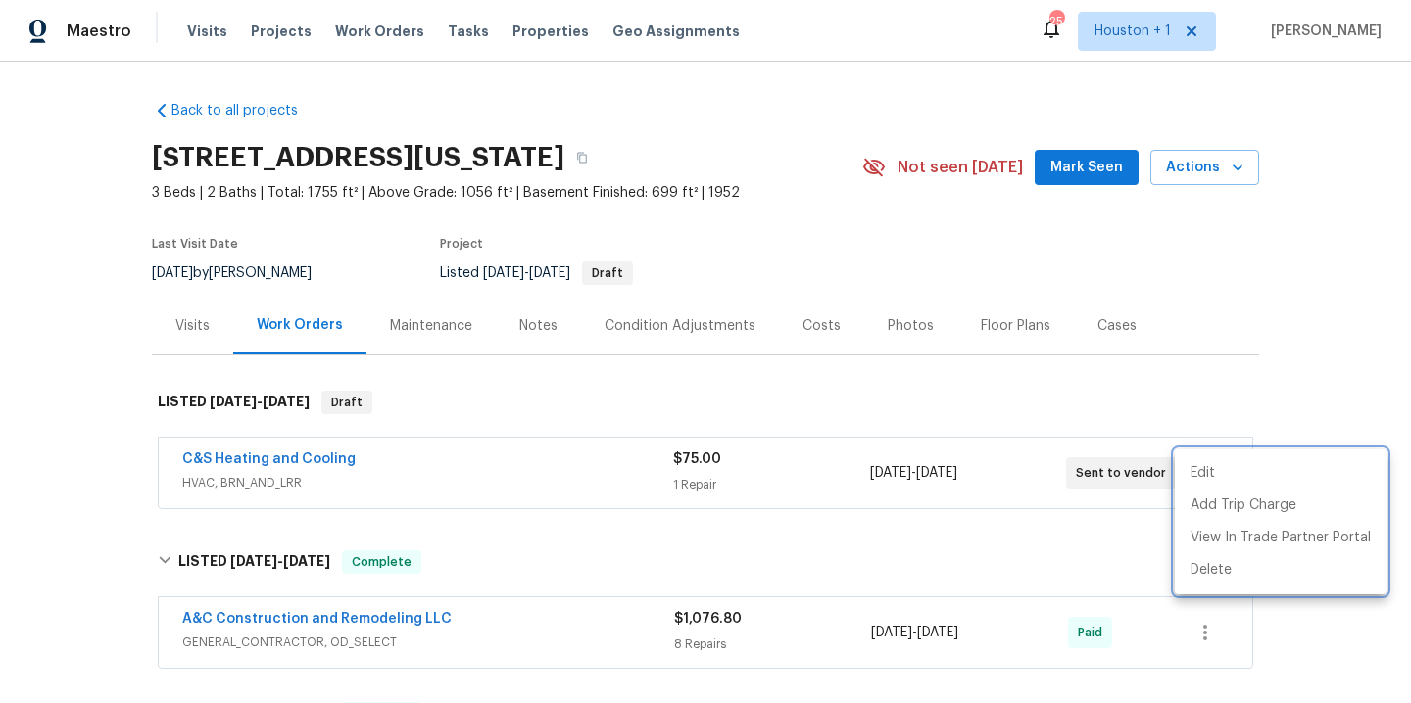
click at [239, 462] on div at bounding box center [705, 351] width 1411 height 703
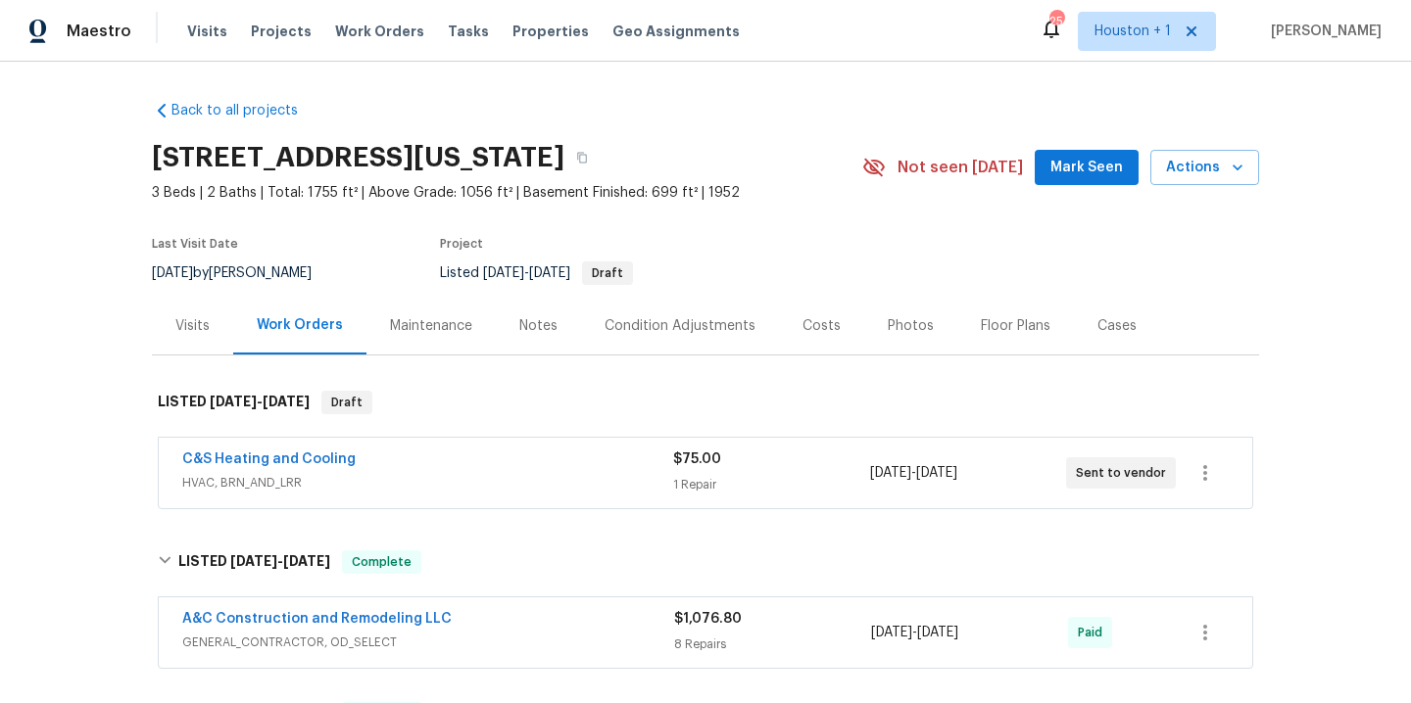
click at [230, 451] on span "C&S Heating and Cooling" at bounding box center [268, 460] width 173 height 20
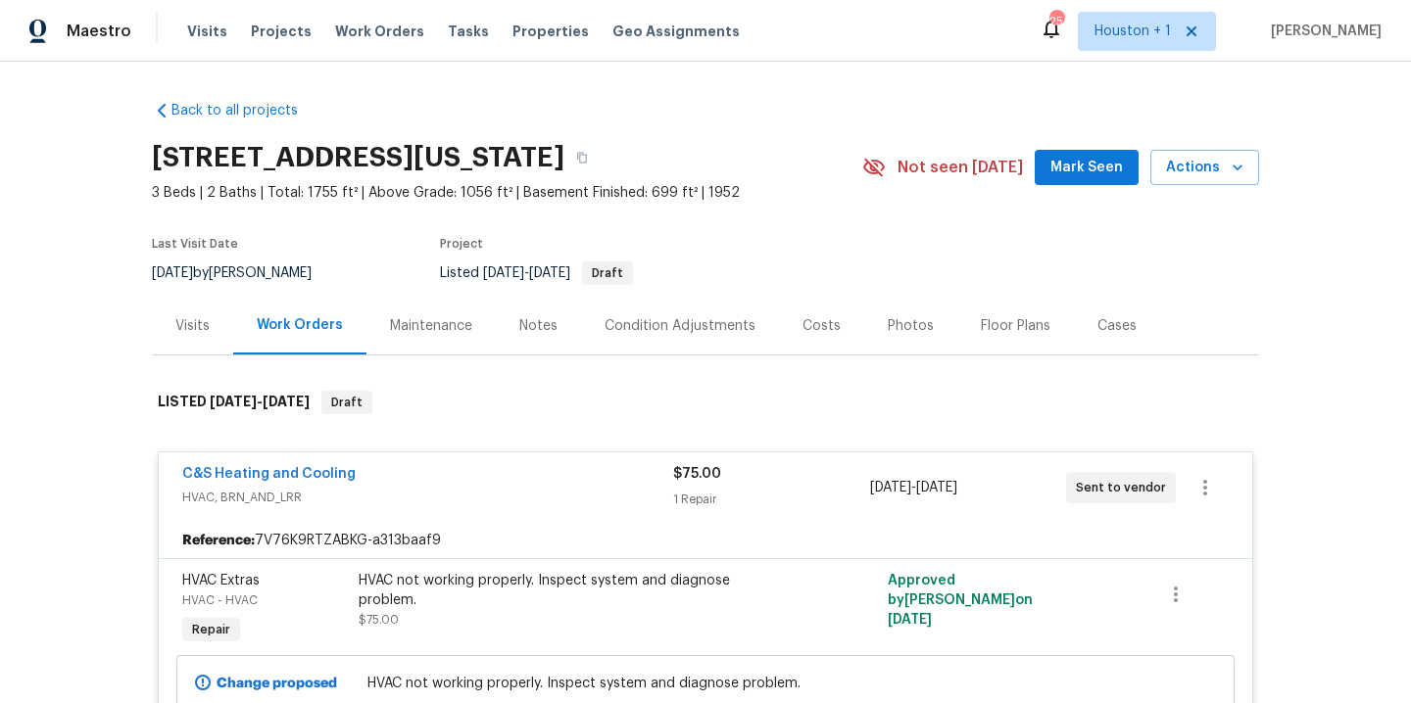
click at [239, 466] on span "C&S Heating and Cooling" at bounding box center [268, 474] width 173 height 20
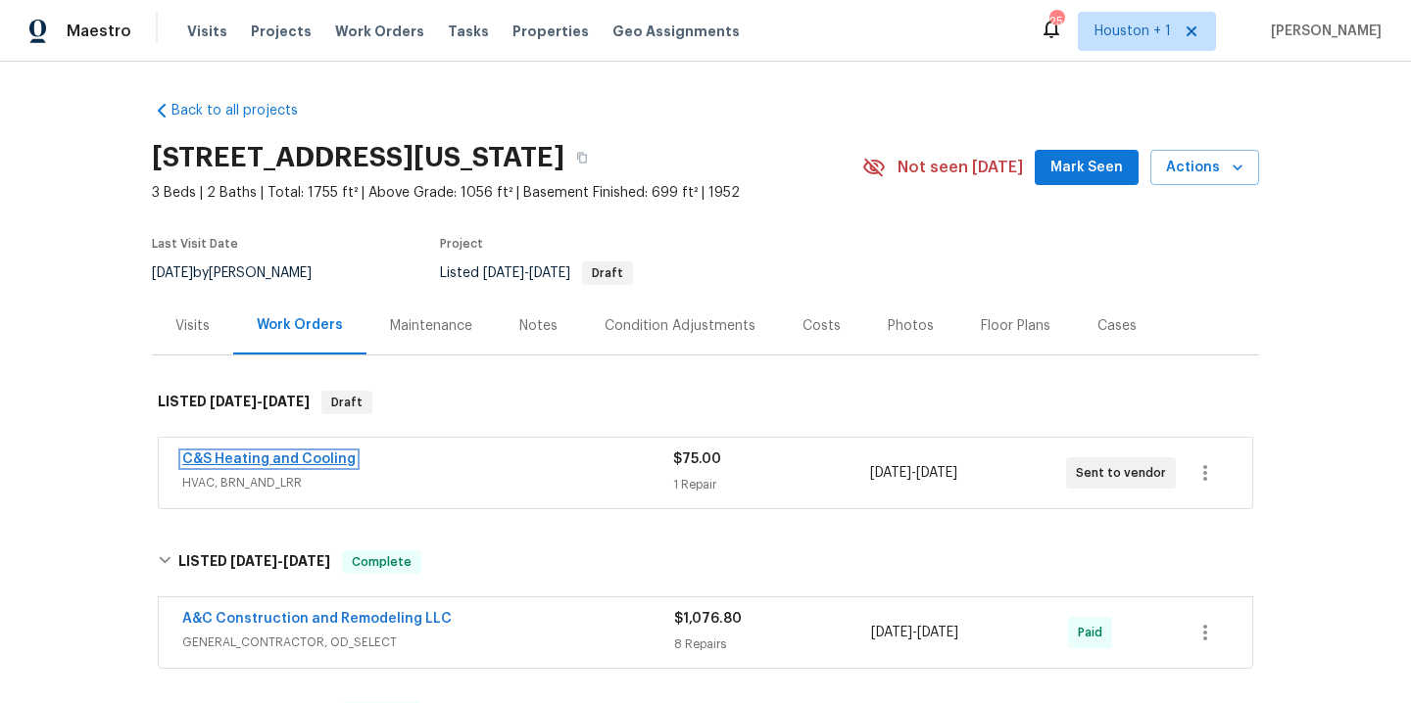
click at [302, 461] on link "C&S Heating and Cooling" at bounding box center [268, 460] width 173 height 14
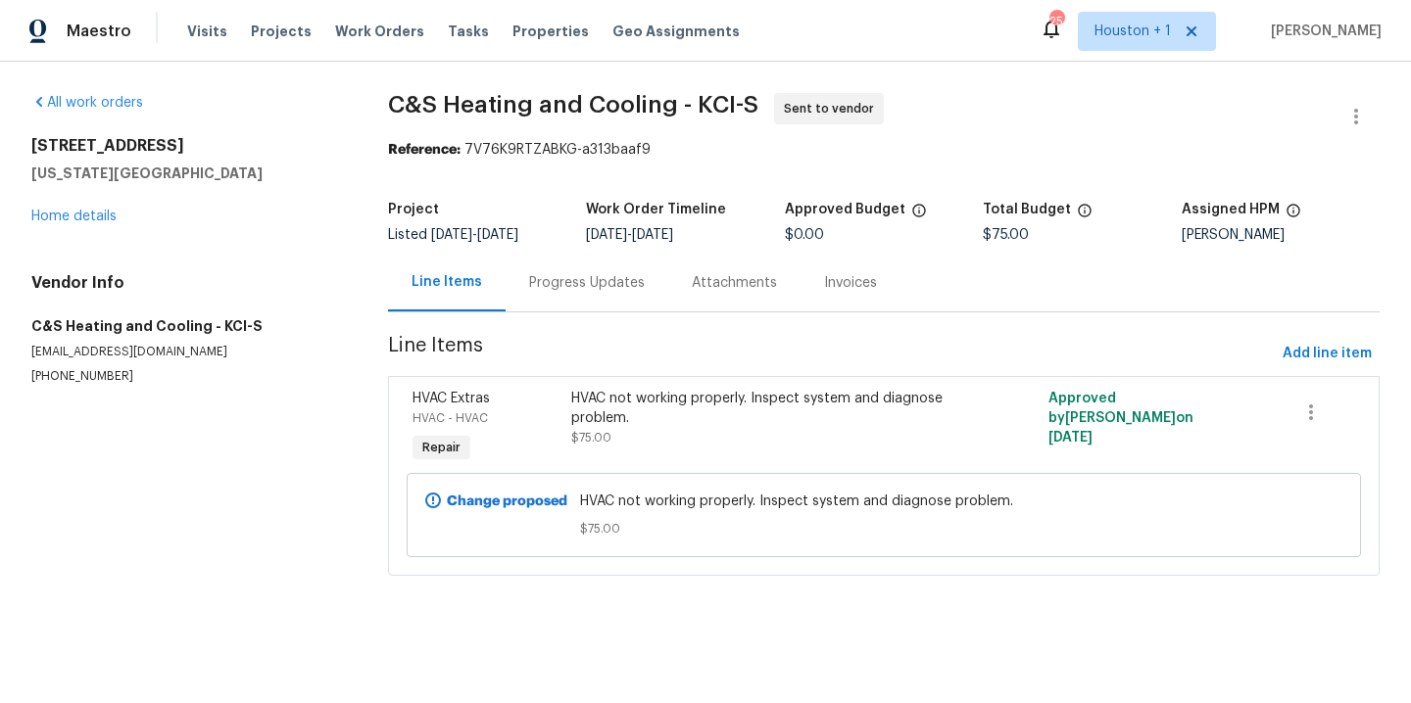
click at [559, 279] on div "Progress Updates" at bounding box center [587, 283] width 116 height 20
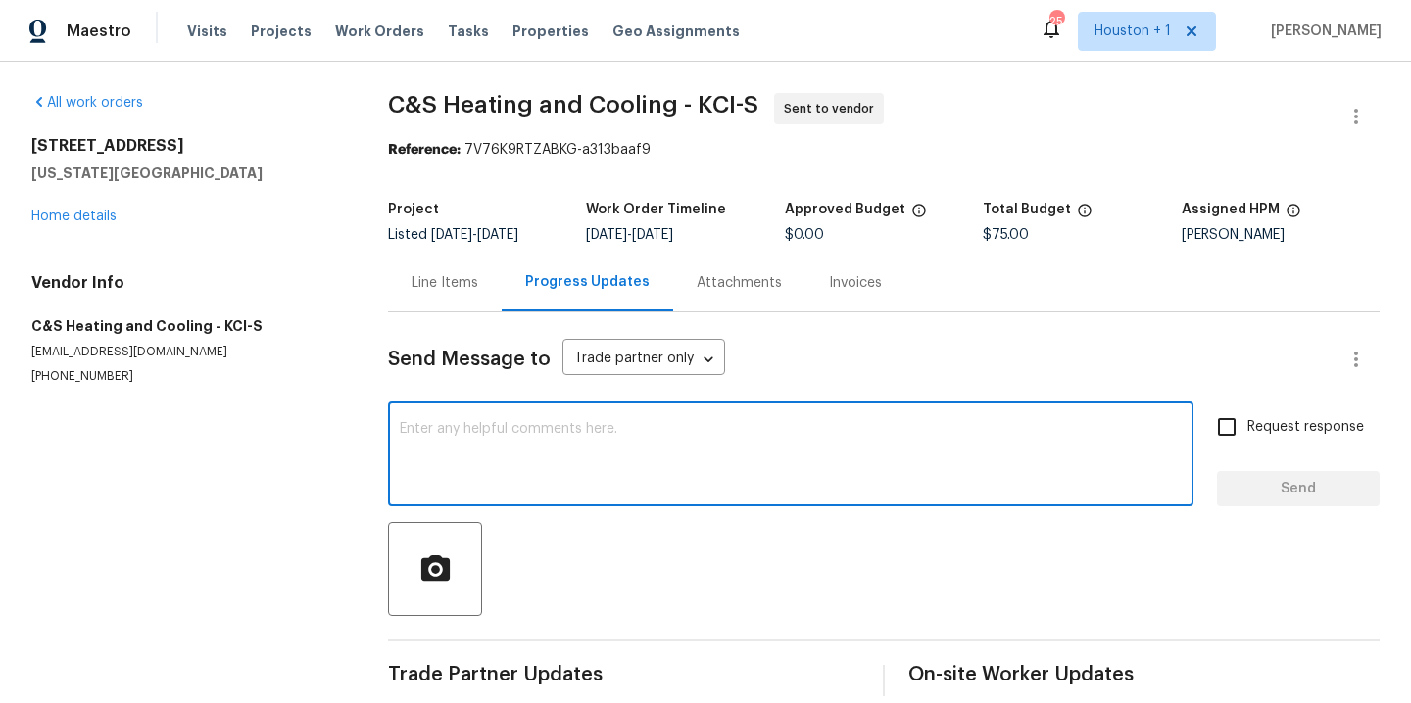
click at [612, 444] on textarea at bounding box center [791, 456] width 782 height 69
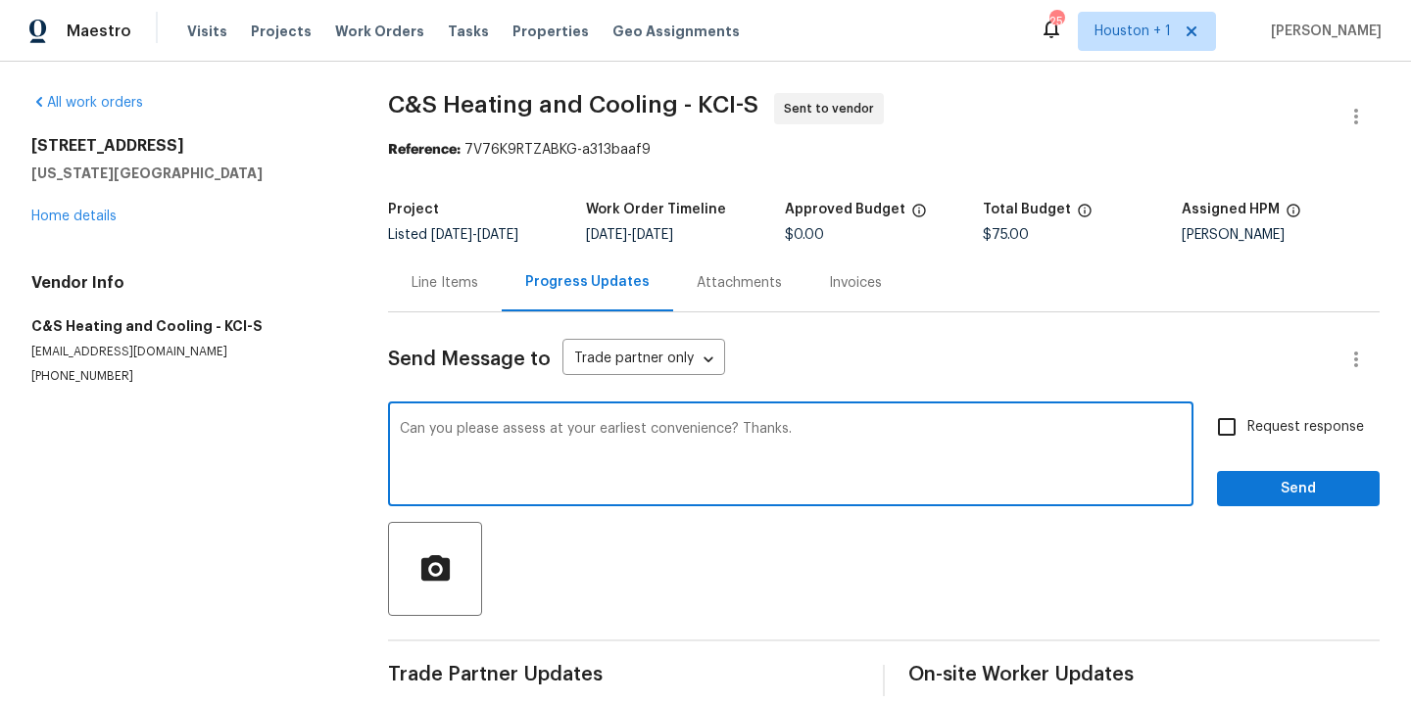
type textarea "Can you please assess at your earliest convenience? Thanks."
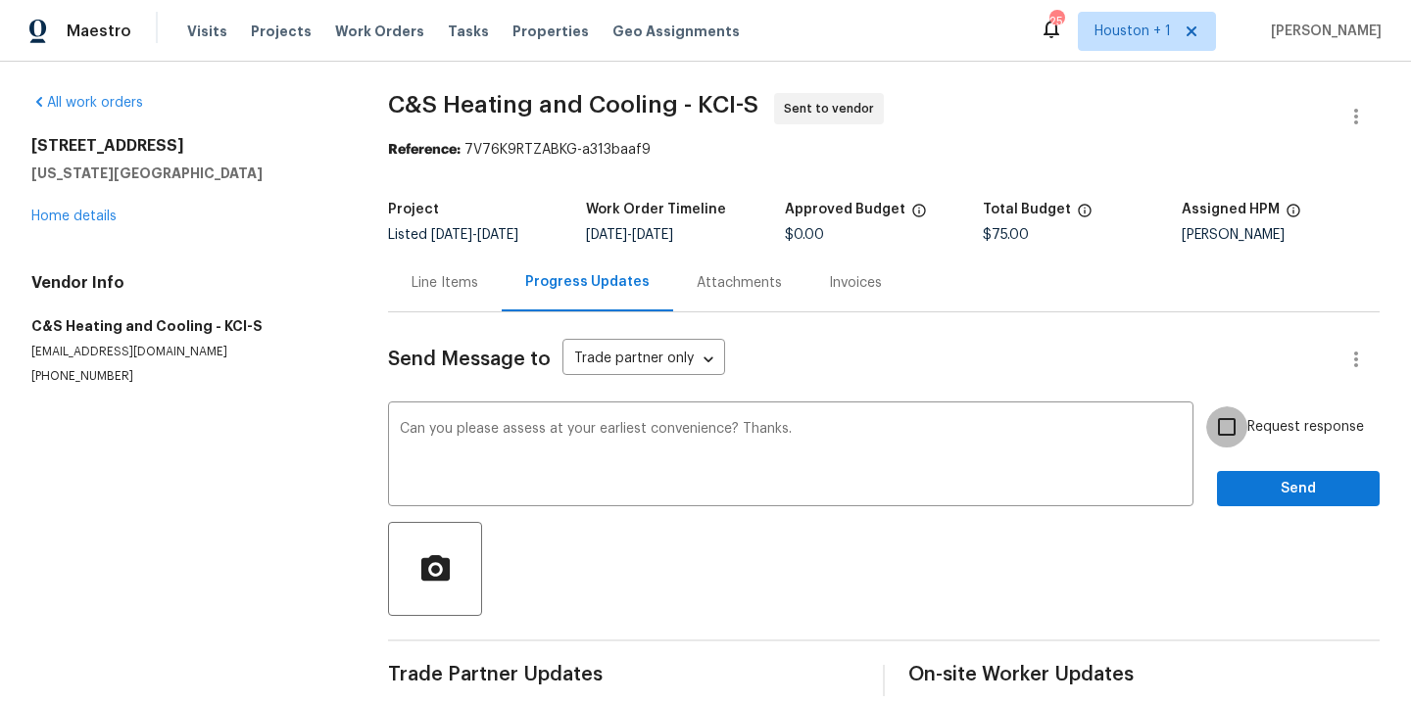
click at [1223, 425] on input "Request response" at bounding box center [1226, 427] width 41 height 41
checkbox input "true"
click at [1262, 485] on span "Send" at bounding box center [1297, 489] width 131 height 24
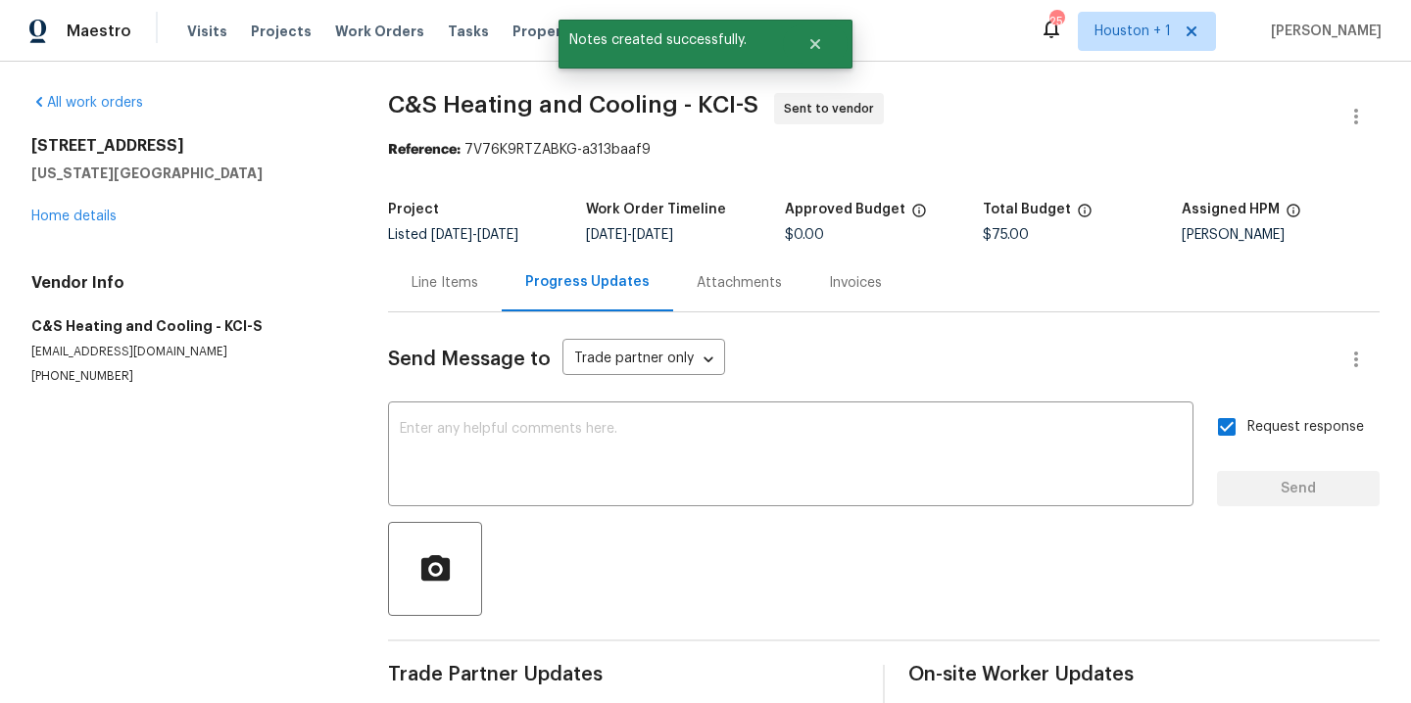
click at [79, 204] on div "[STREET_ADDRESS][US_STATE] Home details" at bounding box center [186, 181] width 310 height 90
click at [78, 212] on link "Home details" at bounding box center [73, 217] width 85 height 14
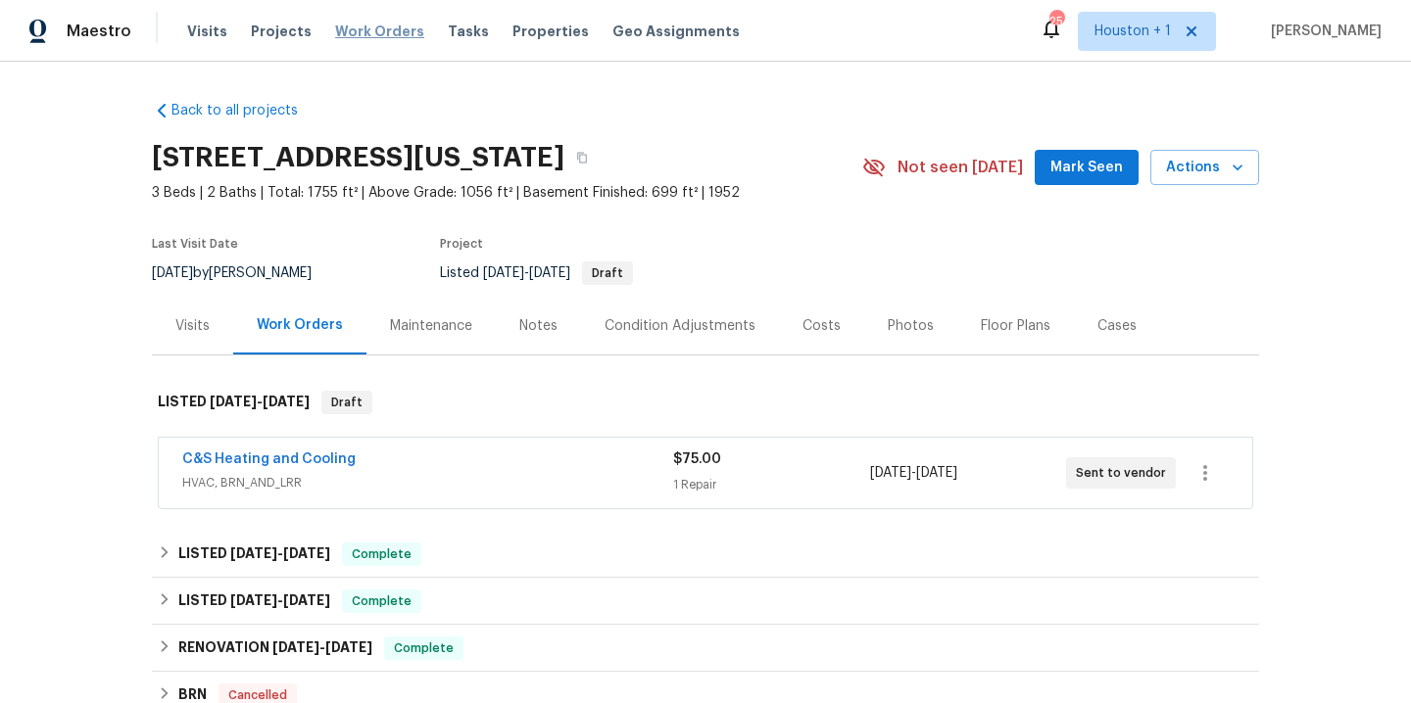
click at [355, 37] on span "Work Orders" at bounding box center [379, 32] width 89 height 20
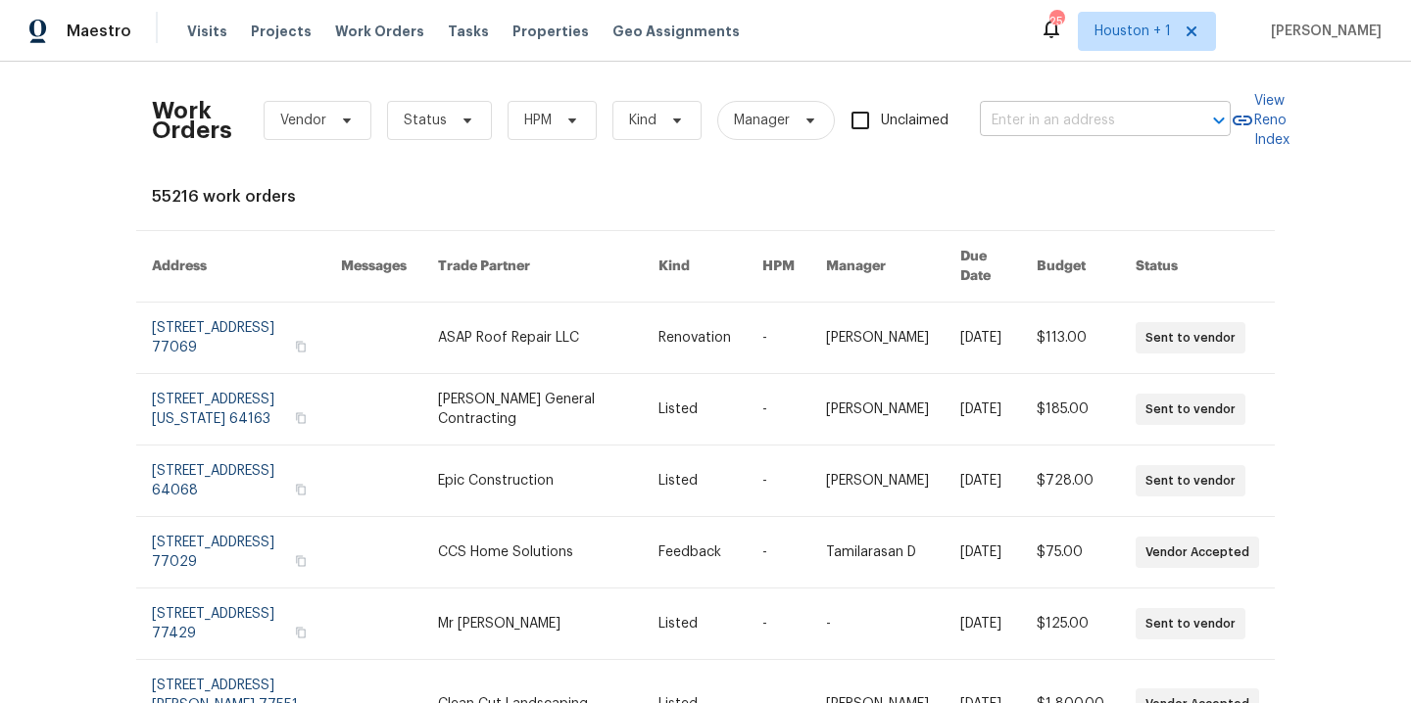
click at [1091, 129] on input "text" at bounding box center [1078, 121] width 196 height 30
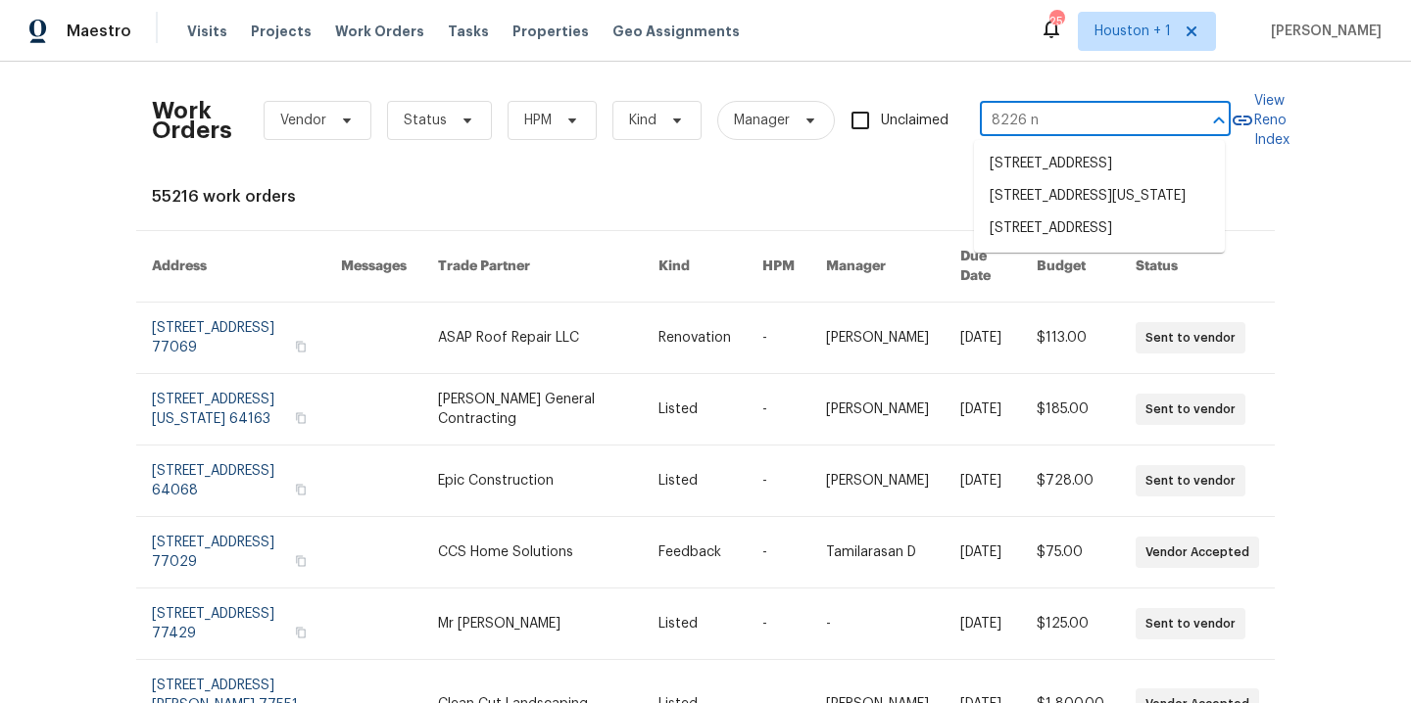
type input "8226 nw"
click at [1100, 175] on li "[STREET_ADDRESS][US_STATE]" at bounding box center [1099, 164] width 251 height 32
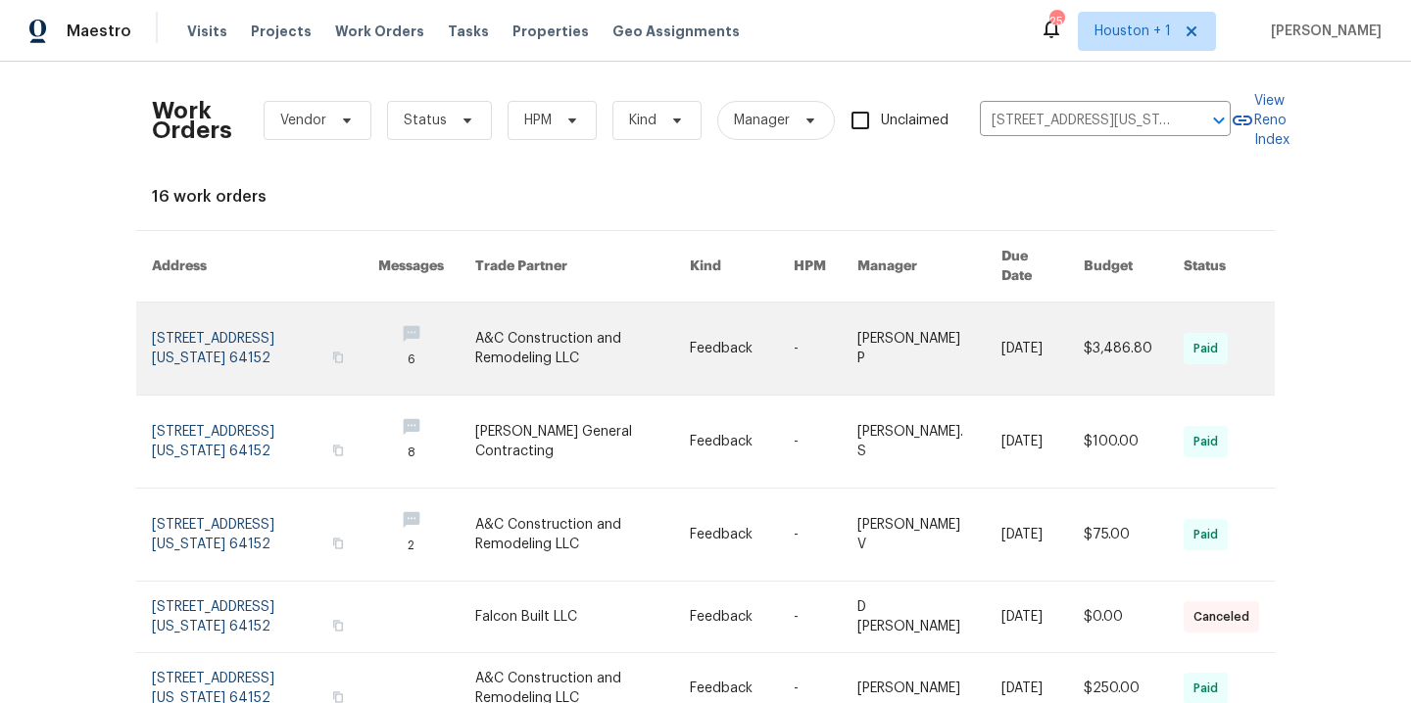
click at [564, 331] on link at bounding box center [582, 349] width 215 height 92
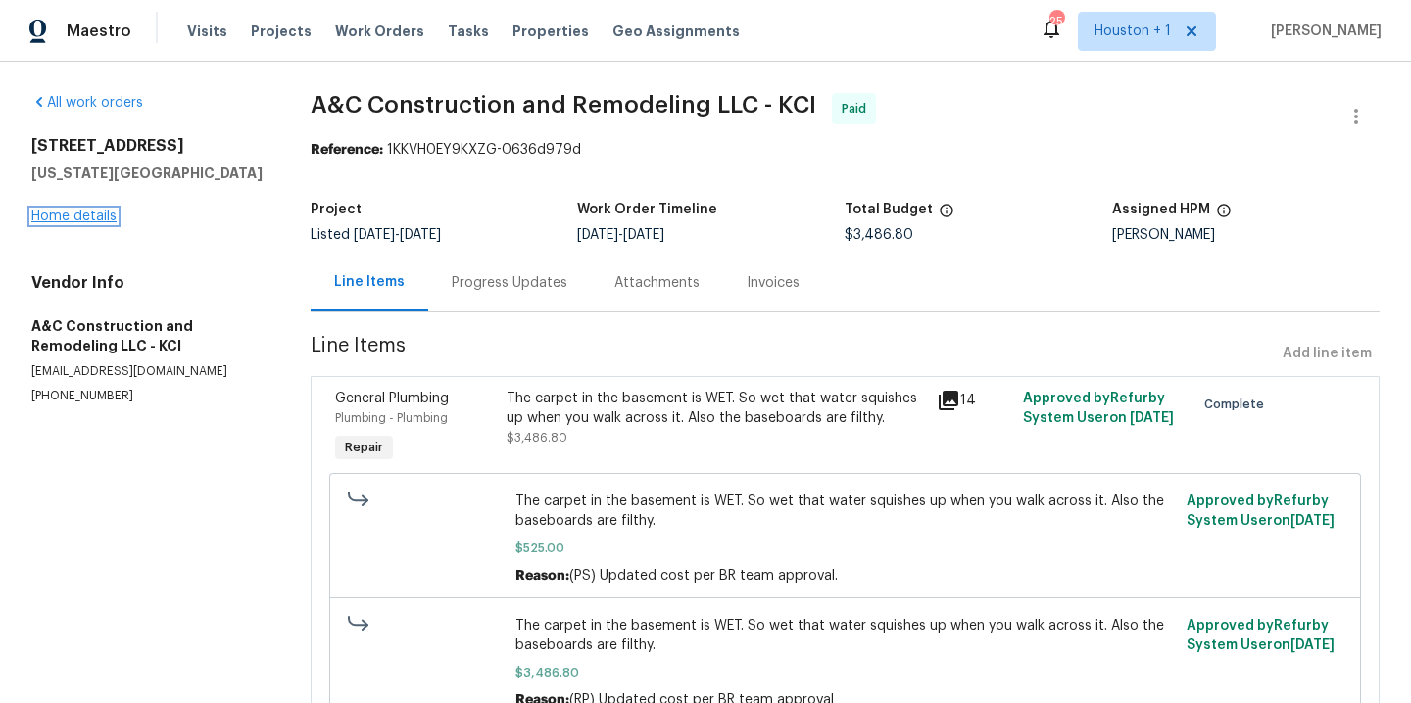
click at [78, 212] on link "Home details" at bounding box center [73, 217] width 85 height 14
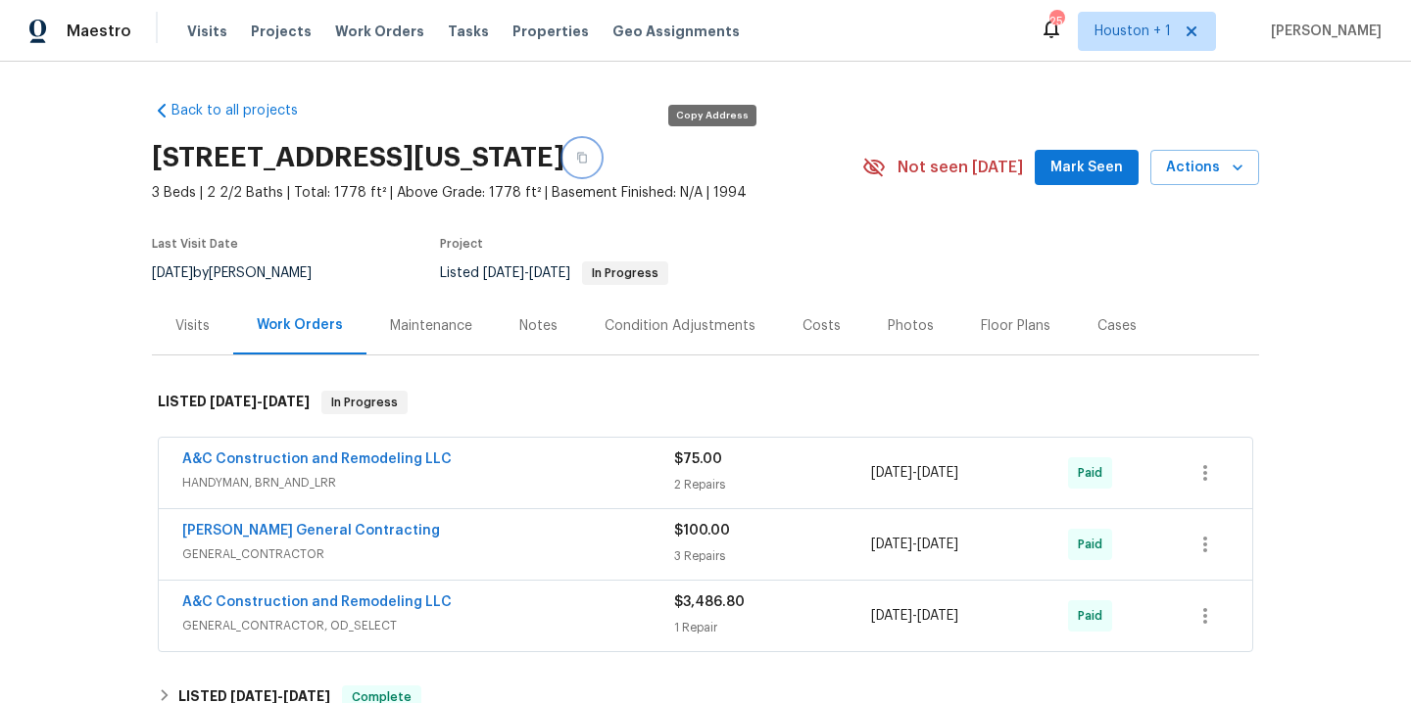
click at [600, 156] on button "button" at bounding box center [581, 157] width 35 height 35
click at [521, 327] on div "Notes" at bounding box center [538, 326] width 38 height 20
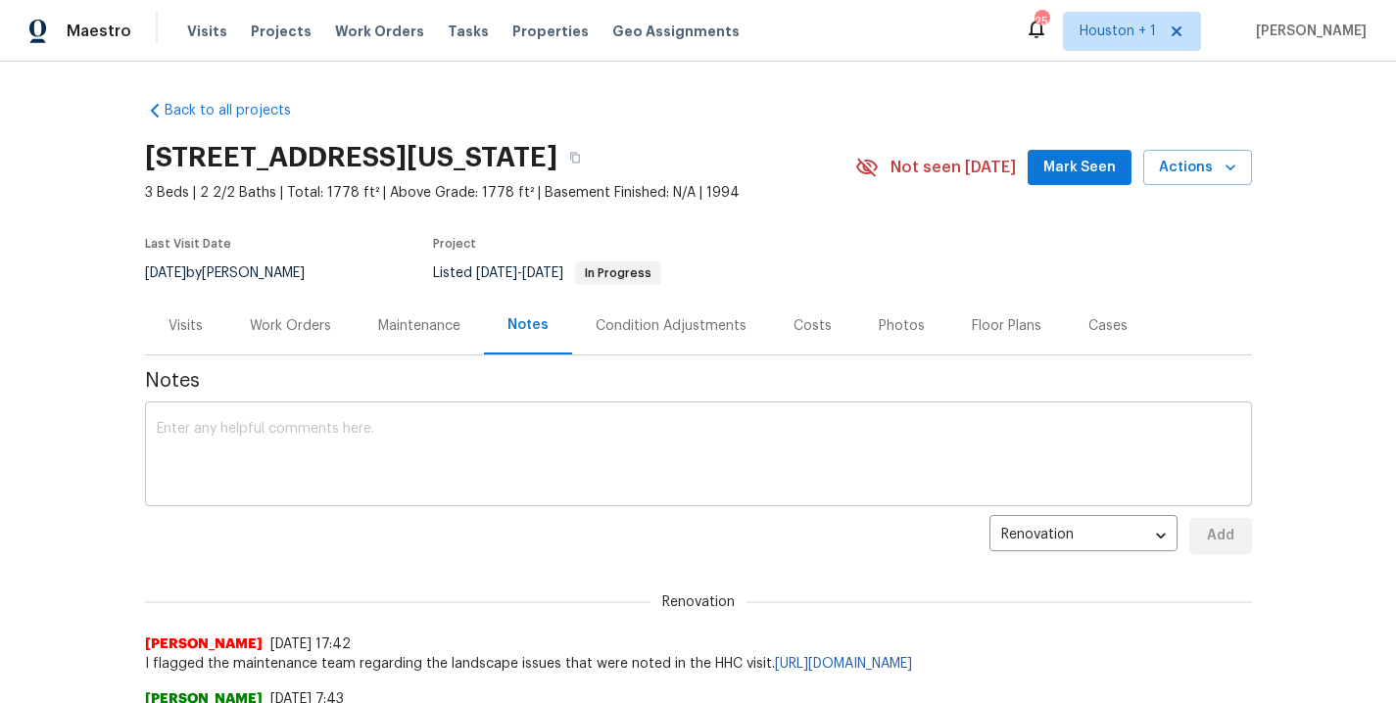
click at [457, 473] on textarea at bounding box center [699, 456] width 1084 height 69
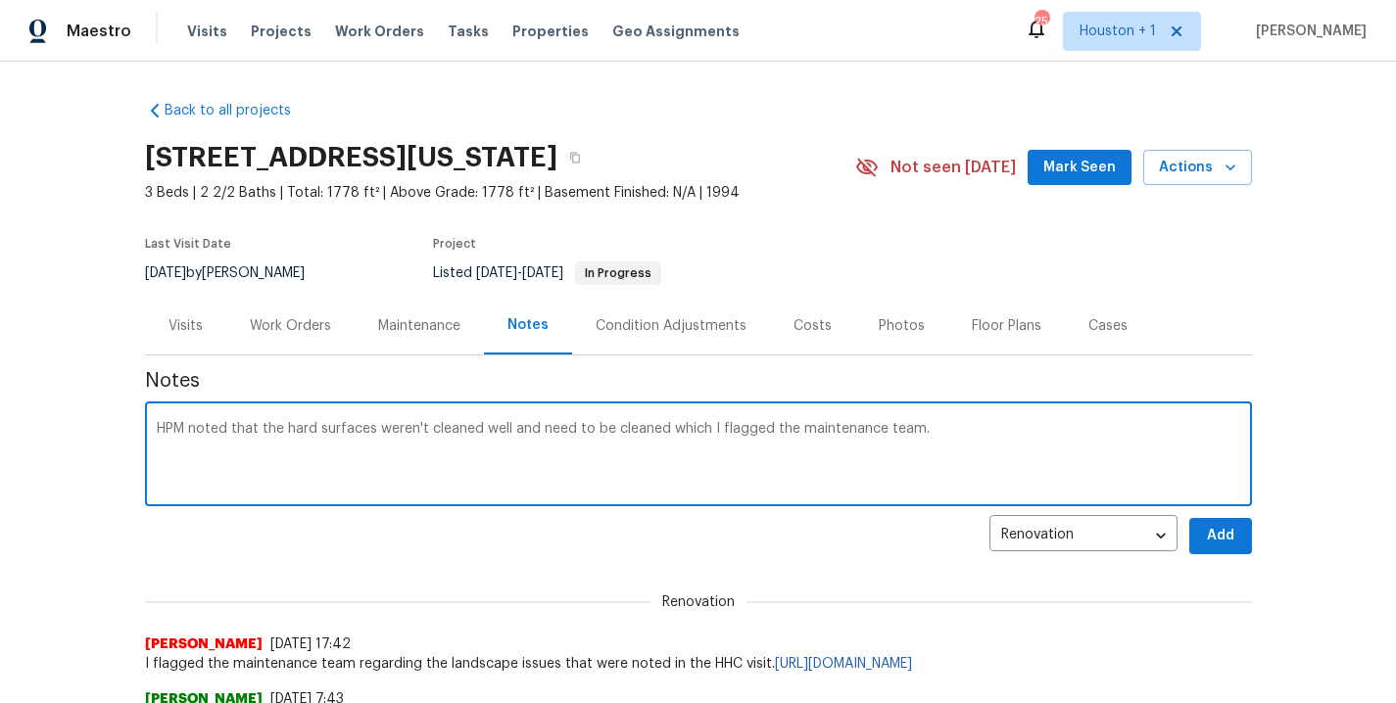
paste textarea "[URL][DOMAIN_NAME]"
type textarea "HPM noted that the hard surfaces weren't cleaned well and need to be cleaned wh…"
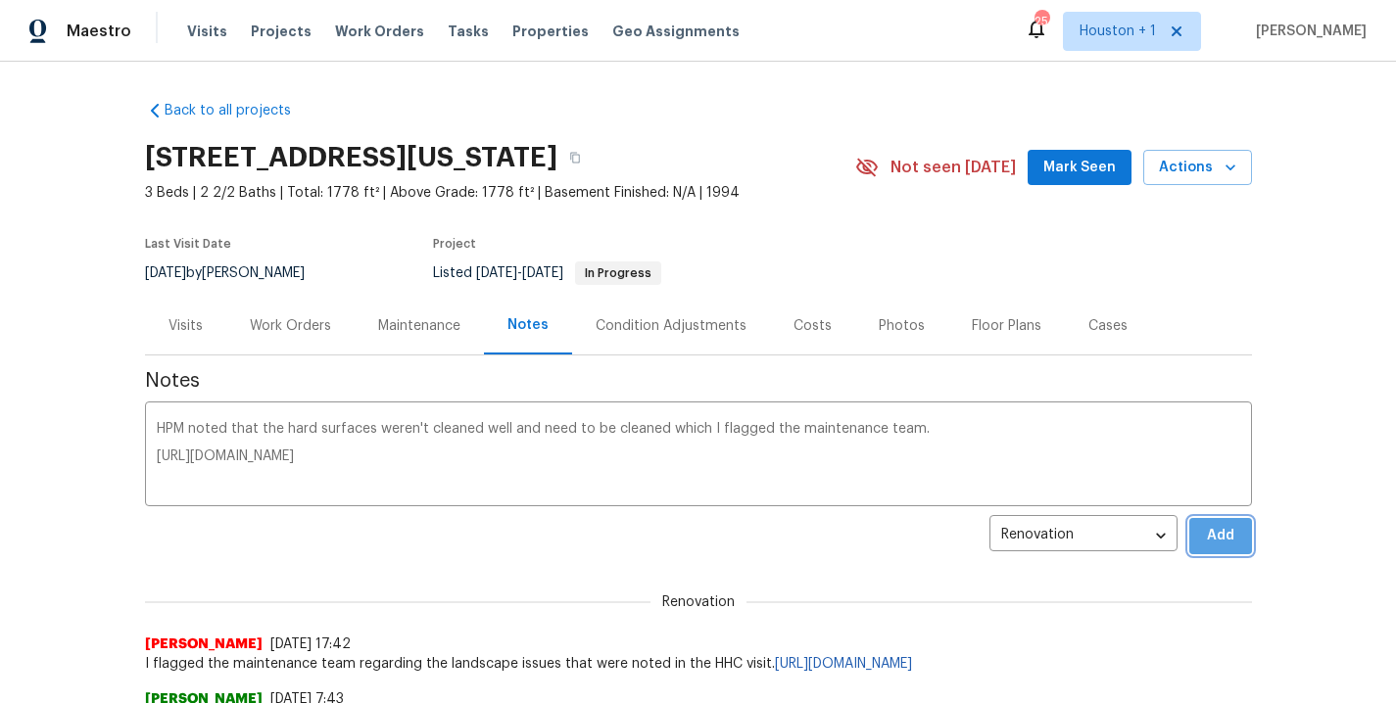
click at [1229, 539] on button "Add" at bounding box center [1220, 536] width 63 height 36
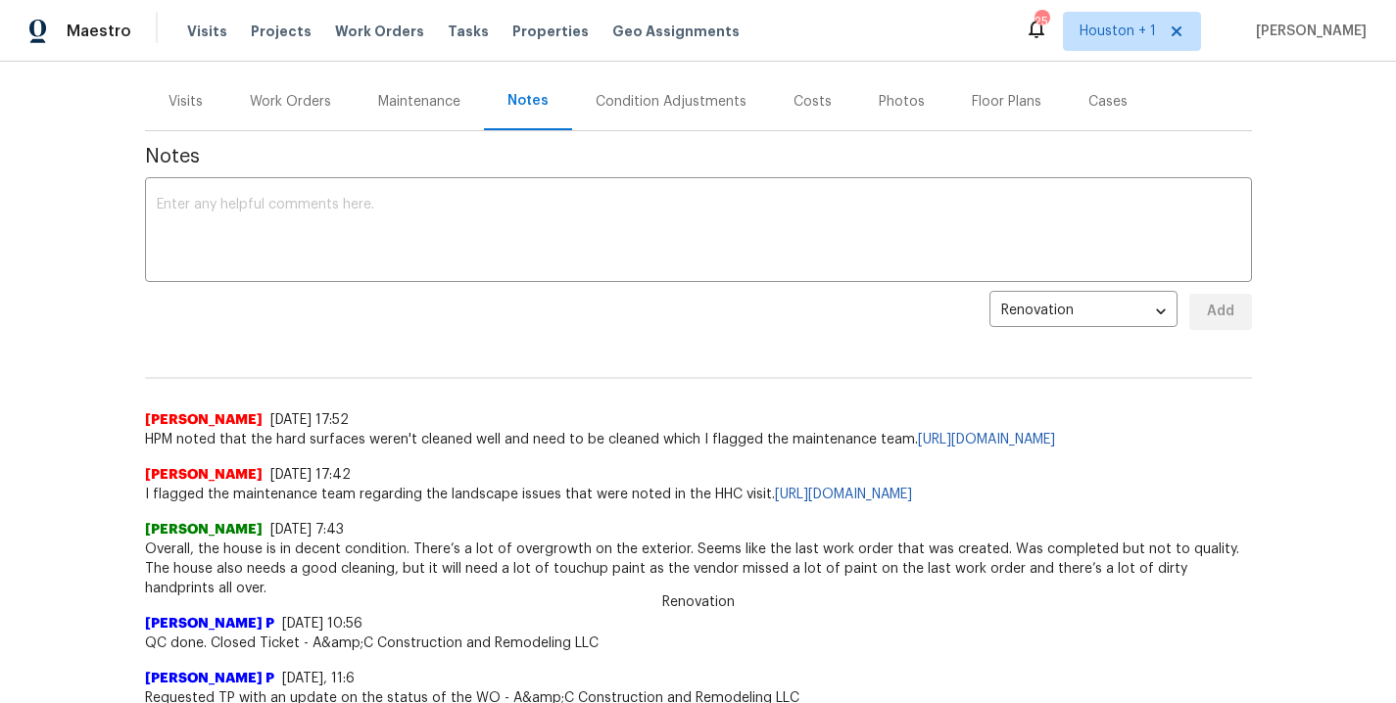
scroll to position [394, 0]
